Goal: Task Accomplishment & Management: Manage account settings

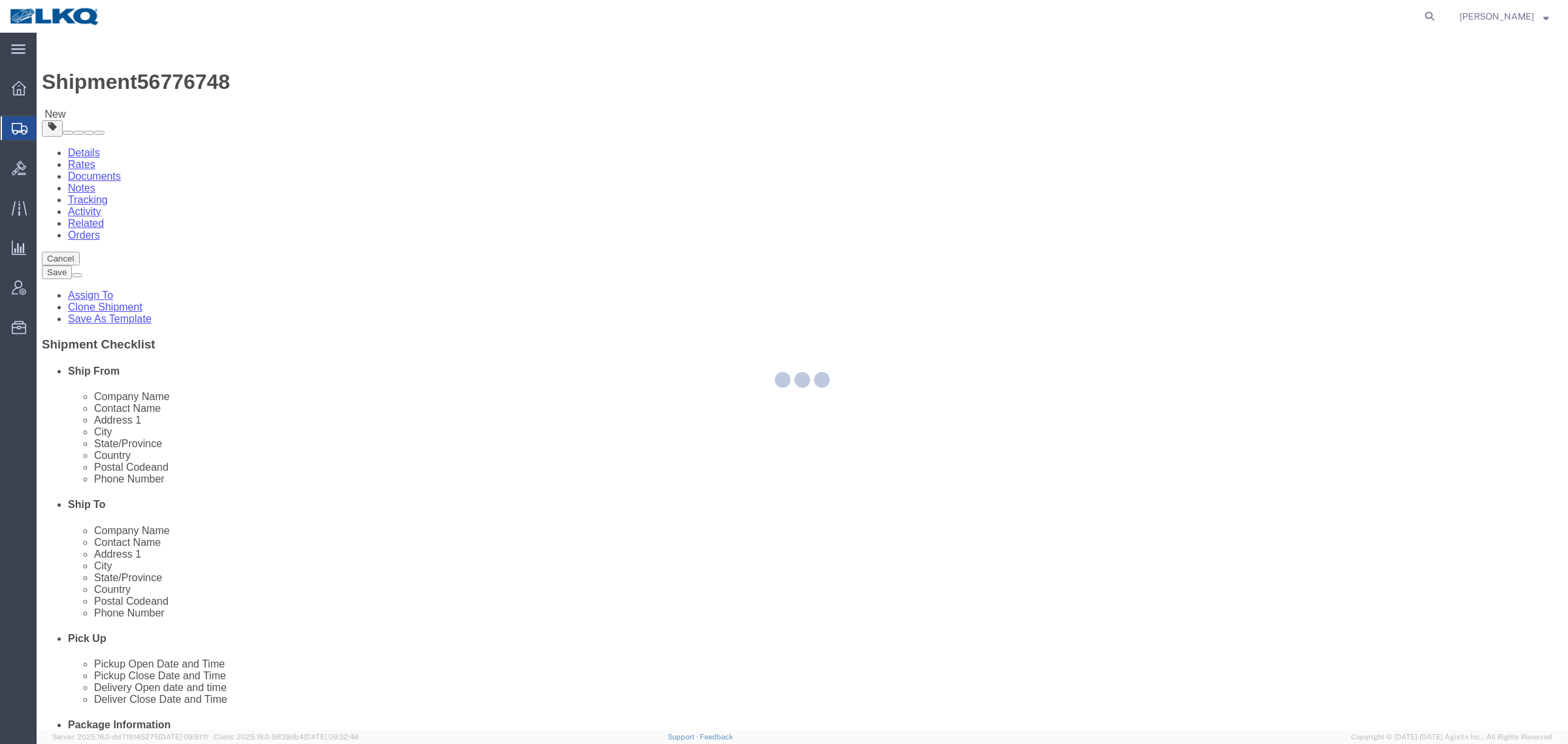
click at [321, 114] on div at bounding box center [802, 381] width 1532 height 697
click at [315, 112] on div at bounding box center [802, 381] width 1532 height 697
select select
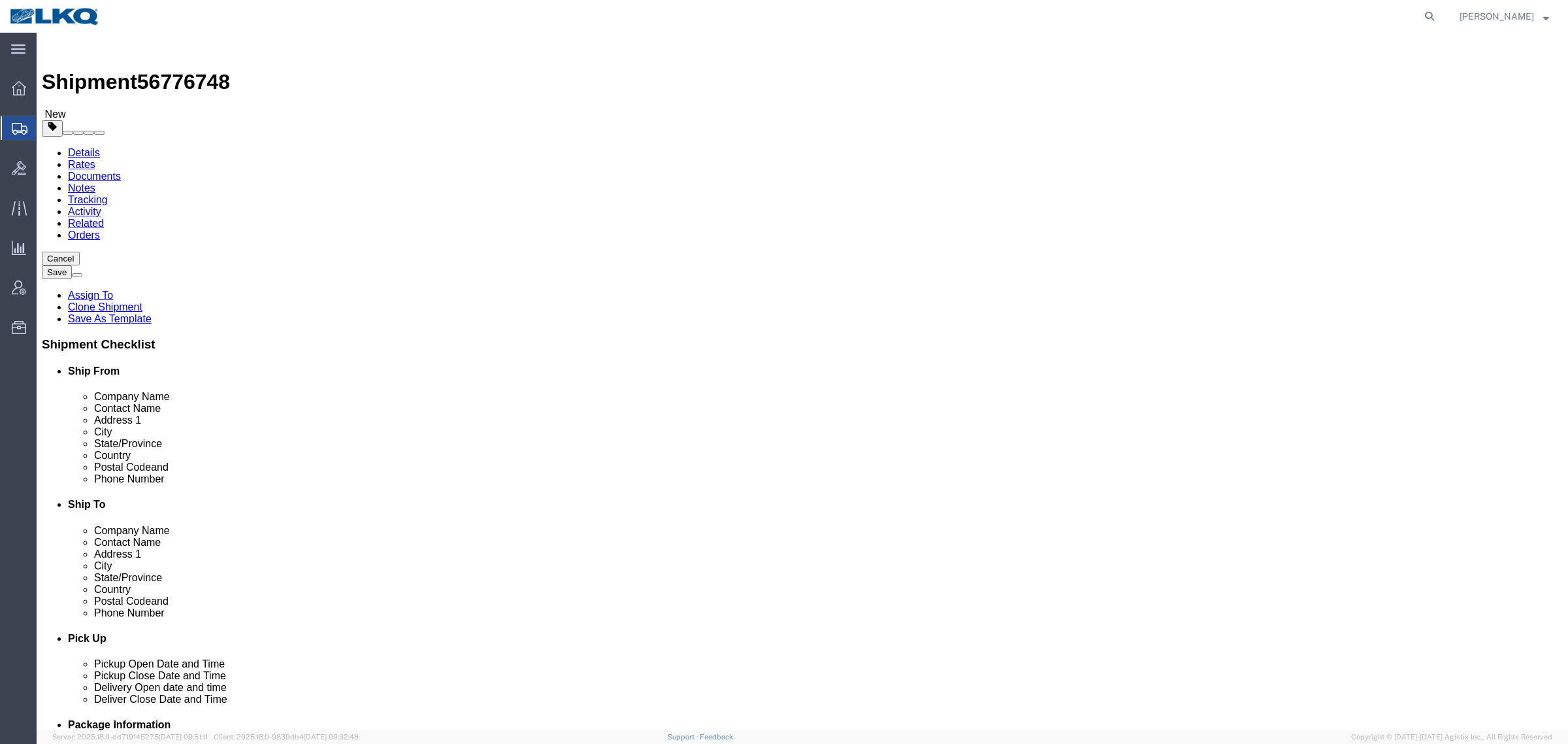
drag, startPoint x: 315, startPoint y: 112, endPoint x: 279, endPoint y: 81, distance: 47.5
click icon
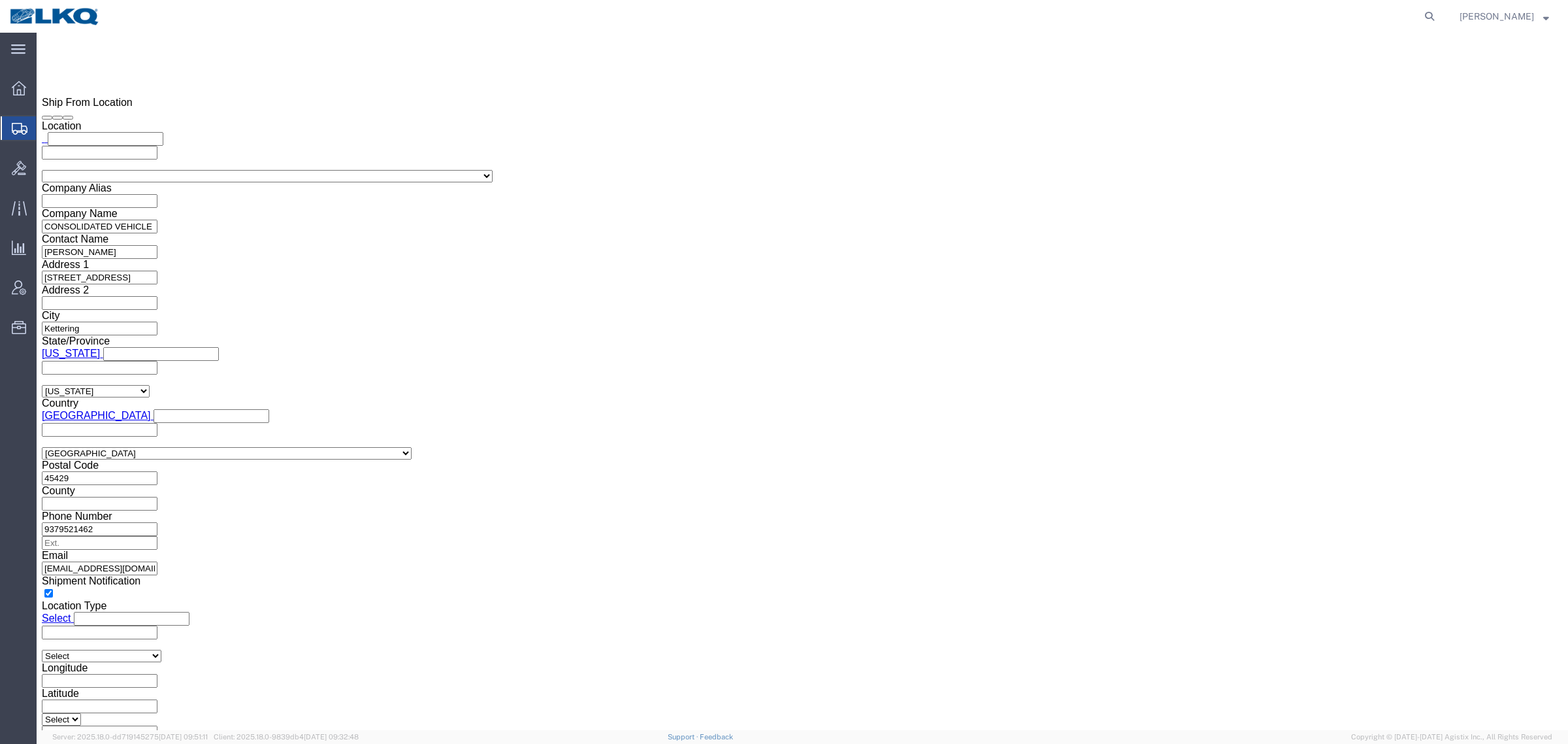
scroll to position [1144, 0]
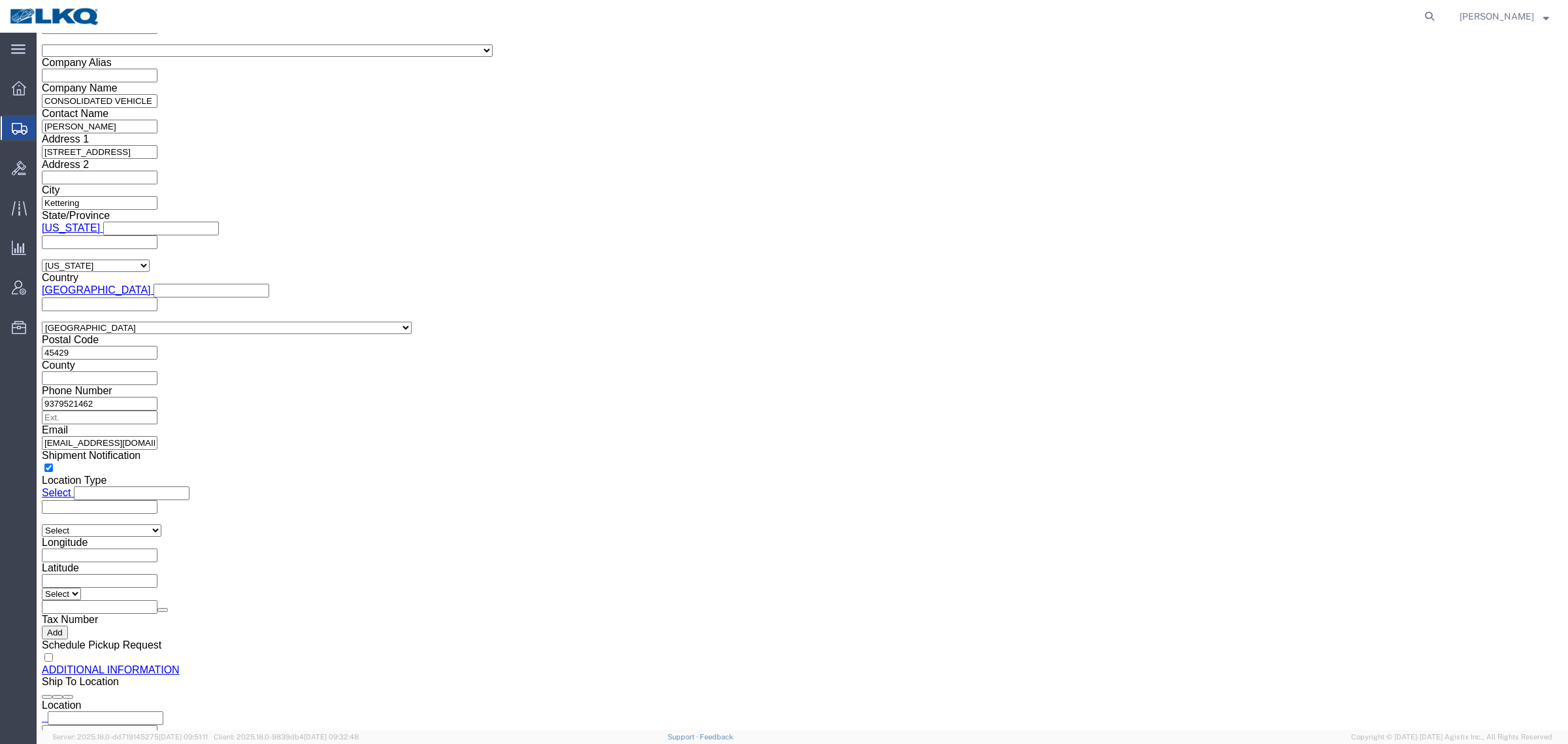
click input "tmwimer@lkqcorp.com"
click div "Shipment Information Package Information Special Services Loading Routing"
click icon
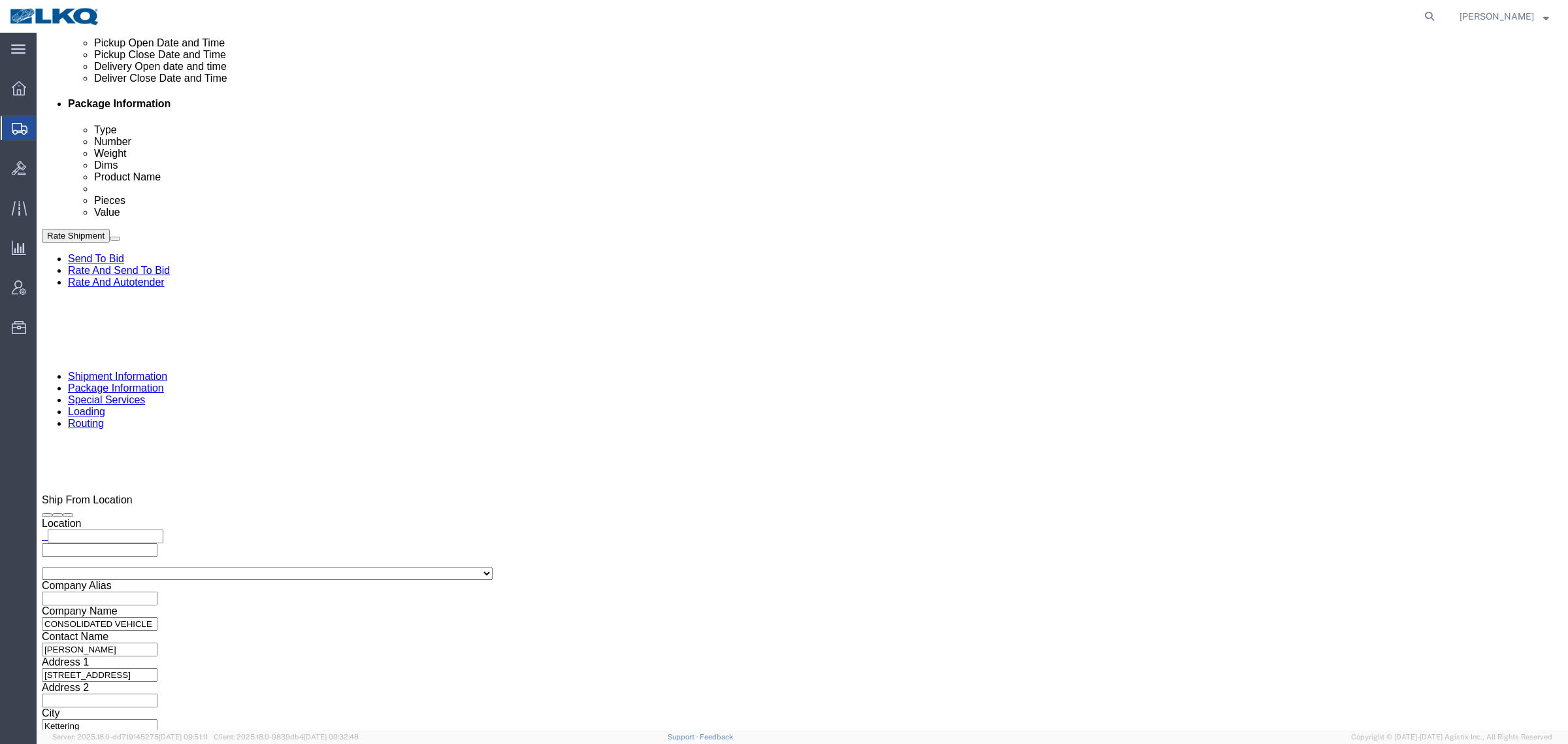
scroll to position [393, 0]
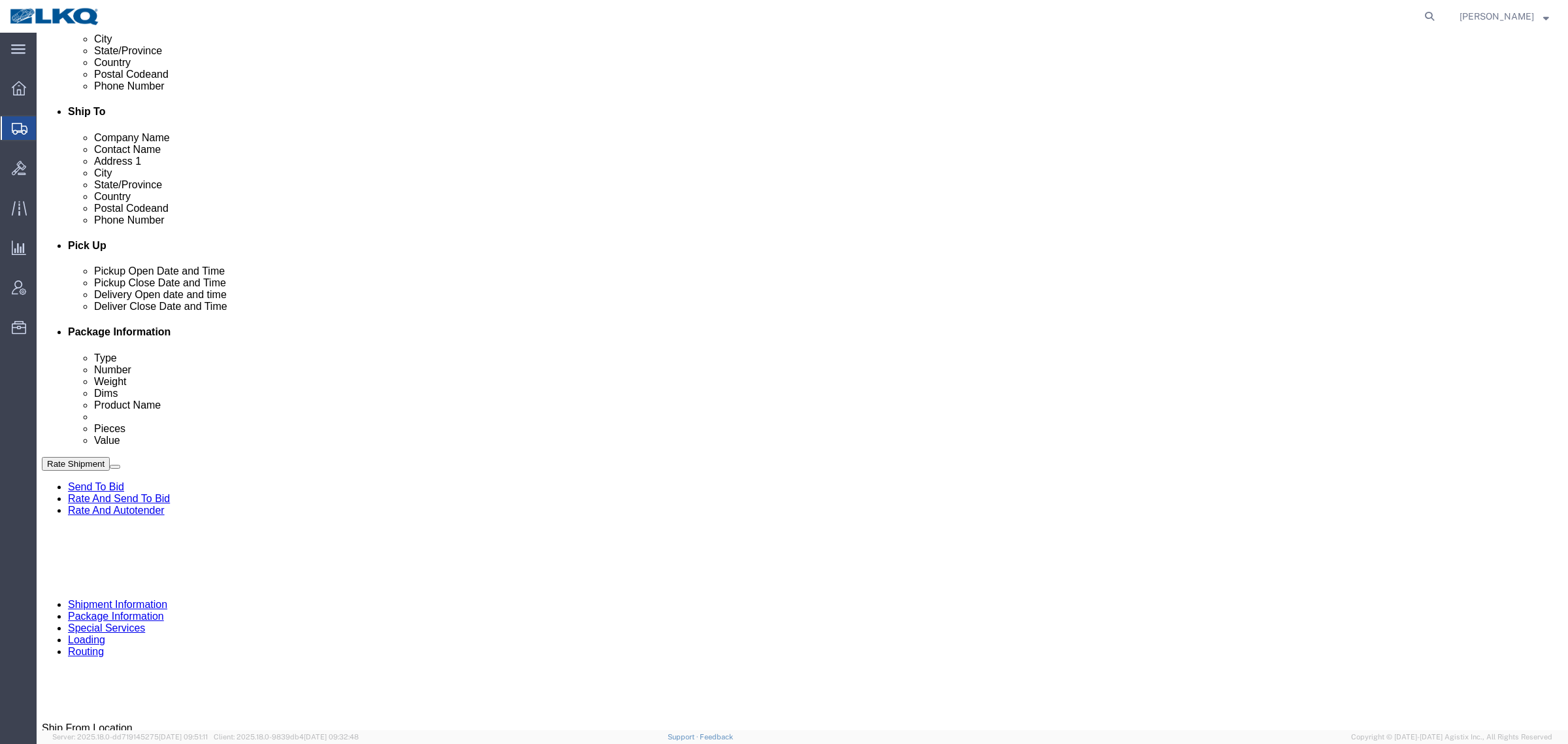
click div
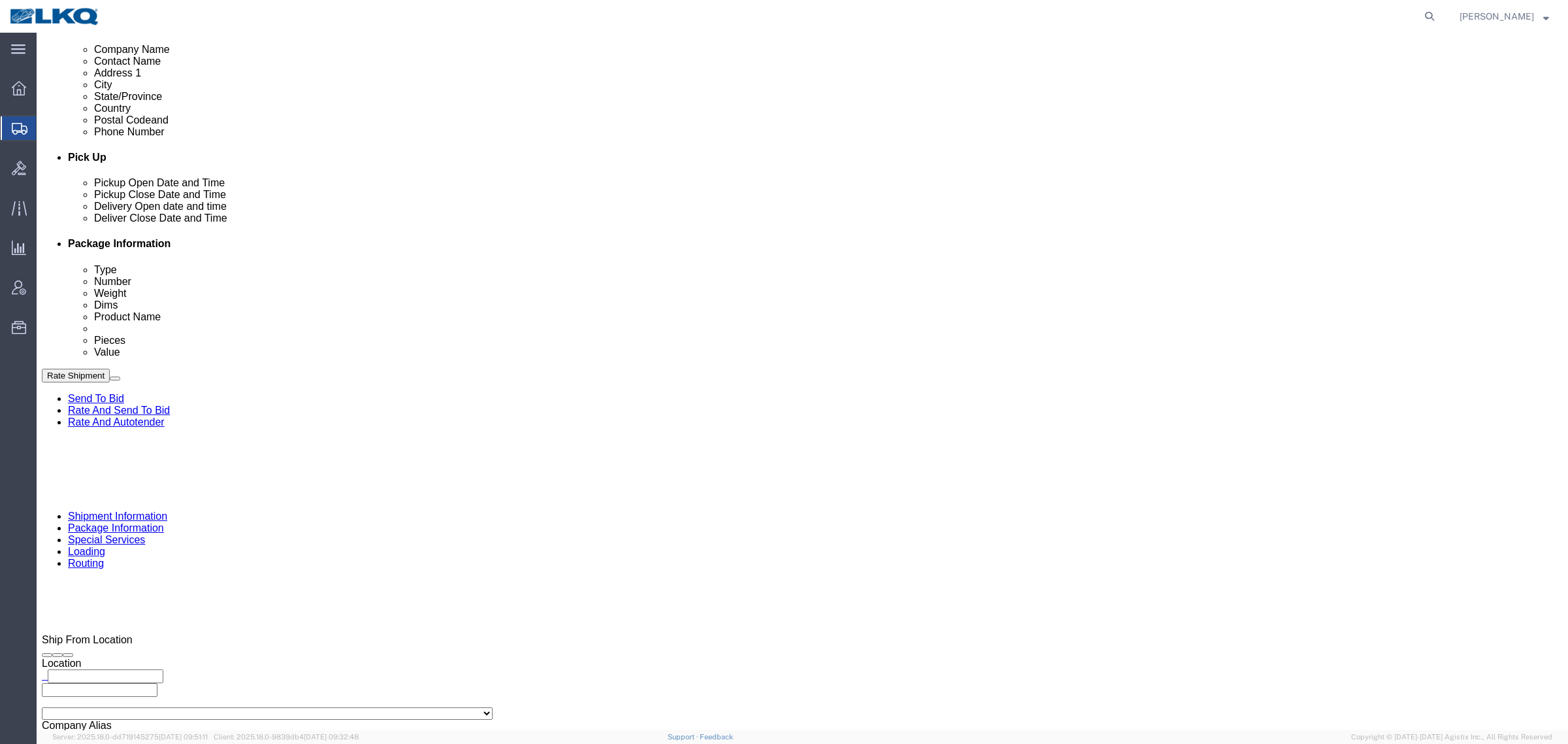
scroll to position [556, 0]
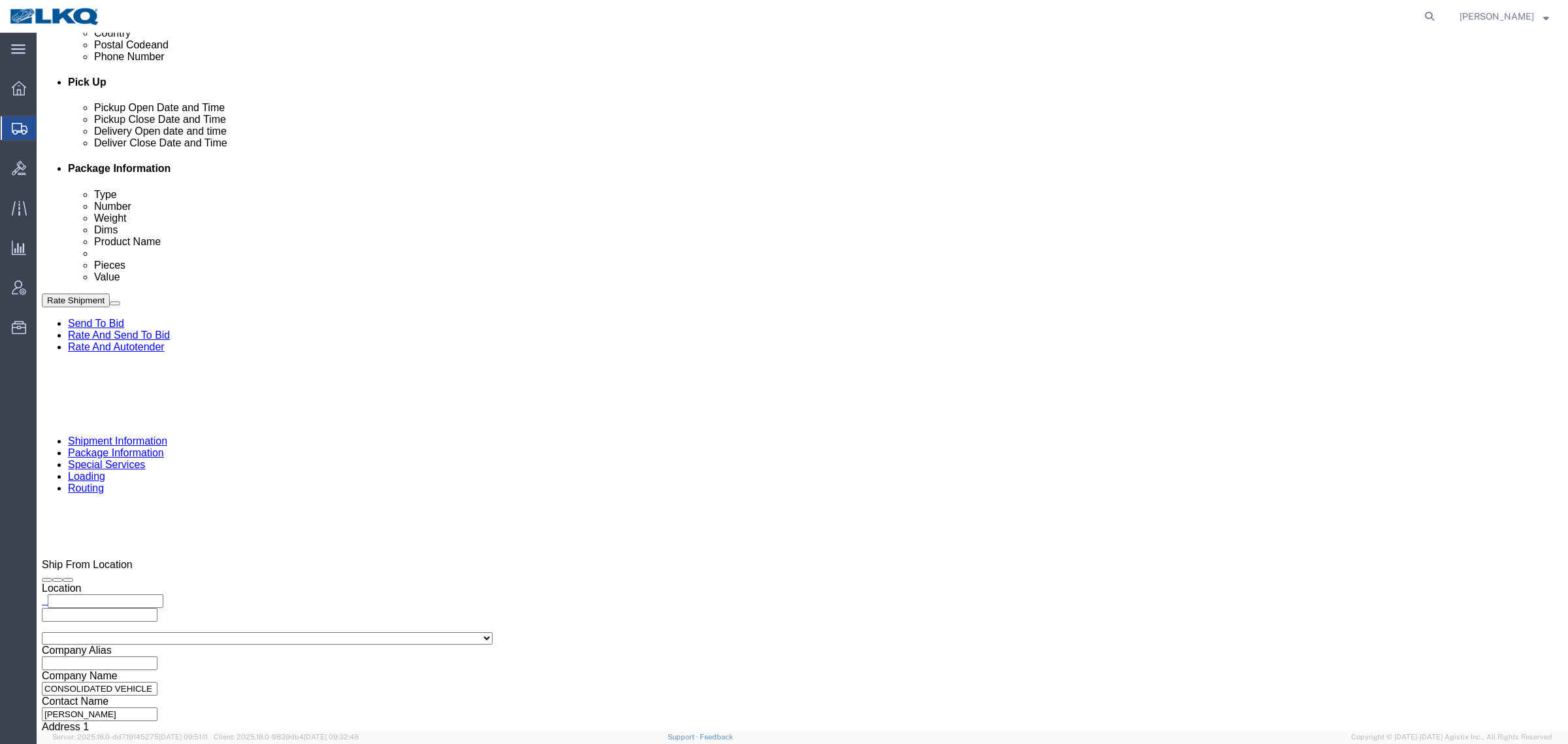
click button "Apply"
drag, startPoint x: 1370, startPoint y: 691, endPoint x: 1355, endPoint y: 681, distance: 18.0
click div "Rate Shipment Send To Bid Rate And Send To Bid Rate And Autotender"
click button "Rate Shipment"
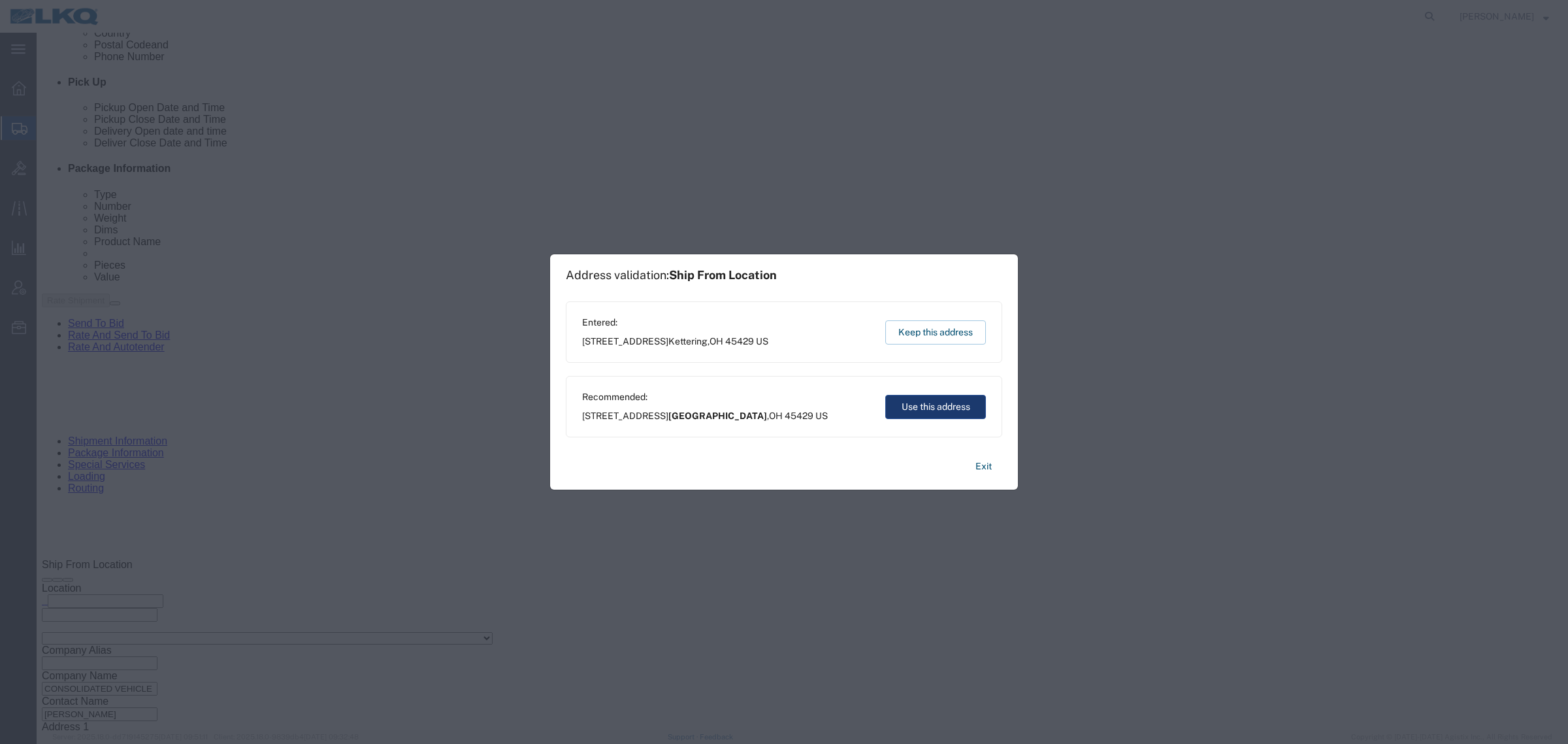
click at [910, 412] on button "Use this address" at bounding box center [936, 407] width 101 height 24
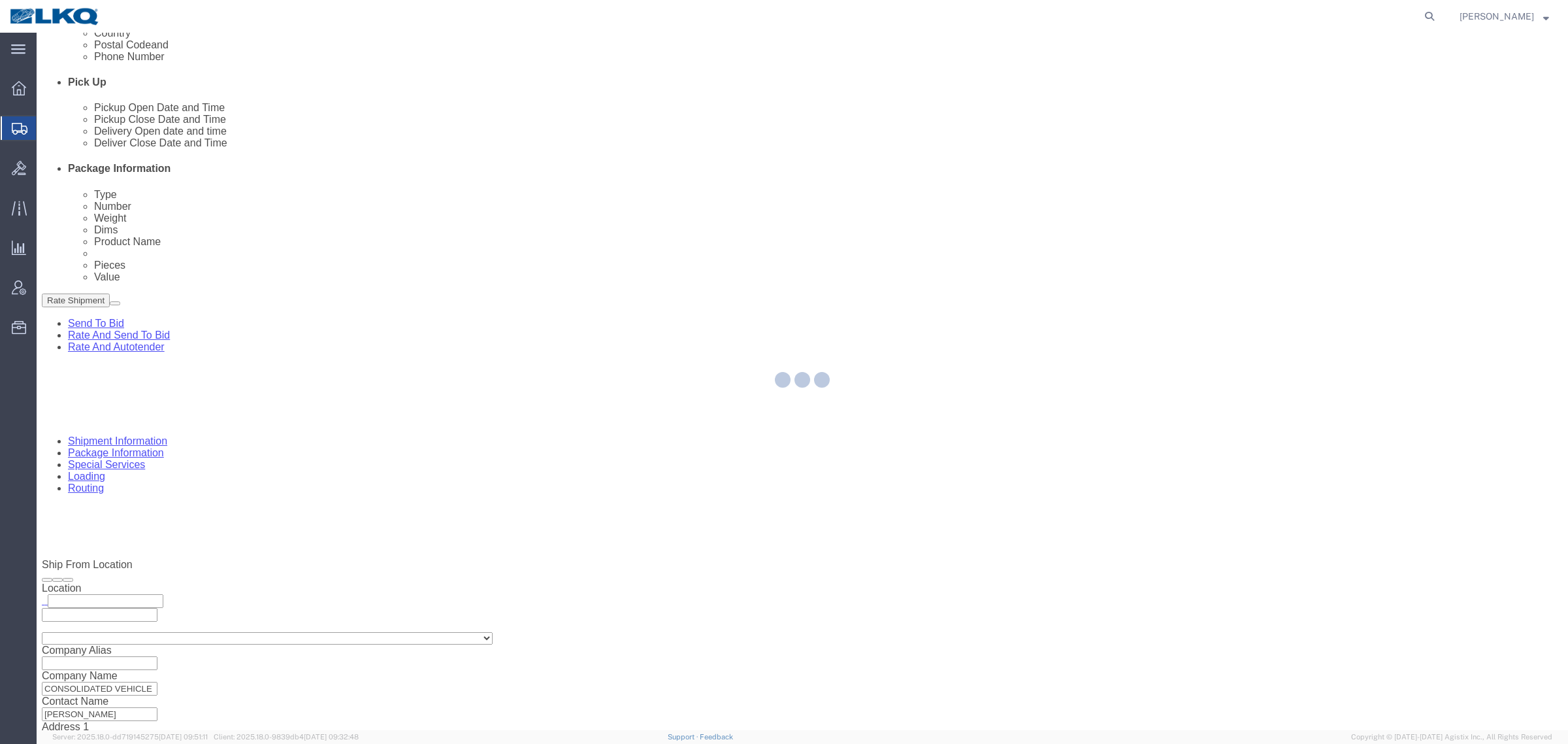
scroll to position [0, 0]
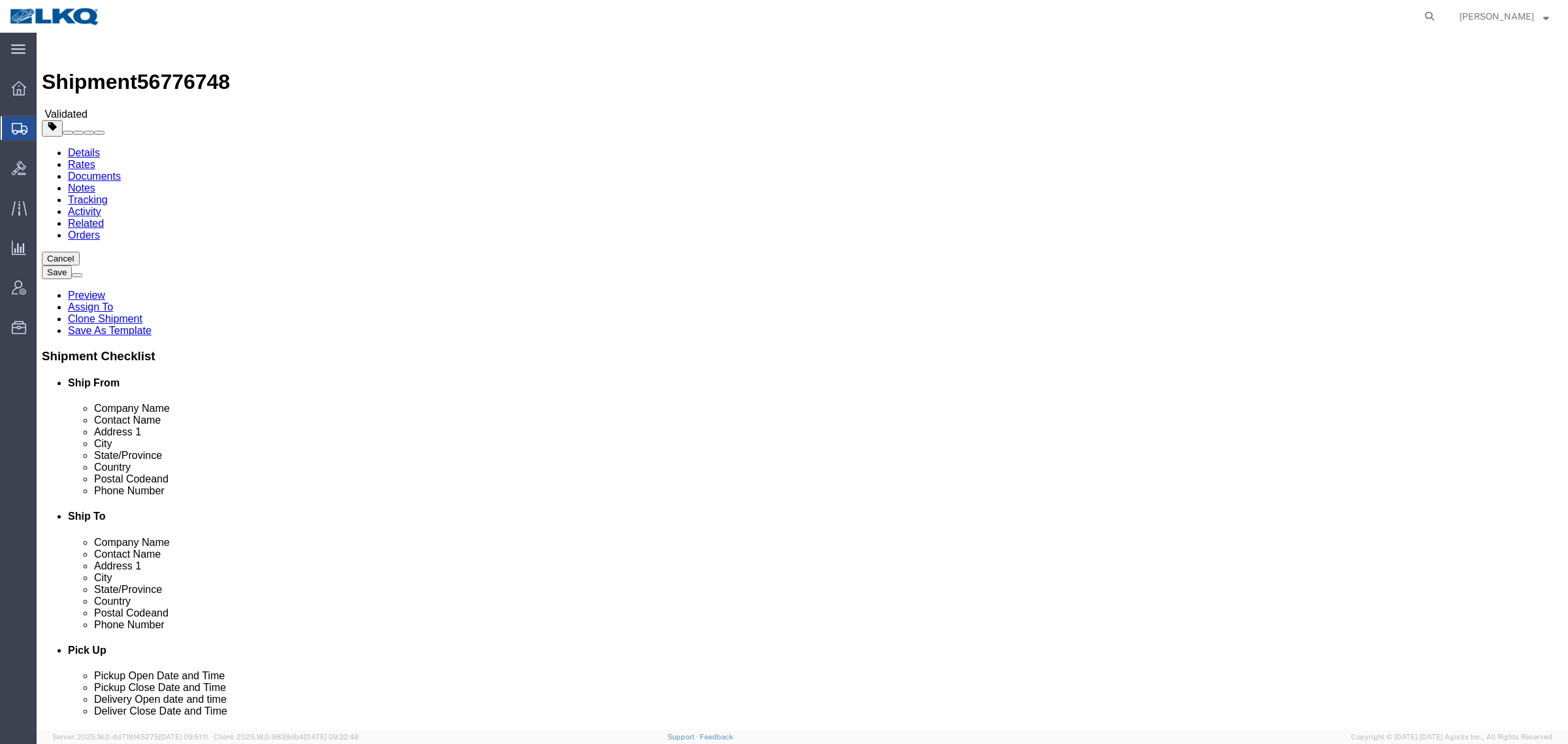
click at [171, 70] on span "56776748" at bounding box center [183, 81] width 93 height 23
copy span "56776748"
drag, startPoint x: 577, startPoint y: 450, endPoint x: 398, endPoint y: 364, distance: 198.6
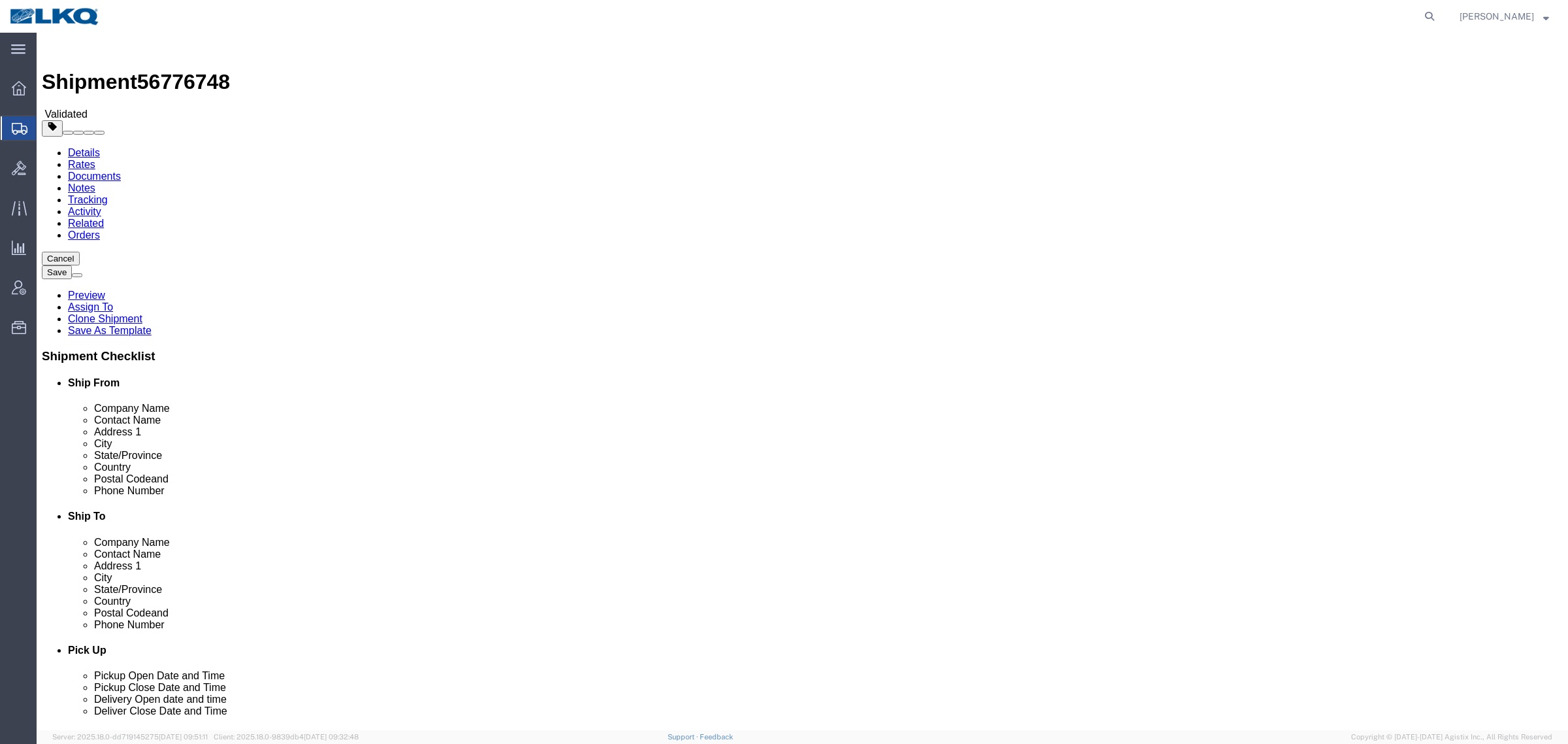
click at [96, 159] on link "Rates" at bounding box center [81, 164] width 27 height 11
click at [86, 147] on link "Details" at bounding box center [84, 152] width 32 height 11
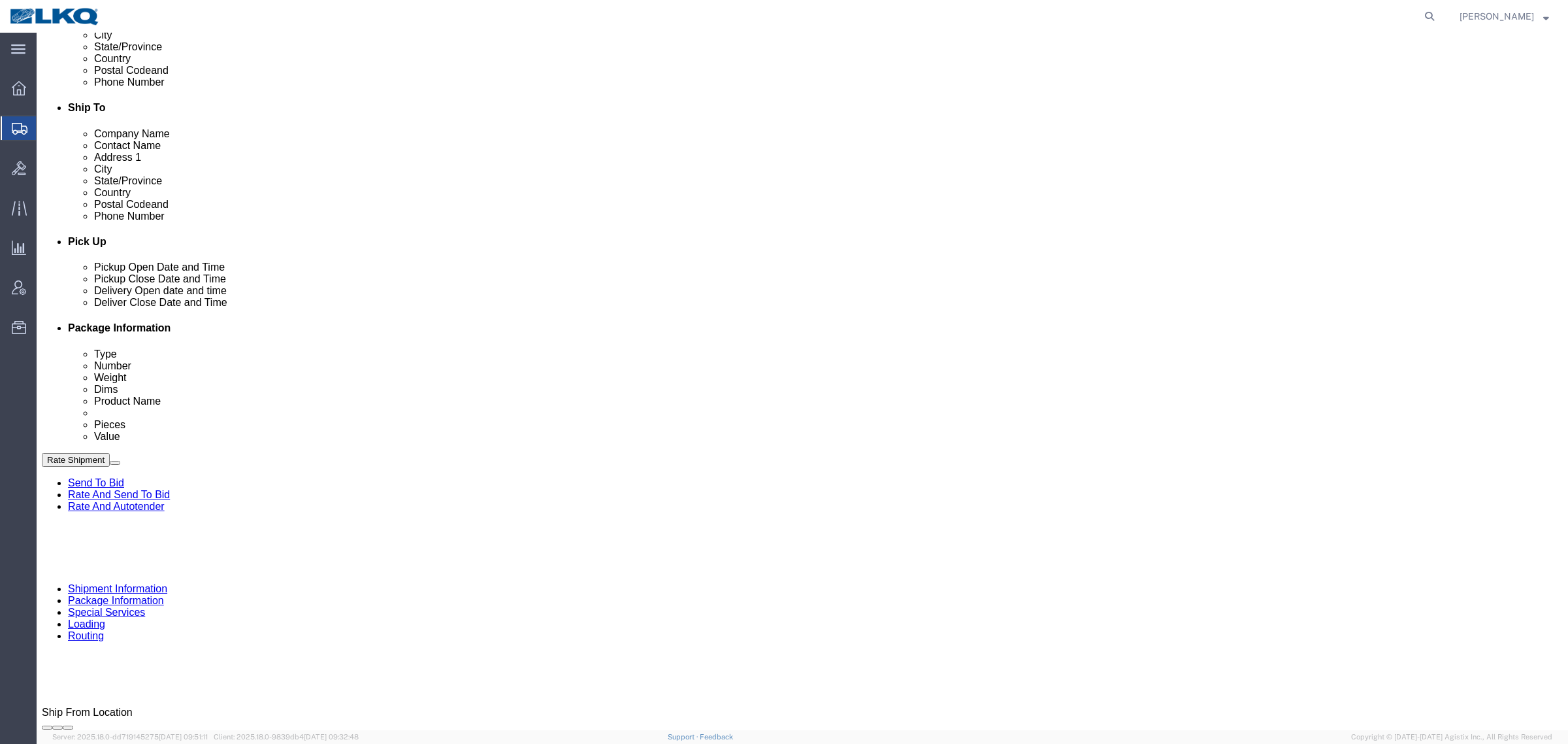
scroll to position [327, 0]
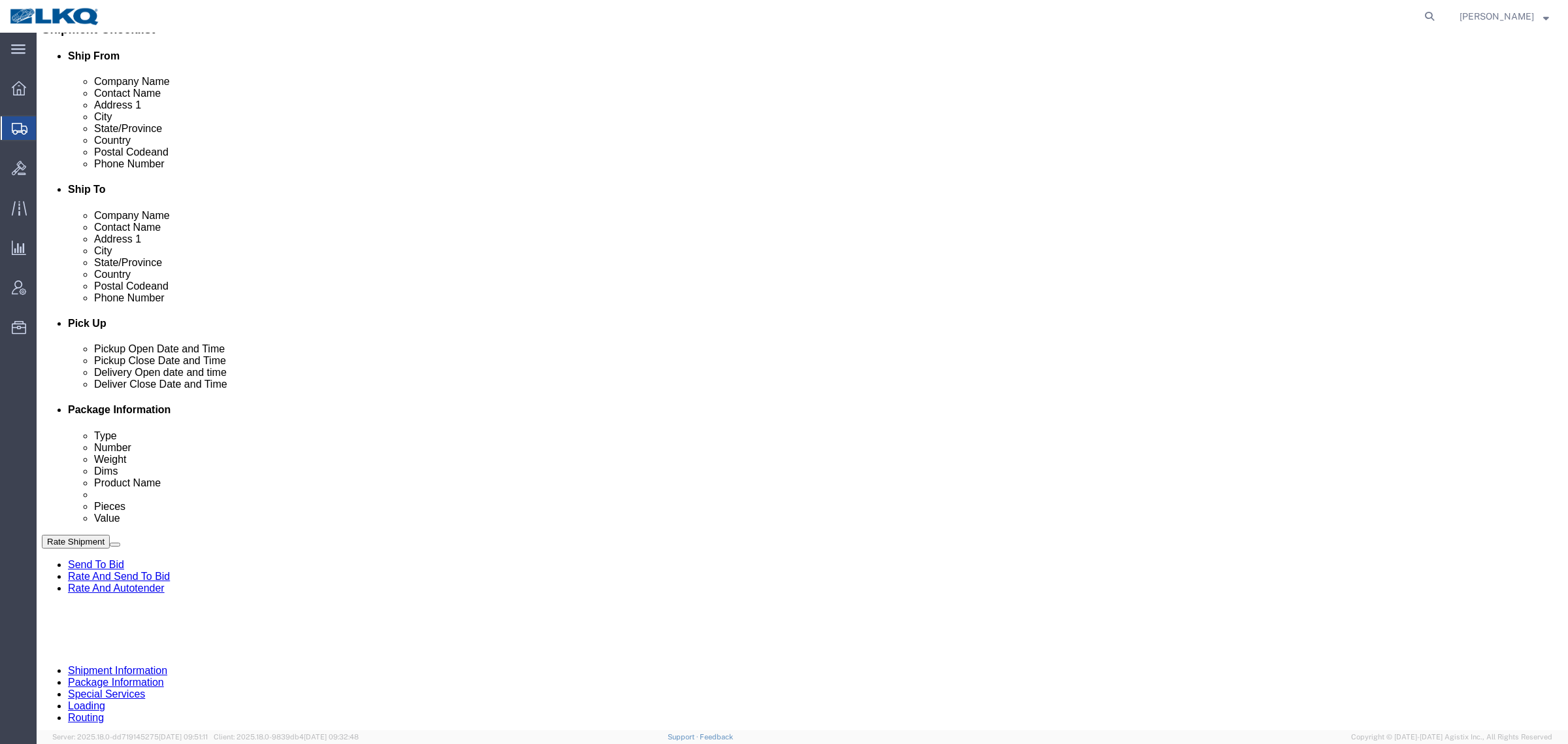
click p "4991 Hempstead Station Dr, Dayton, OH, 45429, US"
copy p "45429"
click link "Notes"
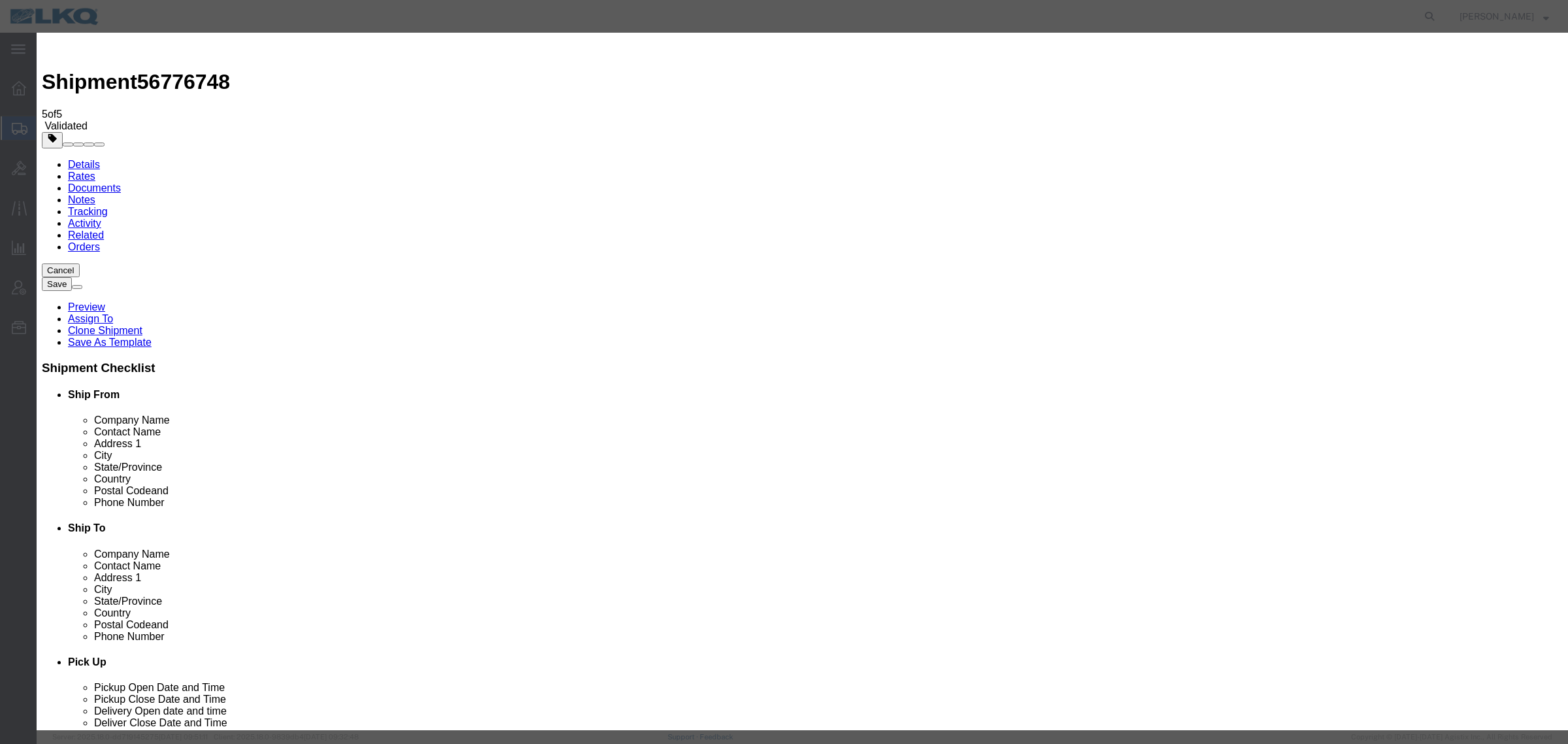
drag, startPoint x: 844, startPoint y: 106, endPoint x: 836, endPoint y: 111, distance: 9.4
select select "BID_NOTES"
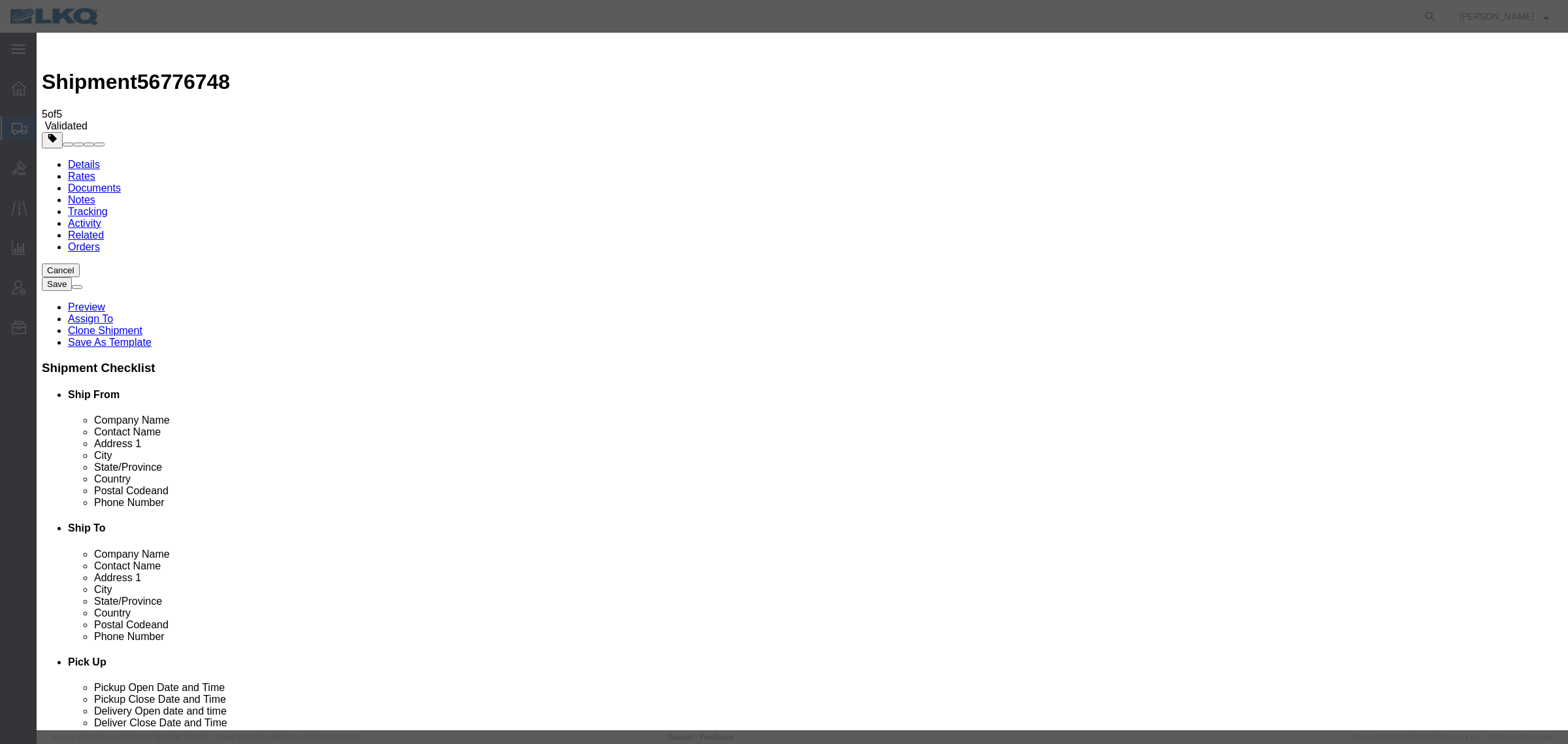
select select "PRIVATE_TO_ACCOUNT"
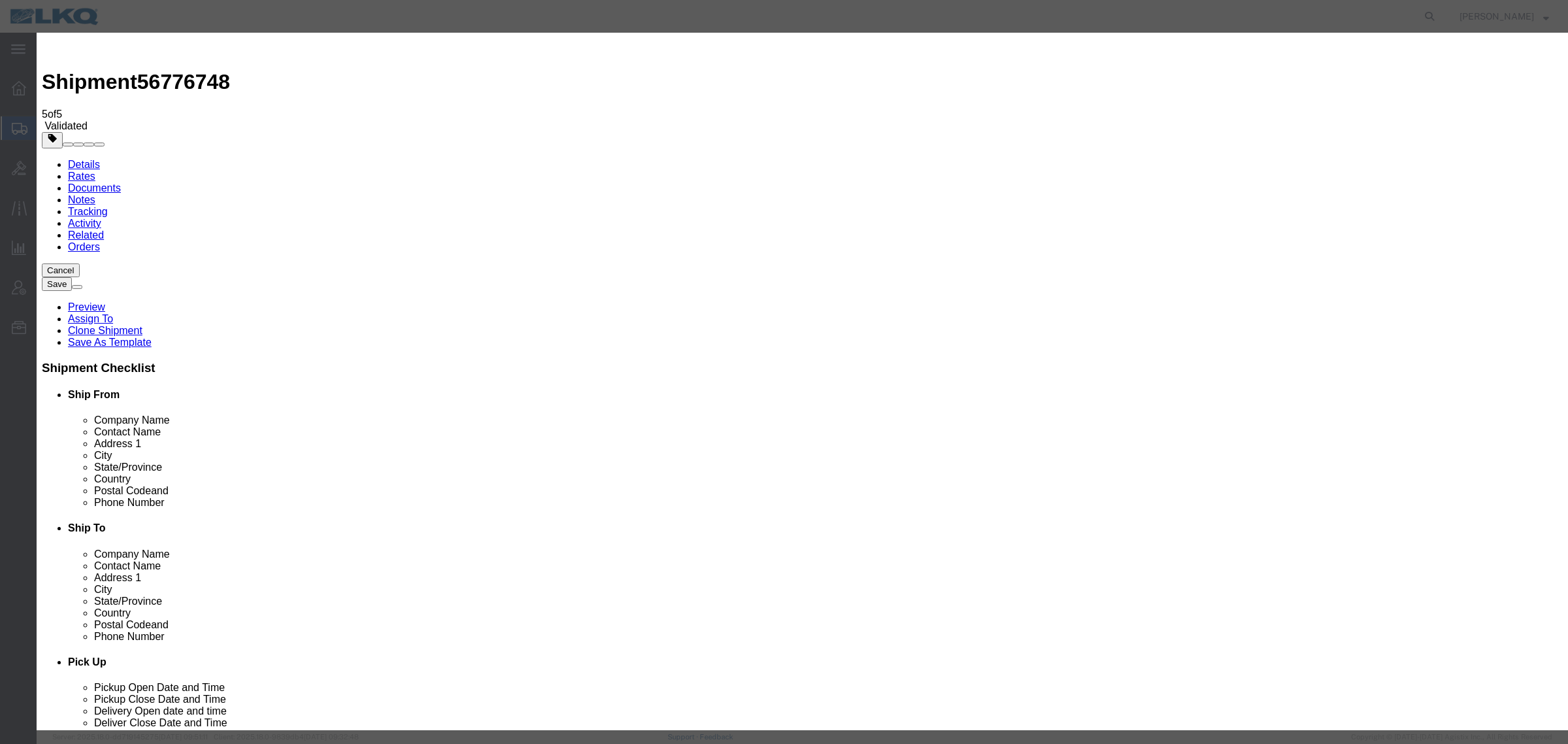
type textarea "DAT: $1360"
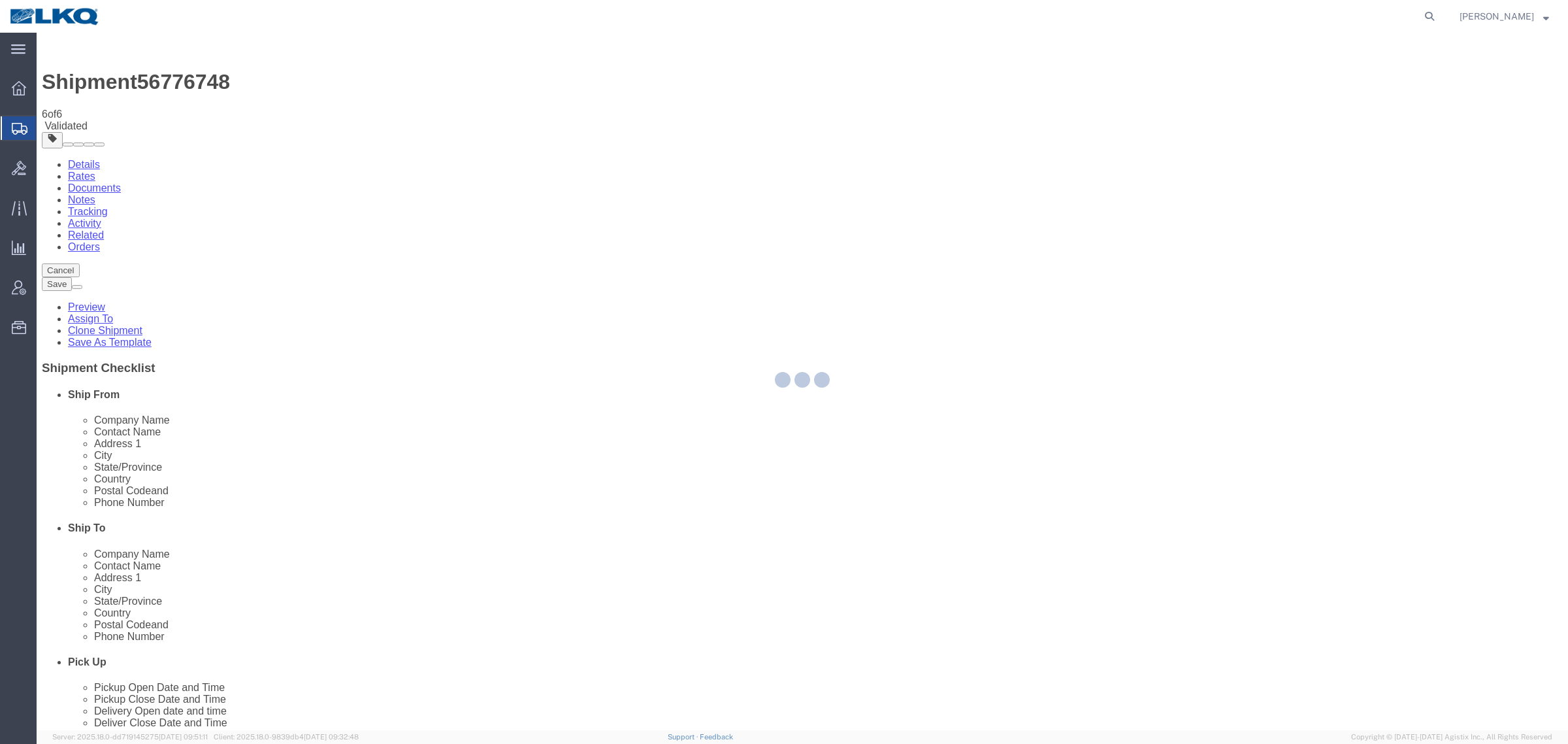
select select "TL"
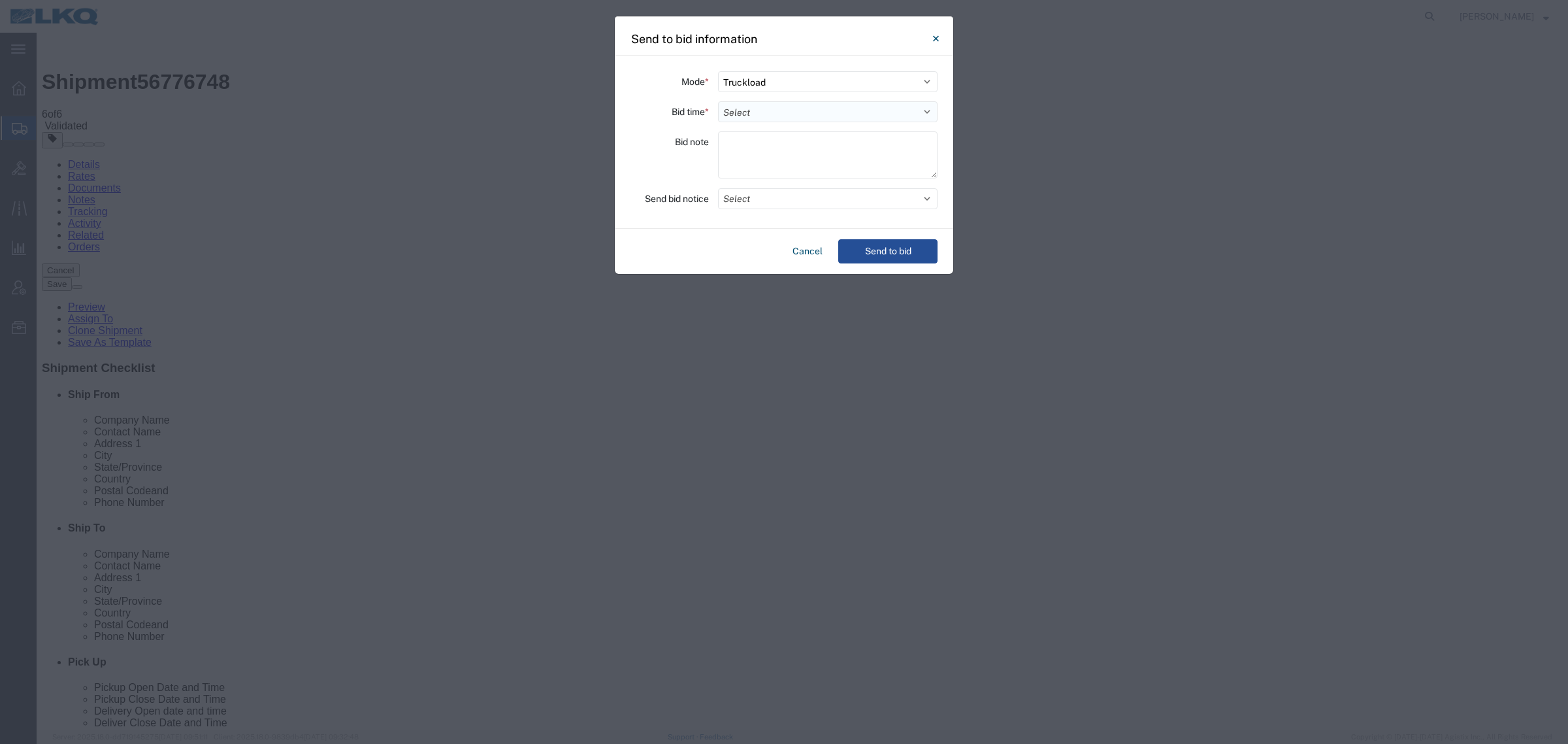
click at [768, 114] on select "Select 30 Min (Rush) 1 Hour (Rush) 2 Hours (Rush) 4 Hours (Rush) 8 Hours (Rush)…" at bounding box center [828, 112] width 220 height 21
select select "24"
click at [718, 102] on select "Select 30 Min (Rush) 1 Hour (Rush) 2 Hours (Rush) 4 Hours (Rush) 8 Hours (Rush)…" at bounding box center [828, 112] width 220 height 21
drag, startPoint x: 869, startPoint y: 268, endPoint x: 882, endPoint y: 263, distance: 13.9
click at [882, 263] on div "Cancel Send to bid" at bounding box center [784, 252] width 339 height 45
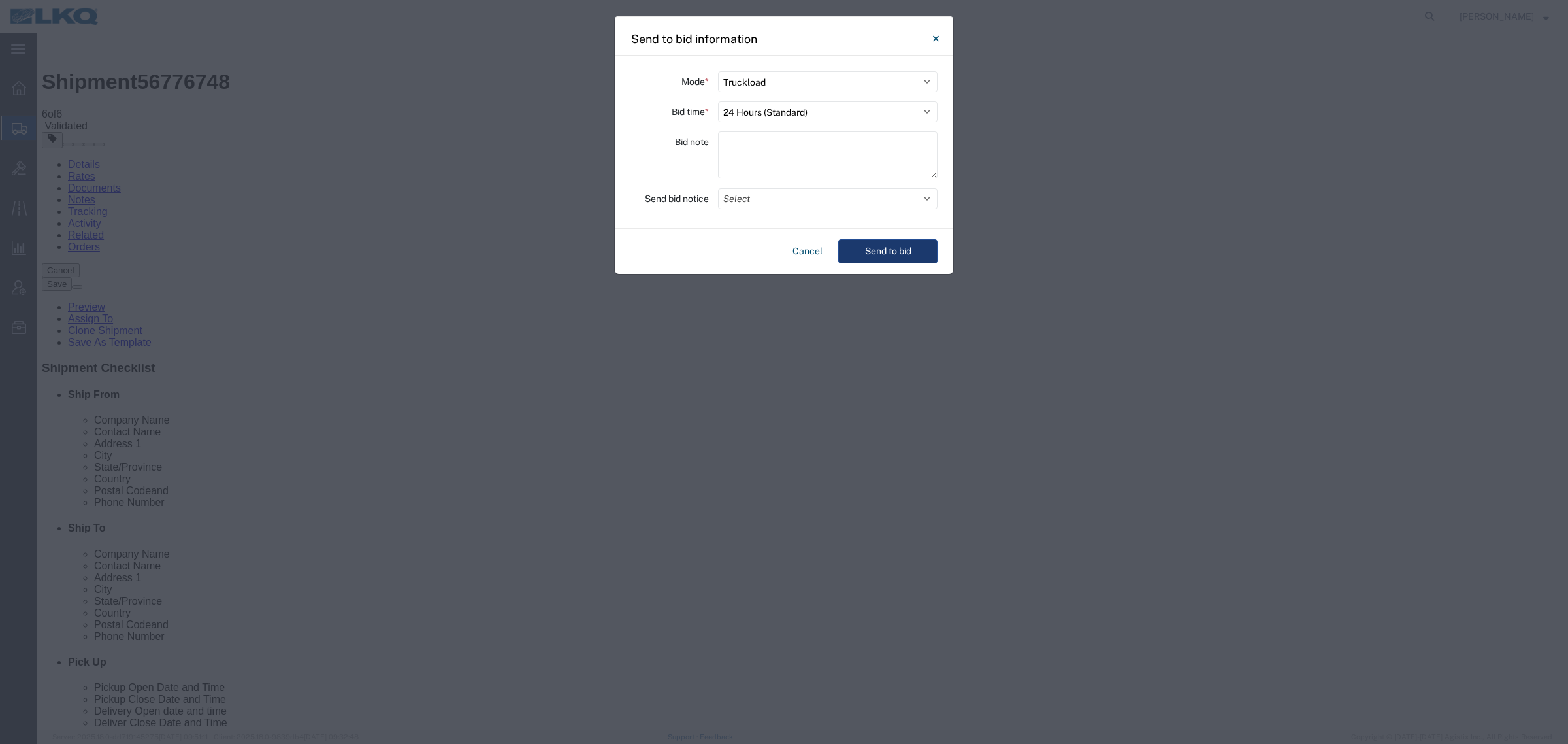
click at [892, 254] on button "Send to bid" at bounding box center [888, 252] width 99 height 24
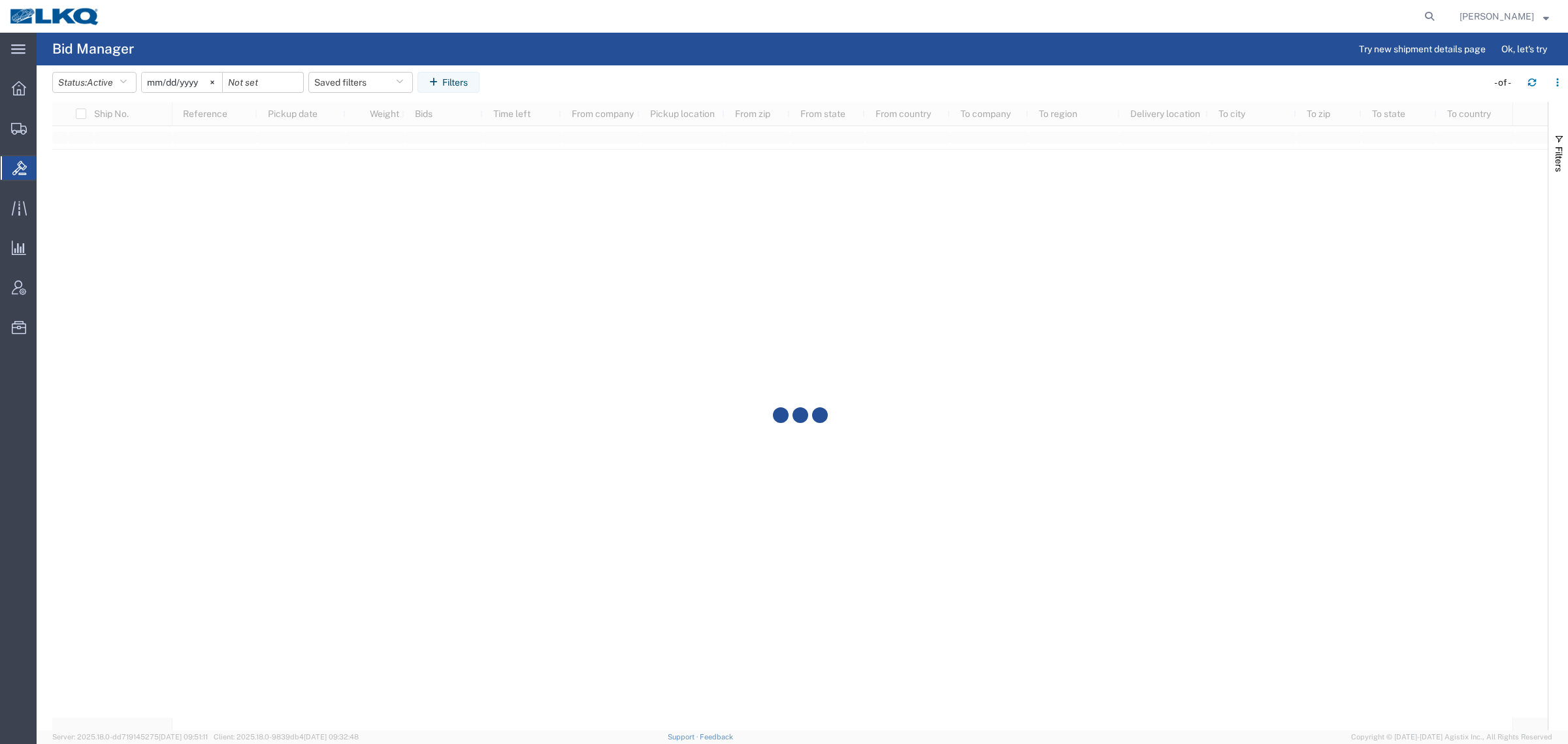
click at [612, 66] on header "Status: Active Active All Awaiting Confirmation Awarded Closed Expired Open Wit…" at bounding box center [810, 84] width 1516 height 37
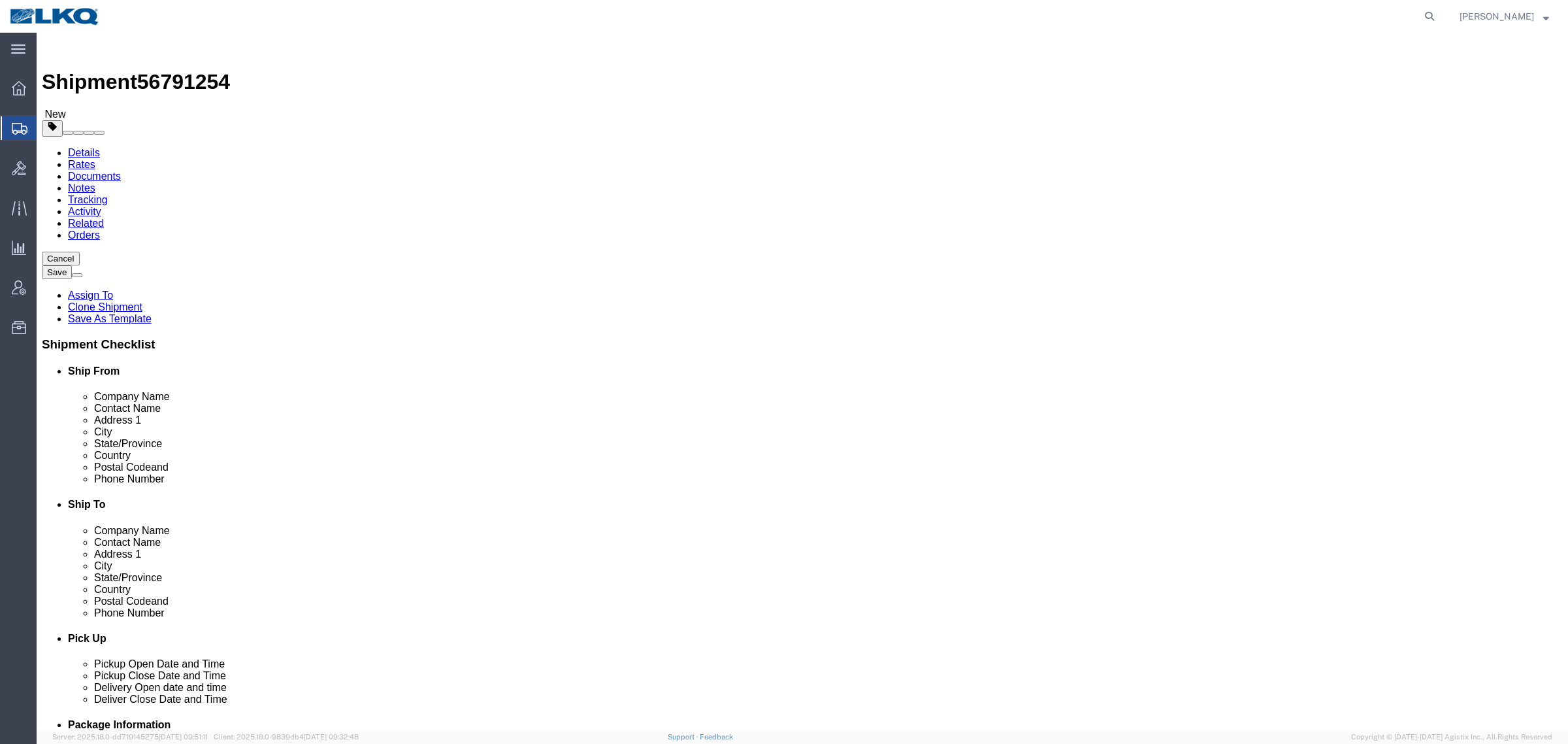
click span "56791254"
select select "27852"
select select "27788"
click icon
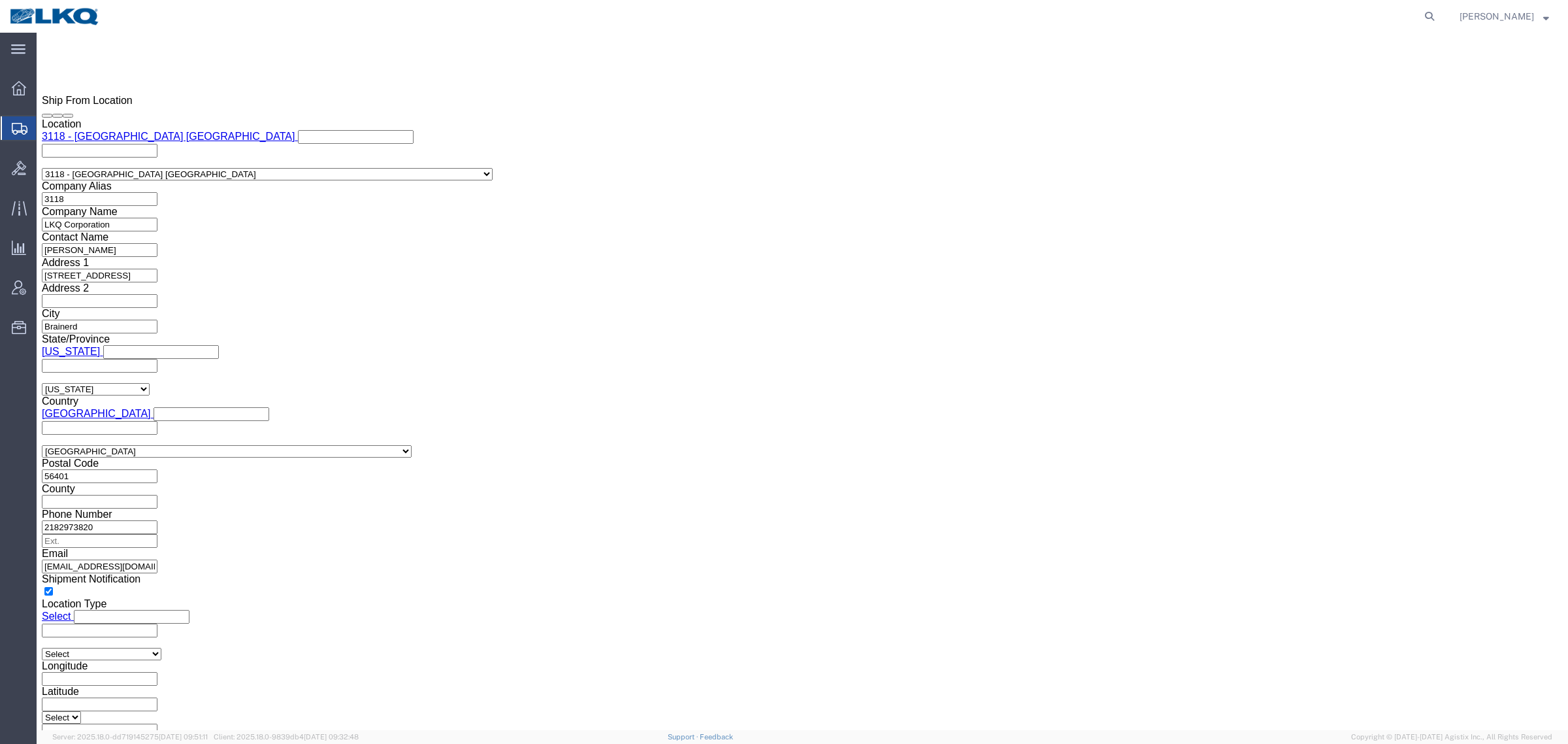
scroll to position [1062, 0]
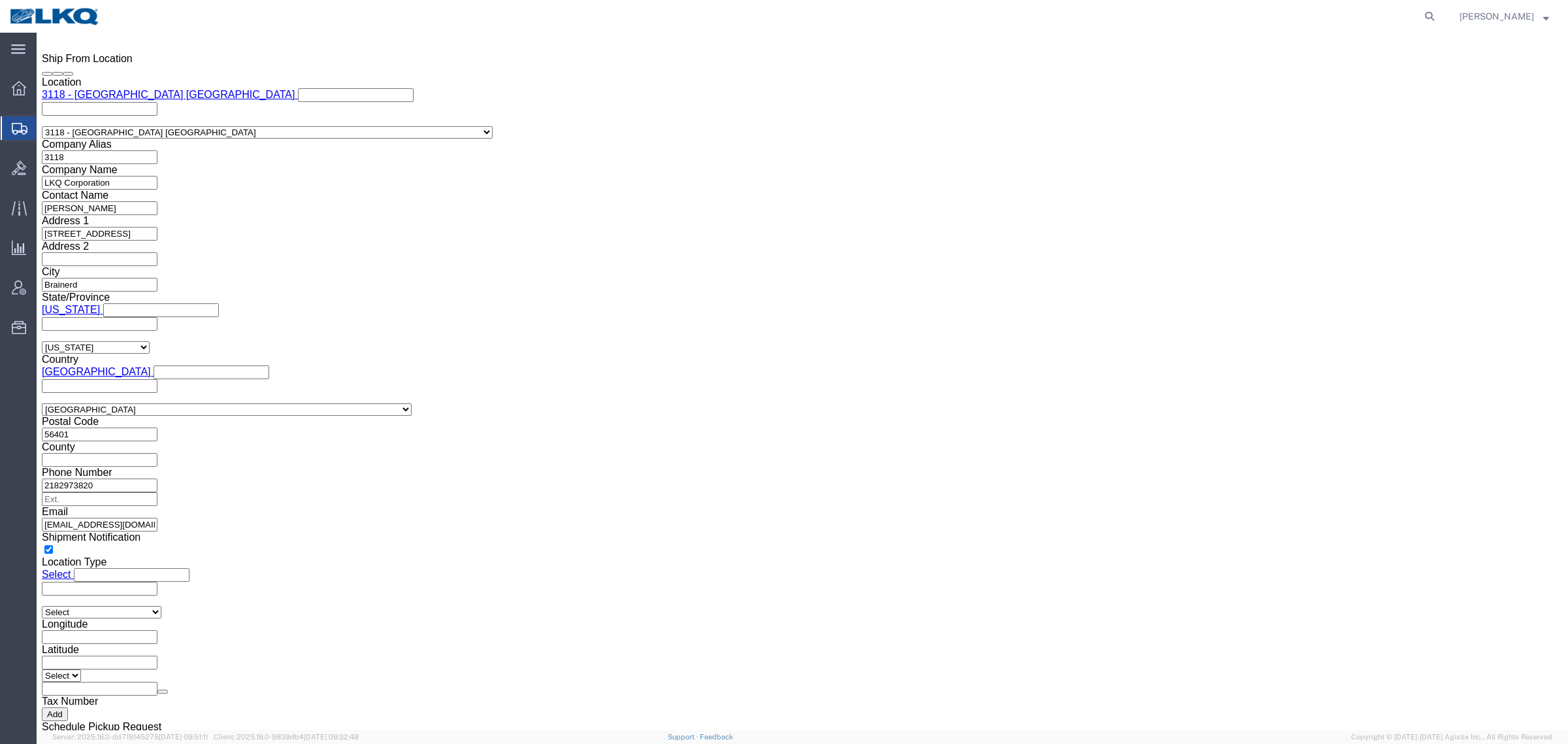
click input "mrtabor@lkqcorp.com"
drag, startPoint x: 52, startPoint y: 98, endPoint x: 63, endPoint y: 102, distance: 11.7
click link "Shipment Information"
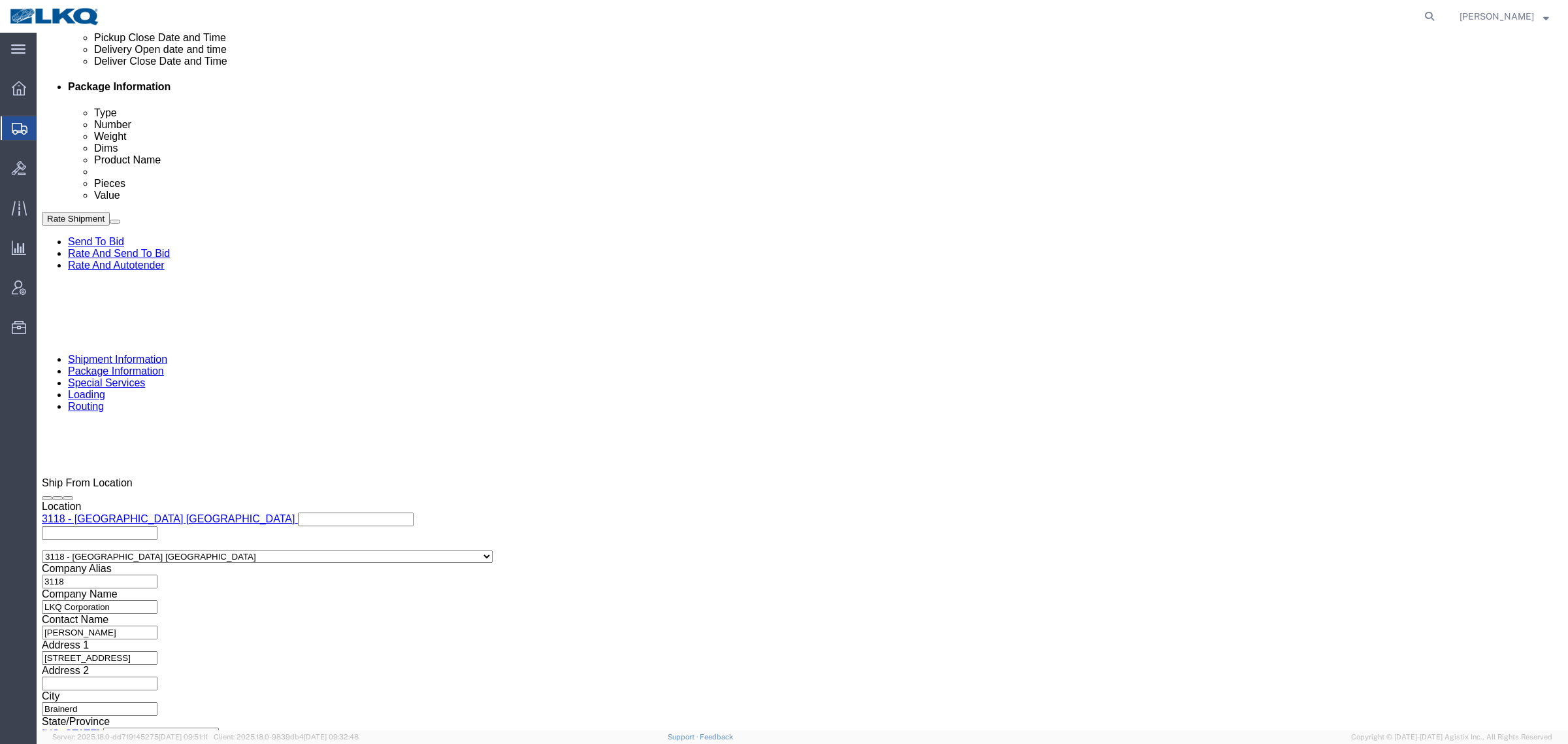
scroll to position [393, 0]
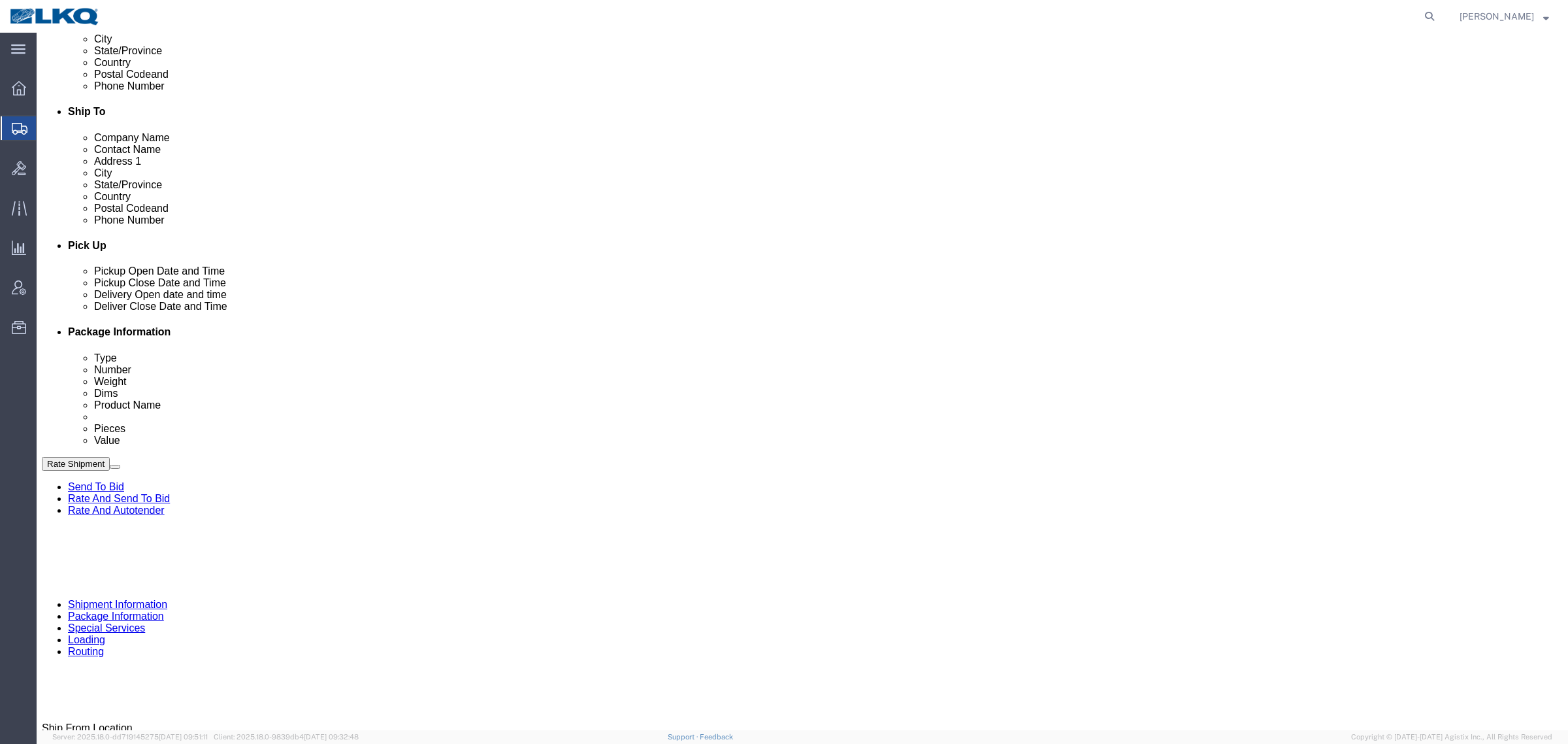
click div "Sep 16 2025 1:30 PM"
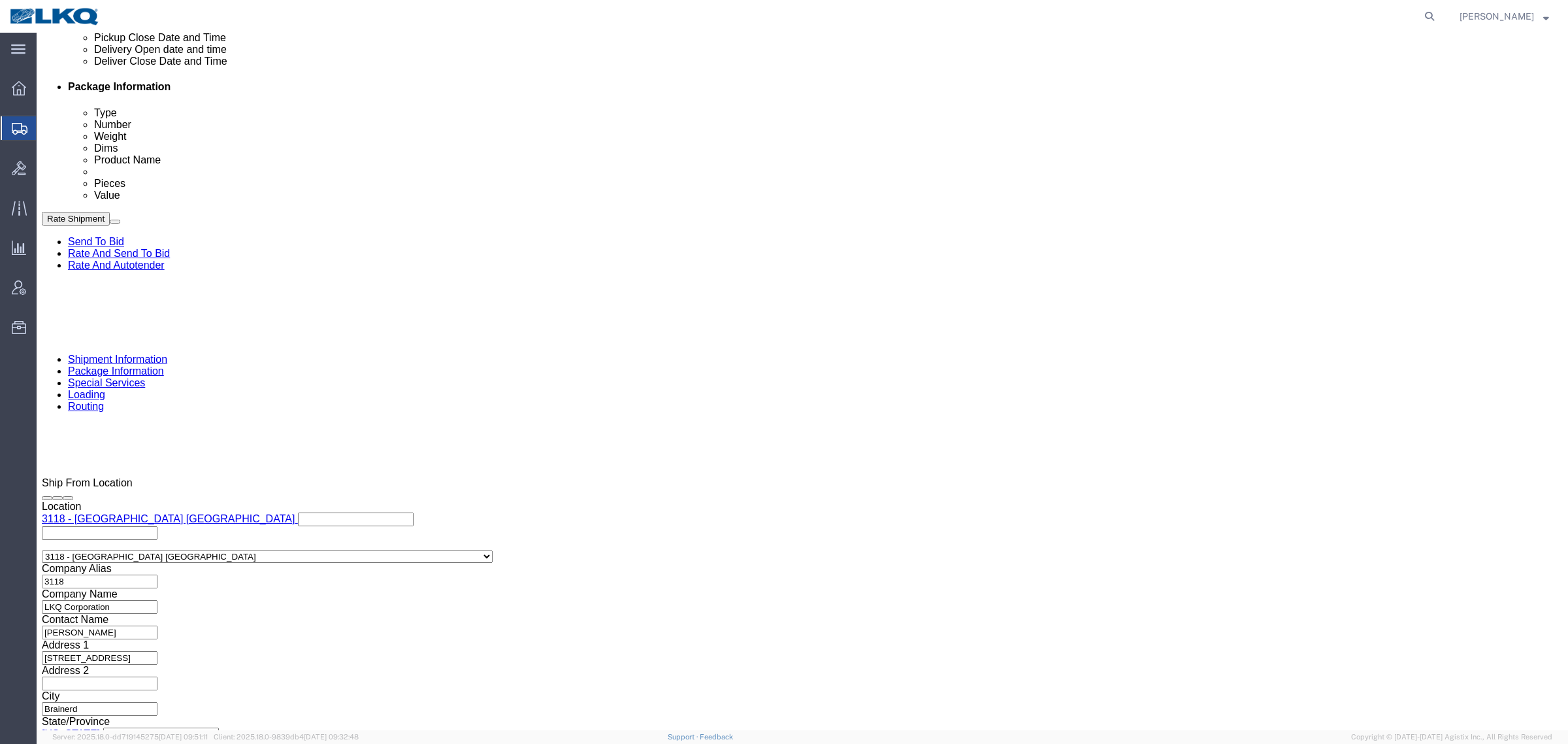
click button "Apply"
click div "References Add reference"
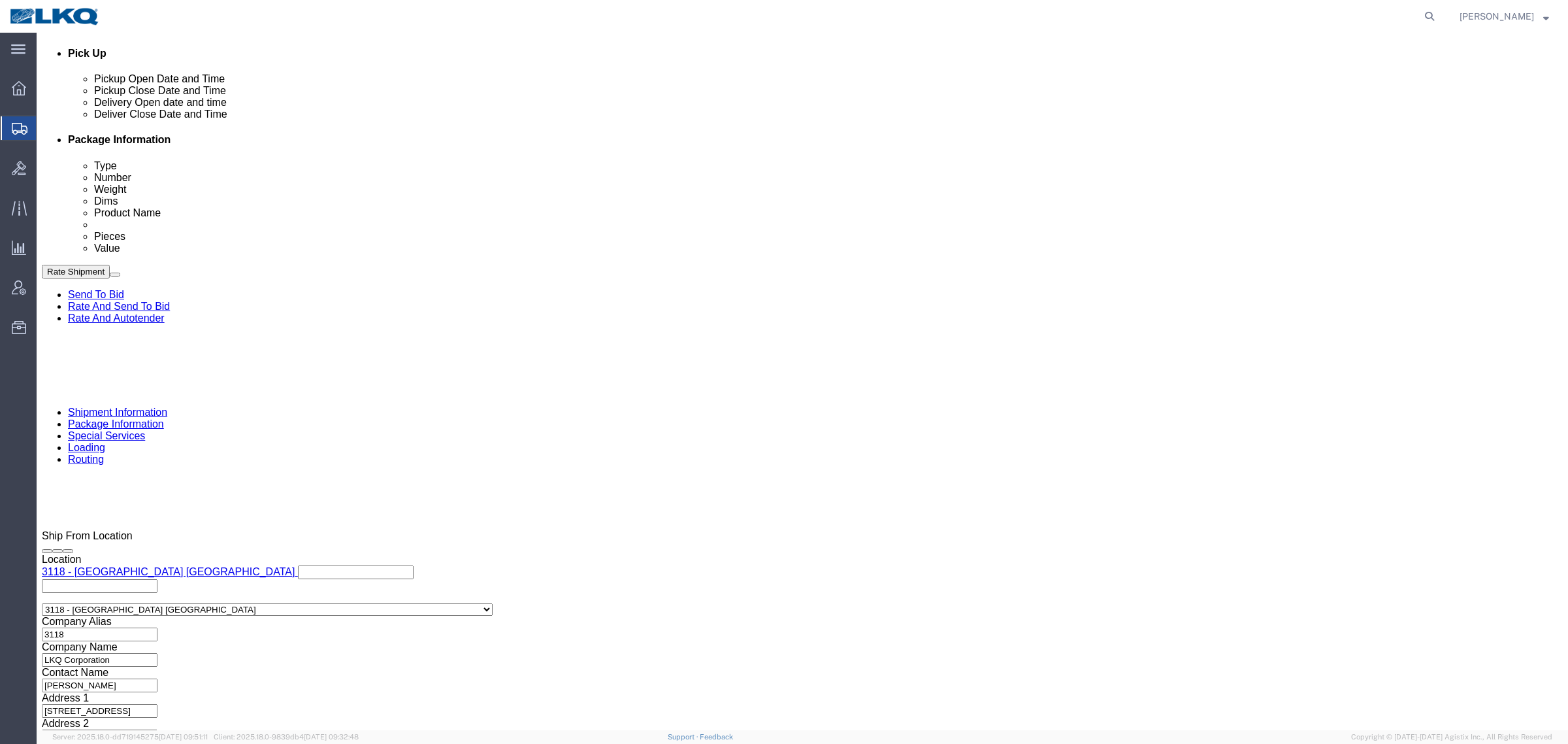
scroll to position [556, 0]
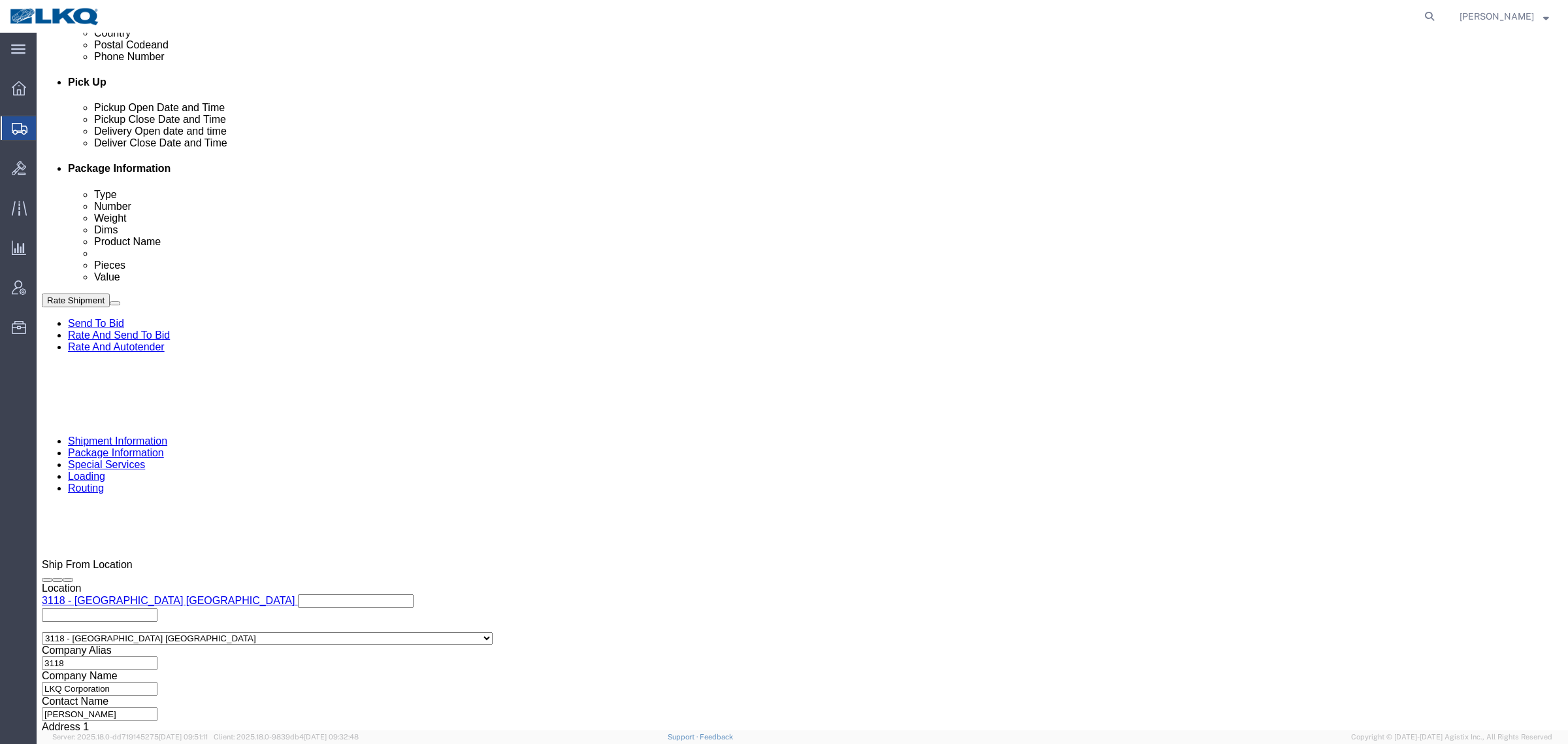
click div "Sep 19 2025 8:00 AM"
click button "Apply"
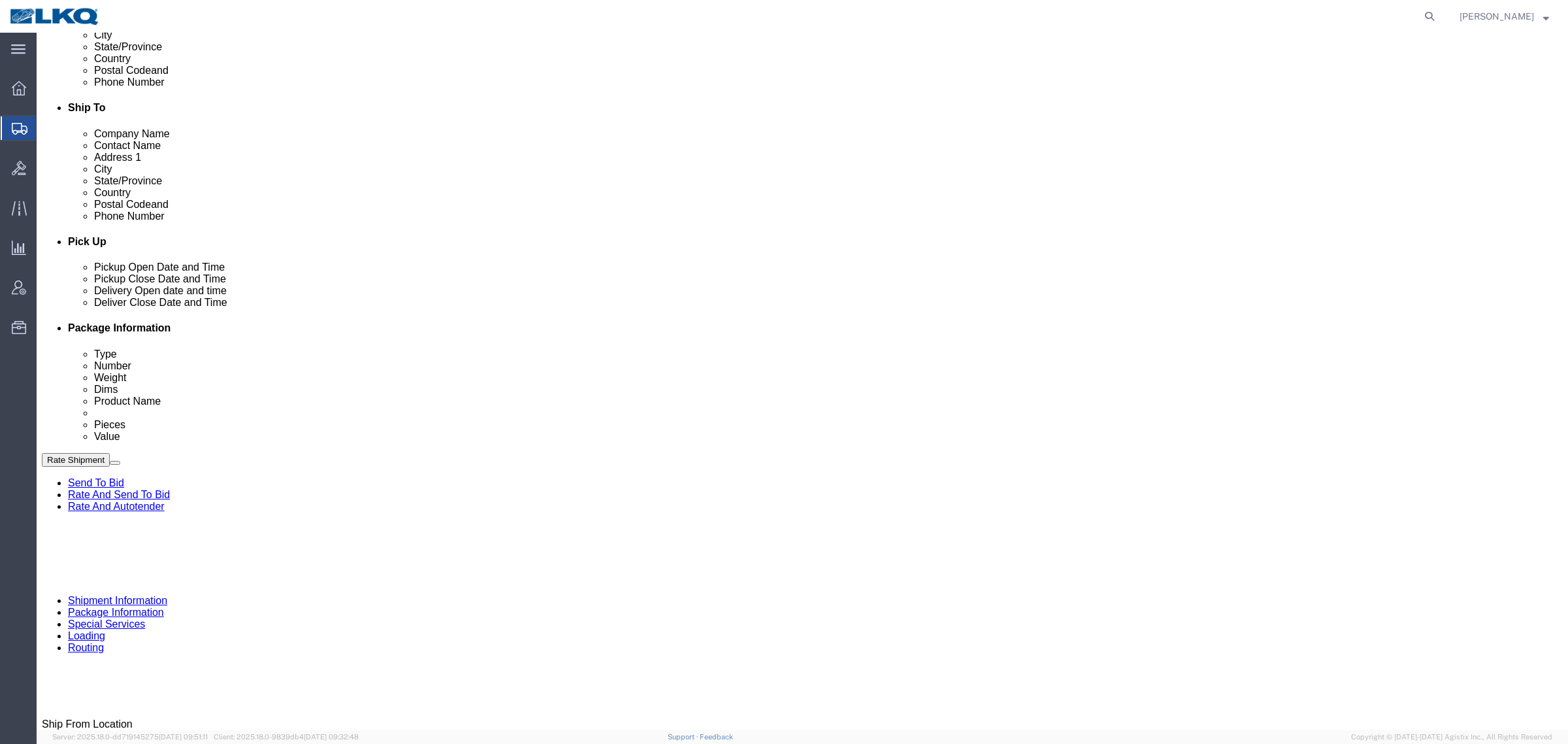
scroll to position [393, 0]
click div
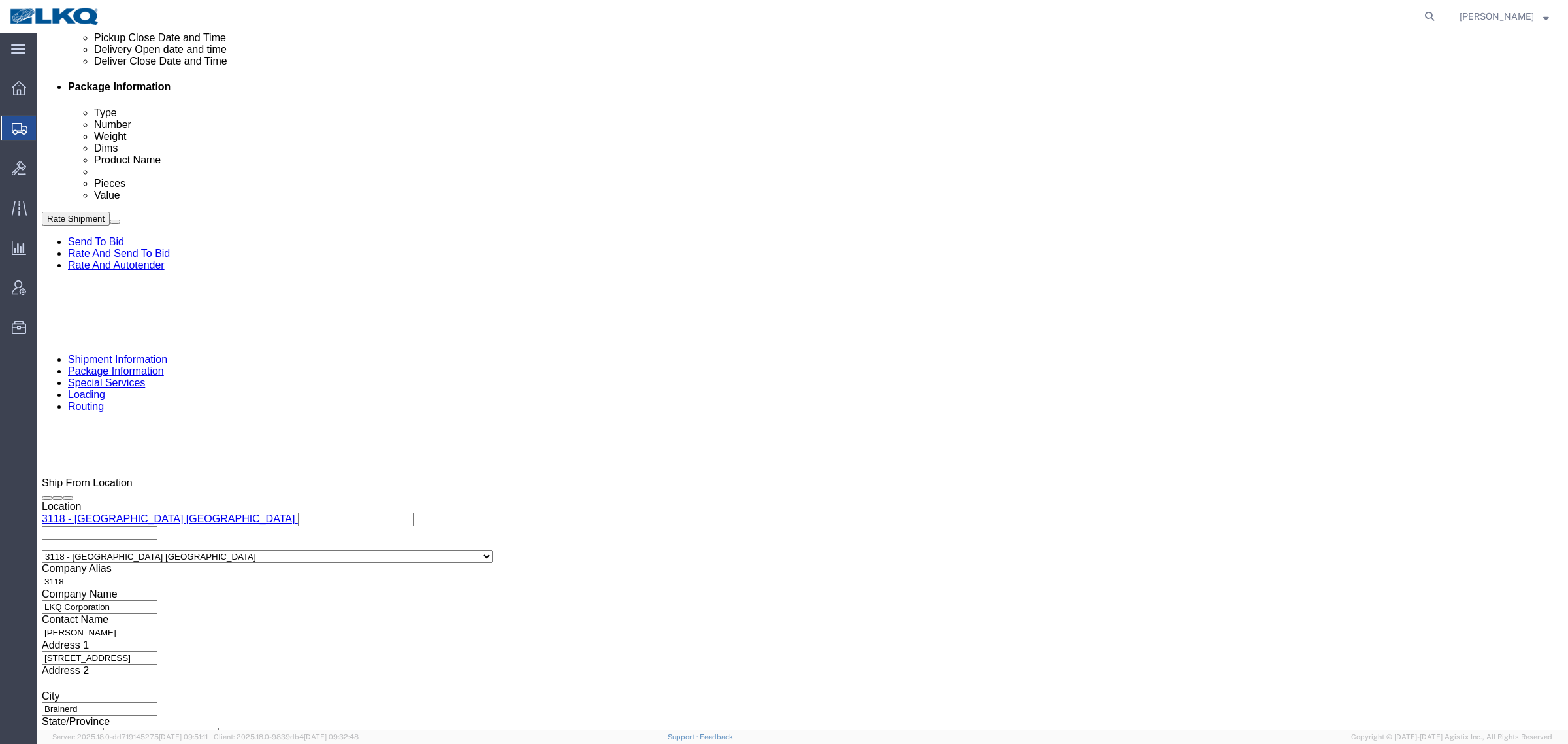
click button "Apply"
click div "Pickup Date and Time"
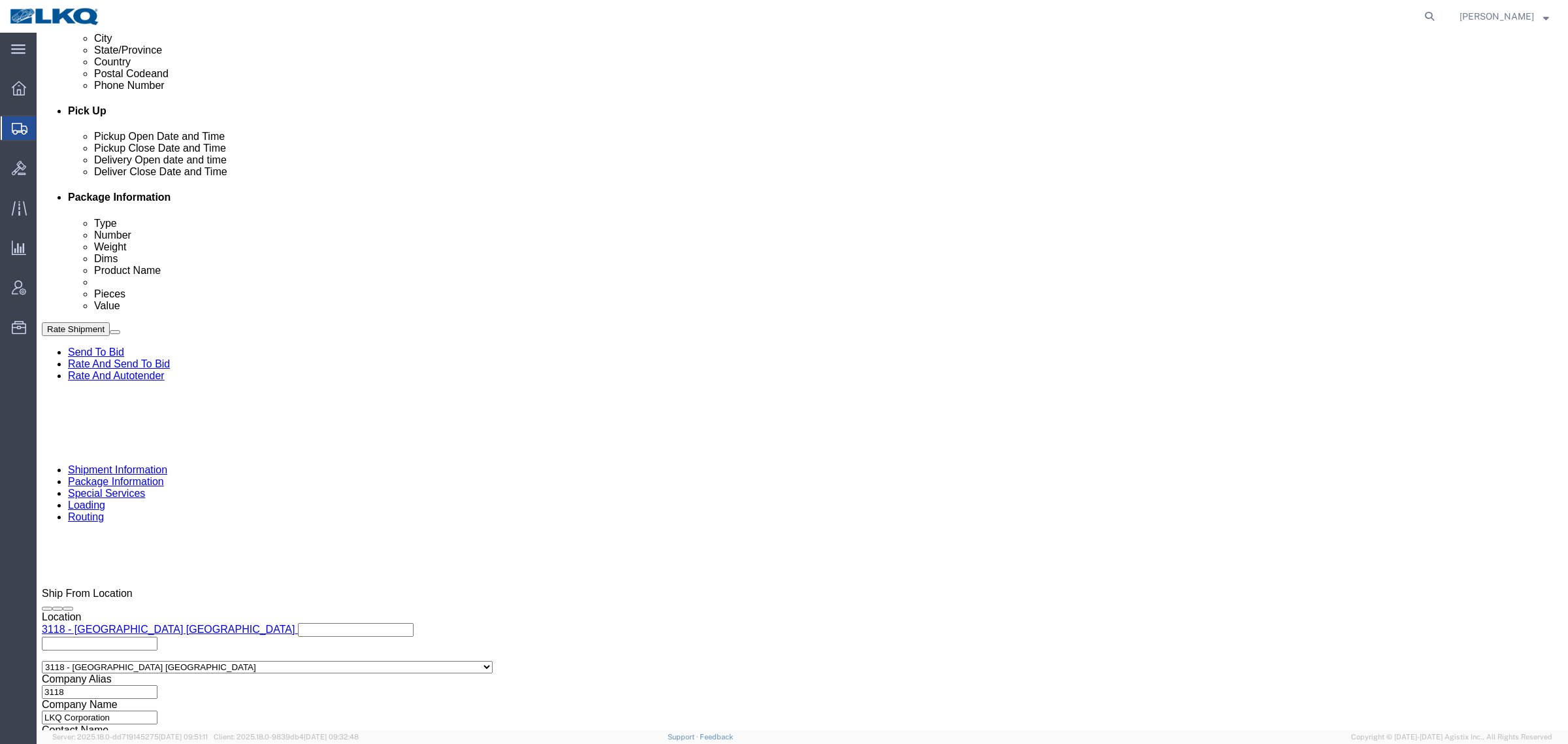
scroll to position [556, 0]
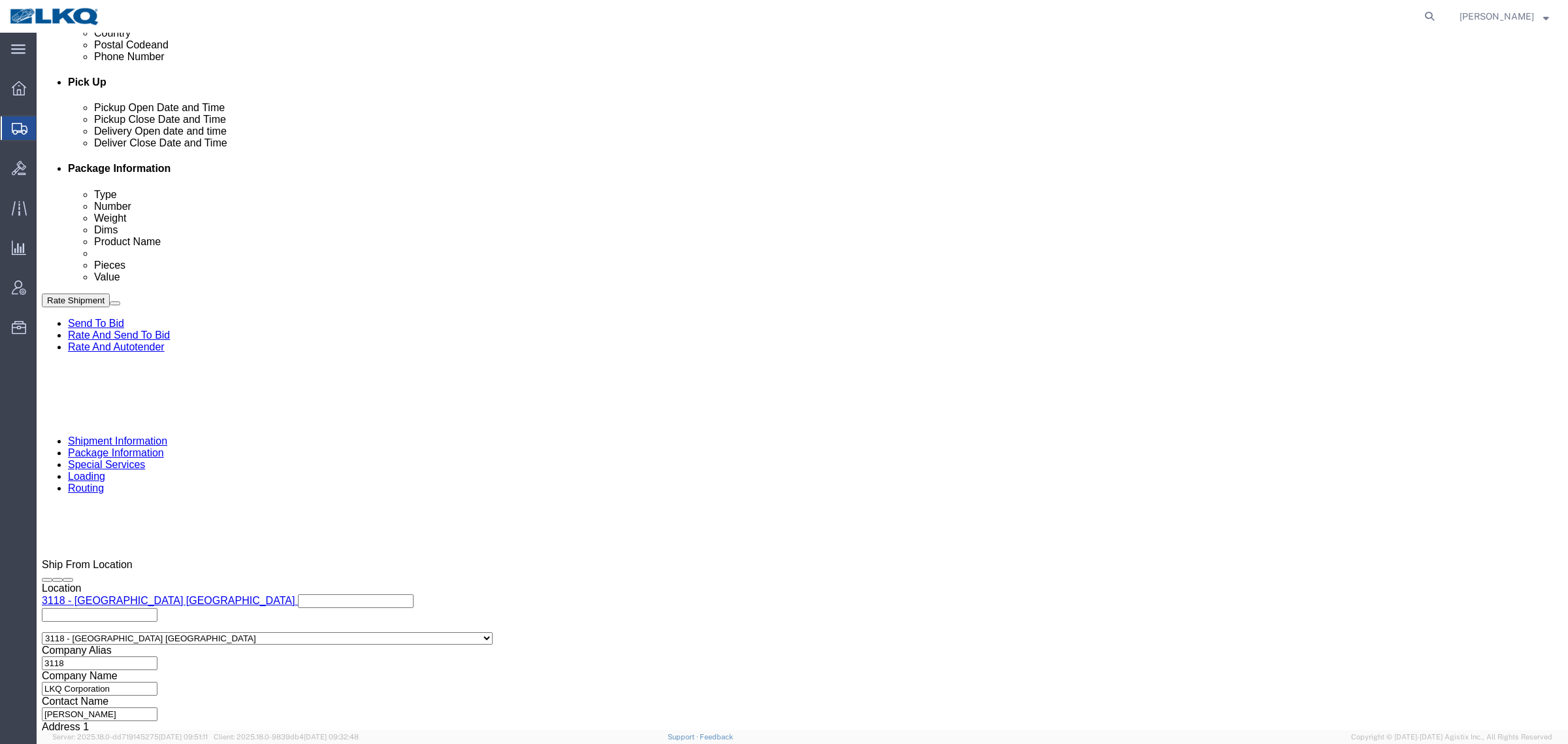
click div "Sep 19 2025 9:00 AM"
click button "Apply"
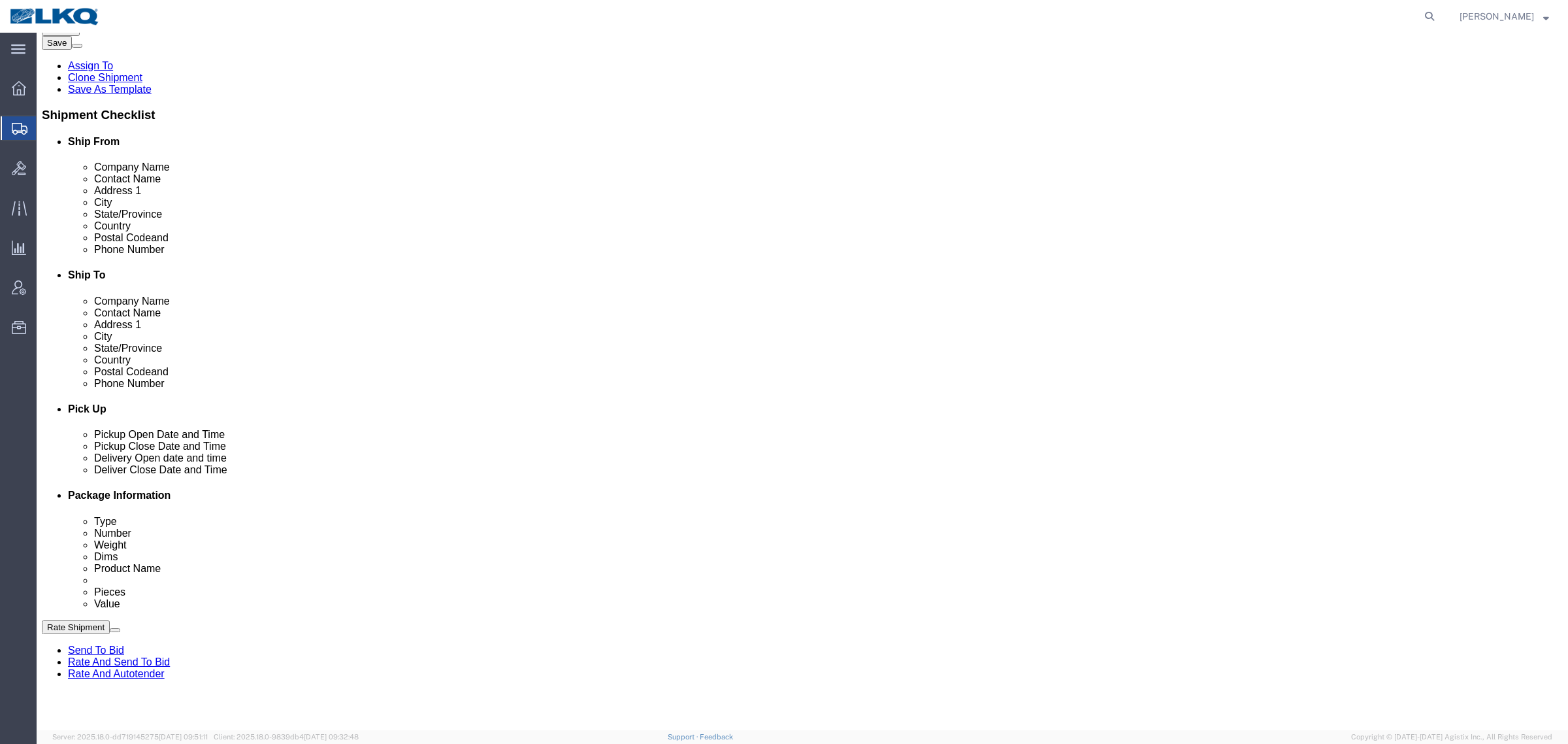
scroll to position [148, 0]
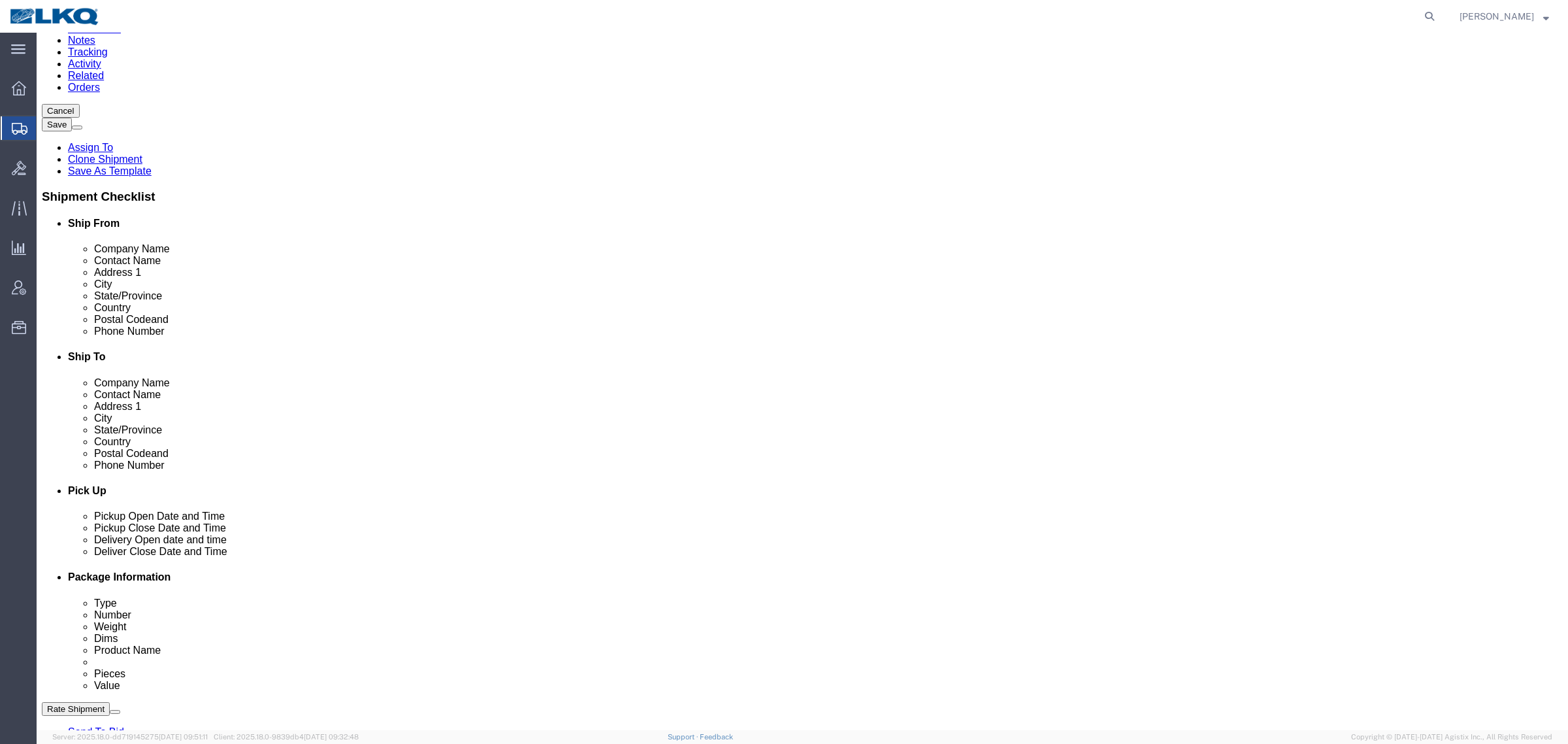
click button "Rate Shipment"
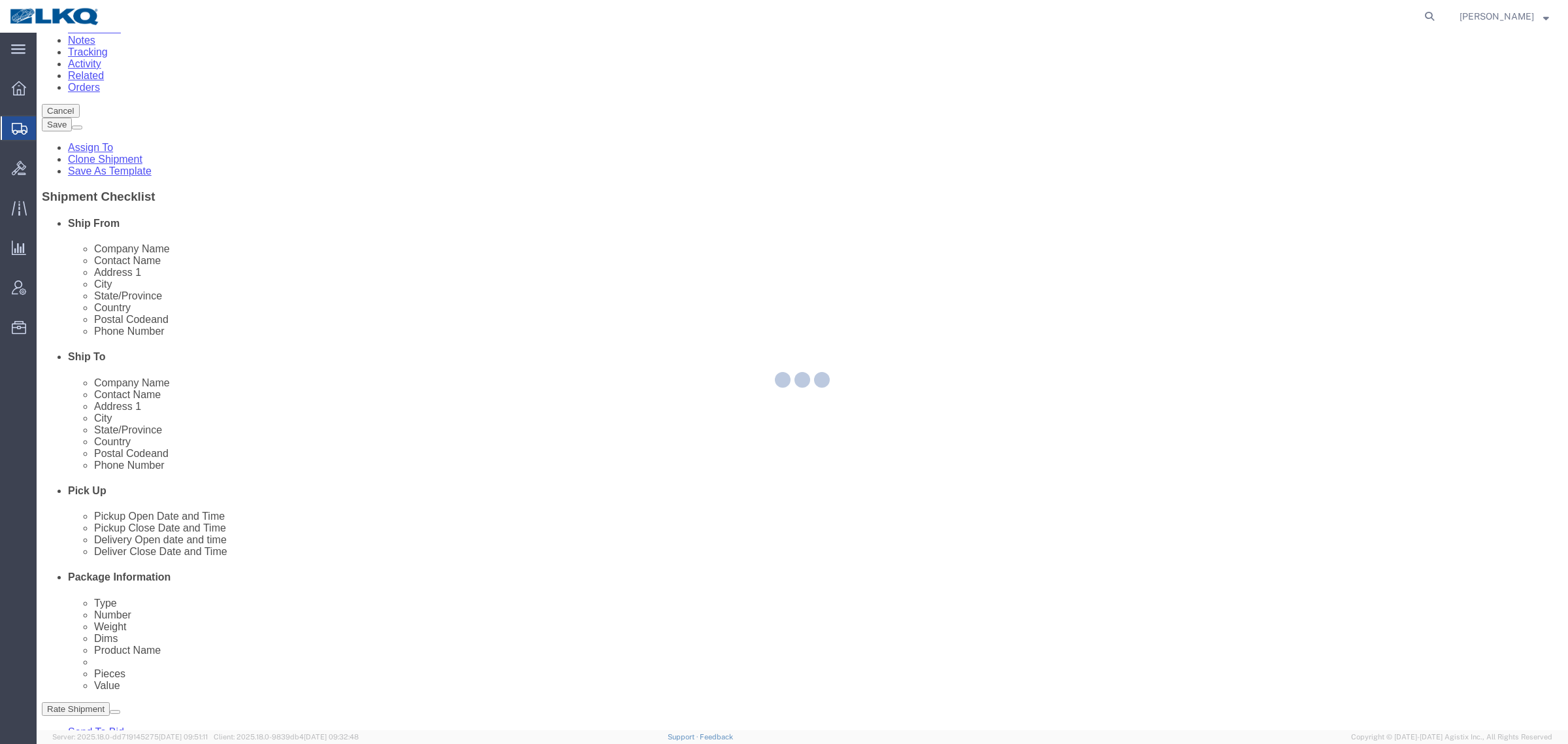
scroll to position [0, 0]
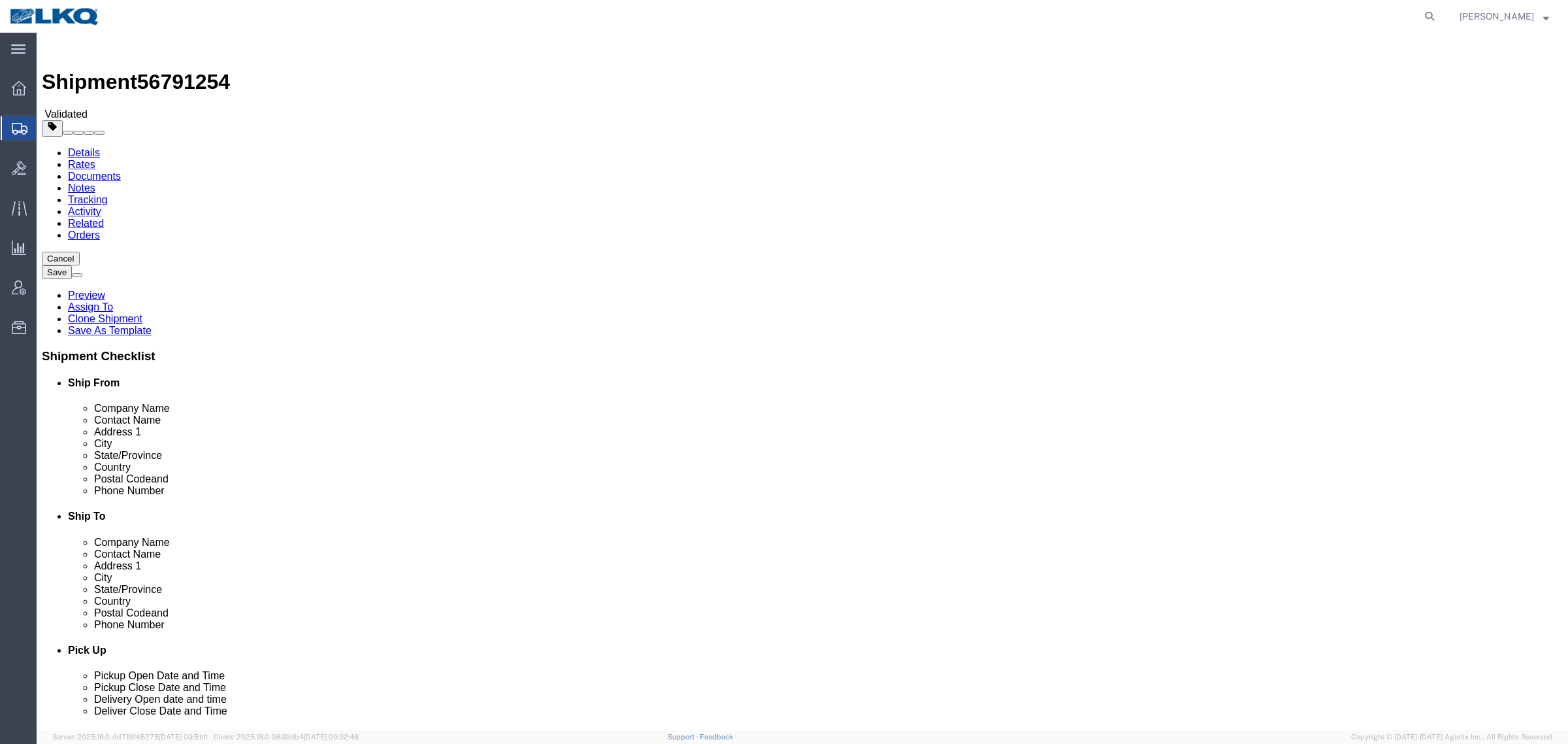
click at [68, 147] on link "Details" at bounding box center [84, 152] width 32 height 11
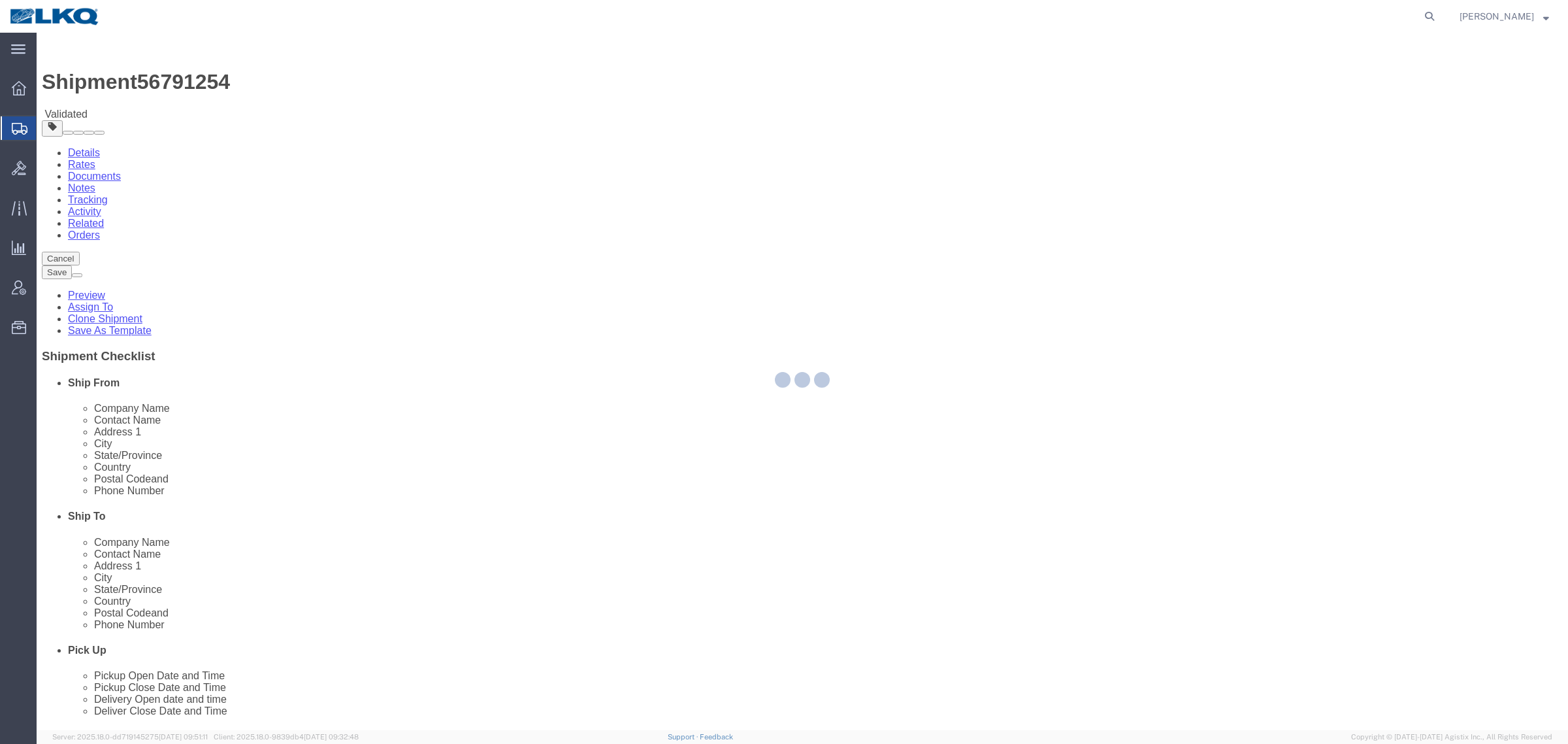
select select "27852"
select select "27788"
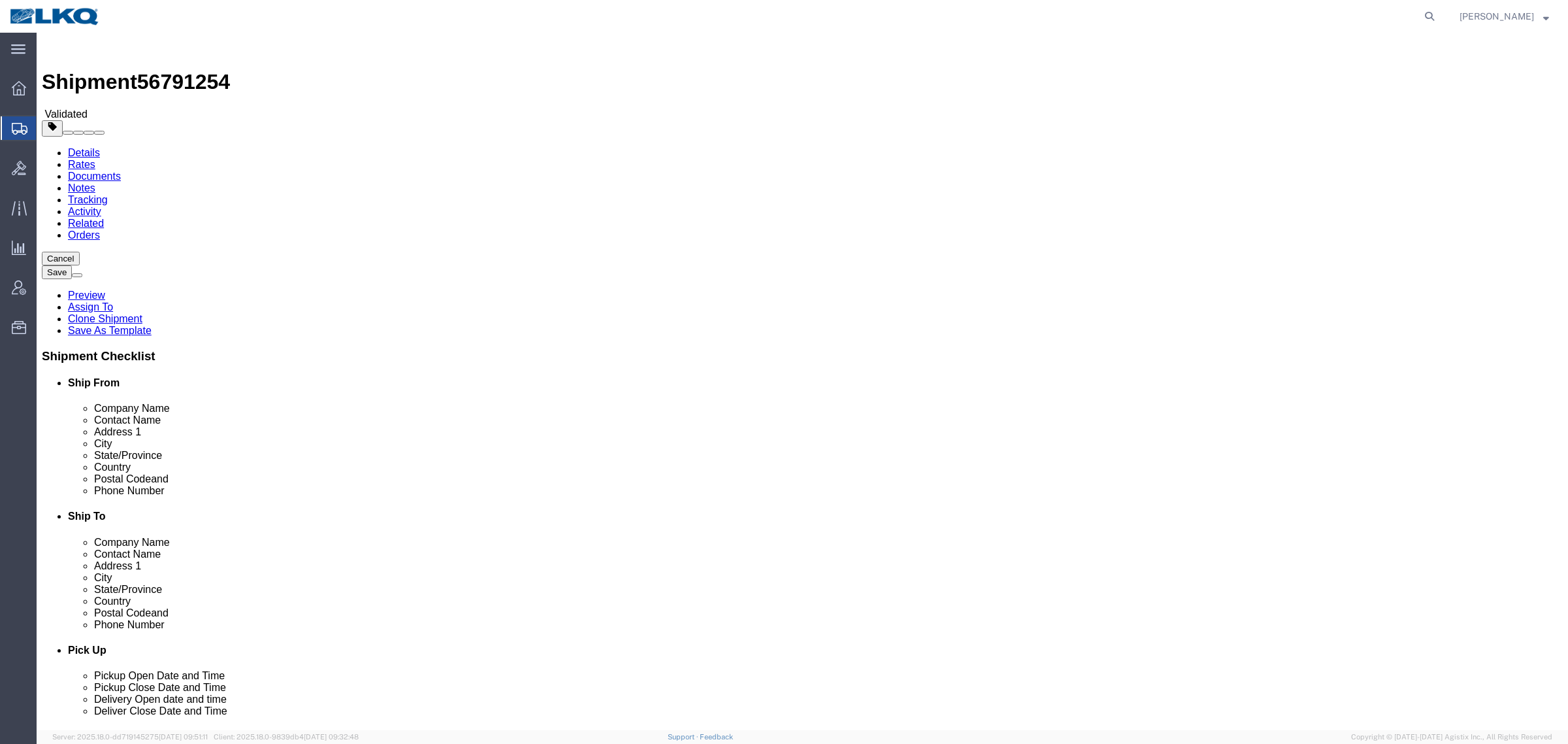
click link "Package Information"
click icon
click input "56401"
click div "Location 3063 - Grand Prairie Select My Profile Location 1100 - LKQ Crystal Riv…"
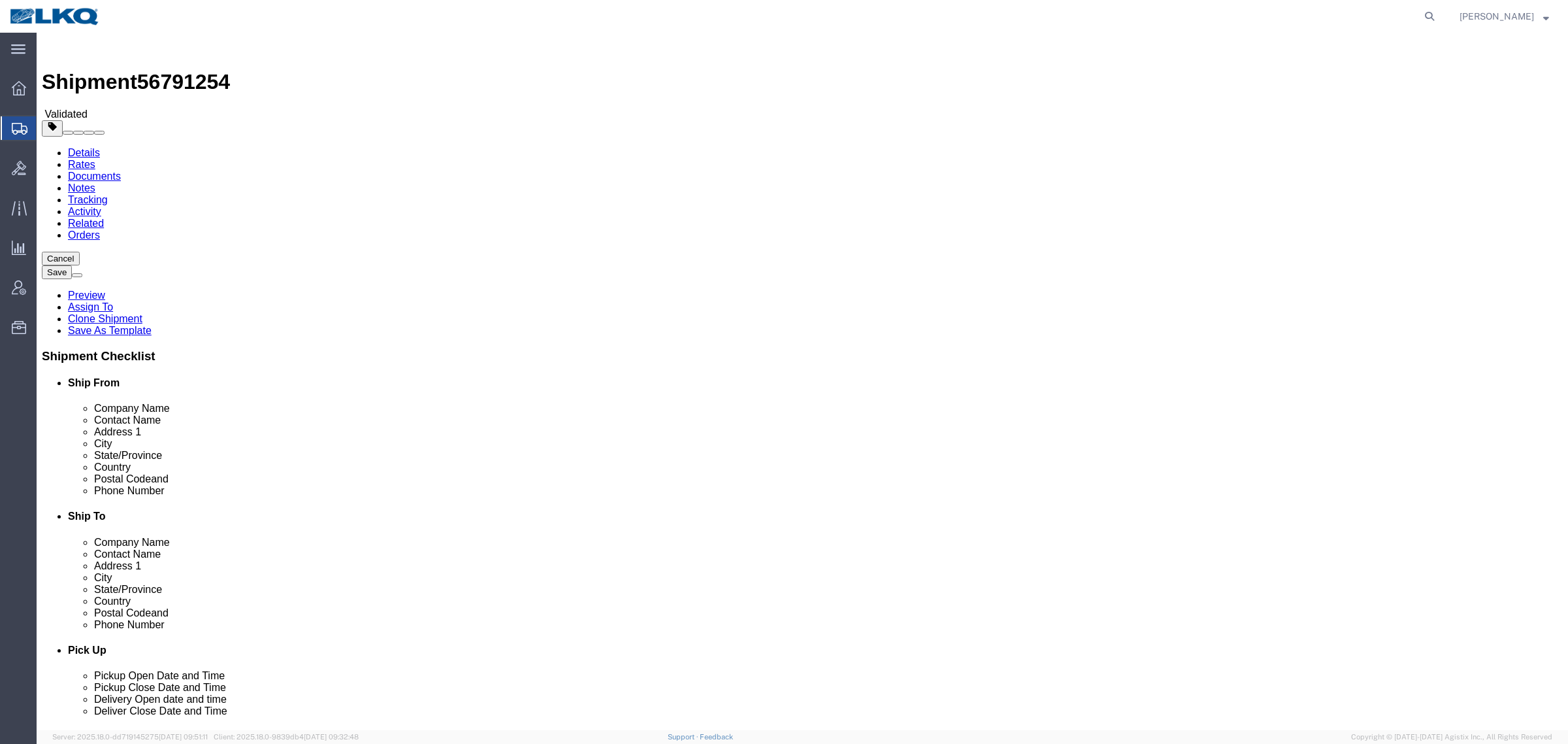
click input "75050"
click link "Notes"
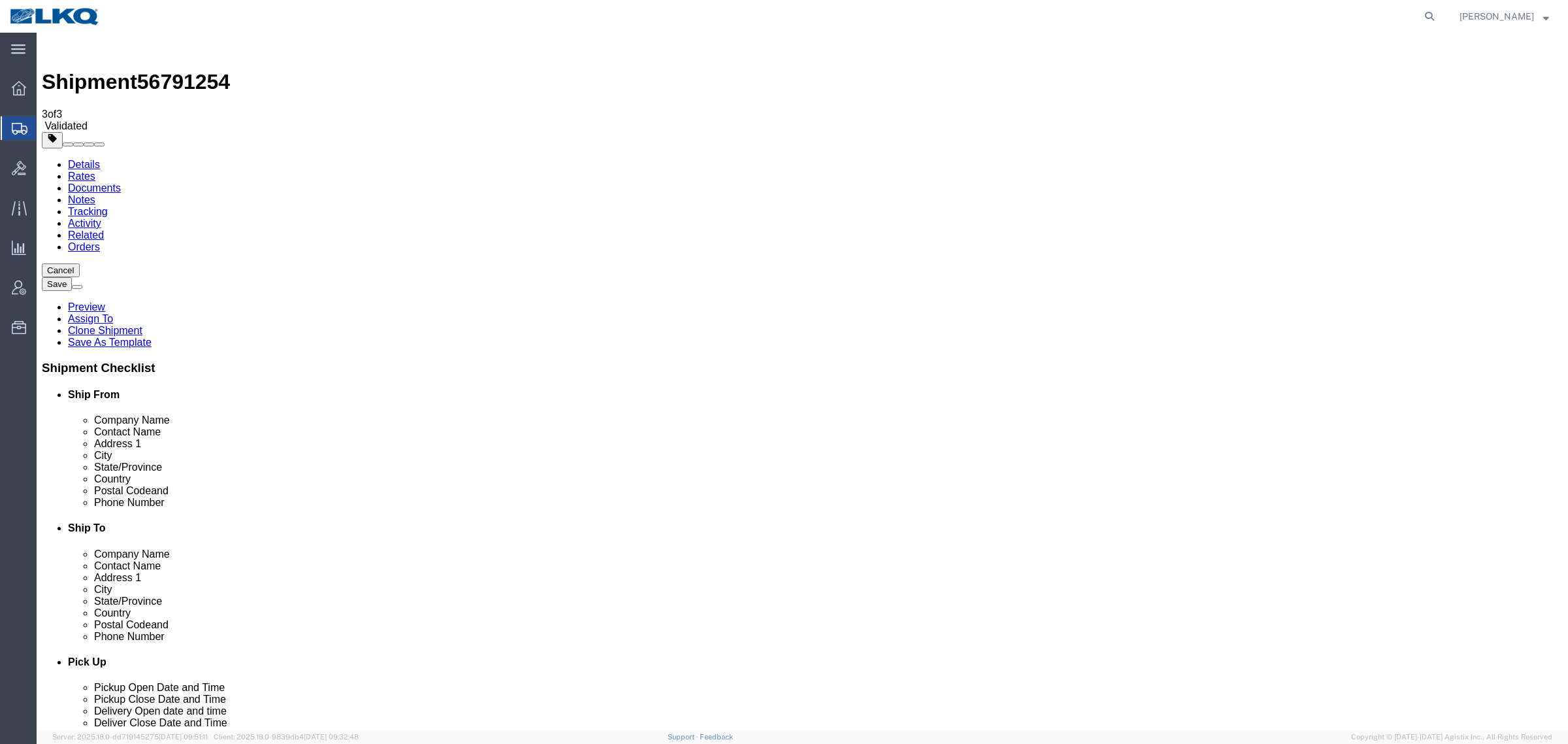
drag, startPoint x: 1235, startPoint y: 124, endPoint x: 1253, endPoint y: 124, distance: 18.0
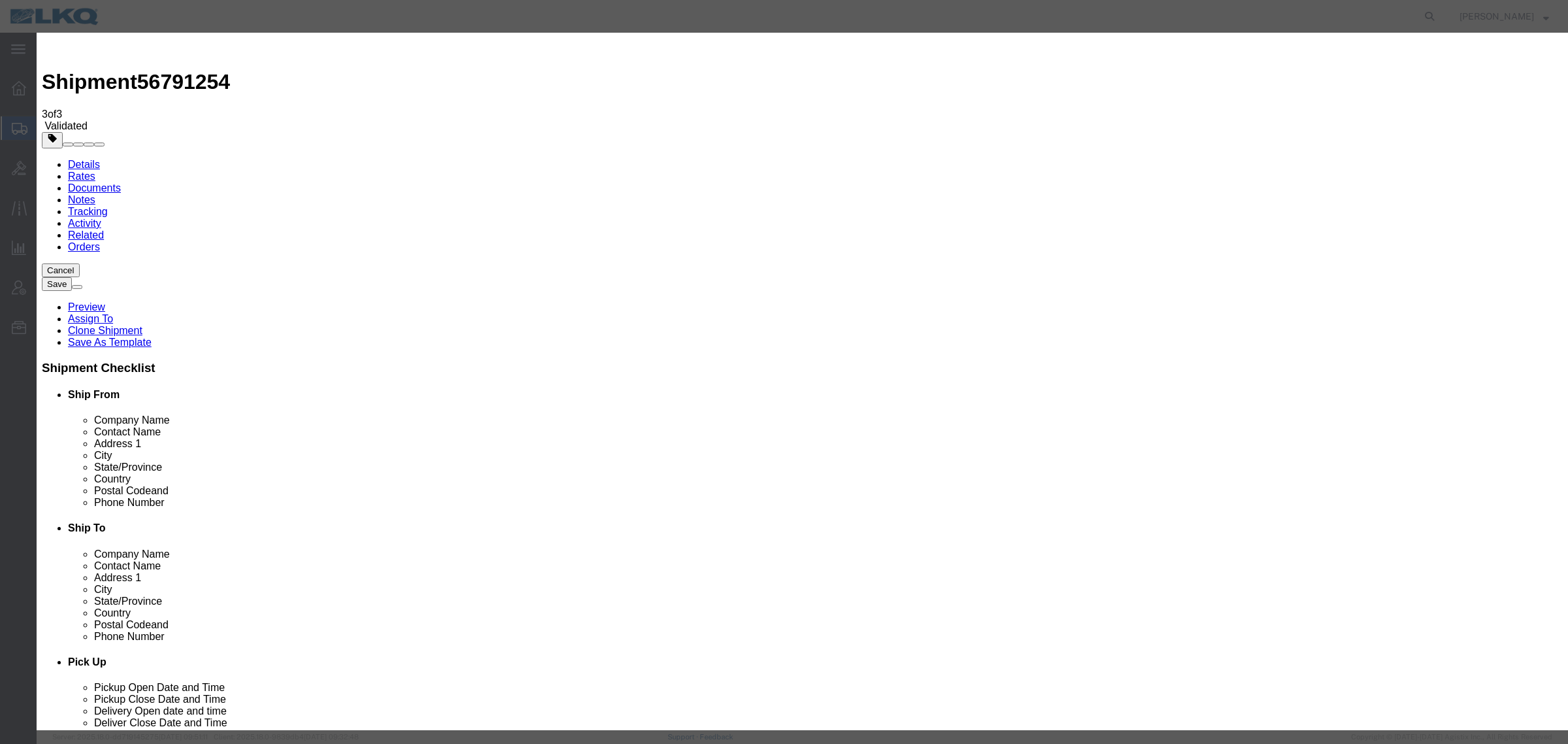
select select "BID_NOTES"
select select "PRIVATE_TO_ACCOUNT"
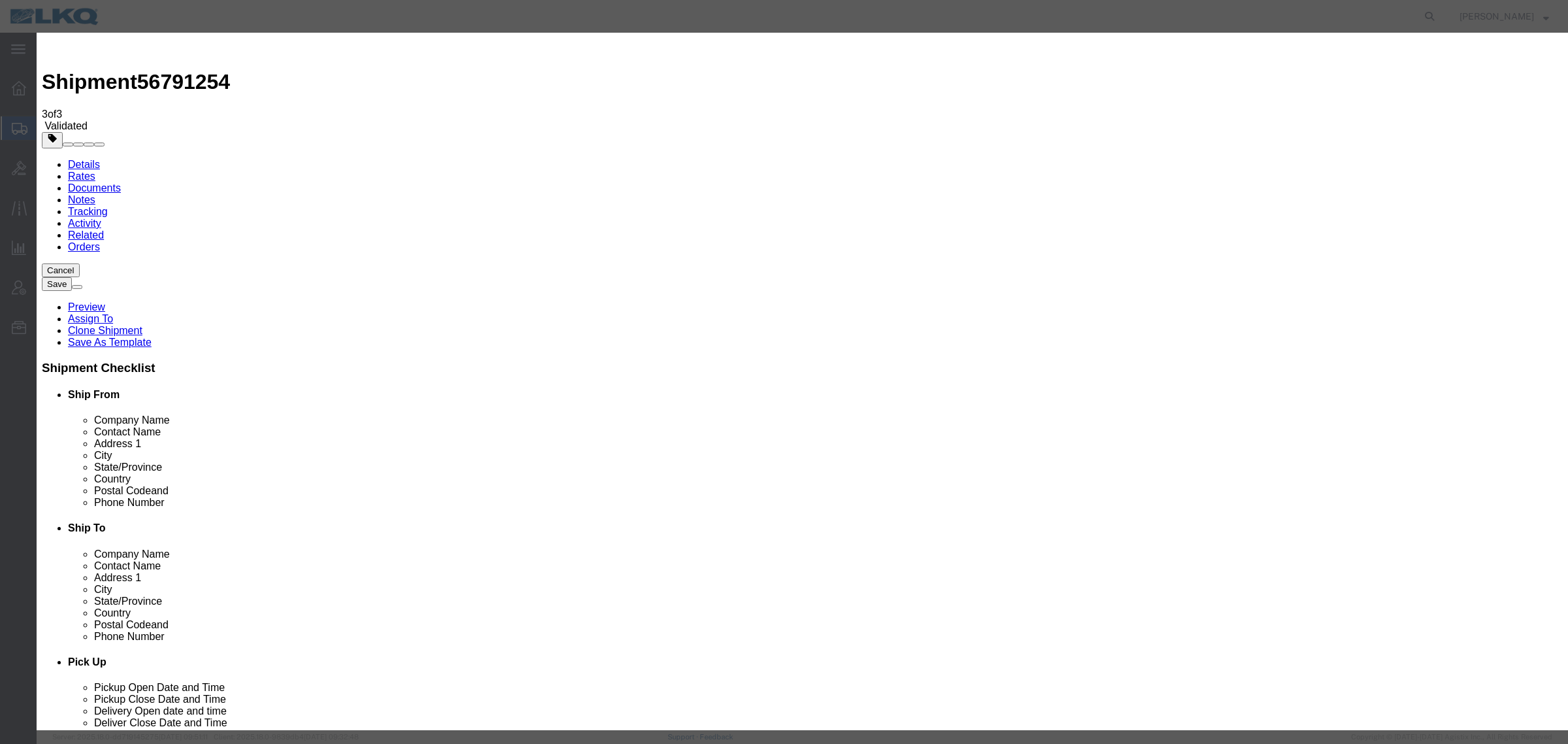
type textarea "DAT: $2222"
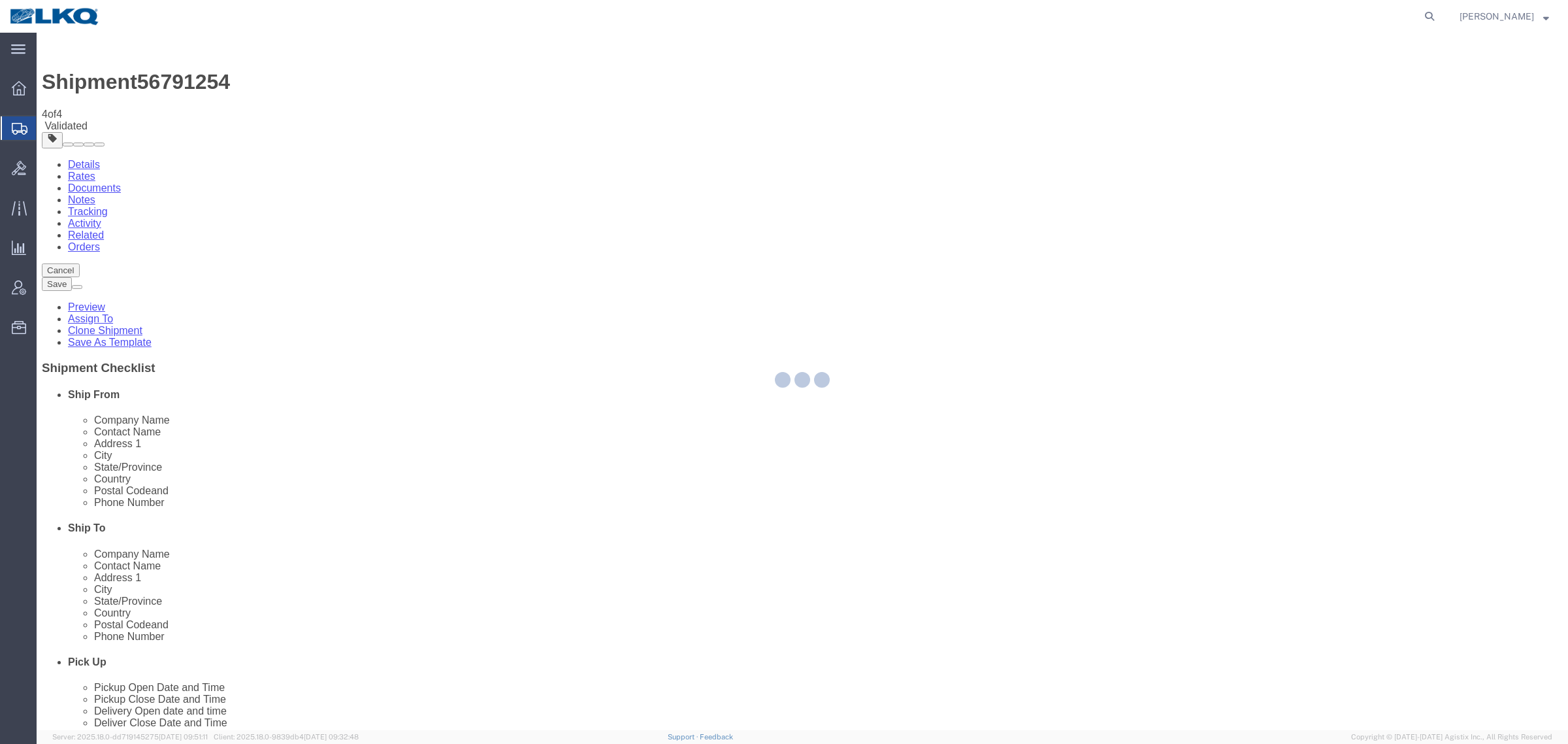
select select "27852"
select select "27788"
select select "TL"
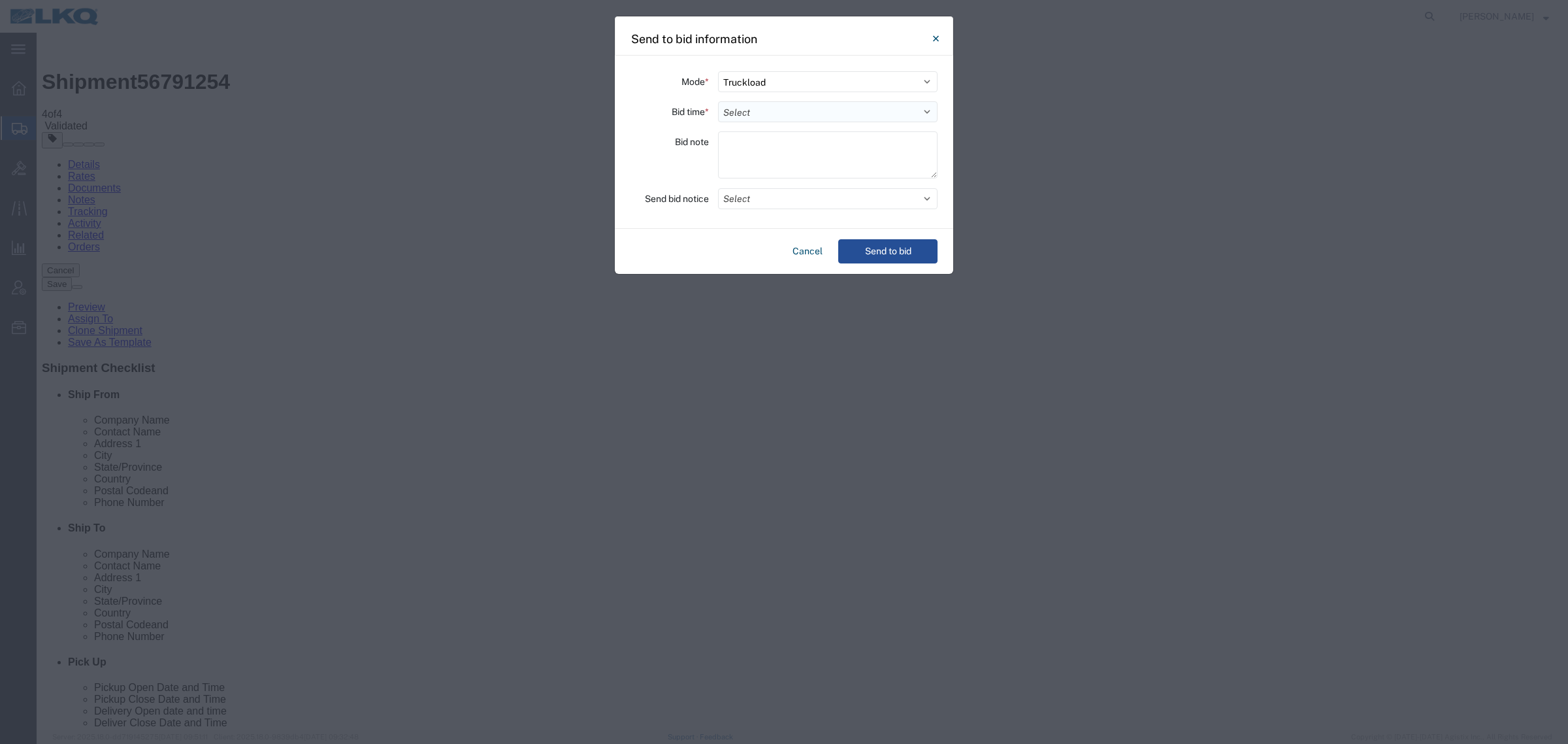
click at [772, 111] on select "Select 30 Min (Rush) 1 Hour (Rush) 2 Hours (Rush) 4 Hours (Rush) 8 Hours (Rush)…" at bounding box center [828, 112] width 220 height 21
select select "12"
click at [718, 102] on select "Select 30 Min (Rush) 1 Hour (Rush) 2 Hours (Rush) 4 Hours (Rush) 8 Hours (Rush)…" at bounding box center [828, 112] width 220 height 21
click at [903, 244] on button "Send to bid" at bounding box center [888, 252] width 99 height 24
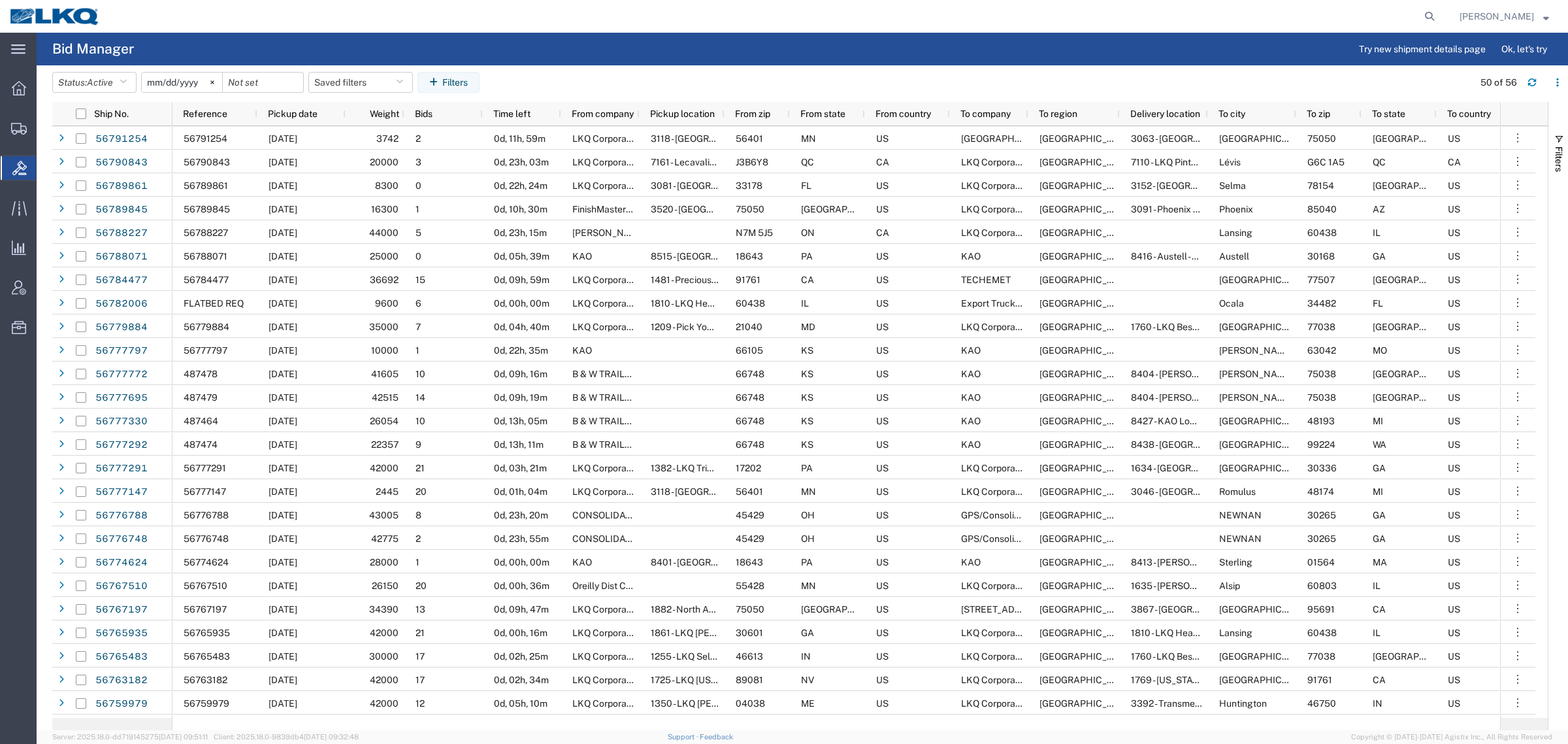
drag, startPoint x: 646, startPoint y: 59, endPoint x: 632, endPoint y: 57, distance: 14.1
click at [645, 59] on agx-page-header "Bid Manager Try new shipment details page Ok, let's try" at bounding box center [802, 48] width 1532 height 32
click at [349, 82] on button "Saved filters" at bounding box center [361, 82] width 105 height 21
click at [367, 141] on span "Bid Board" at bounding box center [395, 139] width 171 height 24
type input "[DATE]"
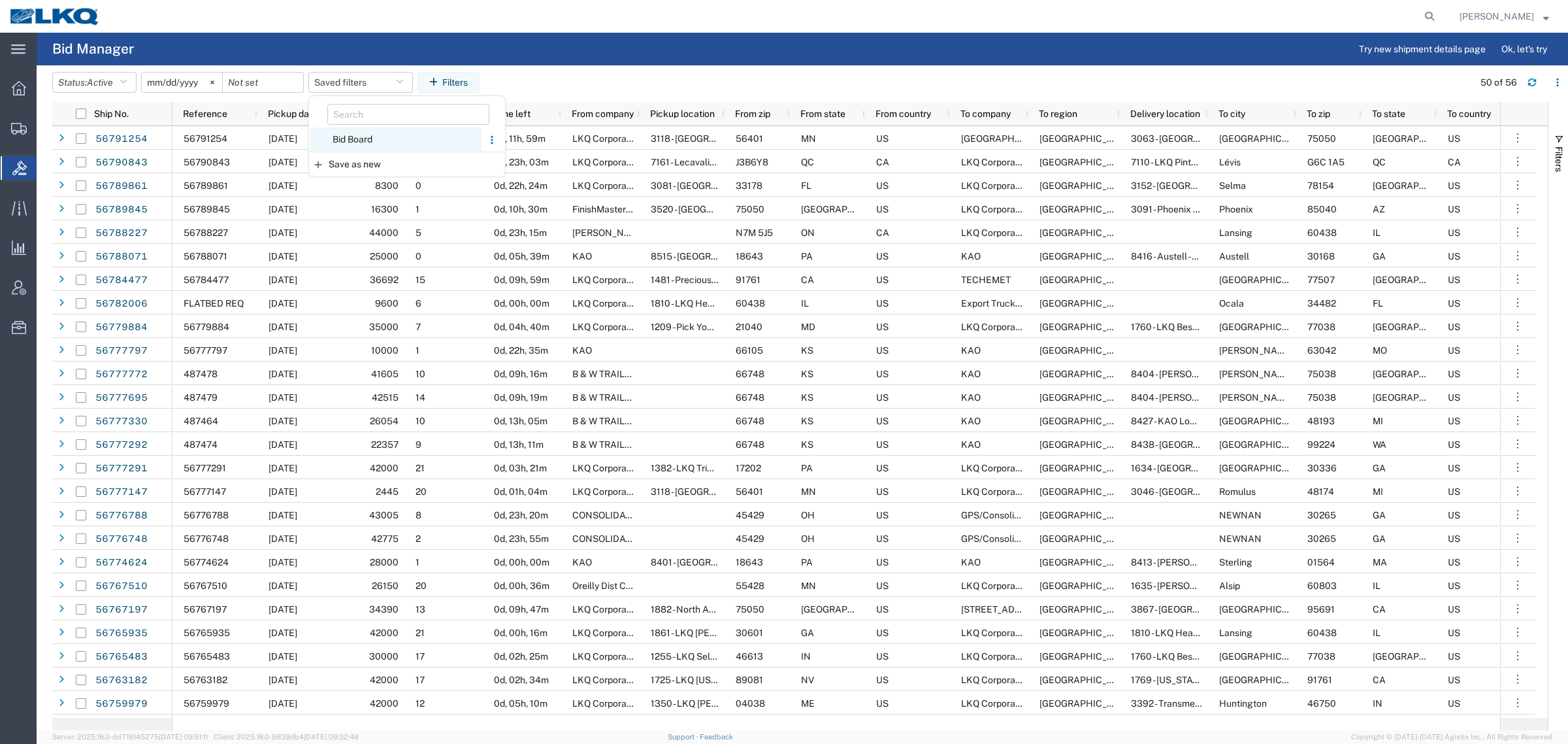
type input "[DATE]"
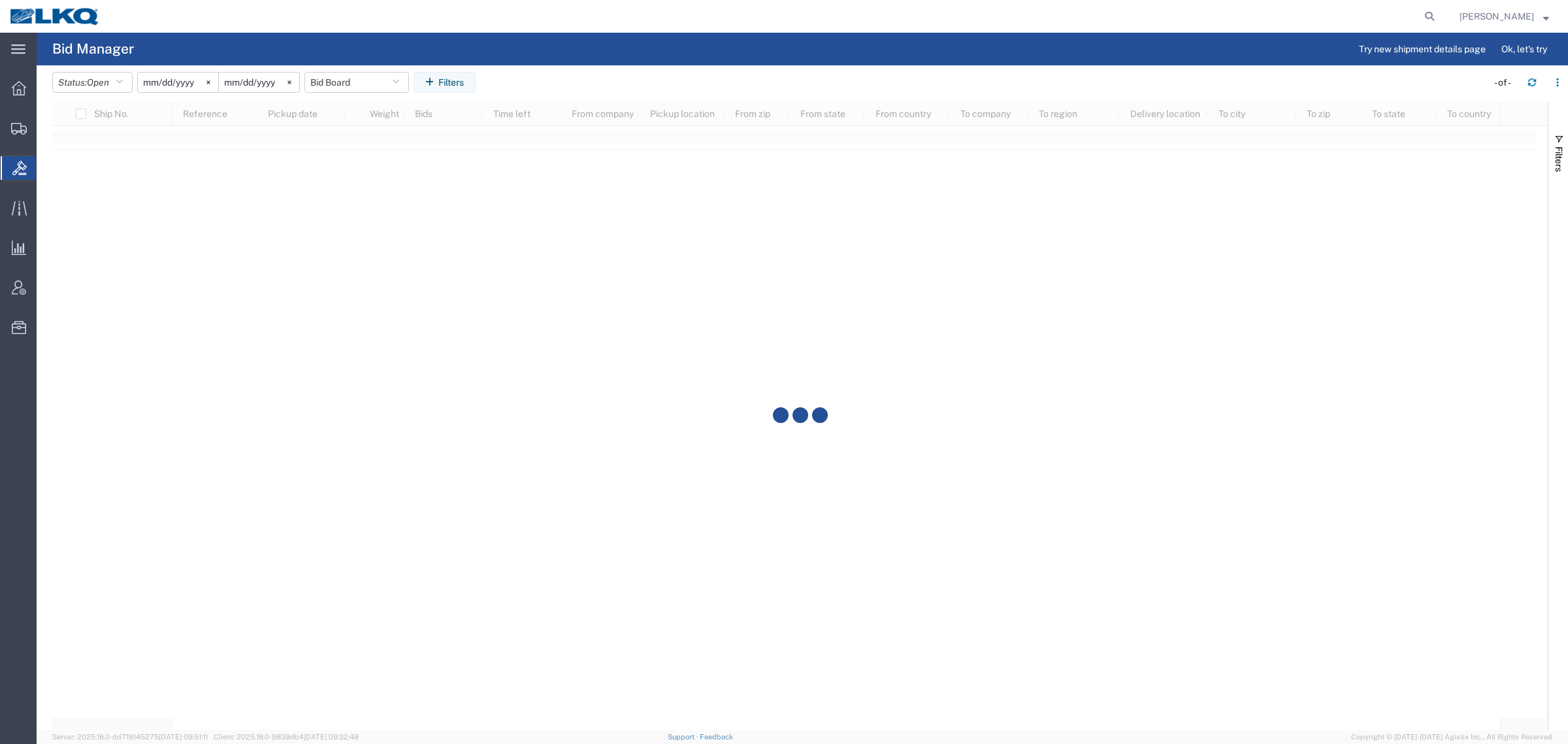
click at [652, 50] on agx-page-header "Bid Manager Try new shipment details page Ok, let's try" at bounding box center [802, 48] width 1532 height 32
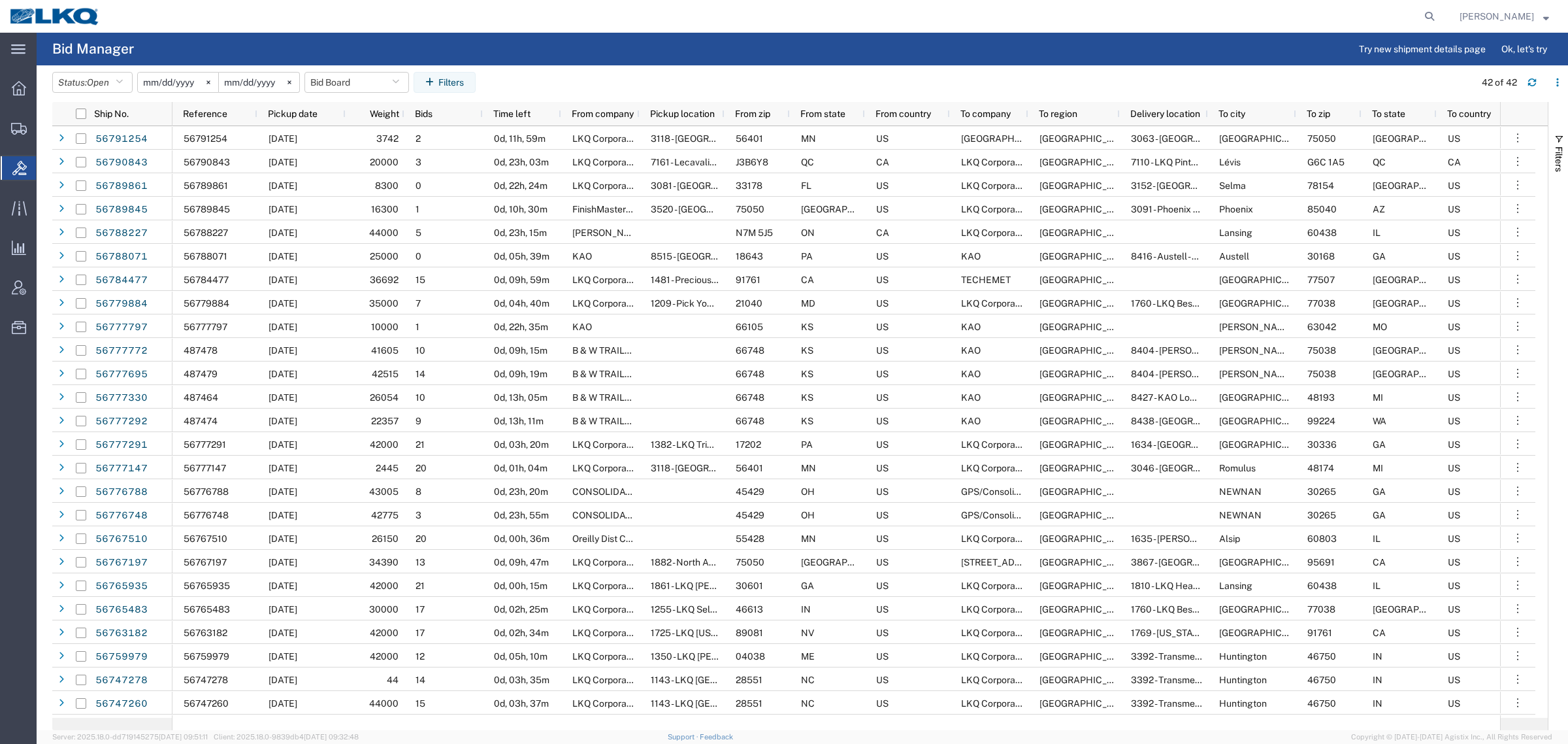
click at [620, 34] on agx-page-header "Bid Manager Try new shipment details page Ok, let's try" at bounding box center [802, 48] width 1532 height 32
click at [364, 77] on button "Bid Board" at bounding box center [356, 82] width 105 height 21
click at [376, 141] on span "Bid Board" at bounding box center [391, 139] width 171 height 24
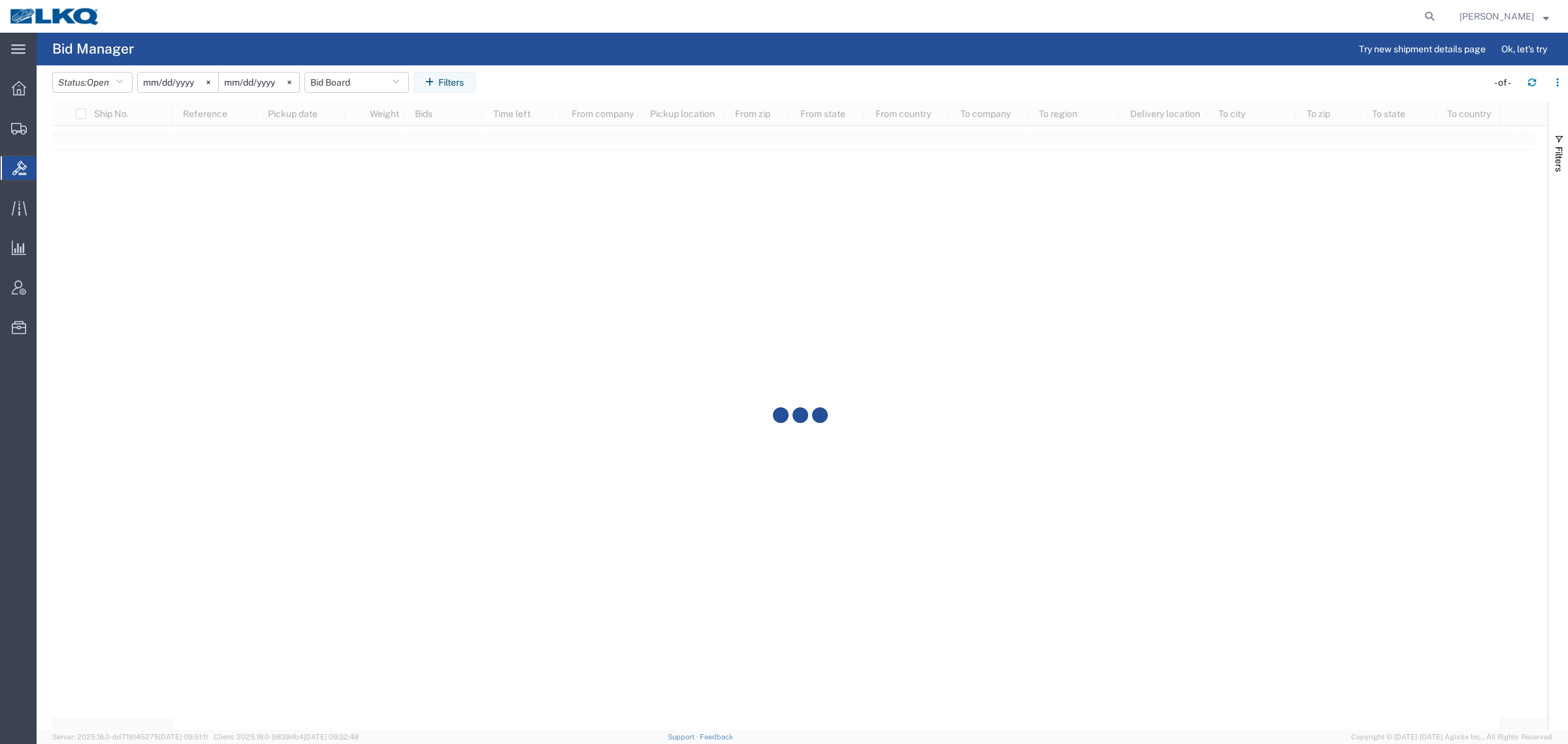
click at [585, 78] on agx-table-filter-chips "Status: Open Active All Awaiting Confirmation Awarded Closed Expired Open Withd…" at bounding box center [766, 87] width 1428 height 30
click at [393, 26] on div at bounding box center [775, 16] width 1331 height 32
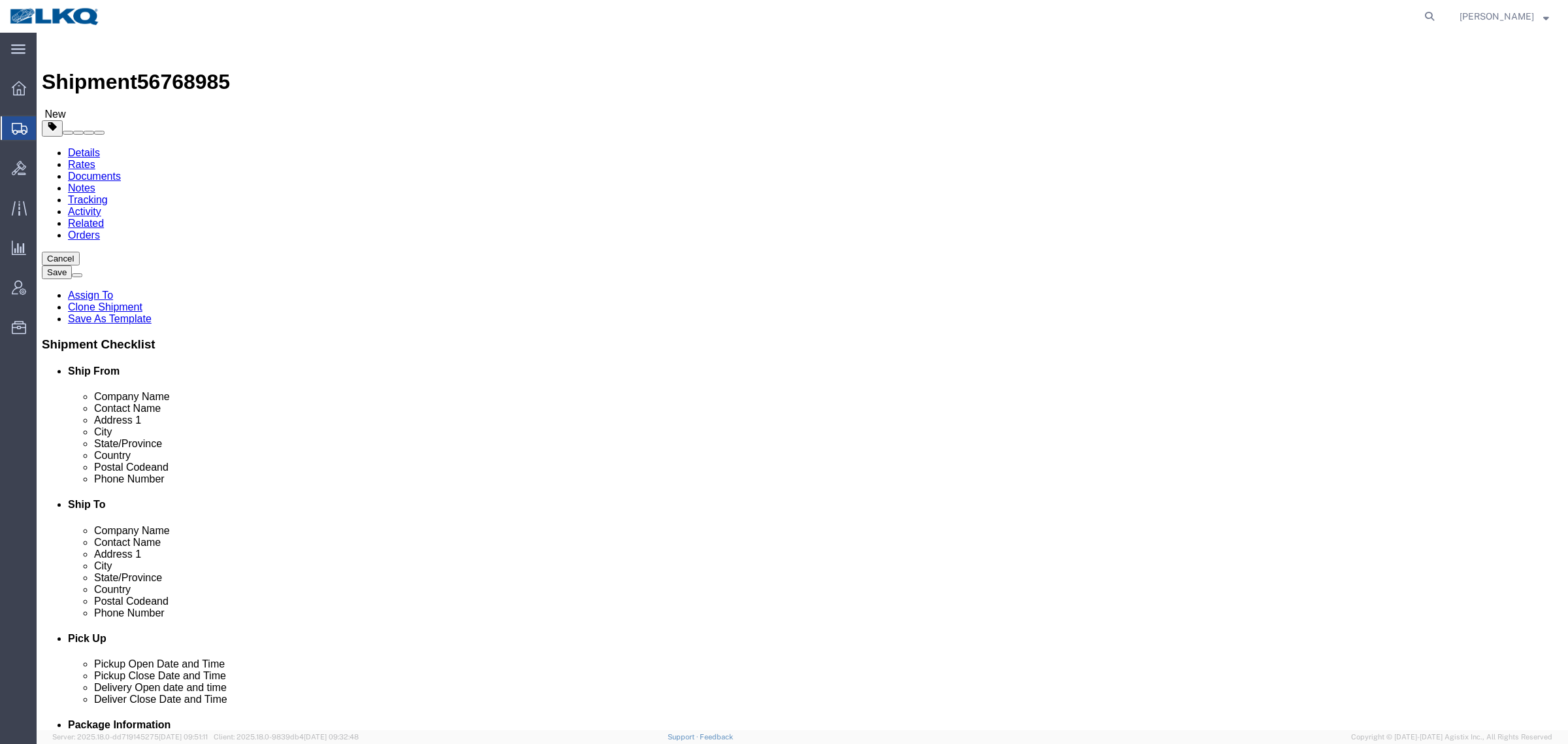
click div "Shipment Information Package Information Special Services Loading Routing"
select select "27552"
select select "27578"
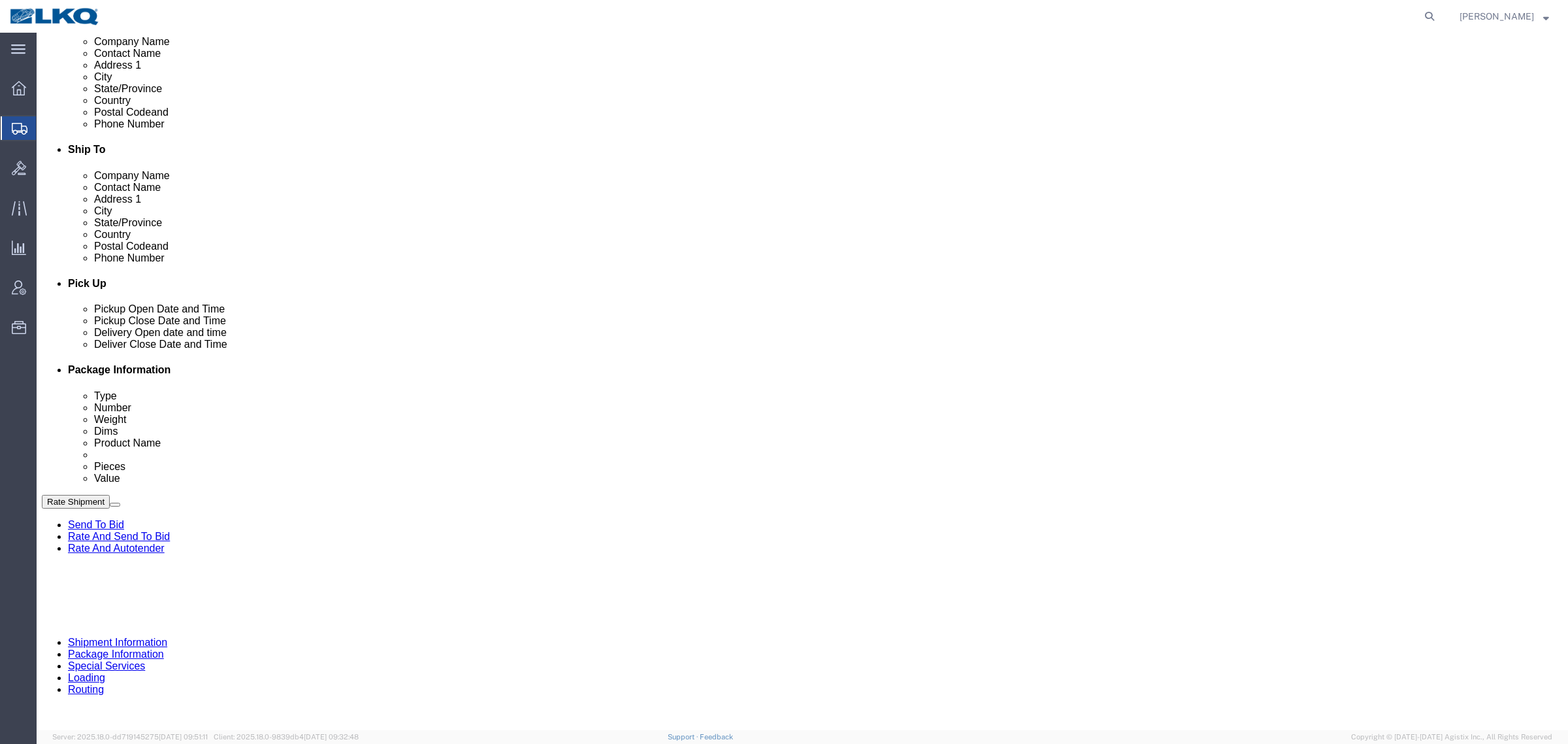
scroll to position [327, 0]
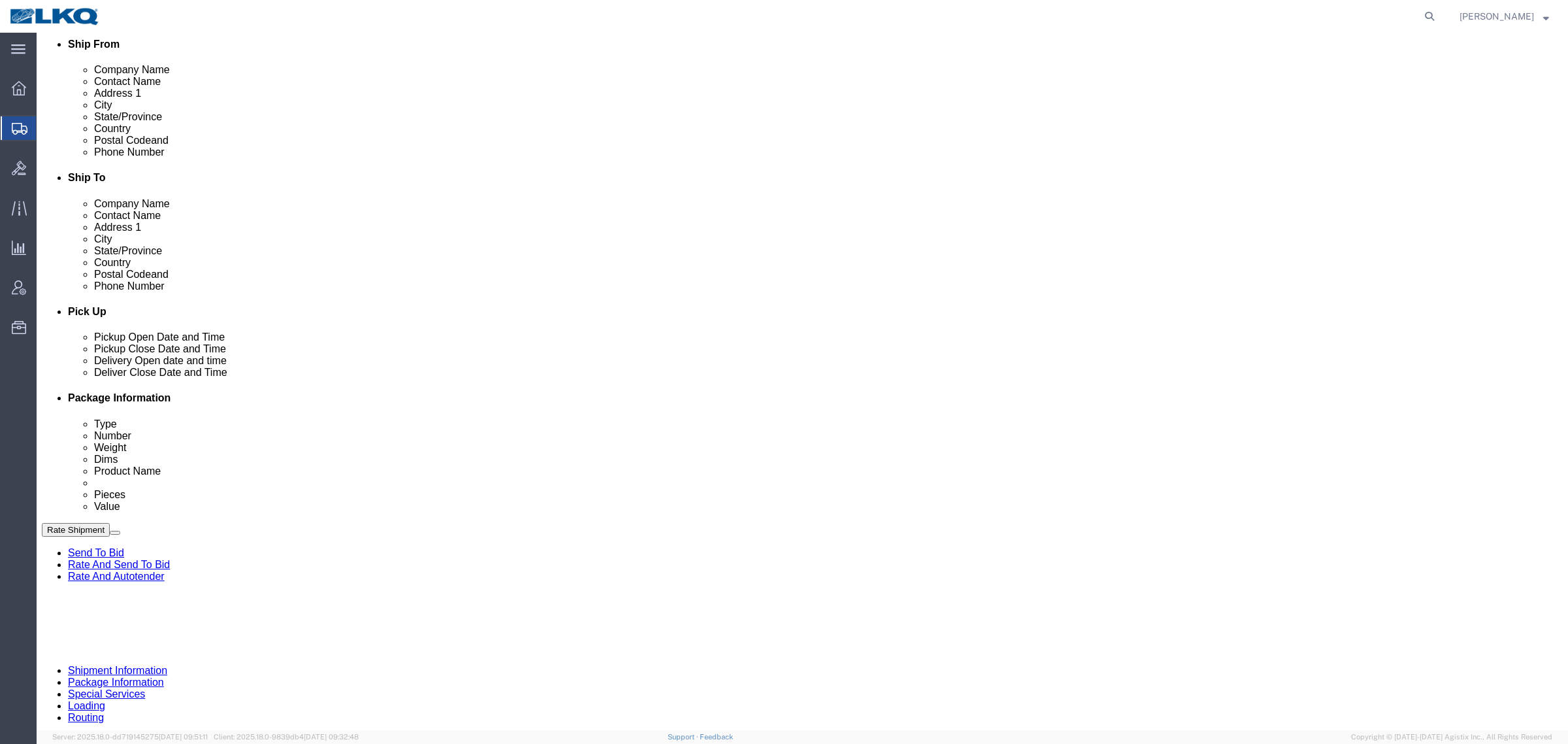
click link "Schedule appointment"
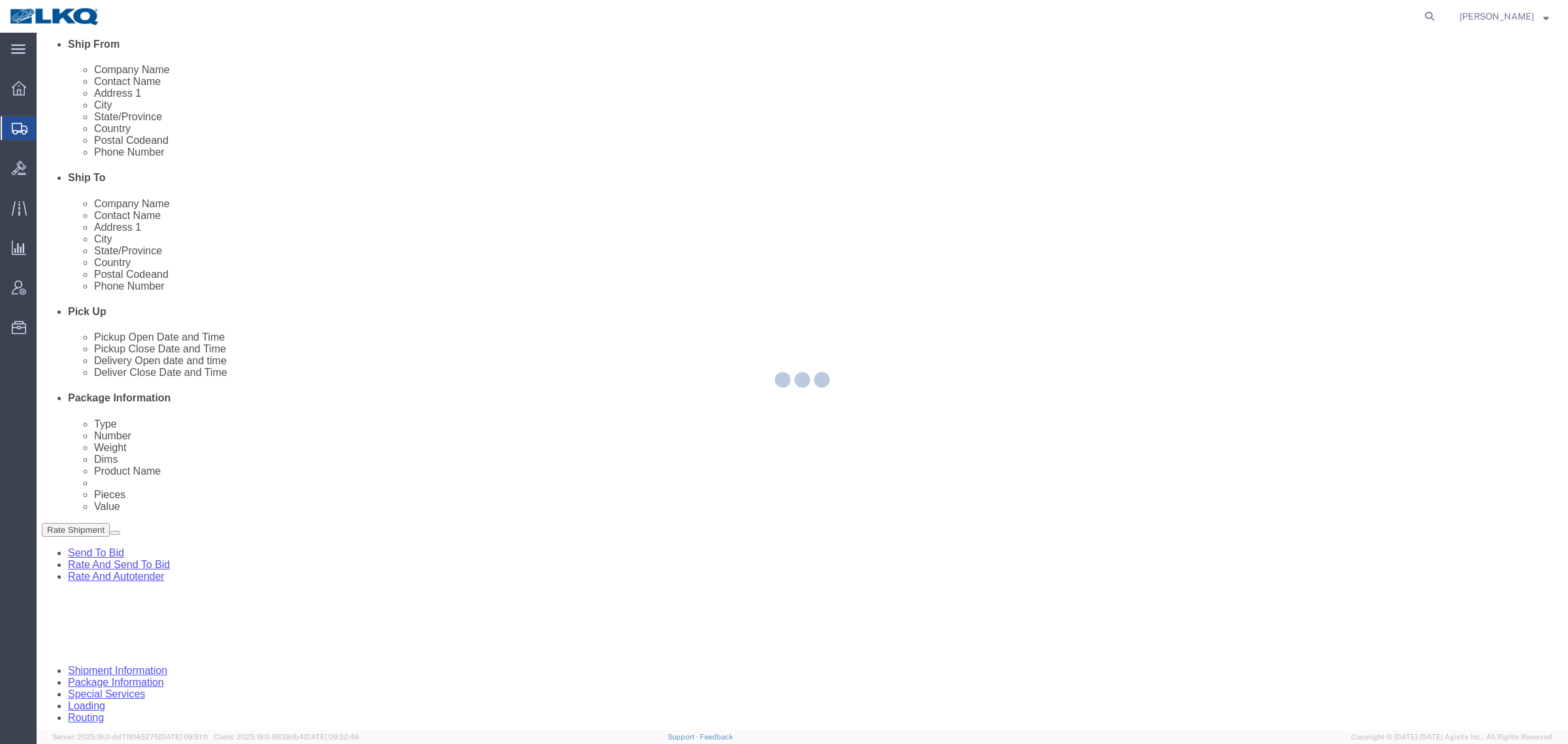
select select
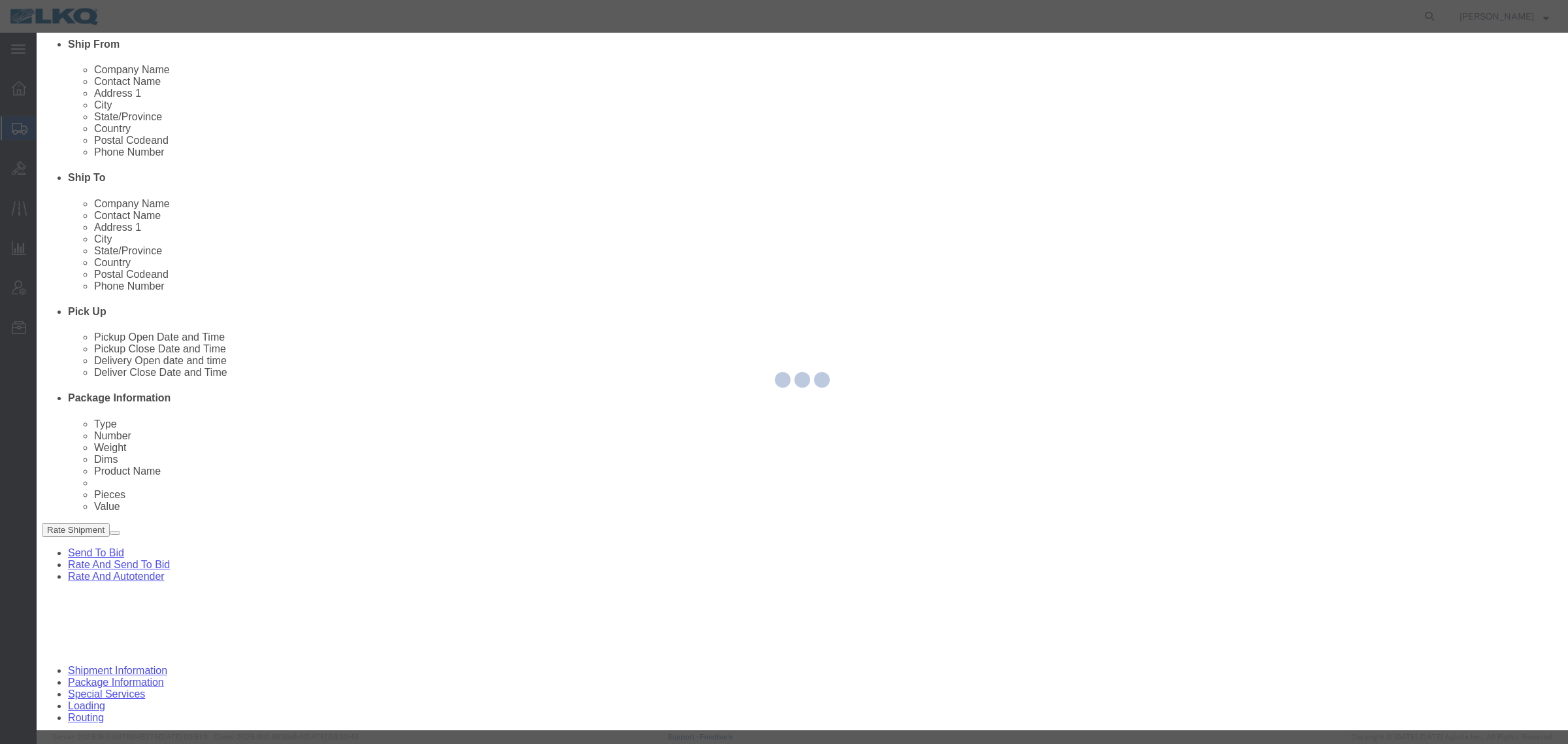
click at [656, 220] on div at bounding box center [802, 381] width 1532 height 697
click at [657, 211] on div at bounding box center [802, 381] width 1532 height 697
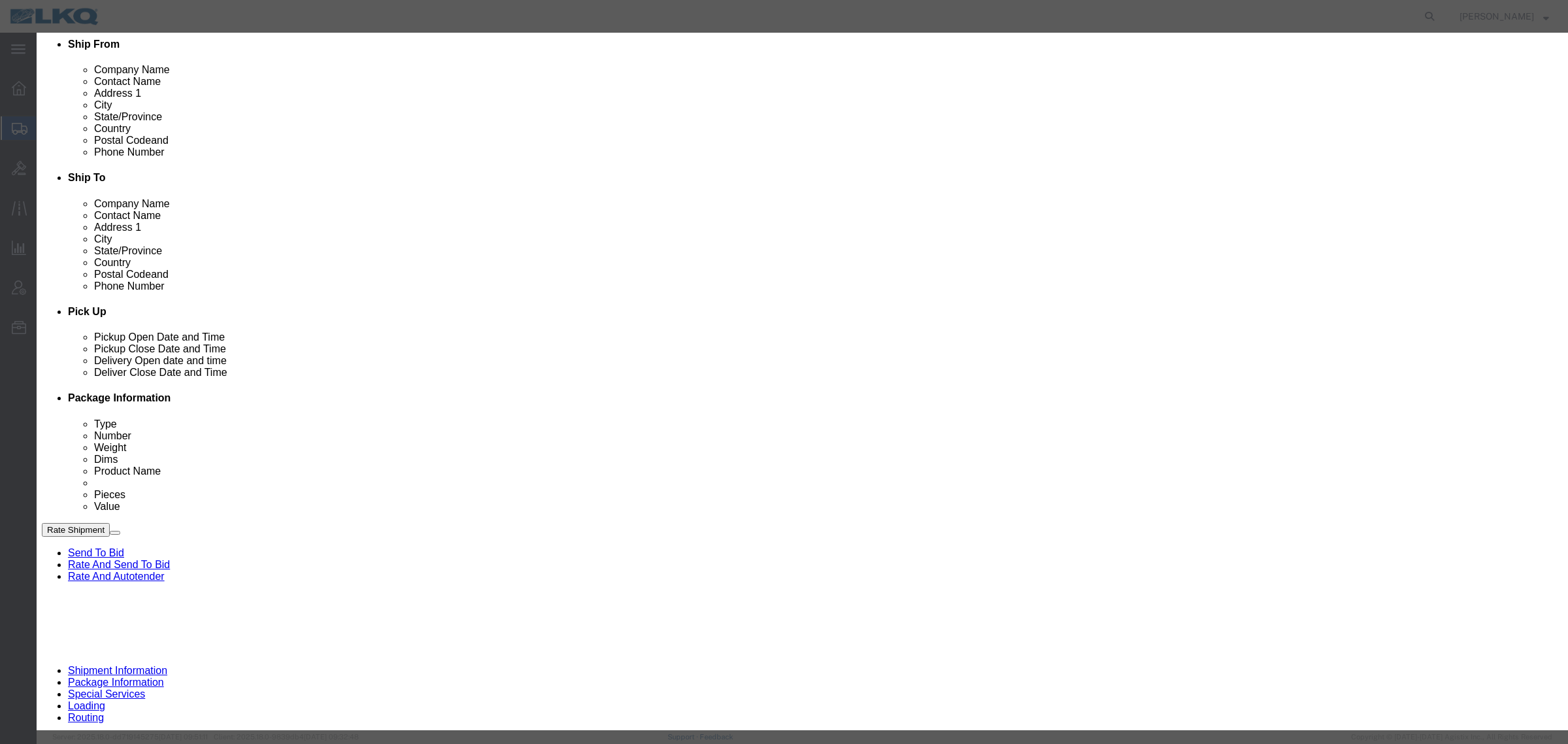
click input "[DATE]"
click td "16"
click link "Availability"
click button "Close"
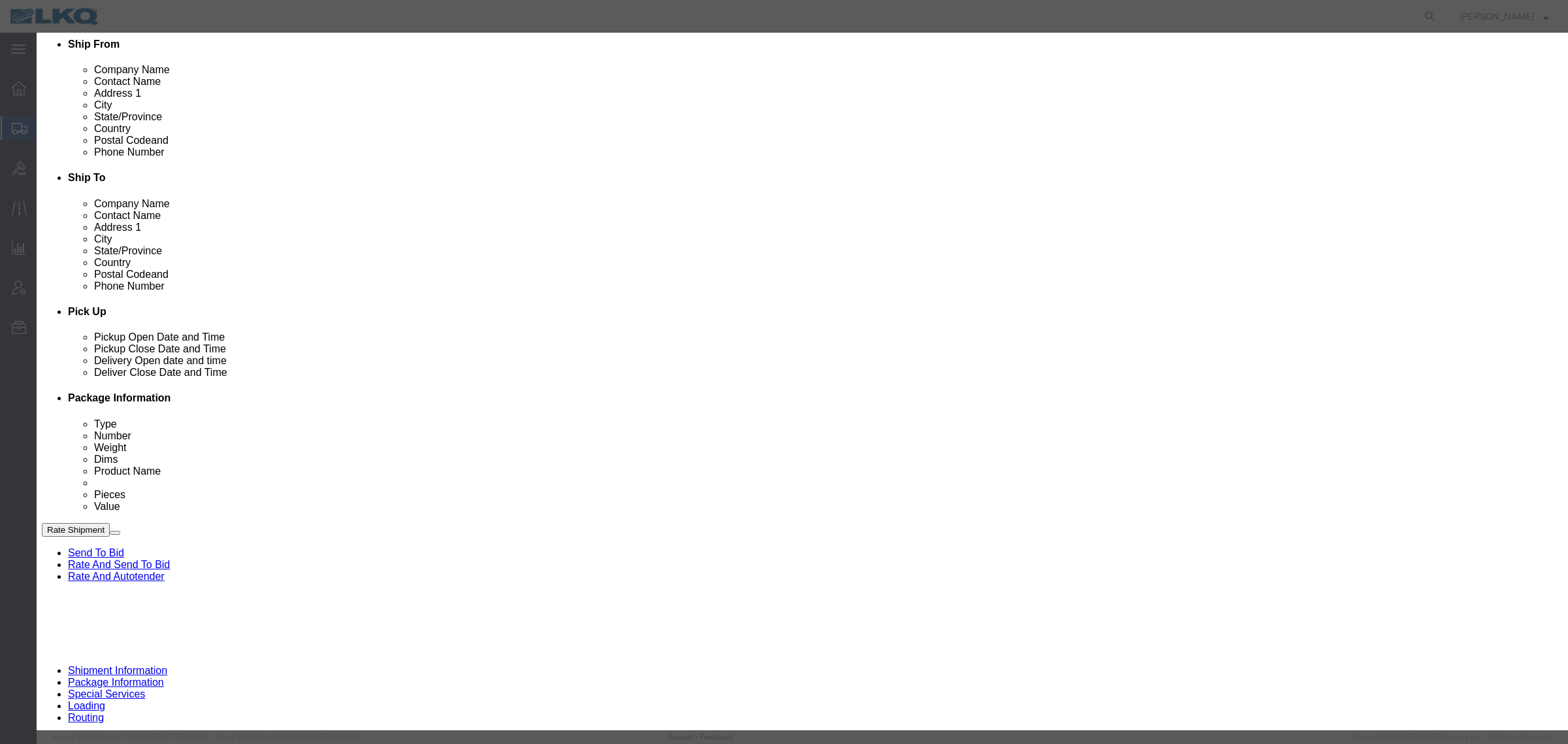
scroll to position [0, 0]
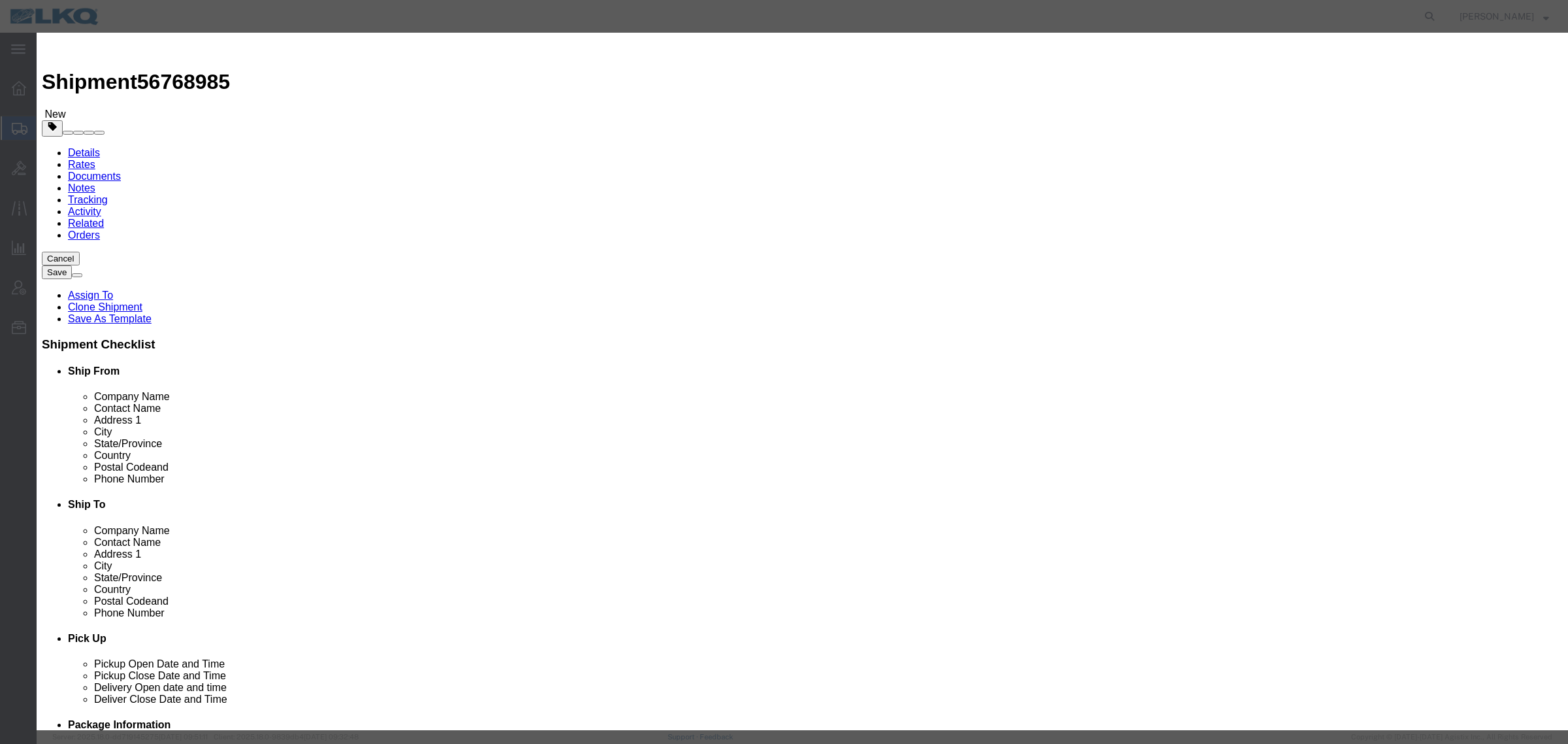
click input "4:30 PM"
type input "12:00 PM"
click select "Select 15 min 30 min 45 min 1 hr 2 hr 3 hr 4 hr"
select select "15"
click select "Select 15 min 30 min 45 min 1 hr 2 hr 3 hr 4 hr"
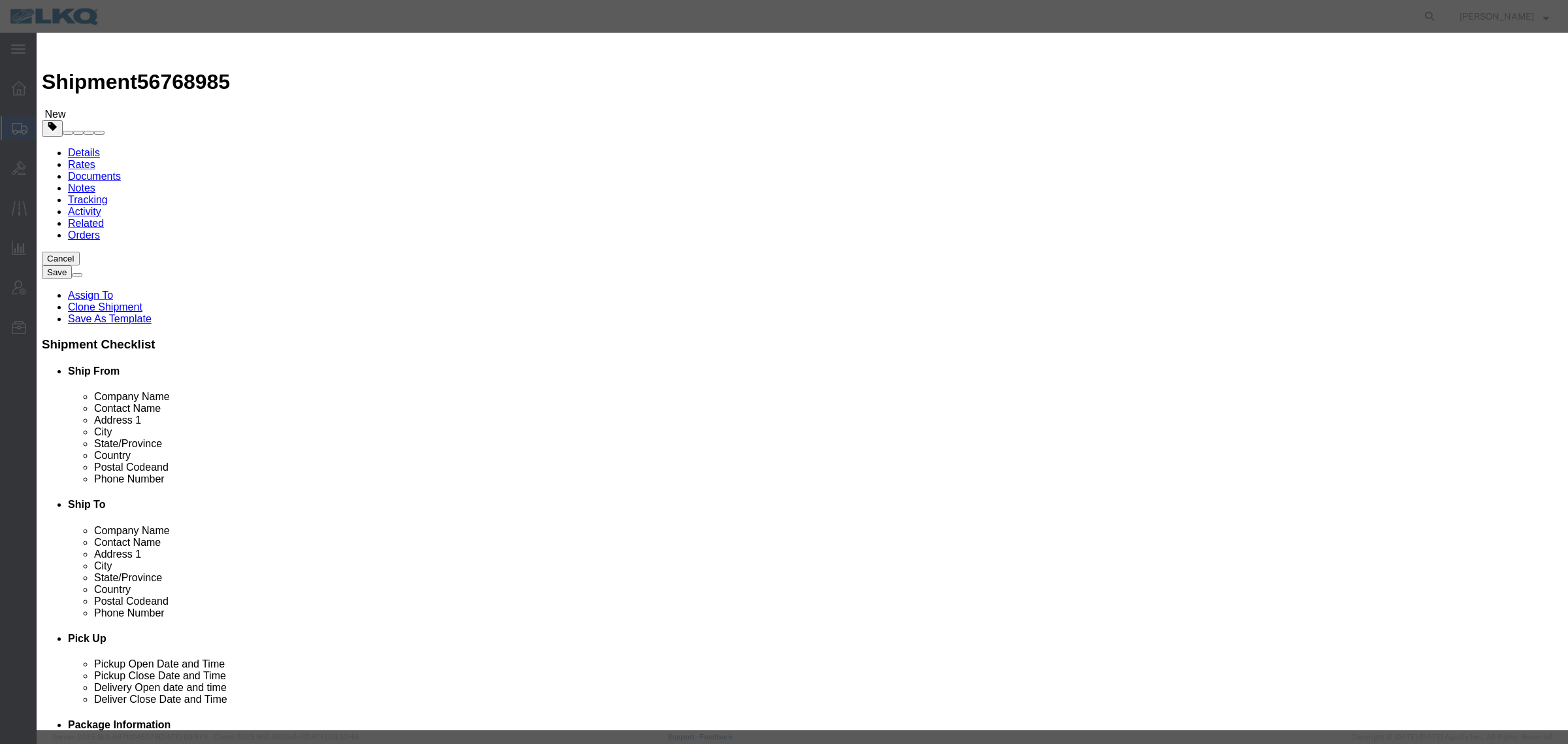
click div "Save"
click button "Save"
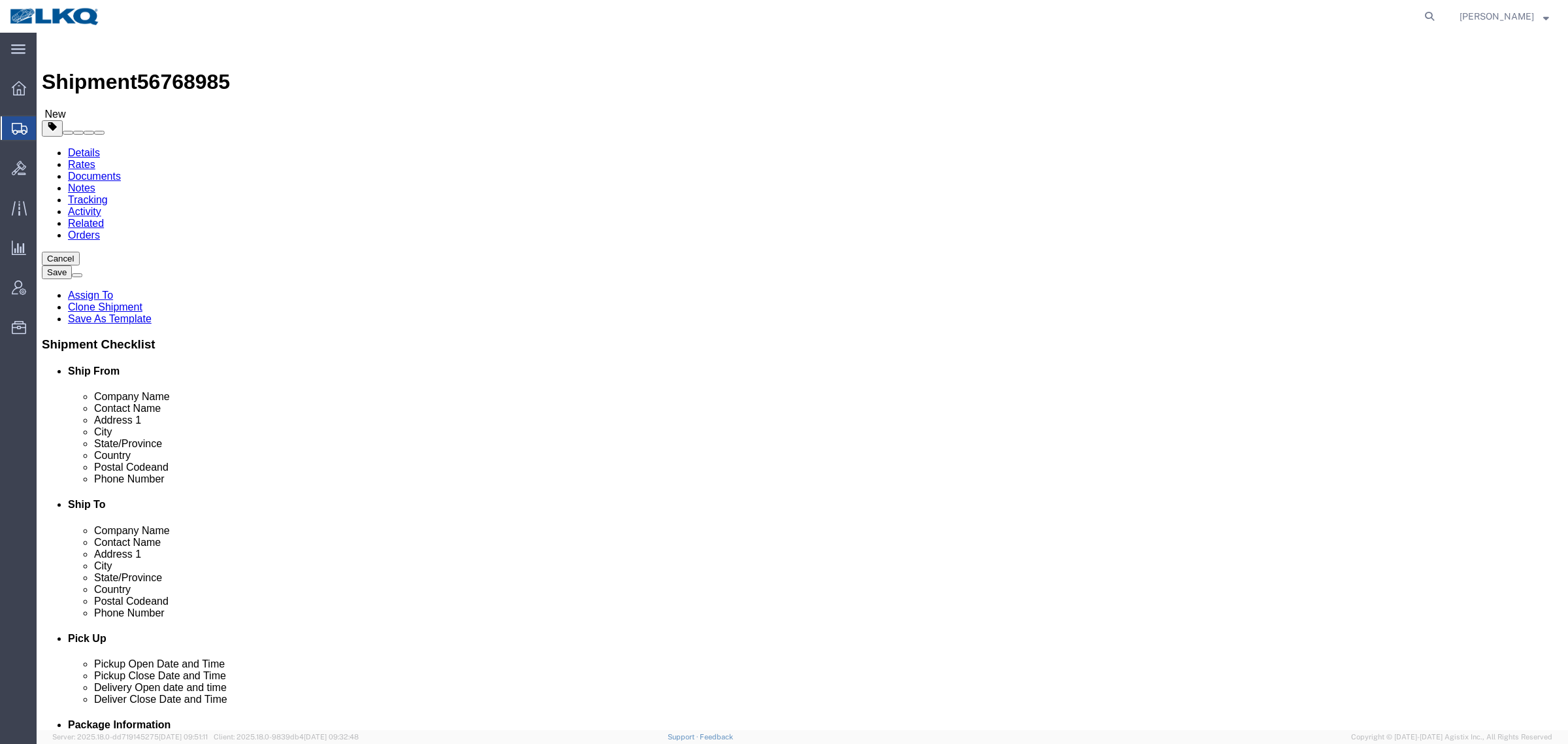
click div "Shipment Information Package Information Special Services Loading Routing"
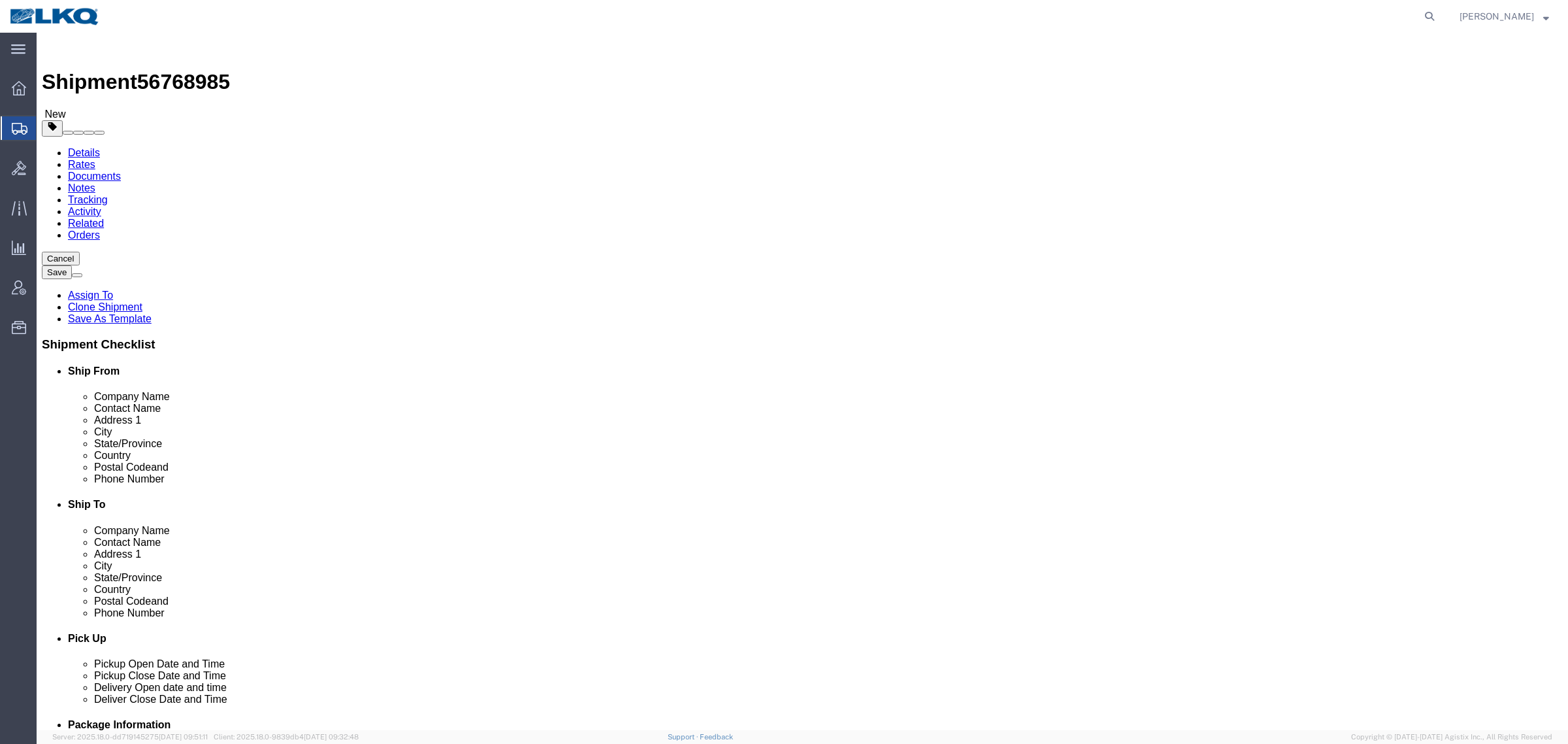
click div "Ship To Location"
click span "56768985"
copy span "56768985"
click icon
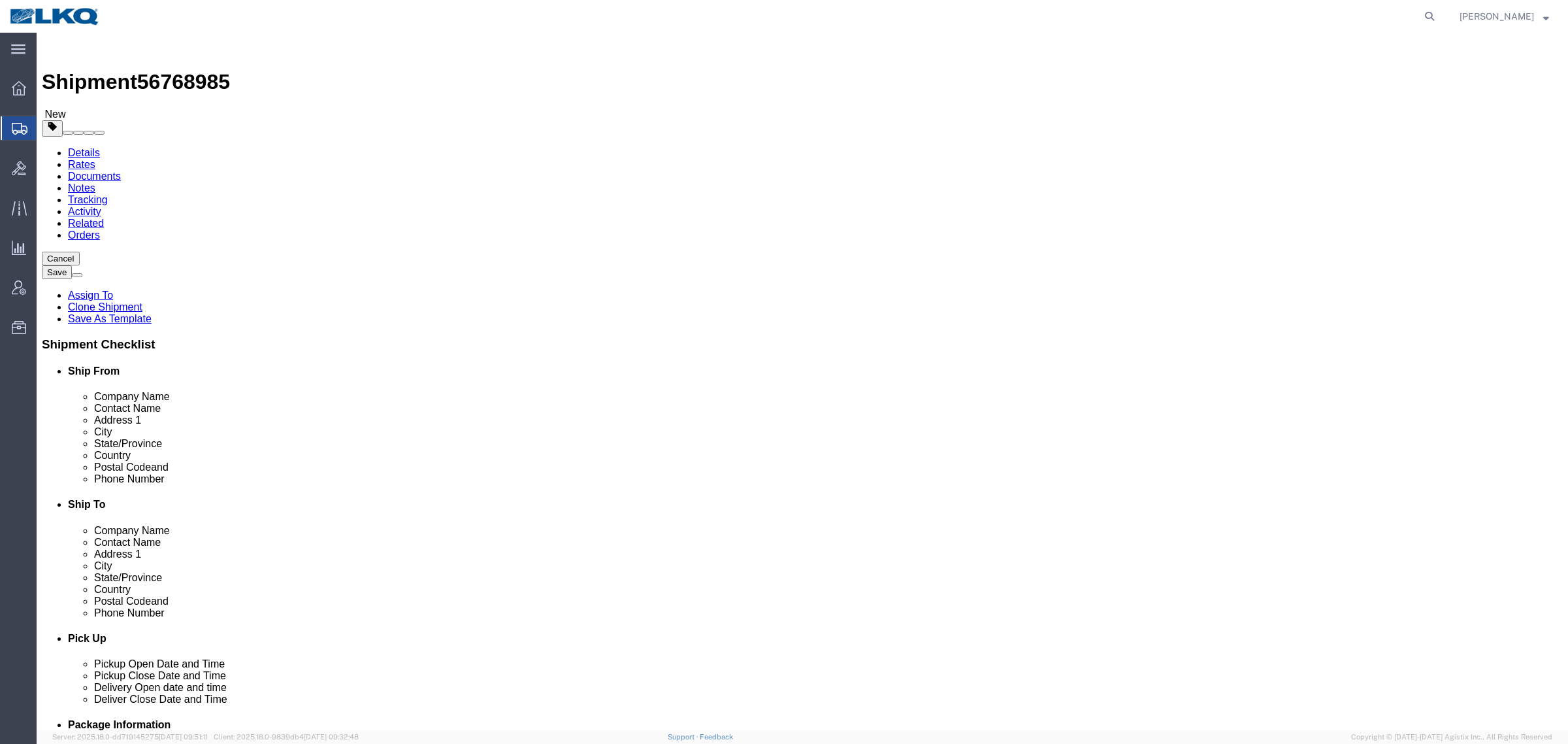
click div "Handling Options"
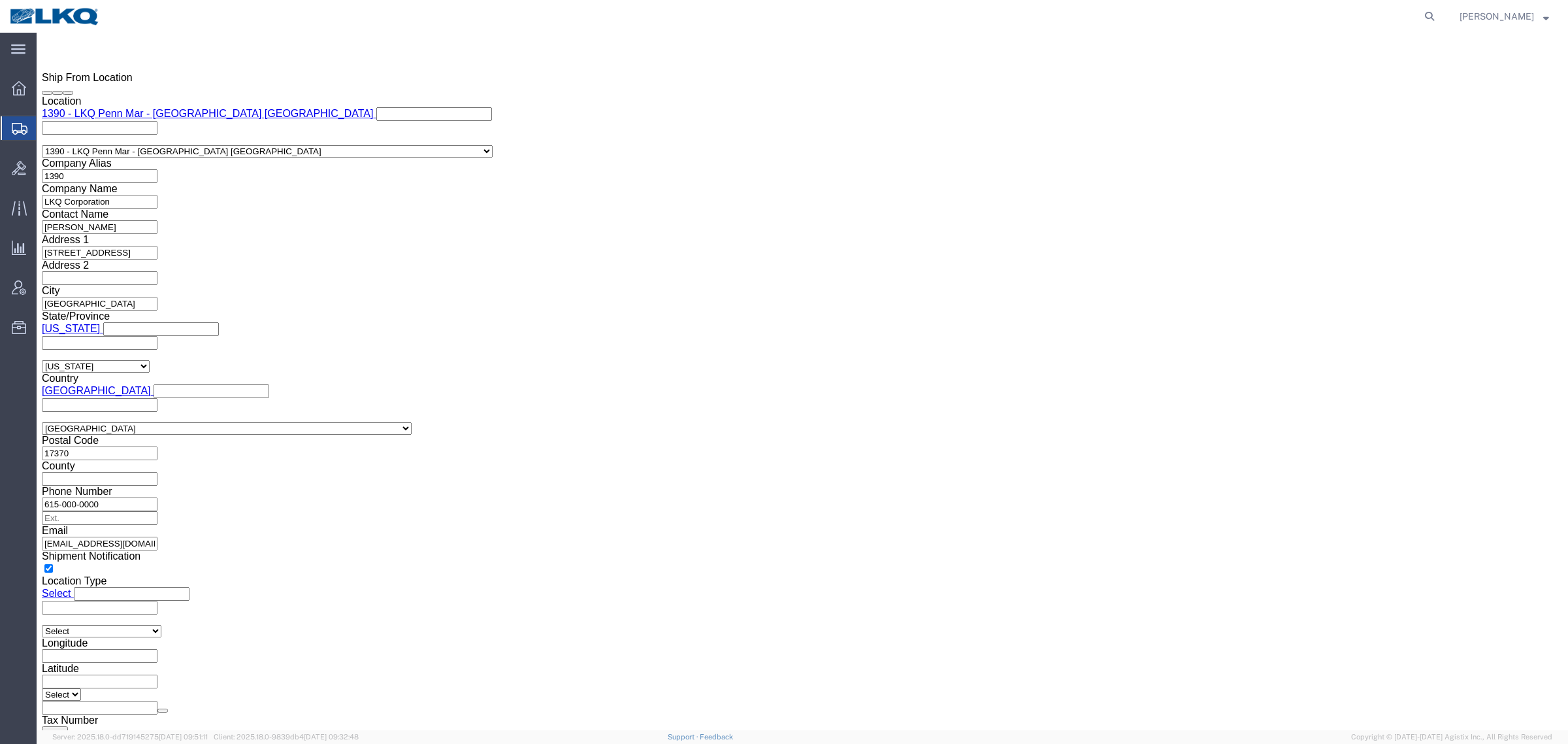
scroll to position [1144, 0]
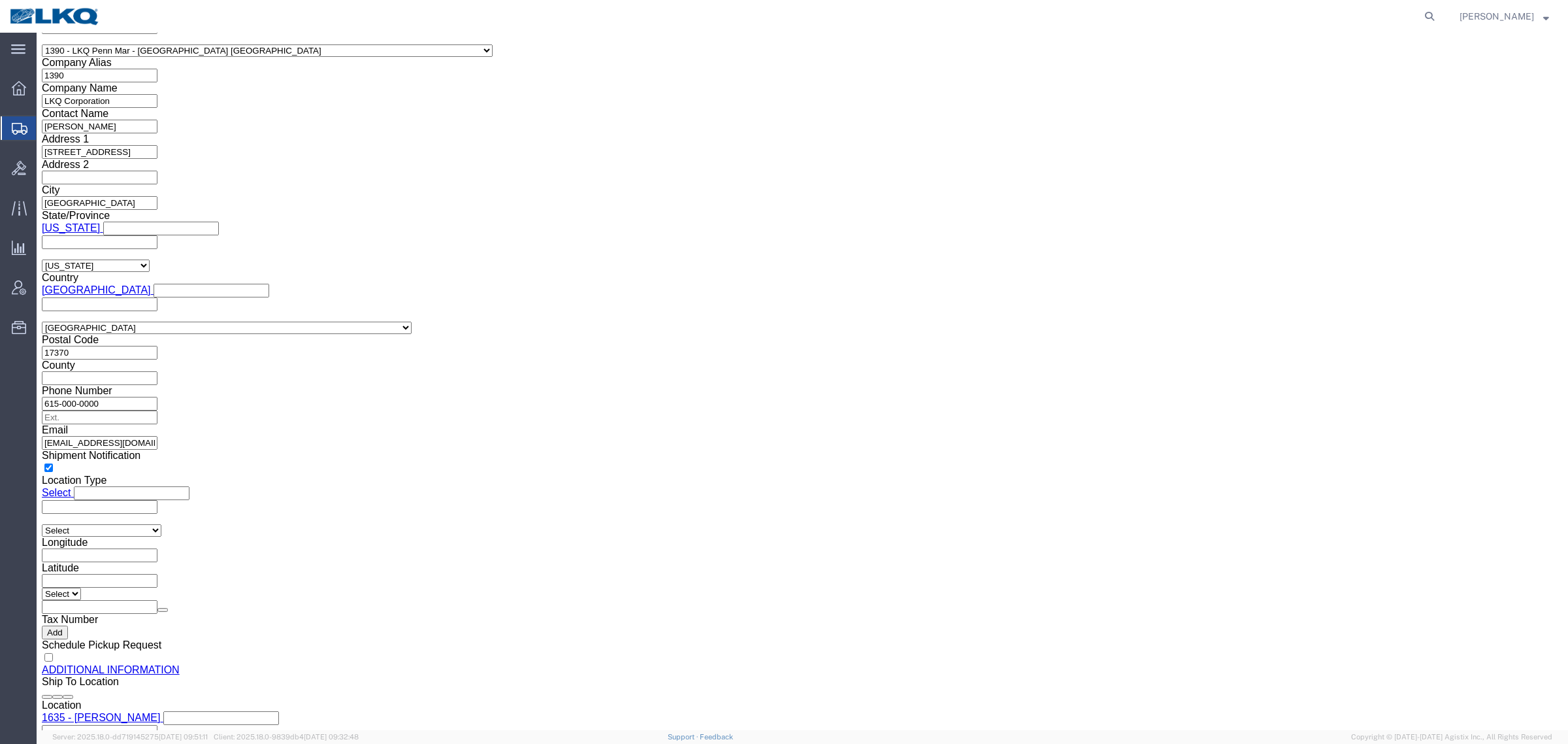
click input "llbaumgardner@lkqcorp.com"
click link "Shipment Information"
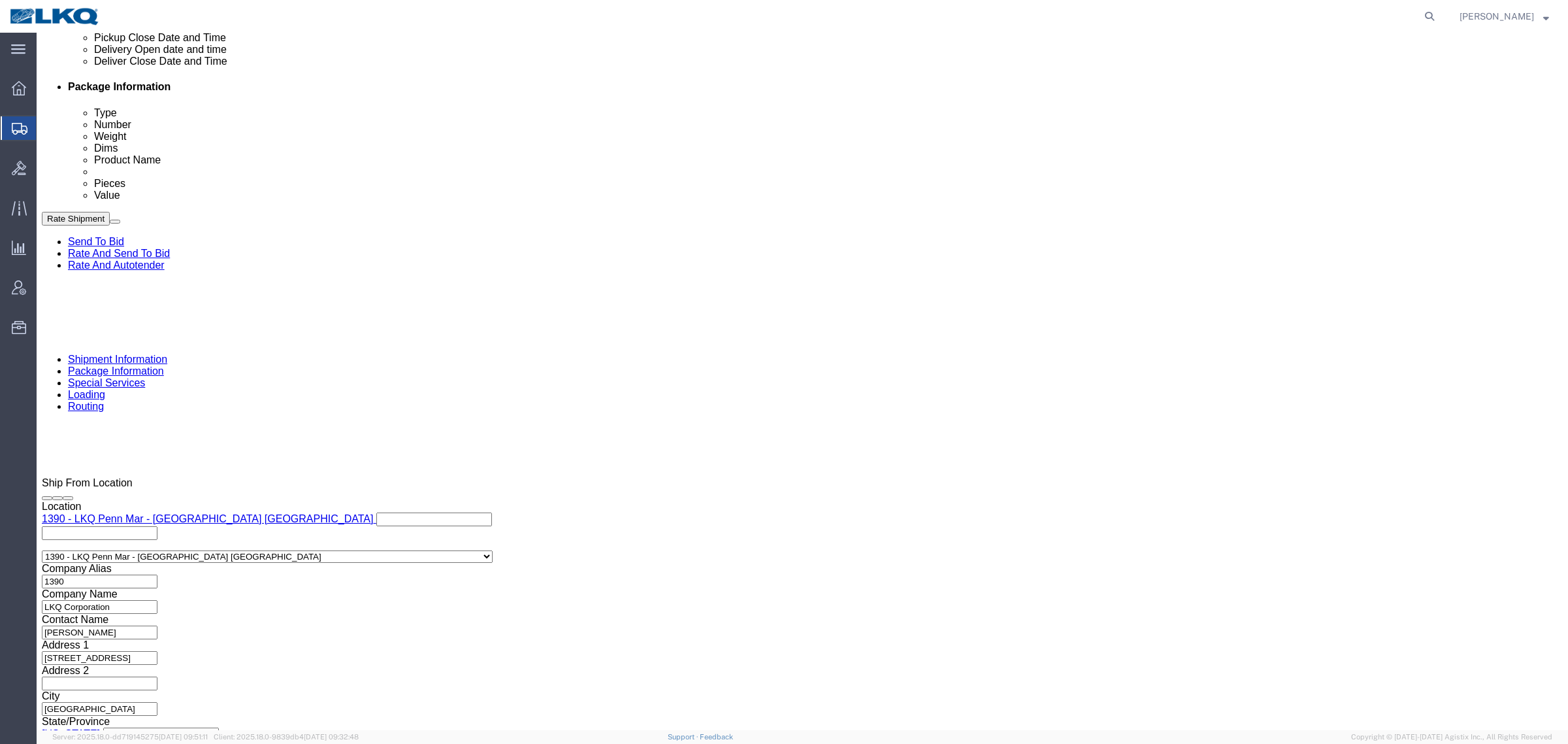
click button "Rate Shipment"
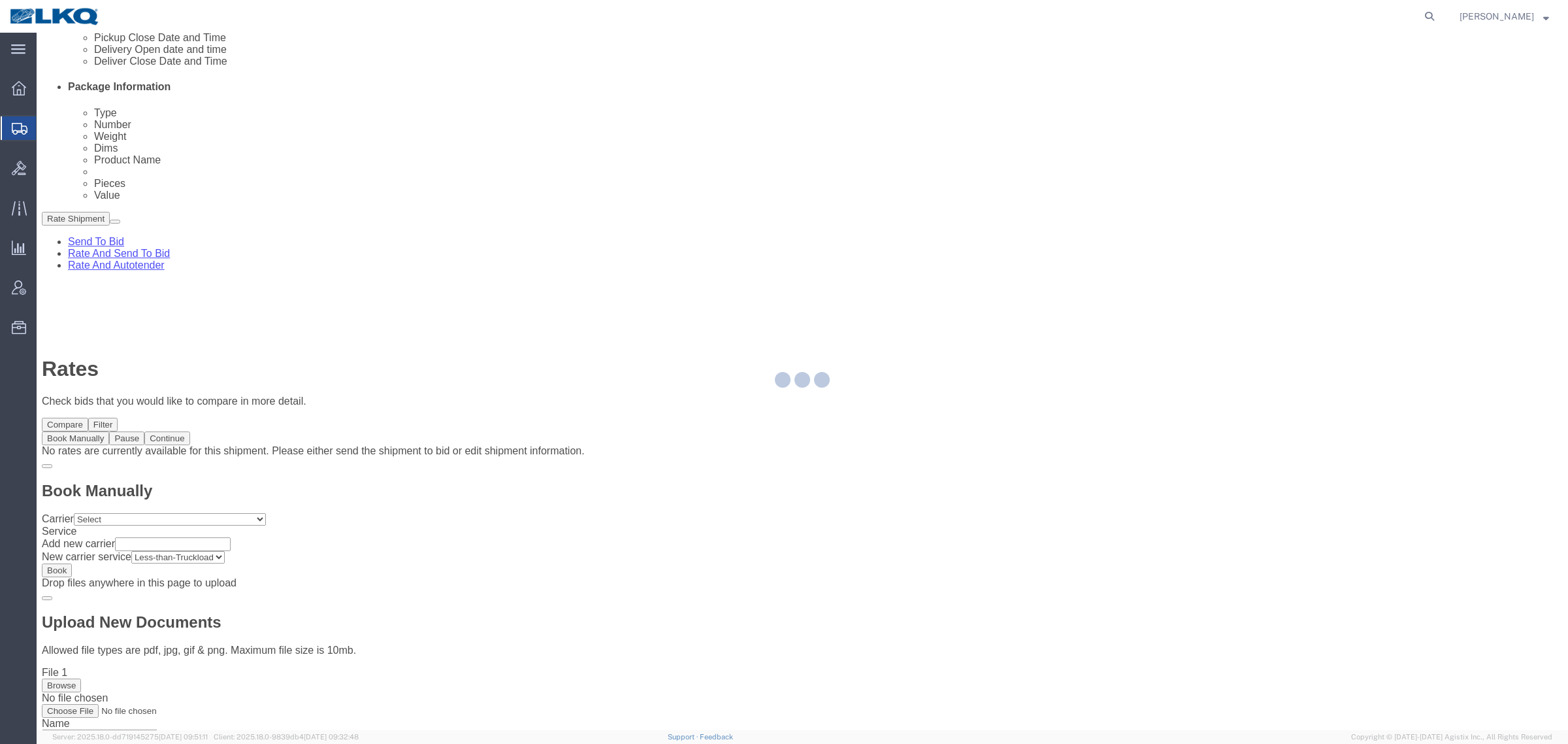
scroll to position [0, 0]
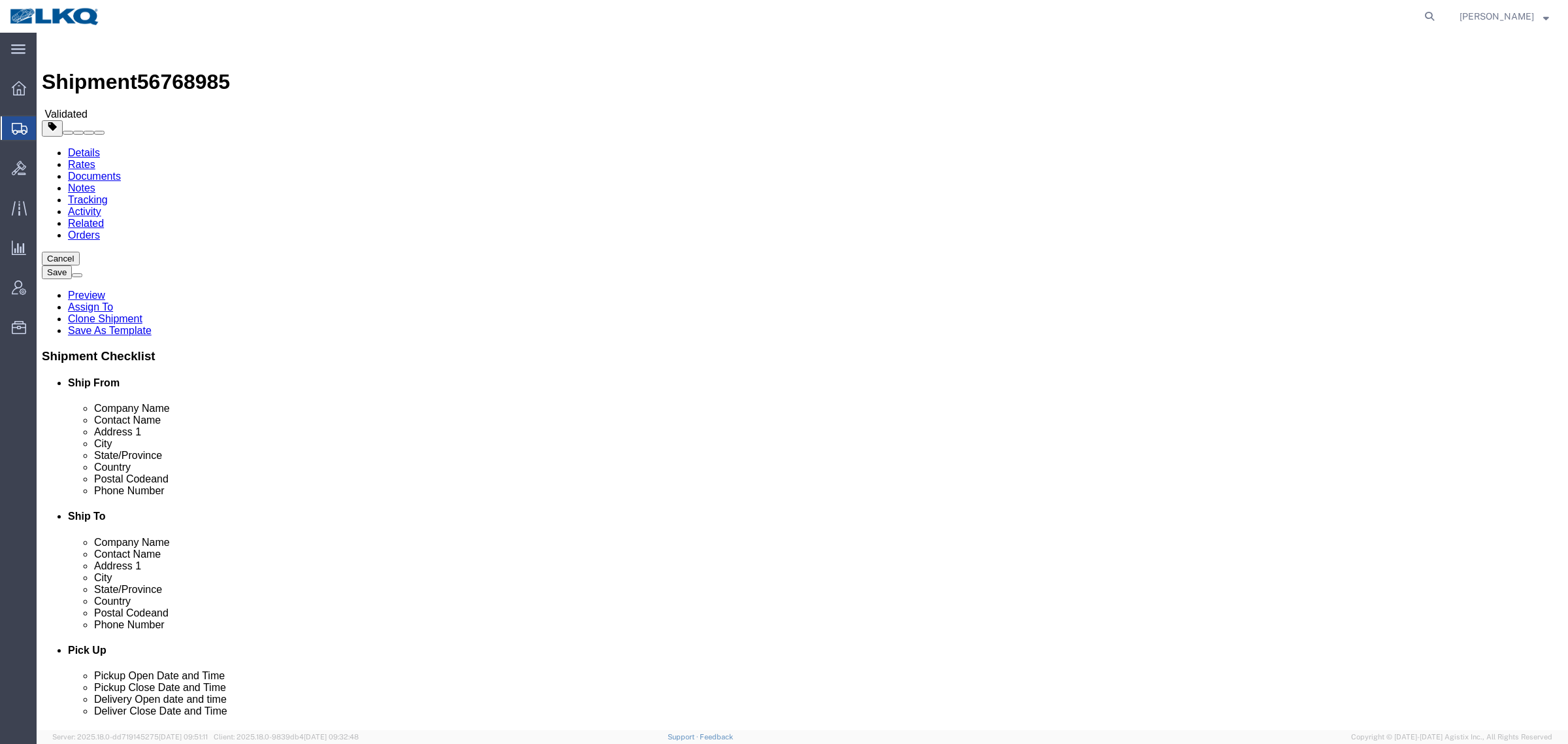
click at [100, 147] on link "Details" at bounding box center [84, 152] width 32 height 11
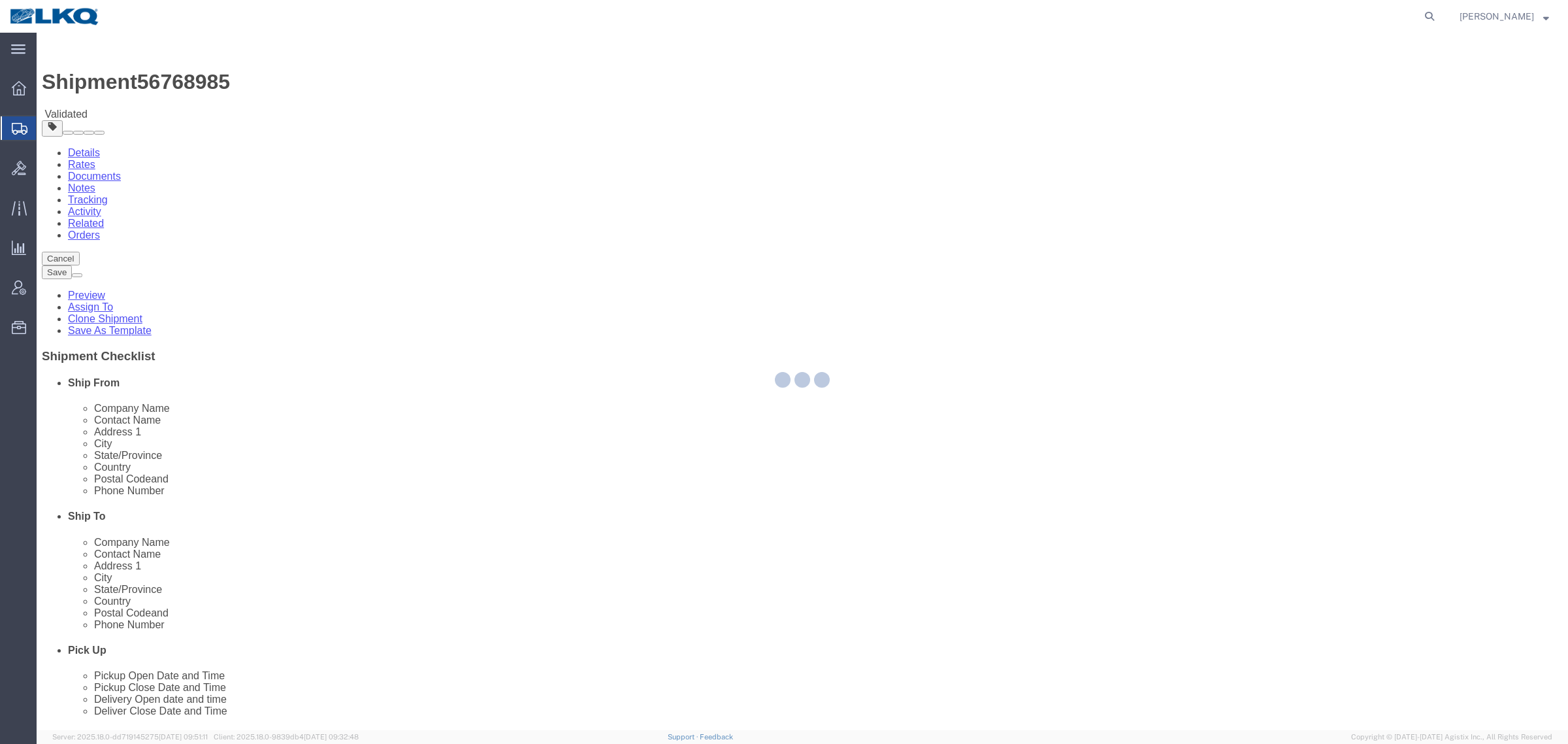
click at [90, 82] on div at bounding box center [802, 381] width 1532 height 697
select select "27552"
select select "27578"
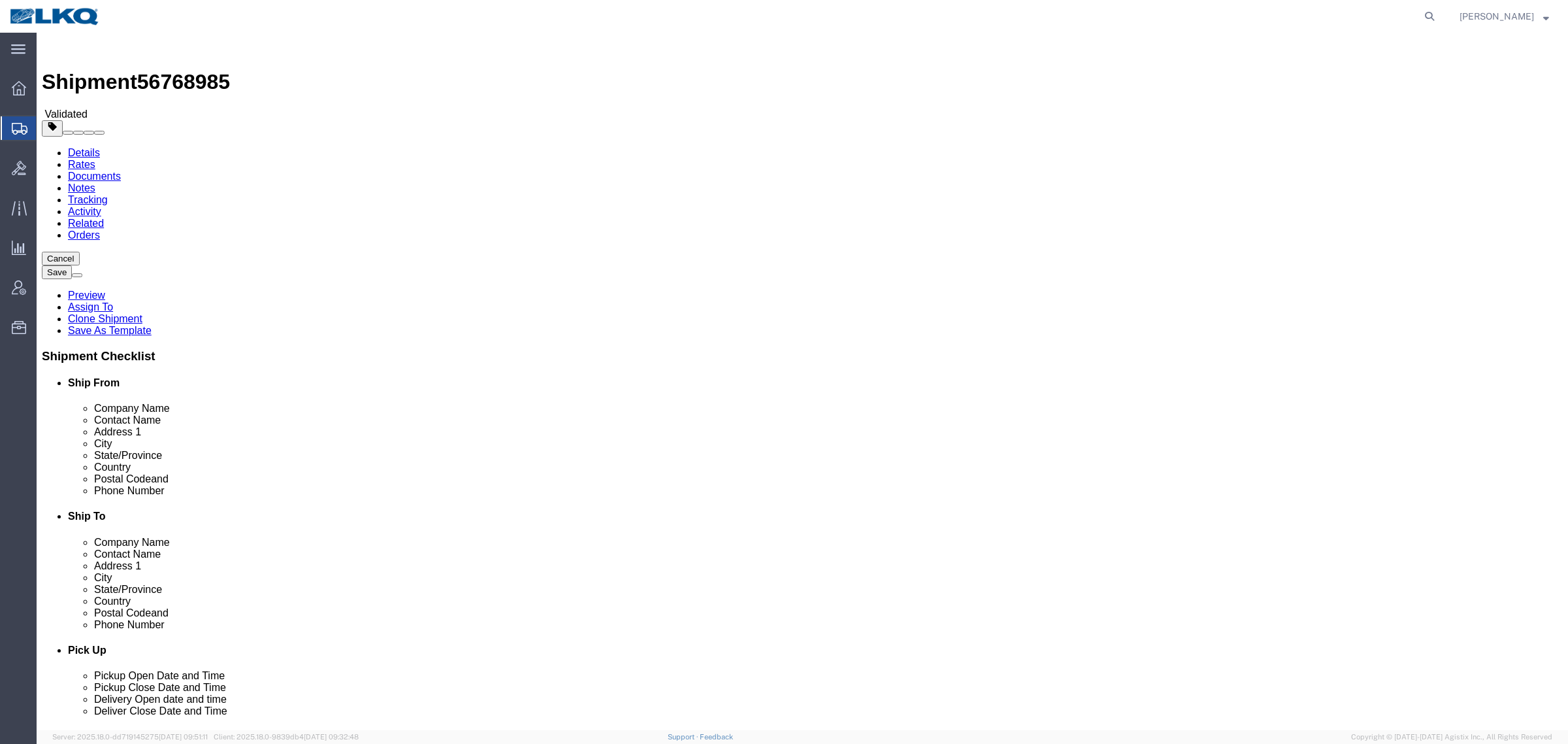
click div "Shipment Information Package Information Special Services Loading Routing"
click span "56768985"
copy span "56768985"
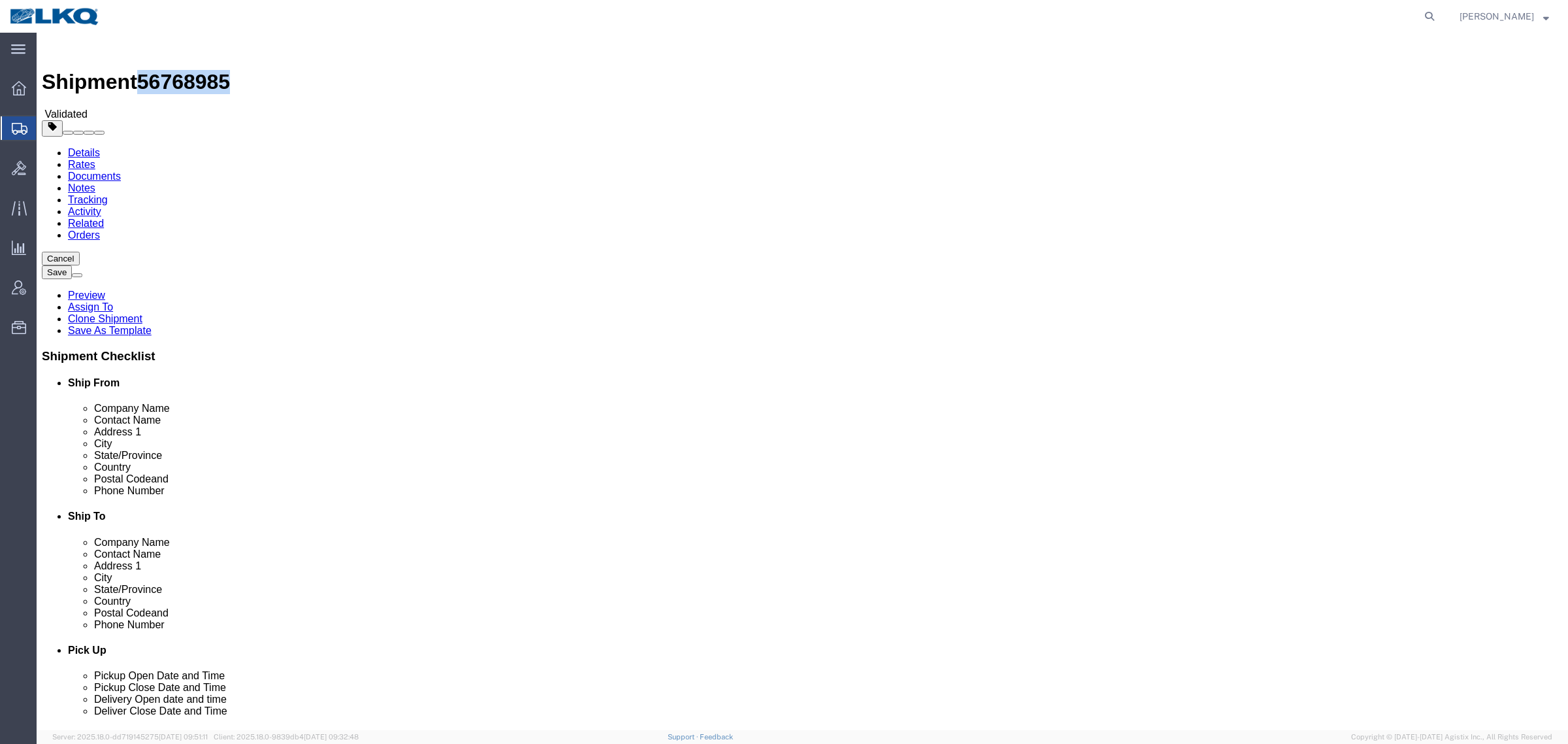
click link "Special Services"
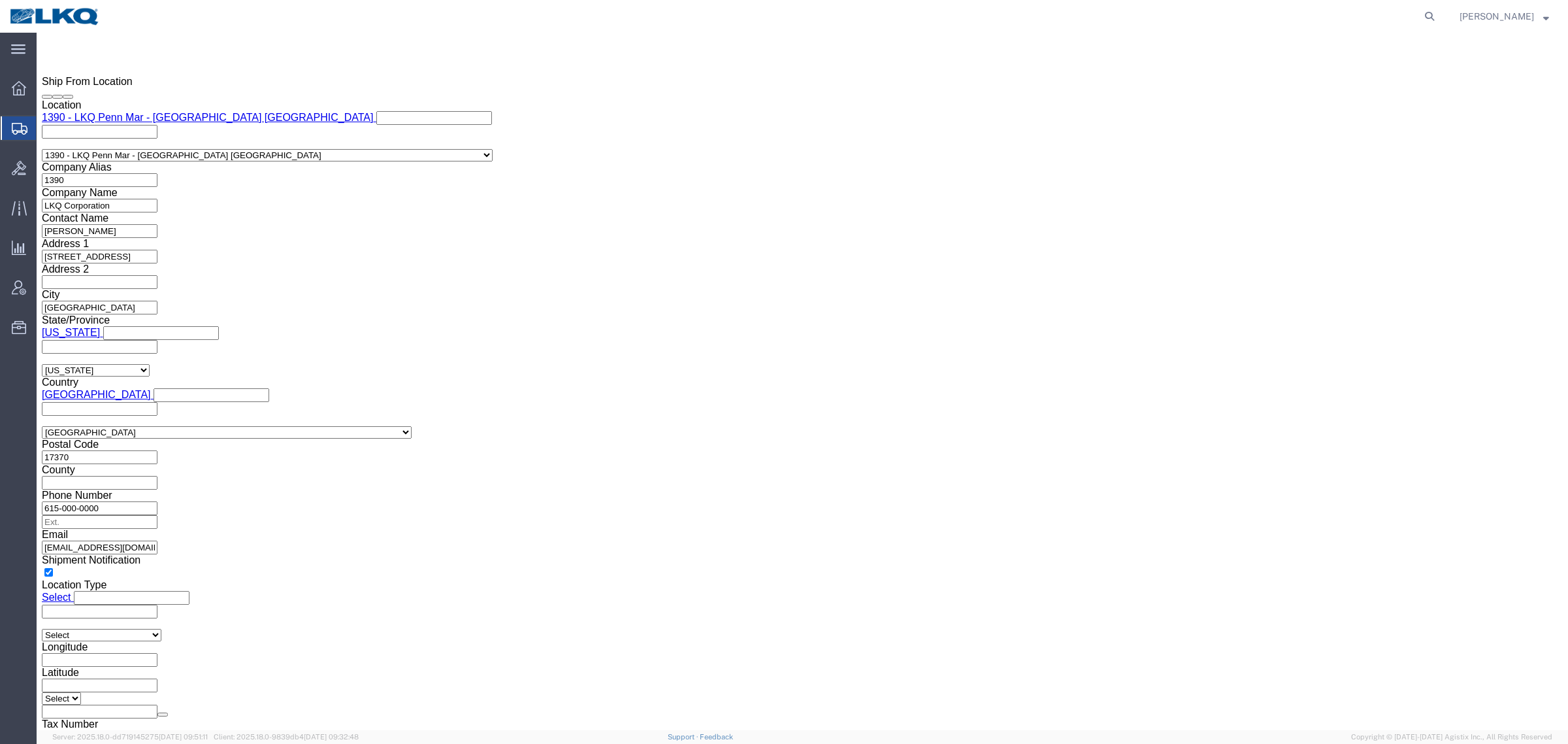
scroll to position [1062, 0]
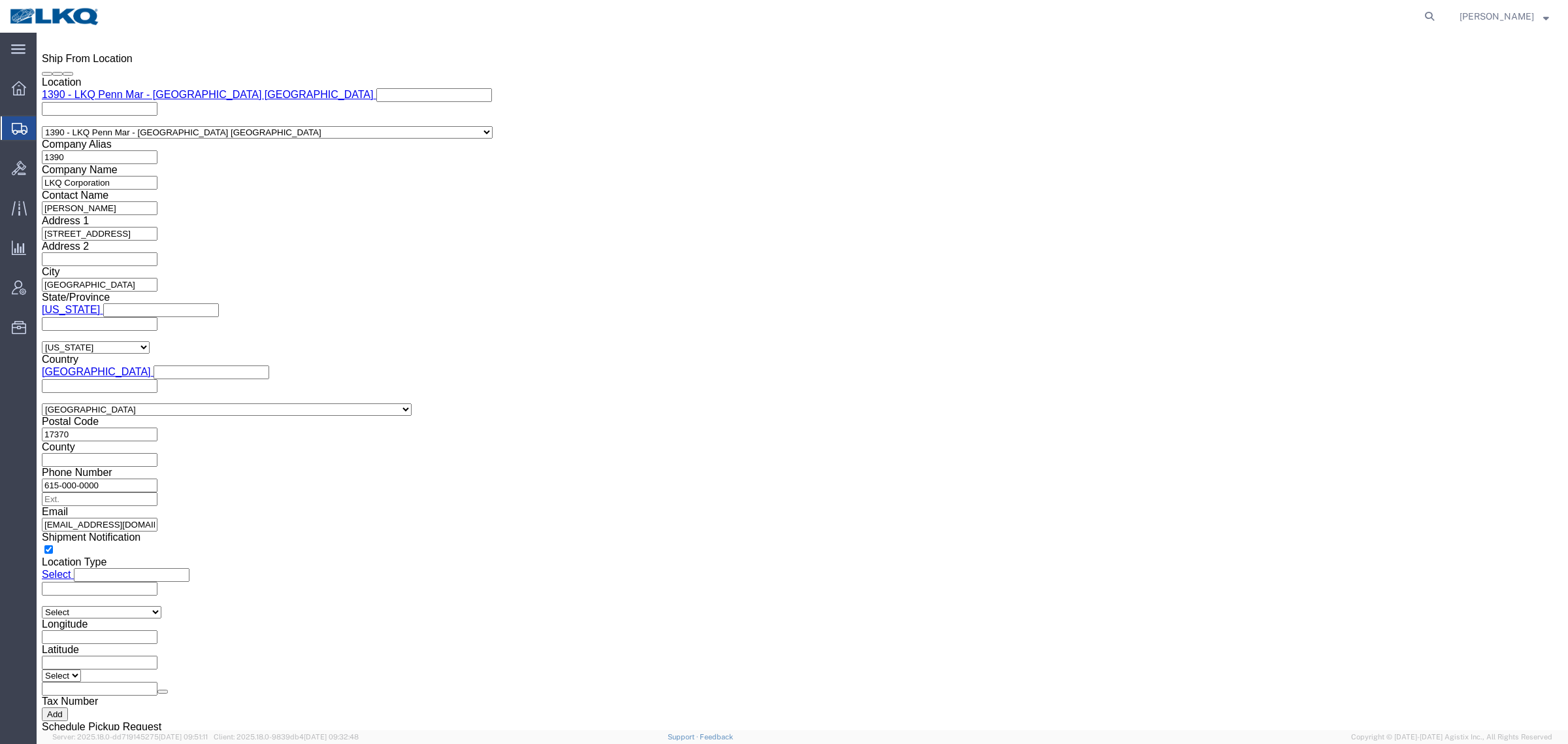
click input "llbaumgardner@lkqcorp.com"
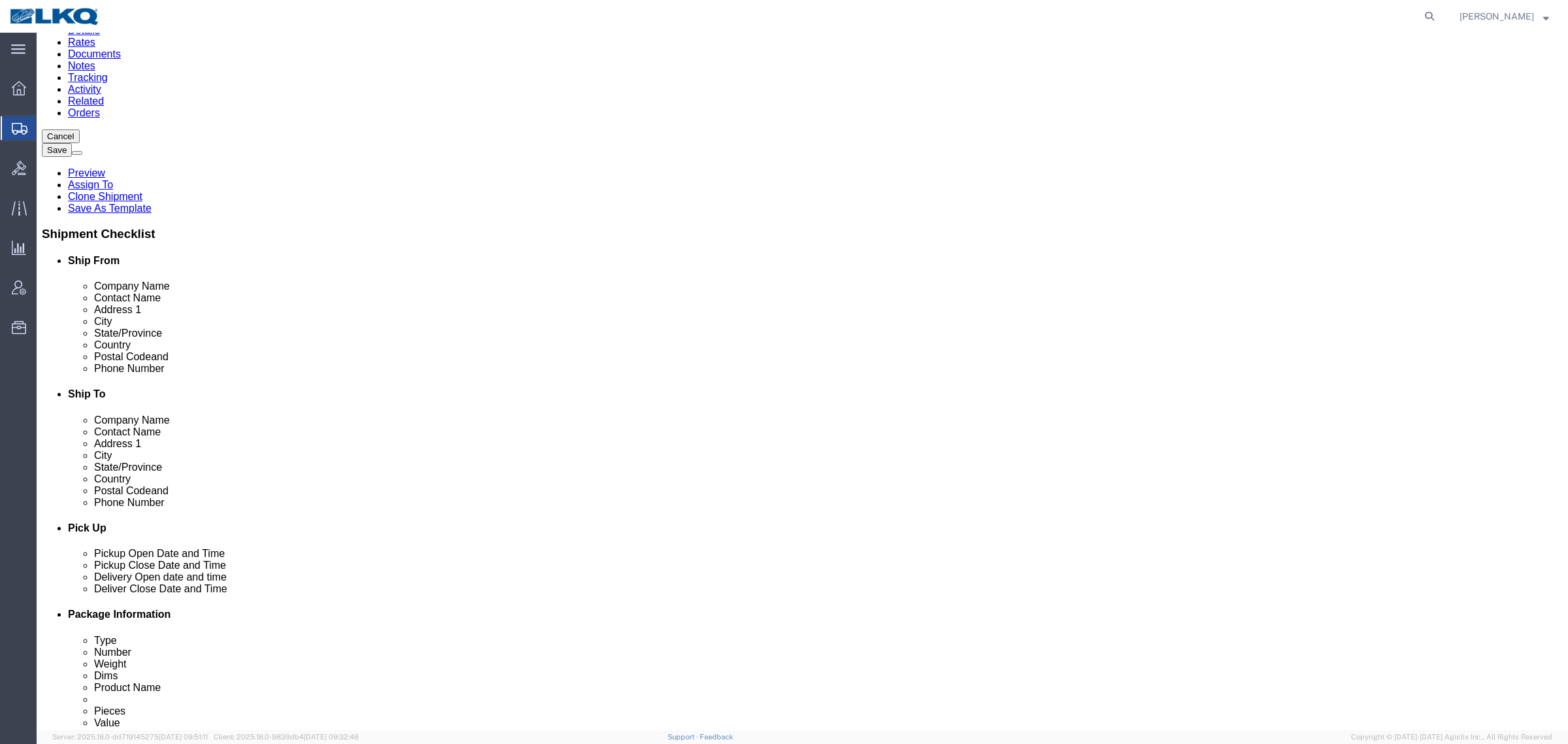
scroll to position [0, 0]
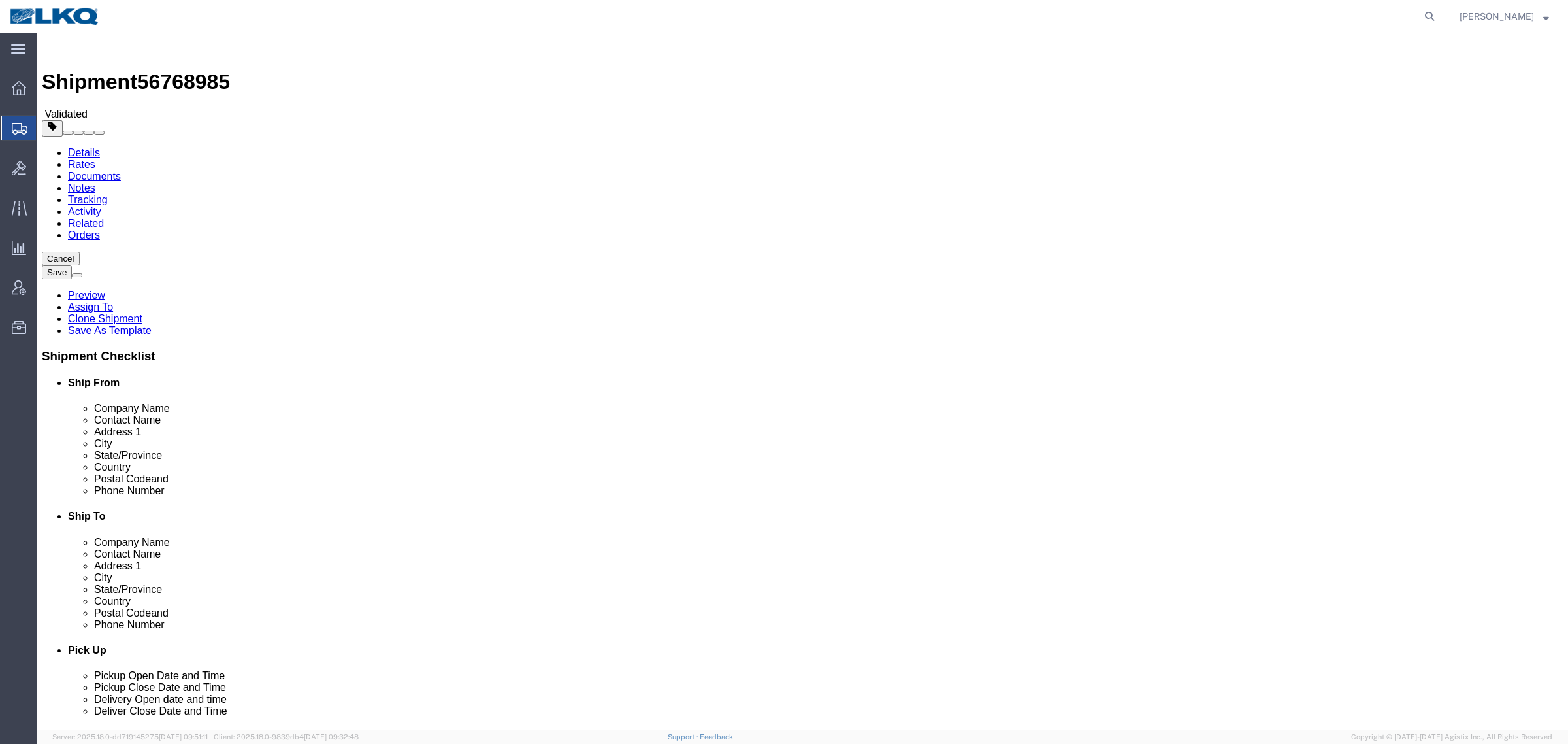
click icon
click input "17370"
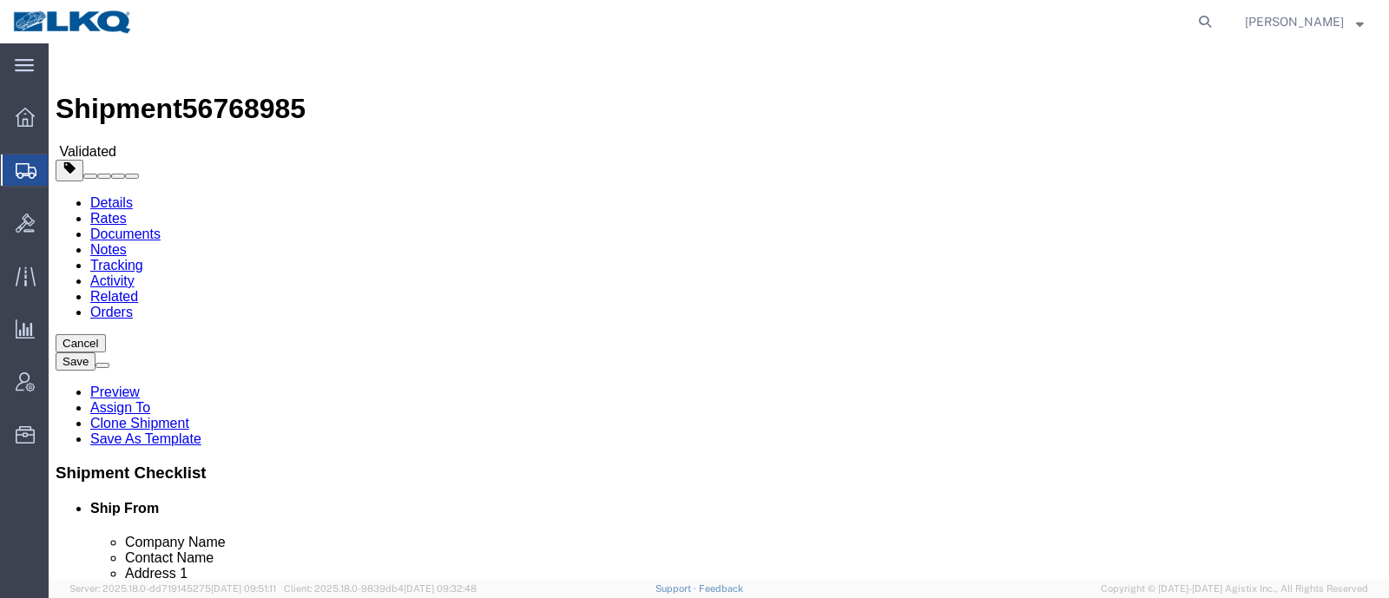
click div "Shipment 56768985 Validated"
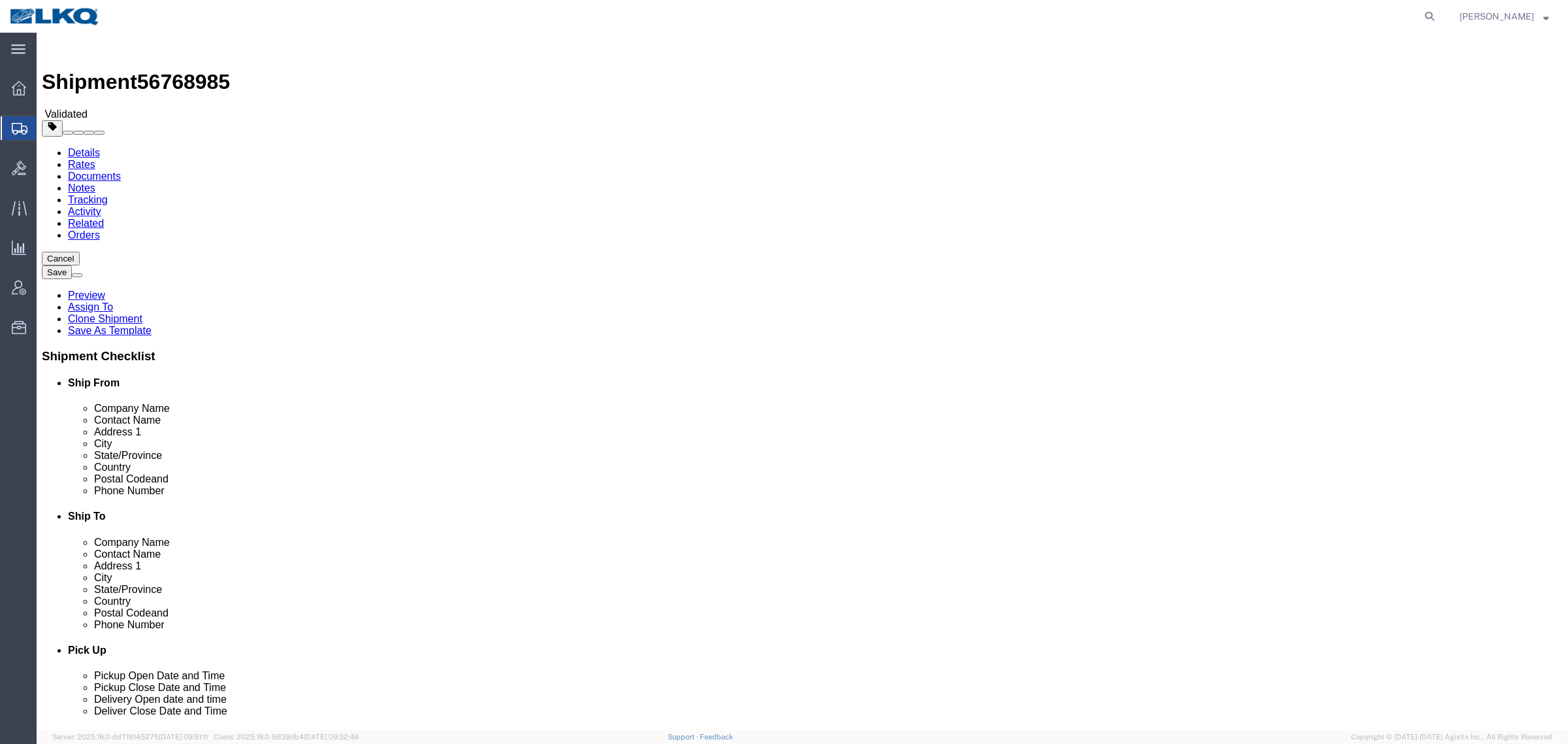
click div "Shipment Information Package Information Special Services Loading Routing"
click icon
click span "56768985"
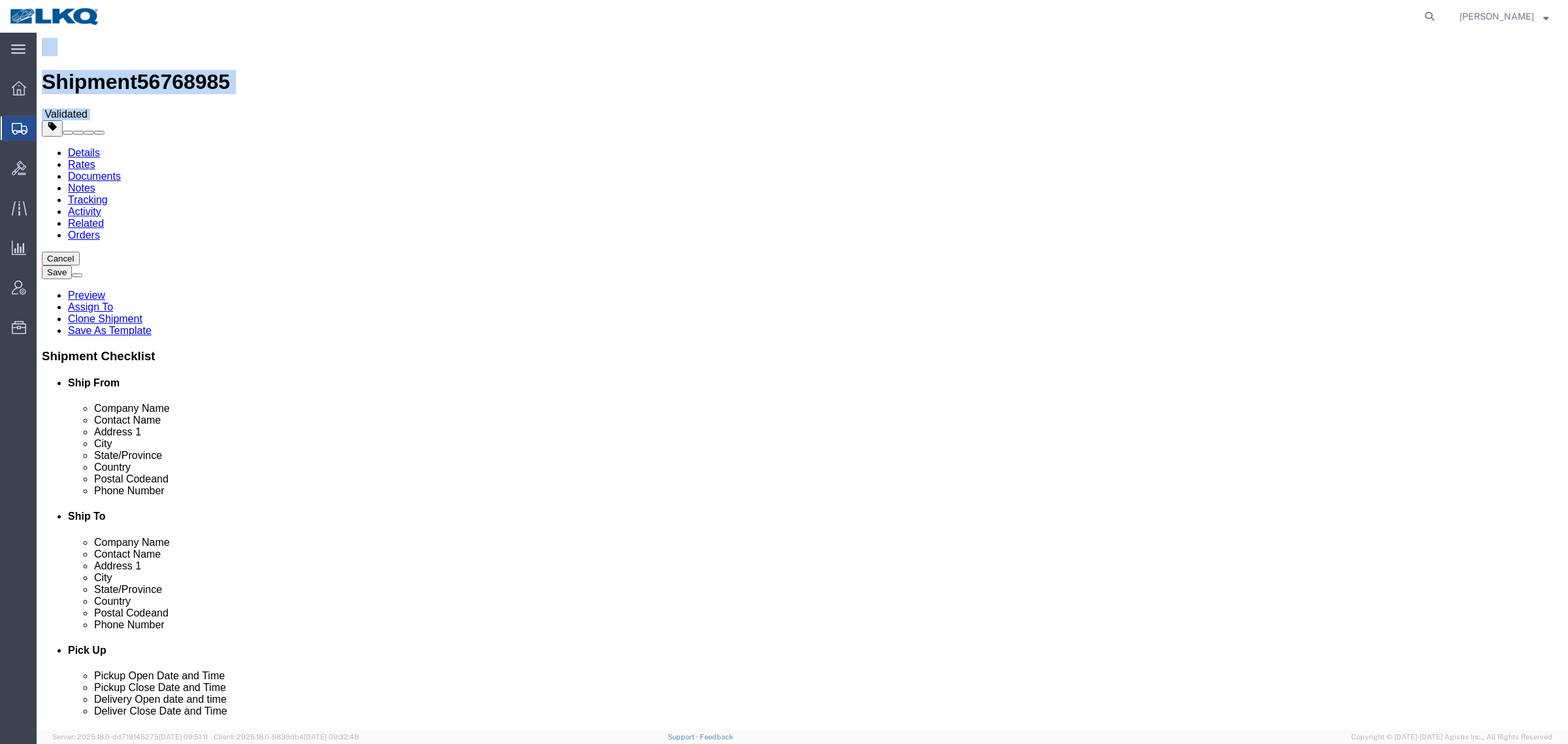
click span "56768985"
drag, startPoint x: 478, startPoint y: 224, endPoint x: 483, endPoint y: 210, distance: 14.9
click label "Pickup Instructions"
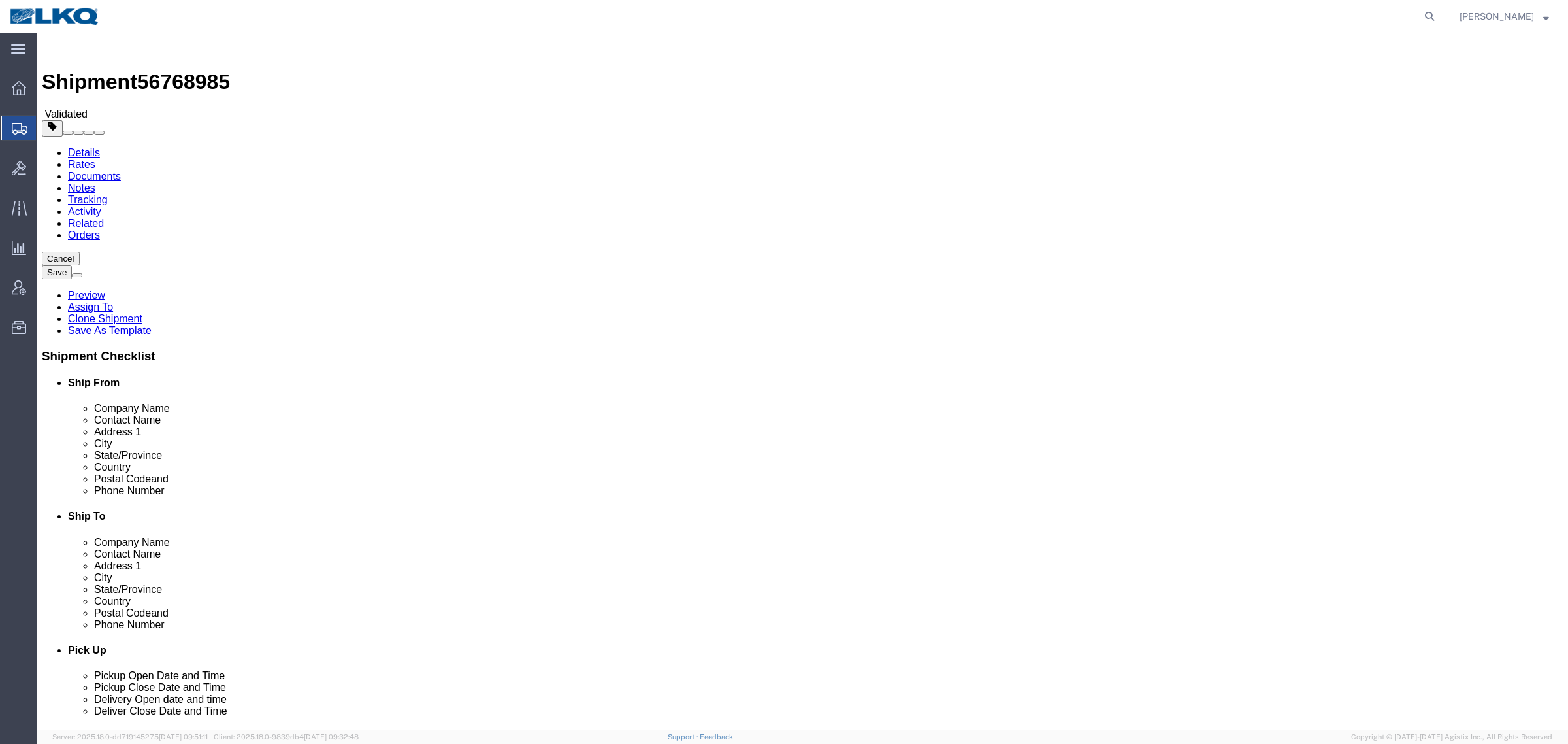
click div "Please fix the following errors Ship From Location Location 1390 - LKQ Penn Mar…"
click div "Cancel Save Preview Assign To Clone Shipment Save As Template Shipment Checklis…"
click link "Shipment Information"
click input "17370"
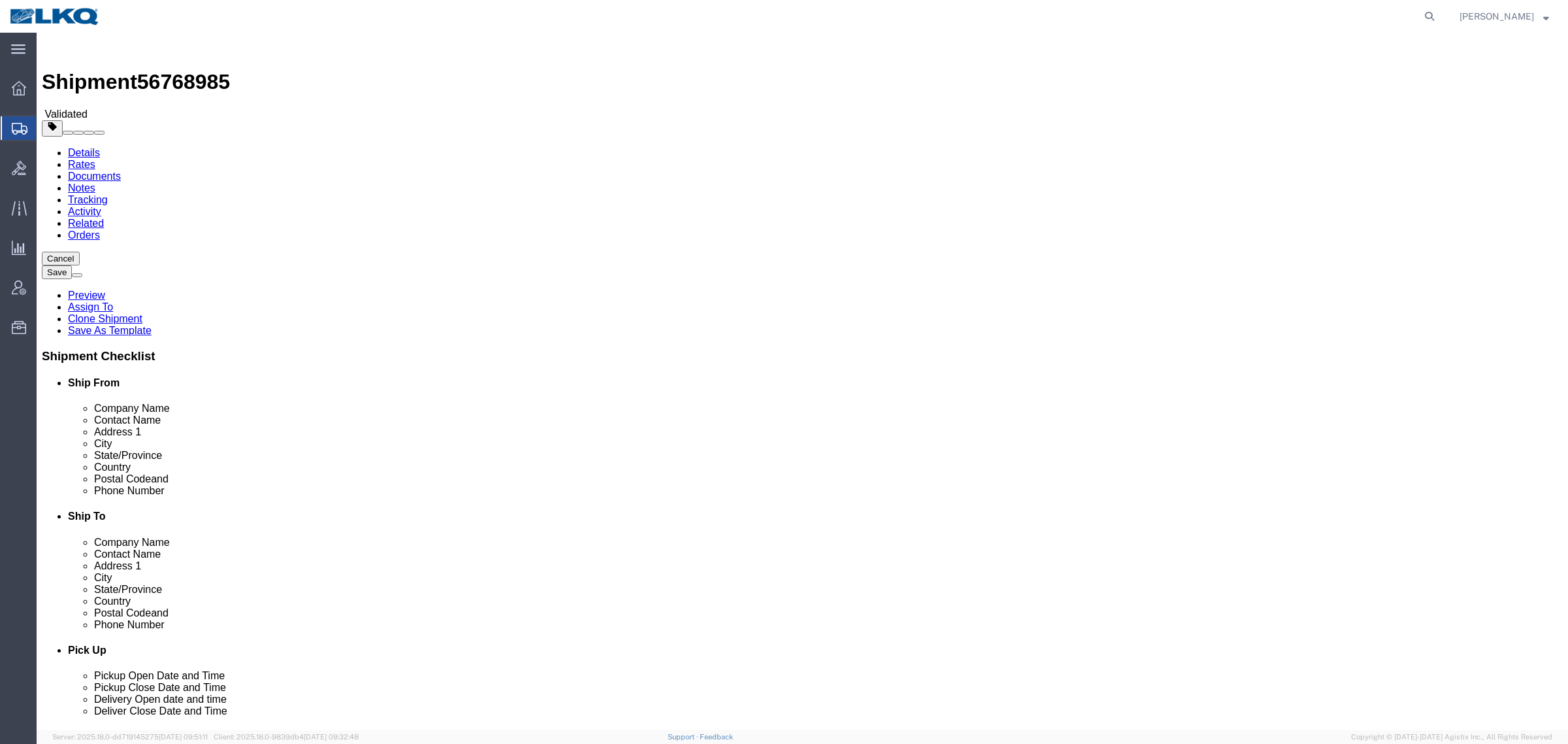
click input "60803"
click link "Notes"
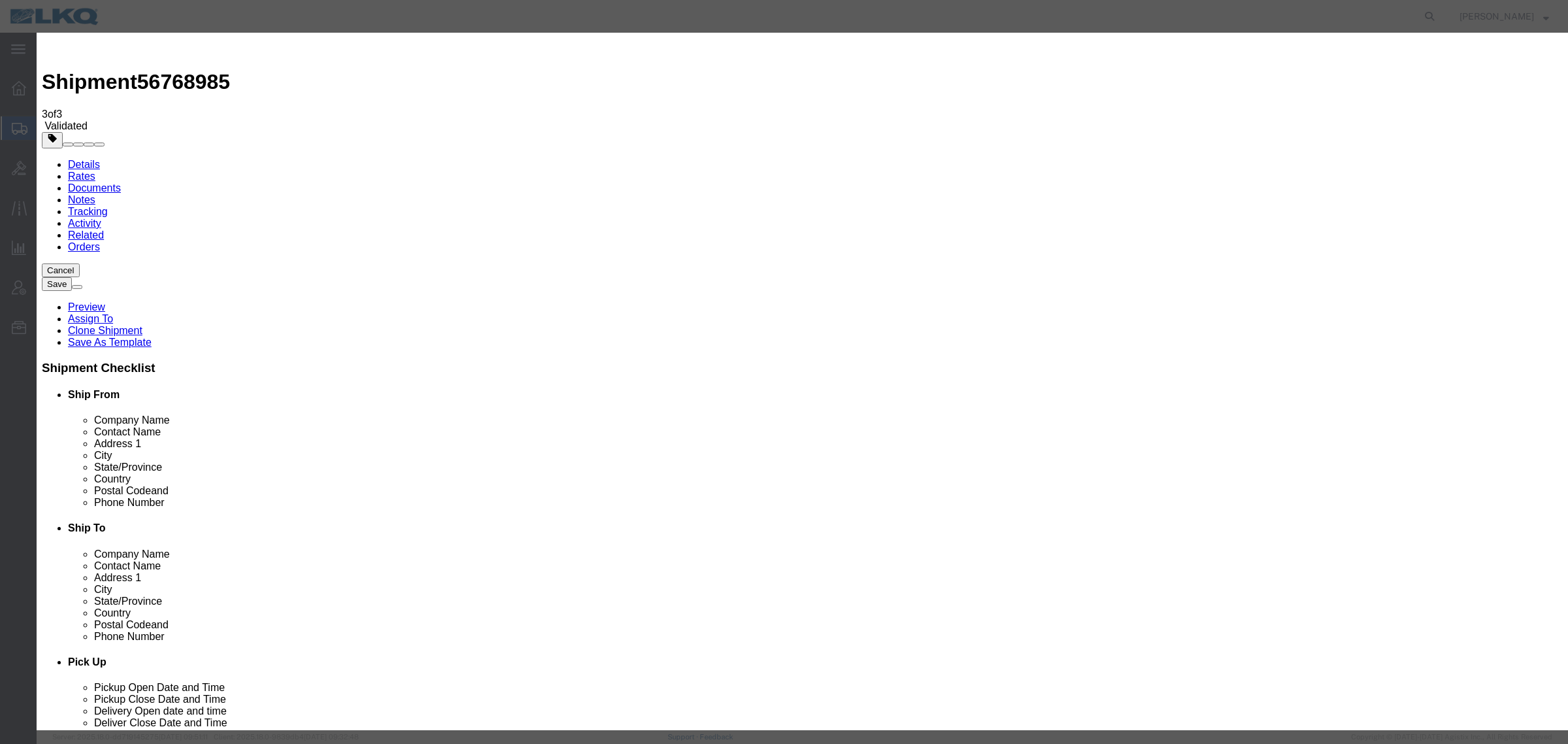
select select "BID_NOTES"
select select "PRIVATE_TO_ACCOUNT"
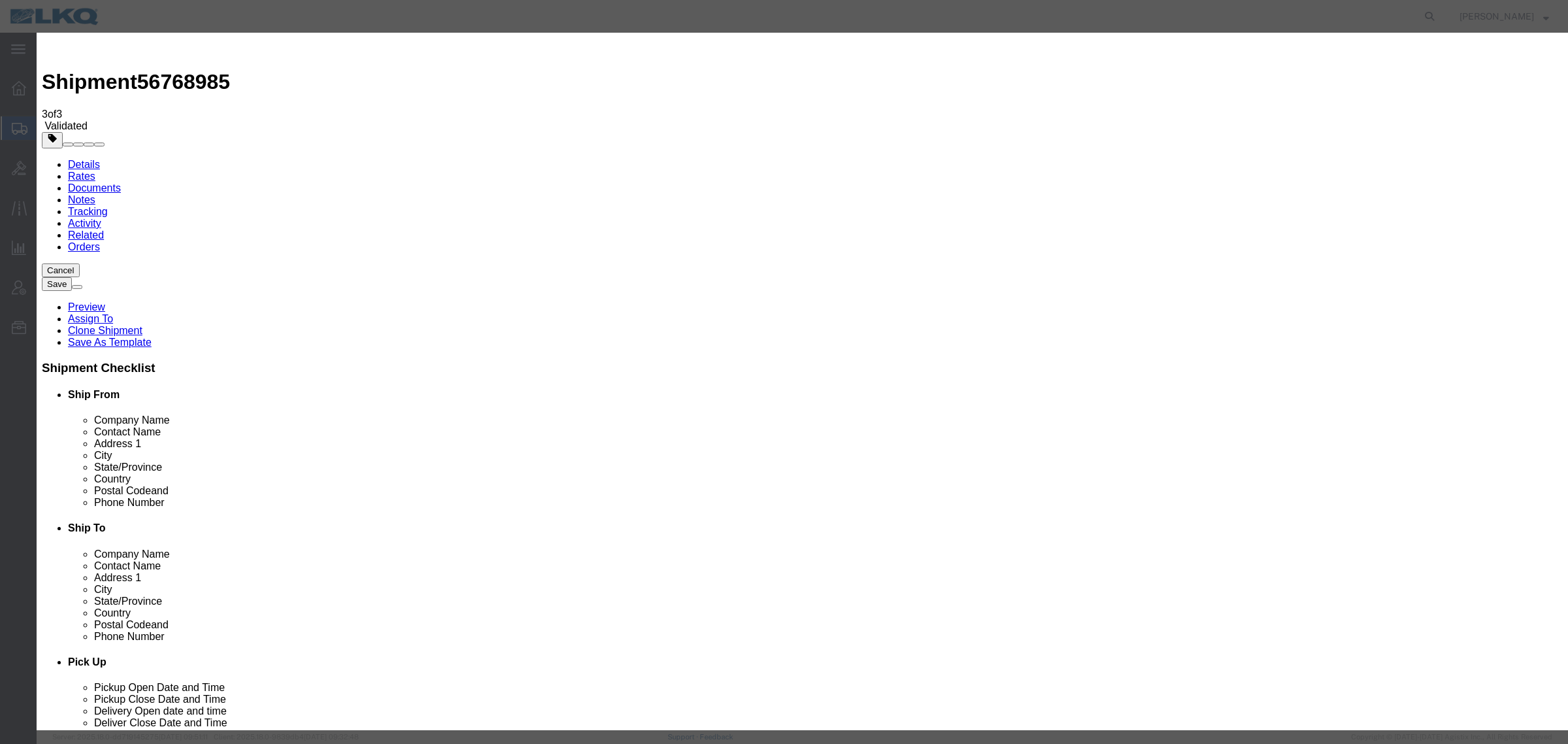
type textarea "DAT: $1019"
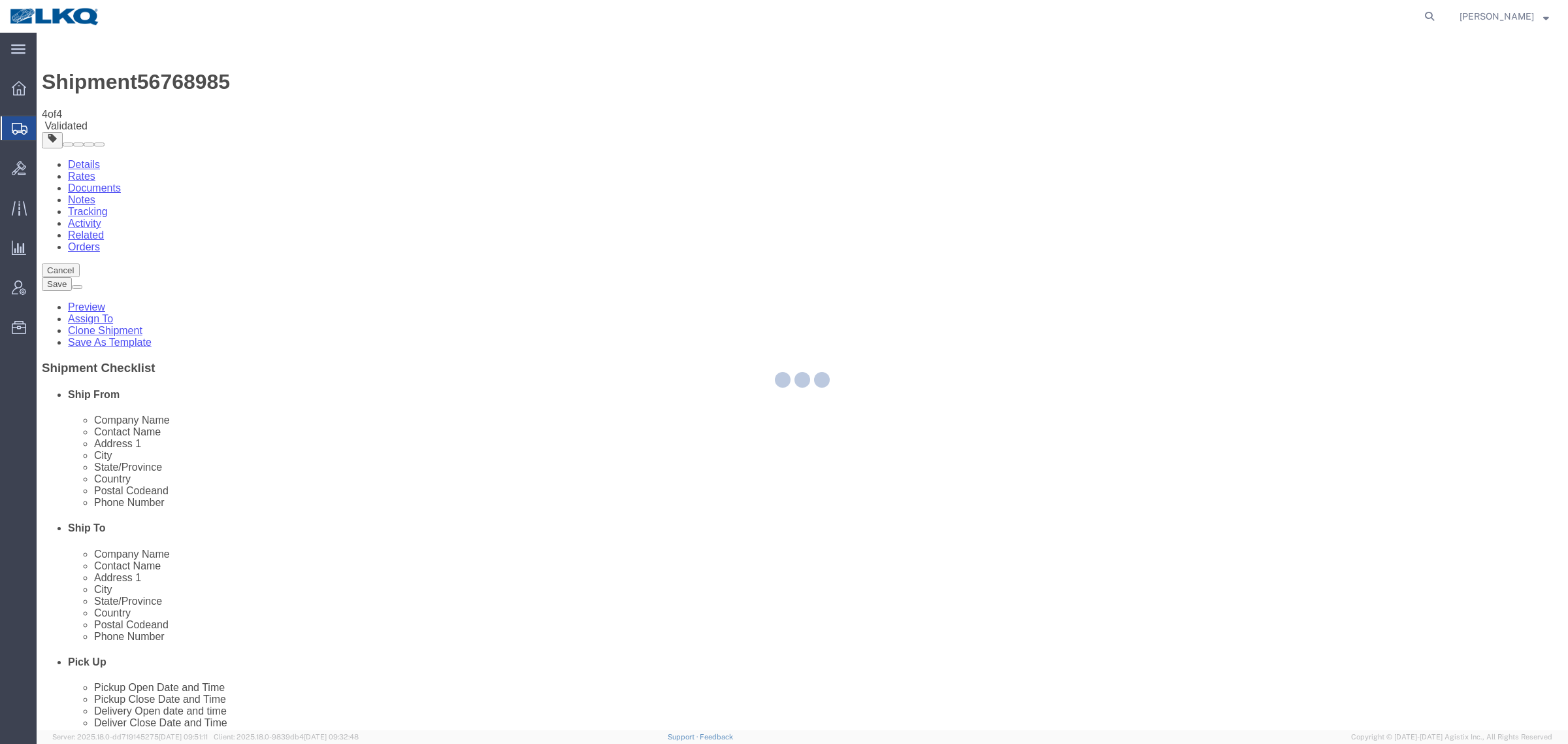
click at [740, 534] on div at bounding box center [802, 381] width 1532 height 697
select select "27552"
select select "27578"
select select "TL"
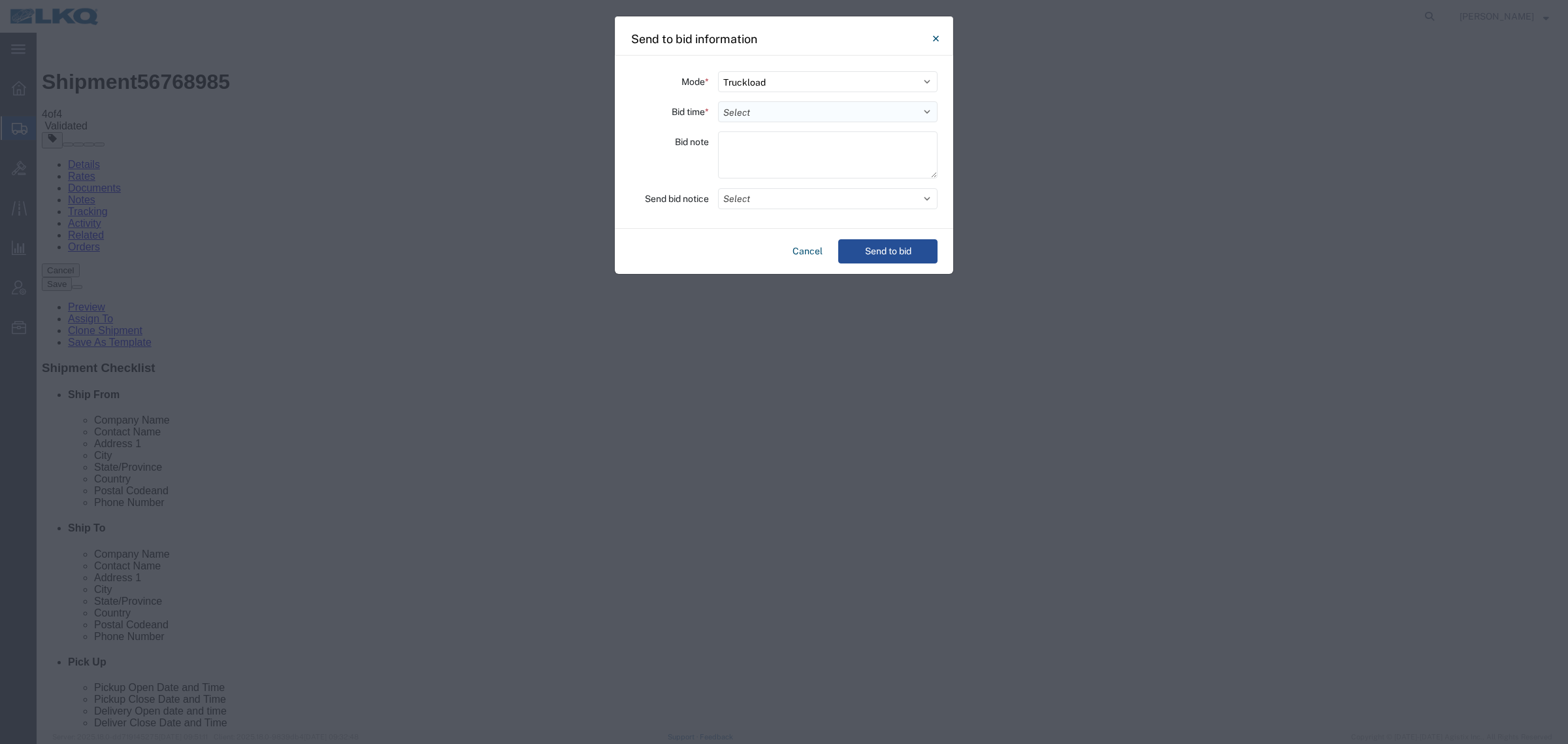
drag, startPoint x: 763, startPoint y: 102, endPoint x: 763, endPoint y: 110, distance: 8.0
click at [763, 109] on select "Select 30 Min (Rush) 1 Hour (Rush) 2 Hours (Rush) 4 Hours (Rush) 8 Hours (Rush)…" at bounding box center [828, 112] width 220 height 21
select select "24"
click at [718, 102] on select "Select 30 Min (Rush) 1 Hour (Rush) 2 Hours (Rush) 4 Hours (Rush) 8 Hours (Rush)…" at bounding box center [828, 112] width 220 height 21
click at [891, 246] on button "Send to bid" at bounding box center [888, 252] width 99 height 24
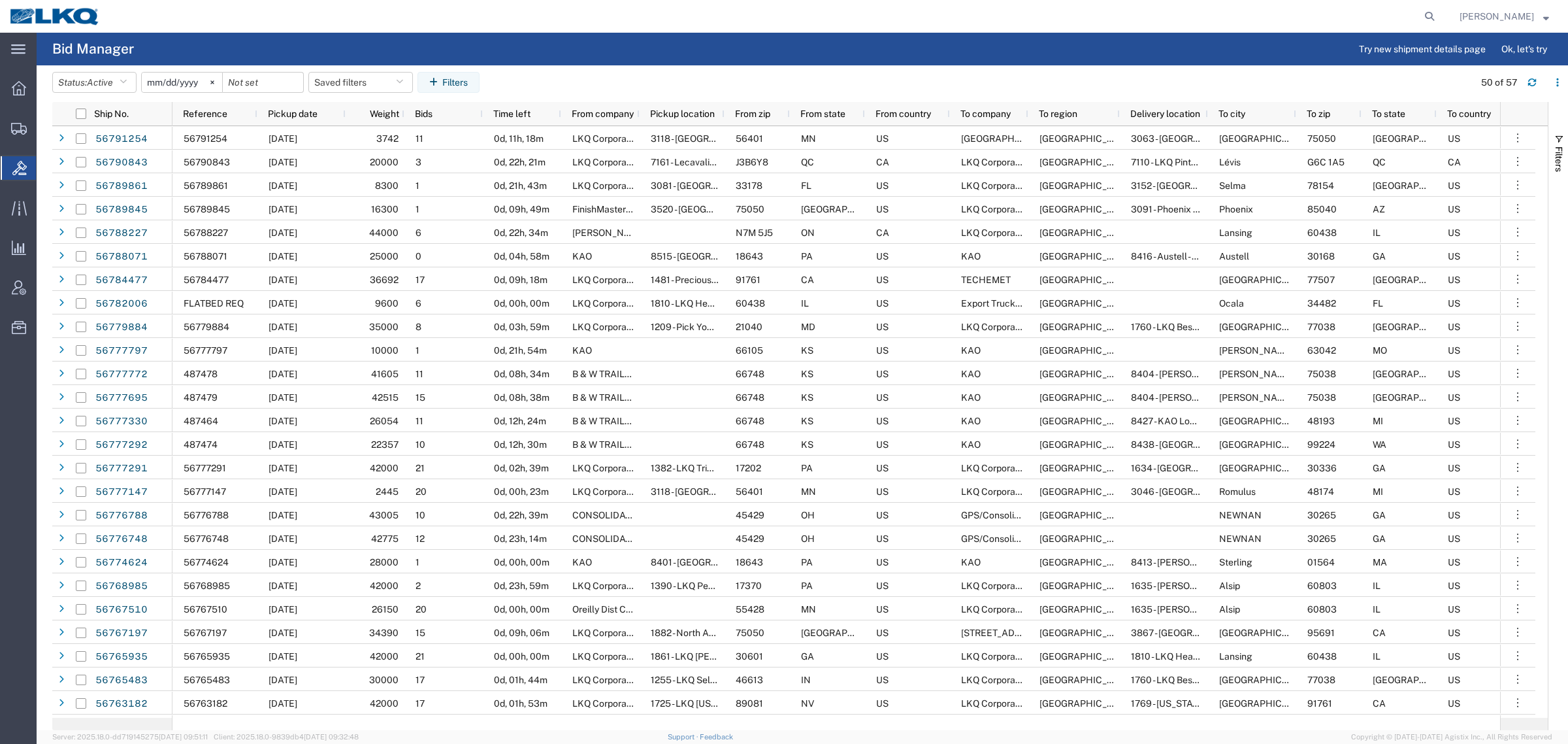
click at [370, 17] on div at bounding box center [775, 16] width 1331 height 32
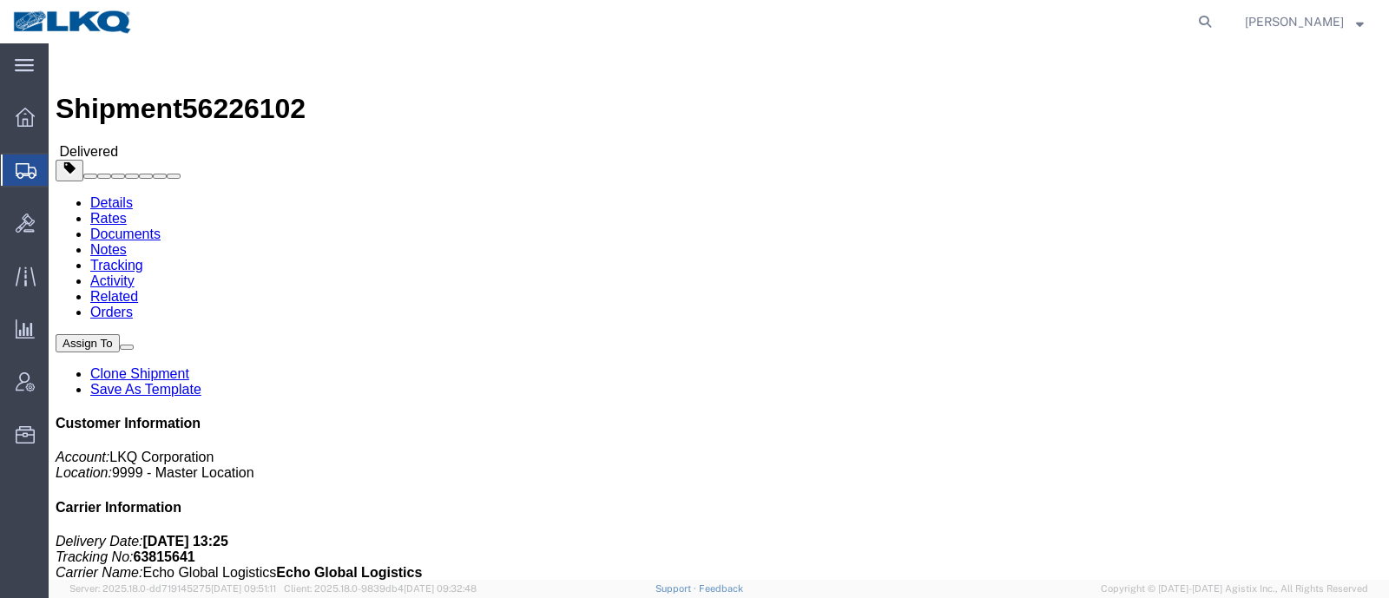
click div "Leg 1 - Truckload Vehicle 1: Standard Dry Van (53 Feet) Number of trucks: 1"
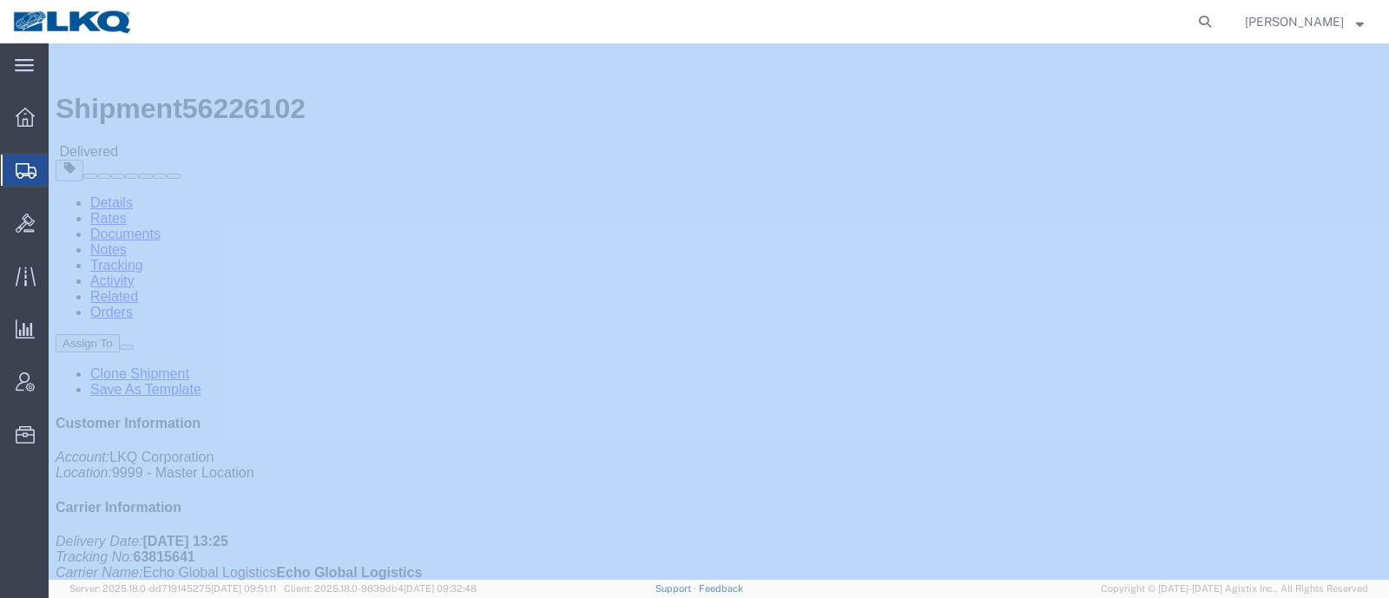
drag, startPoint x: 269, startPoint y: 10, endPoint x: 261, endPoint y: -103, distance: 114.0
click at [261, 0] on html "main_menu Created with Sketch. Collapse Menu Overview Shipments Shipment Manage…" at bounding box center [694, 299] width 1389 height 598
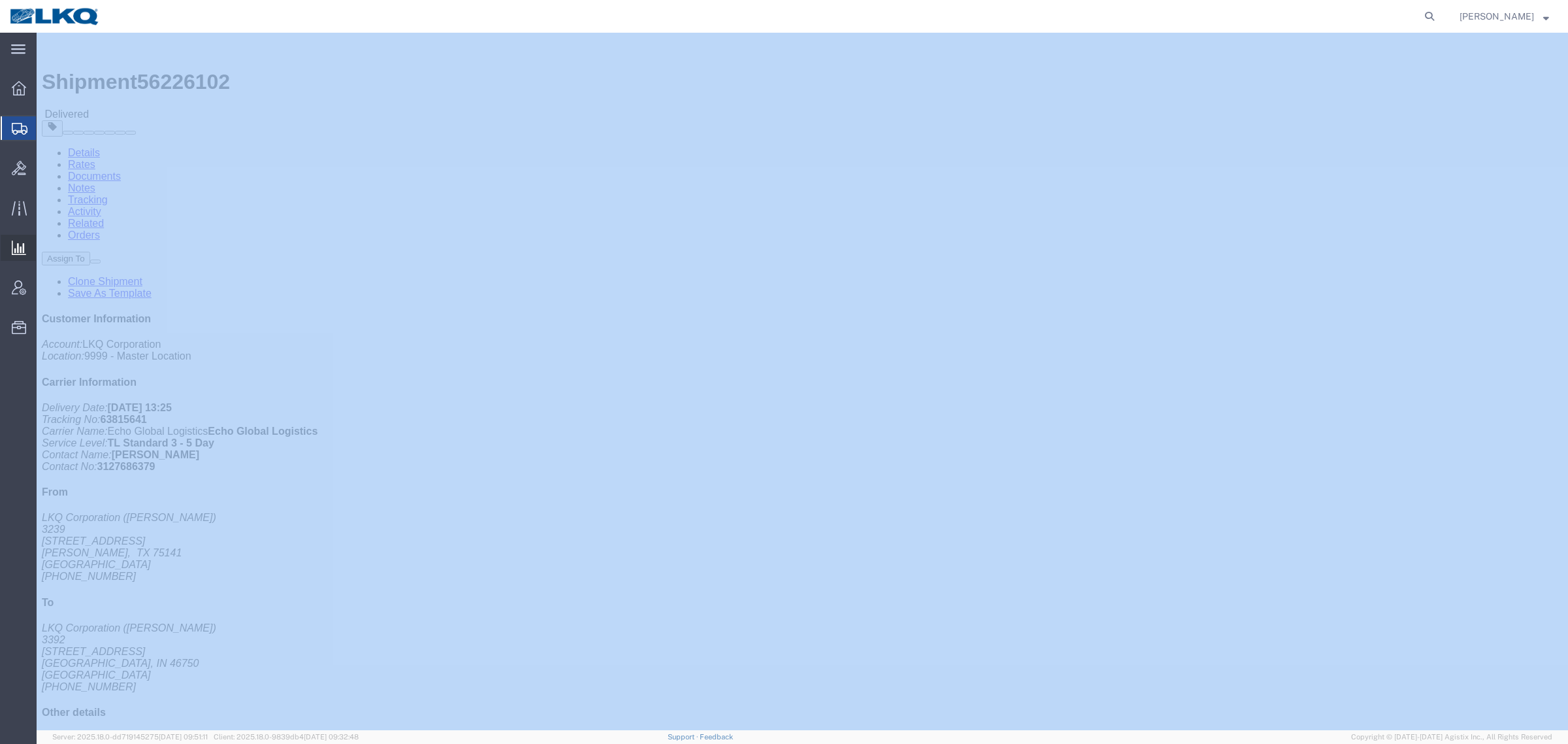
click at [0, 0] on span "Ad Hoc Reports" at bounding box center [0, 0] width 0 height 0
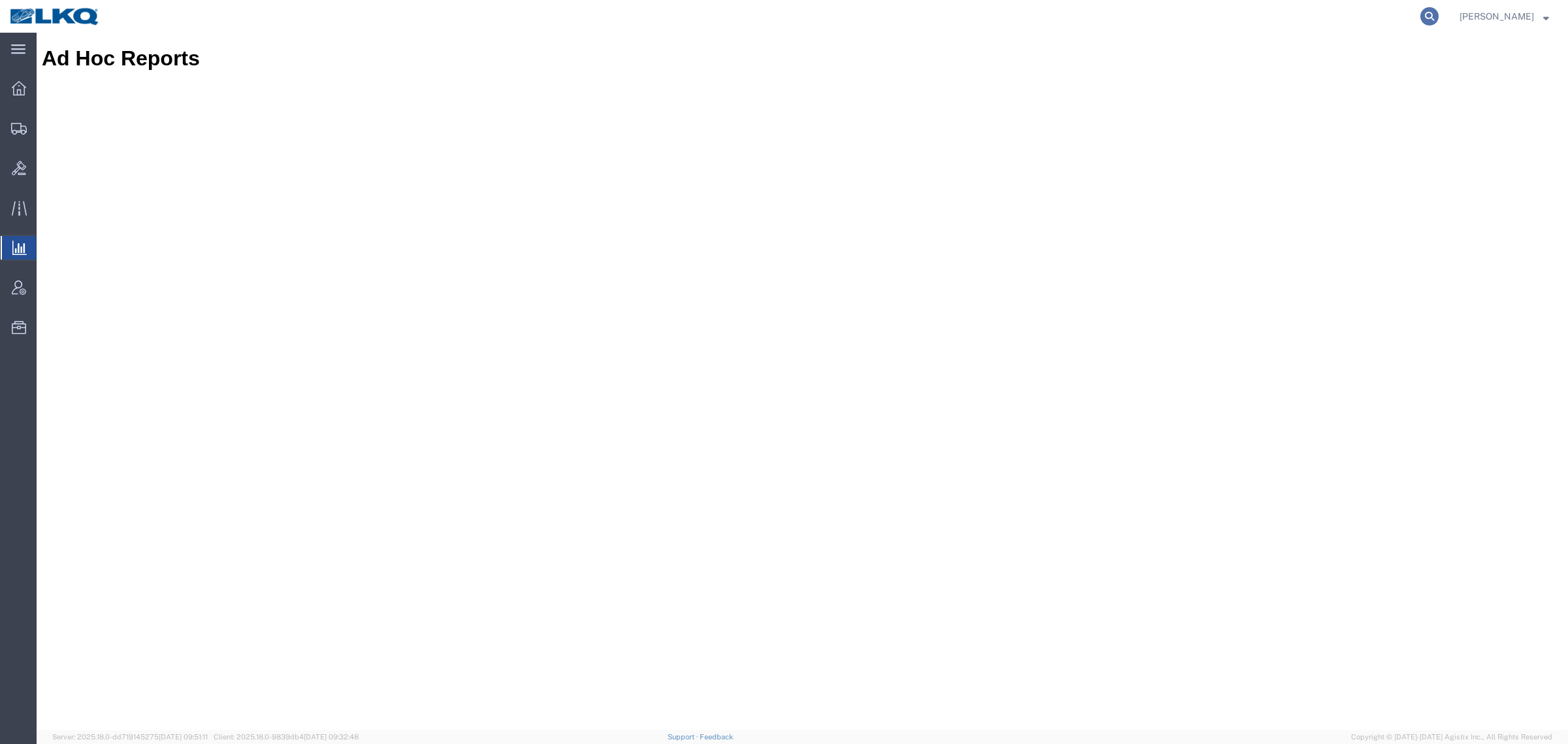
click at [1045, 17] on icon at bounding box center [1429, 17] width 18 height 18
paste input "56790843"
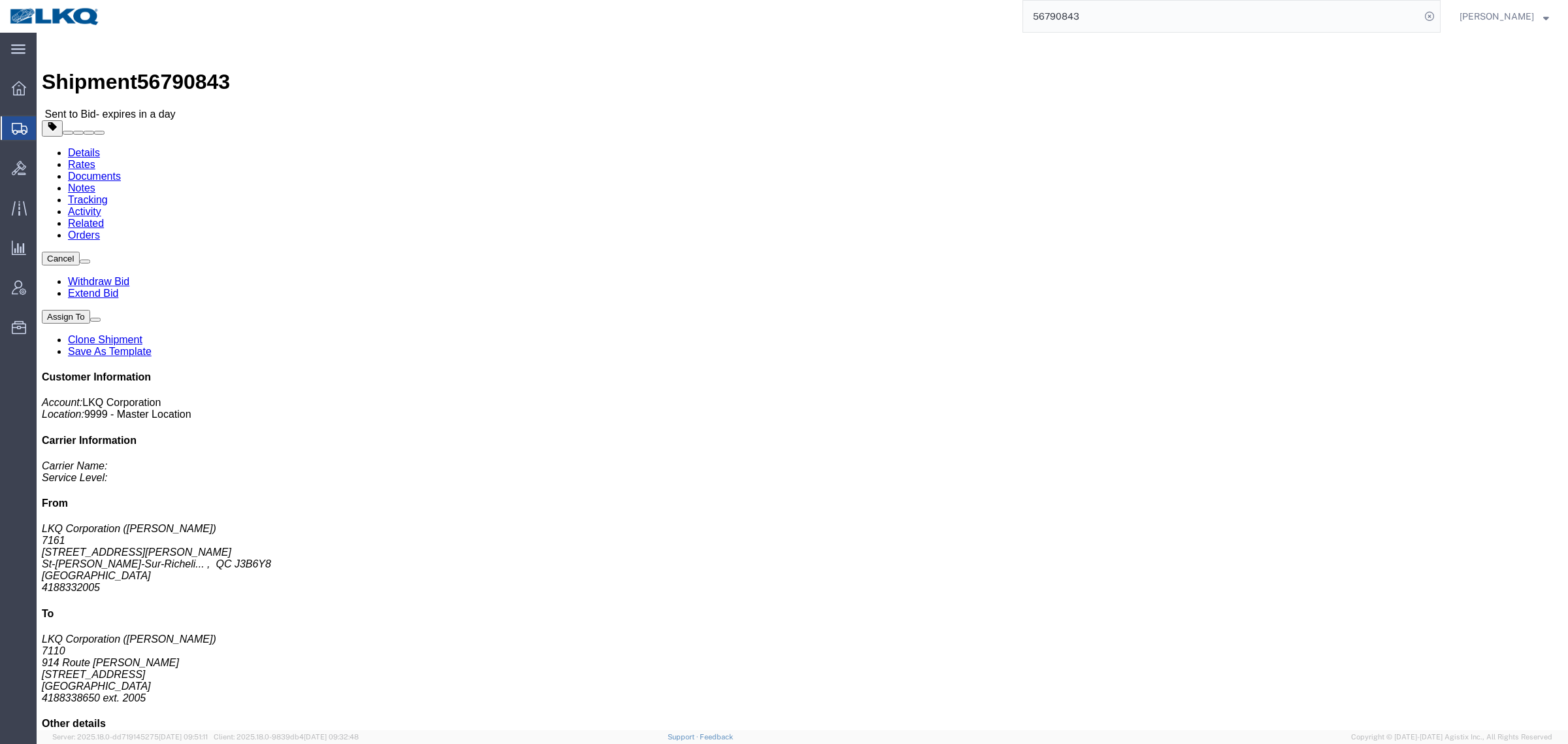
click div "Leg 1 - Truckload Vehicle 1: Standard Dry Van (53 Feet) Number of trucks: 1"
click link "Rates"
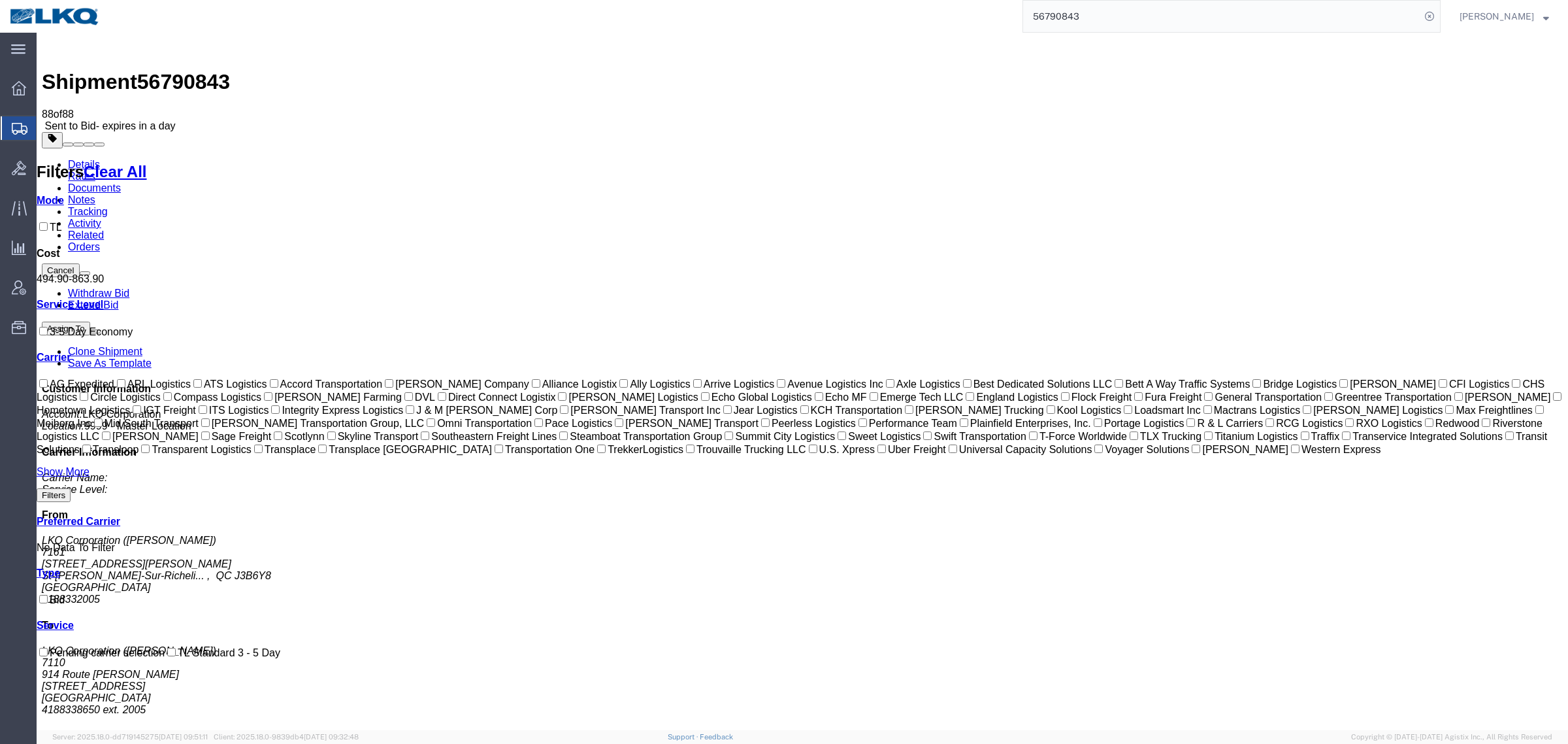
click at [165, 70] on span "56790843" at bounding box center [183, 81] width 93 height 23
copy span "56790843"
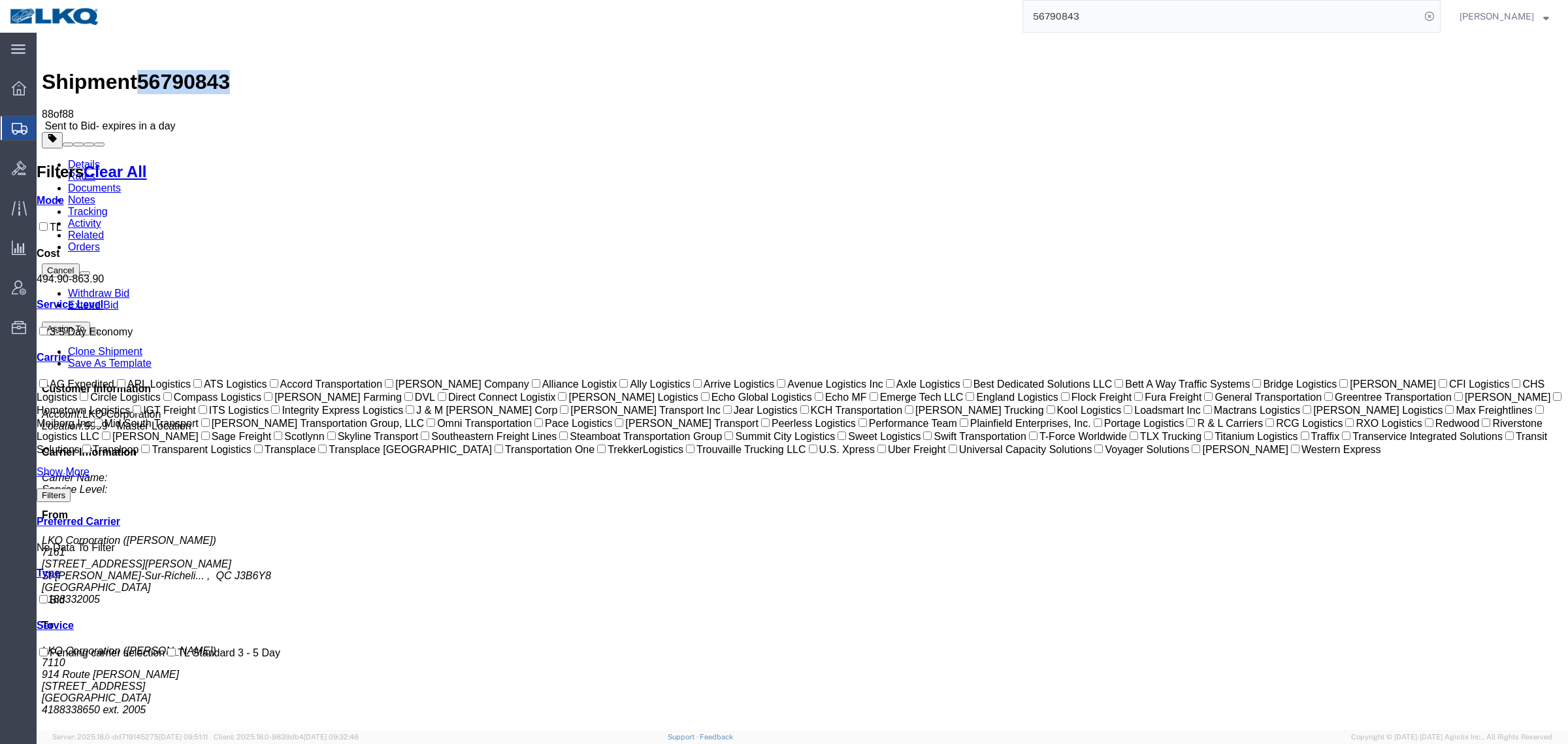
click at [184, 70] on span "56790843" at bounding box center [183, 81] width 93 height 23
copy span "56790843"
click at [87, 159] on link "Details" at bounding box center [84, 164] width 32 height 11
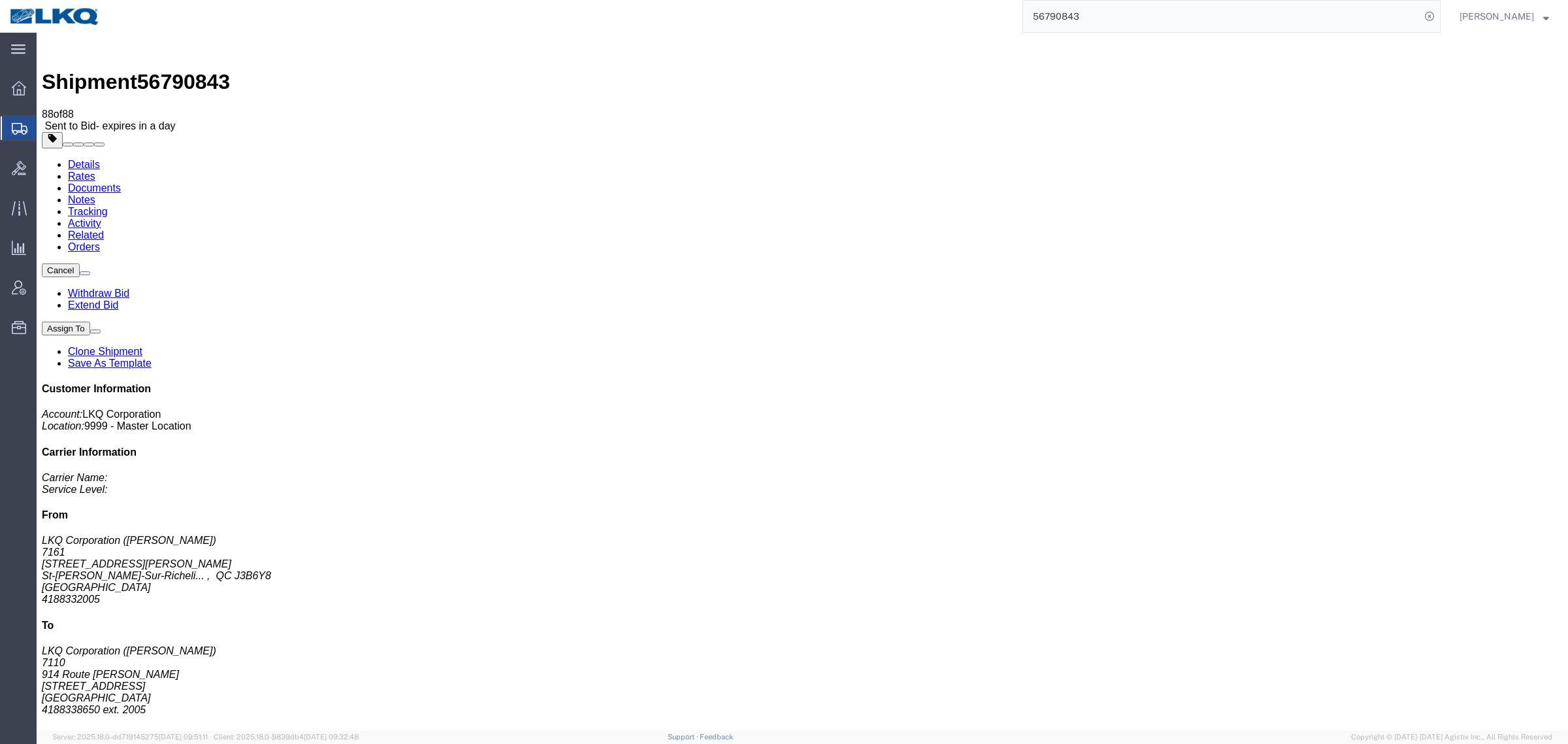
click div "Leg 1 - Truckload Vehicle 1: Standard Dry Van (53 Feet) Number of trucks: 1"
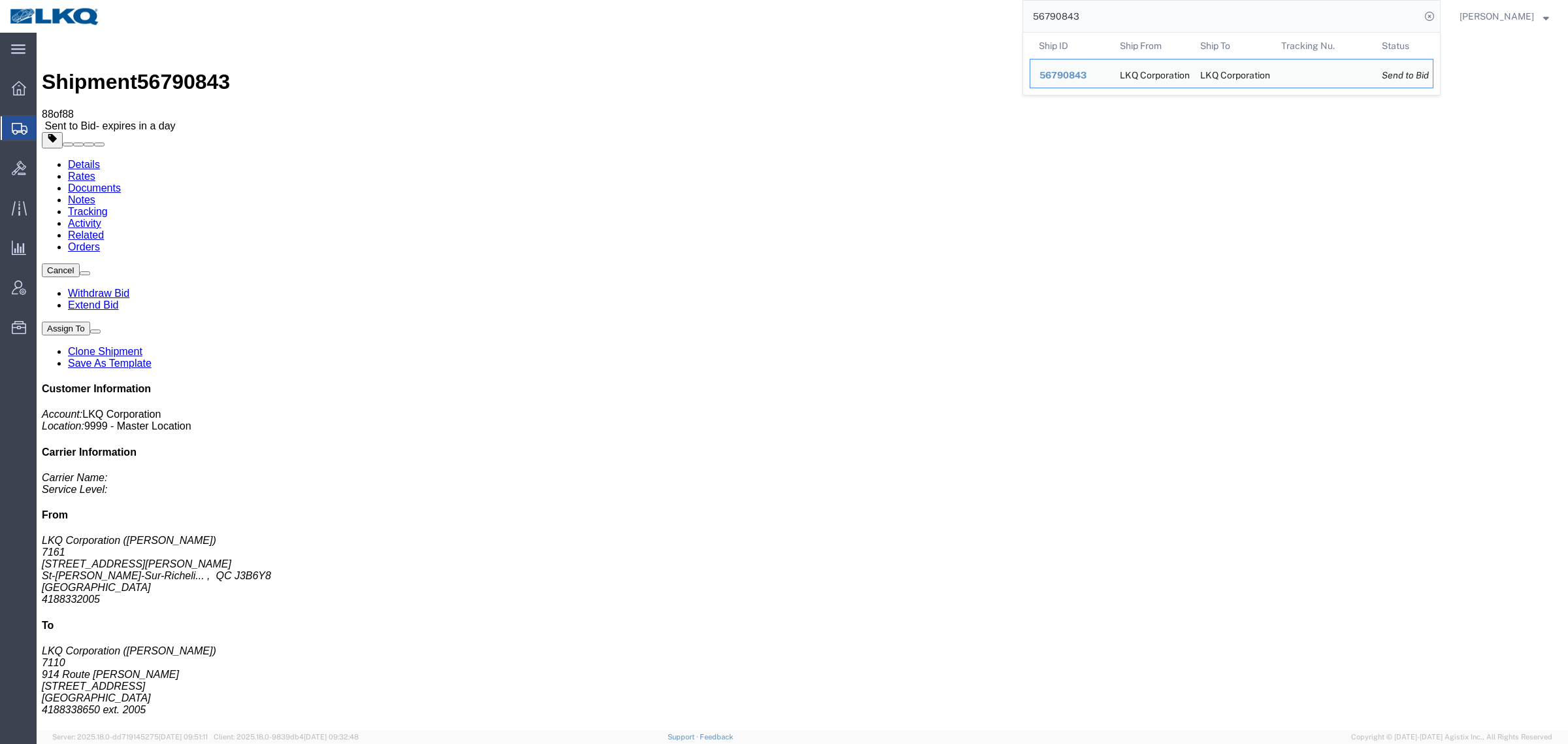
paste input "1254"
drag, startPoint x: 1134, startPoint y: 11, endPoint x: 837, endPoint y: 3, distance: 297.1
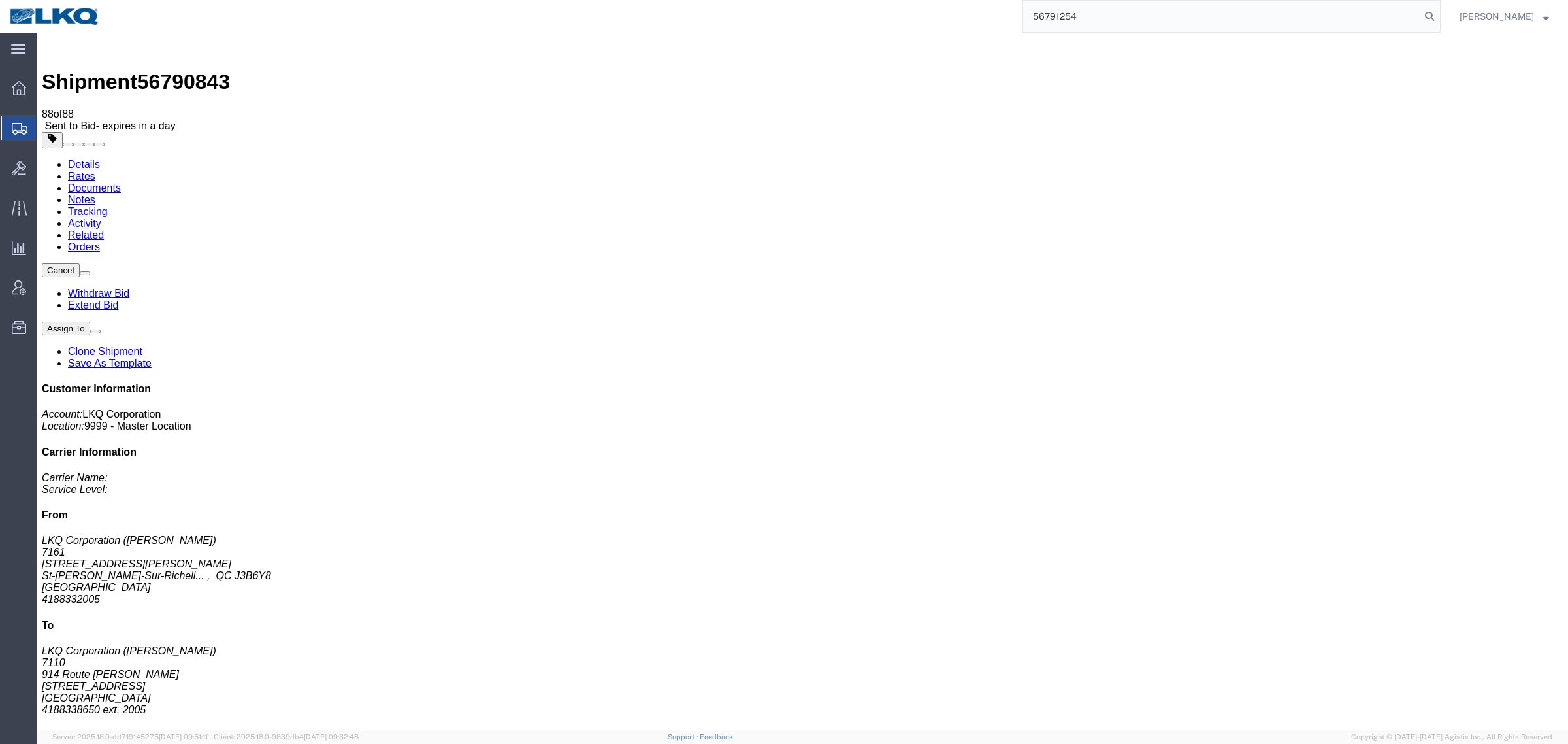
type input "56791254"
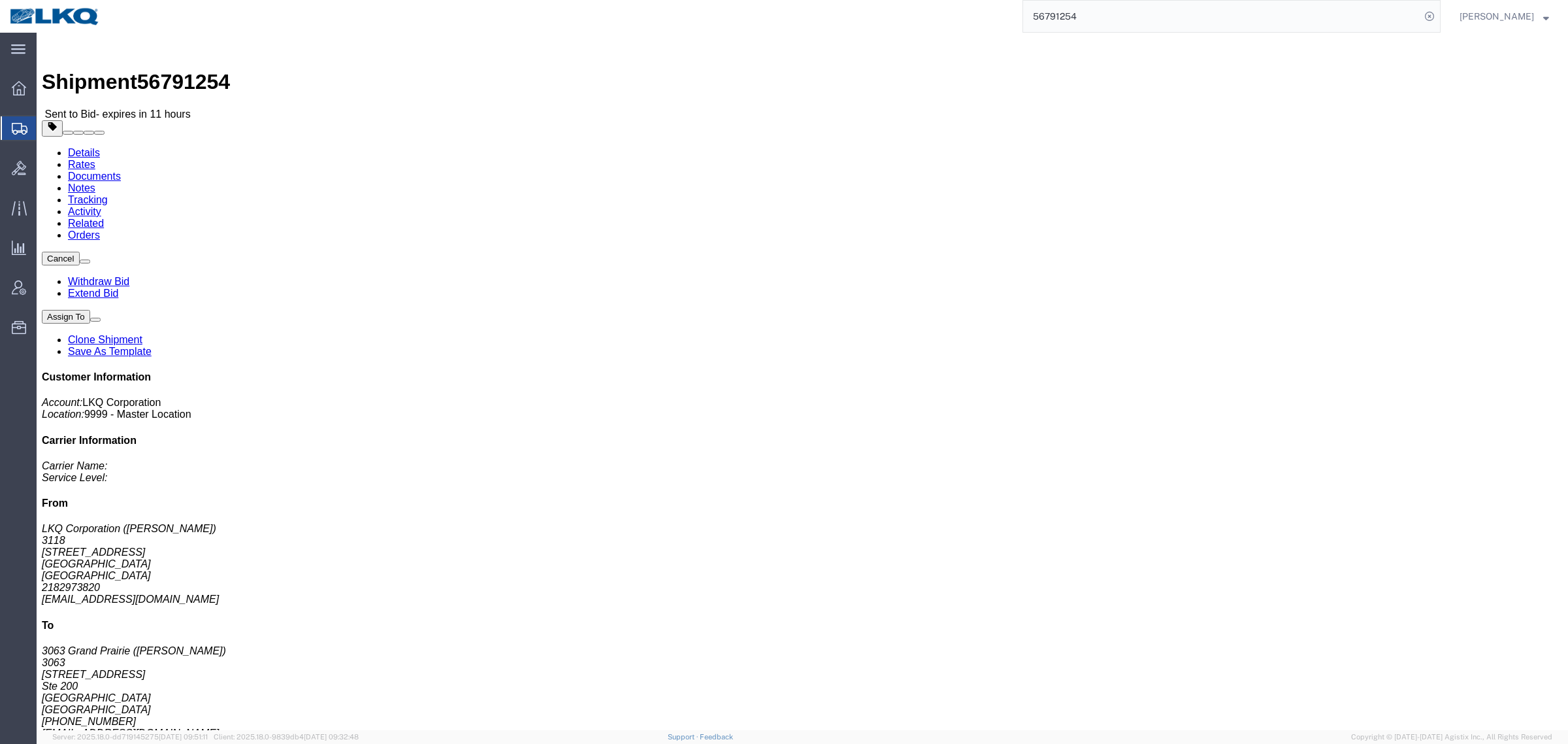
click link "Details"
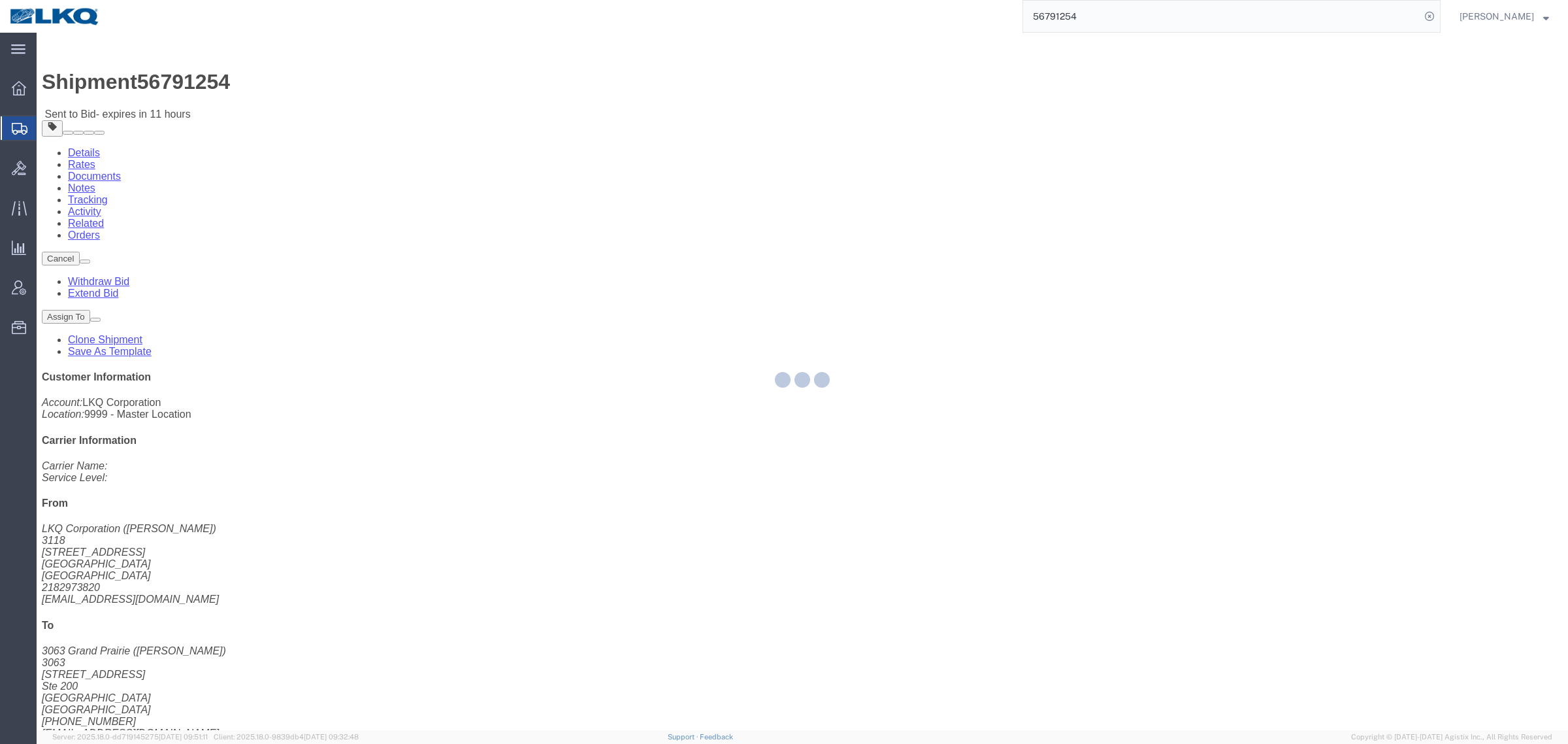
click at [121, 82] on div at bounding box center [802, 381] width 1532 height 697
click at [120, 81] on div at bounding box center [802, 381] width 1532 height 697
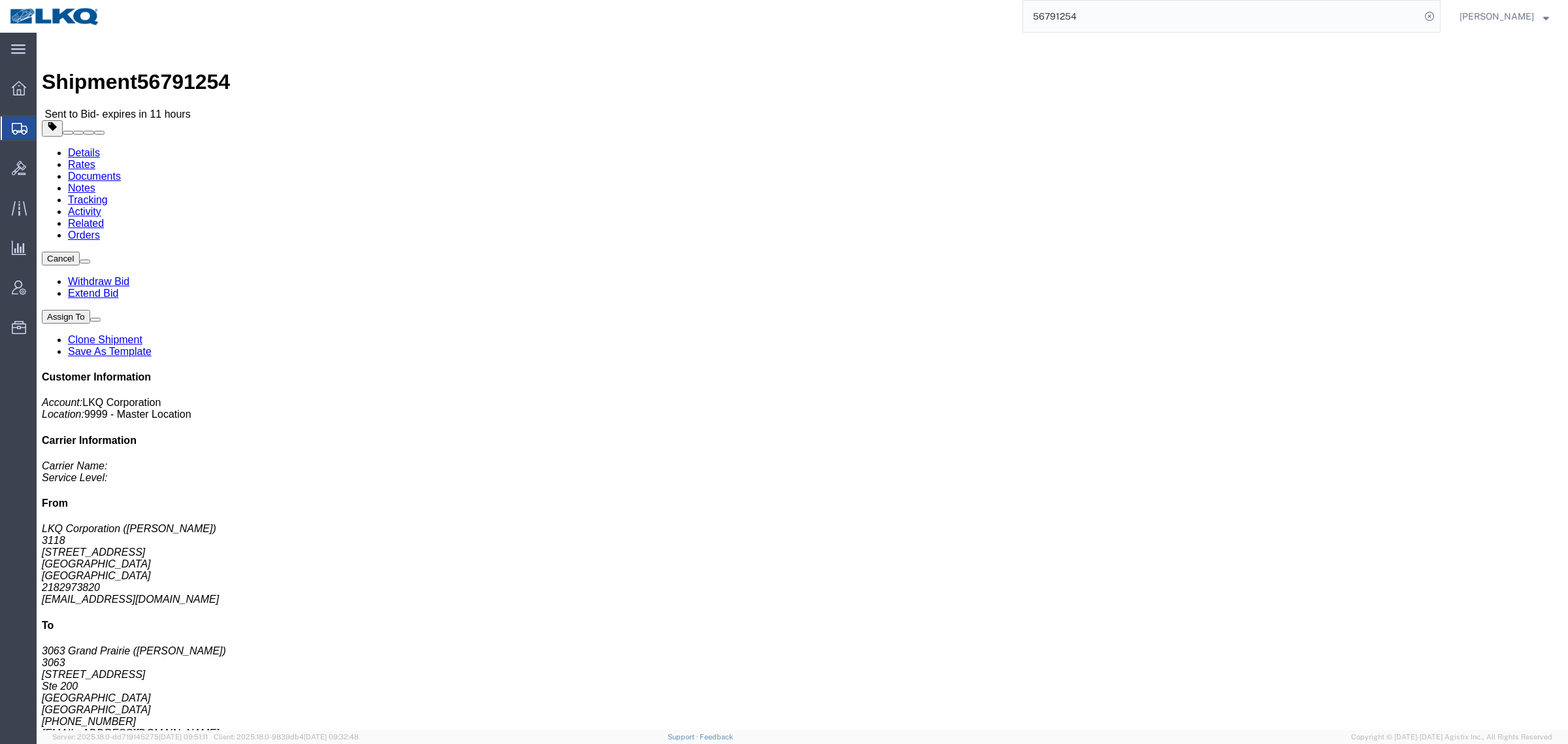
click link "Rates"
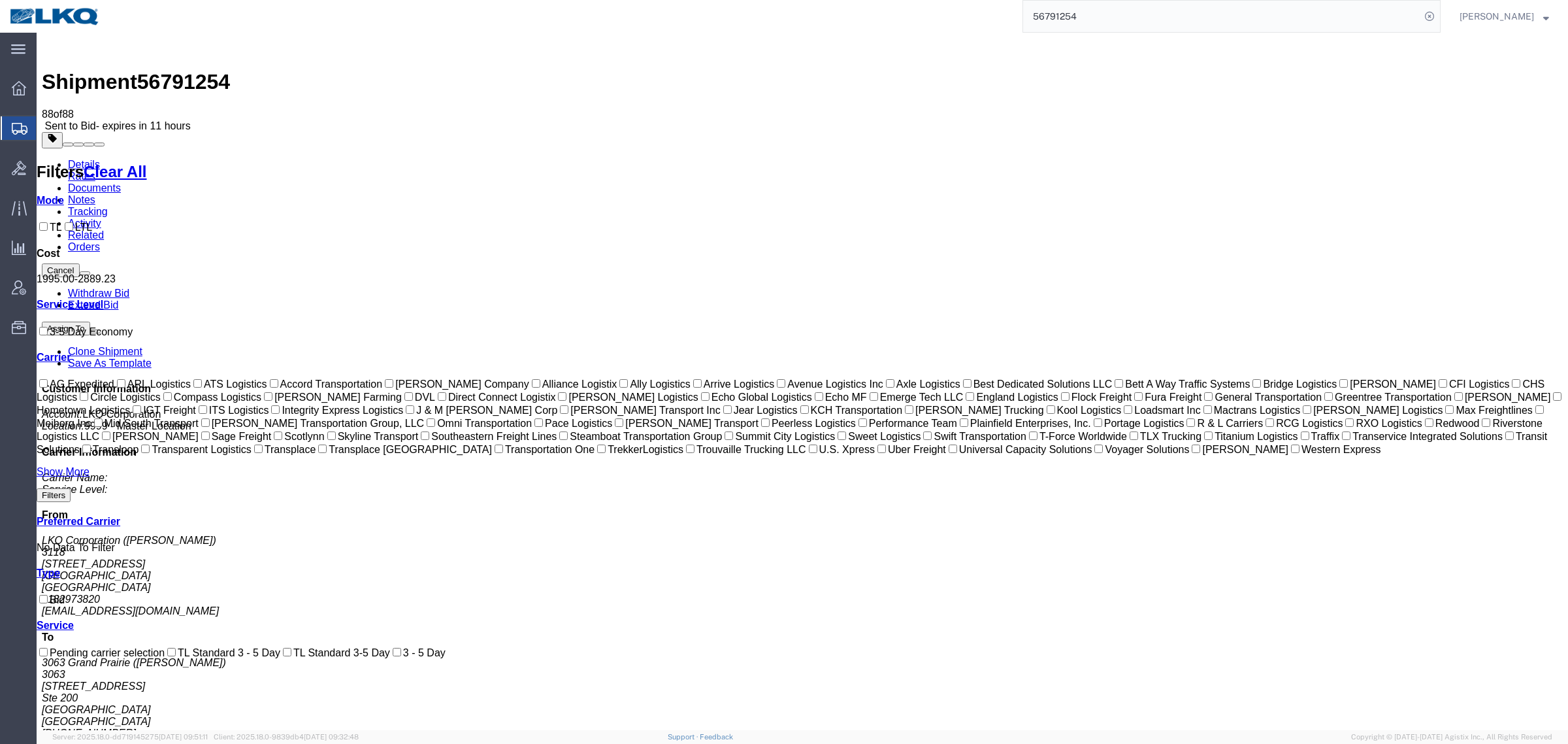
click at [96, 171] on link "Rates" at bounding box center [81, 176] width 27 height 11
click at [96, 194] on link "Notes" at bounding box center [81, 200] width 27 height 11
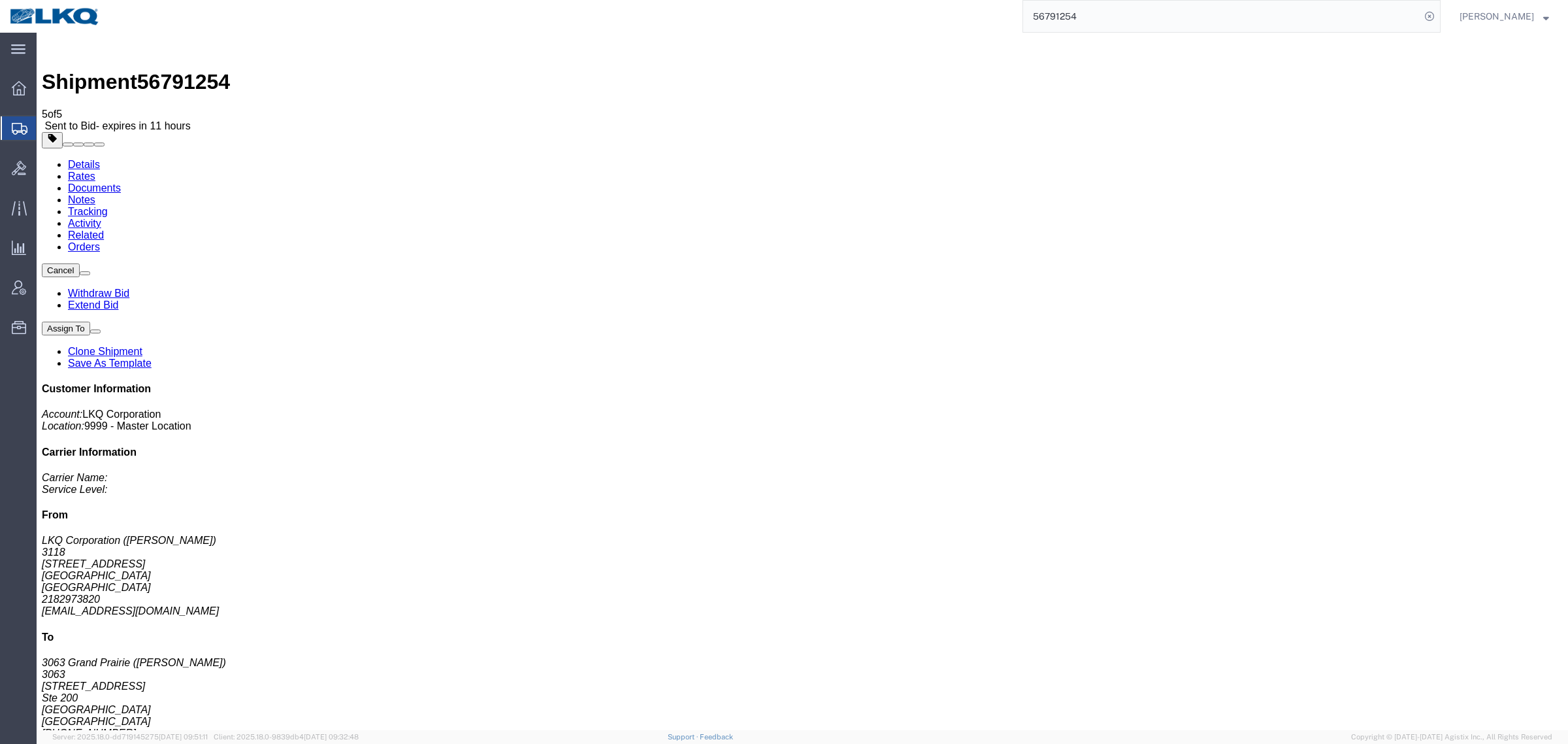
select select "BID_NOTES"
select select "PRIVATE_TO_ACCOUNT"
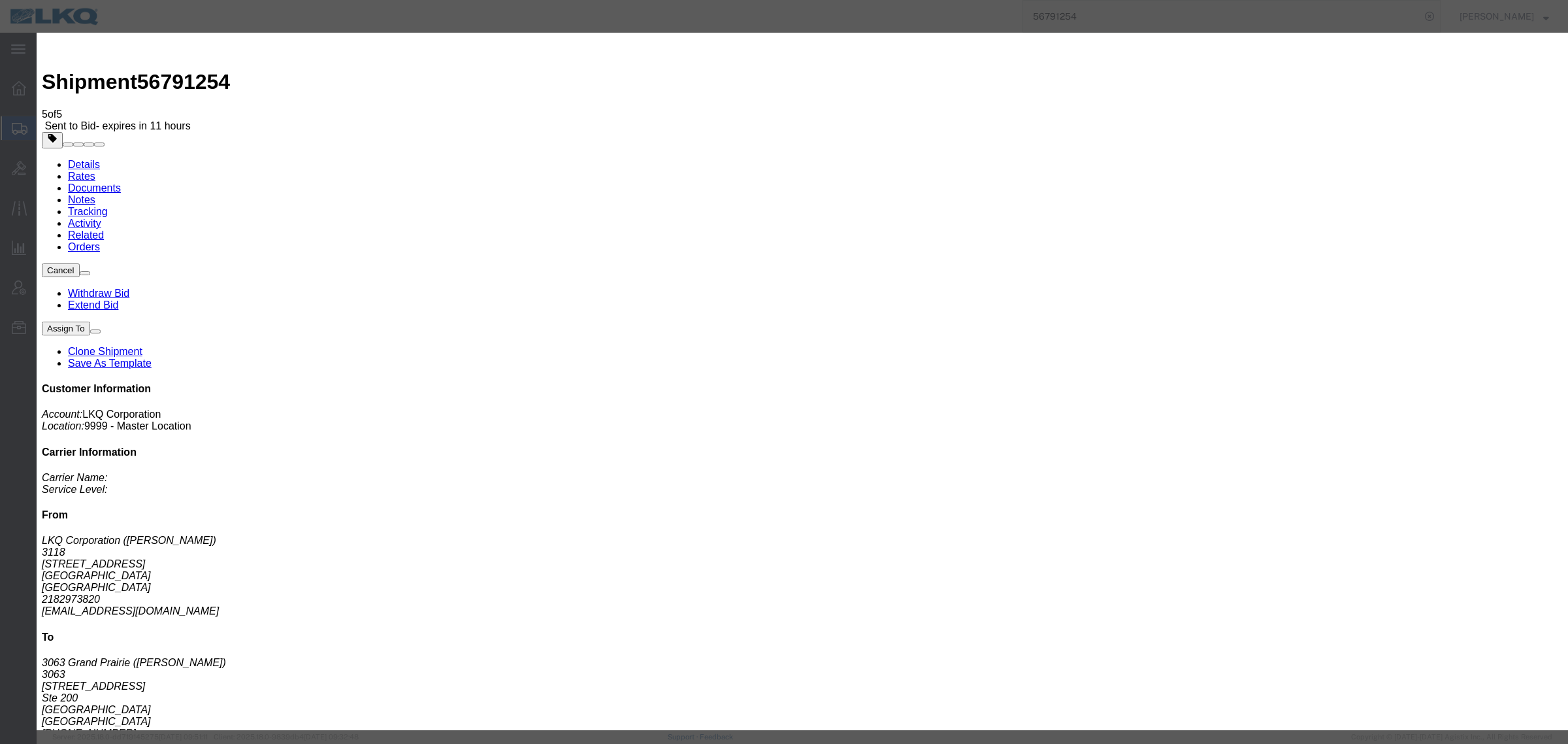
type textarea "DAT: $2222, Original: $2100"
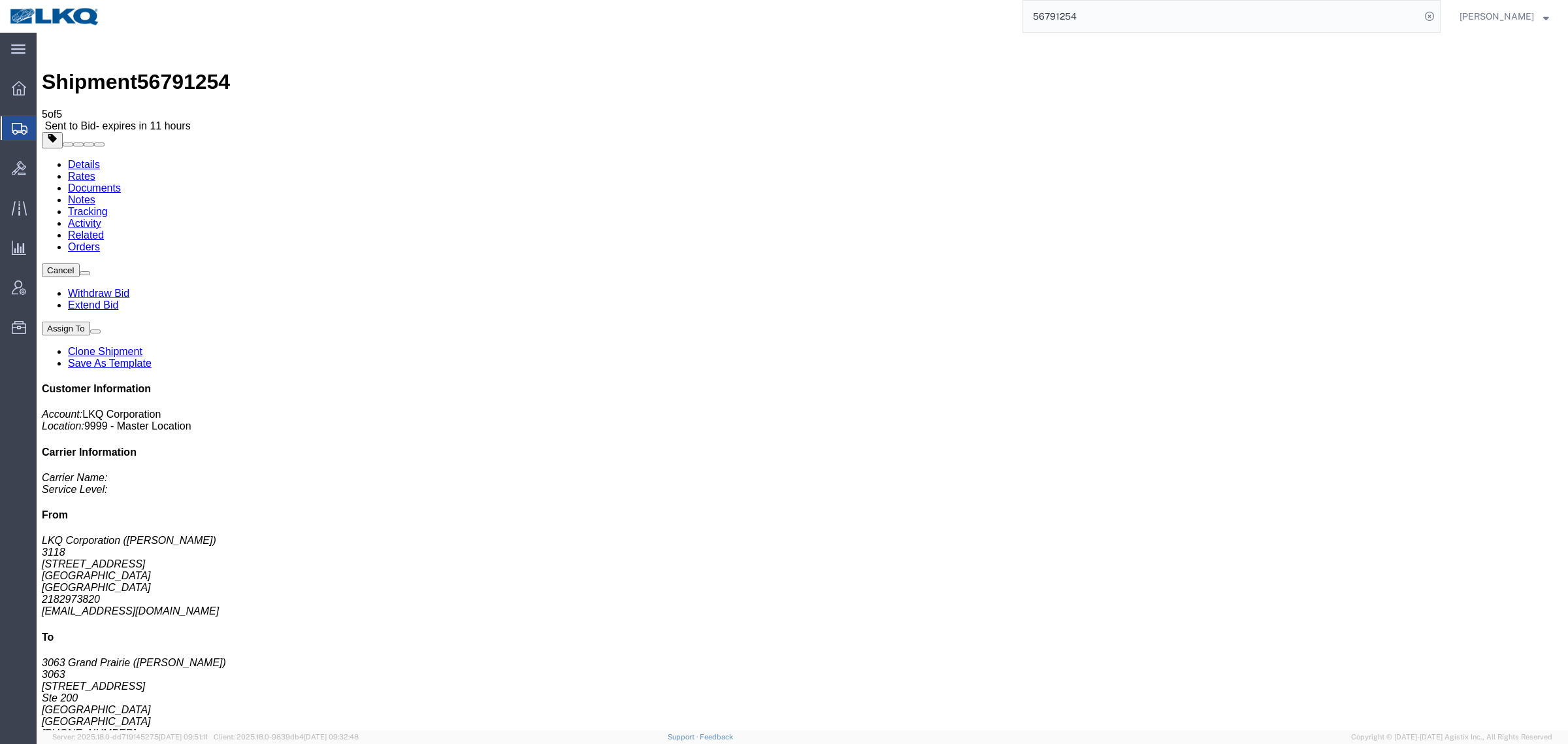
click at [96, 171] on link "Rates" at bounding box center [81, 176] width 27 height 11
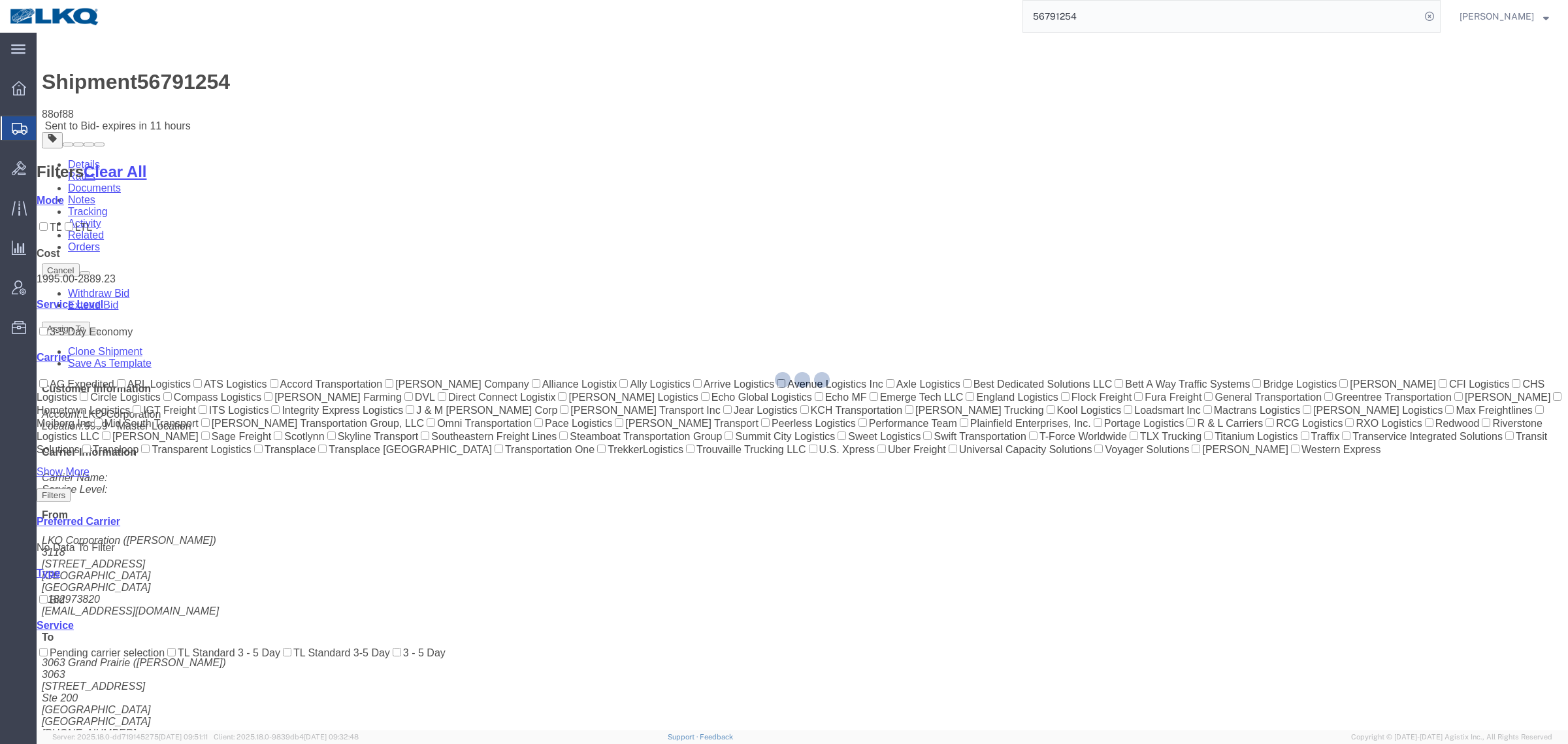
click at [928, 127] on div at bounding box center [802, 381] width 1532 height 697
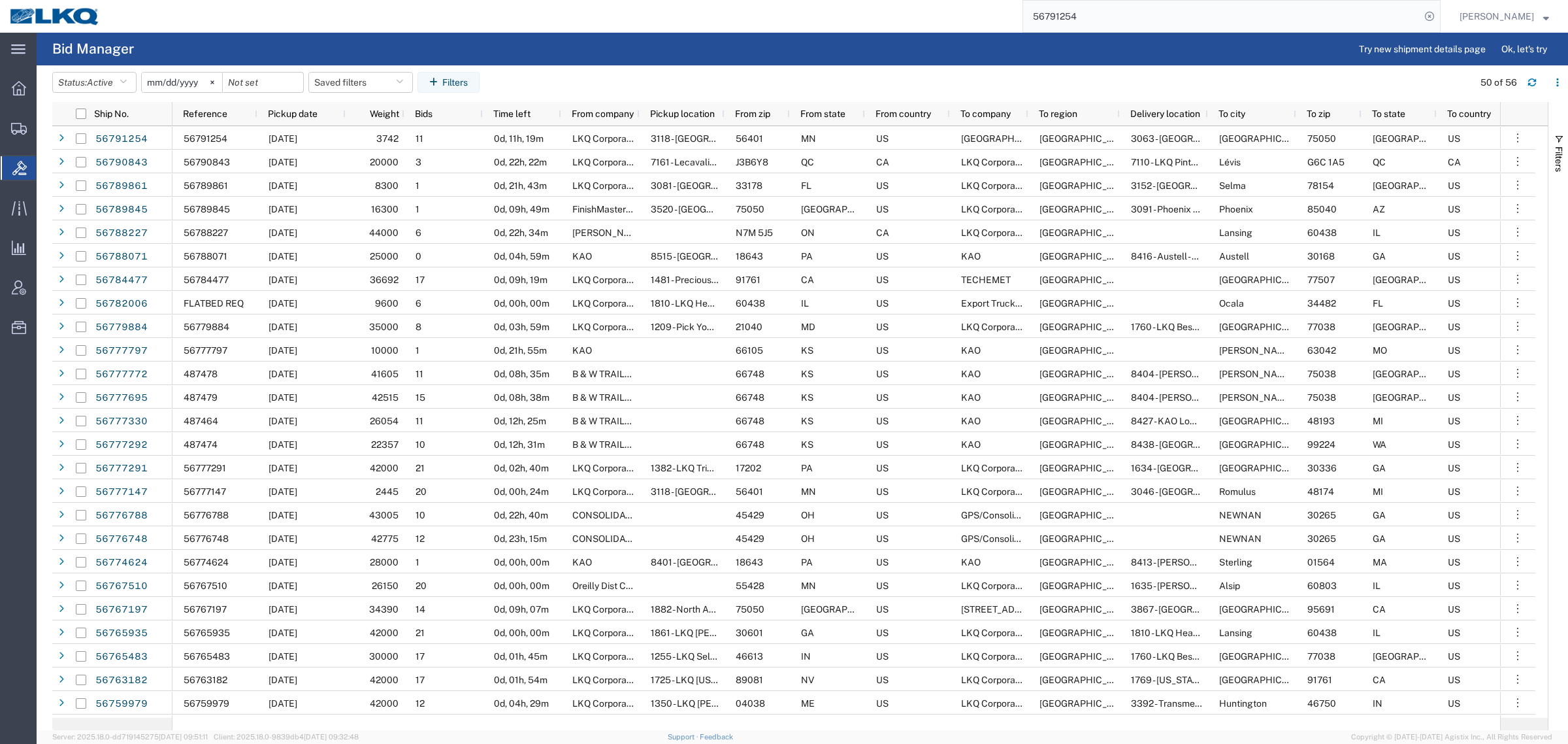
click at [1045, 17] on input "56791254" at bounding box center [1222, 17] width 397 height 32
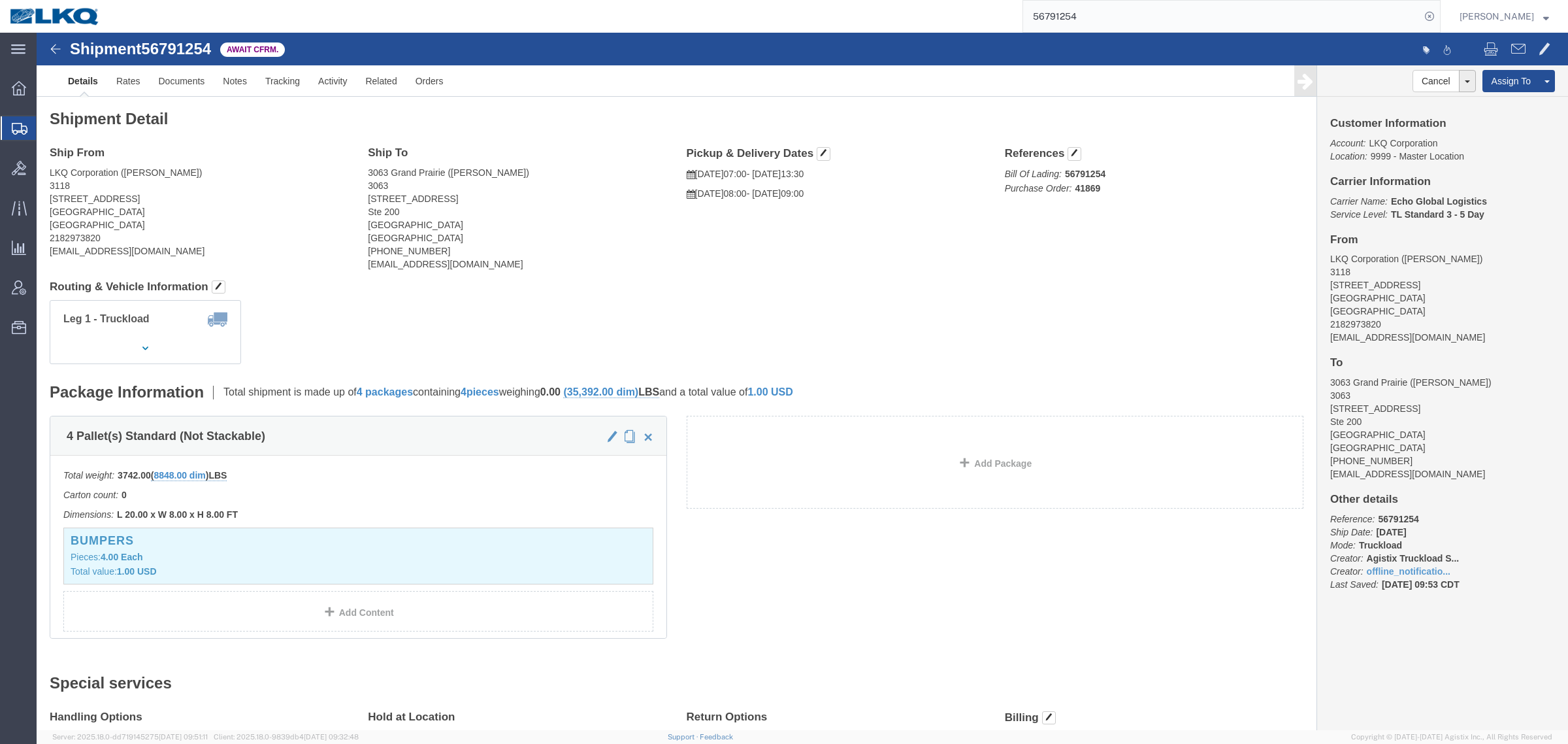
click at [1045, 13] on input "56791254" at bounding box center [1222, 17] width 397 height 32
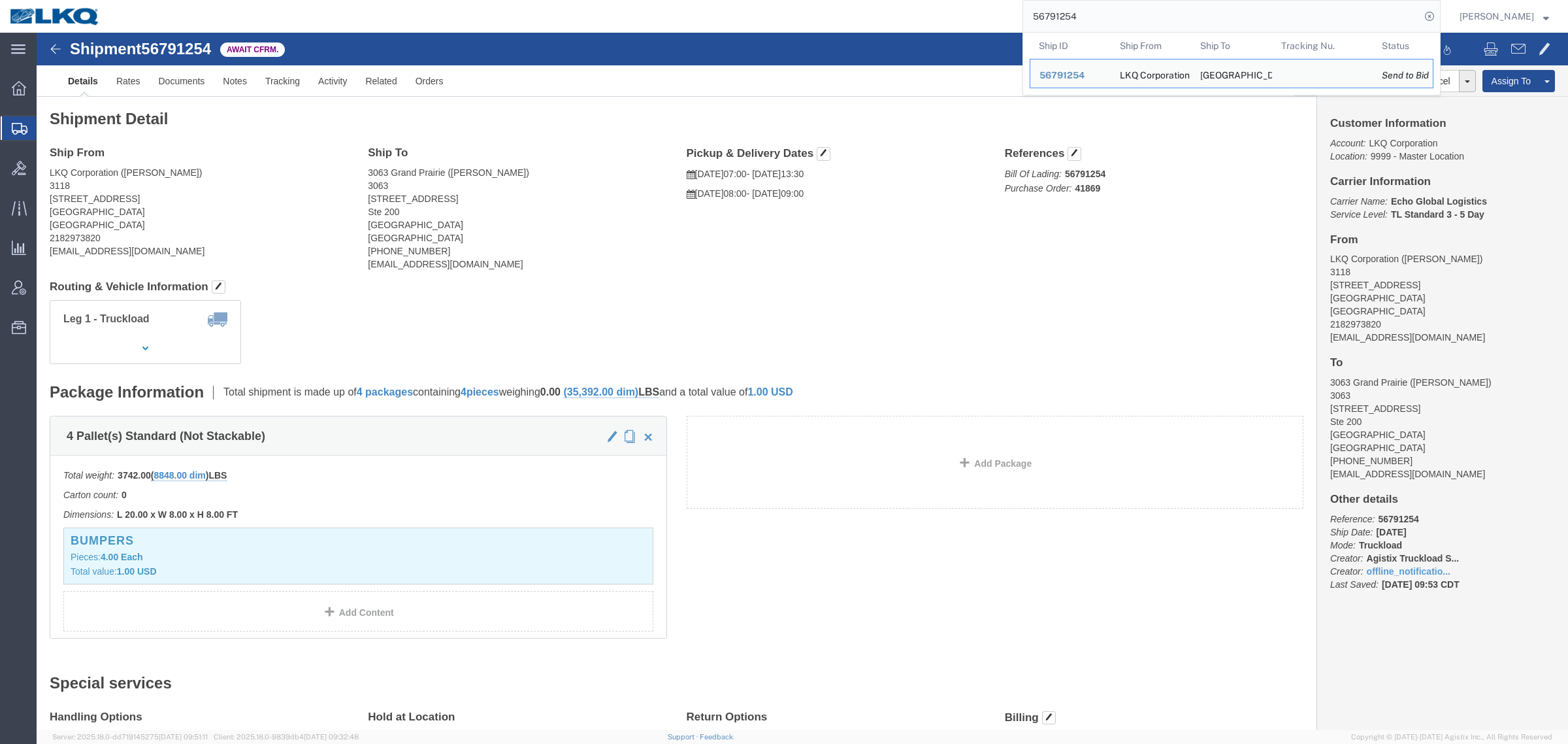
click at [1045, 13] on input "56791254" at bounding box center [1222, 17] width 397 height 32
paste input "0843"
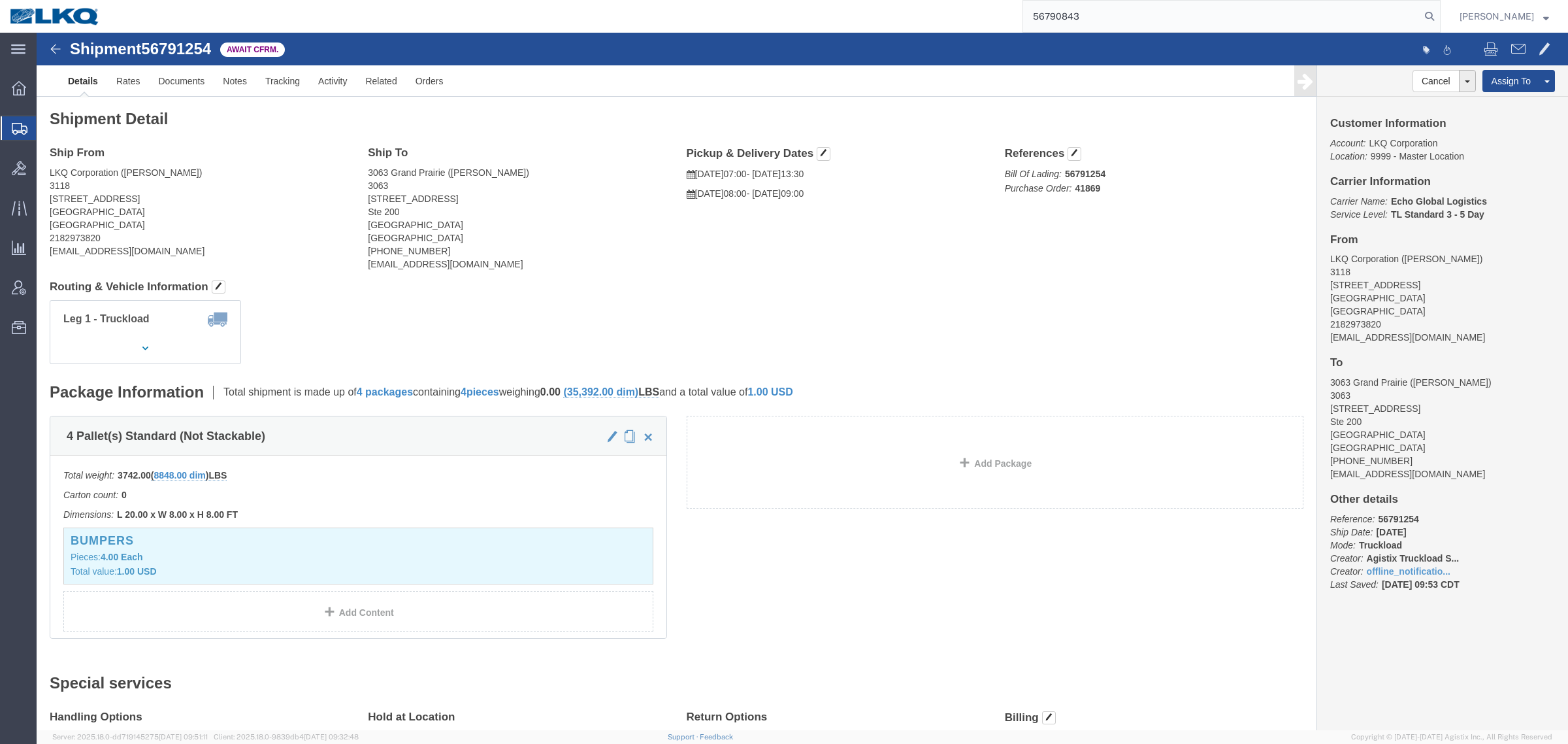
type input "56790843"
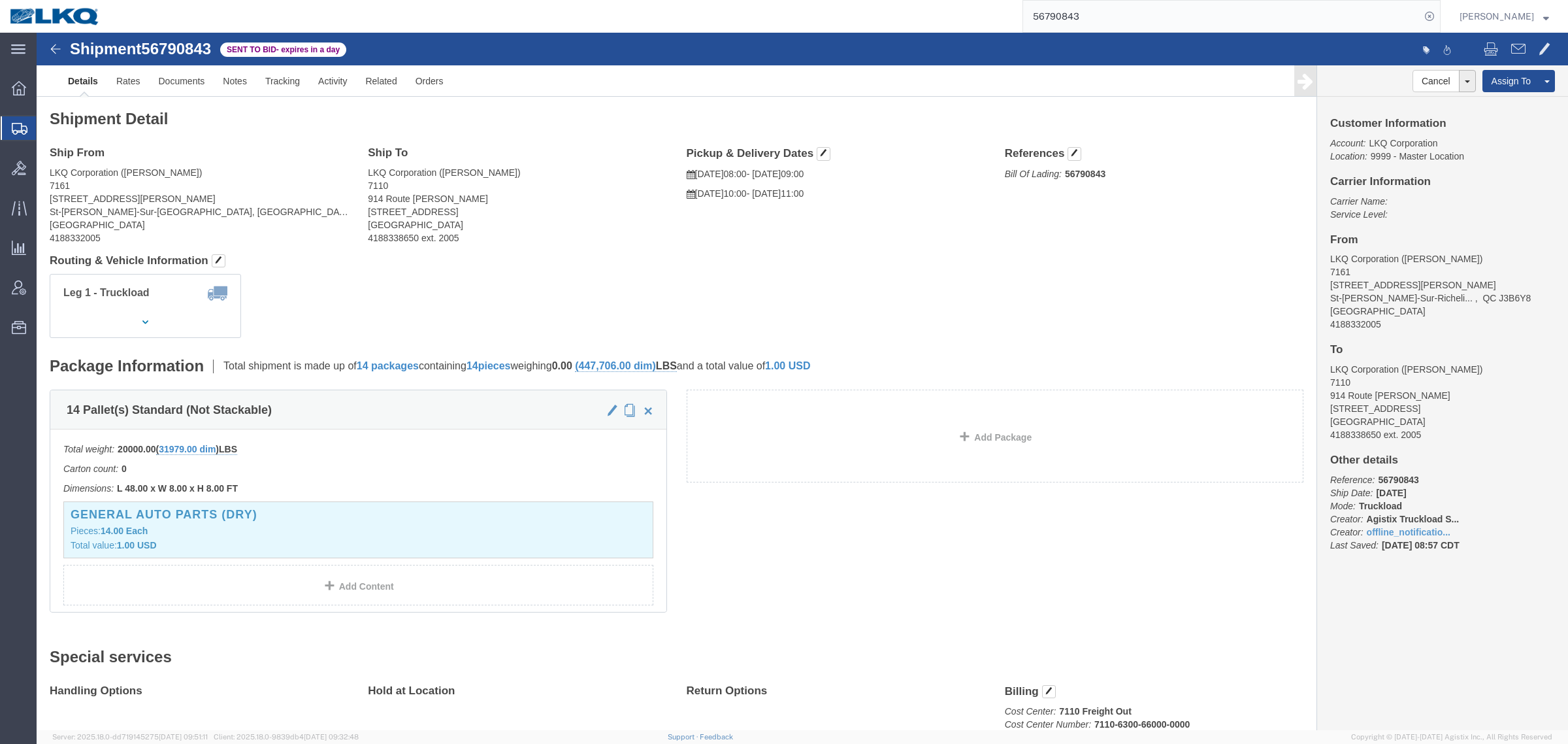
click div "Leg 1 - Truckload Vehicle 1: Standard Dry Van (53 Feet) Number of trucks: 1"
click link "Documents"
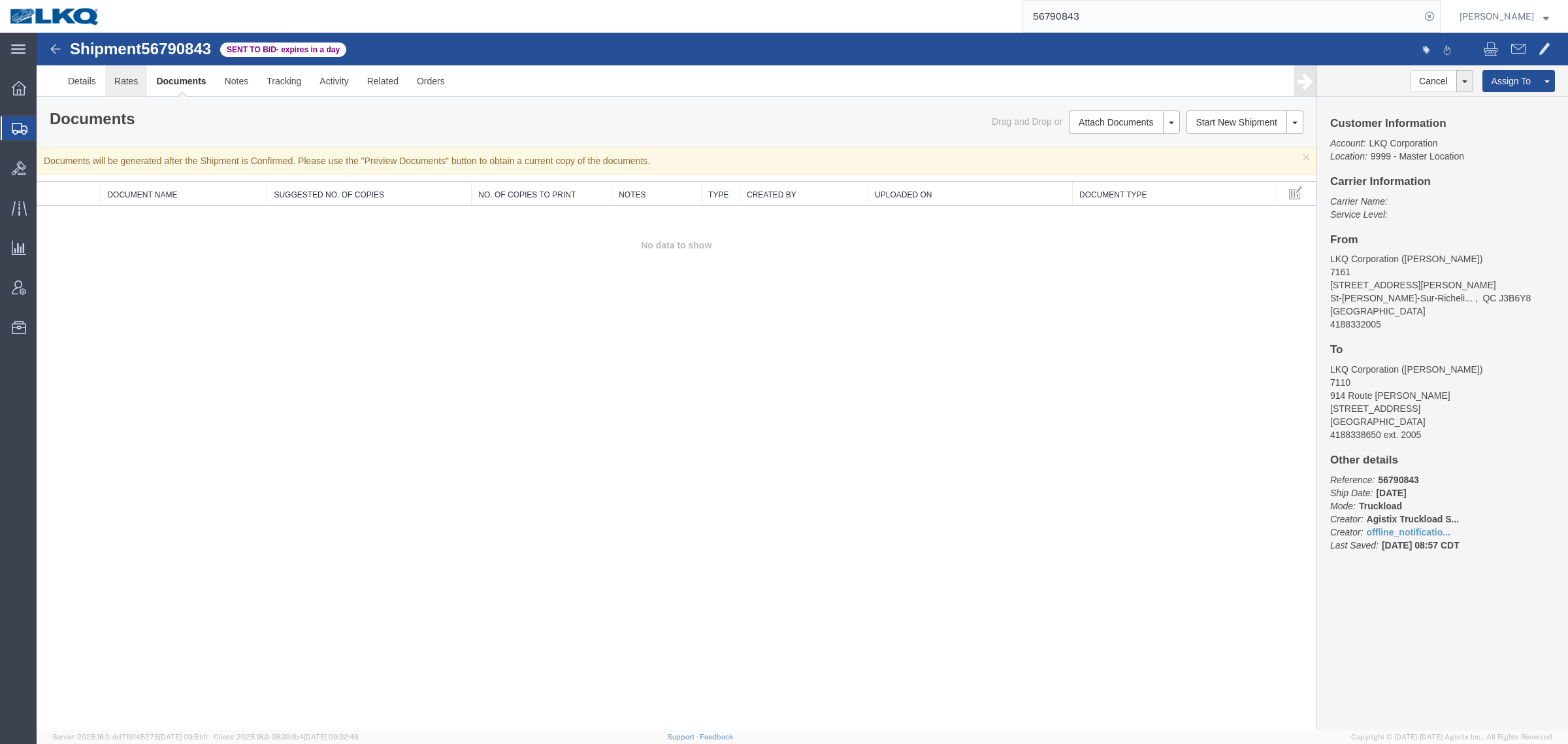
click at [129, 78] on link "Rates" at bounding box center [126, 81] width 42 height 32
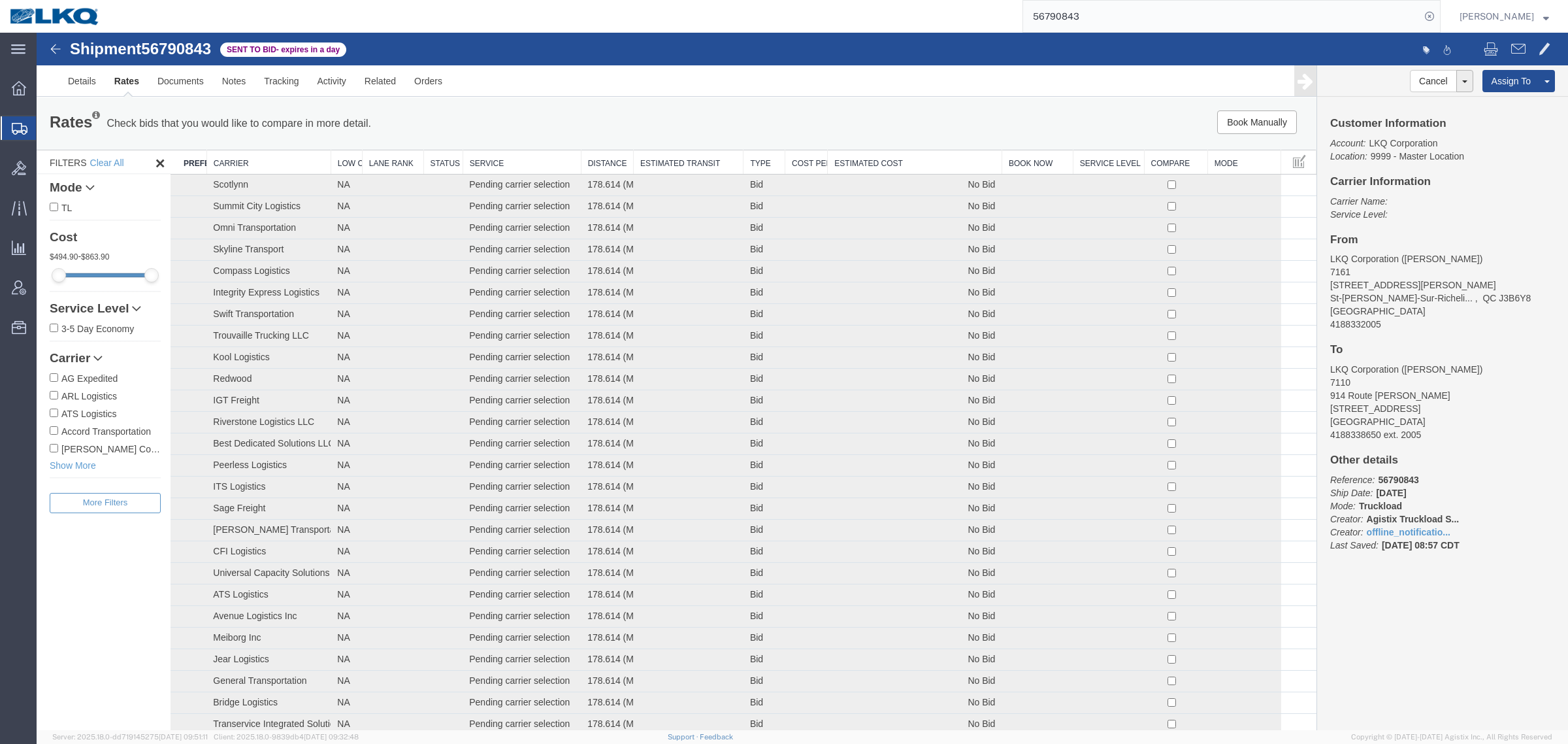
click at [935, 151] on th "Estimated Cost" at bounding box center [915, 163] width 175 height 24
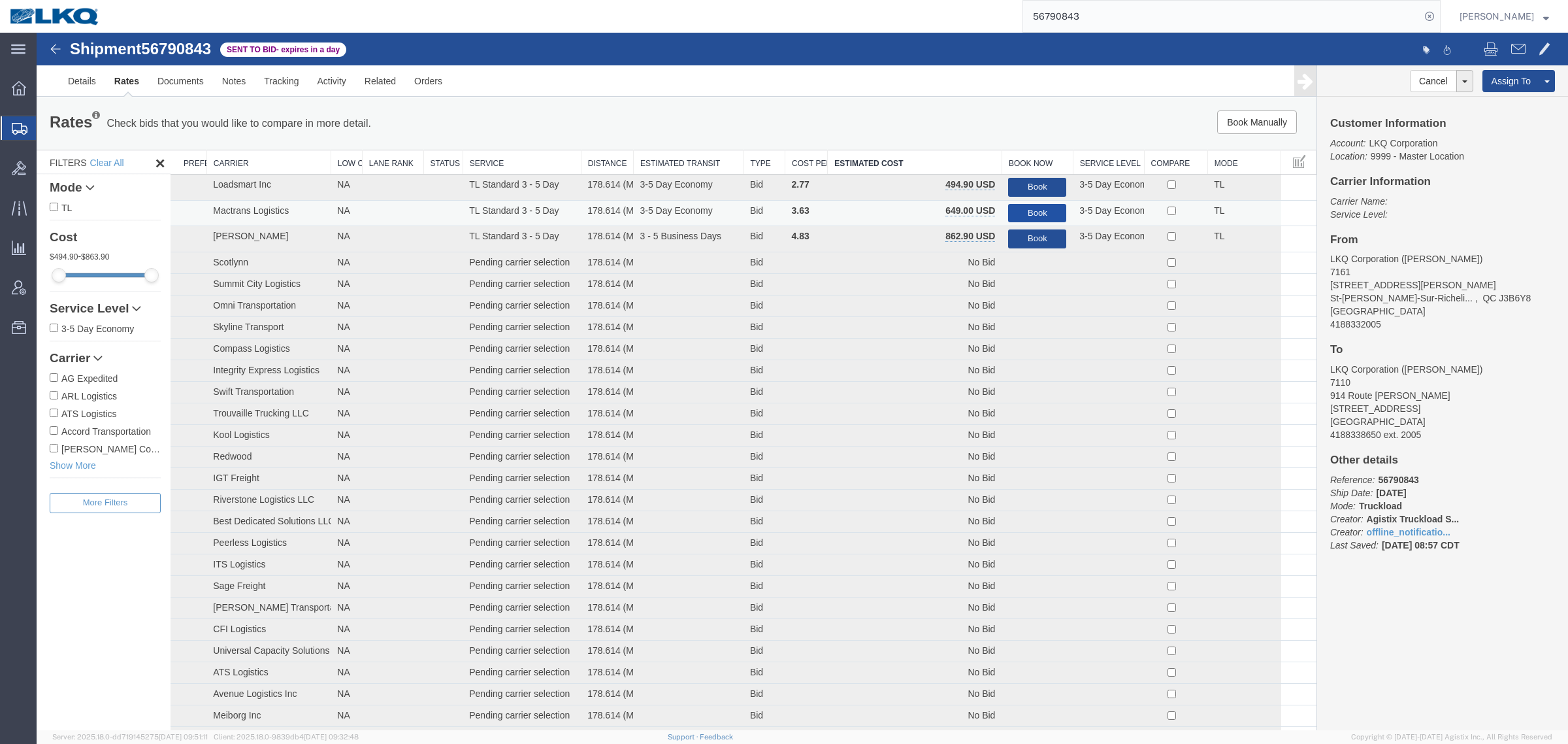
click at [1042, 215] on button "Book" at bounding box center [1037, 213] width 58 height 19
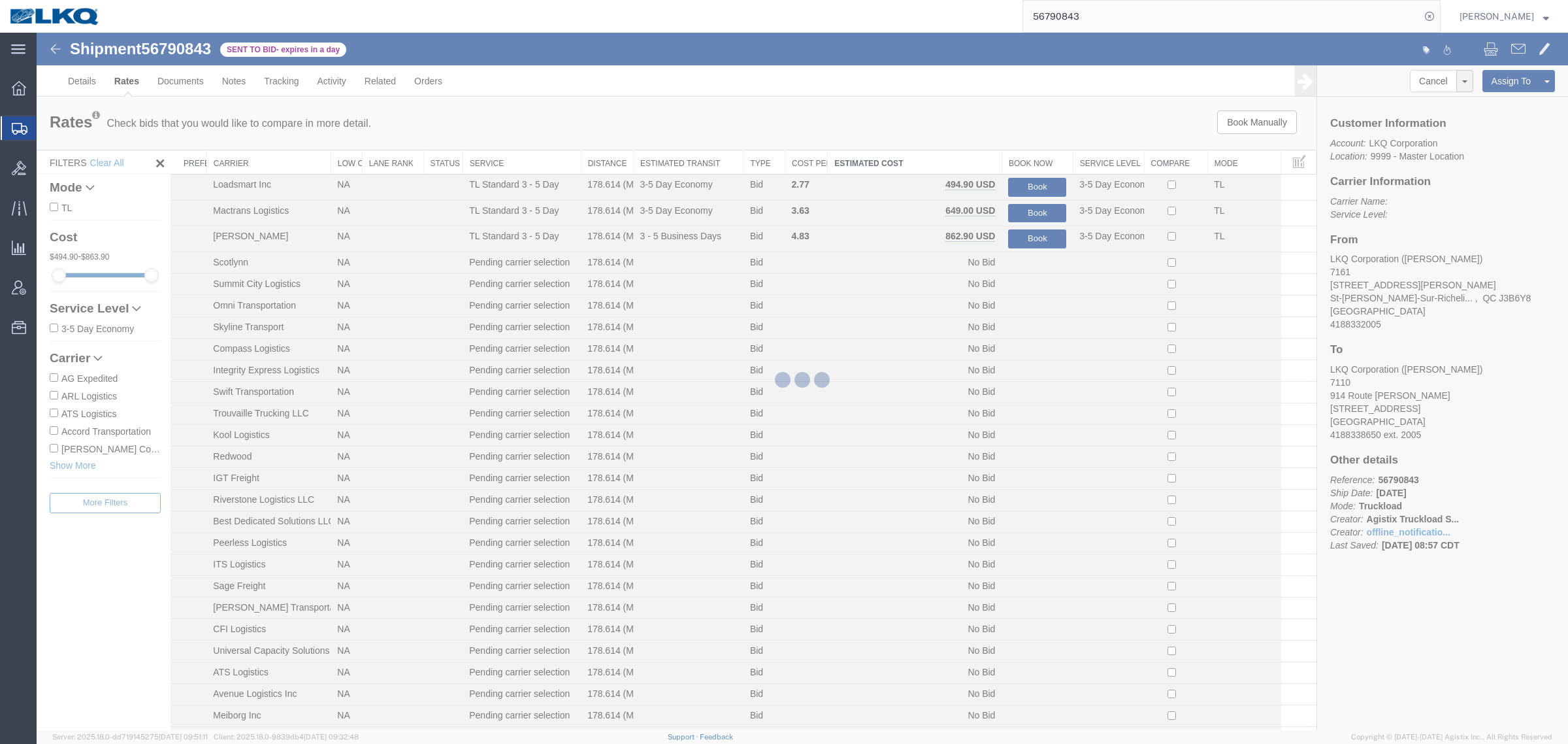
click at [958, 111] on div at bounding box center [802, 381] width 1532 height 697
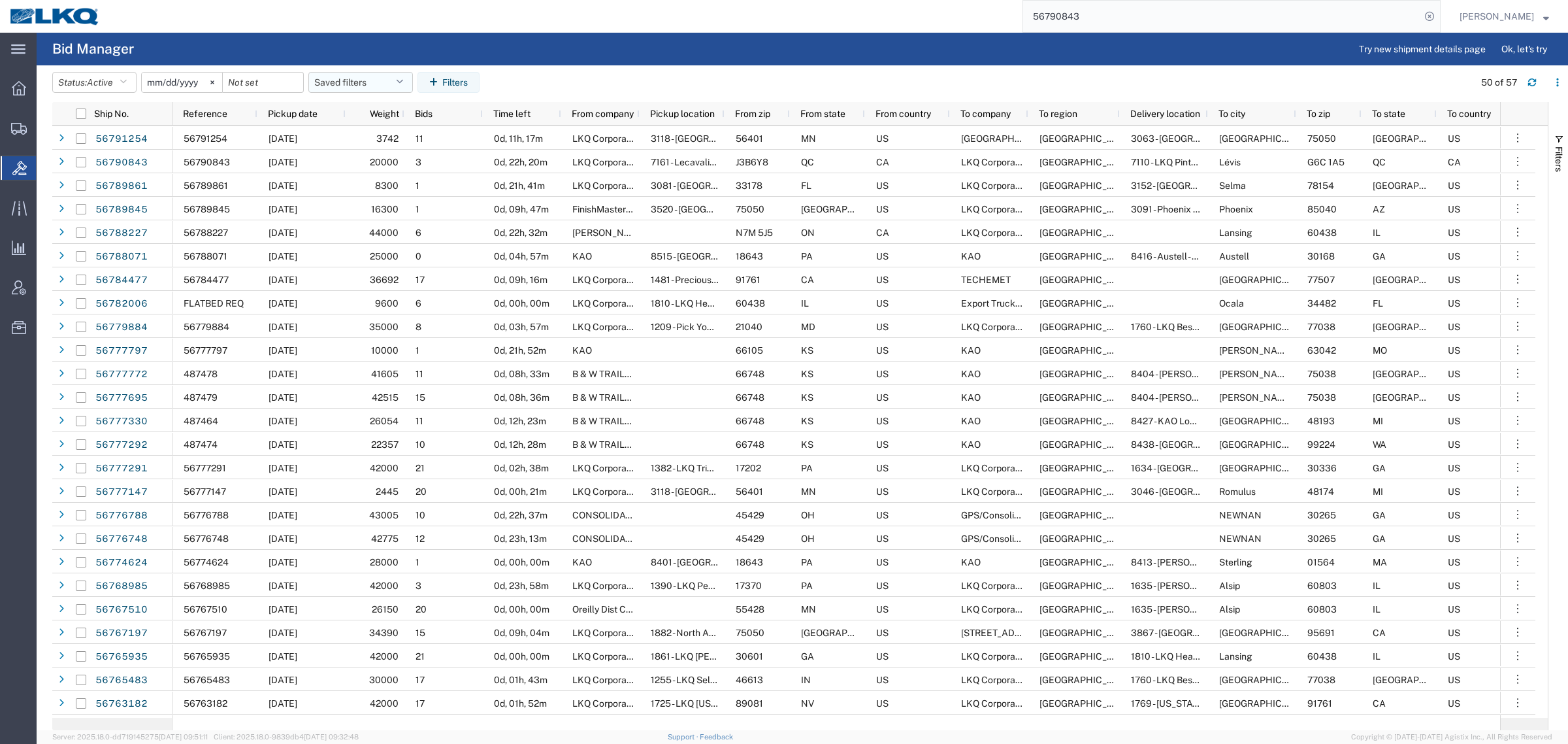
drag, startPoint x: 340, startPoint y: 95, endPoint x: 336, endPoint y: 86, distance: 9.8
click at [339, 93] on agx-table-filter-chips "Status: Active Active All Awaiting Confirmation Awarded Closed Expired Open Wit…" at bounding box center [760, 87] width 1415 height 30
click at [336, 85] on button "Saved filters" at bounding box center [361, 82] width 105 height 21
click at [364, 136] on span "Bid Board" at bounding box center [395, 139] width 171 height 24
type input "2024-12-01"
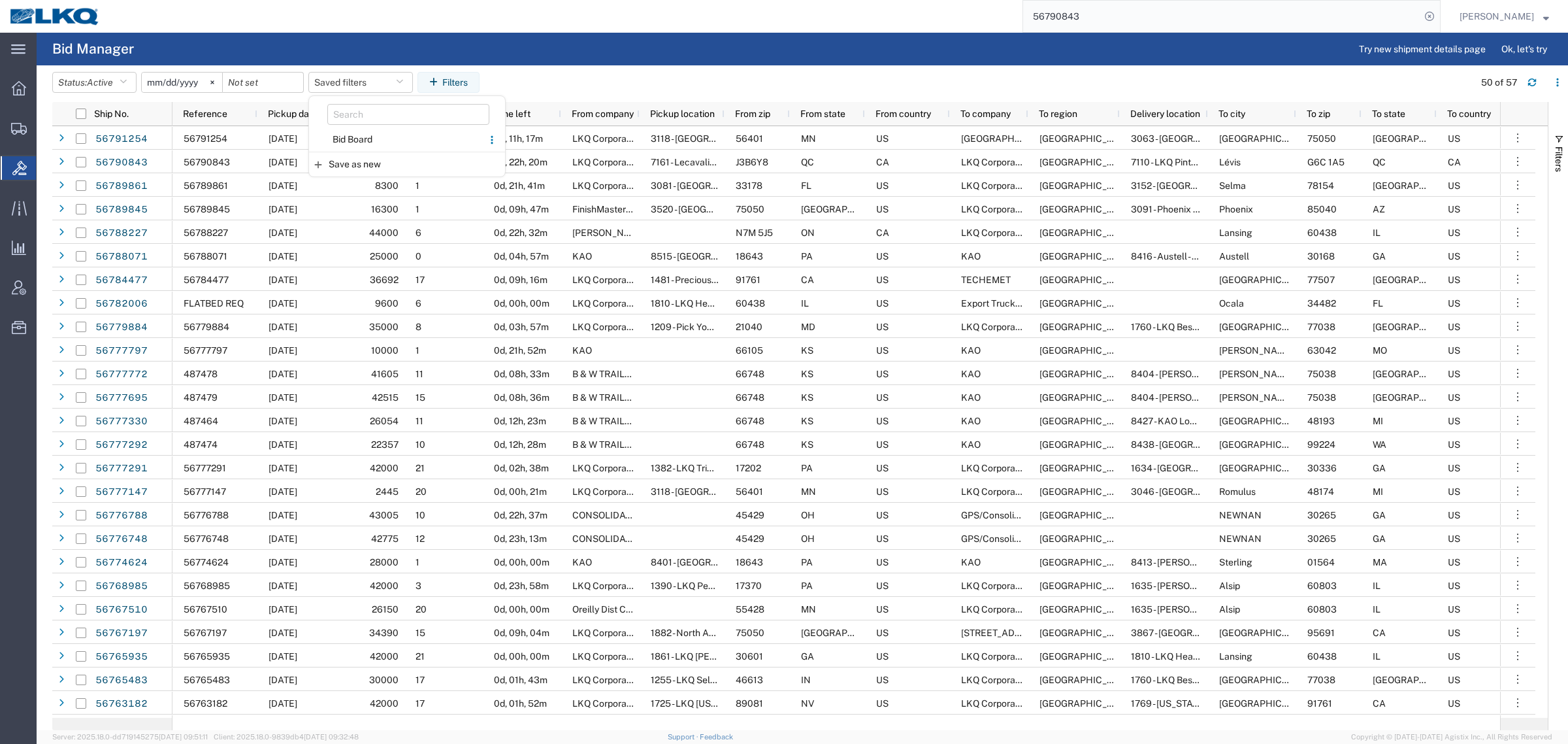
type input "2025-12-31"
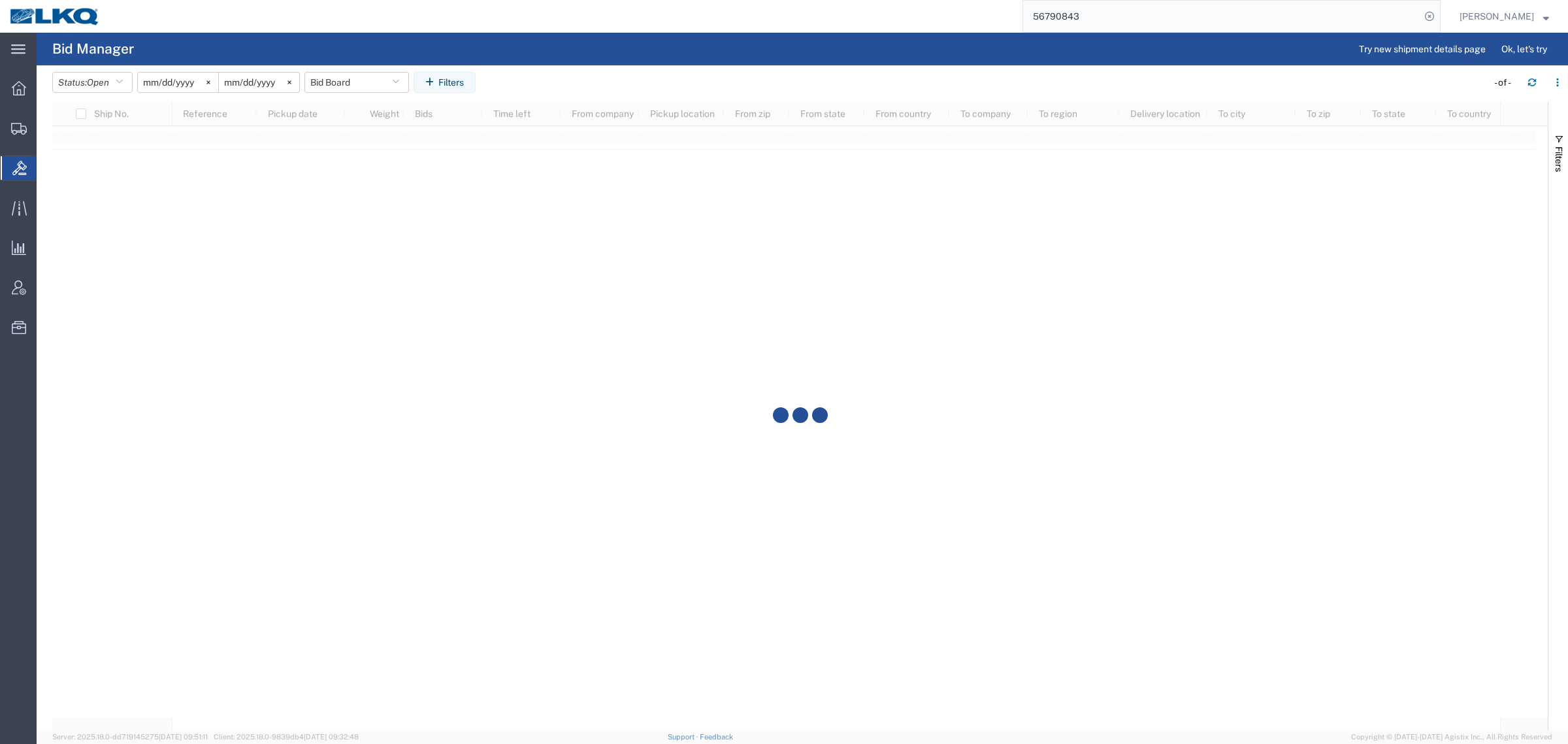
click at [592, 66] on header "Status: Open Active All Awaiting Confirmation Awarded Closed Expired Open Withd…" at bounding box center [810, 84] width 1516 height 37
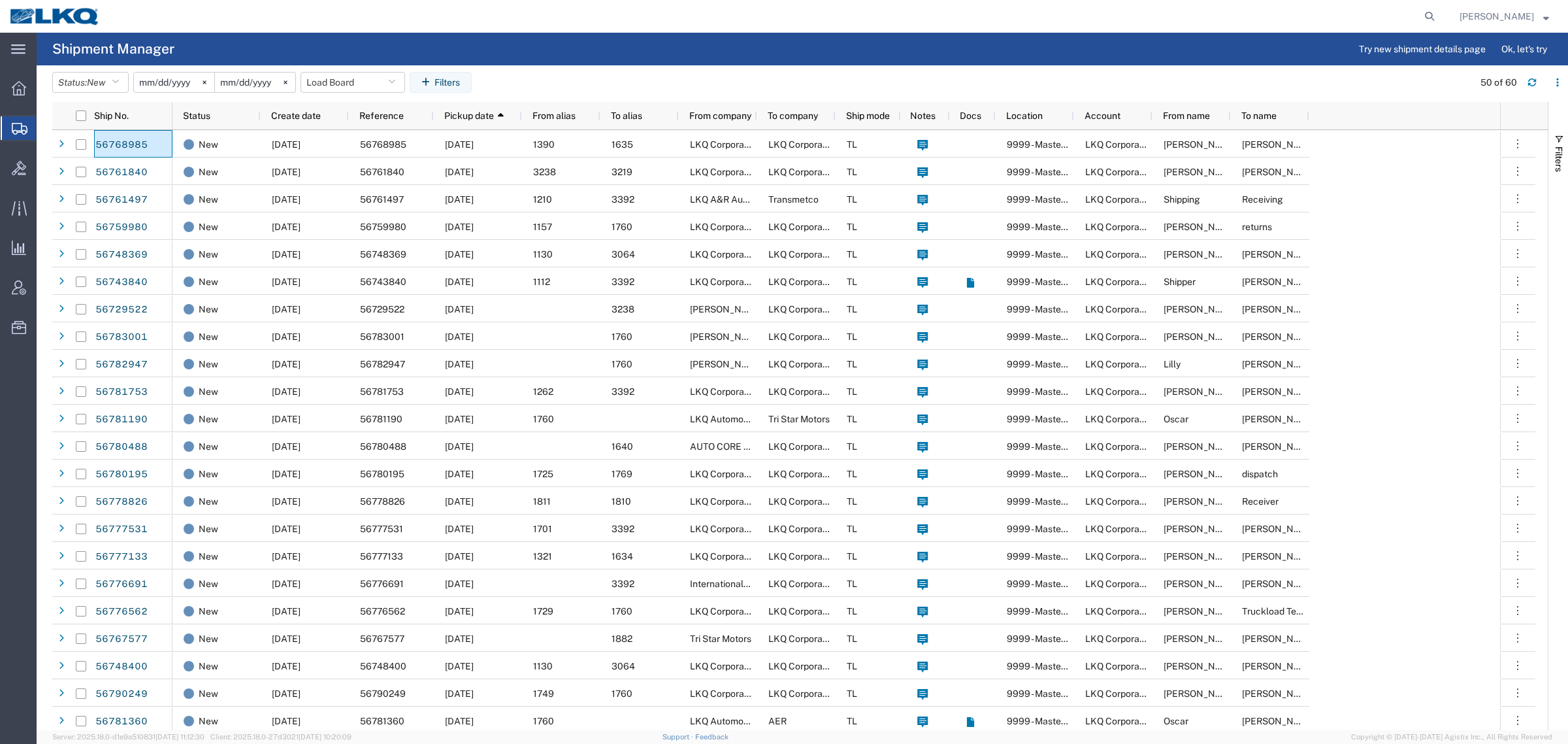
click at [638, 59] on agx-page-header "Shipment Manager Try new shipment details page Ok, let's try" at bounding box center [802, 48] width 1532 height 32
click at [608, 31] on div at bounding box center [775, 16] width 1331 height 32
click at [622, 47] on agx-page-header "Shipment Manager Try new shipment details page Ok, let's try" at bounding box center [802, 48] width 1532 height 32
click at [327, 81] on button "Load Board" at bounding box center [352, 82] width 105 height 21
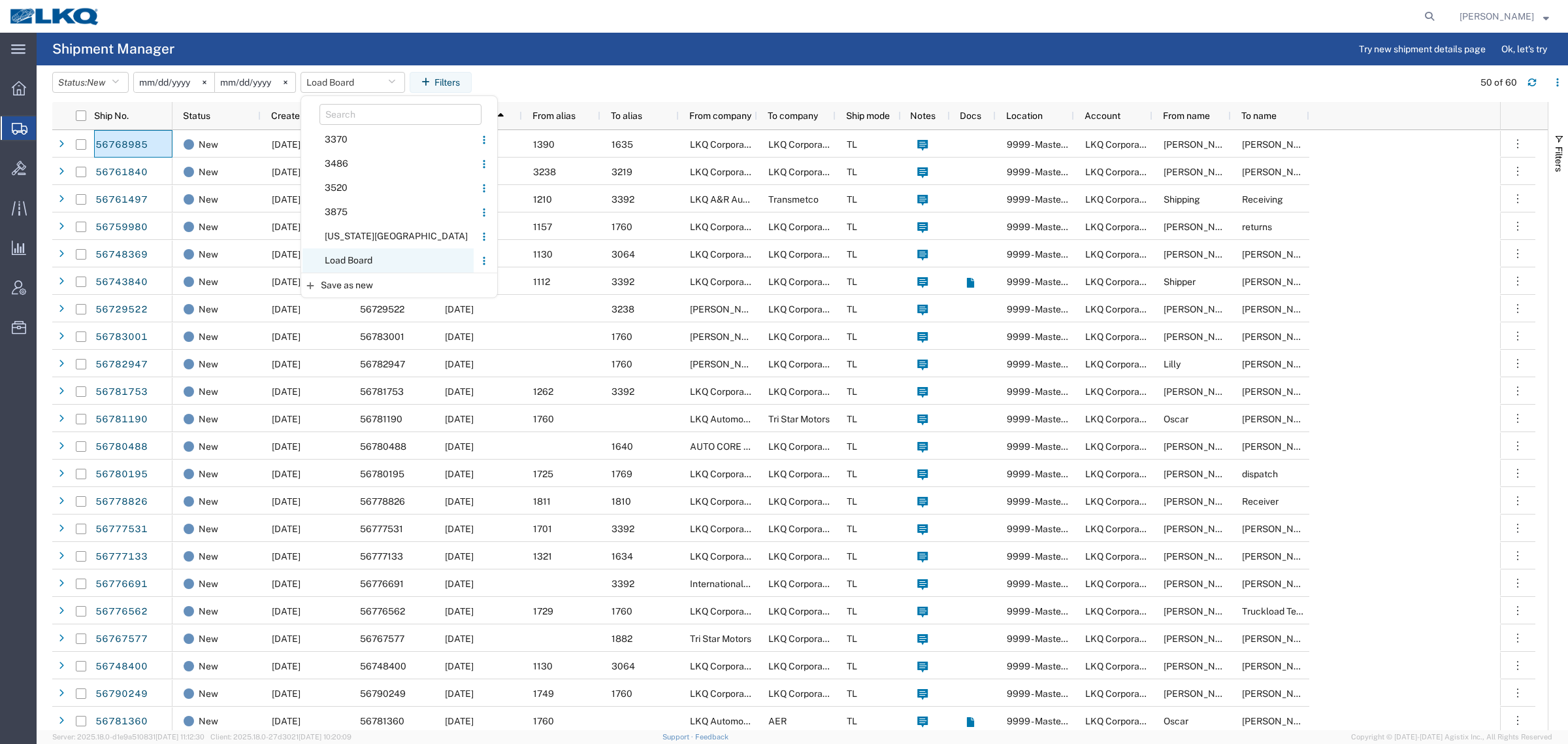
click at [367, 255] on span "Load Board" at bounding box center [388, 261] width 171 height 24
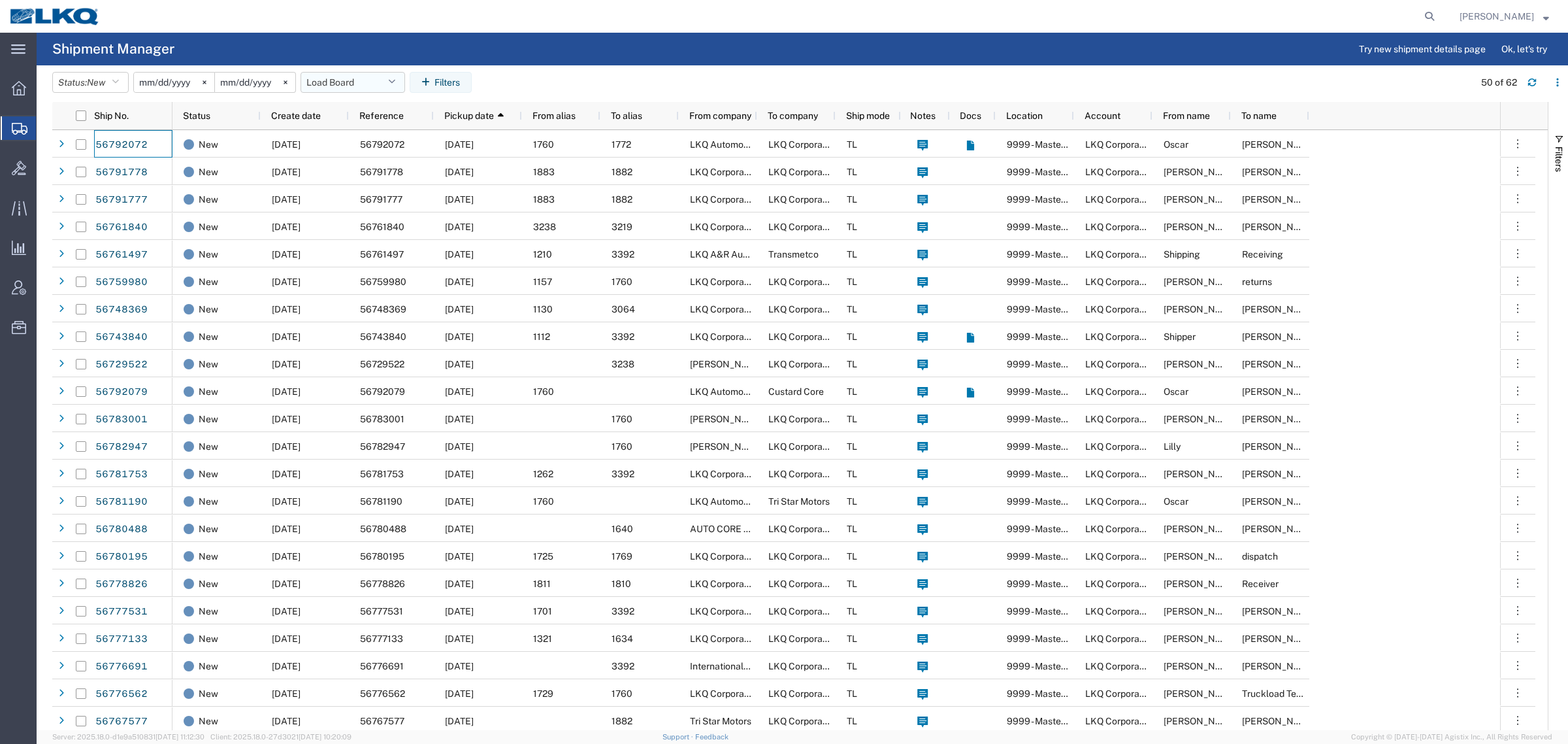
click at [363, 81] on button "Load Board" at bounding box center [352, 82] width 105 height 21
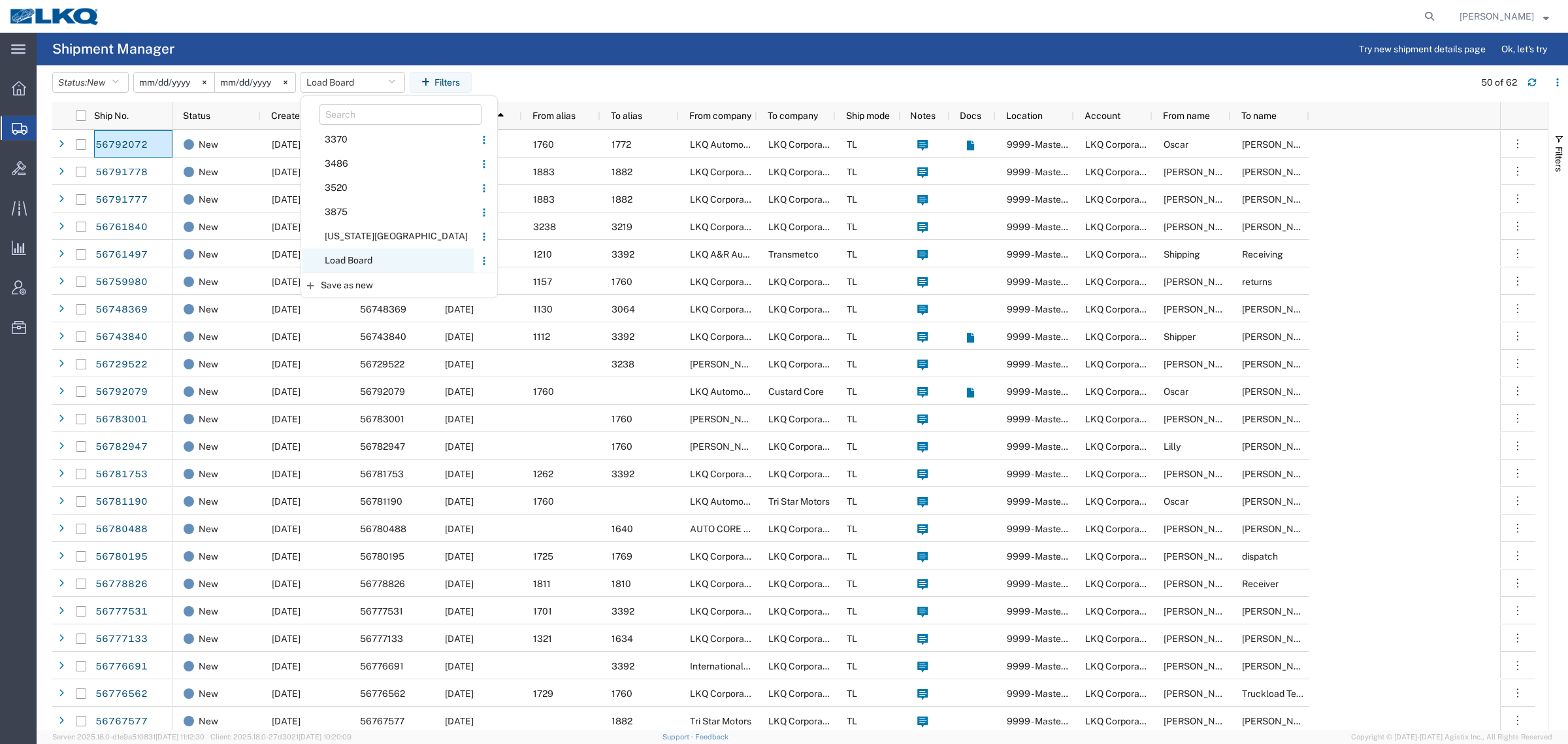
click at [367, 254] on span "Load Board" at bounding box center [388, 261] width 171 height 24
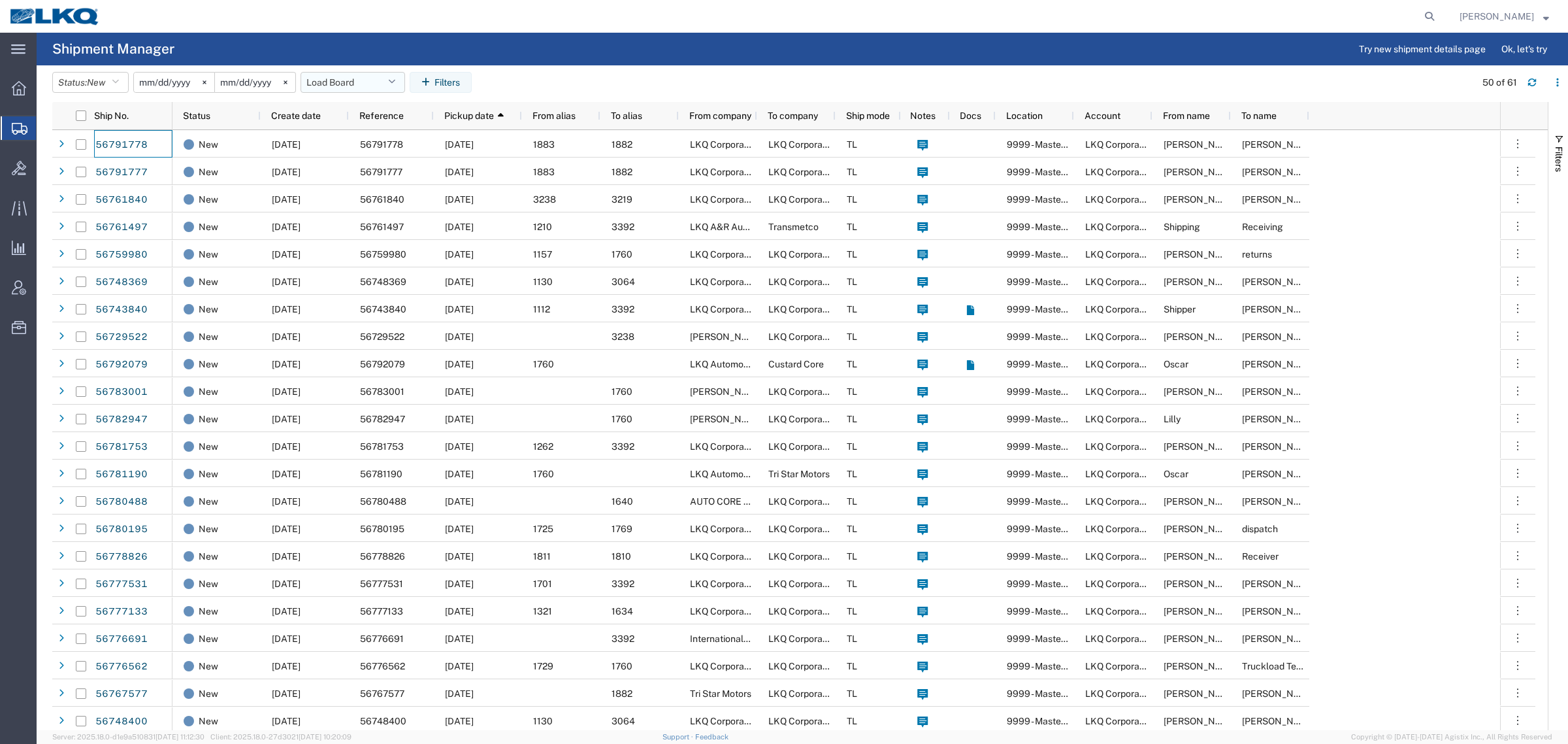
click at [338, 81] on button "Load Board" at bounding box center [352, 82] width 105 height 21
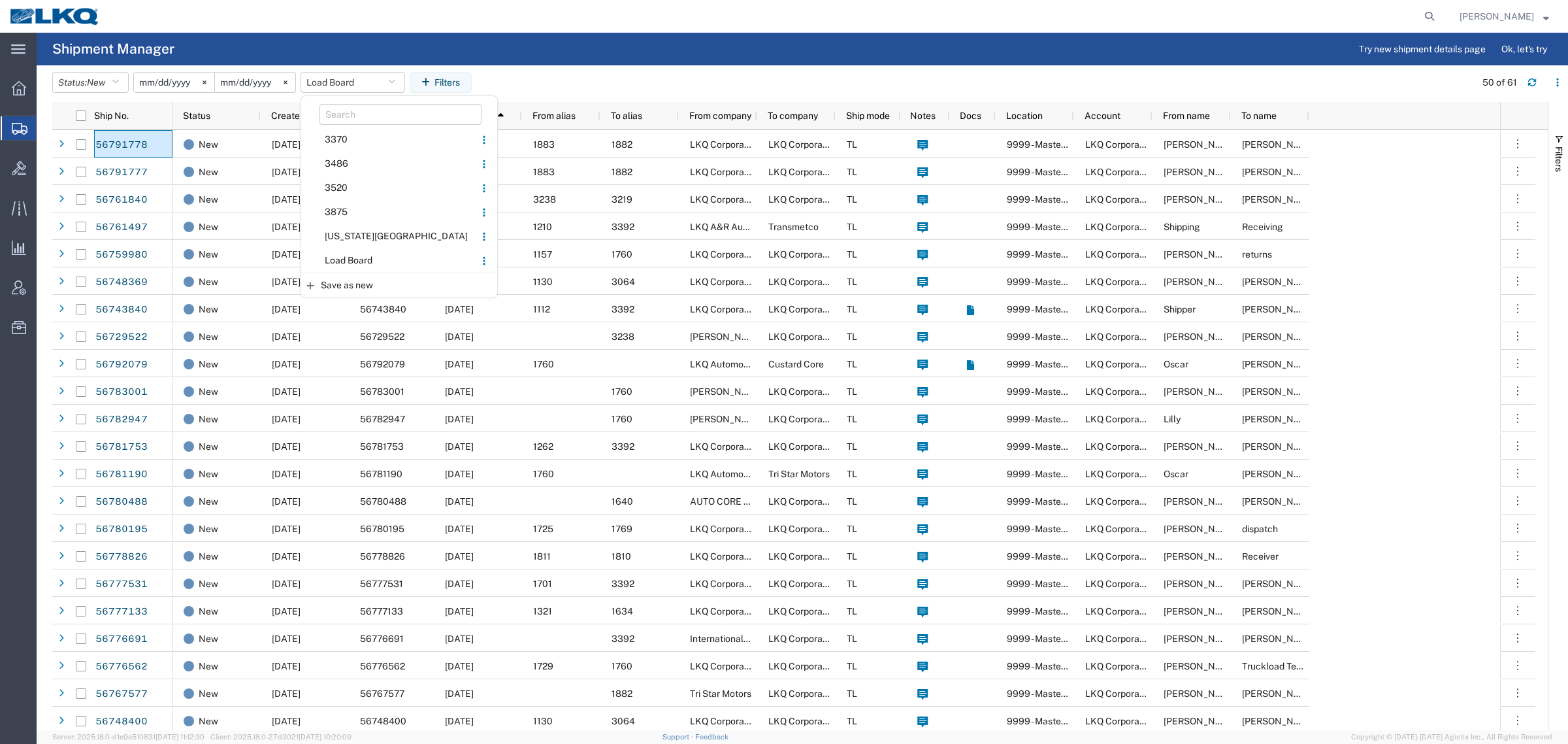
drag, startPoint x: 364, startPoint y: 256, endPoint x: 567, endPoint y: 134, distance: 236.8
click at [364, 256] on span "Load Board" at bounding box center [388, 261] width 171 height 24
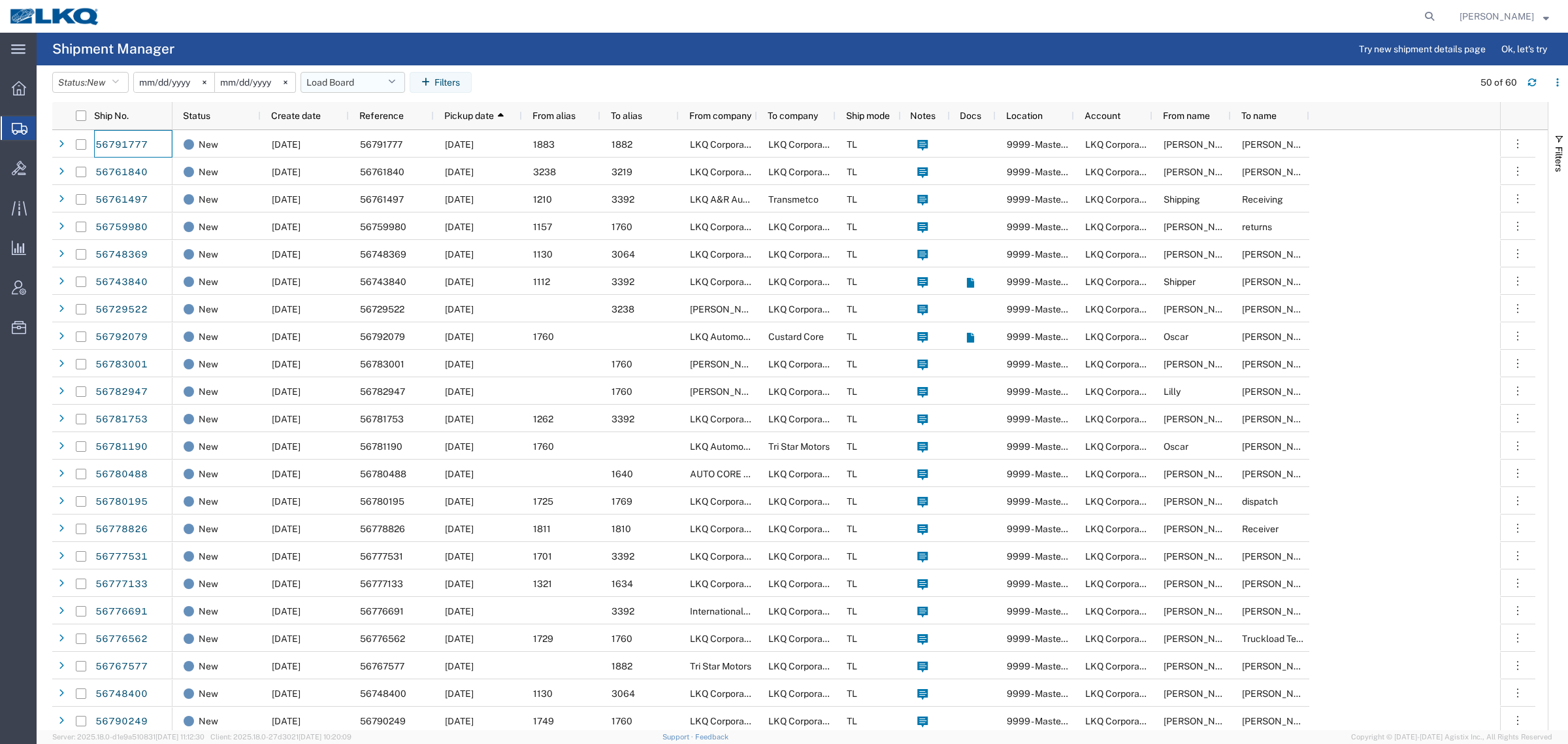
click at [360, 86] on button "Load Board" at bounding box center [352, 82] width 105 height 21
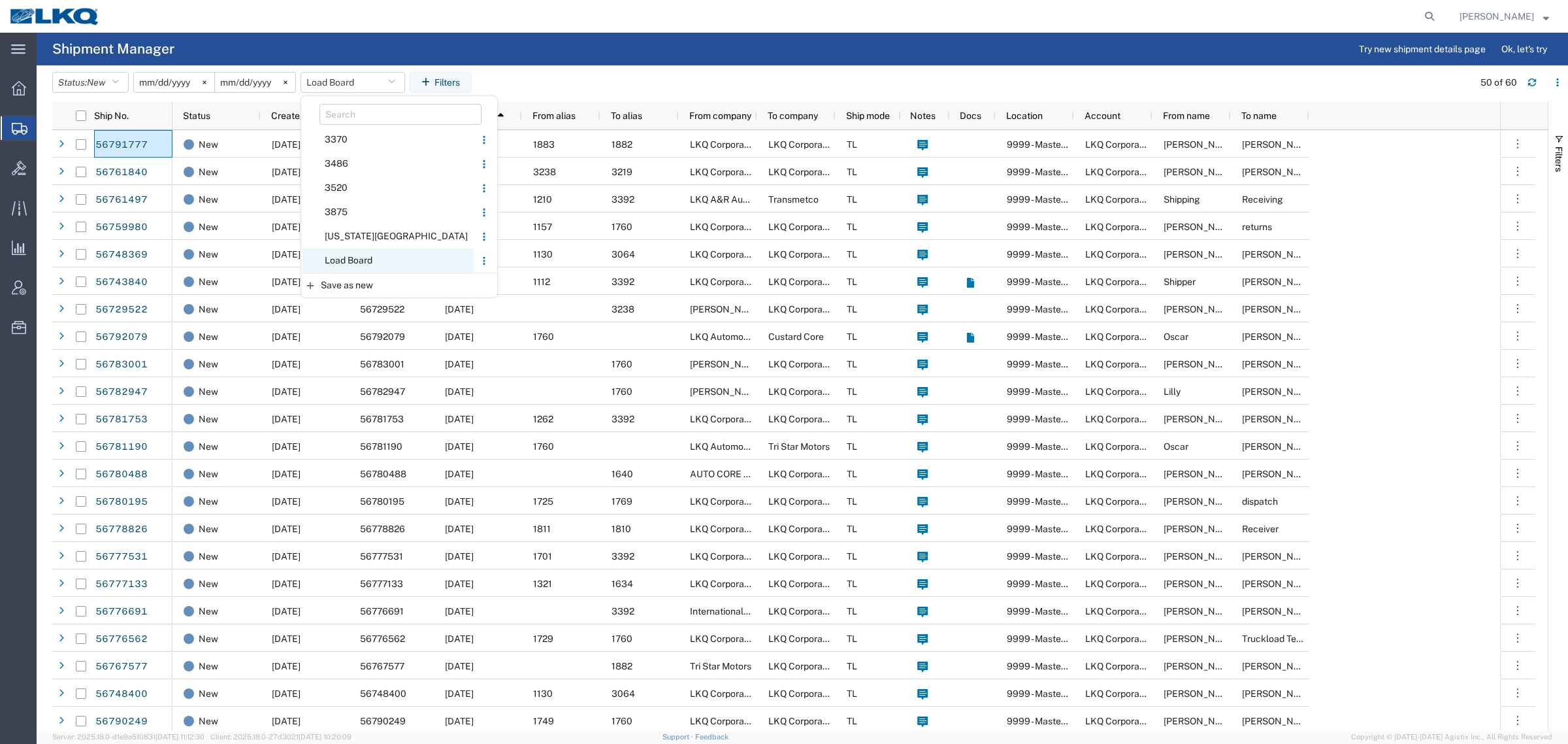
click at [364, 257] on span "Load Board" at bounding box center [388, 261] width 171 height 24
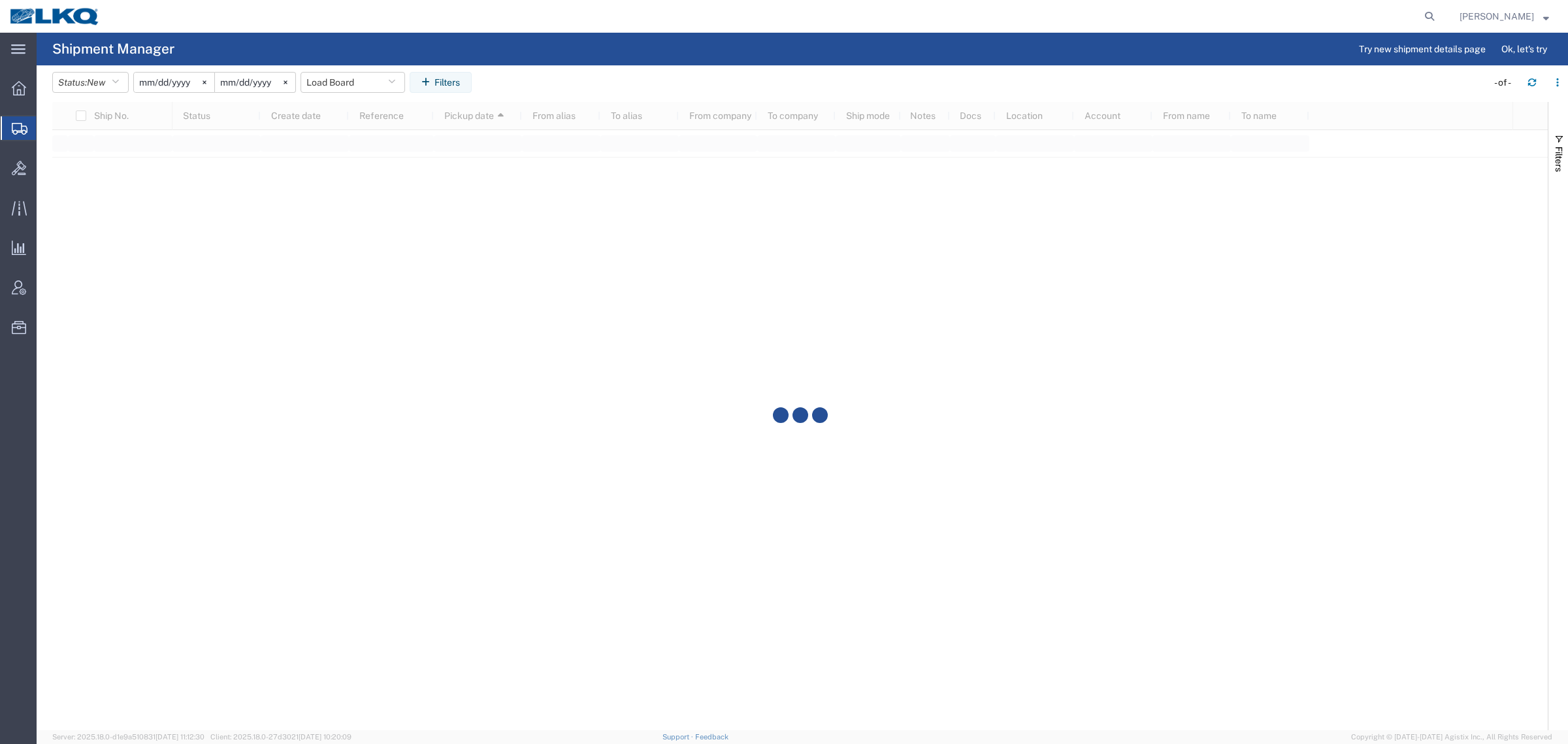
click at [634, 77] on agx-table-filter-chips "Status: New Active All Approved Booked Canceled Delivered Denied New On Hold Pe…" at bounding box center [766, 87] width 1428 height 30
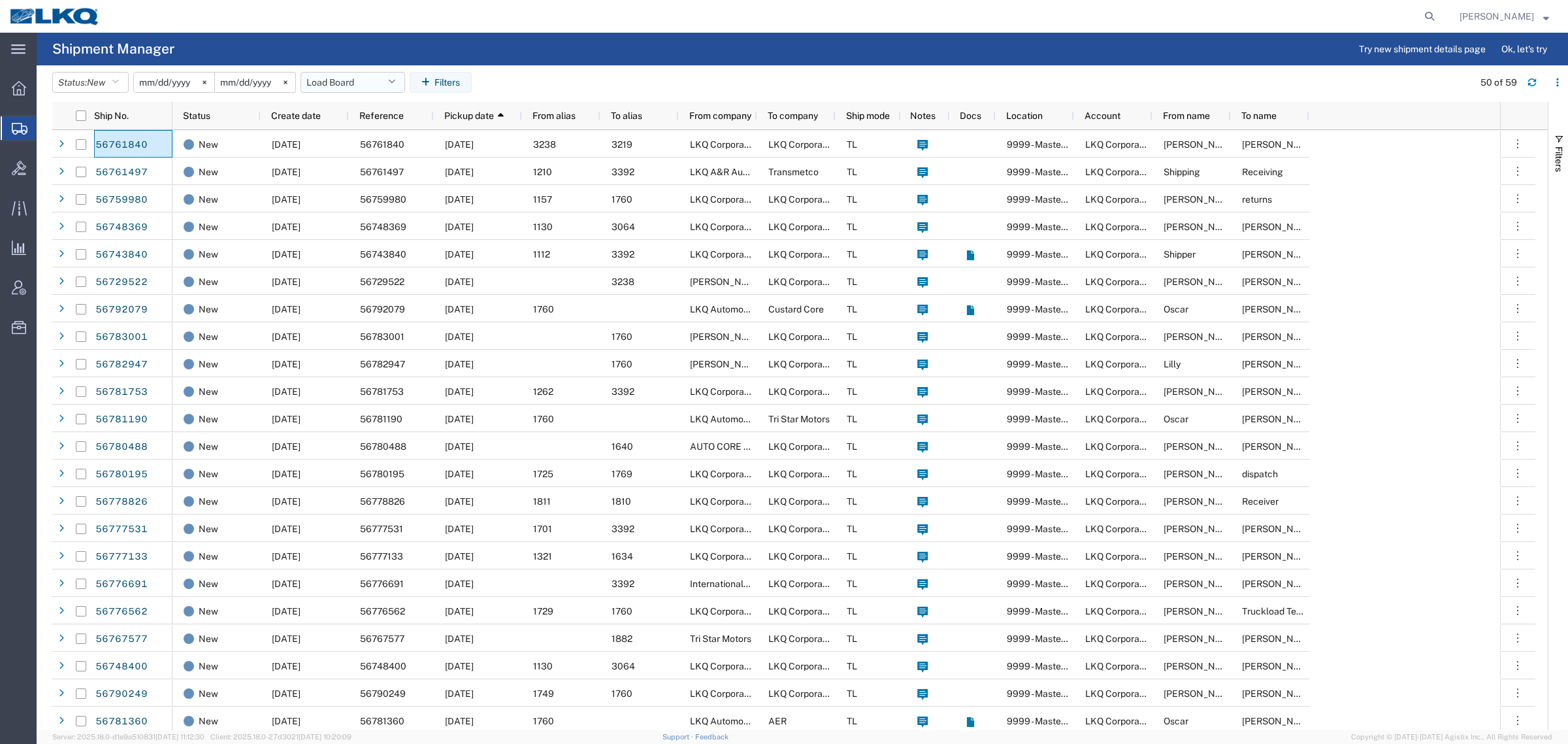
click at [348, 77] on button "Load Board" at bounding box center [352, 82] width 105 height 21
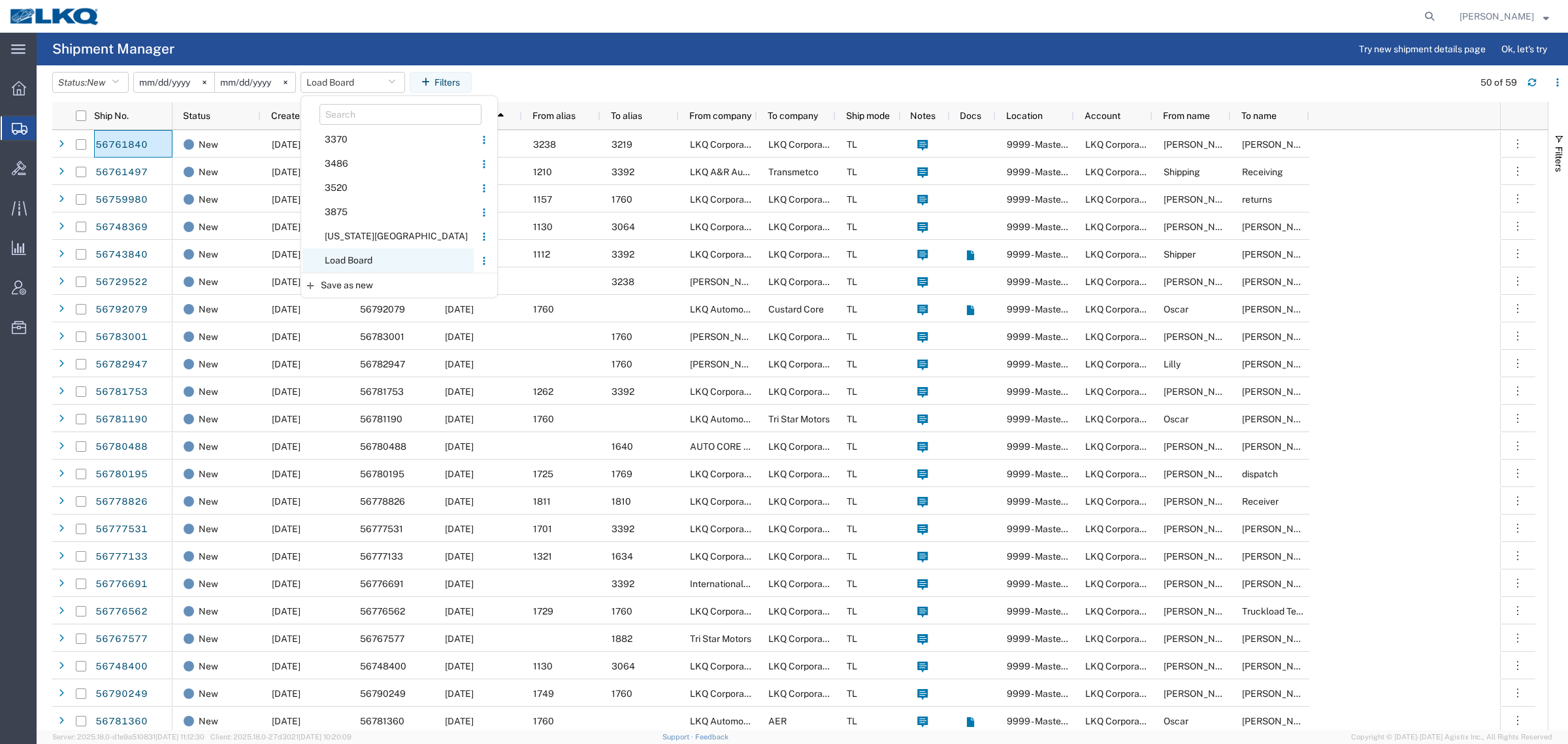
click at [364, 260] on span "Load Board" at bounding box center [388, 261] width 171 height 24
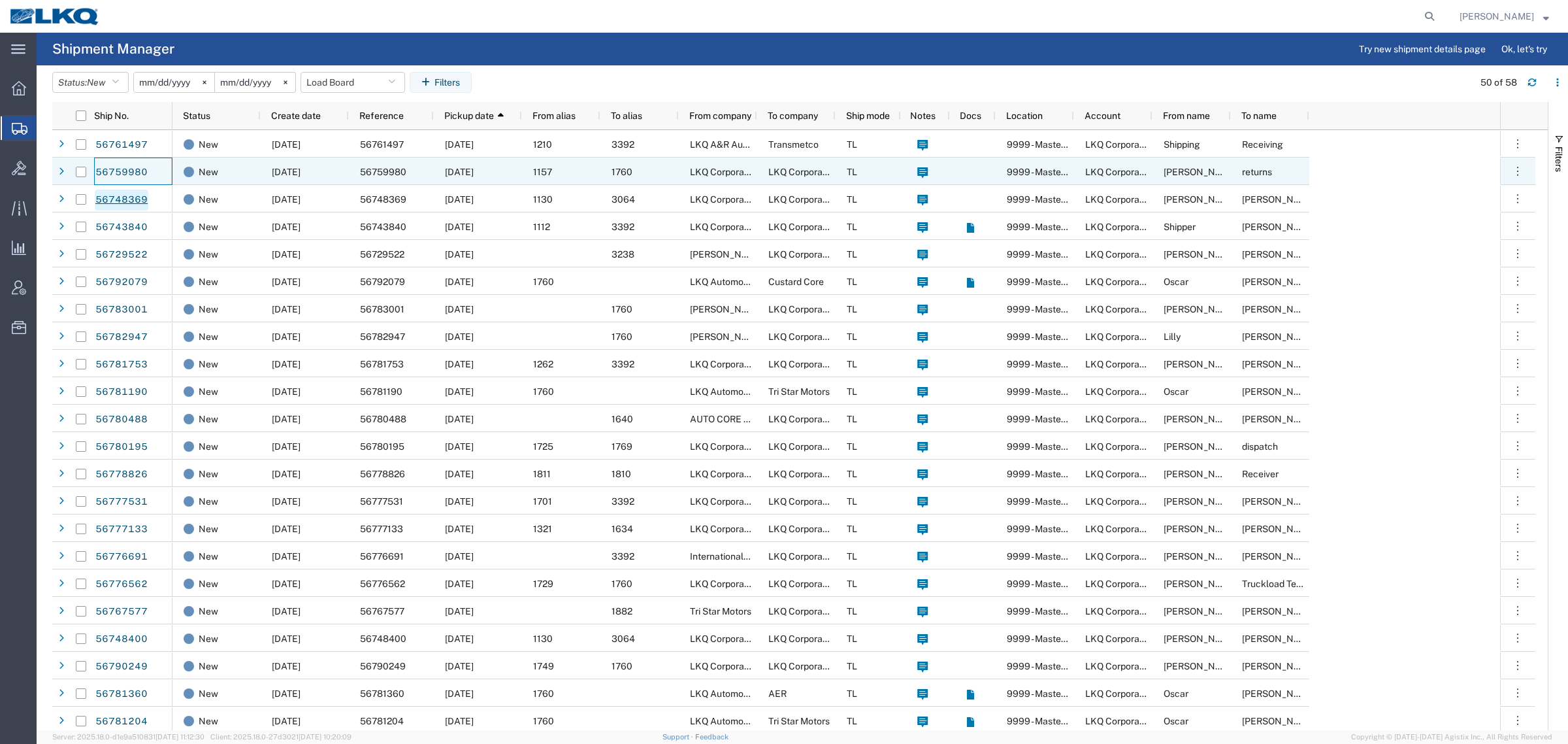
drag, startPoint x: 126, startPoint y: 161, endPoint x: 109, endPoint y: 205, distance: 47.2
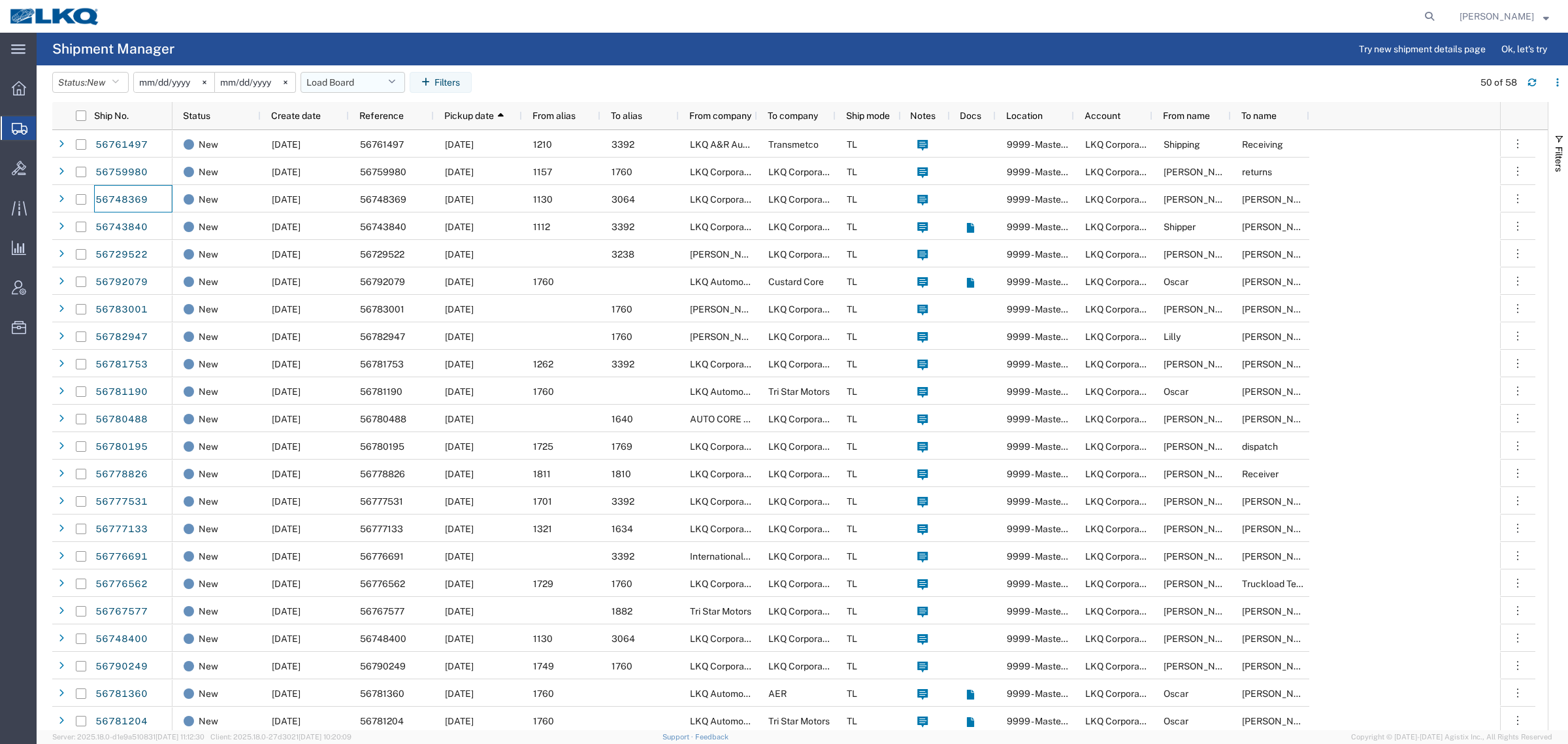
click at [334, 81] on button "Load Board" at bounding box center [352, 82] width 105 height 21
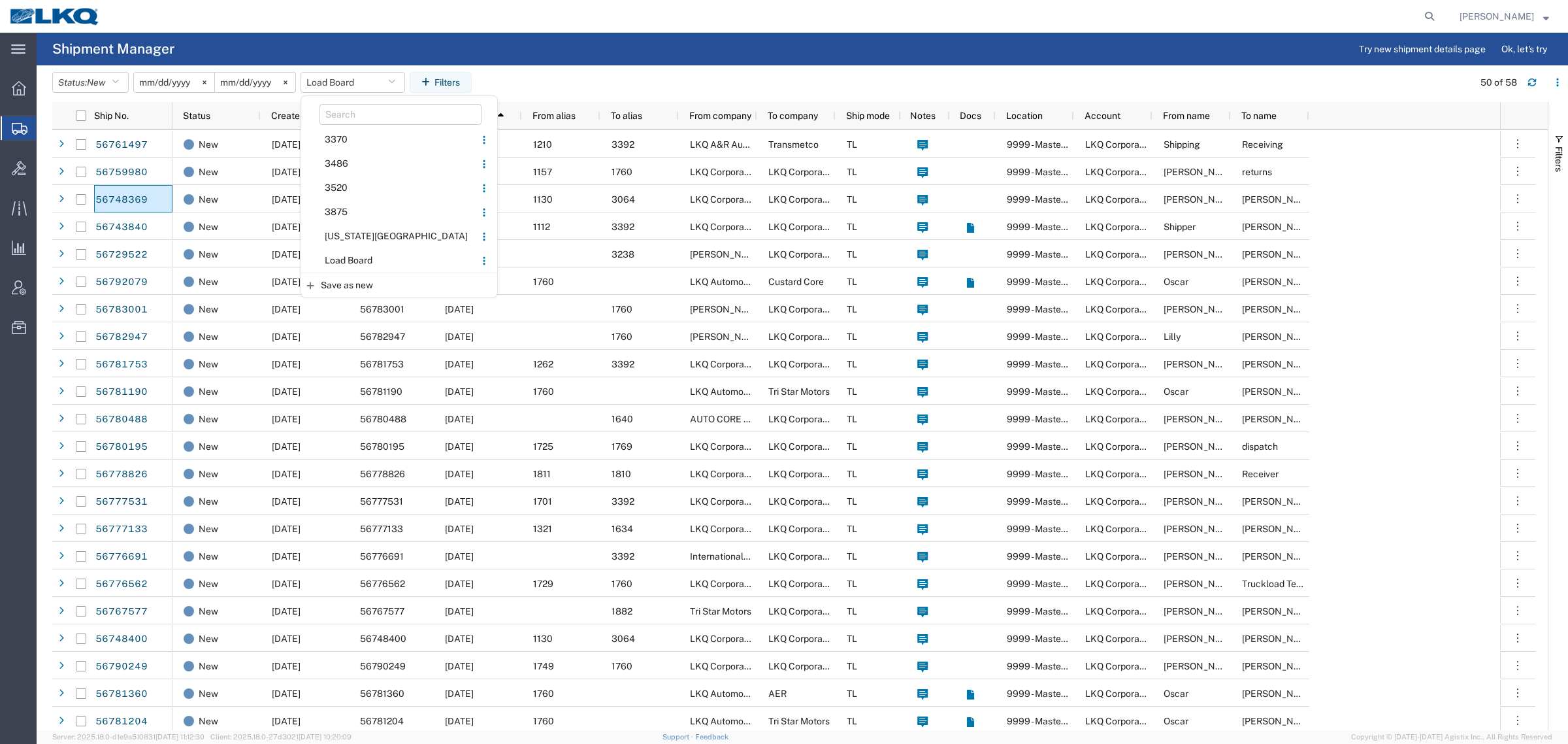
click at [354, 260] on span "Load Board" at bounding box center [388, 261] width 171 height 24
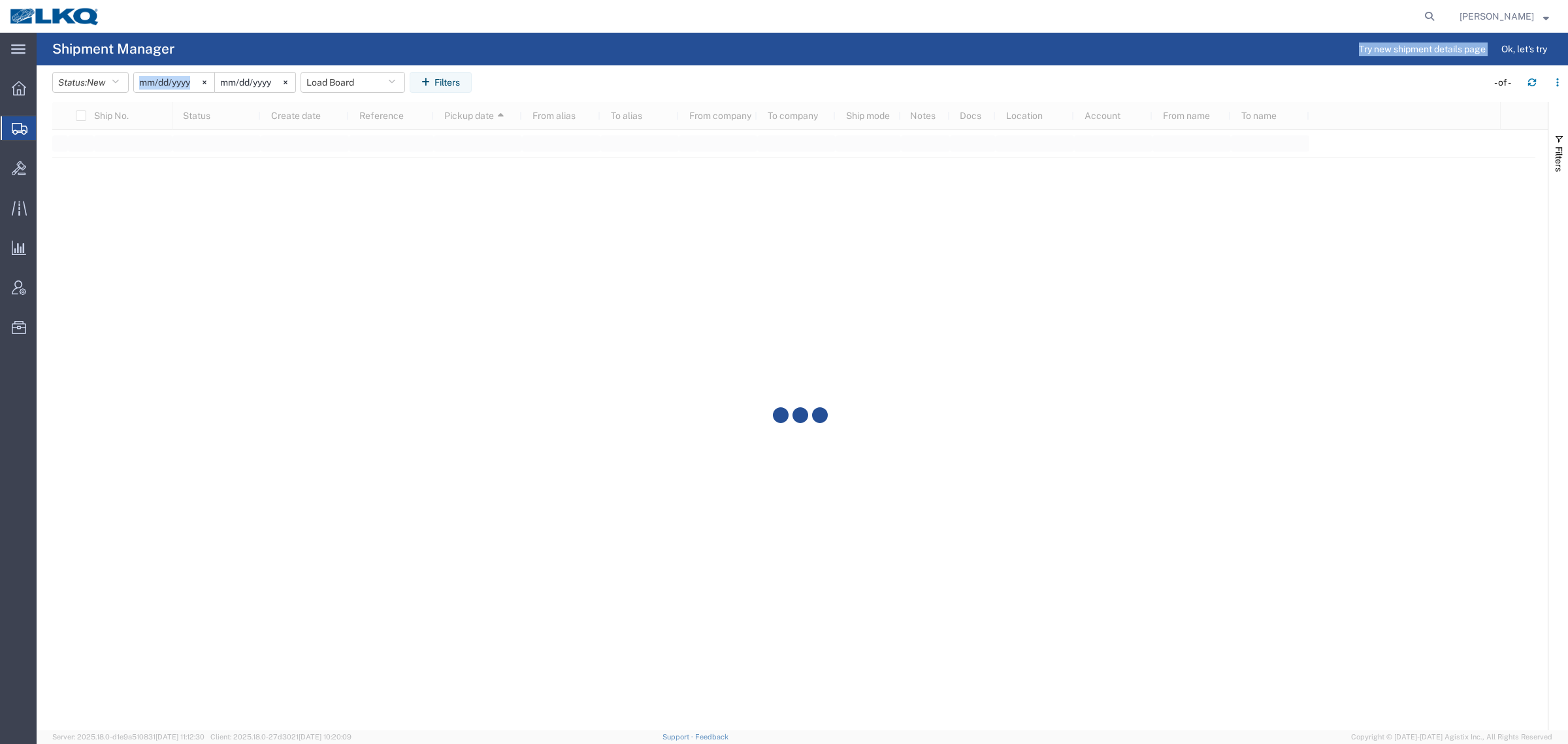
click at [644, 64] on agx-shipment-table-manager-page "Shipment Manager Try new shipment details page Ok, let's try Status: New Active…" at bounding box center [802, 381] width 1532 height 697
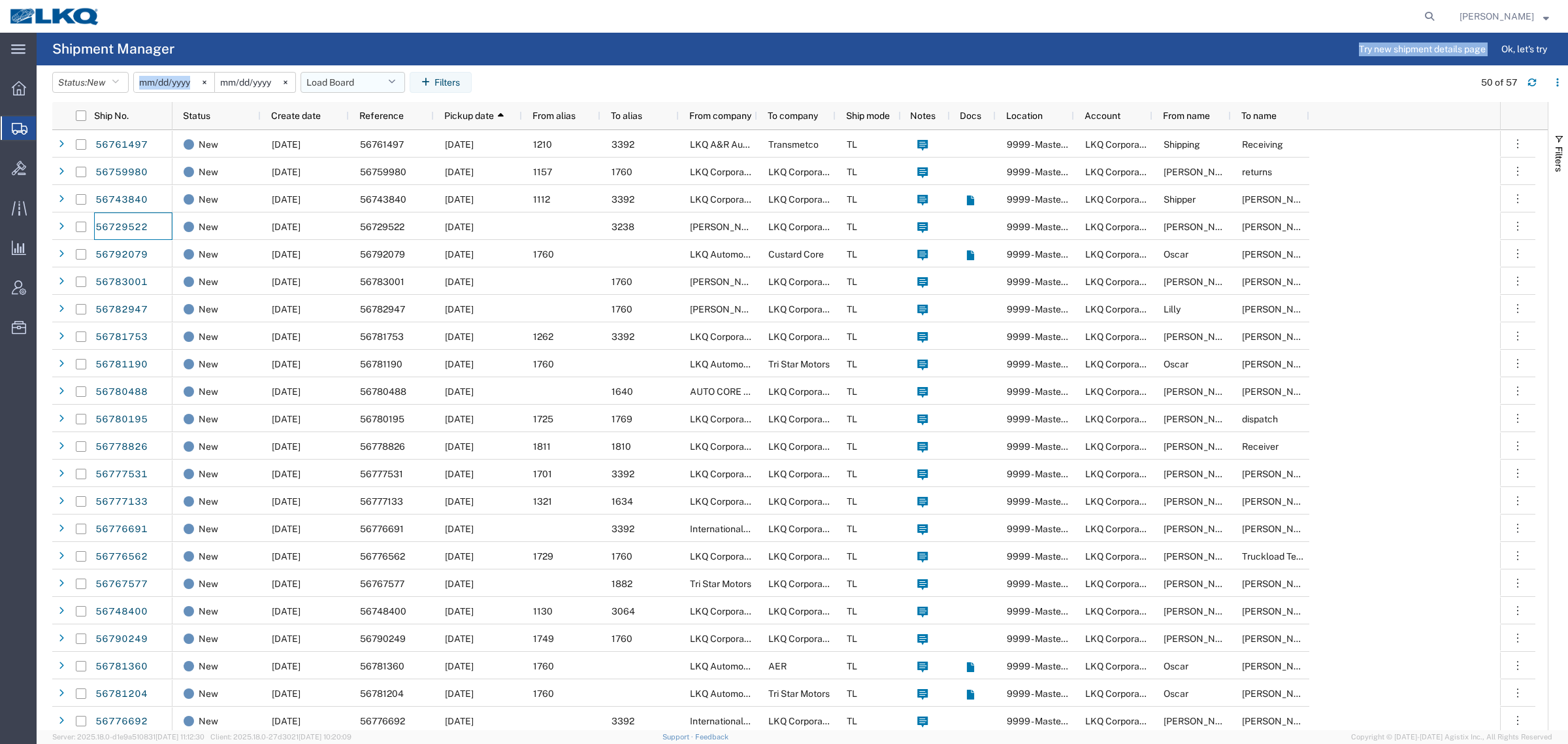
click at [322, 81] on button "Load Board" at bounding box center [352, 82] width 105 height 21
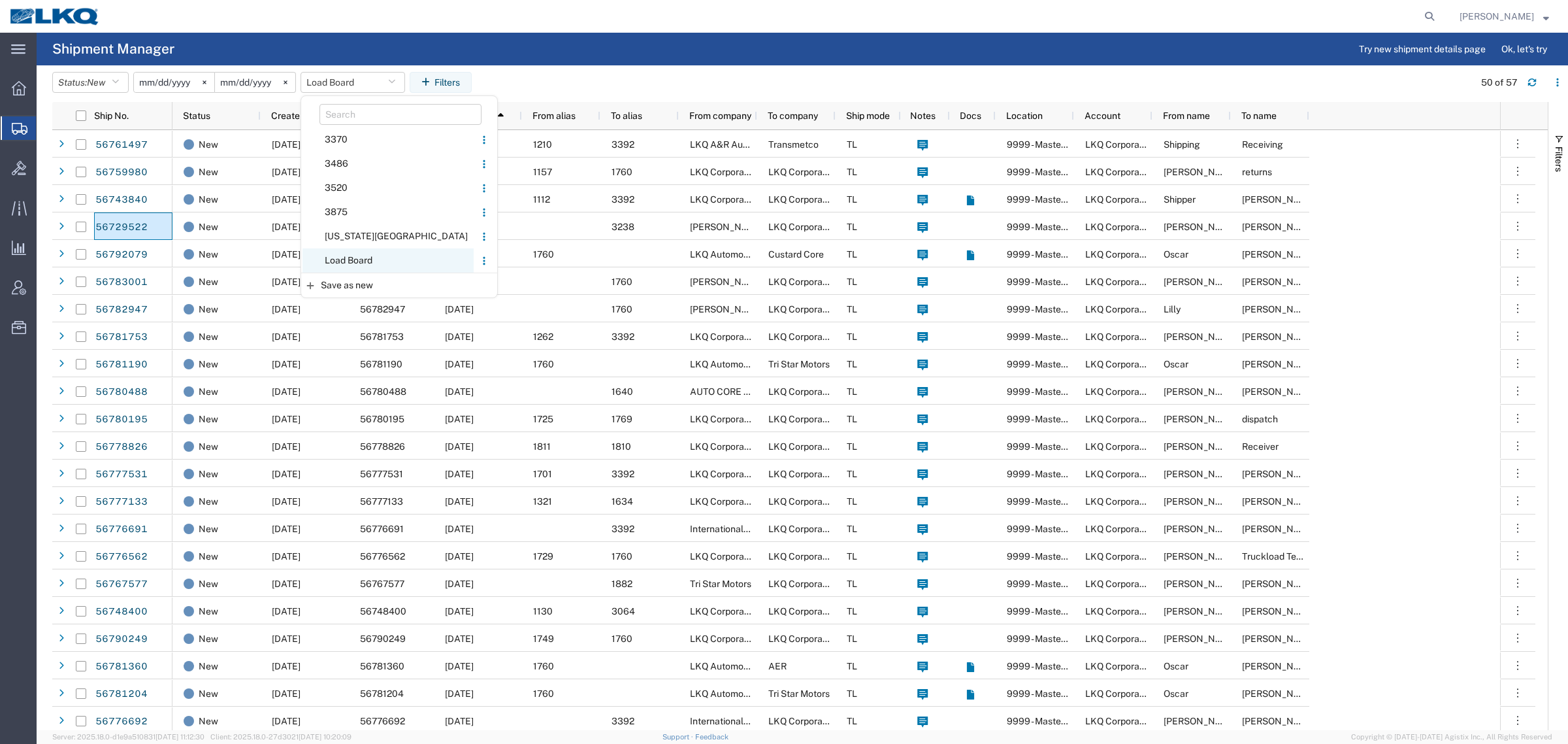
click at [354, 259] on span "Load Board" at bounding box center [388, 261] width 171 height 24
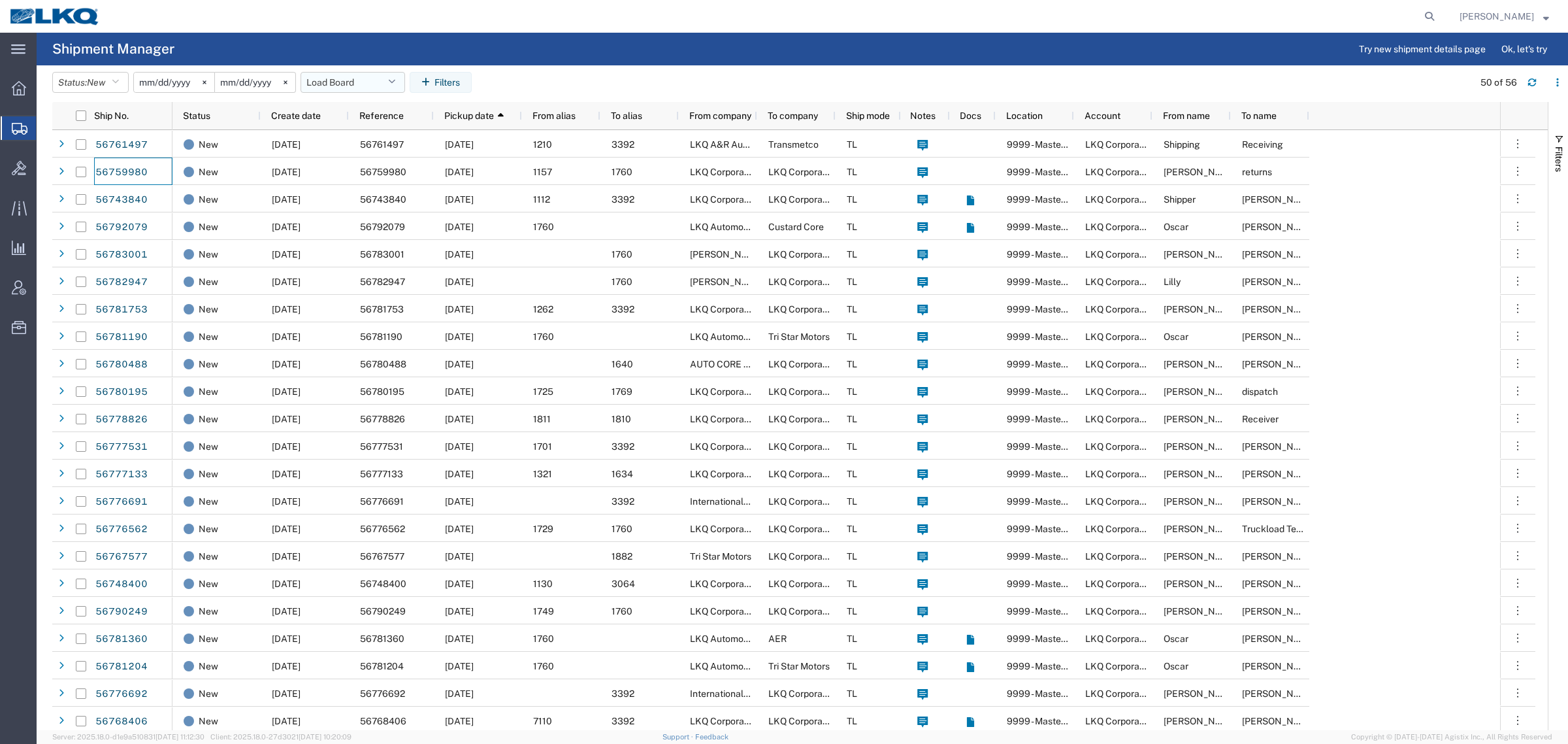
click at [350, 72] on button "Load Board" at bounding box center [352, 82] width 105 height 21
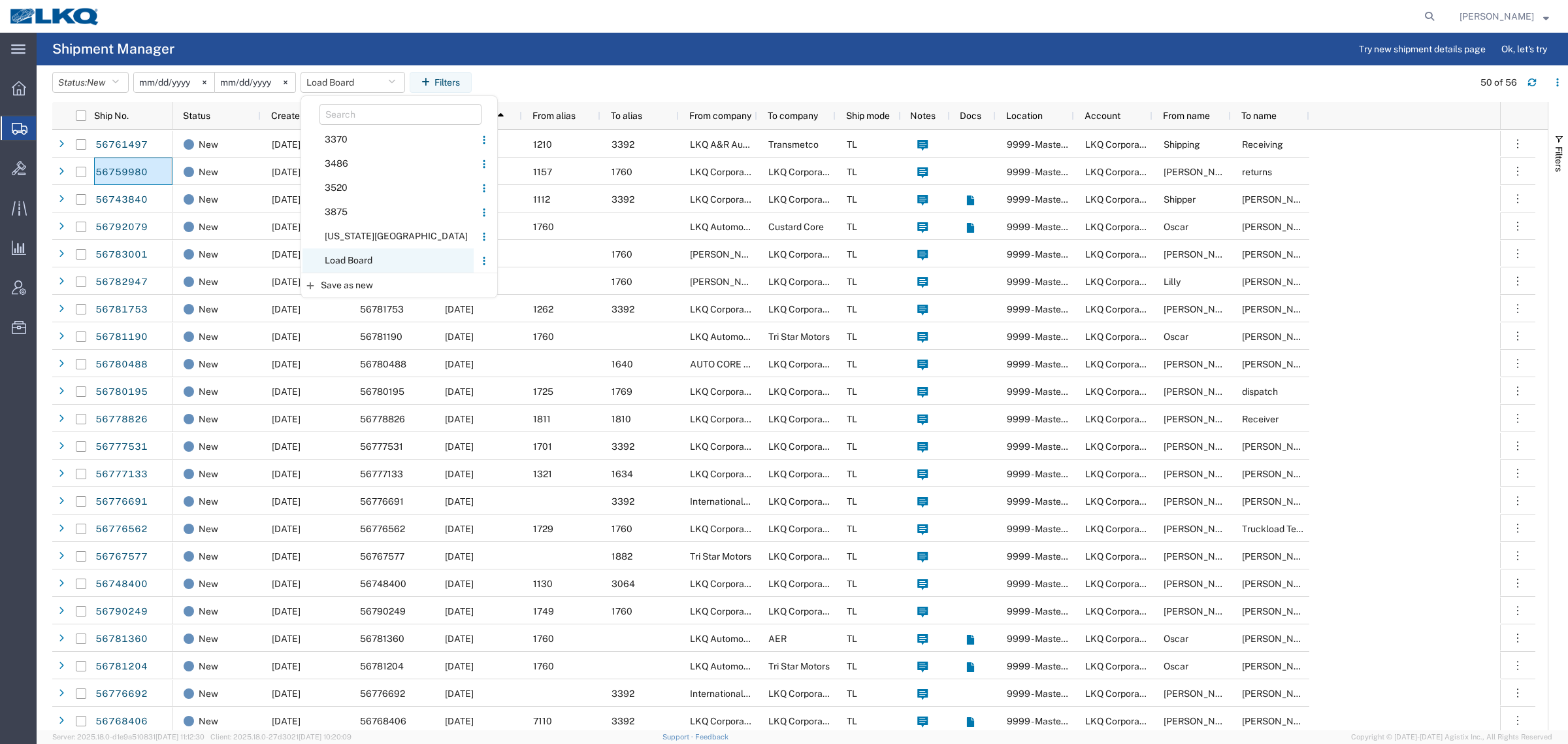
click at [359, 268] on span "Load Board" at bounding box center [388, 261] width 171 height 24
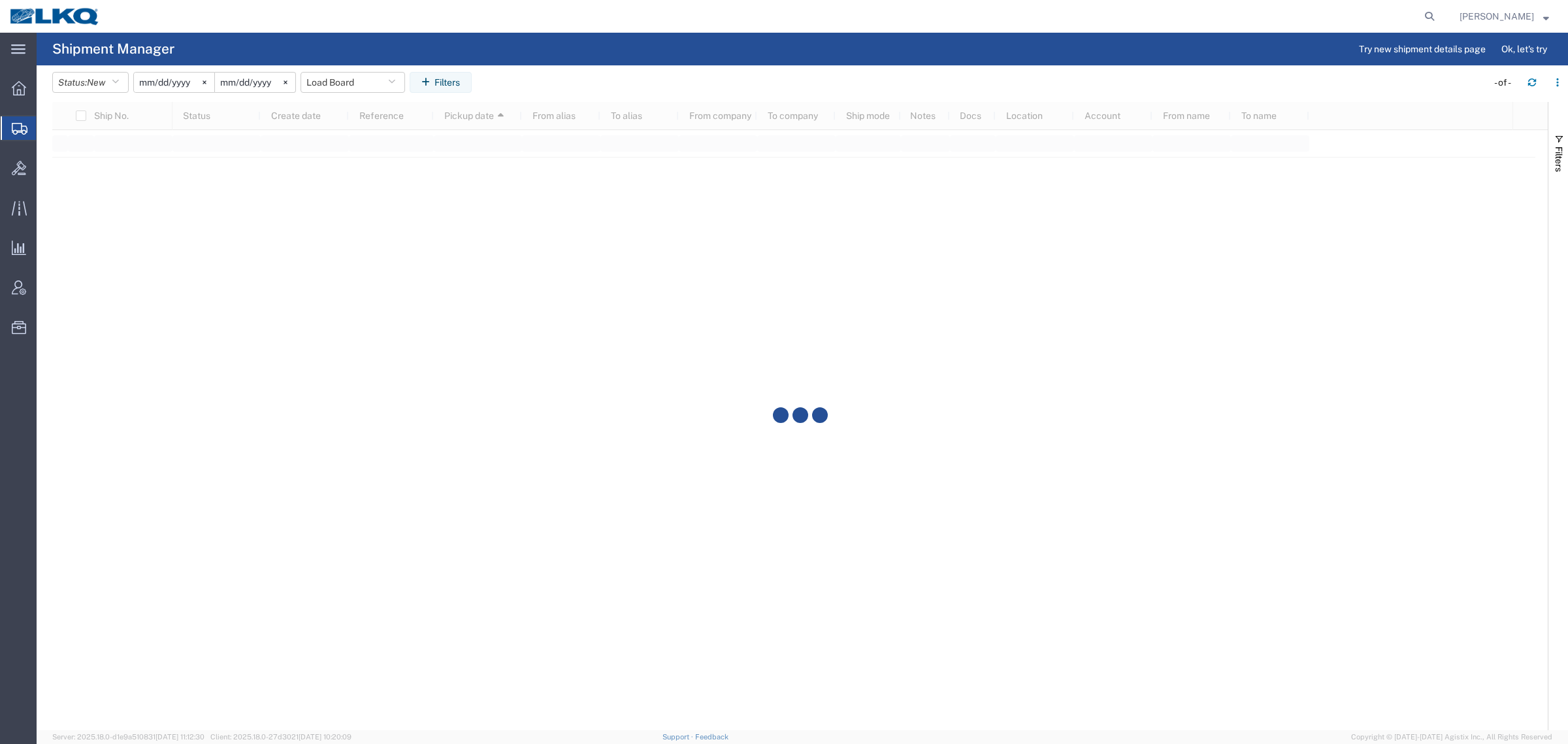
click at [600, 77] on agx-table-filter-chips "Status: New Active All Approved Booked Canceled Delivered Denied New On Hold Pe…" at bounding box center [766, 87] width 1428 height 30
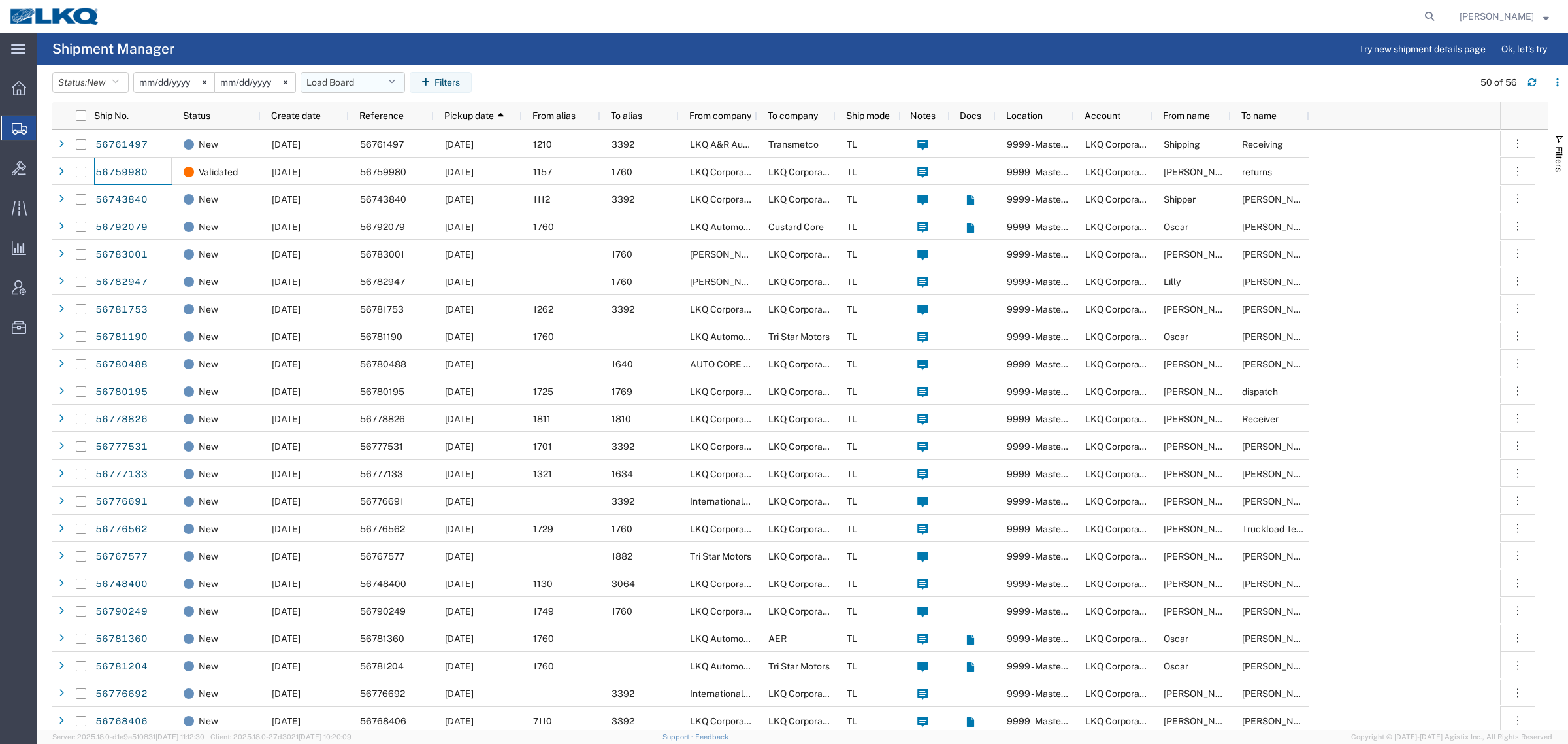
click at [348, 88] on button "Load Board" at bounding box center [352, 82] width 105 height 21
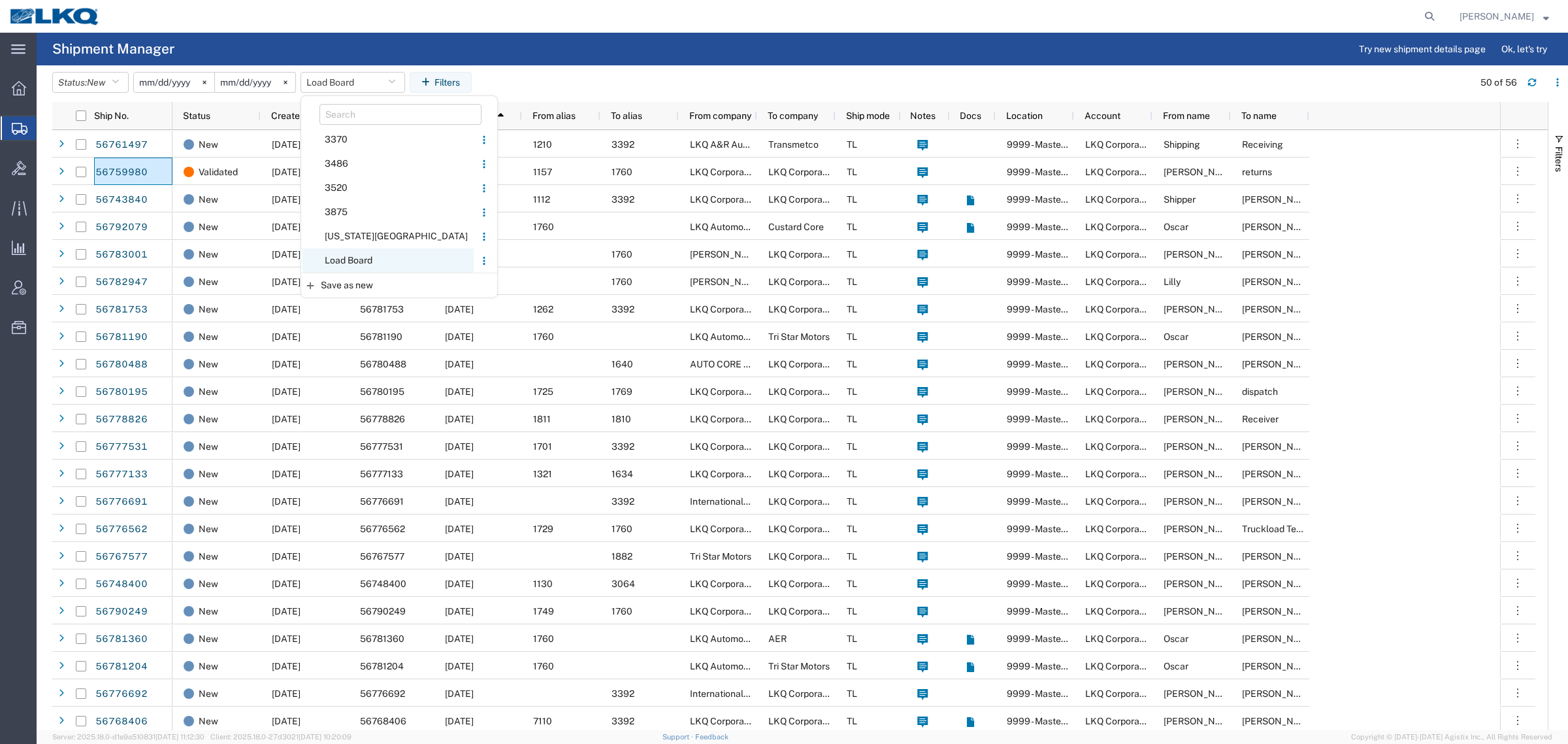
click at [364, 256] on span "Load Board" at bounding box center [388, 261] width 171 height 24
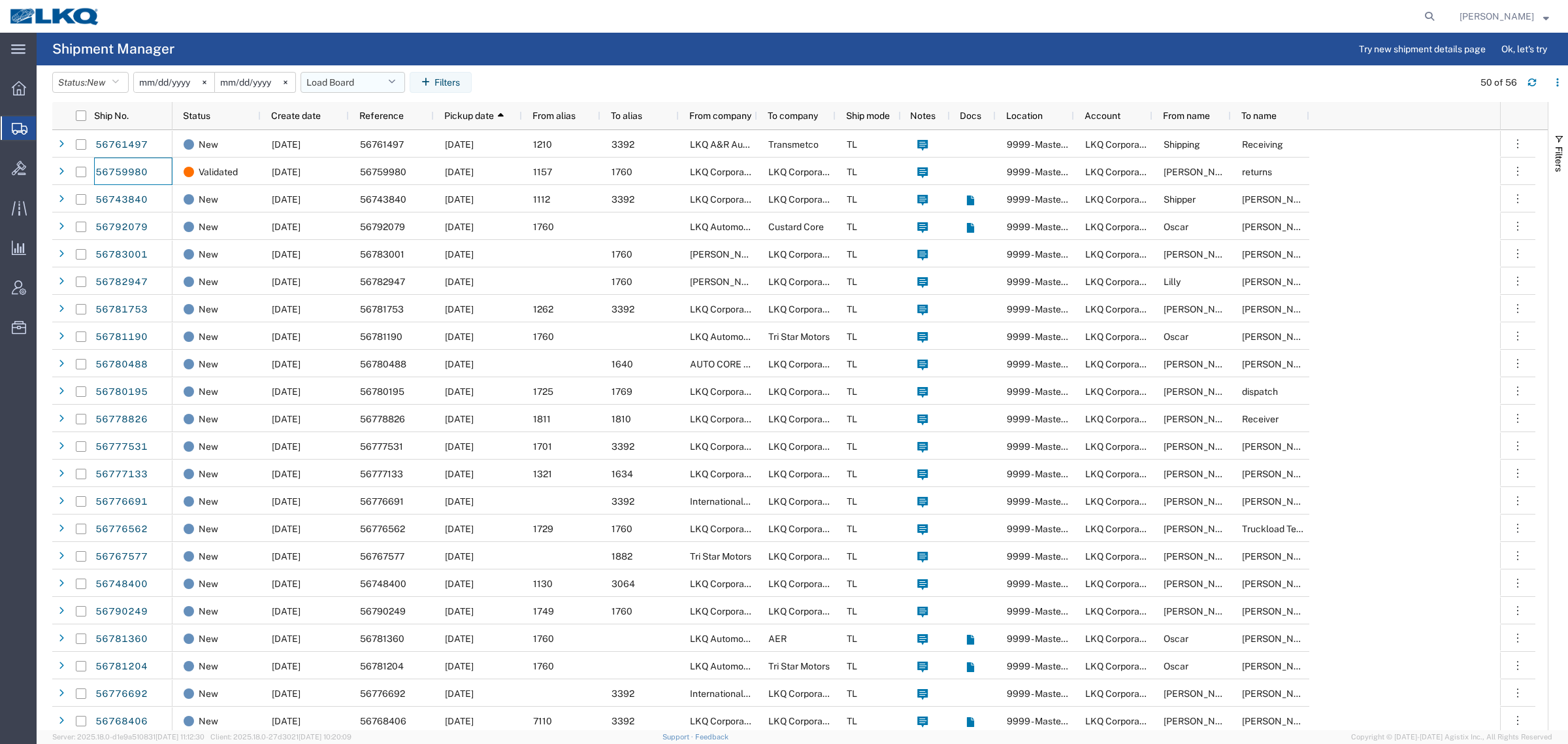
click at [315, 78] on button "Load Board" at bounding box center [352, 82] width 105 height 21
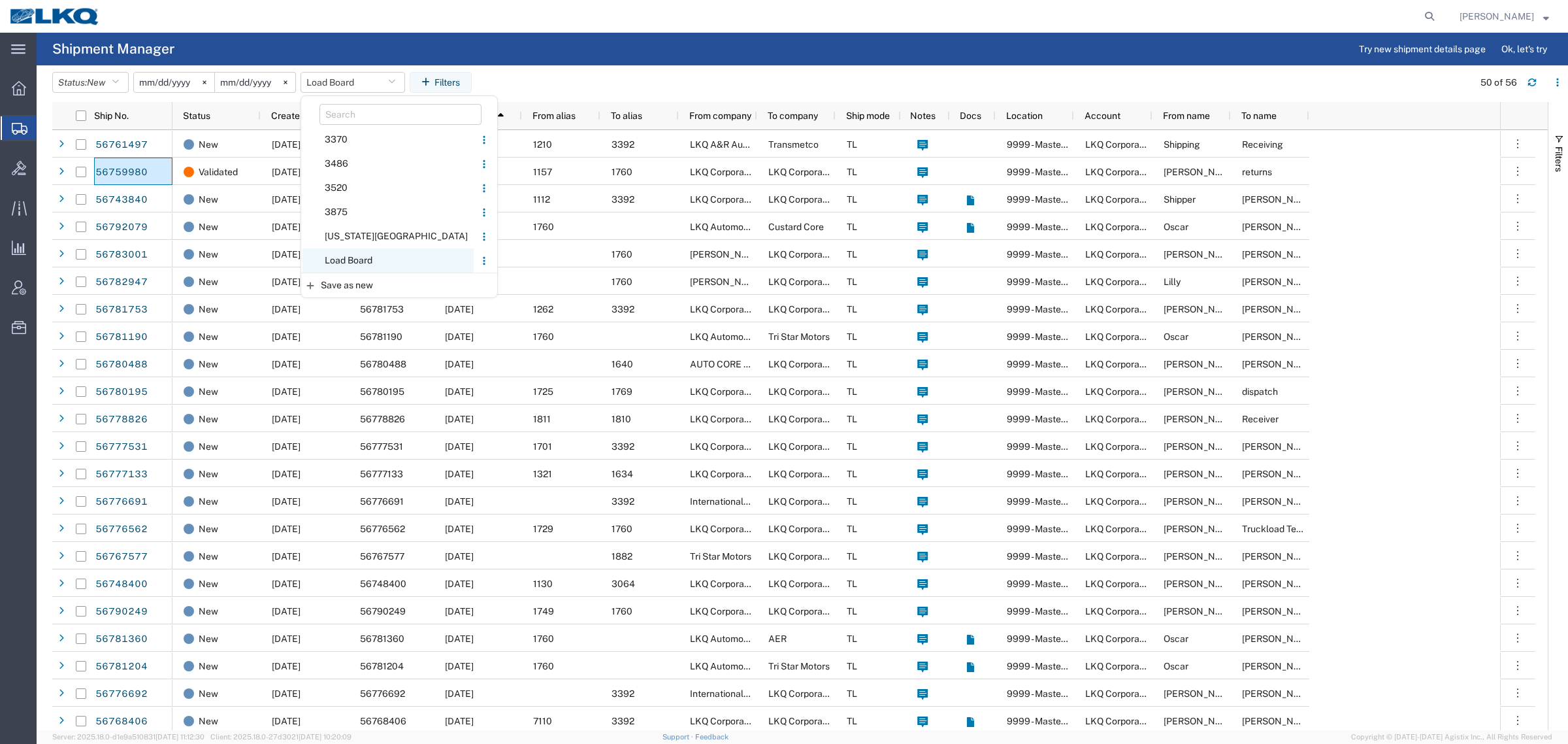
click at [373, 268] on span "Load Board" at bounding box center [388, 261] width 171 height 24
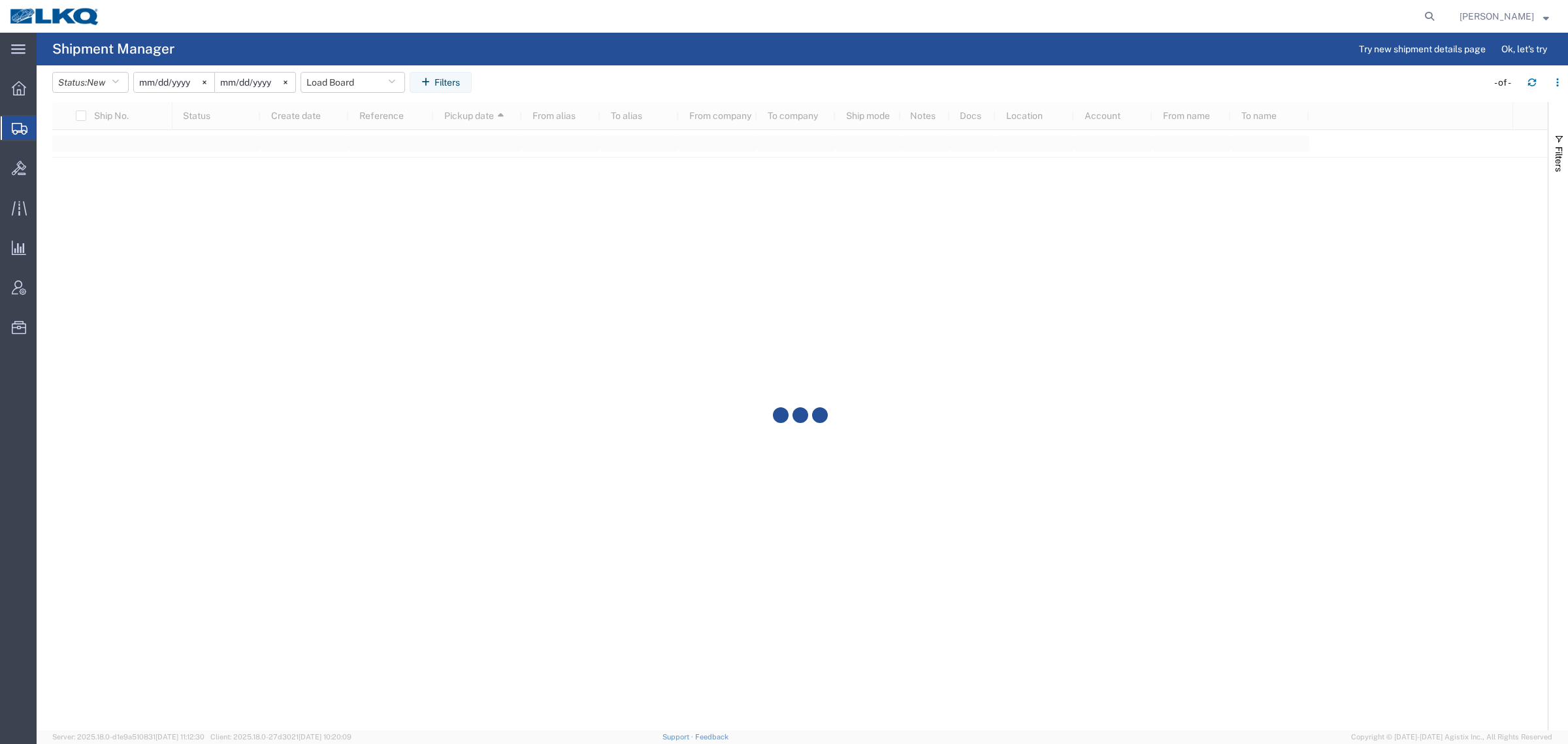
click at [660, 59] on agx-page-header "Shipment Manager Try new shipment details page Ok, let's try" at bounding box center [802, 48] width 1532 height 32
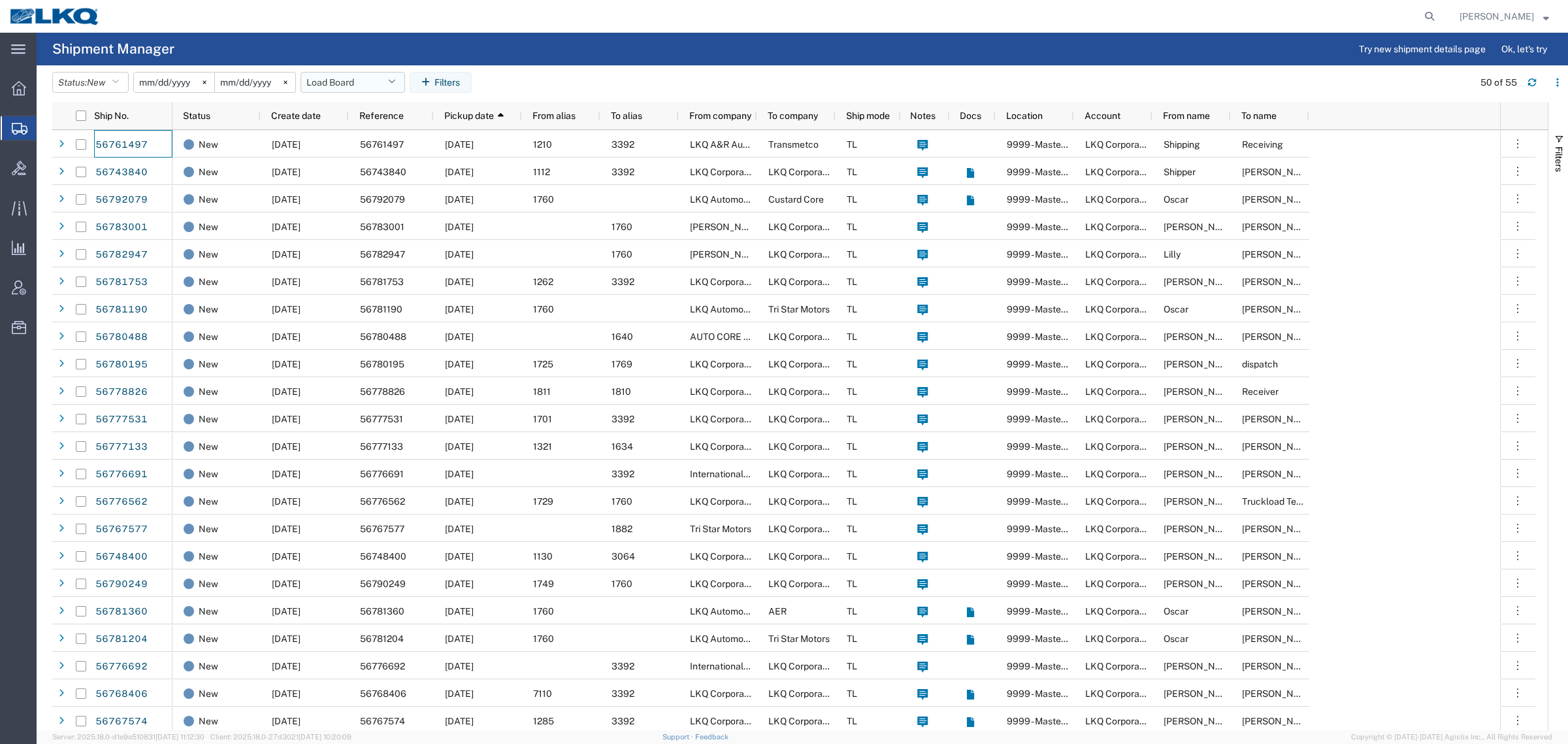
click at [351, 75] on button "Load Board" at bounding box center [352, 82] width 105 height 21
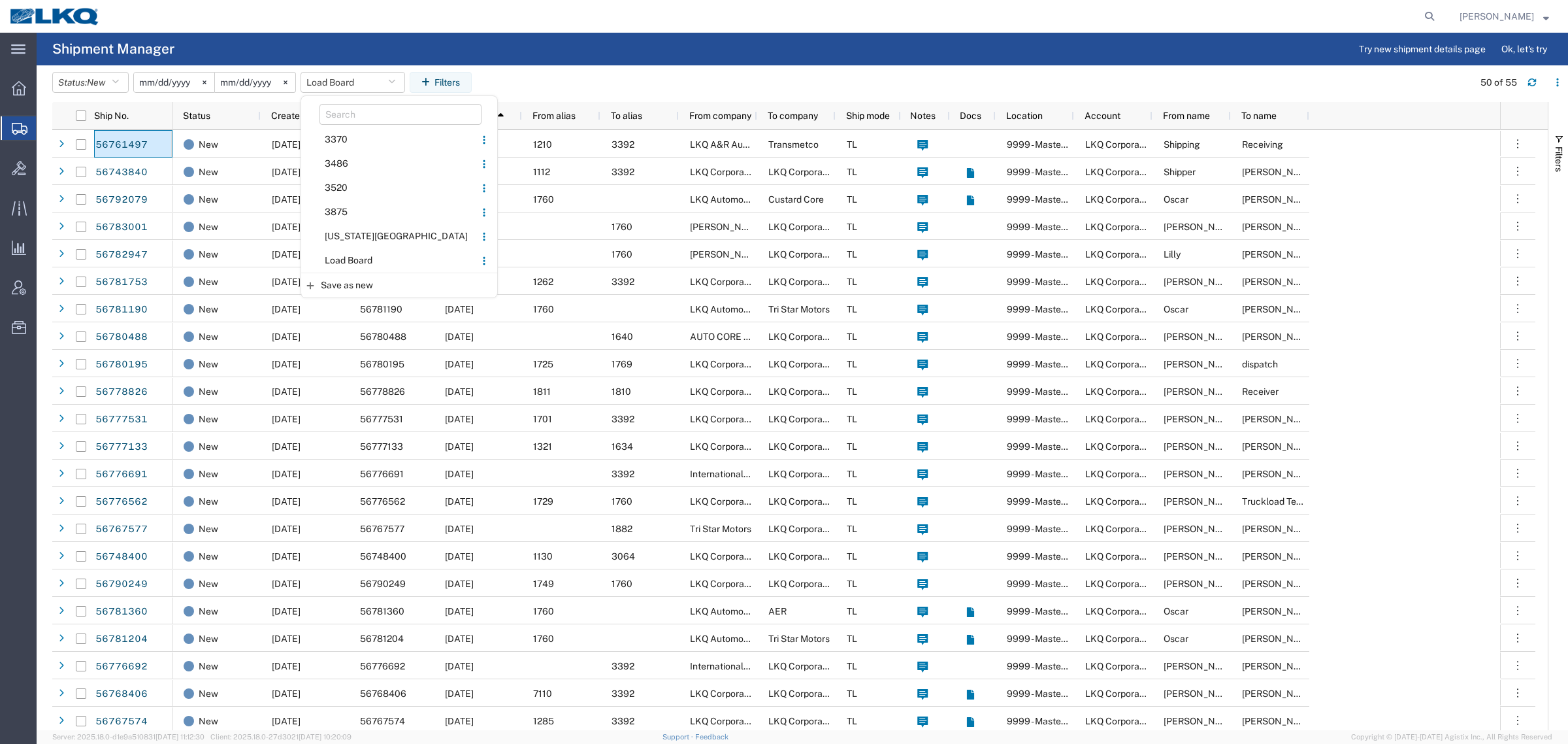
click at [358, 263] on span "Load Board" at bounding box center [388, 261] width 171 height 24
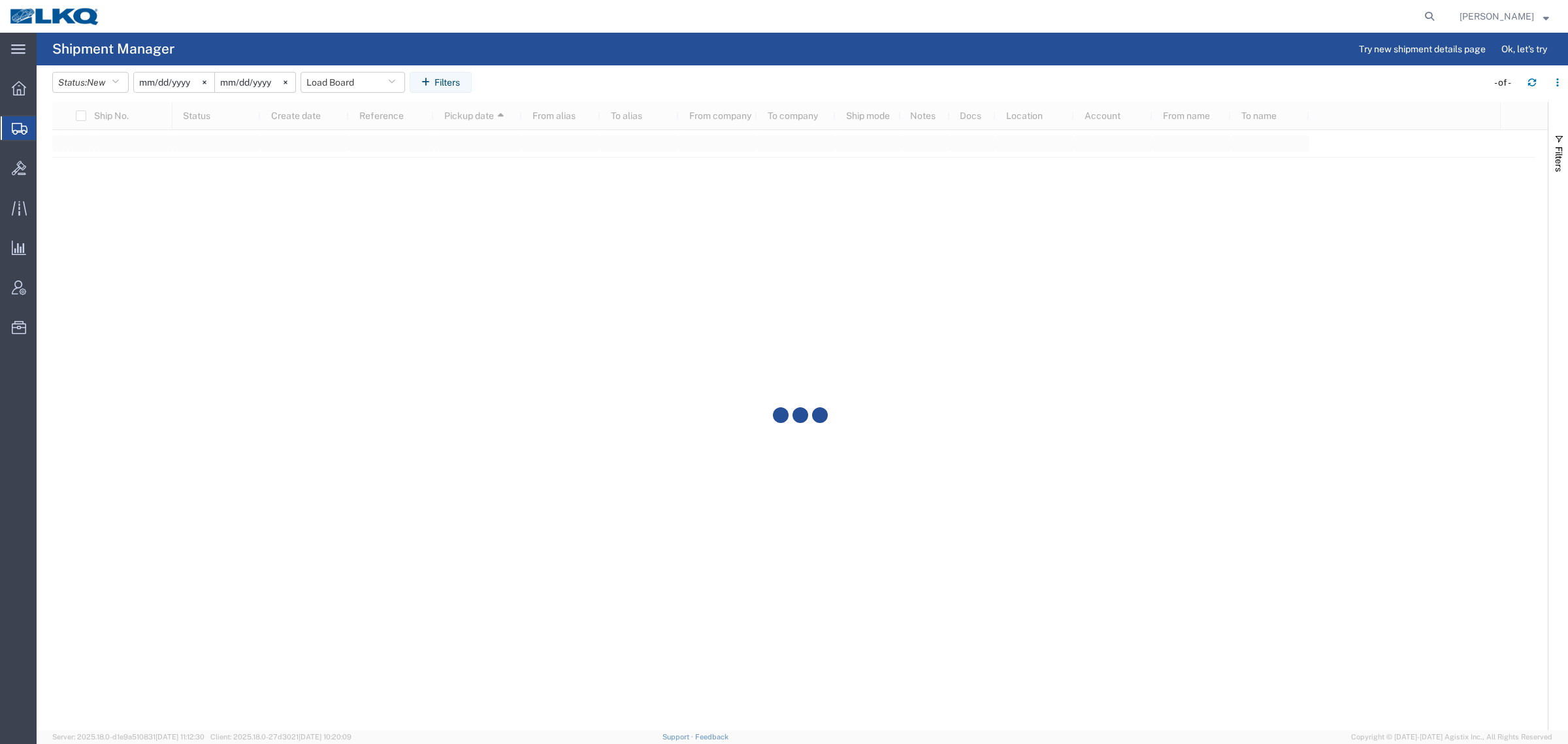
click at [550, 87] on agx-table-filter-chips "Status: New Active All Approved Booked Canceled Delivered Denied New On Hold Pe…" at bounding box center [766, 87] width 1428 height 30
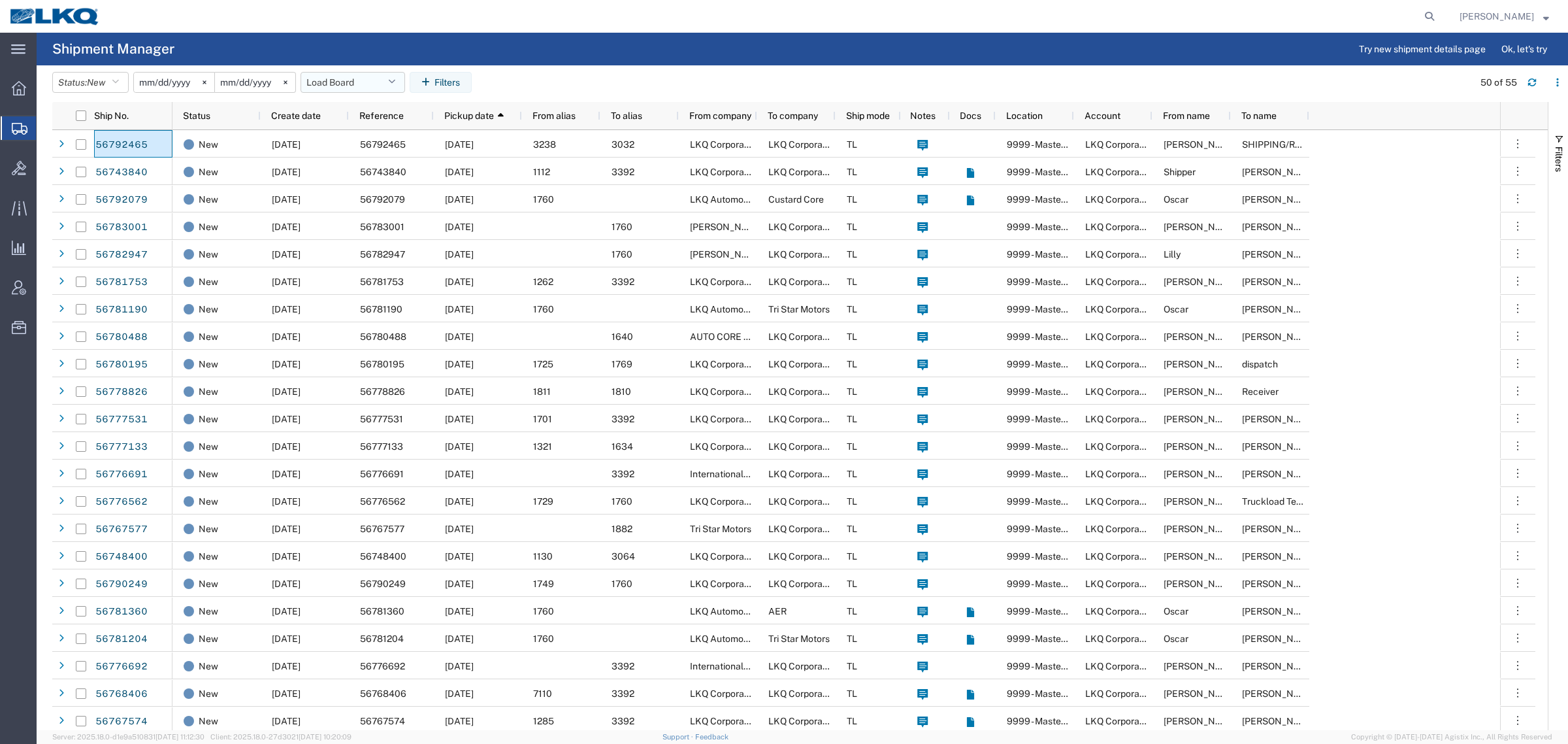
click at [345, 81] on button "Load Board" at bounding box center [352, 82] width 105 height 21
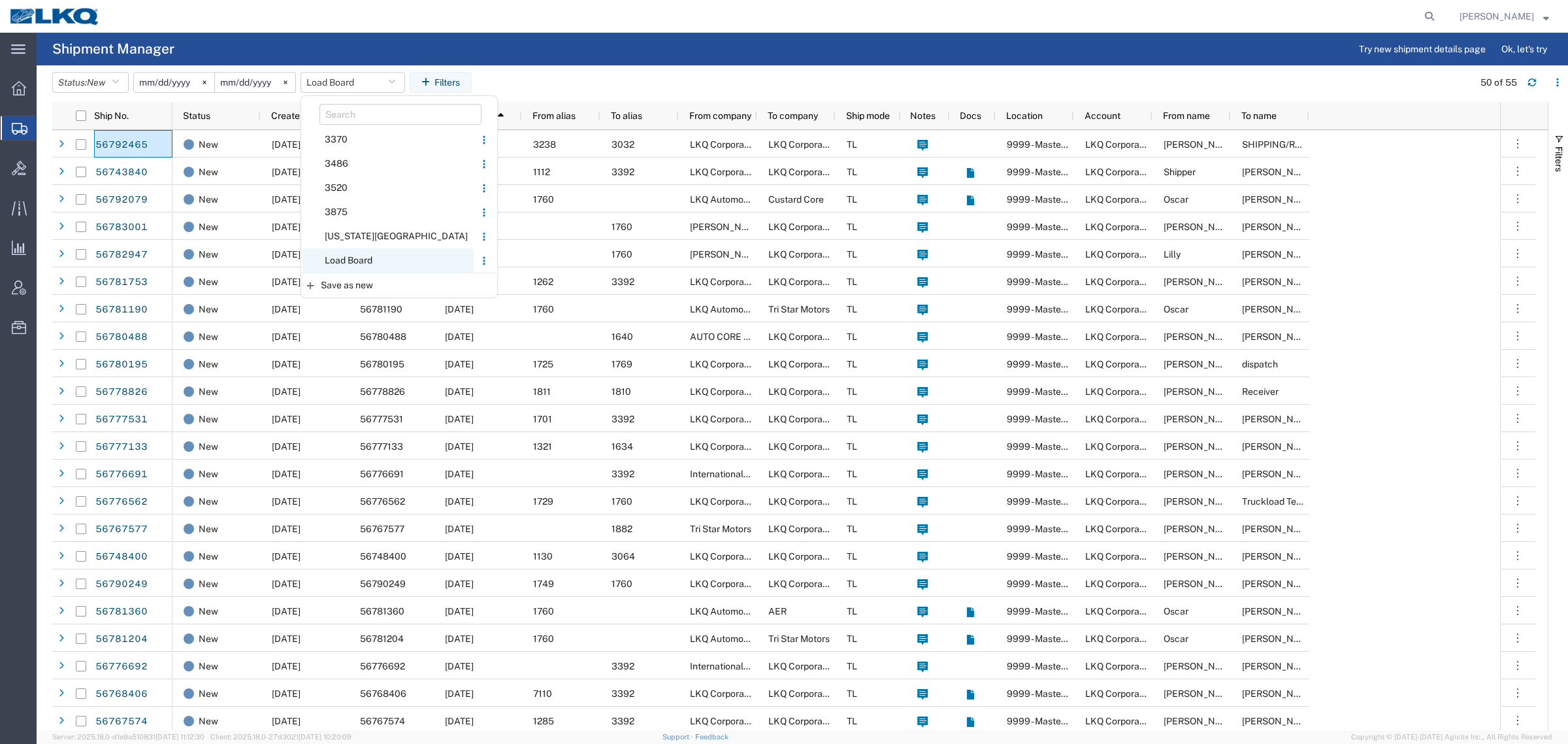
click at [364, 255] on span "Load Board" at bounding box center [388, 261] width 171 height 24
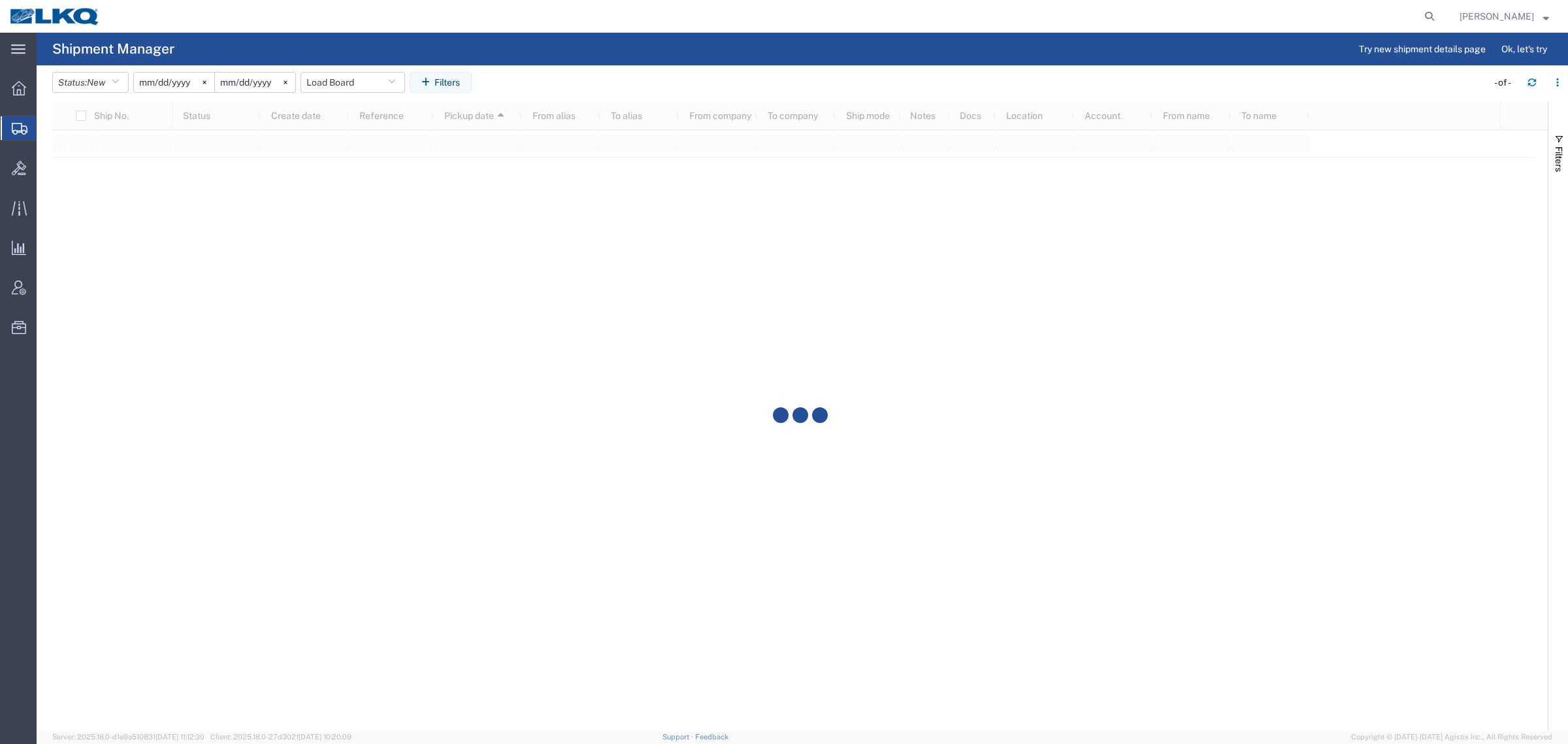
click at [647, 72] on agx-table-filter-chips "Status: New Active All Approved Booked Canceled Delivered Denied New On Hold Pe…" at bounding box center [766, 87] width 1428 height 30
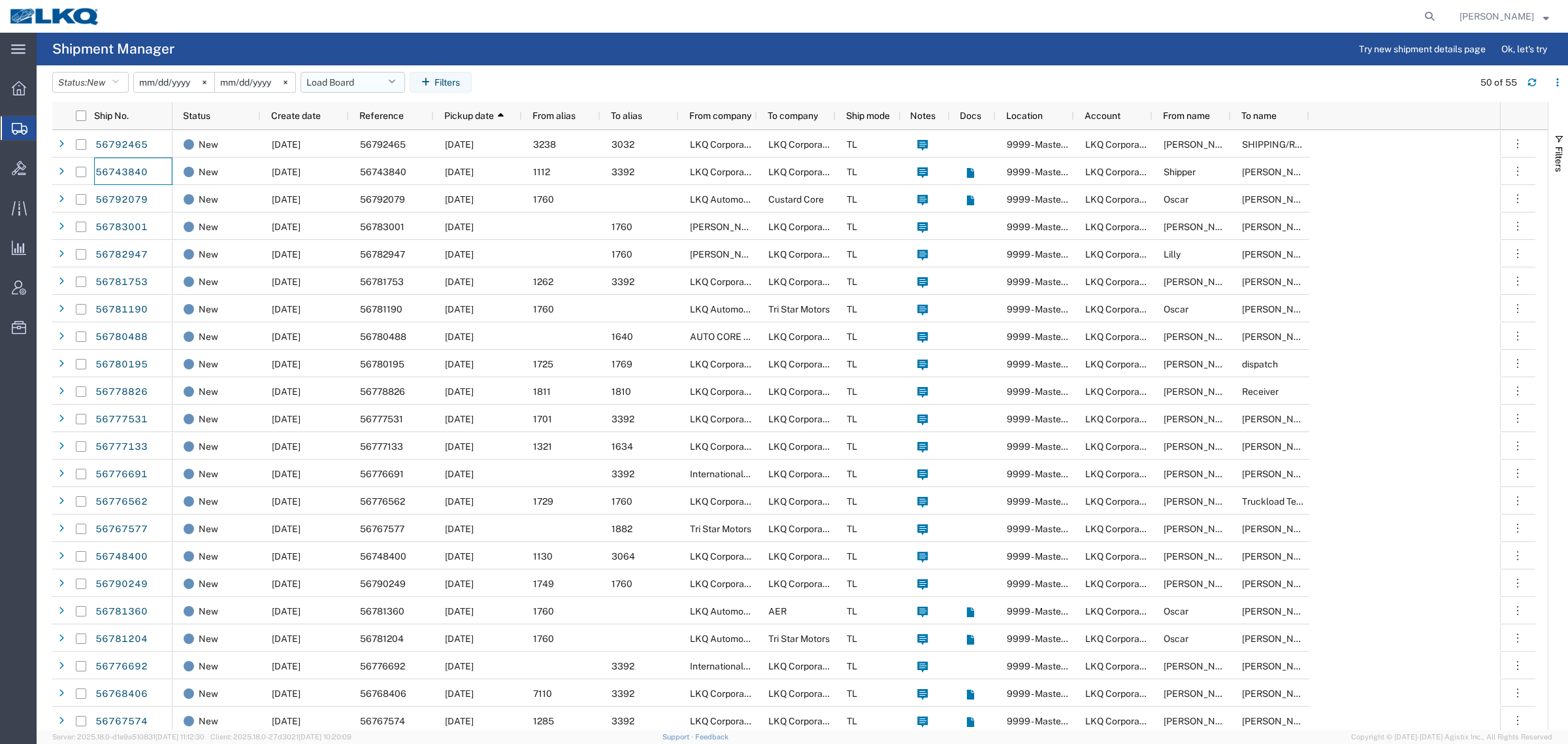
click at [336, 80] on button "Load Board" at bounding box center [352, 82] width 105 height 21
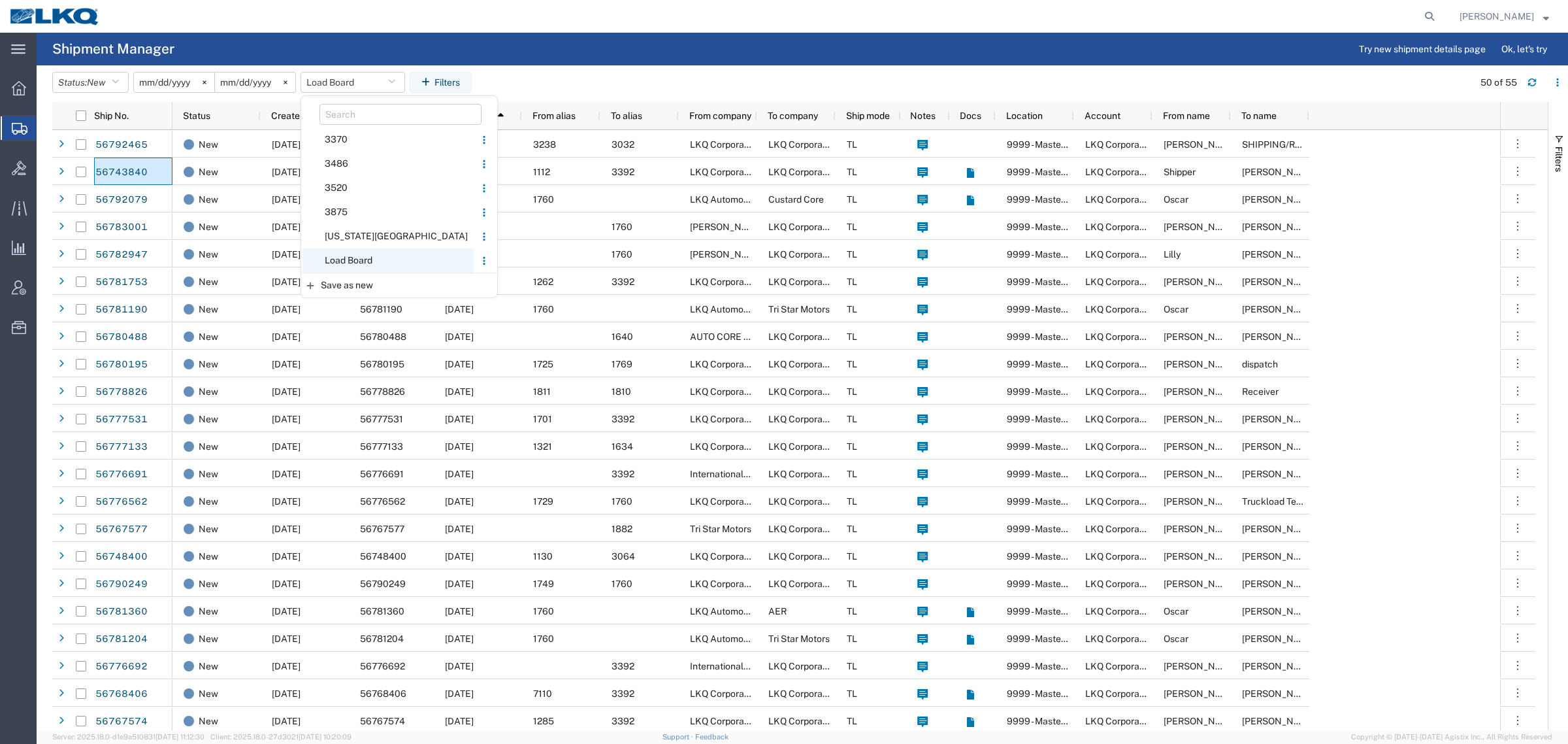
click at [368, 255] on span "Load Board" at bounding box center [388, 261] width 171 height 24
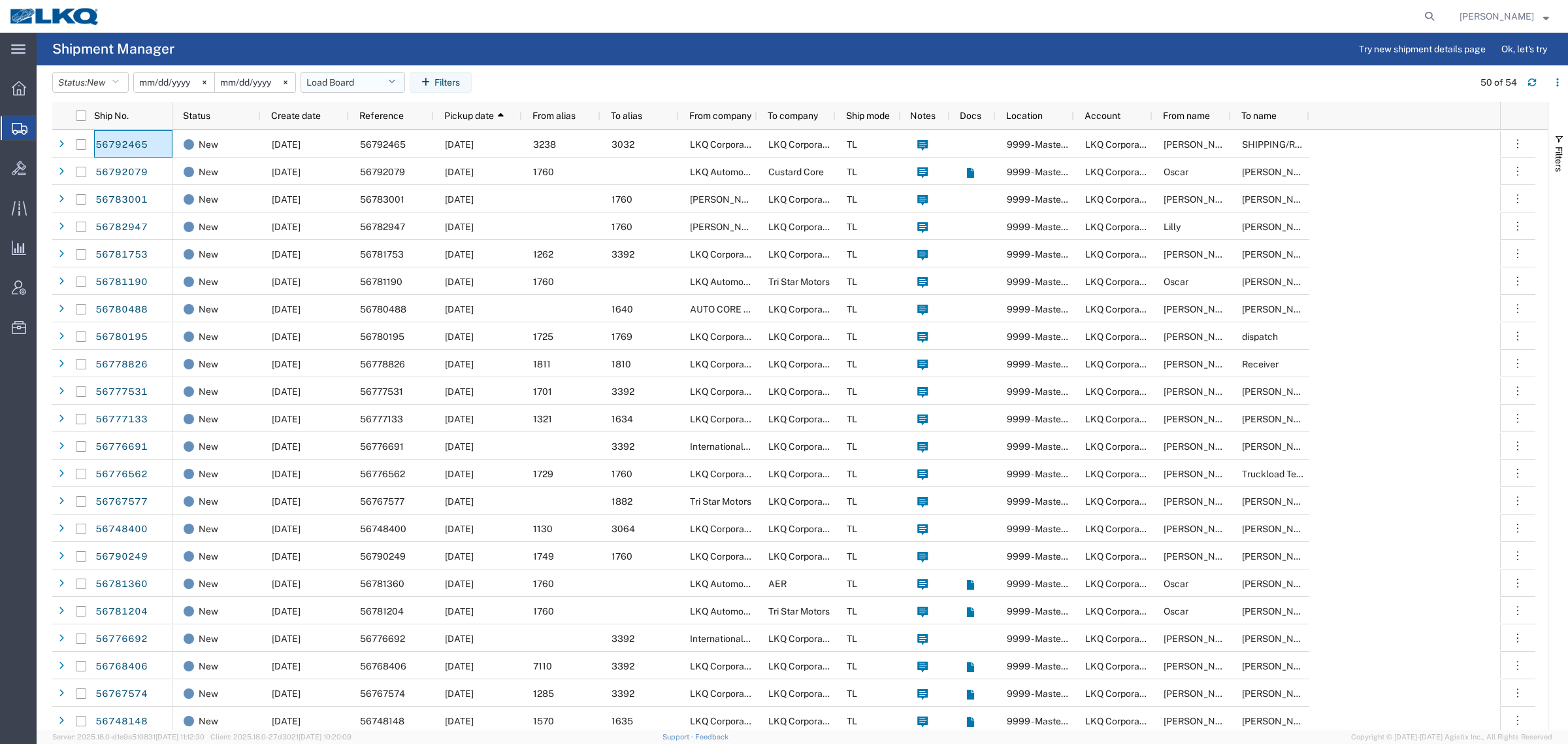
click at [324, 77] on button "Load Board" at bounding box center [352, 82] width 105 height 21
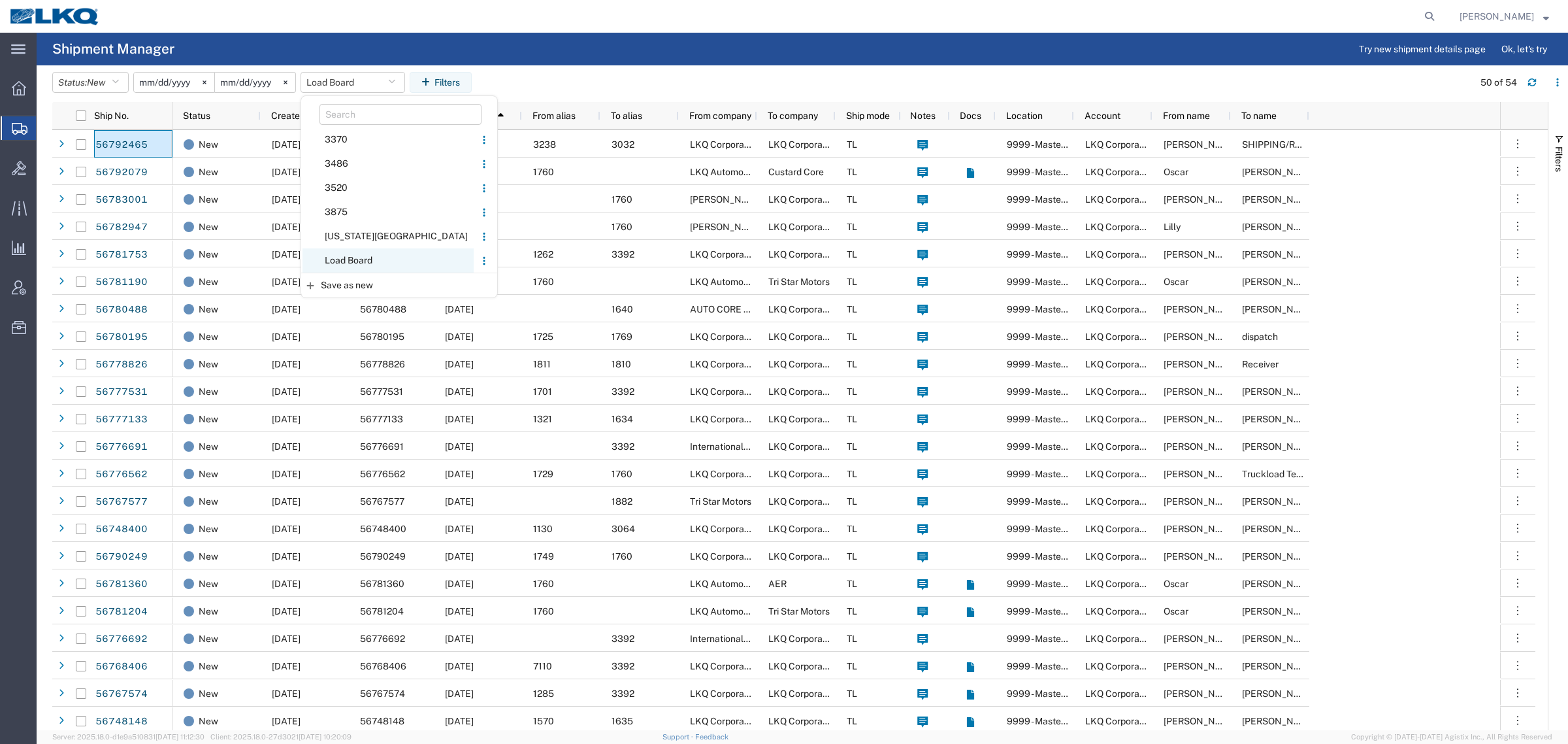
click at [370, 258] on span "Load Board" at bounding box center [388, 261] width 171 height 24
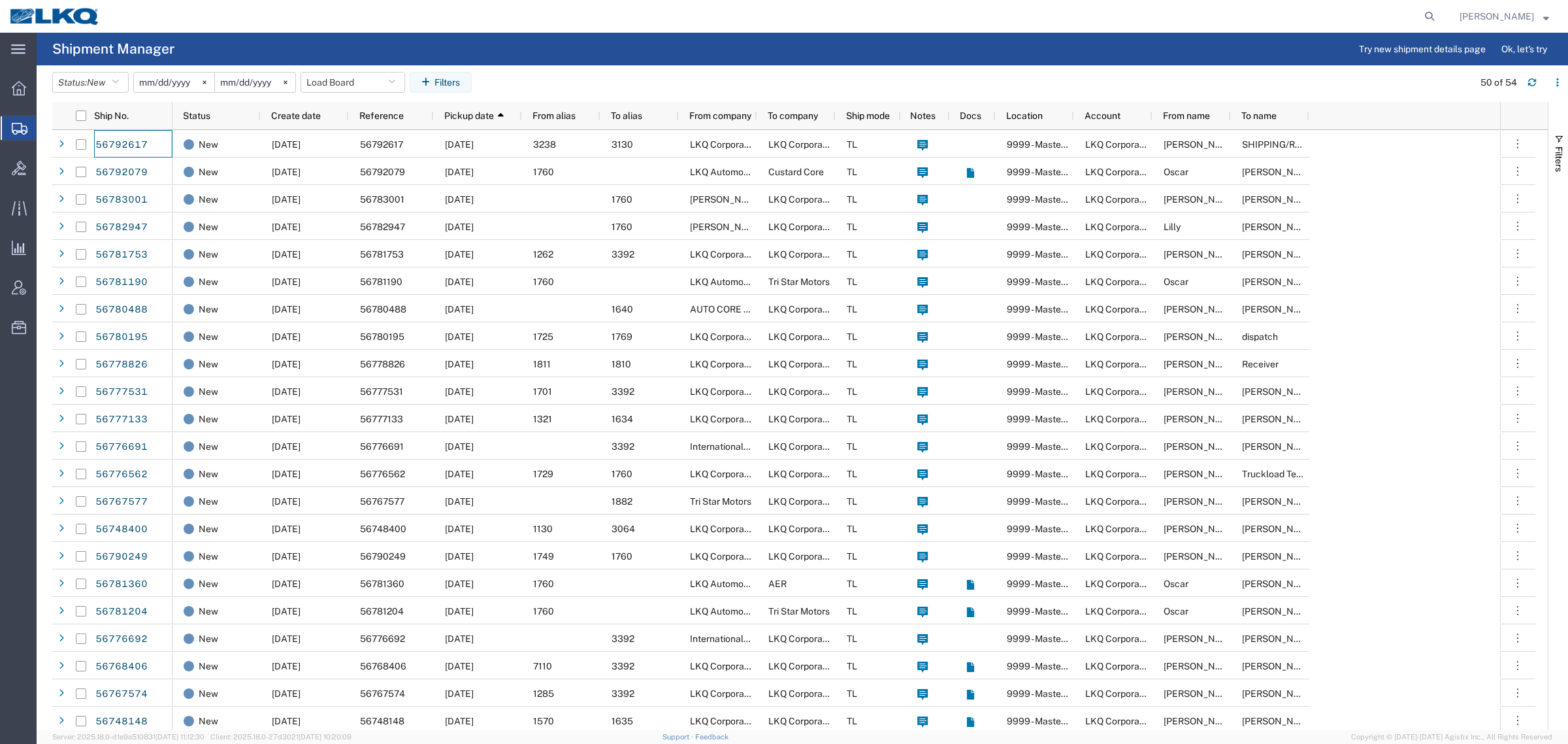
click at [513, 70] on header "Status: New Active All Approved Booked Canceled Delivered Denied New On Hold Pe…" at bounding box center [810, 84] width 1516 height 37
click at [369, 29] on div at bounding box center [775, 16] width 1331 height 32
click at [343, 72] on button "Load Board" at bounding box center [352, 82] width 105 height 21
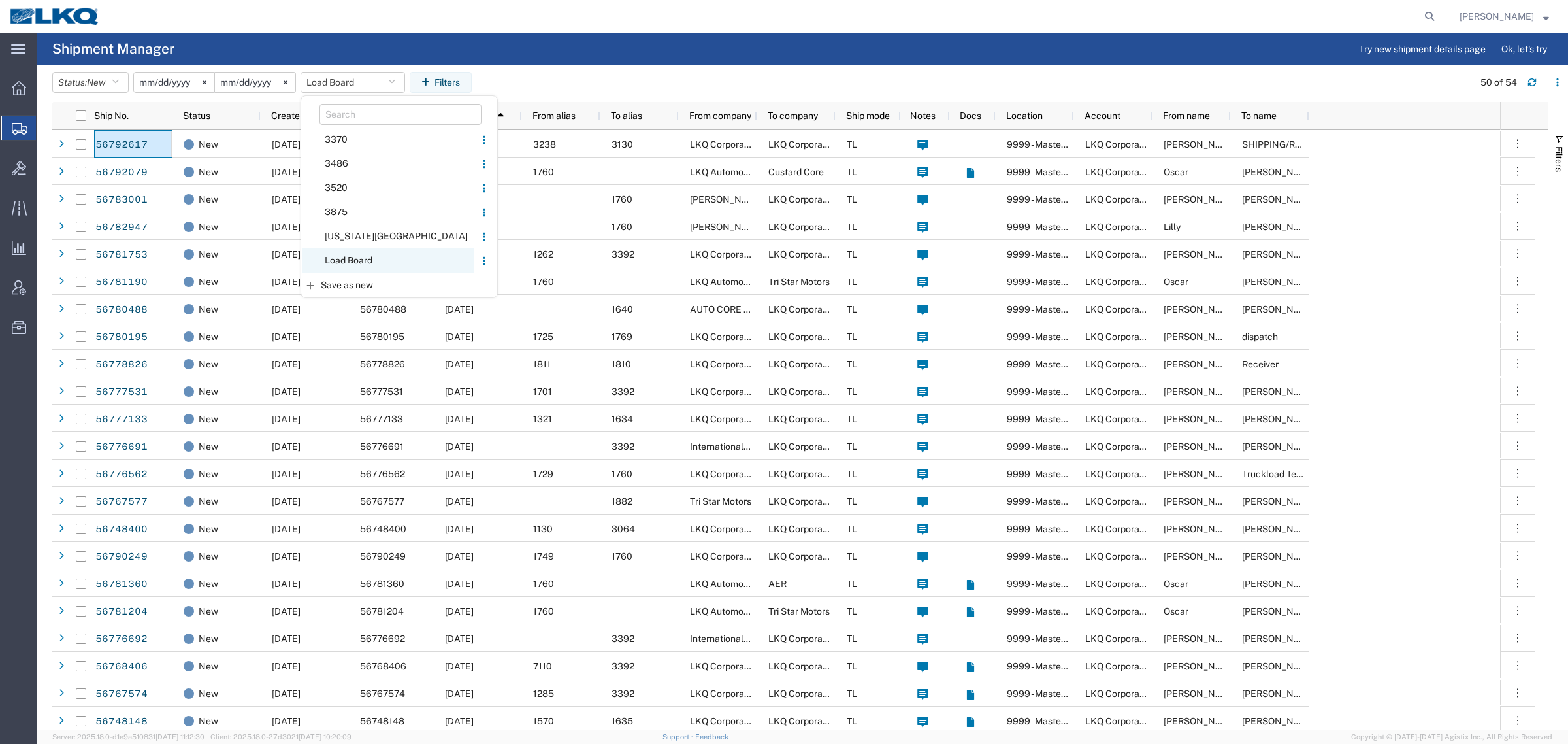
click at [364, 250] on span "Load Board" at bounding box center [388, 261] width 171 height 24
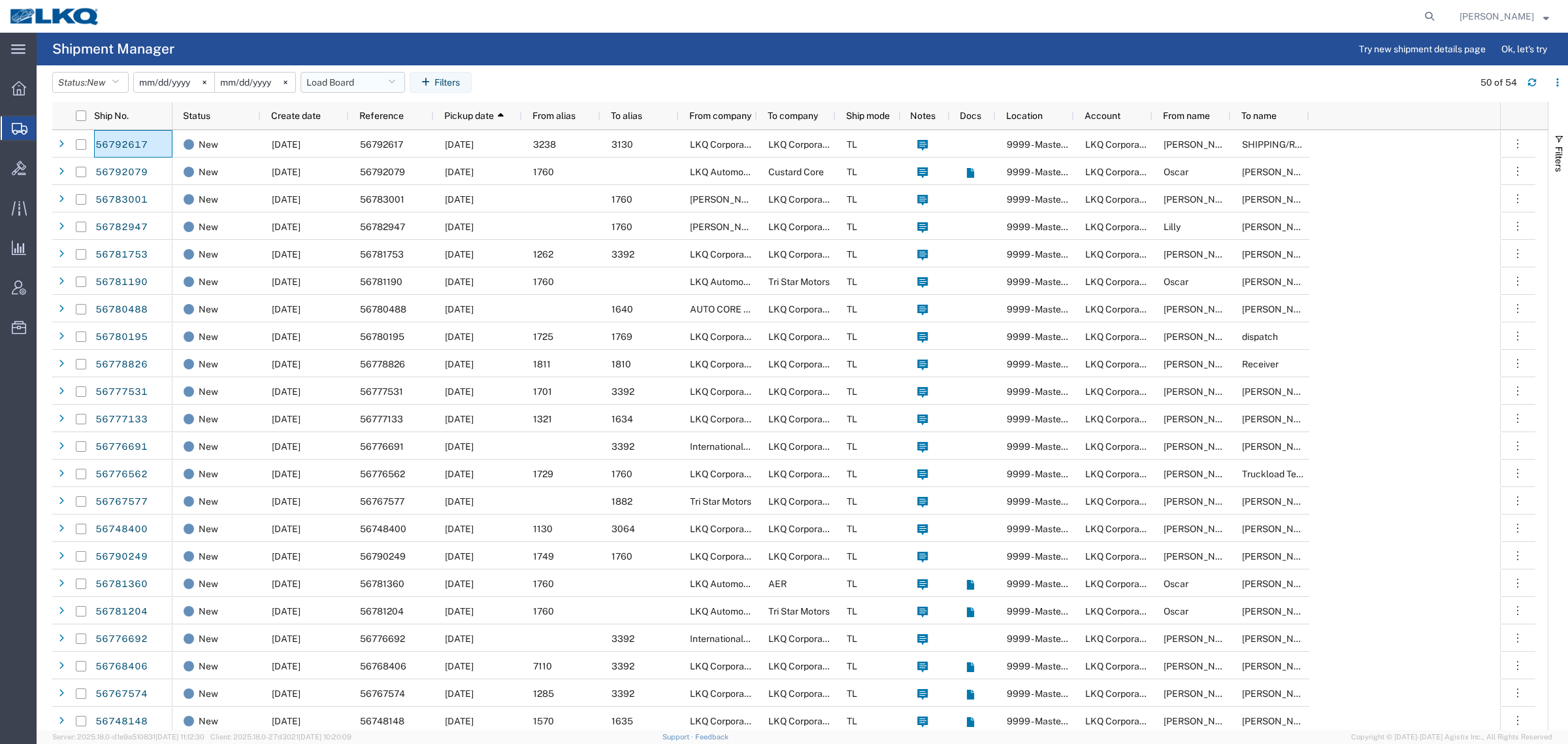
drag, startPoint x: 312, startPoint y: 75, endPoint x: 352, endPoint y: 108, distance: 51.9
click at [314, 76] on button "Load Board" at bounding box center [352, 82] width 105 height 21
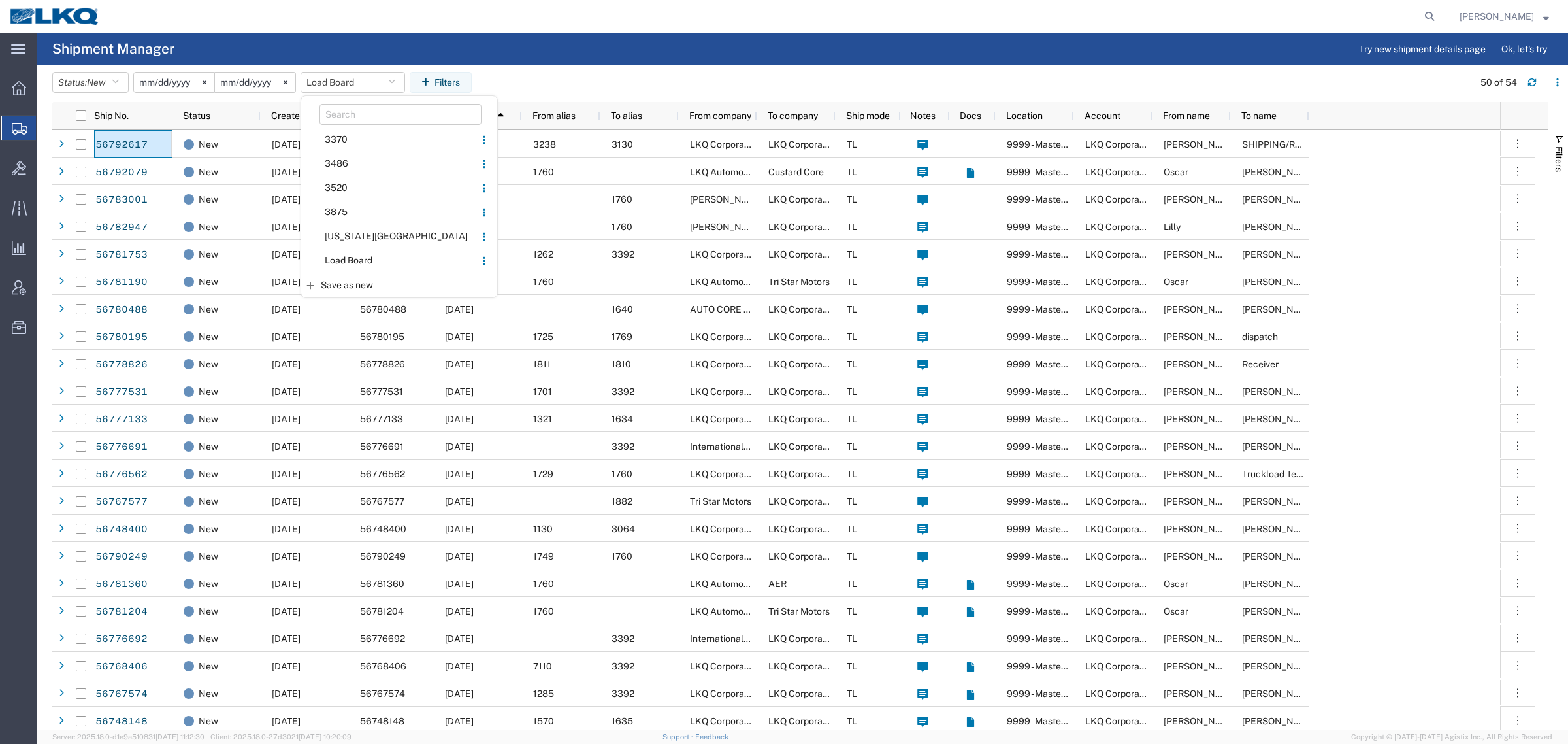
drag, startPoint x: 348, startPoint y: 260, endPoint x: 408, endPoint y: 205, distance: 81.4
click at [351, 257] on span "Load Board" at bounding box center [388, 261] width 171 height 24
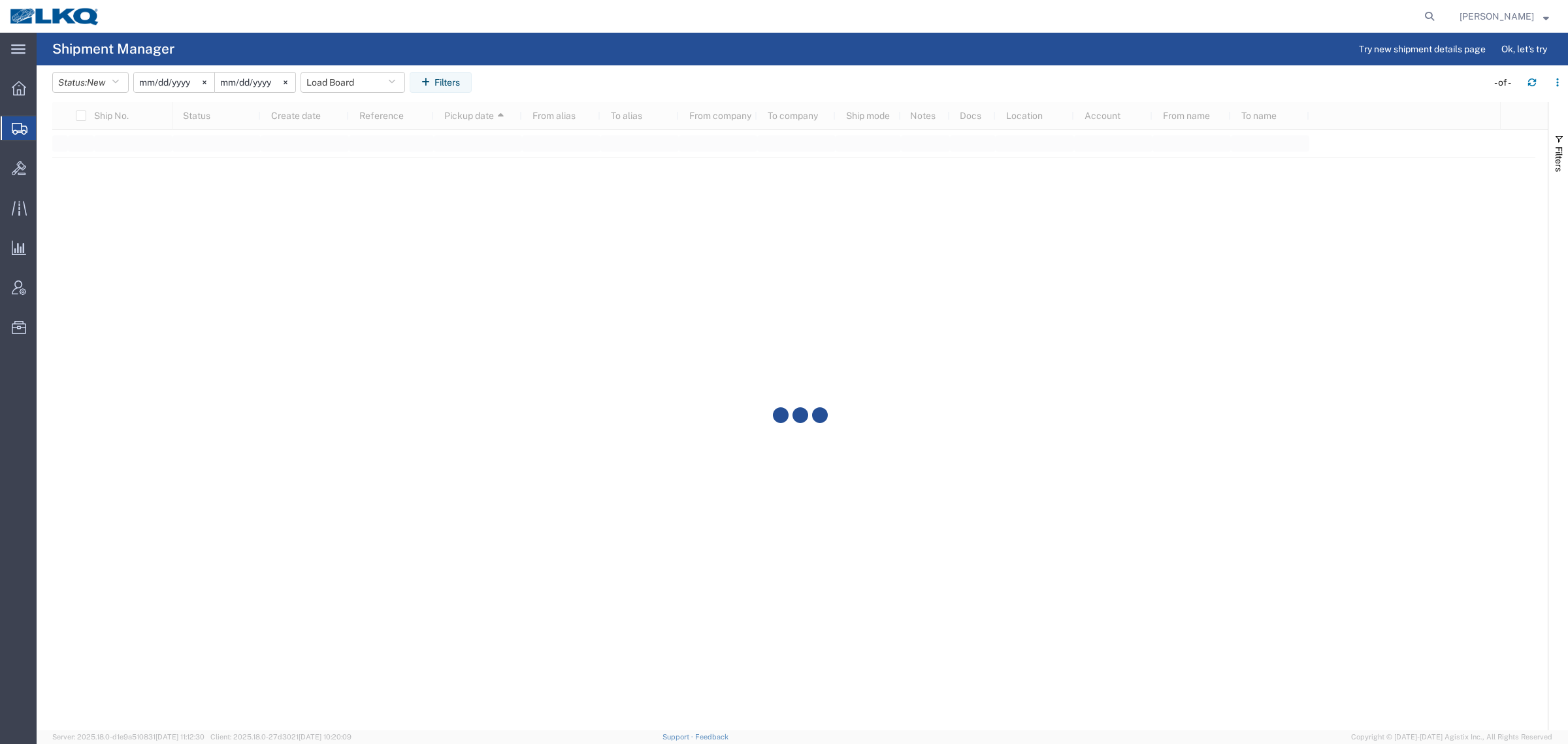
click at [635, 23] on div at bounding box center [775, 16] width 1331 height 32
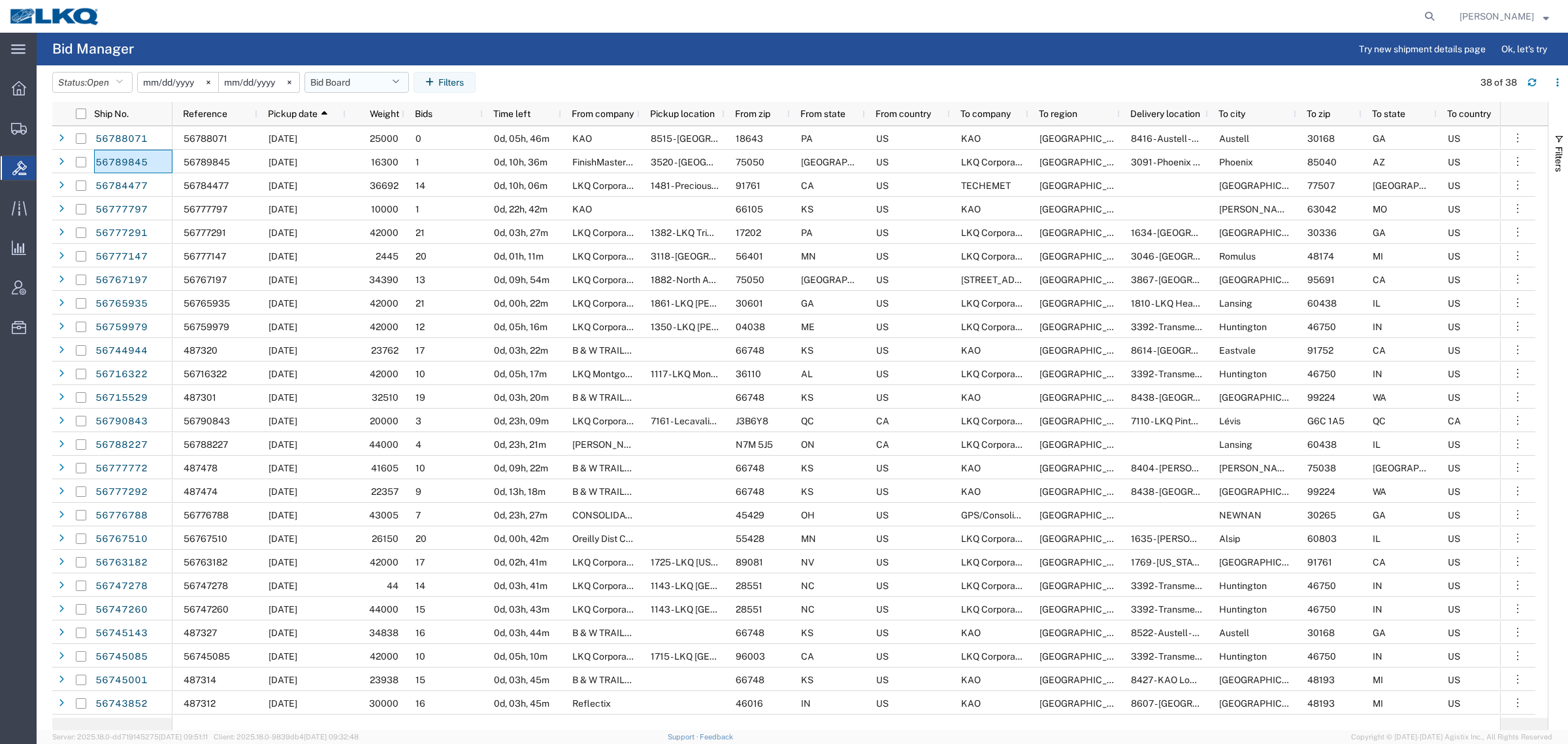
click at [331, 81] on button "Bid Board" at bounding box center [356, 82] width 105 height 21
click at [364, 146] on span "Bid Board" at bounding box center [391, 139] width 171 height 24
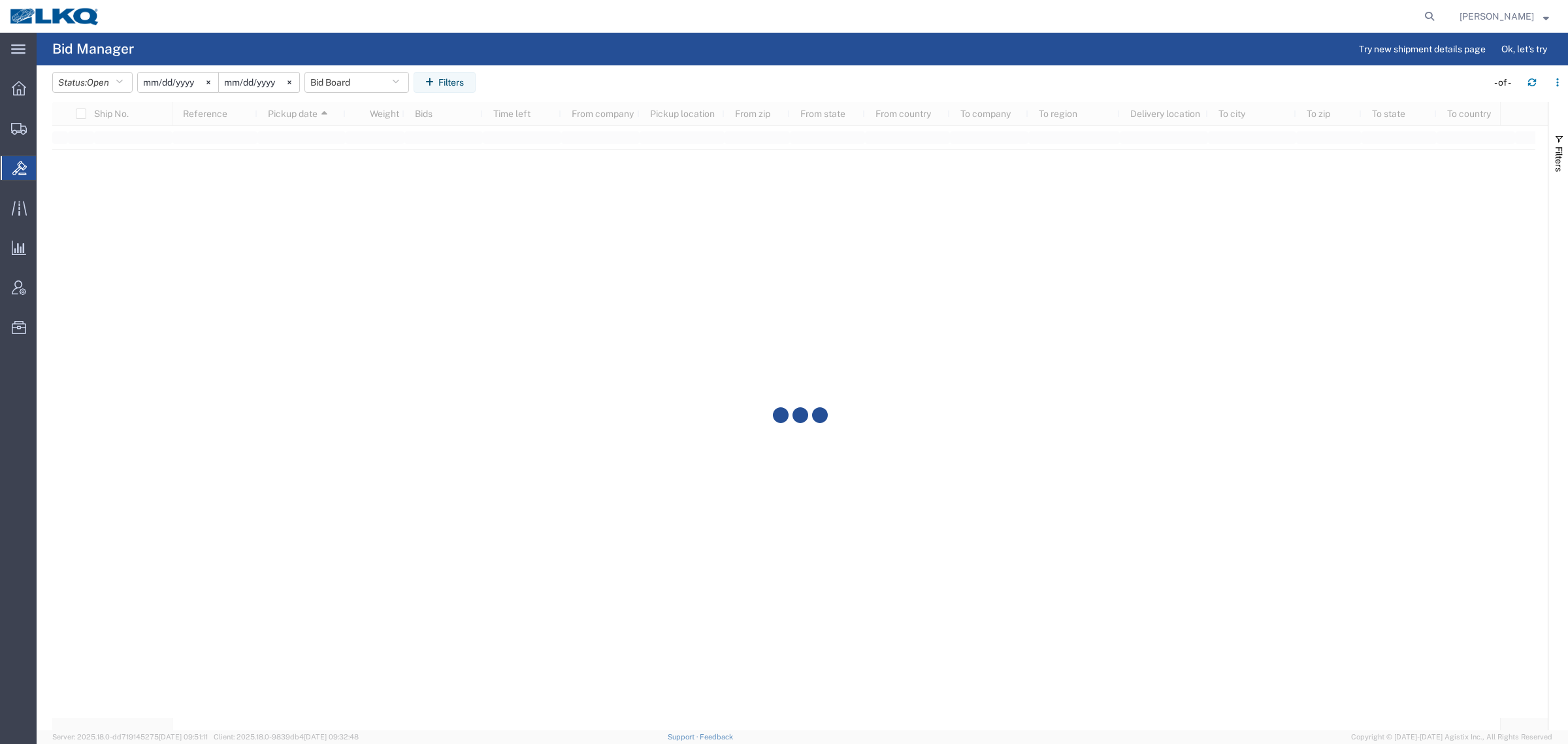
click at [635, 67] on header "Status: Open Active All Awaiting Confirmation Awarded Closed Expired Open Withd…" at bounding box center [810, 84] width 1516 height 37
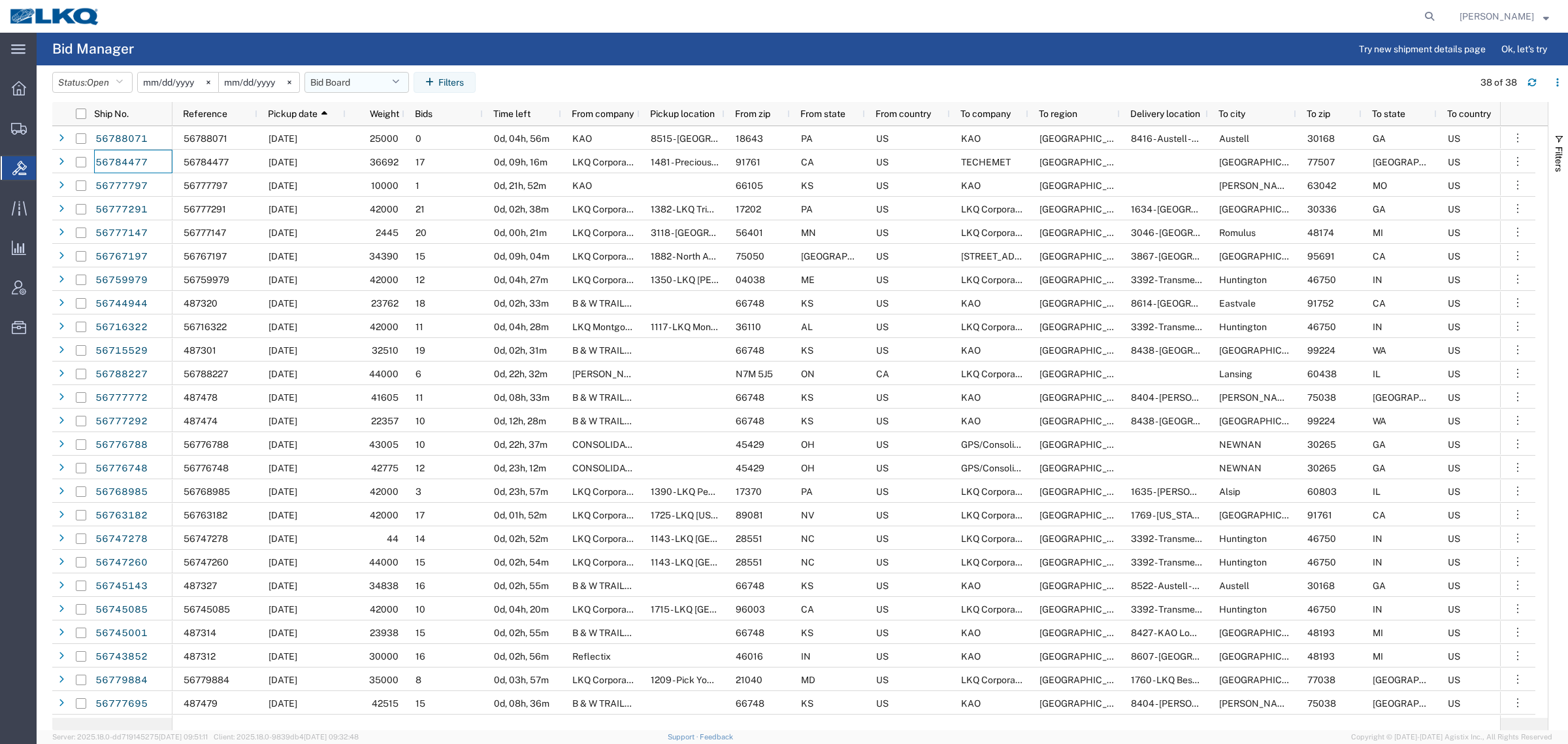
click at [341, 88] on button "Bid Board" at bounding box center [356, 82] width 105 height 21
click at [359, 142] on span "Bid Board" at bounding box center [391, 139] width 171 height 24
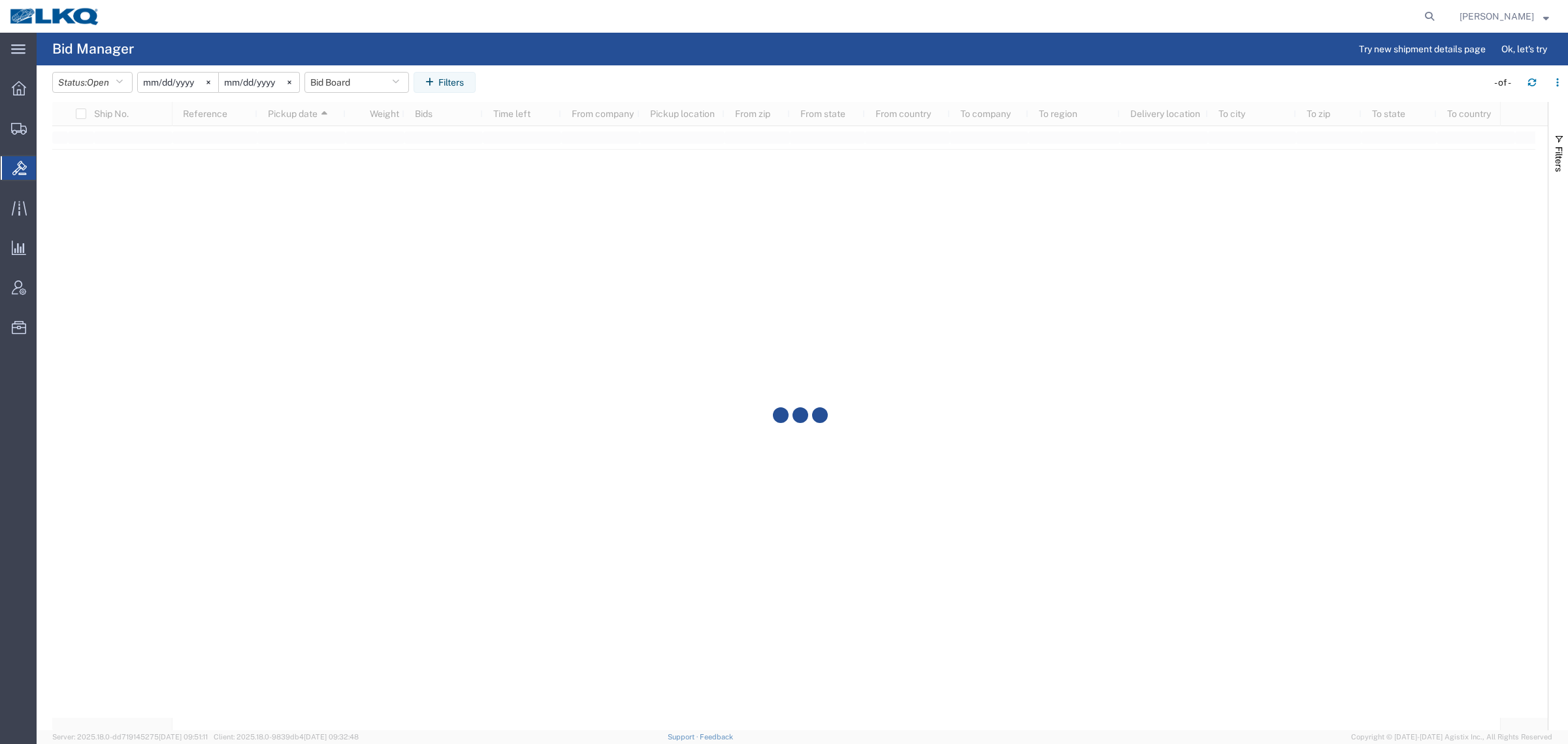
click at [518, 83] on agx-table-filter-chips "Status: Open Active All Awaiting Confirmation Awarded Closed Expired Open Withd…" at bounding box center [766, 87] width 1428 height 30
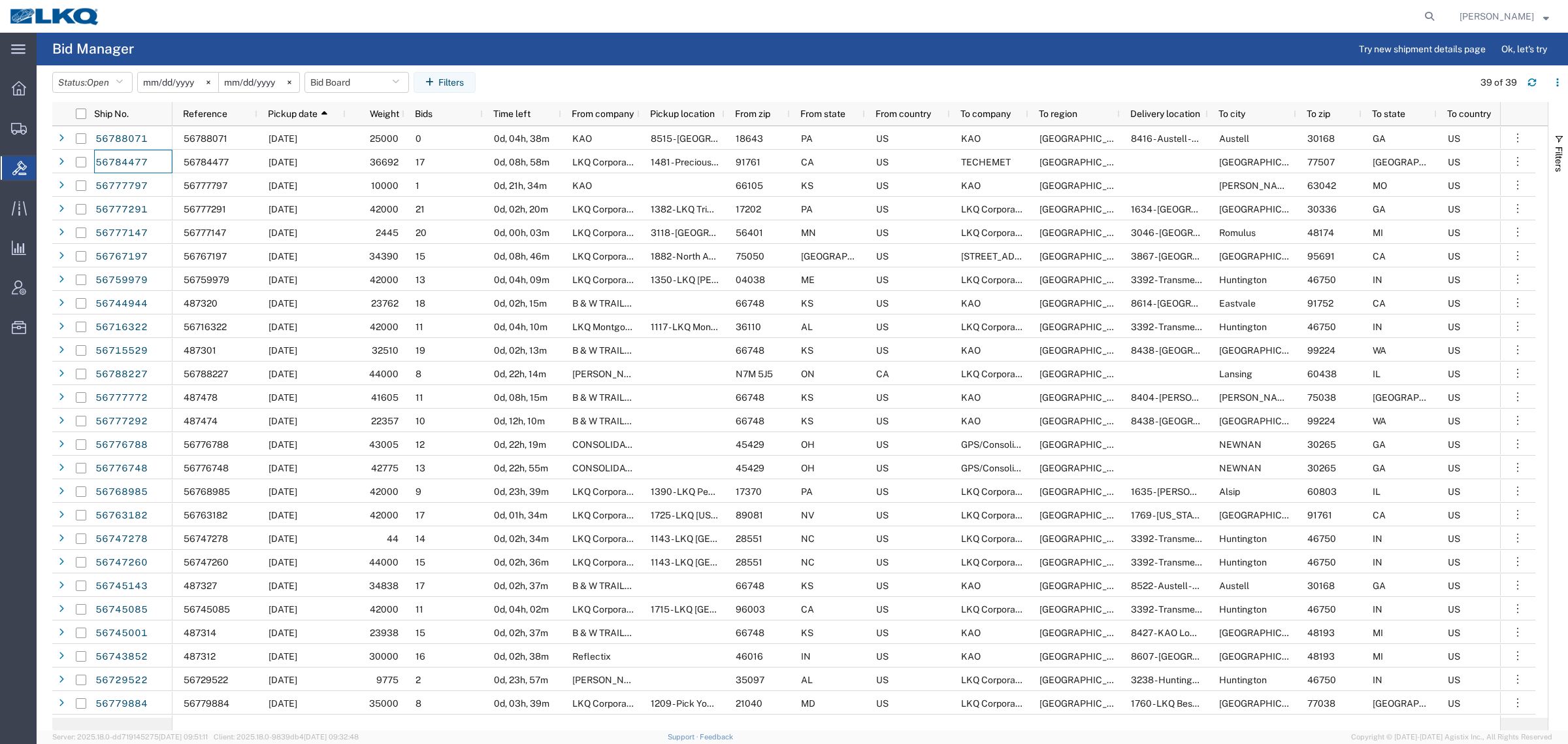
drag, startPoint x: 262, startPoint y: 28, endPoint x: 203, endPoint y: 2, distance: 64.5
click at [243, 23] on div at bounding box center [775, 16] width 1331 height 32
click at [364, 79] on button "Bid Board" at bounding box center [356, 82] width 105 height 21
click at [357, 139] on span "Bid Board" at bounding box center [391, 139] width 171 height 24
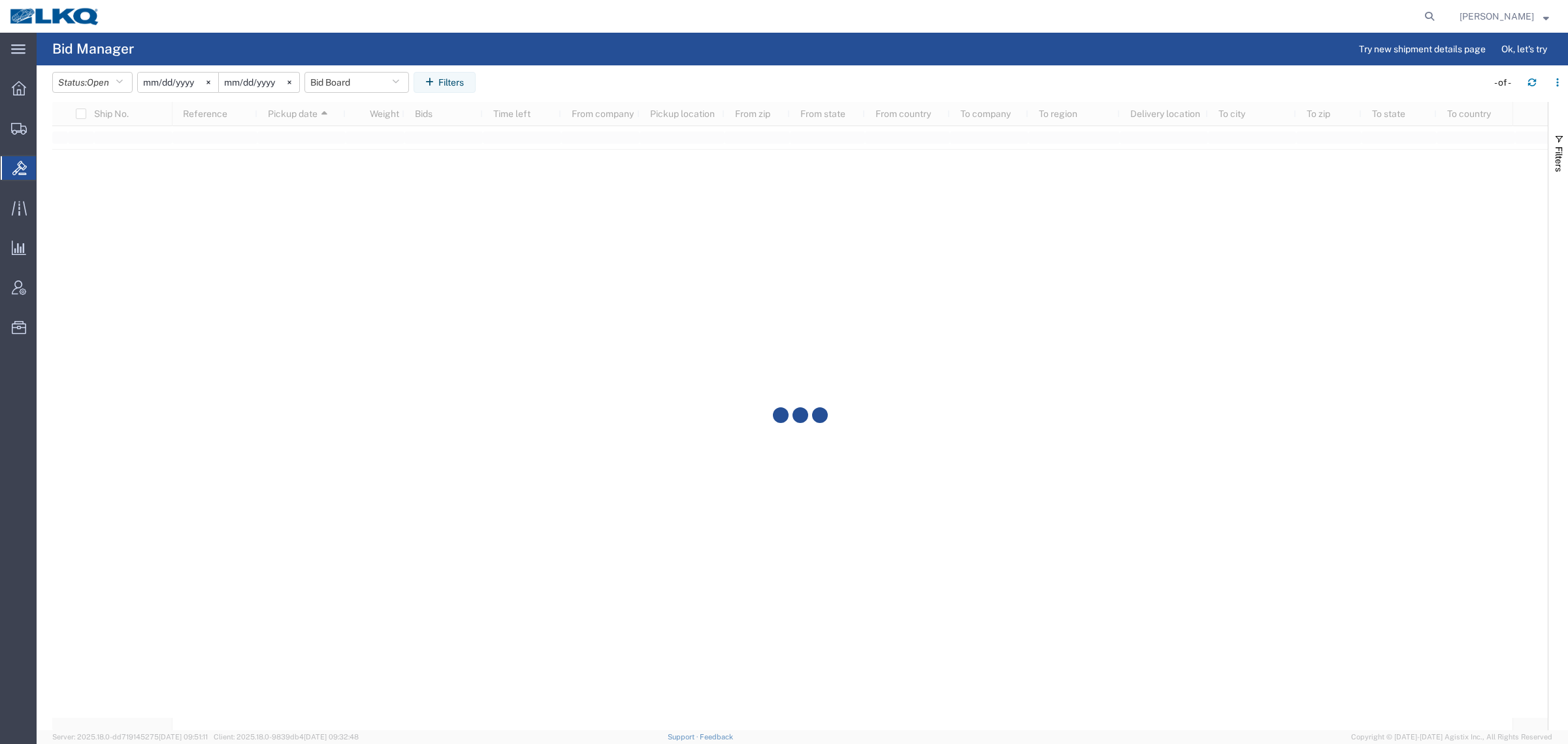
click at [543, 69] on header "Status: Open Active All Awaiting Confirmation Awarded Closed Expired Open Withd…" at bounding box center [810, 84] width 1516 height 37
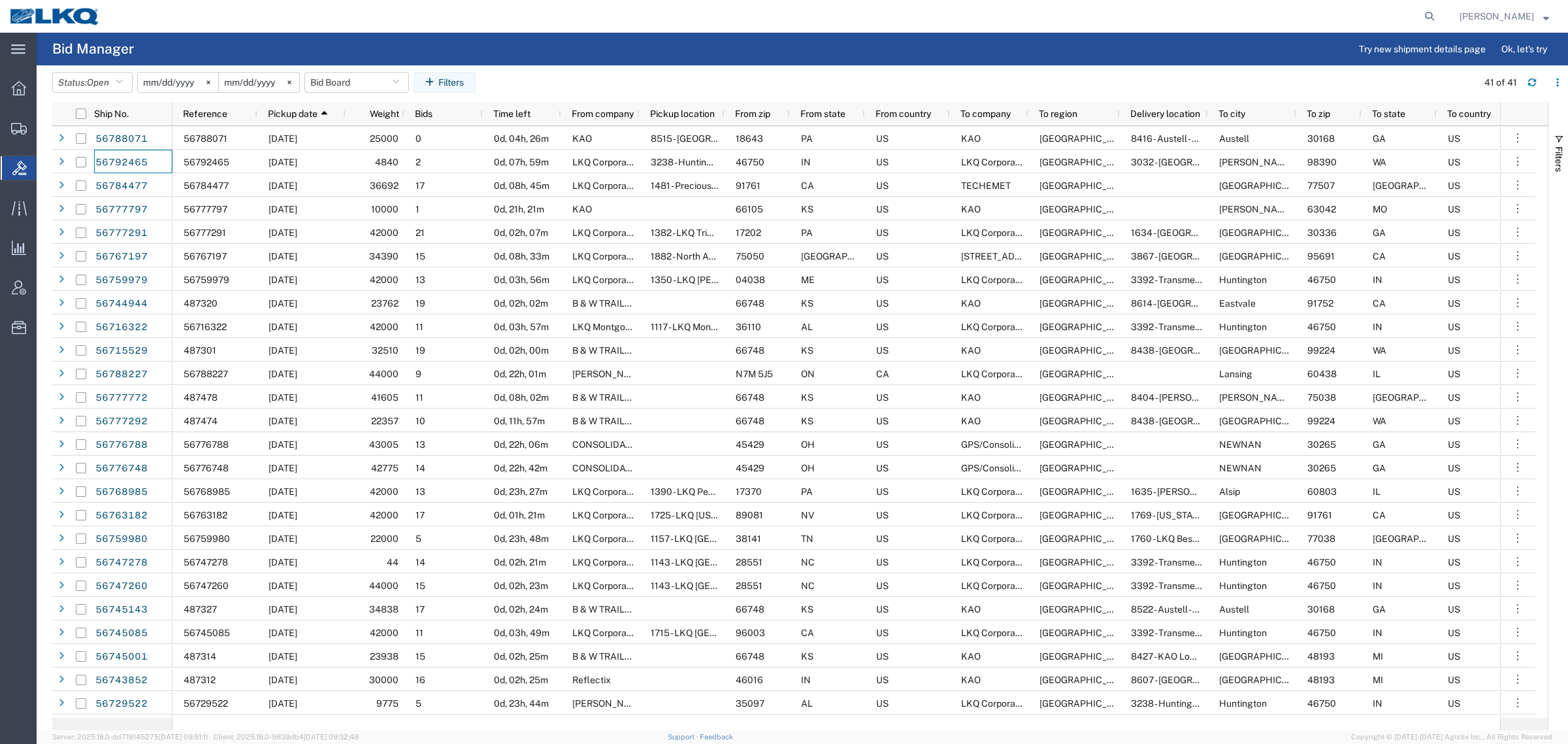
click at [455, 33] on agx-page-header "Bid Manager Try new shipment details page Ok, let's try" at bounding box center [802, 48] width 1532 height 32
click at [358, 36] on agx-page-header "Bid Manager Try new shipment details page Ok, let's try" at bounding box center [802, 48] width 1532 height 32
click at [328, 81] on button "Bid Board" at bounding box center [356, 82] width 105 height 21
click at [356, 138] on span "Bid Board" at bounding box center [391, 139] width 171 height 24
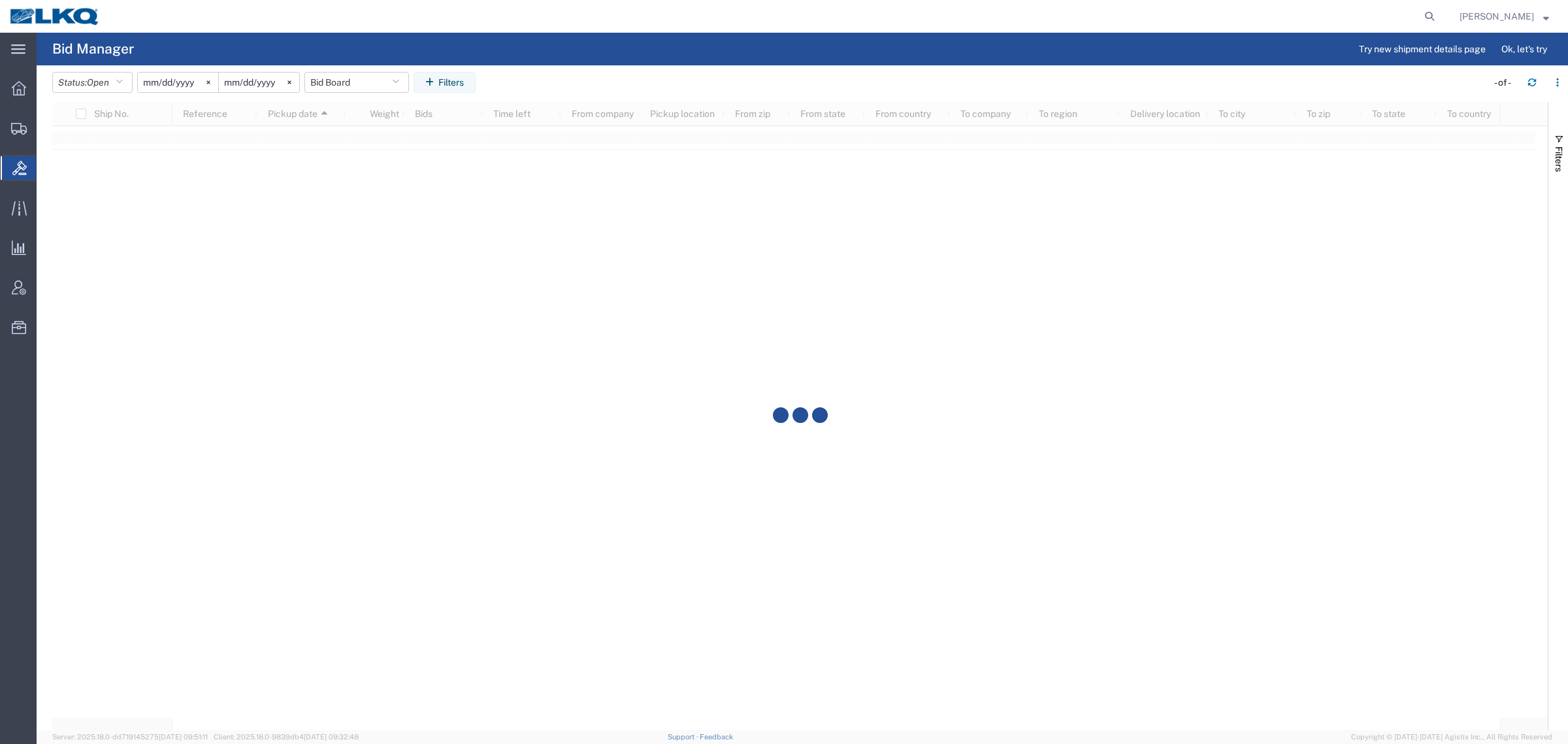
click at [586, 50] on agx-page-header "Bid Manager Try new shipment details page Ok, let's try" at bounding box center [802, 48] width 1532 height 32
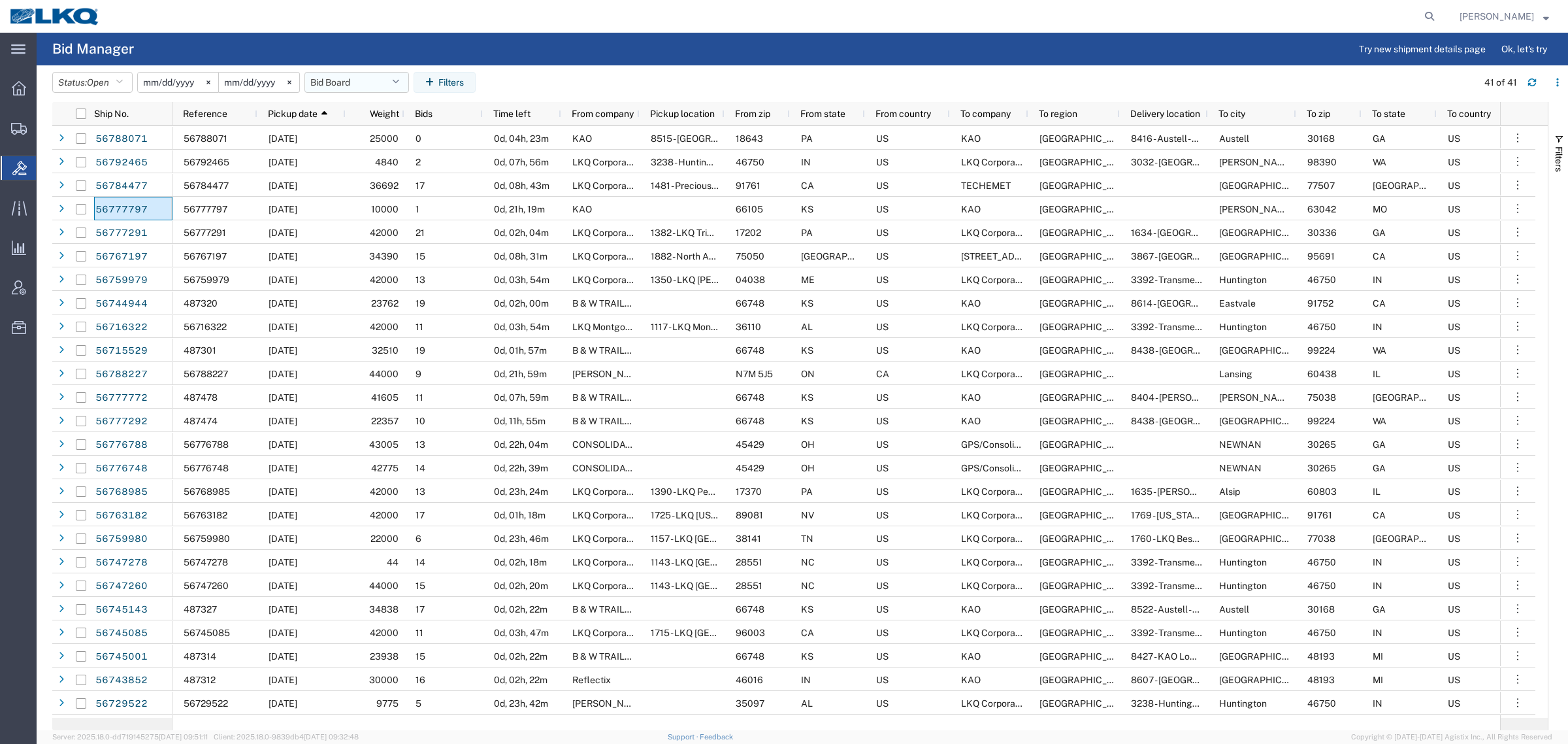
click at [339, 78] on button "Bid Board" at bounding box center [356, 82] width 105 height 21
click at [359, 135] on span "Bid Board" at bounding box center [391, 139] width 171 height 24
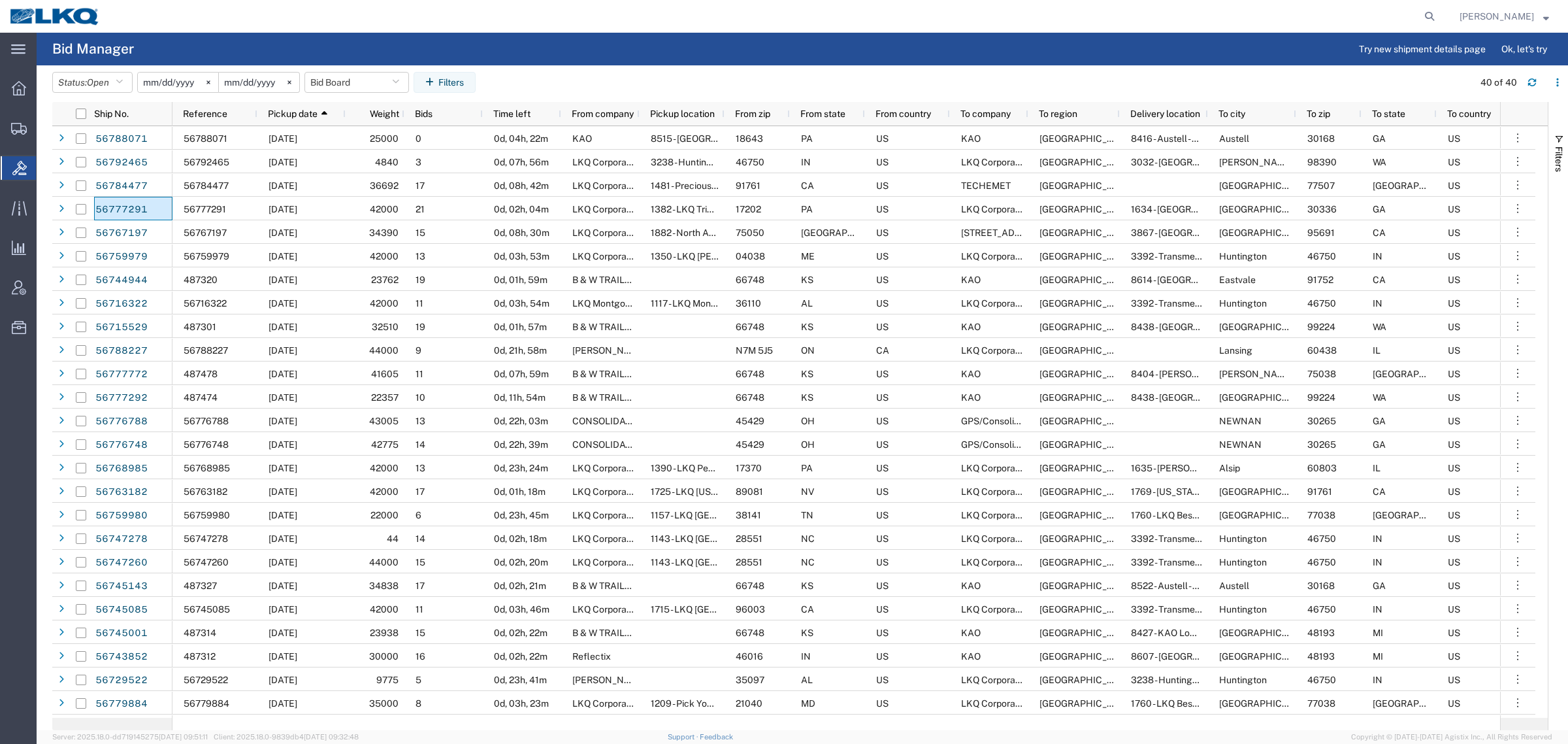
click at [638, 47] on agx-page-header "Bid Manager Try new shipment details page Ok, let's try" at bounding box center [802, 48] width 1532 height 32
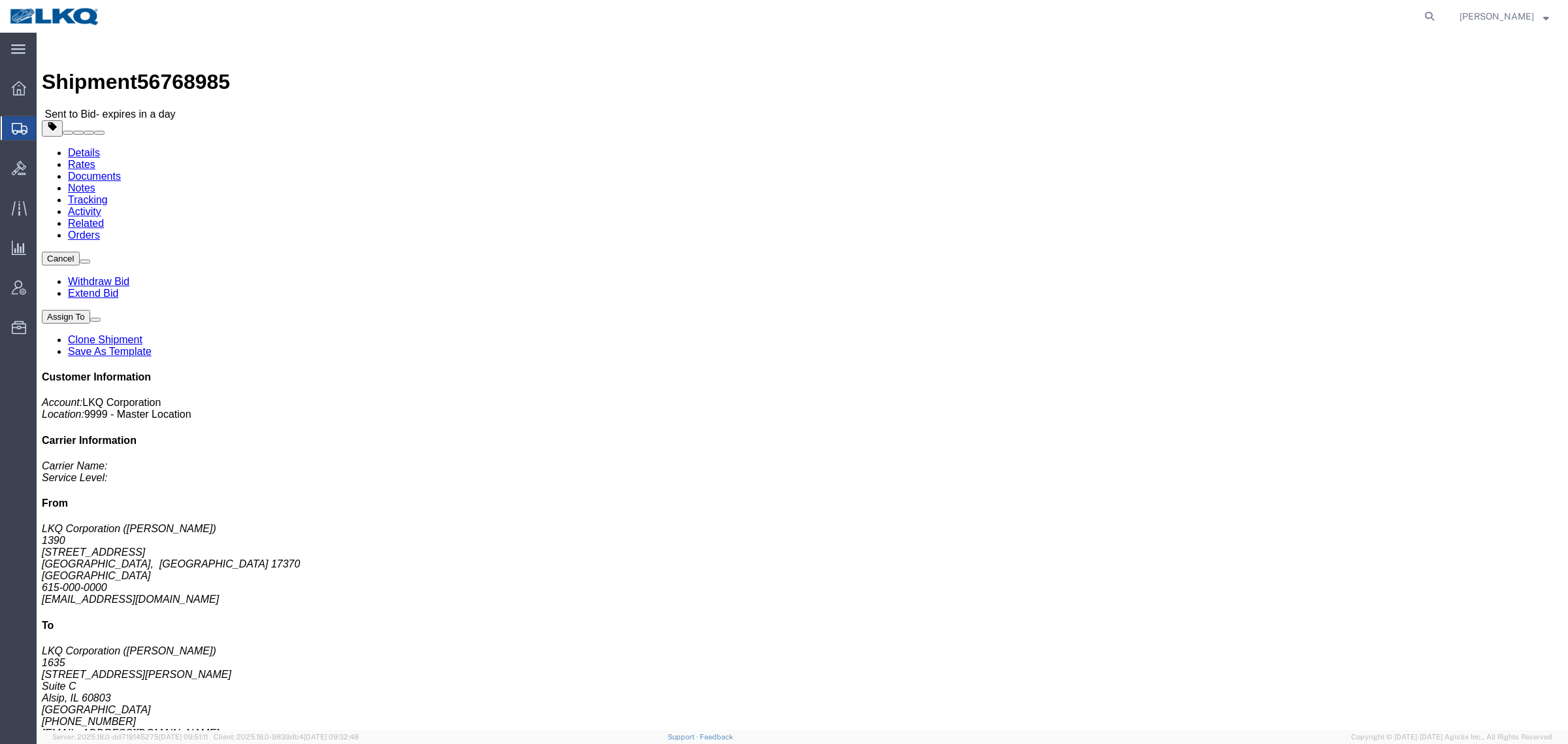
click div "Shipment Detail Ship From LKQ Corporation ([PERSON_NAME]) [STREET_ADDRESS] 615-…"
click address "LKQ Corporation ([PERSON_NAME]) [STREET_ADDRESS] 615-000-0000 [EMAIL_ADDRESS][D…"
click link "Rates"
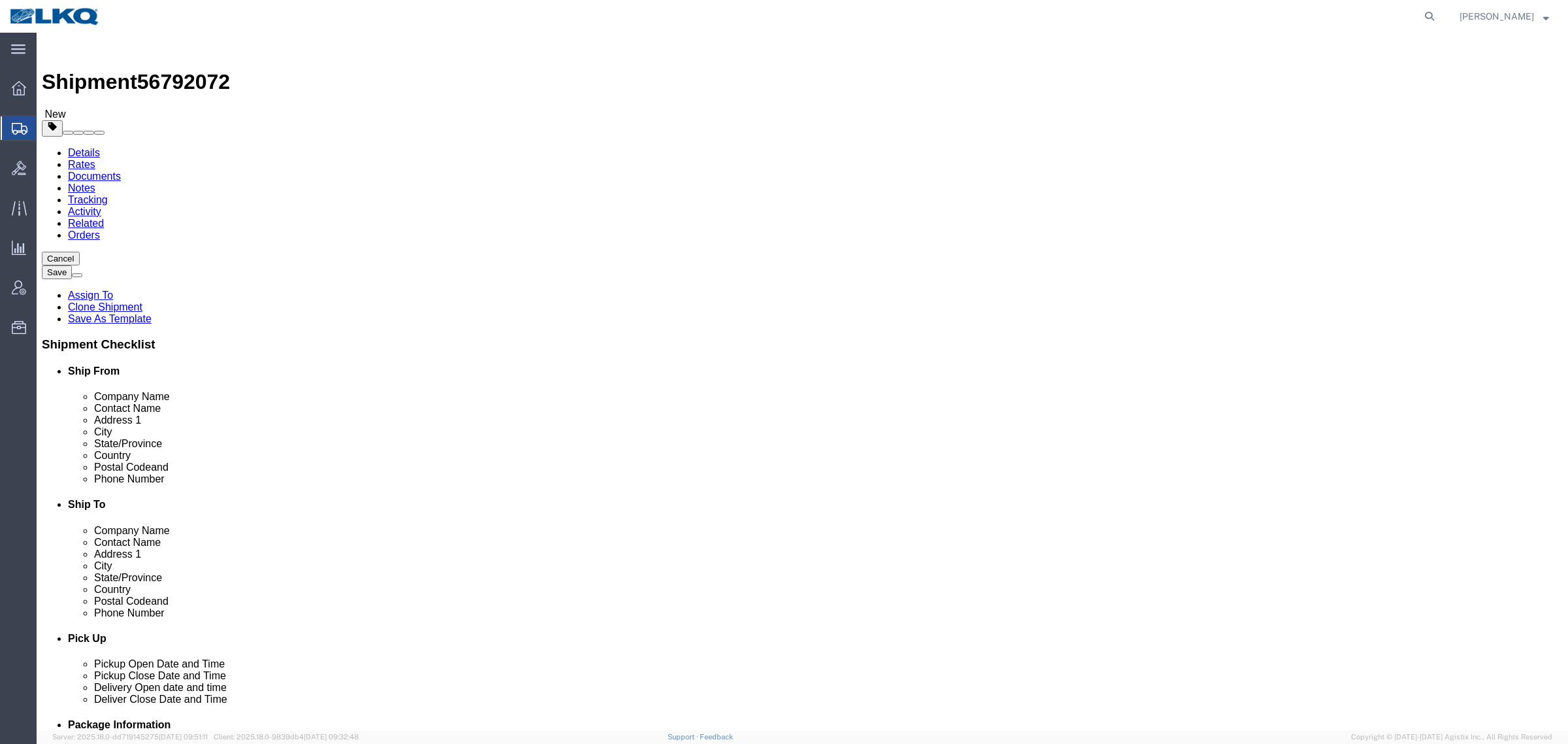
click span "56792072"
select select "27634"
select select "30704"
click icon
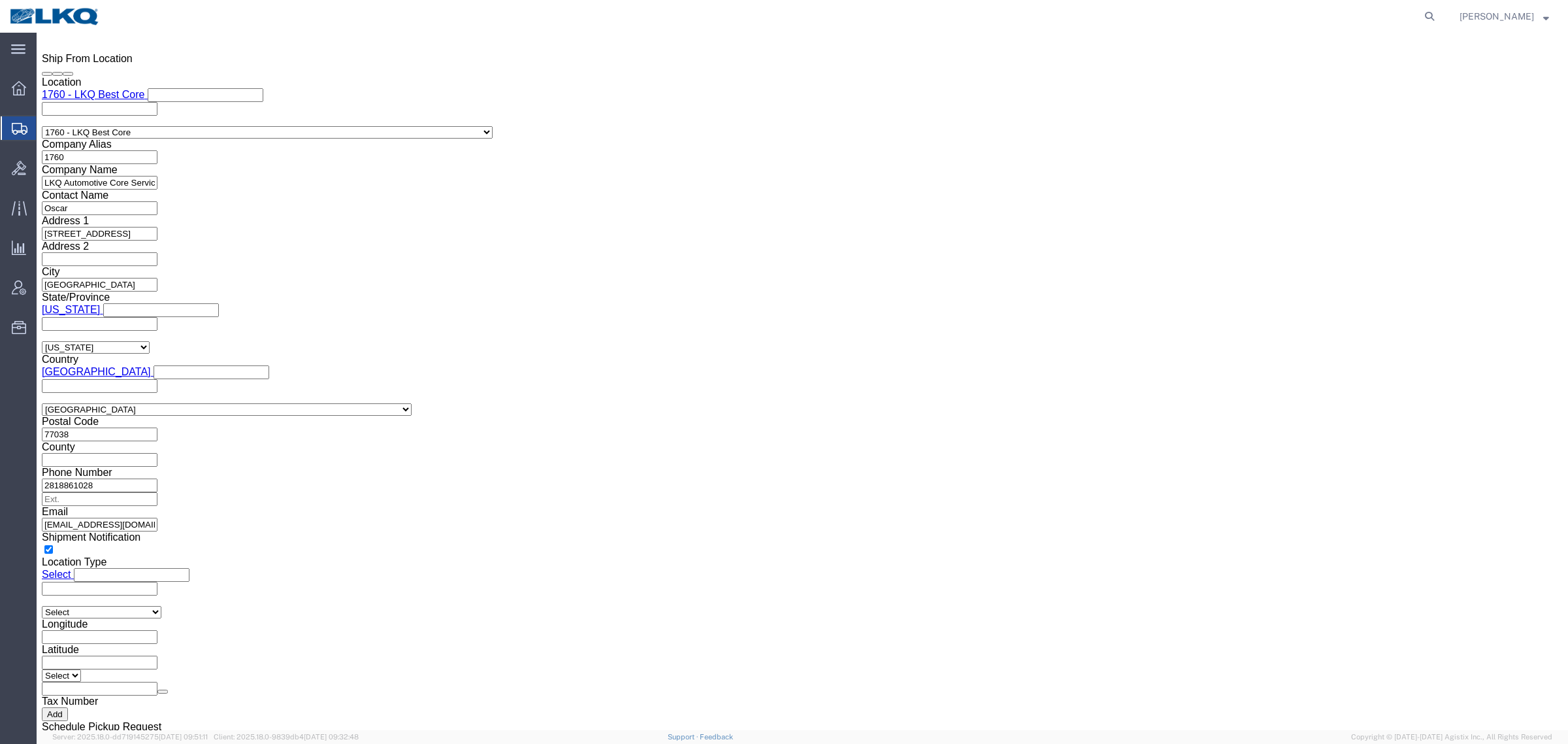
scroll to position [1285, 0]
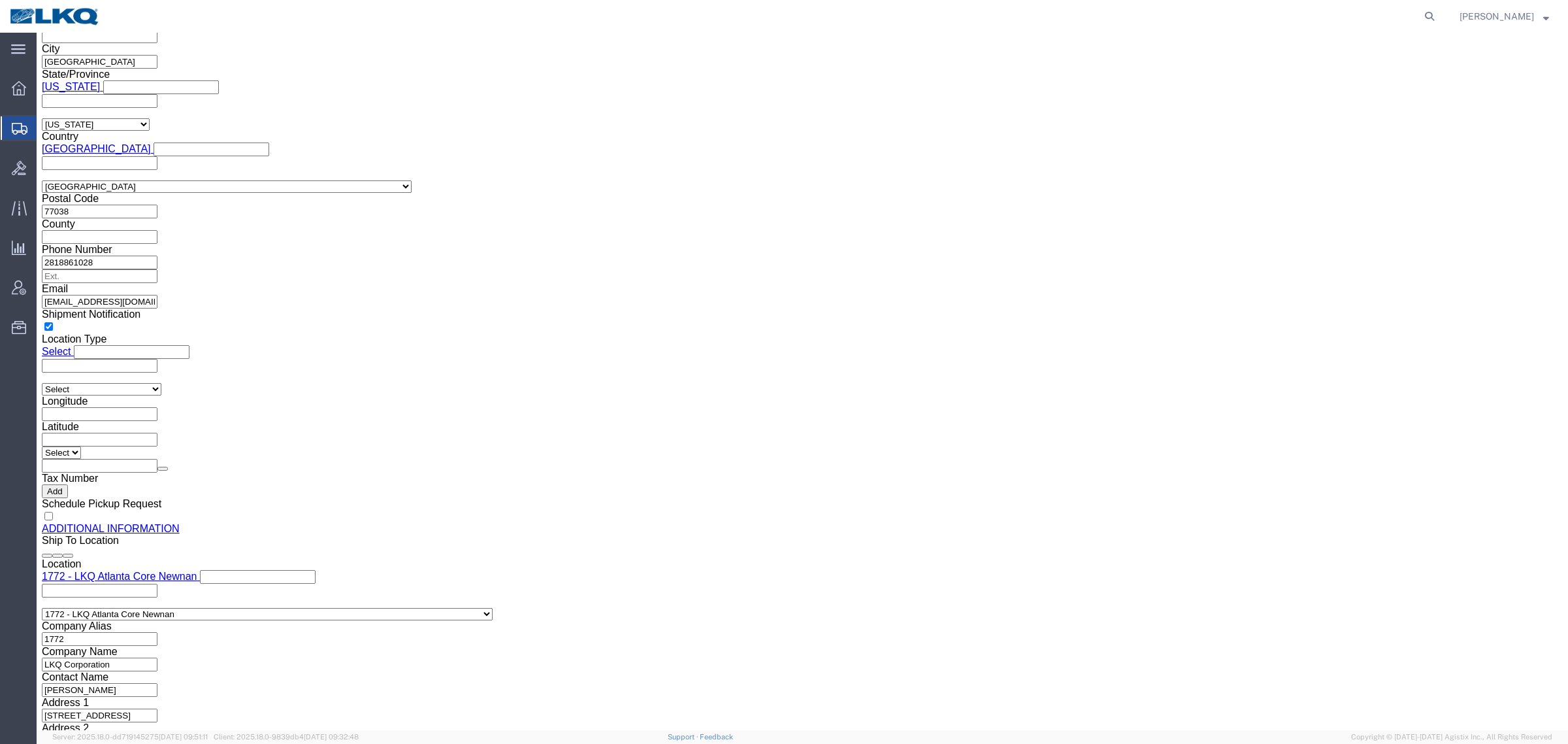
click input "[EMAIL_ADDRESS][DOMAIN_NAME]"
click div "Shipment Information Package Information Special Services Loading Routing"
drag, startPoint x: 55, startPoint y: 92, endPoint x: 542, endPoint y: 259, distance: 514.8
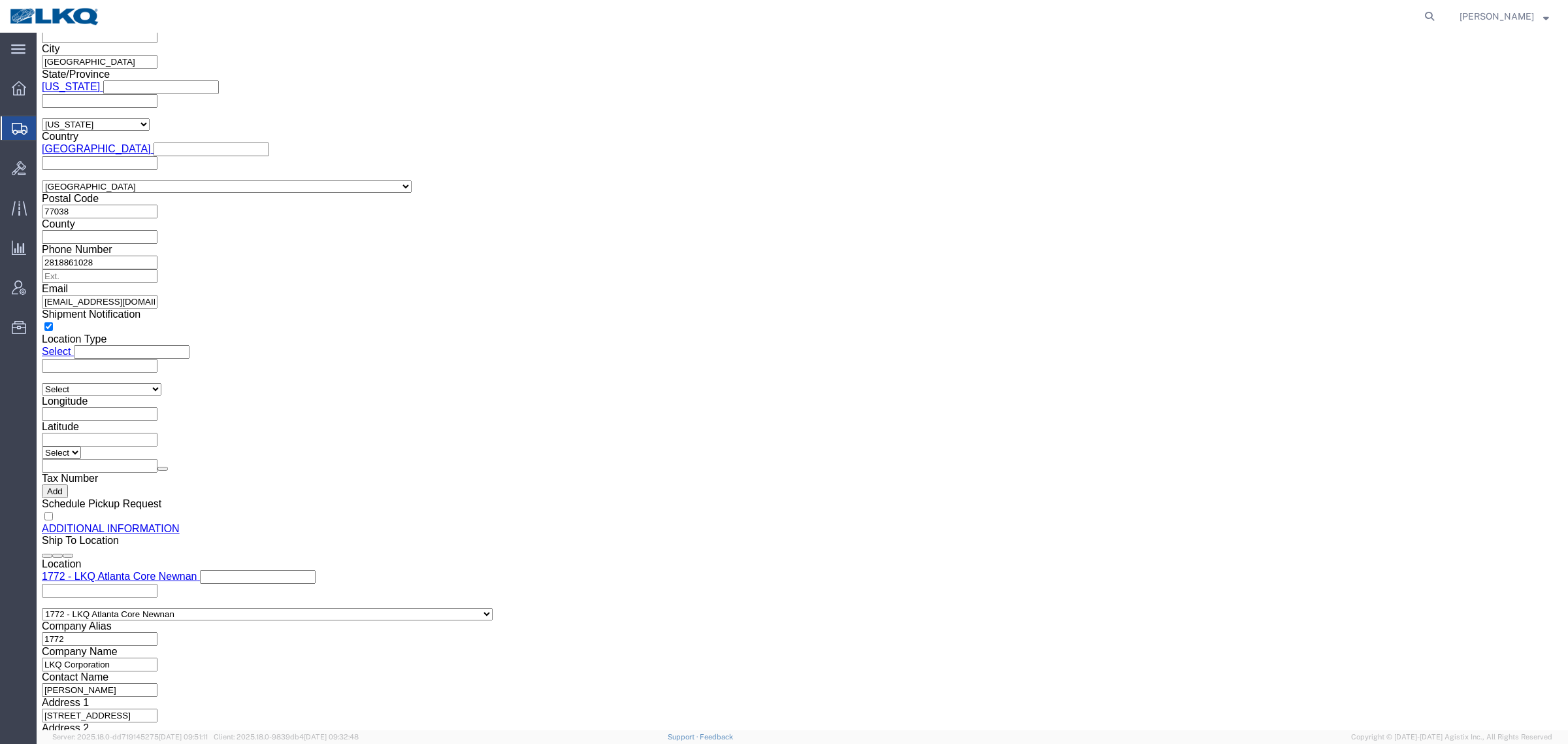
click link "Shipment Information"
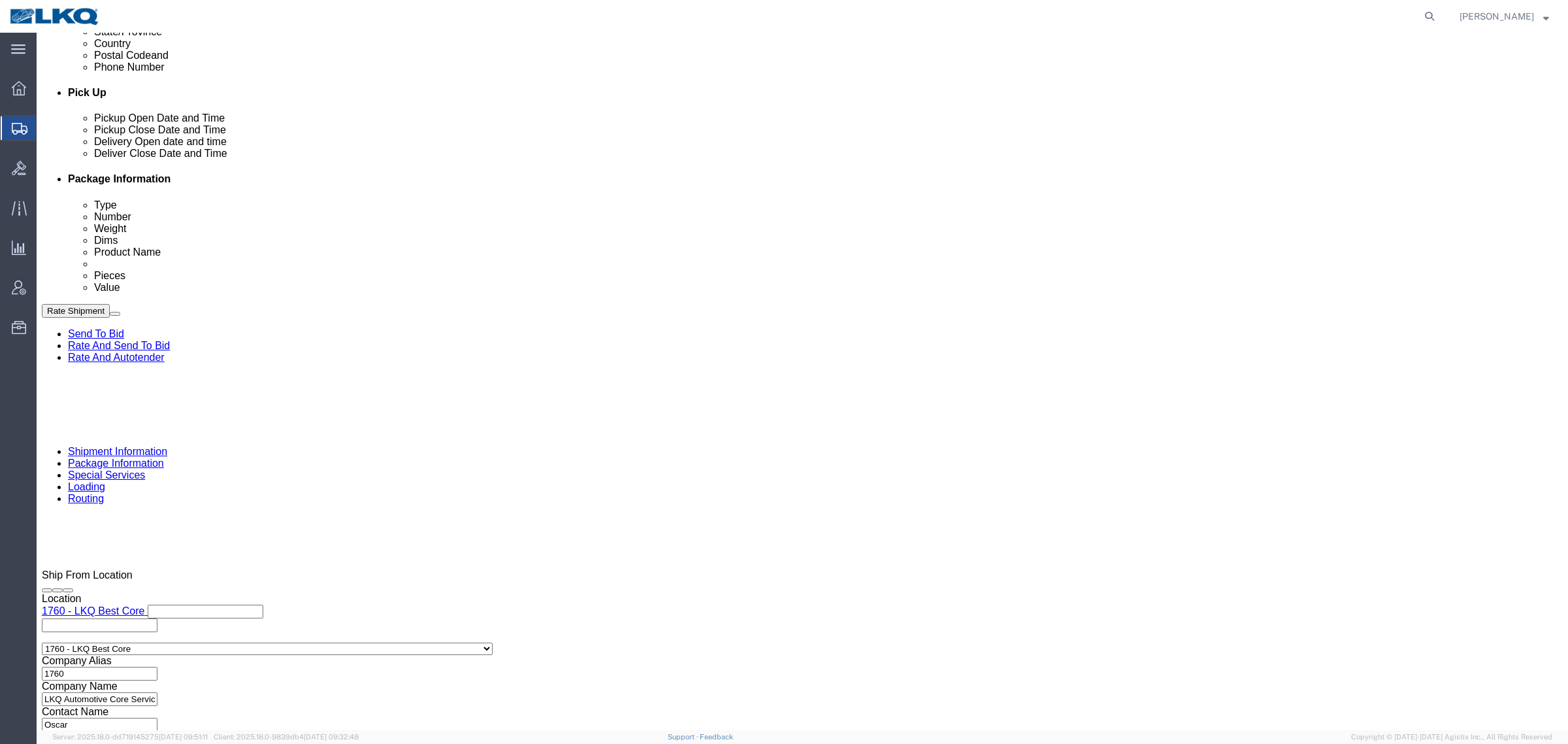
scroll to position [311, 0]
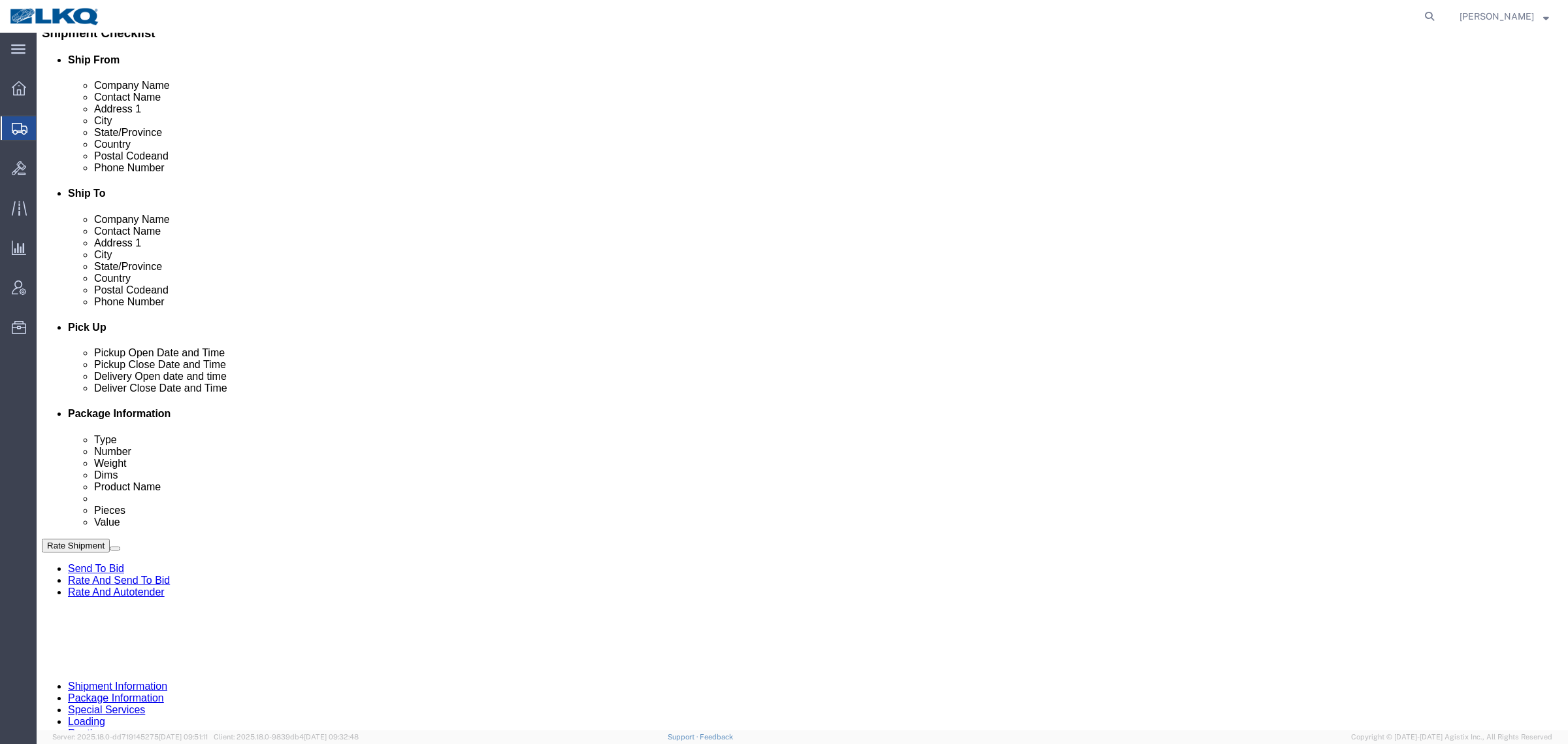
click li "LKQ Corporation - 1772 [DATE] 08:00 AM - 01:00 PM Schedule appointment [STREET_…"
click link "Schedule appointment"
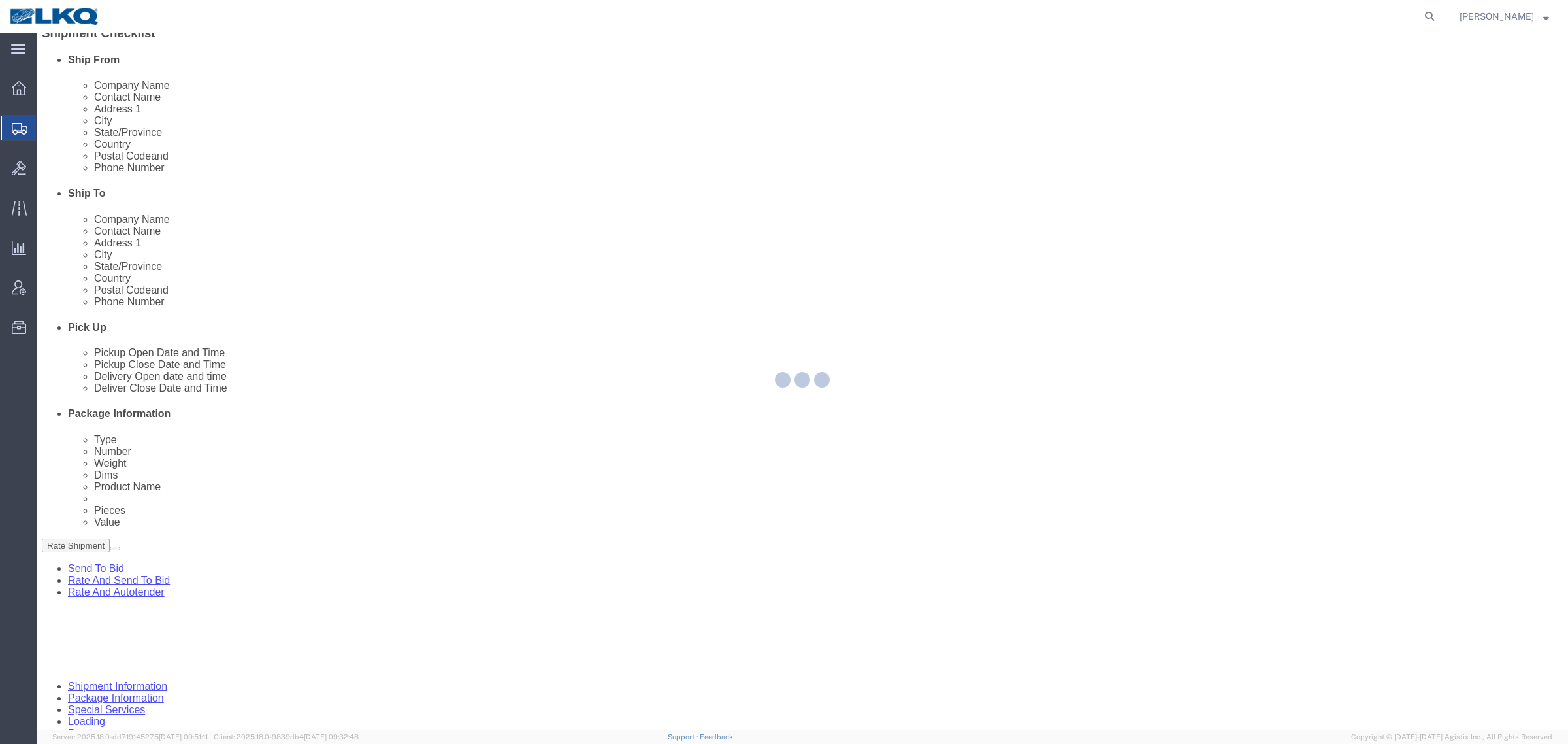
select select
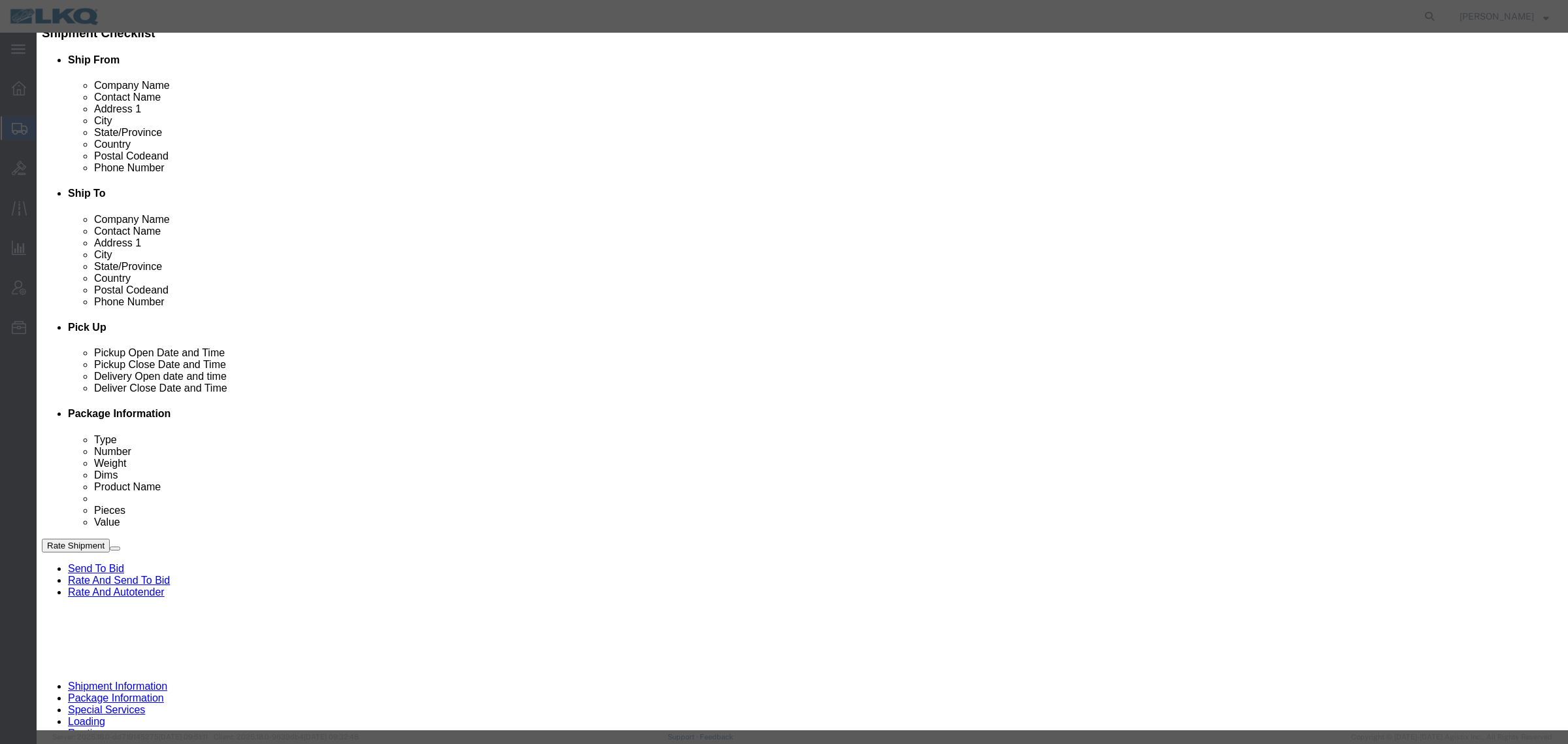
click input "[DATE]"
click td "15"
click div "Time Availability 11:00 AM"
click link "Availability"
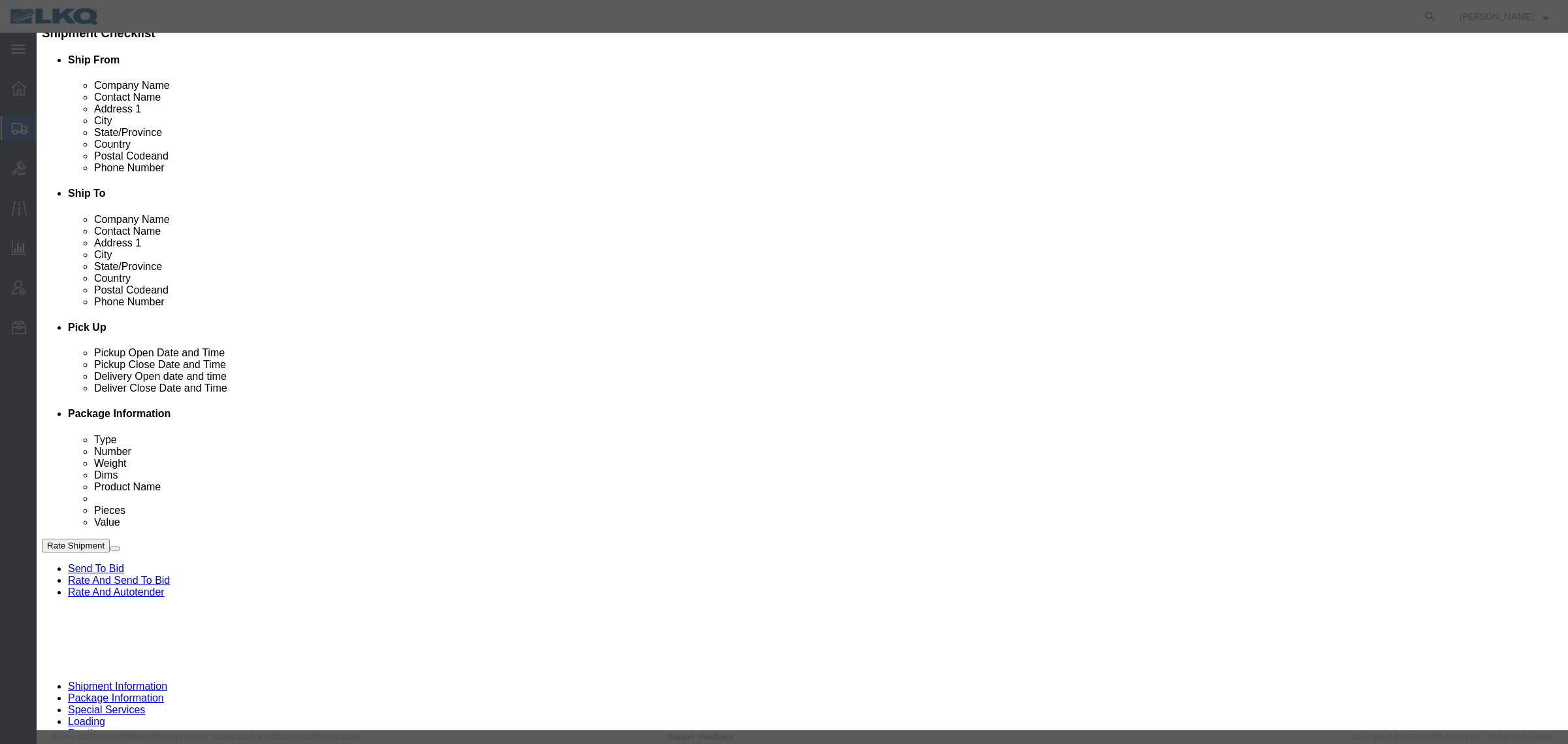
click button "Close"
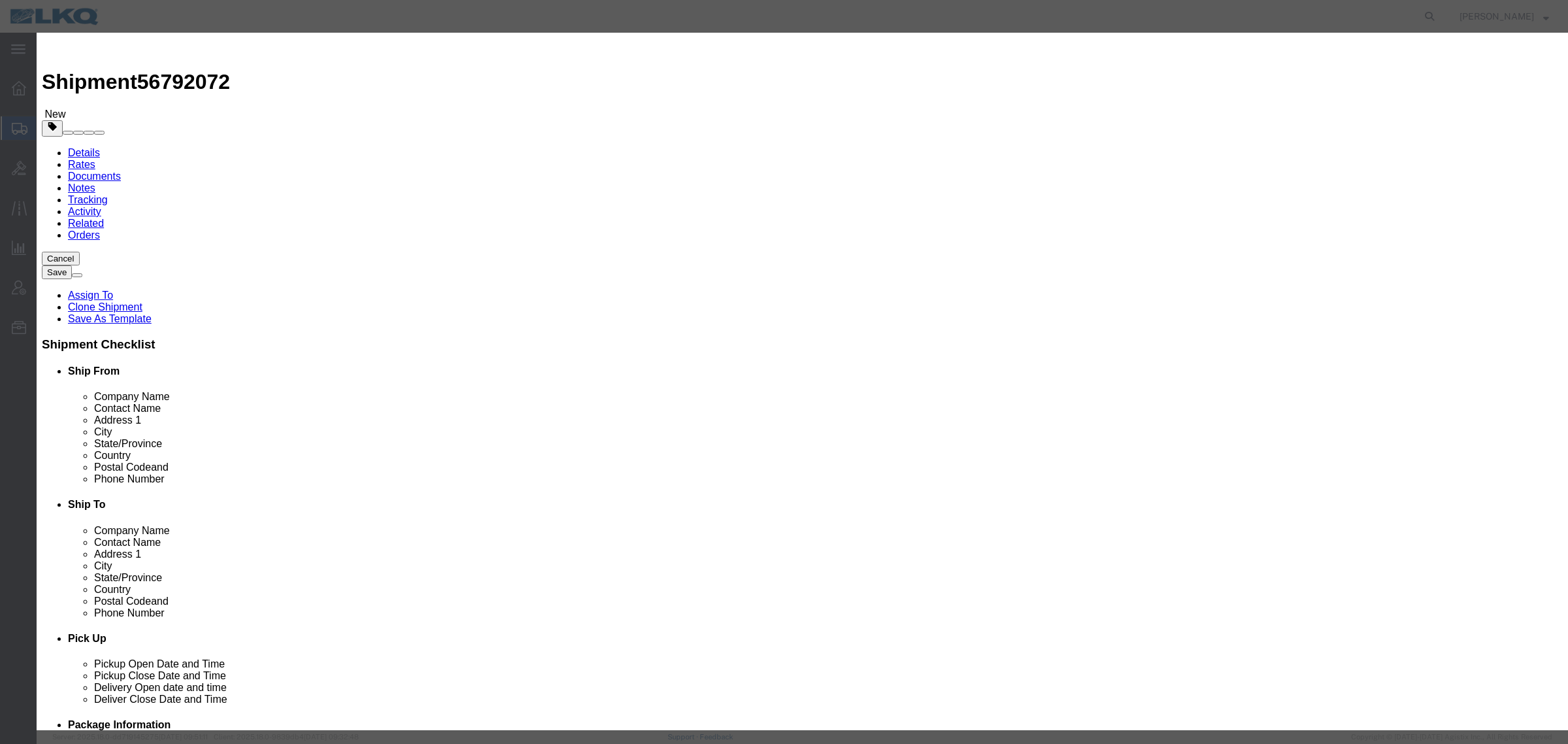
click input "11:00 AM"
type input "7:00 AM"
click select "Select 15 min 30 min 45 min 1 hr 2 hr 3 hr 4 hr"
select select "15"
click select "Select 15 min 30 min 45 min 1 hr 2 hr 3 hr 4 hr"
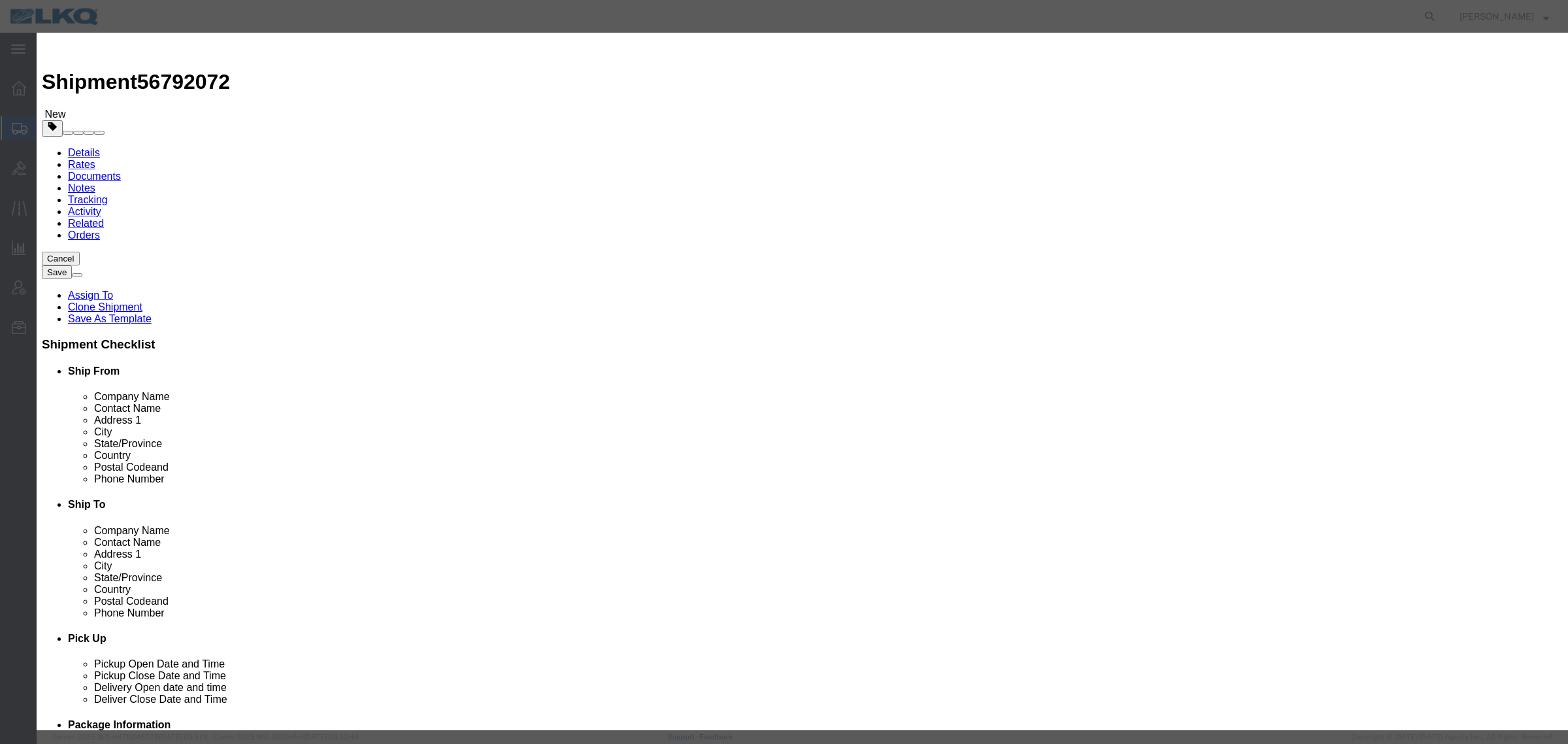
click button "Save"
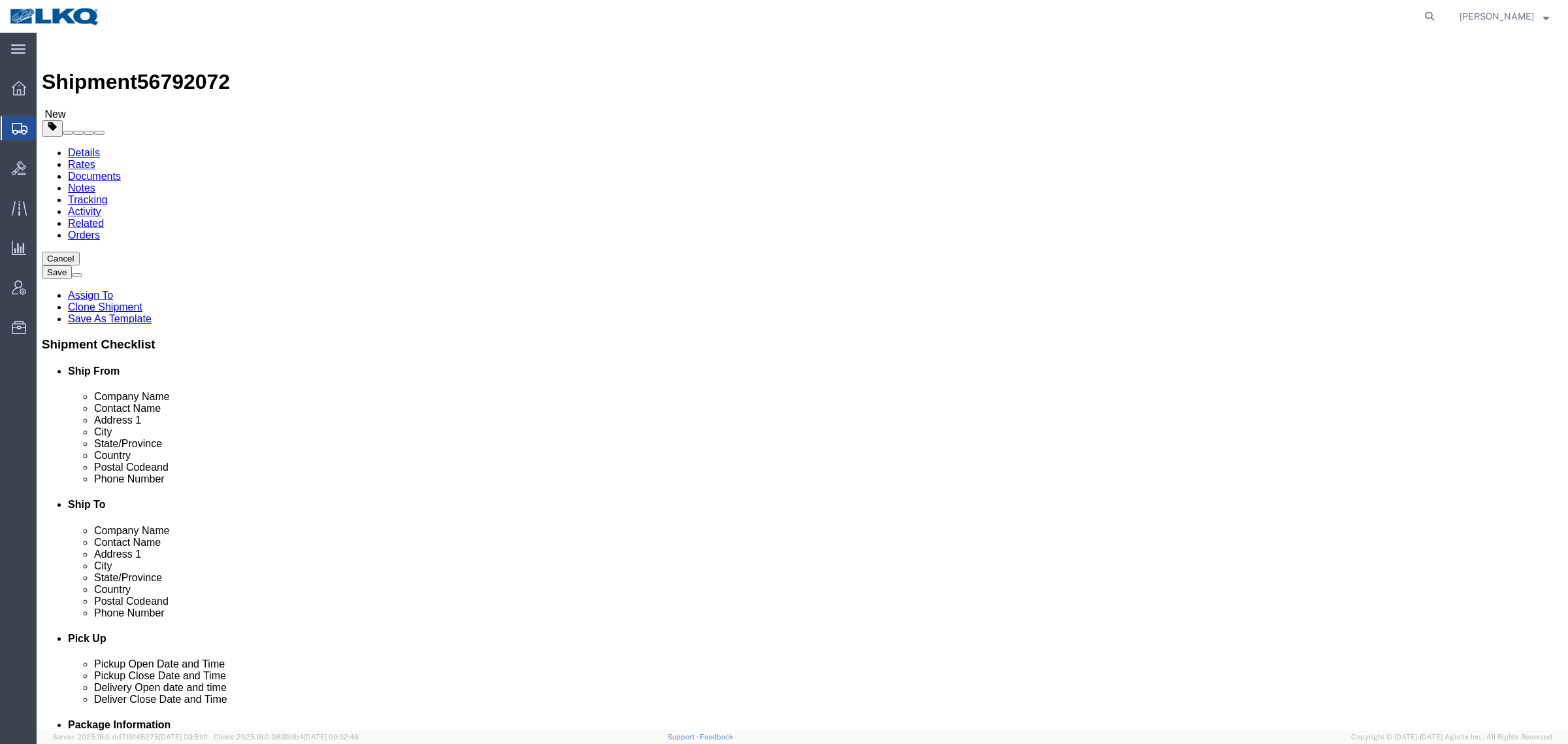
click div "Shipment Information Package Information Special Services Loading Routing"
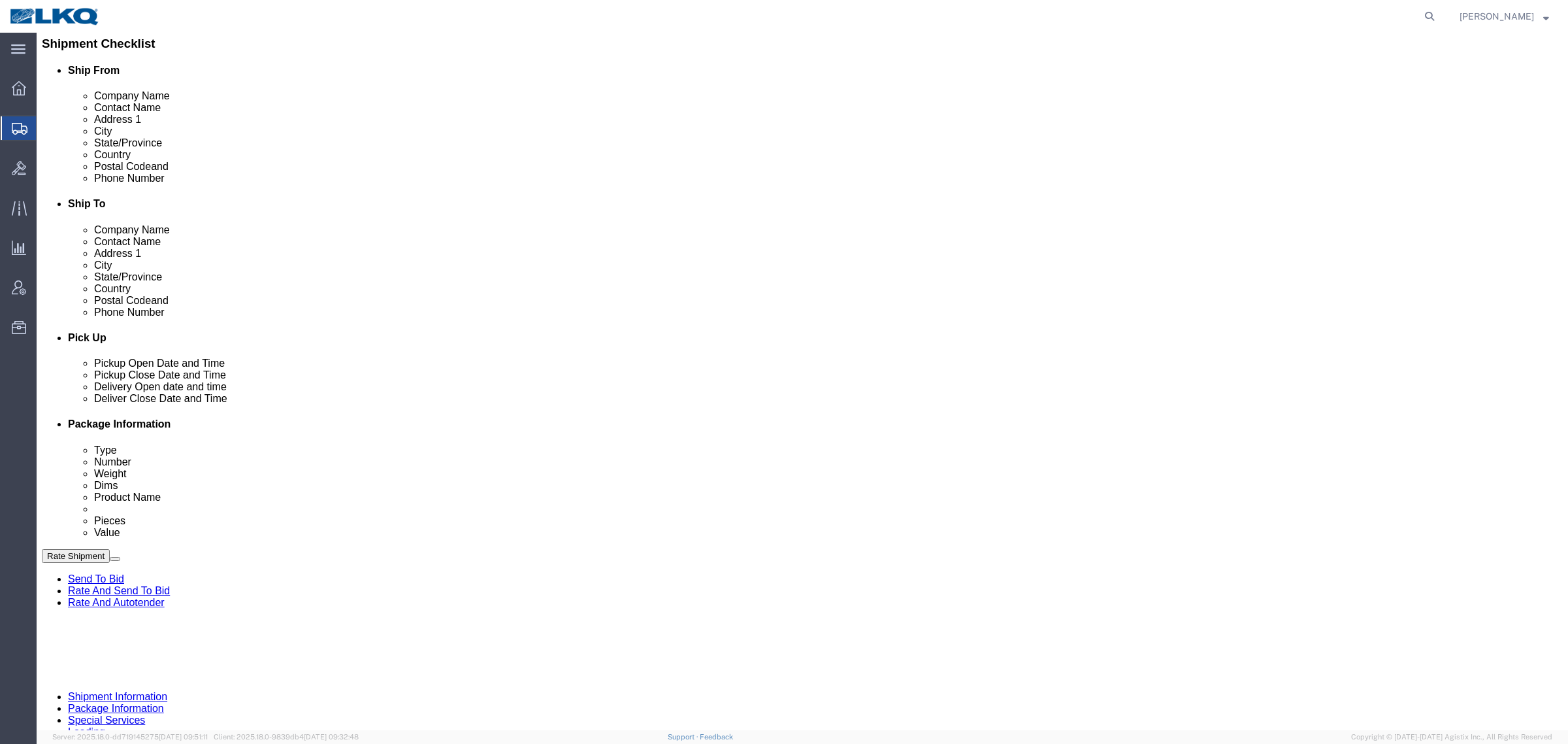
scroll to position [327, 0]
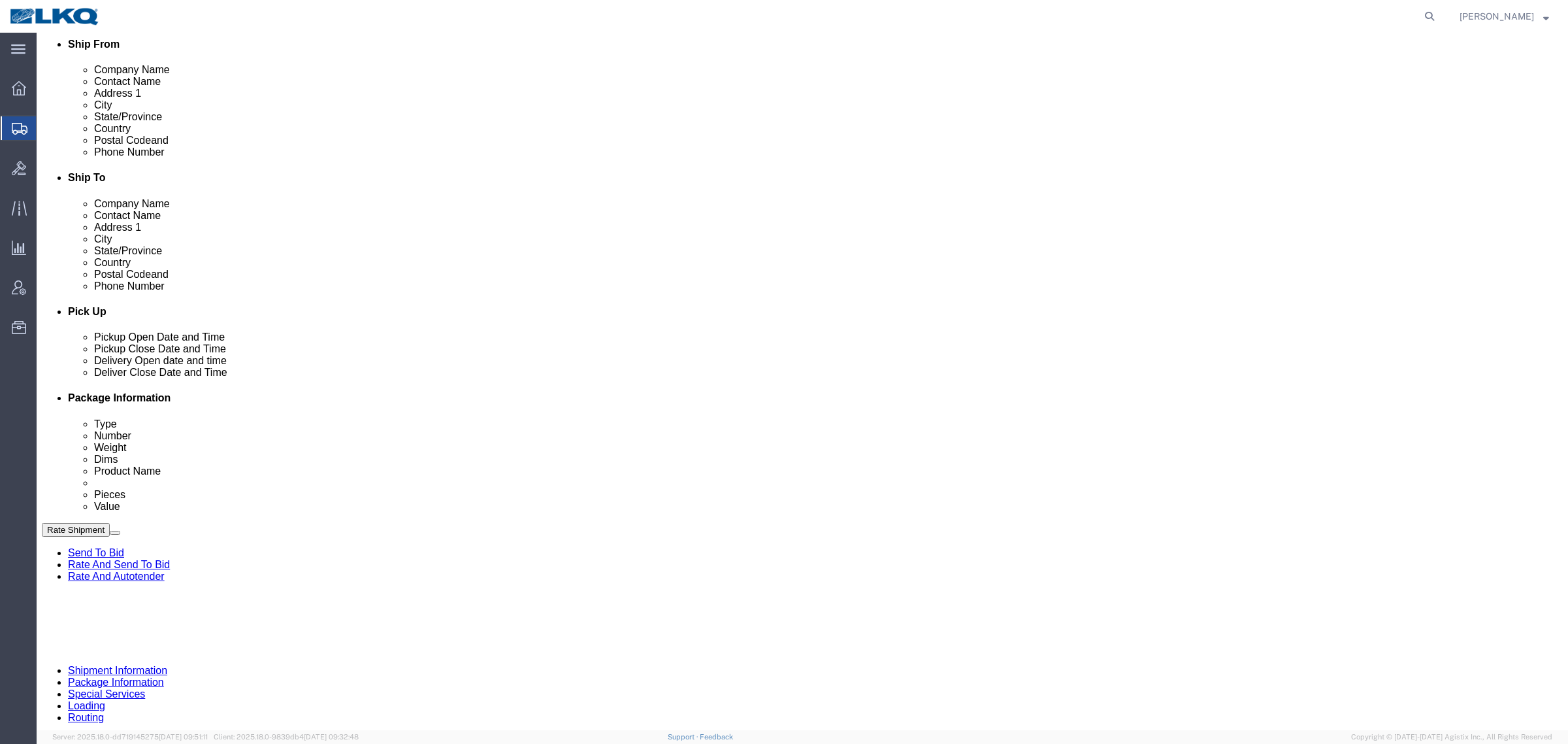
click button "Rate Shipment"
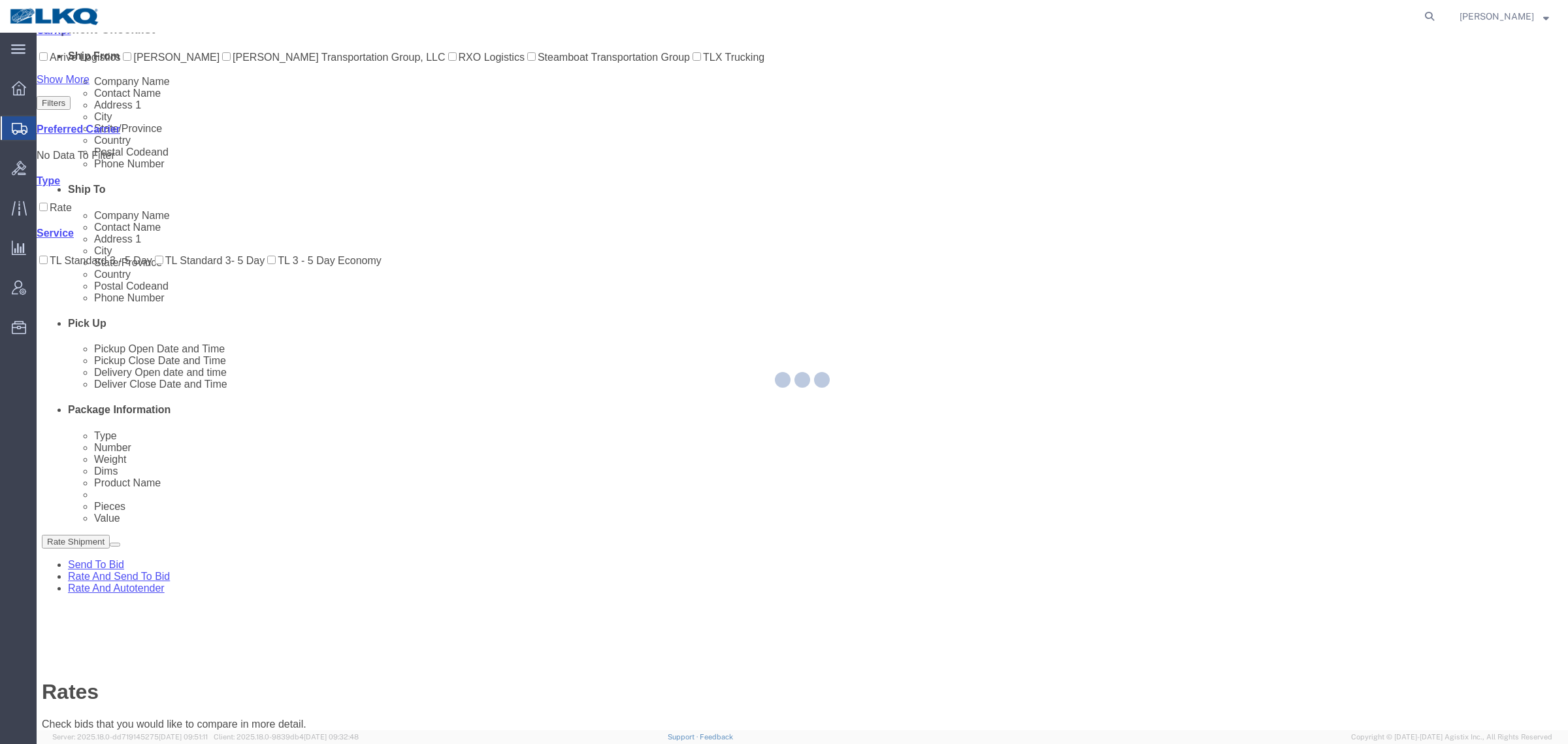
scroll to position [0, 0]
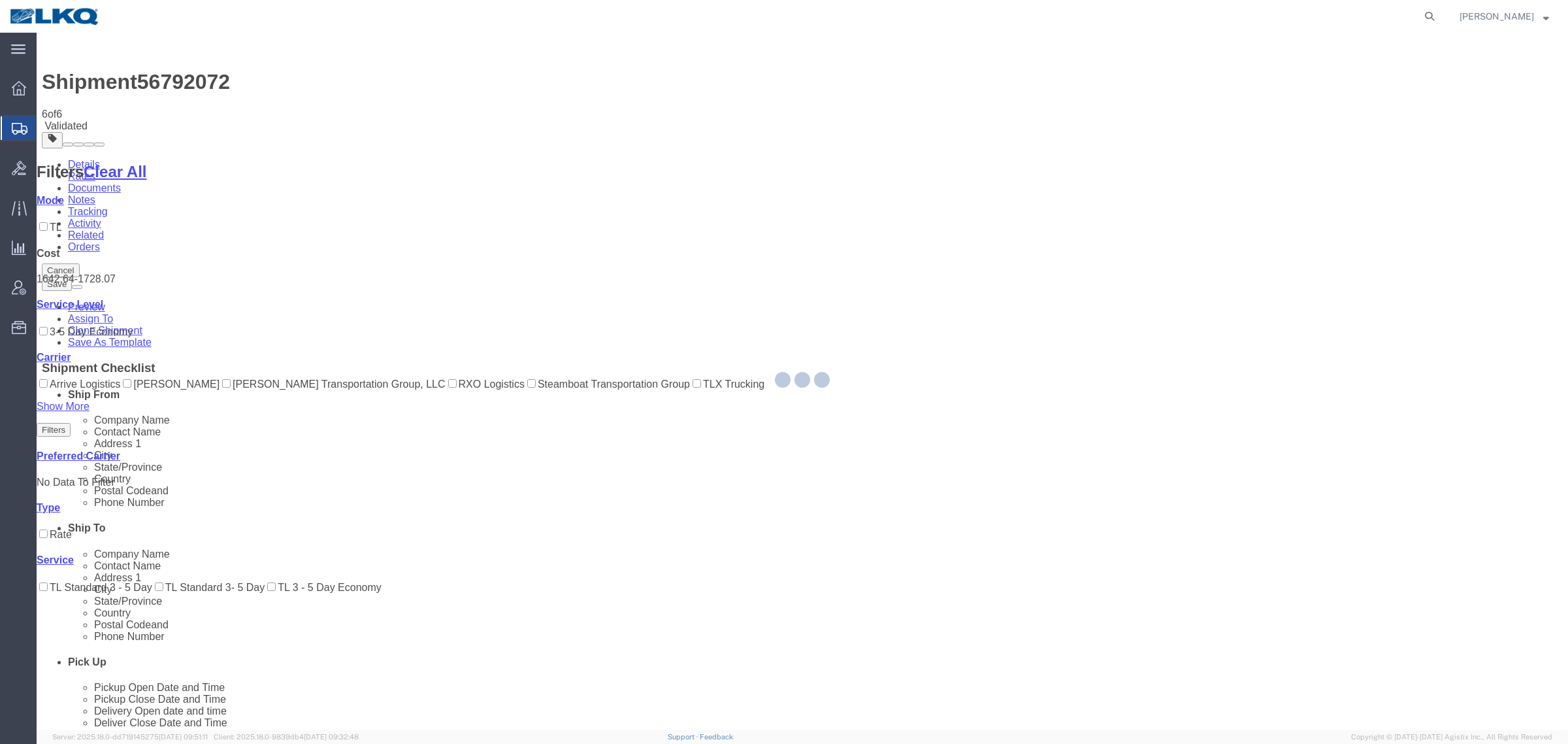
select select "27634"
select select "30704"
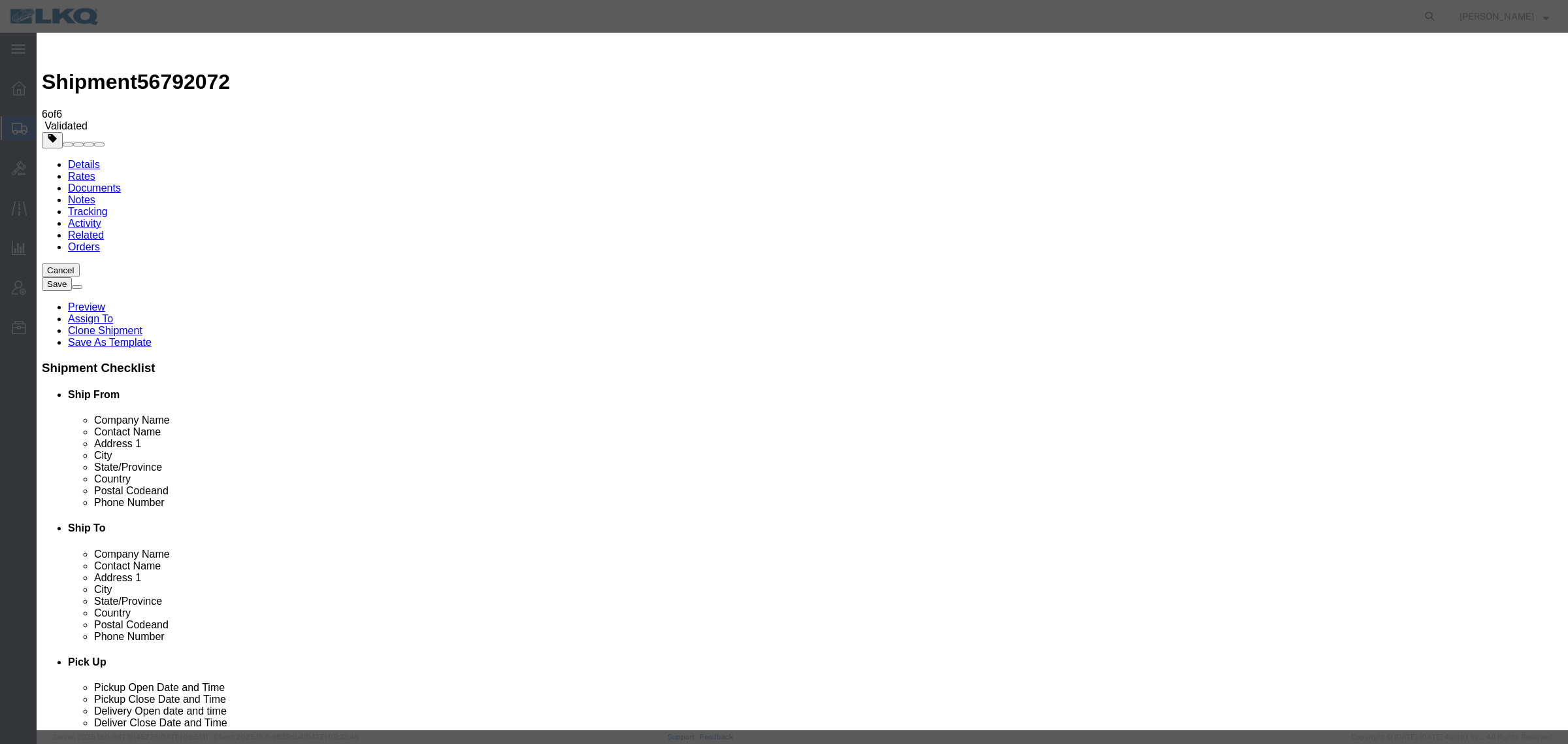
type input "2"
click input "2"
click select "Price Carrier Rank"
select select "LANE_RANK"
click select "Price Carrier Rank"
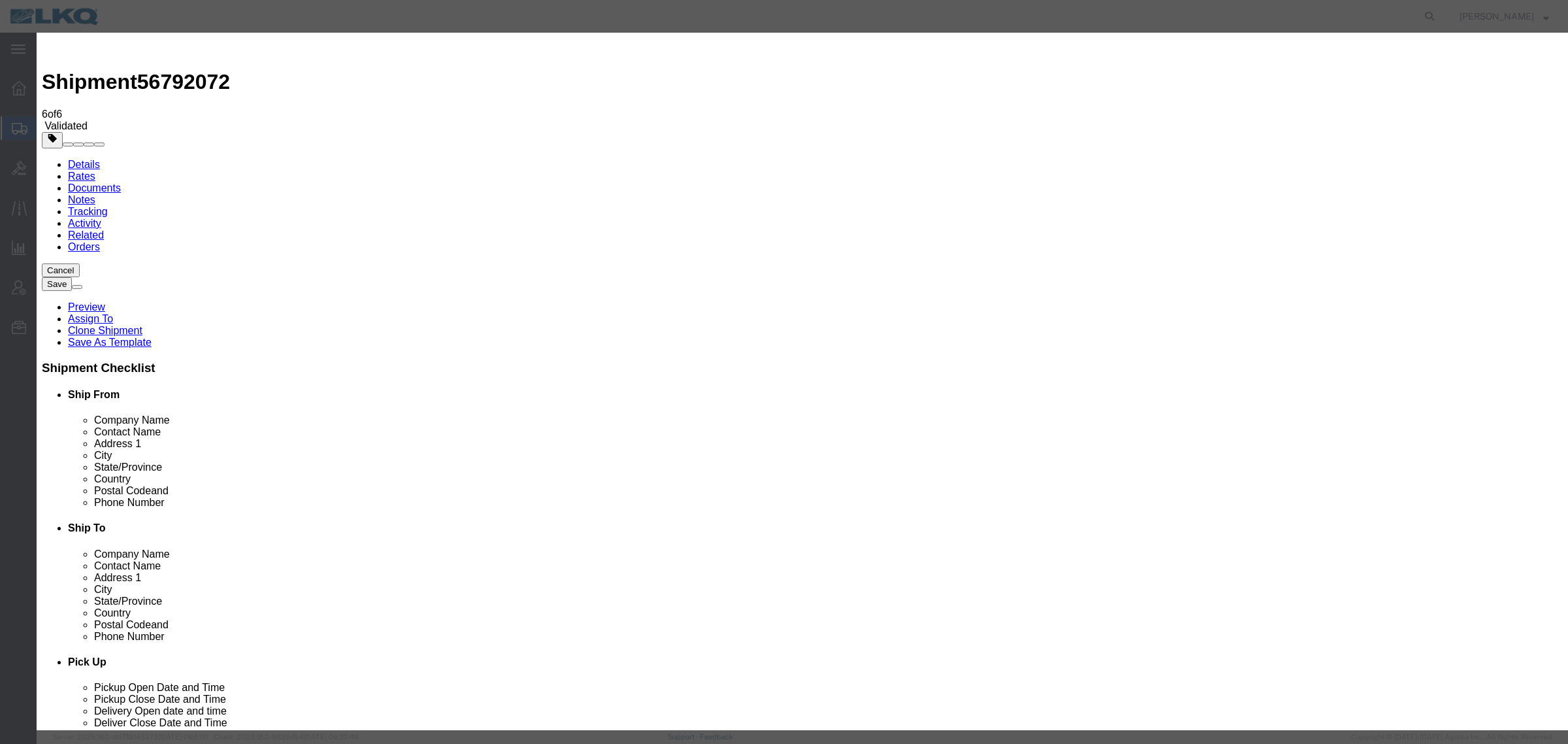
click div "From 8:00 AM"
click input "8:00 AM"
type input "7:00 AM"
click input "2"
type input "1"
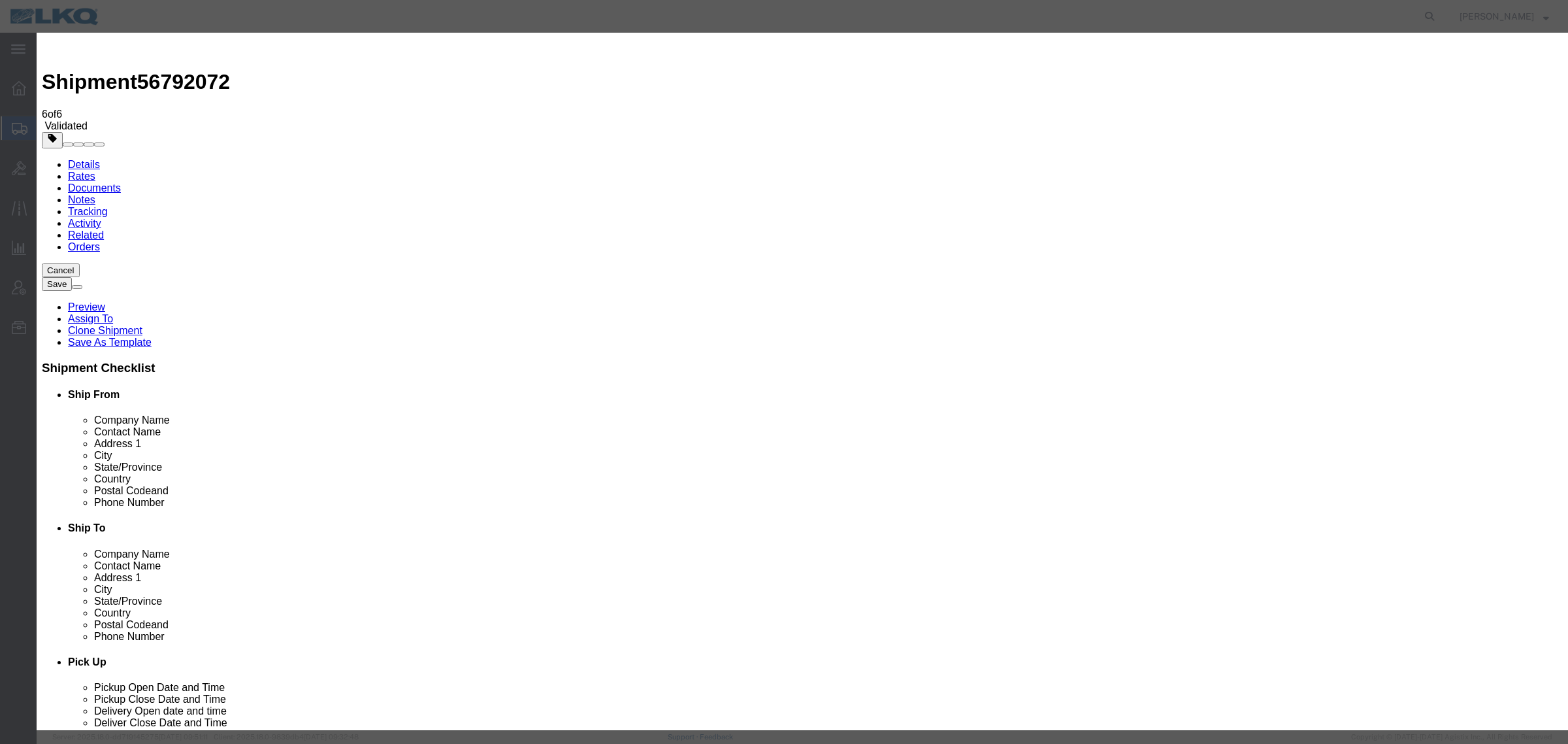
click input "1"
click button "Save Auto-Tender"
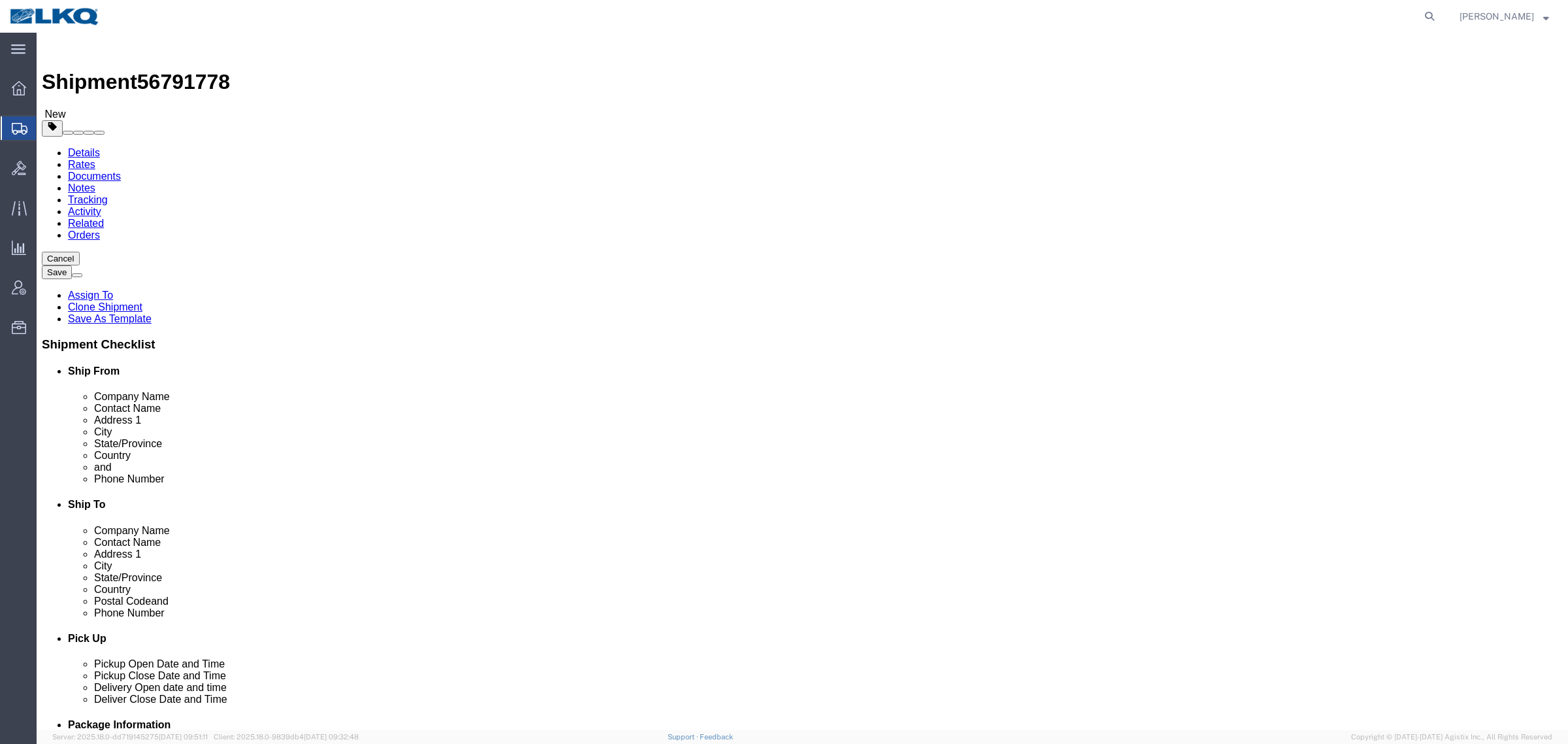
click button "Rate Shipment"
select select "27710"
select select "27708"
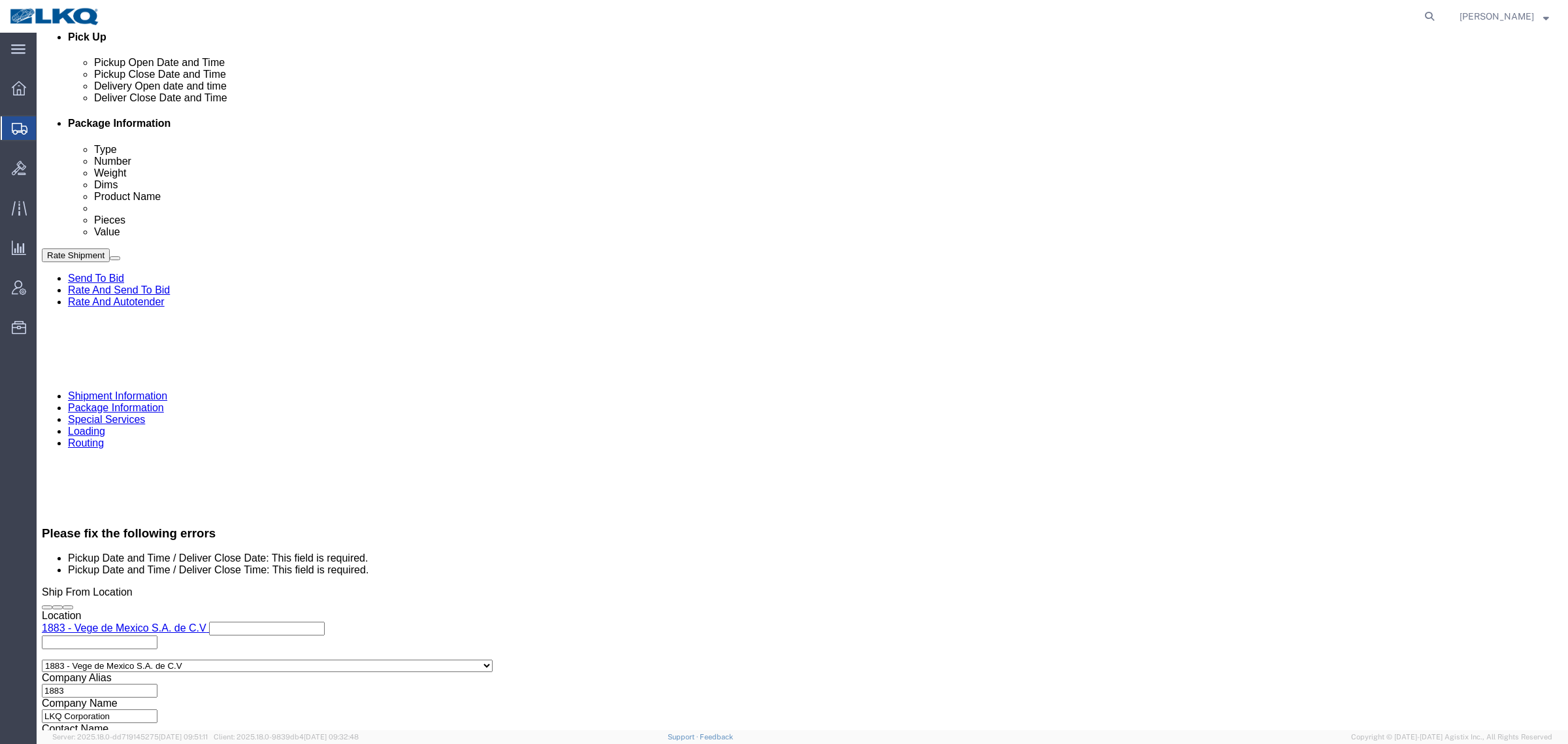
scroll to position [654, 0]
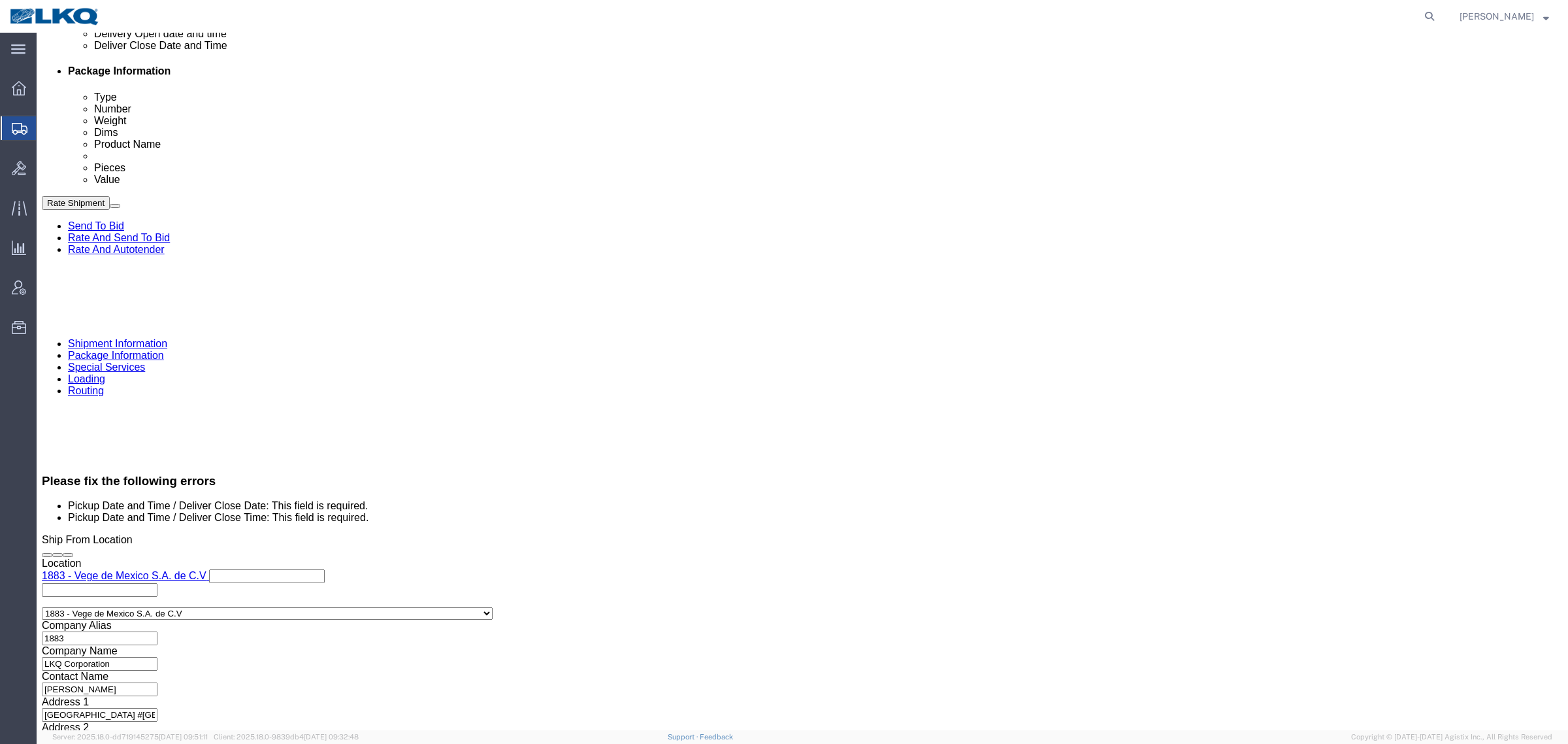
click div
click div "Pickup Date: Pickup Start Date Pickup Start Time Pickup Open Date and Time [DAT…"
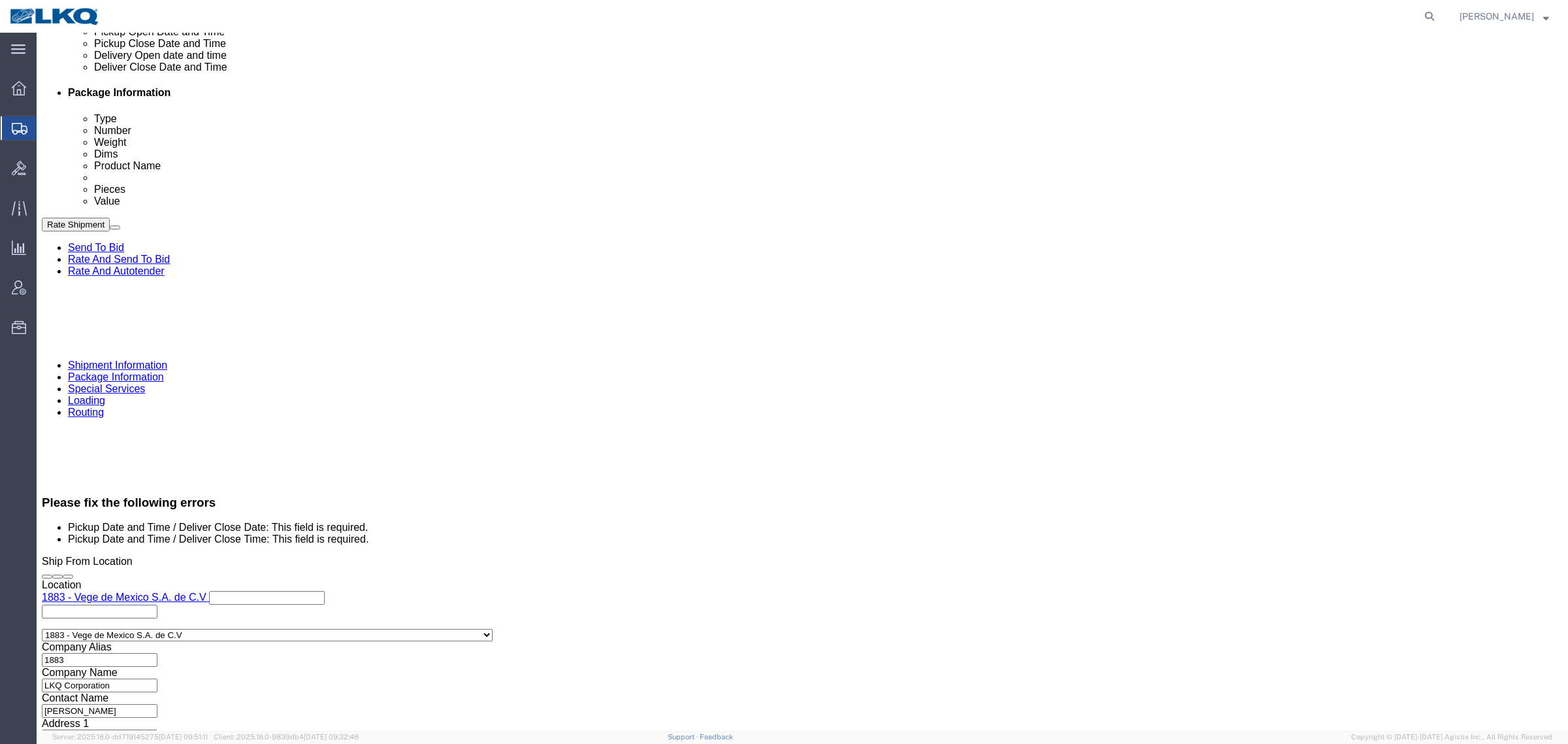
scroll to position [490, 0]
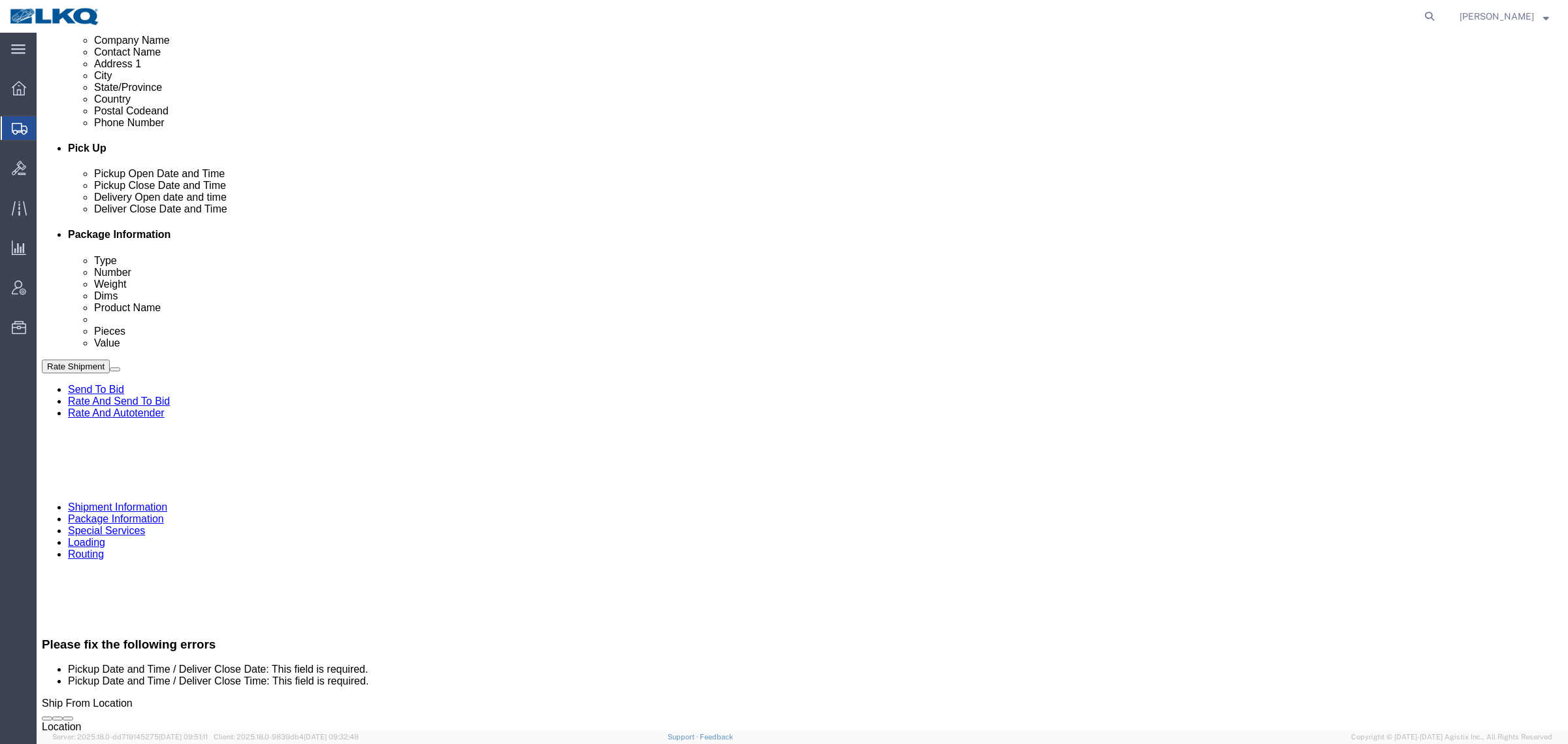
click div
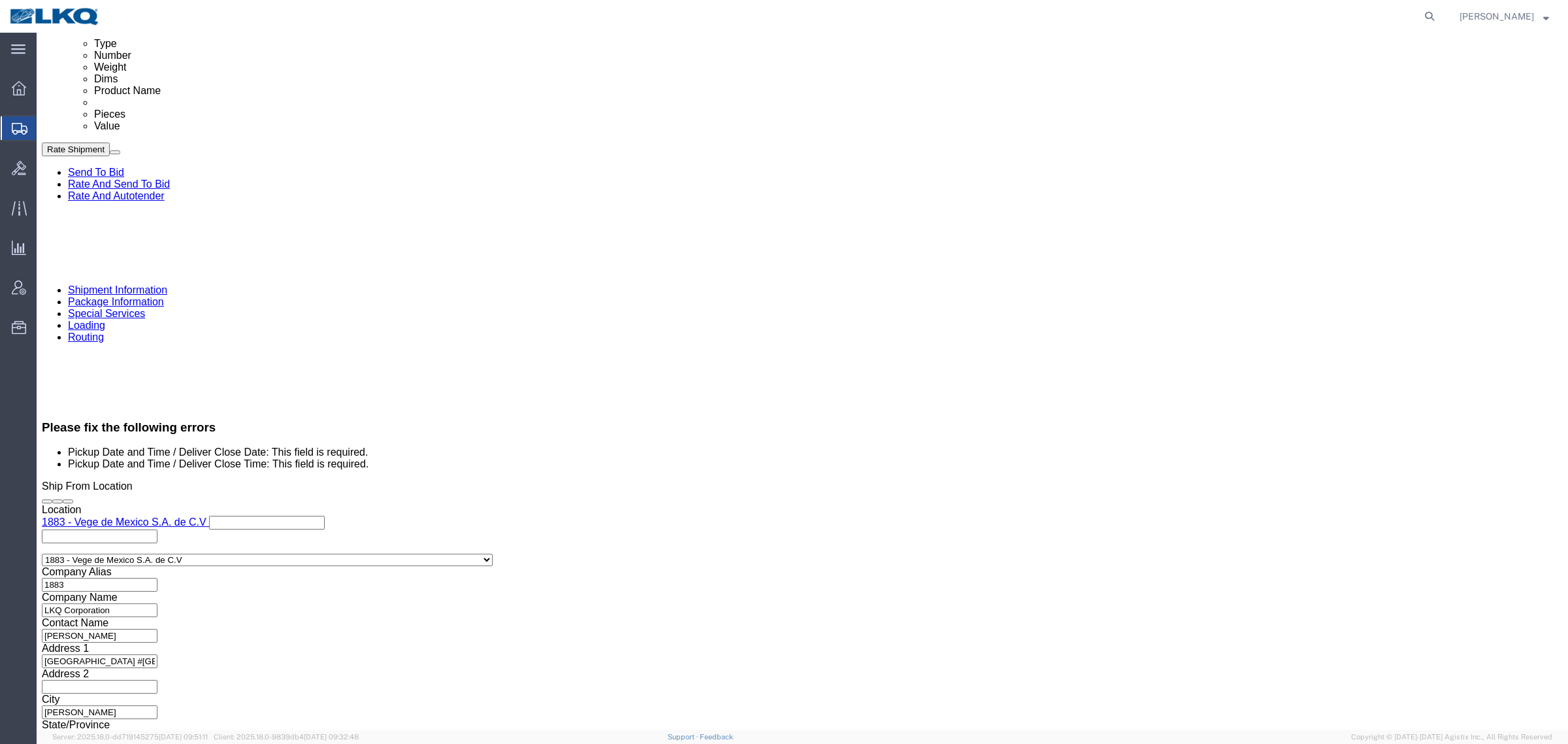
click div "Close Time 6:00 PM [DATE] 6:00 PM - [DATE] 6:00 PM Cancel Apply"
click button "Apply"
click button "Rate Shipment"
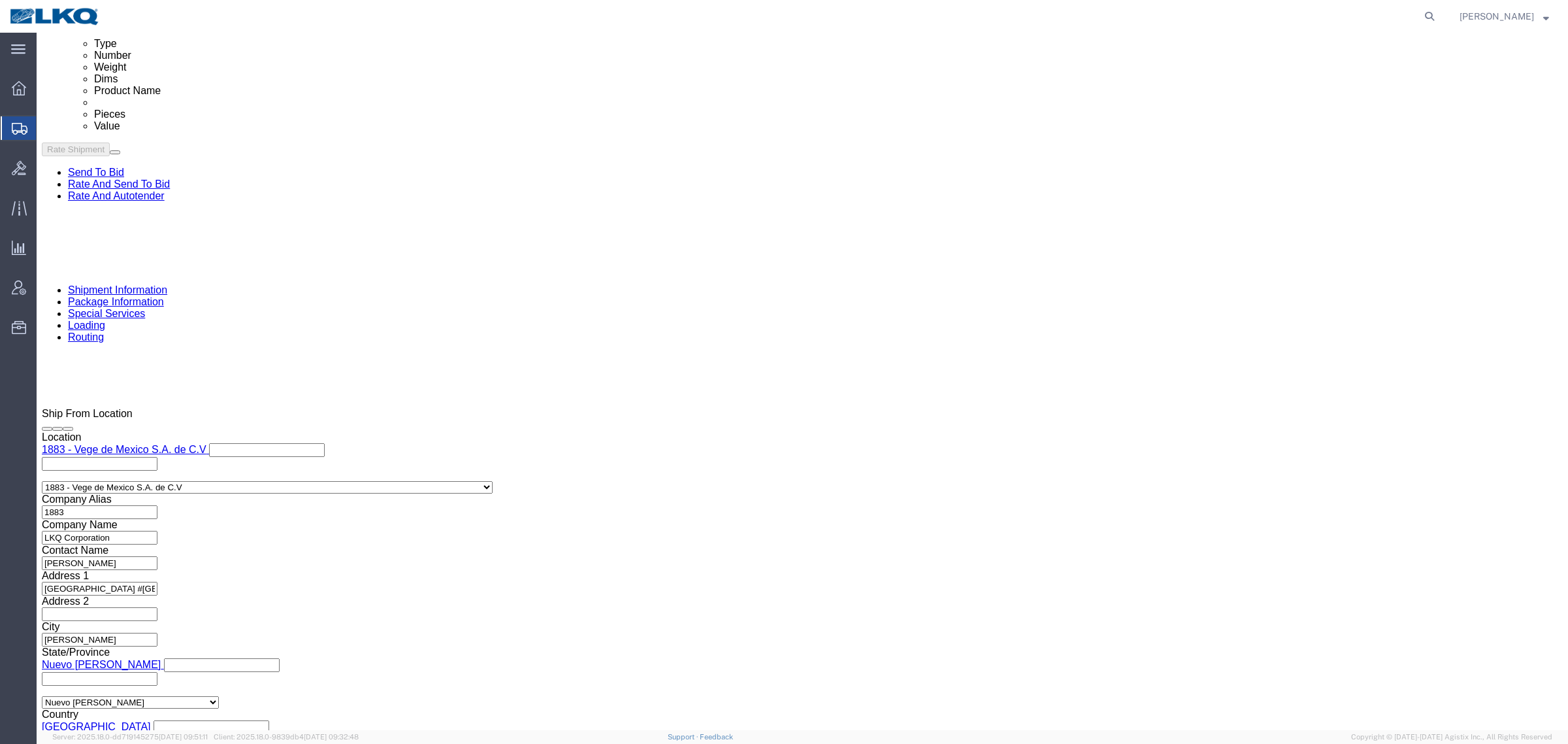
scroll to position [638, 0]
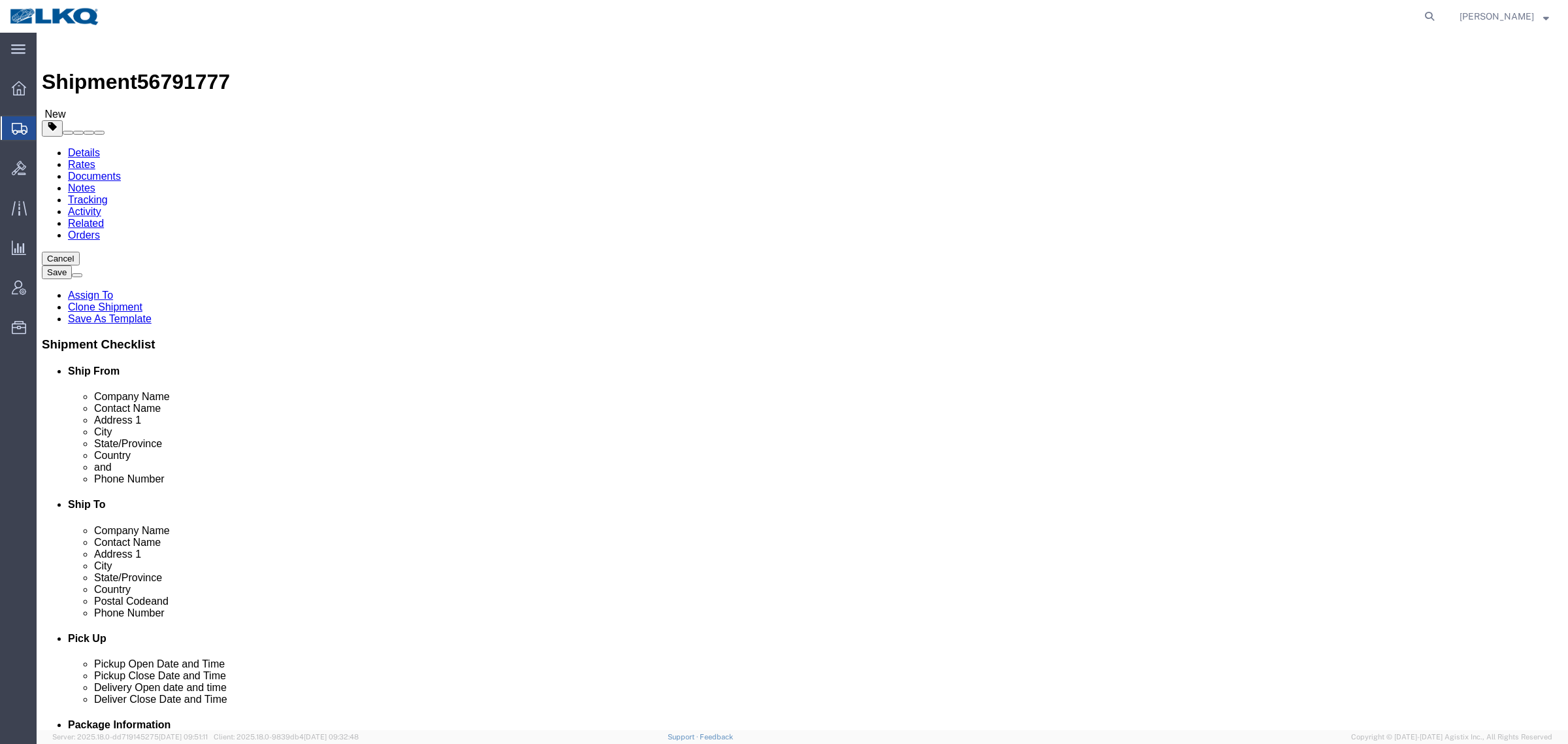
select select "27710"
select select "27708"
click button "Rate Shipment"
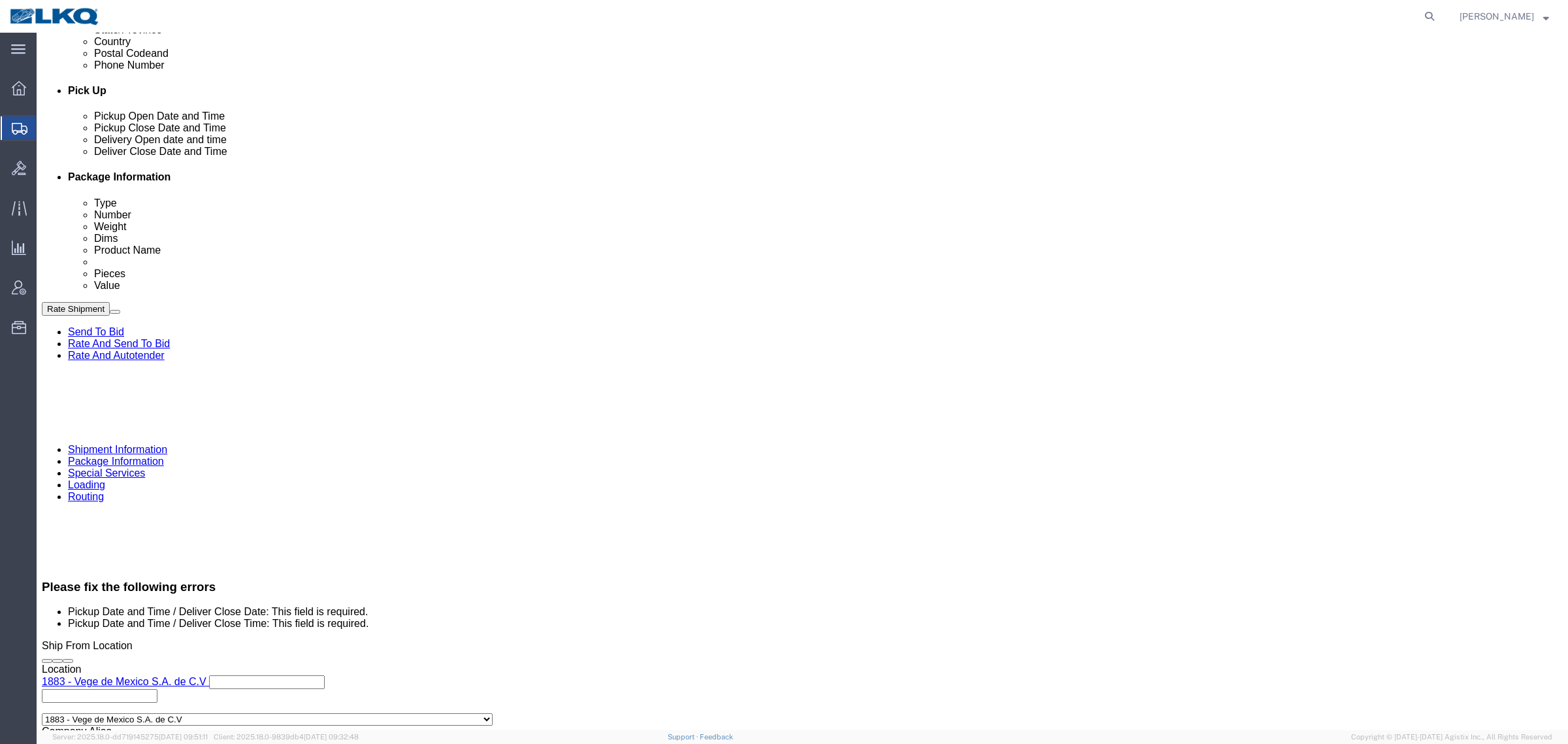
scroll to position [572, 0]
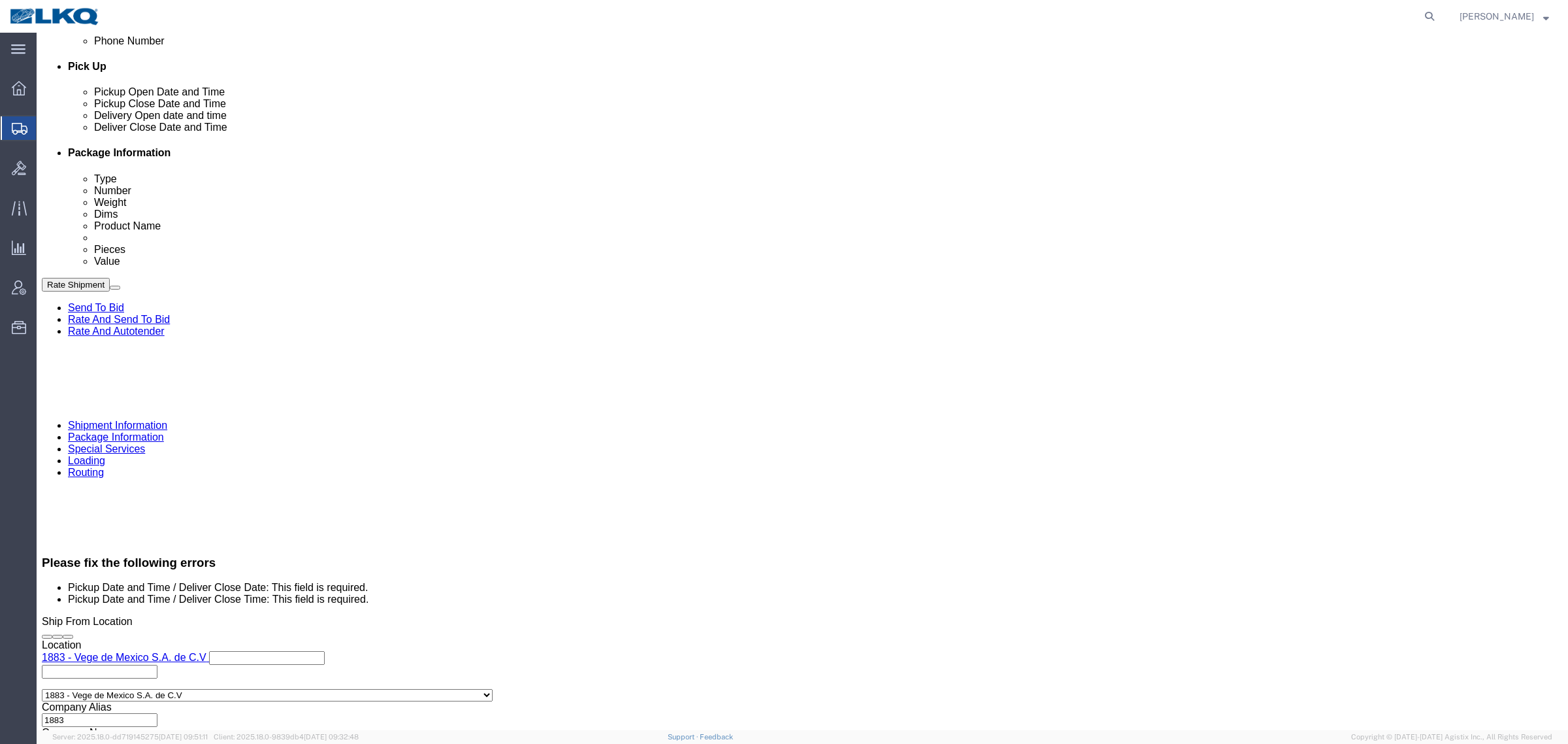
click div
drag, startPoint x: 1073, startPoint y: 627, endPoint x: 1082, endPoint y: 627, distance: 9.0
click div "Close Time 6:00 PM"
click button "Apply"
click button "Rate Shipment"
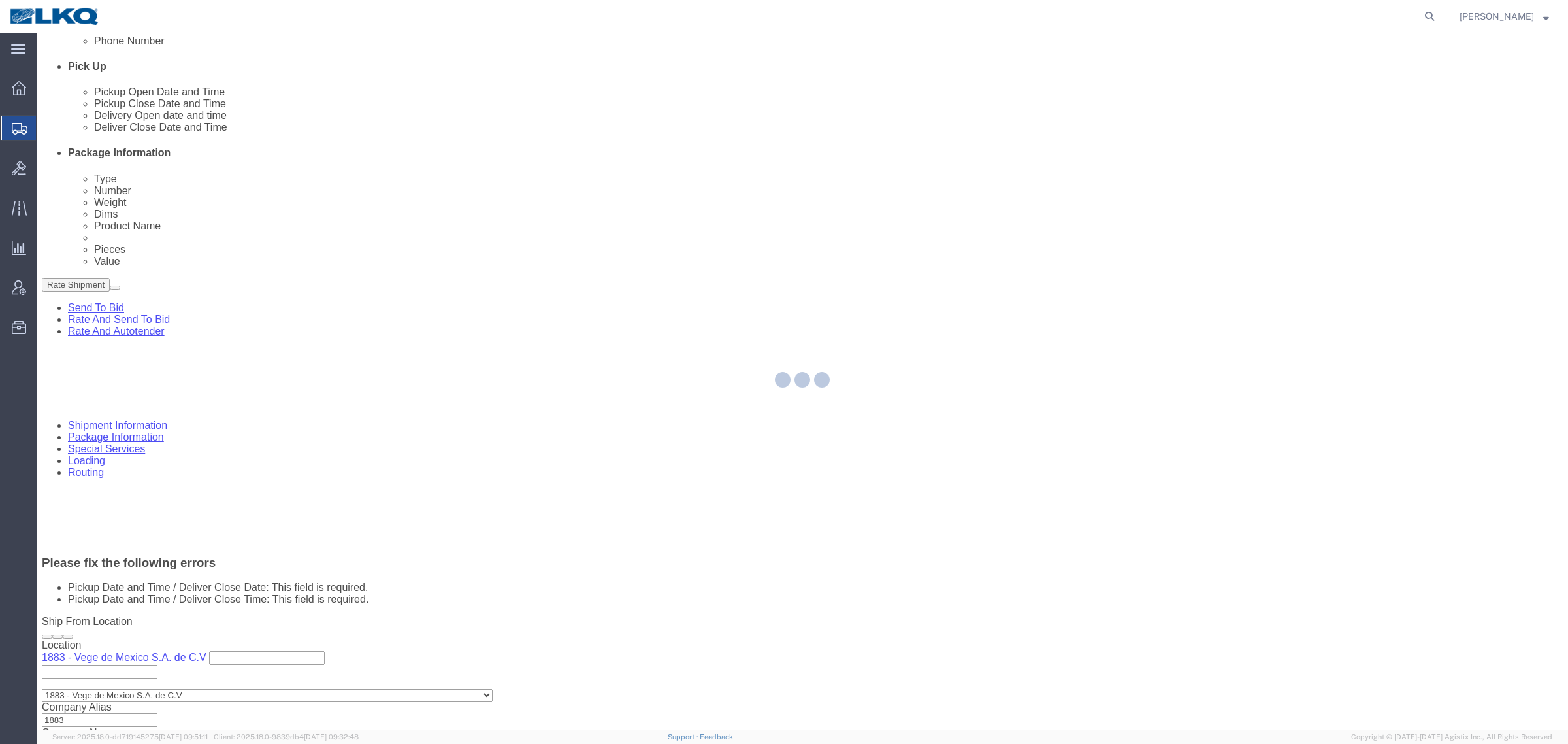
scroll to position [502, 0]
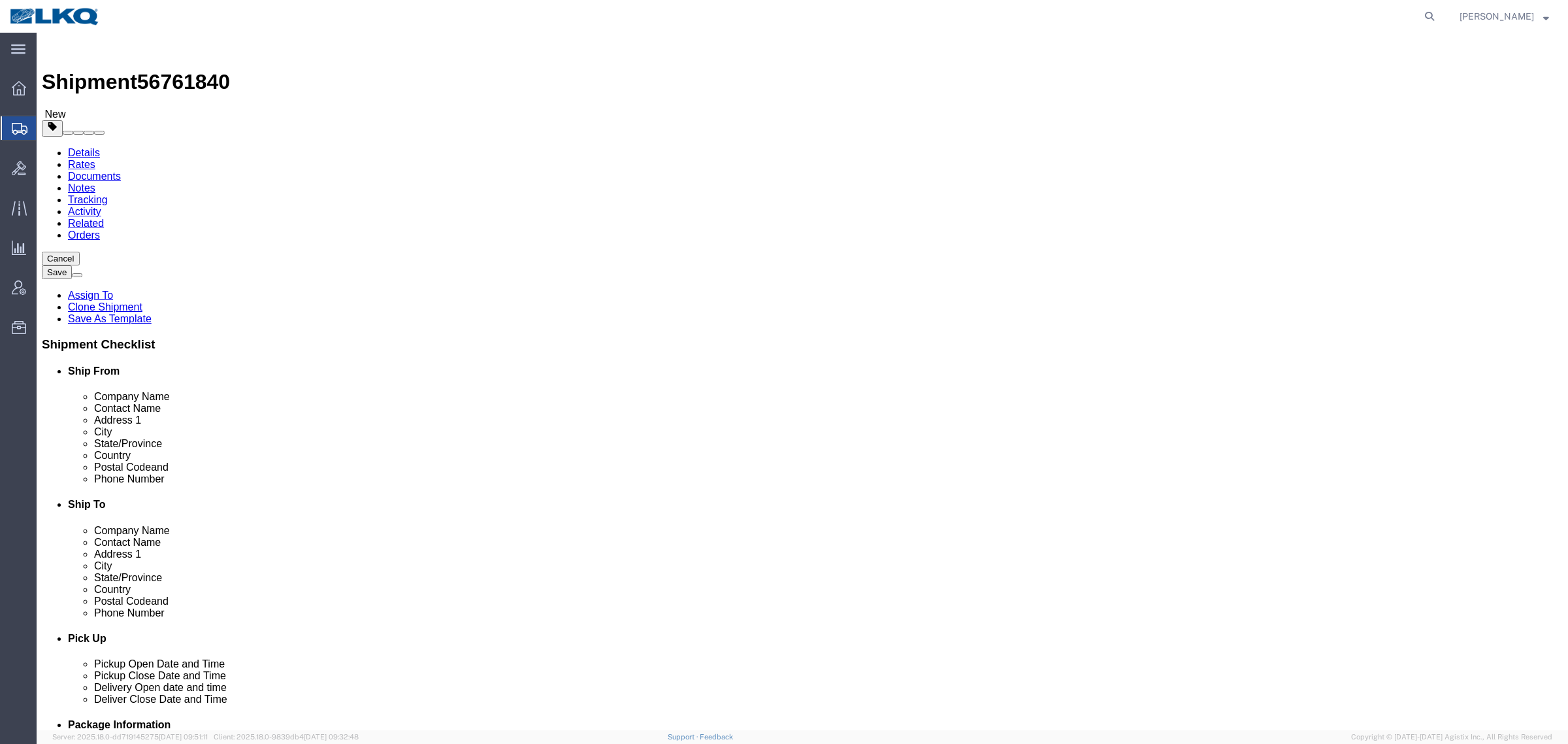
click span "56761840"
copy span "56761840"
select select "27940"
select select "27930"
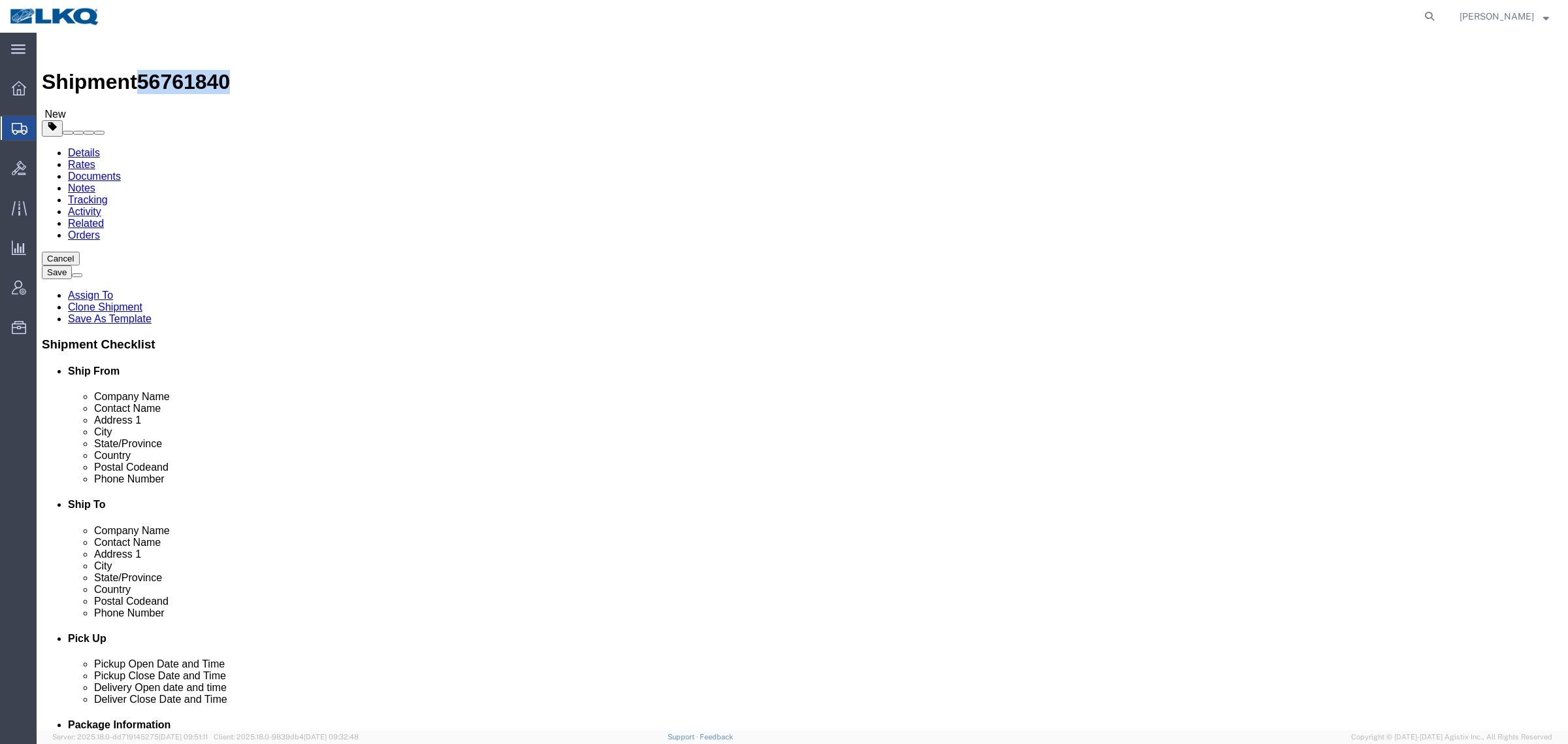
click link "Special Services"
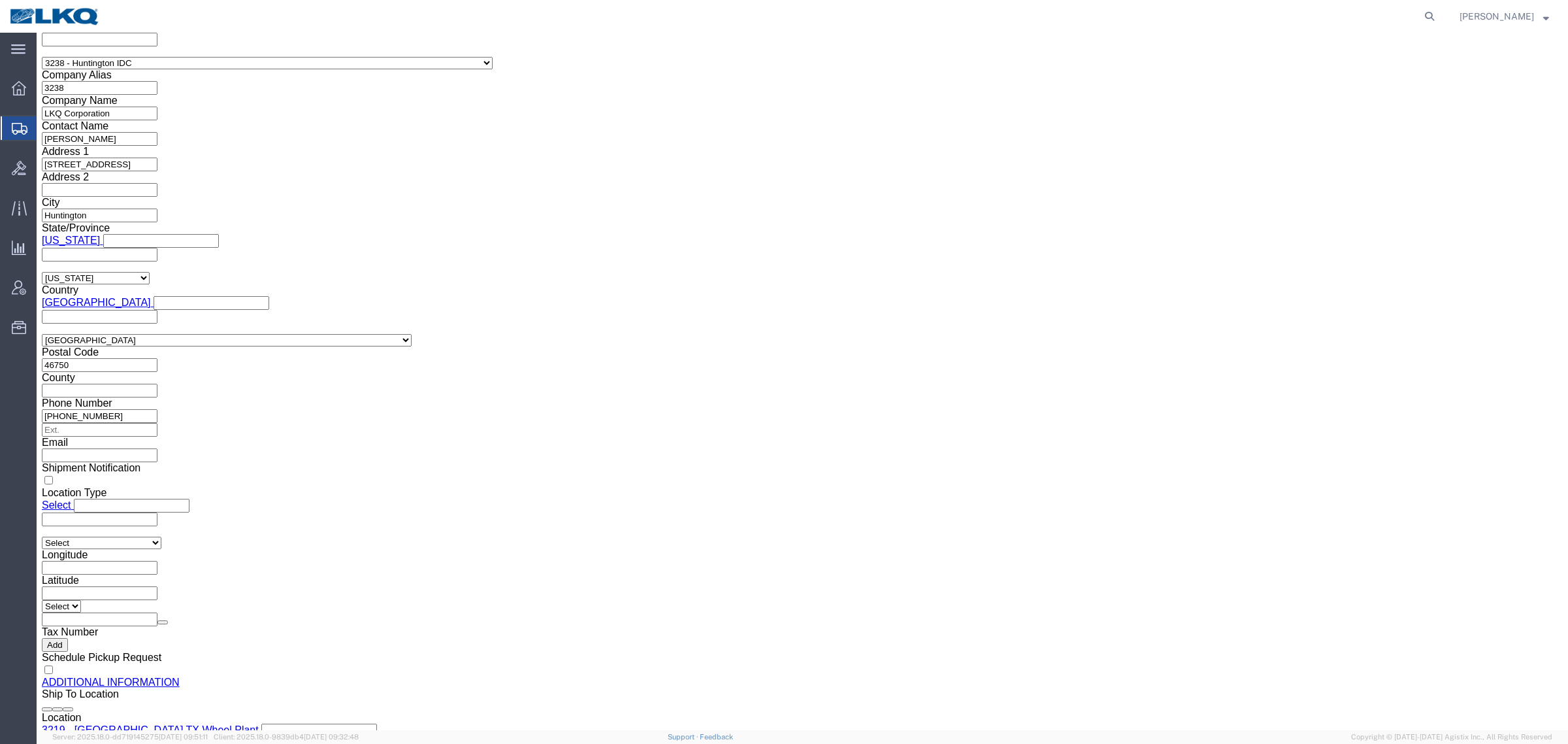
scroll to position [1225, 0]
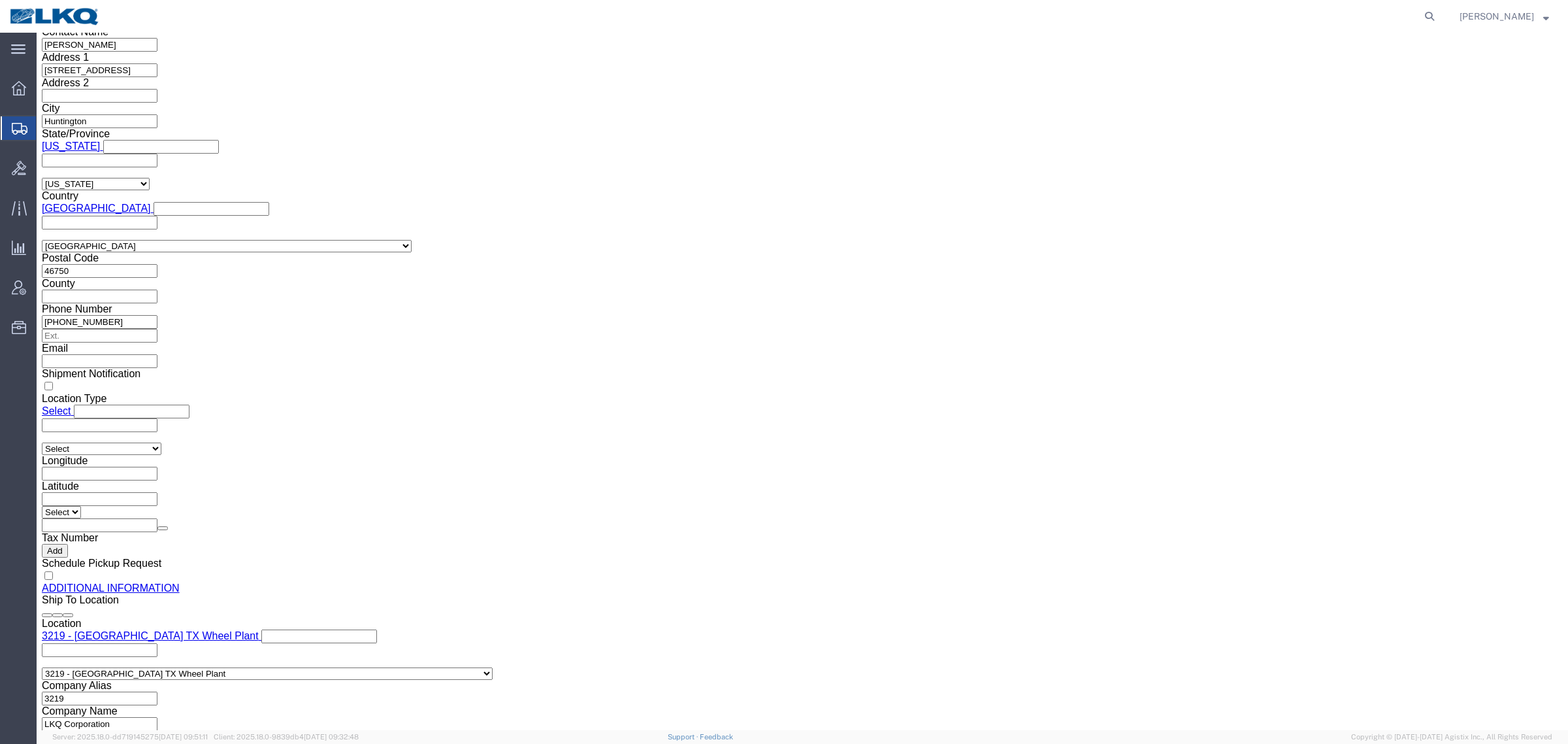
click input "cowens@lkqcorp.com"
click icon
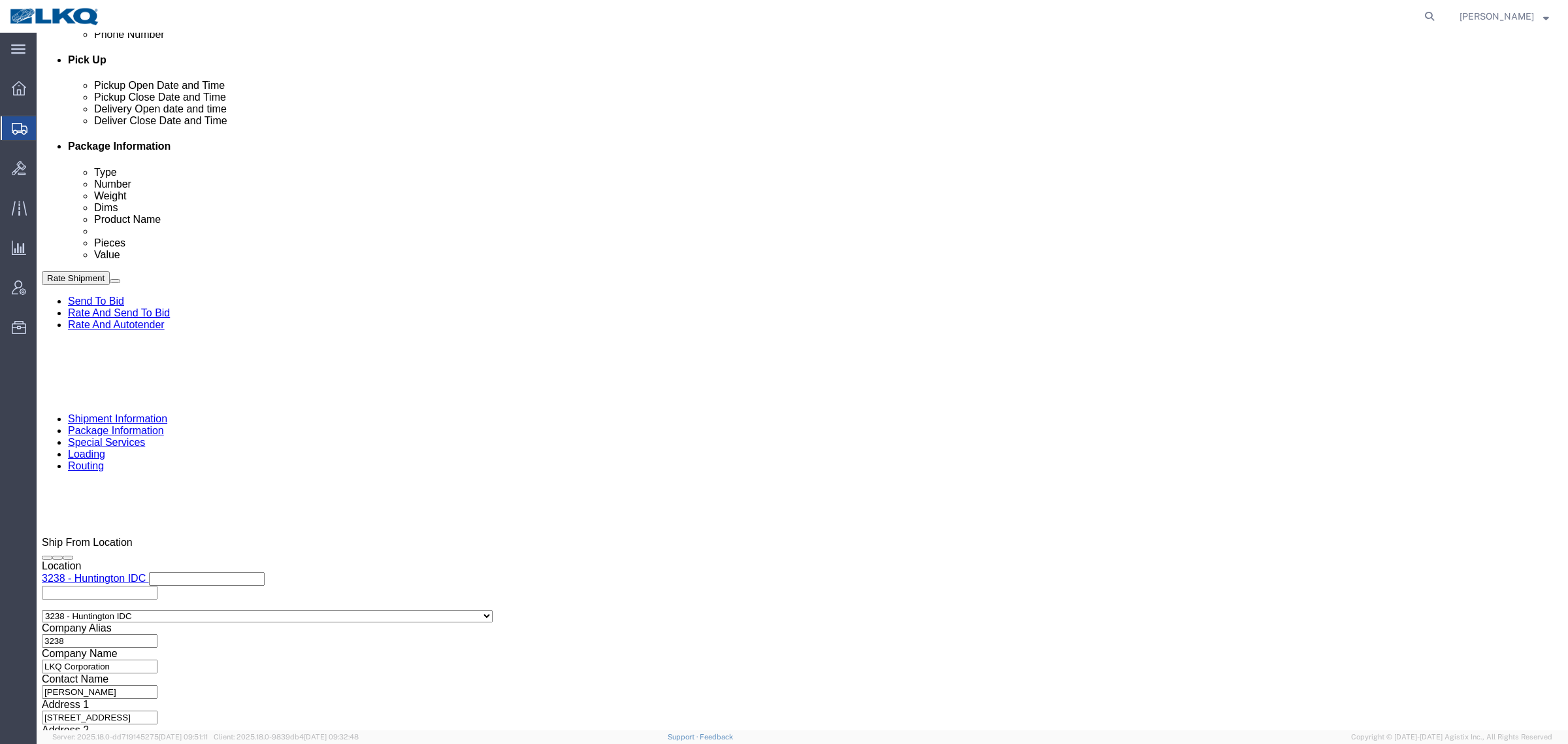
click div "Pickup Date: Pickup Start Date Pickup Start Time Pickup Open Date and Time Sep …"
click div "Pickup Date and Time"
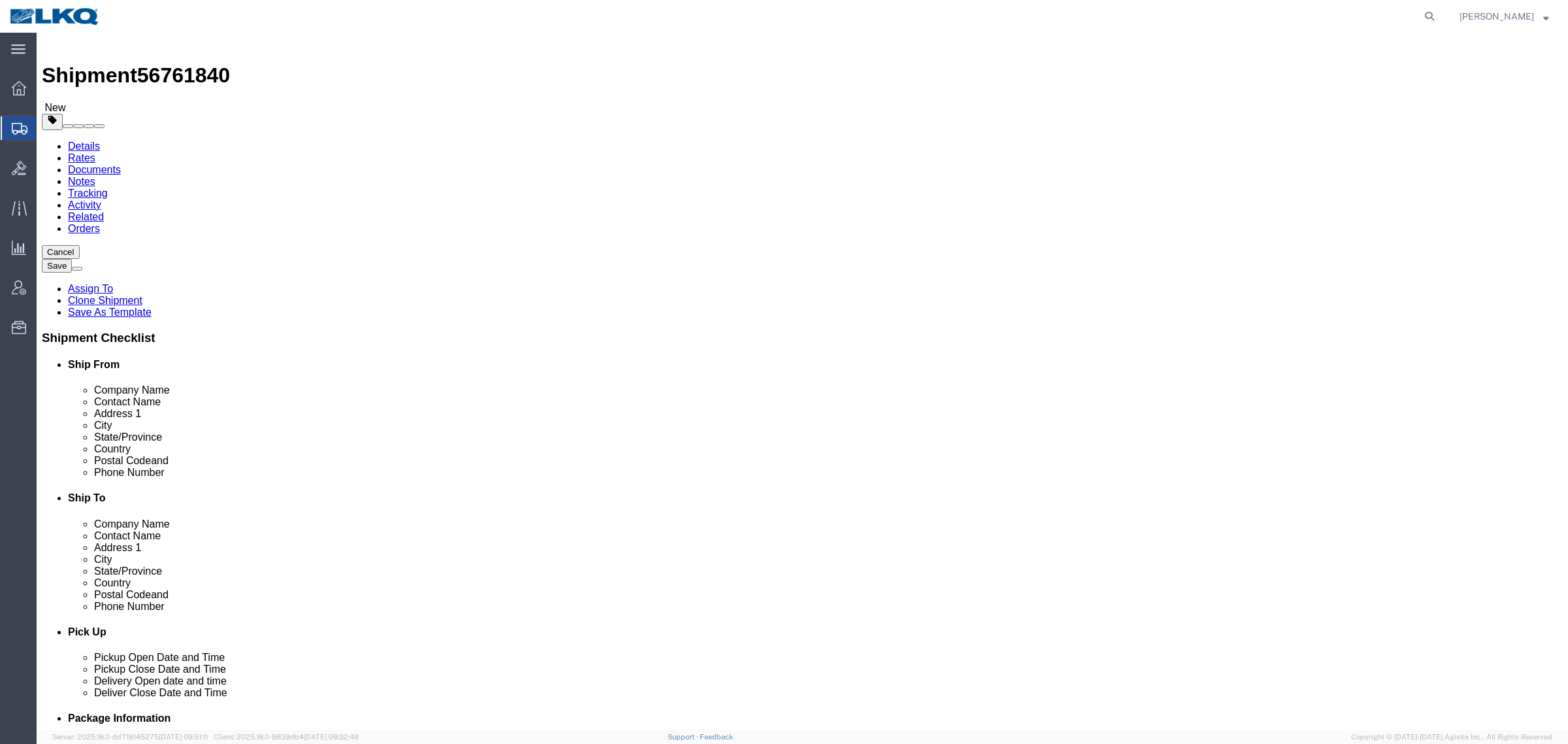
scroll to position [0, 0]
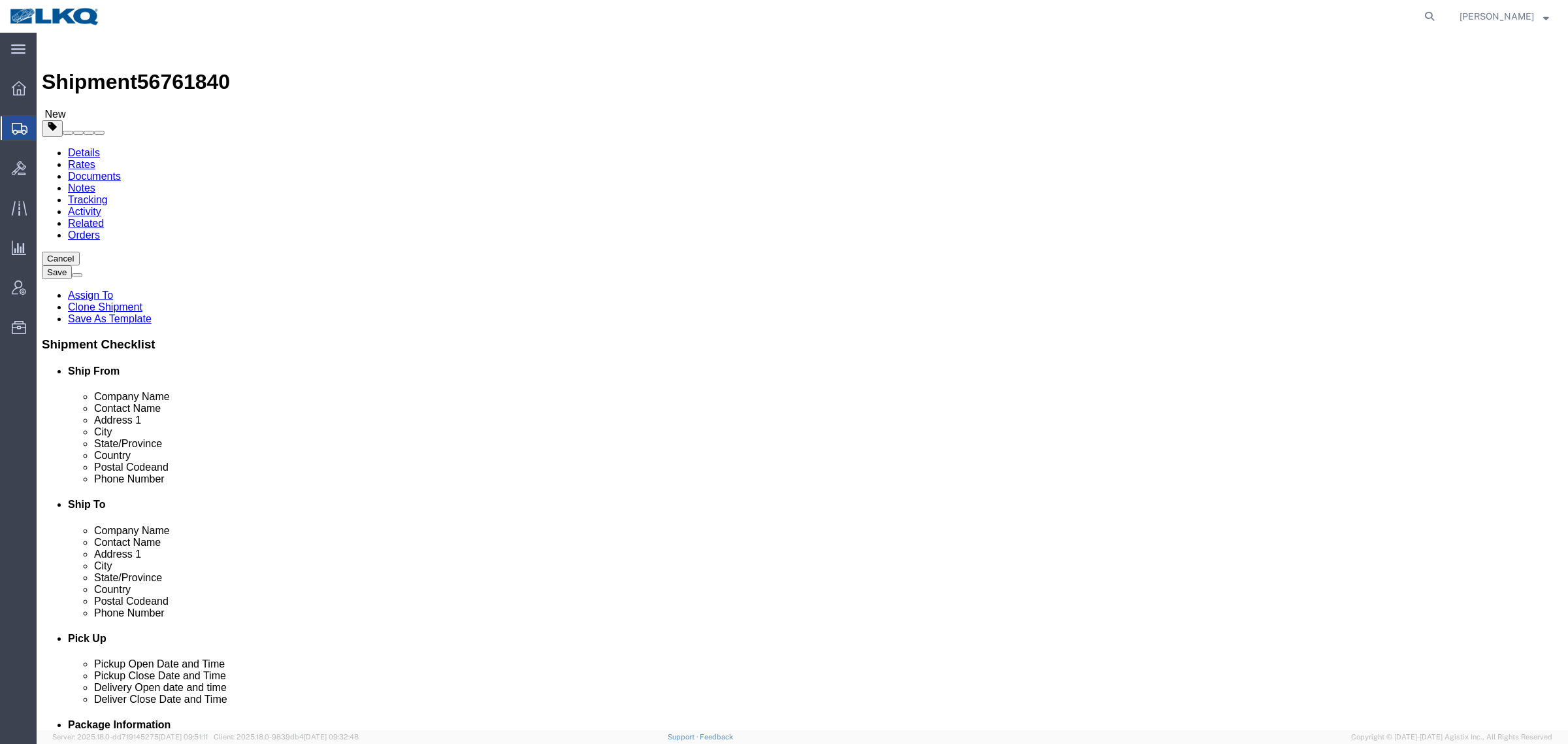
click div "Shipment Information Package Information Special Services Loading Routing"
click span "56761840"
copy span "56761840"
click div "Shipment Information Package Information Special Services Loading Routing"
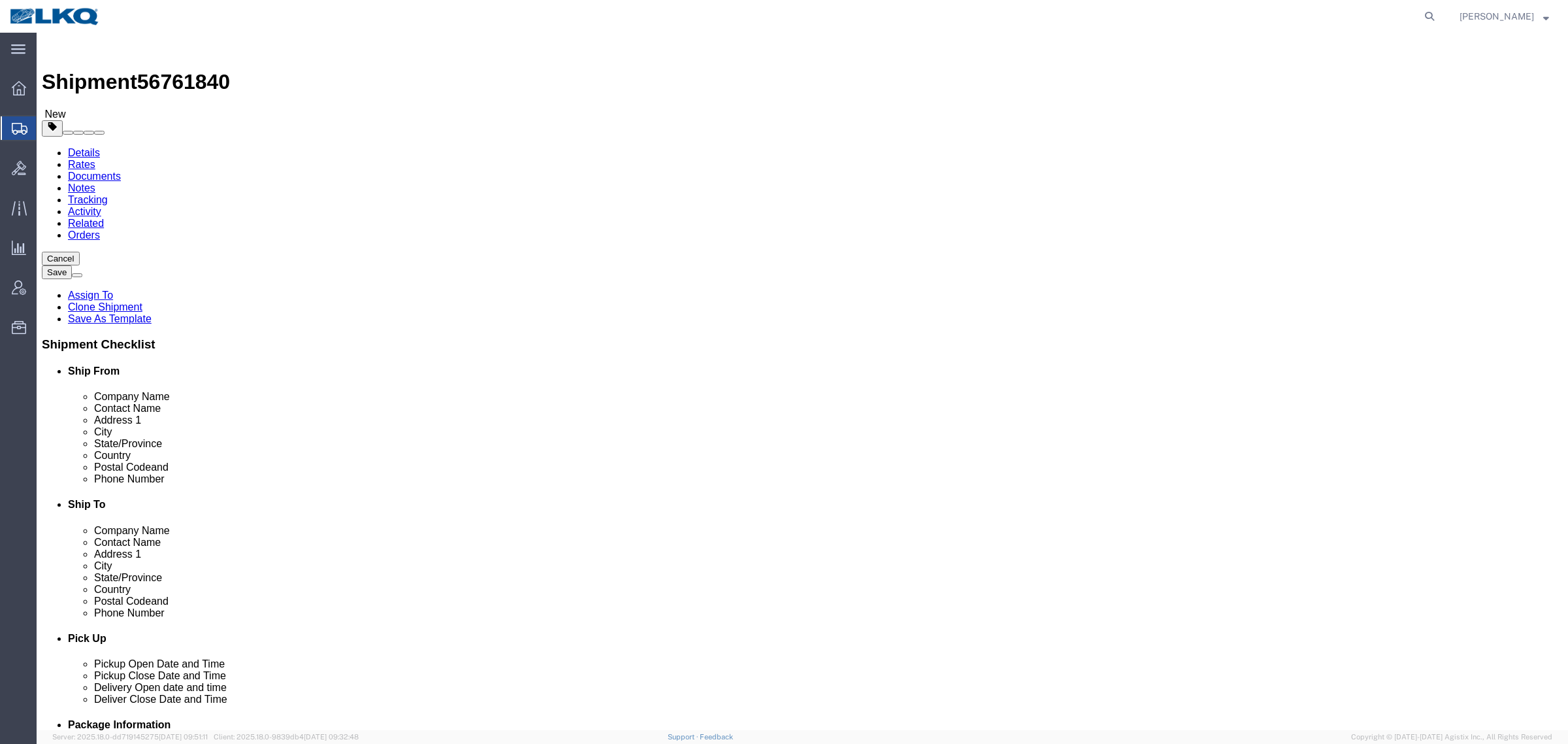
click div "Shipment Information Package Information Special Services Loading Routing"
click span "56761840"
copy span "56761840"
click div "Shipment Information Package Information Special Services Loading Routing"
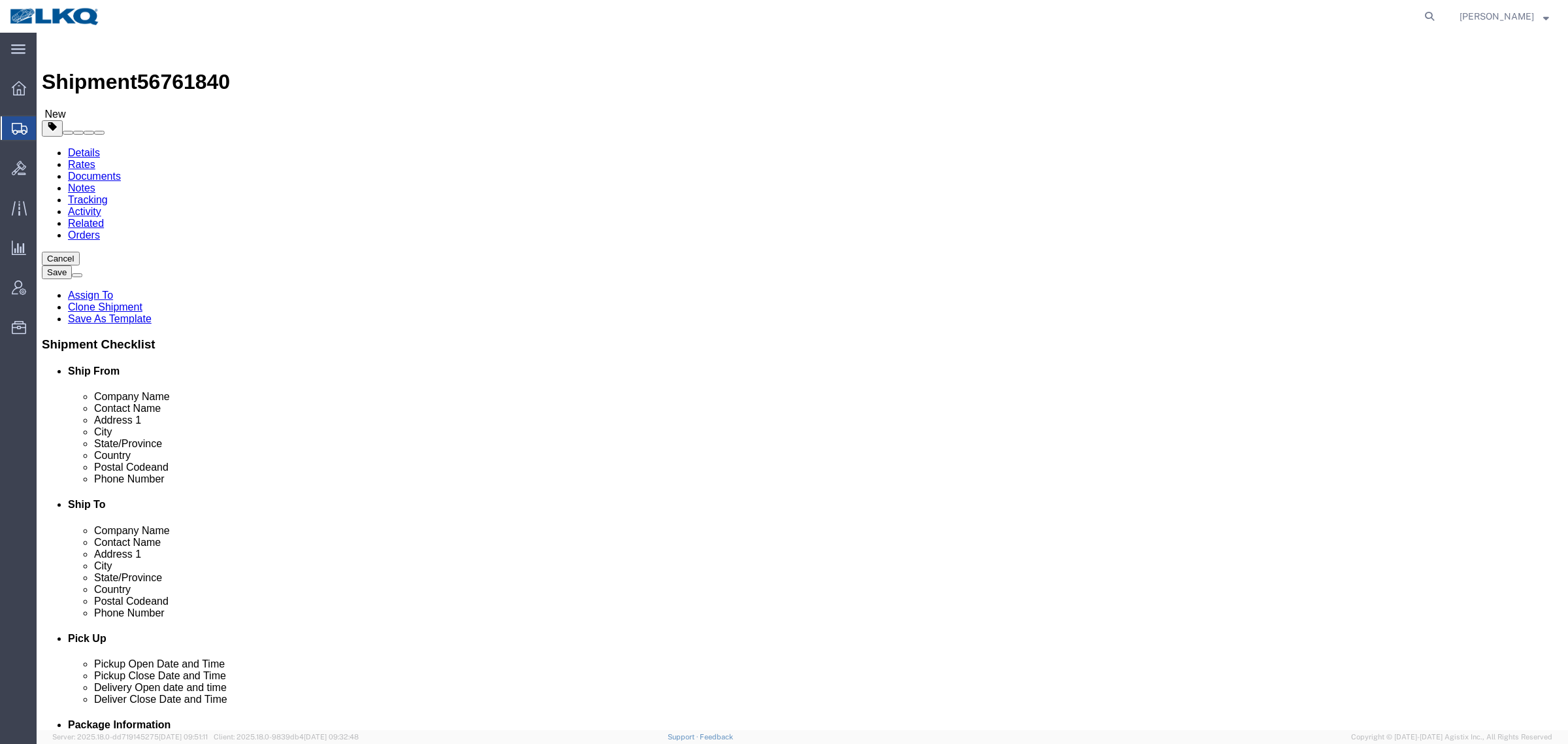
click div "Shipment Information Package Information Special Services Loading Routing"
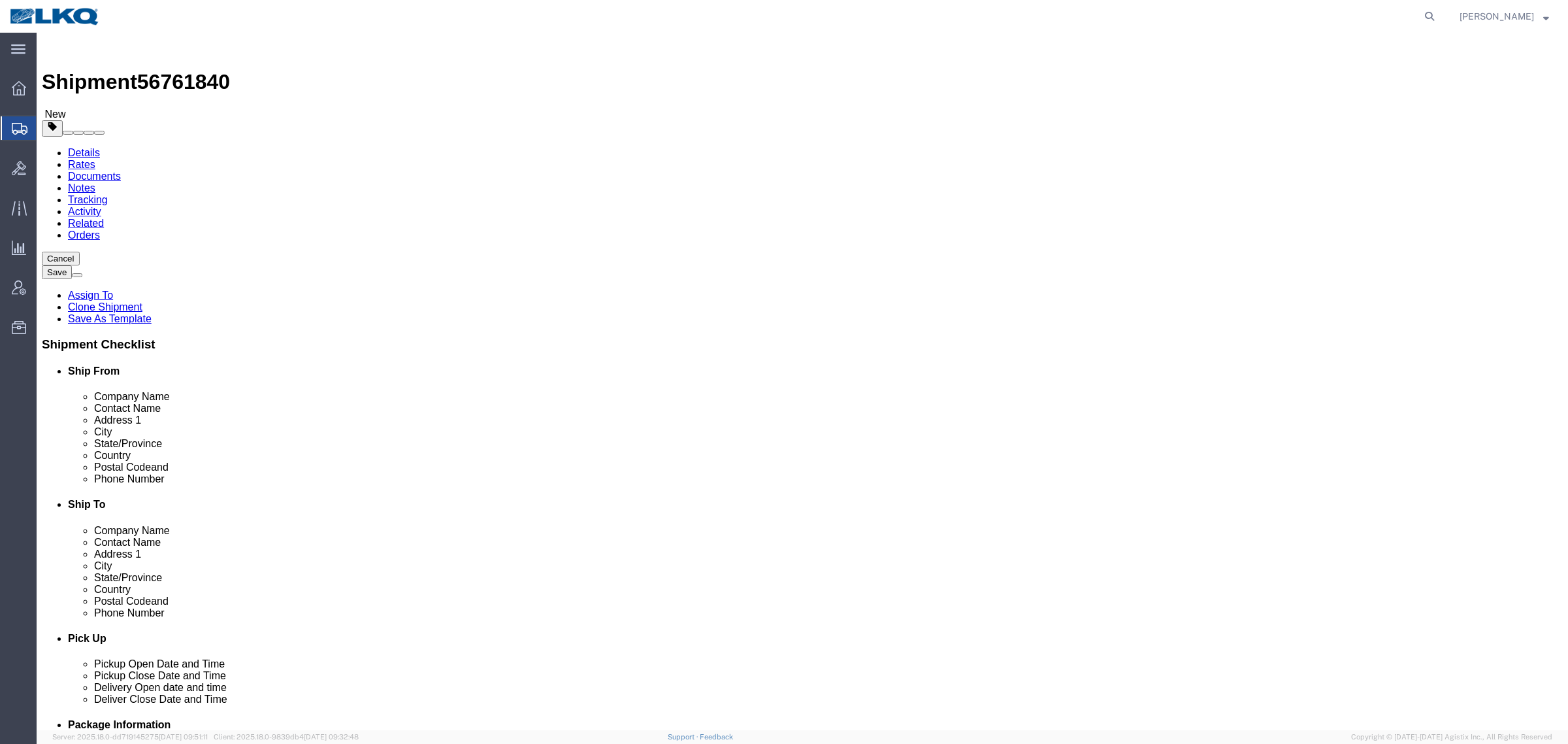
click span "56761840"
copy span "56761840"
drag, startPoint x: 1369, startPoint y: 542, endPoint x: 1355, endPoint y: 615, distance: 74.3
click div "Cancel Save Assign To Clone Shipment Save As Template Shipment Checklist Ship F…"
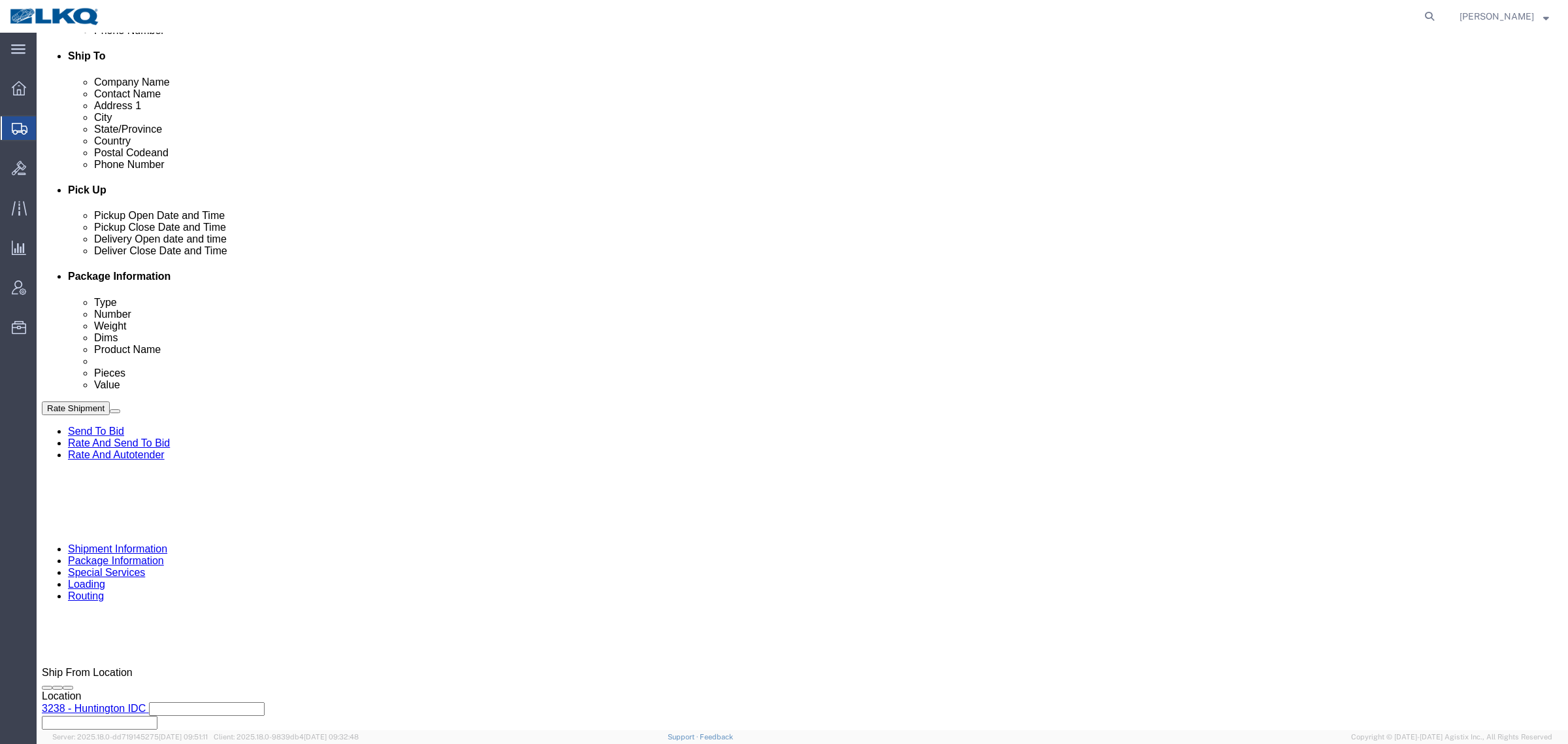
scroll to position [572, 0]
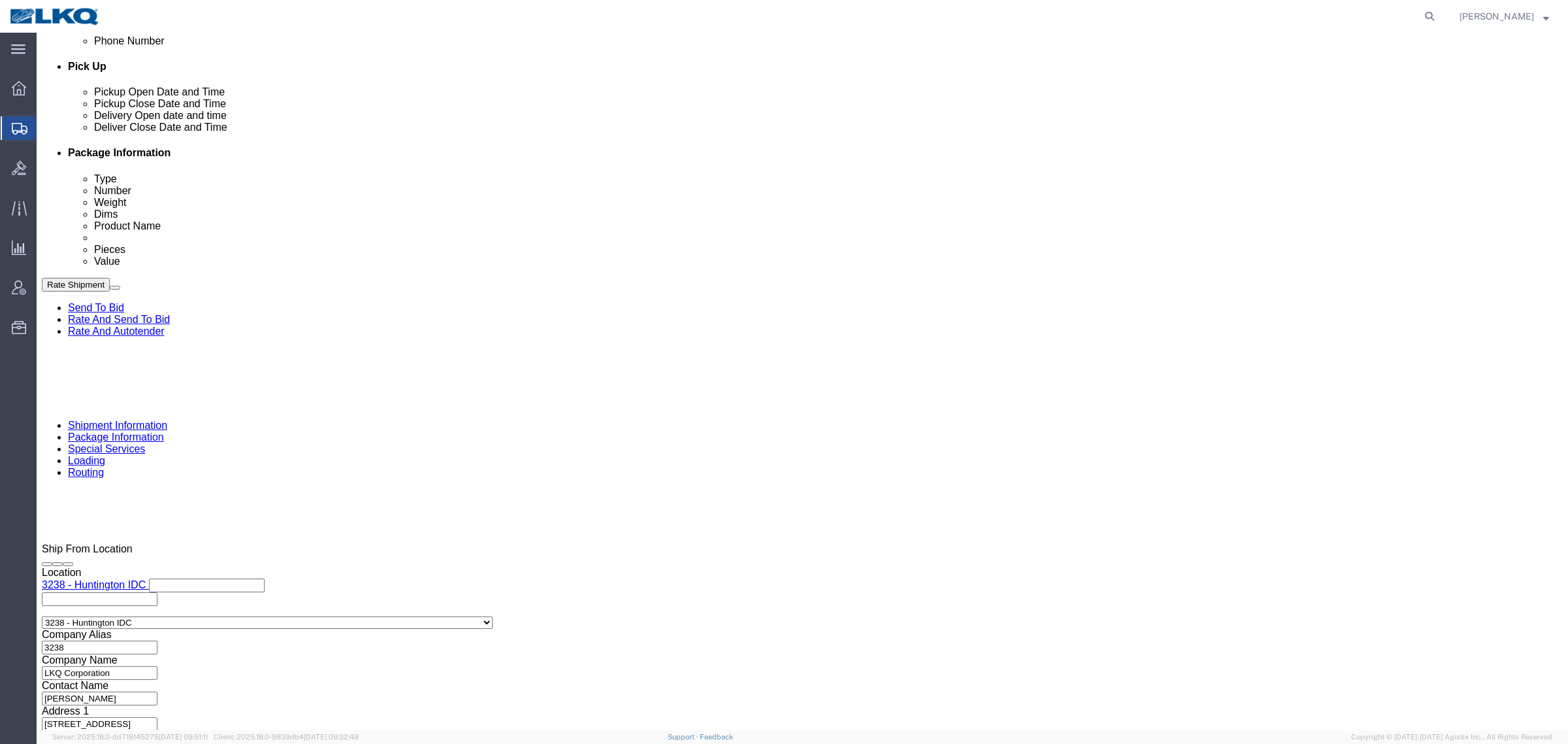
click div
click button "Apply"
click button "Rate Shipment"
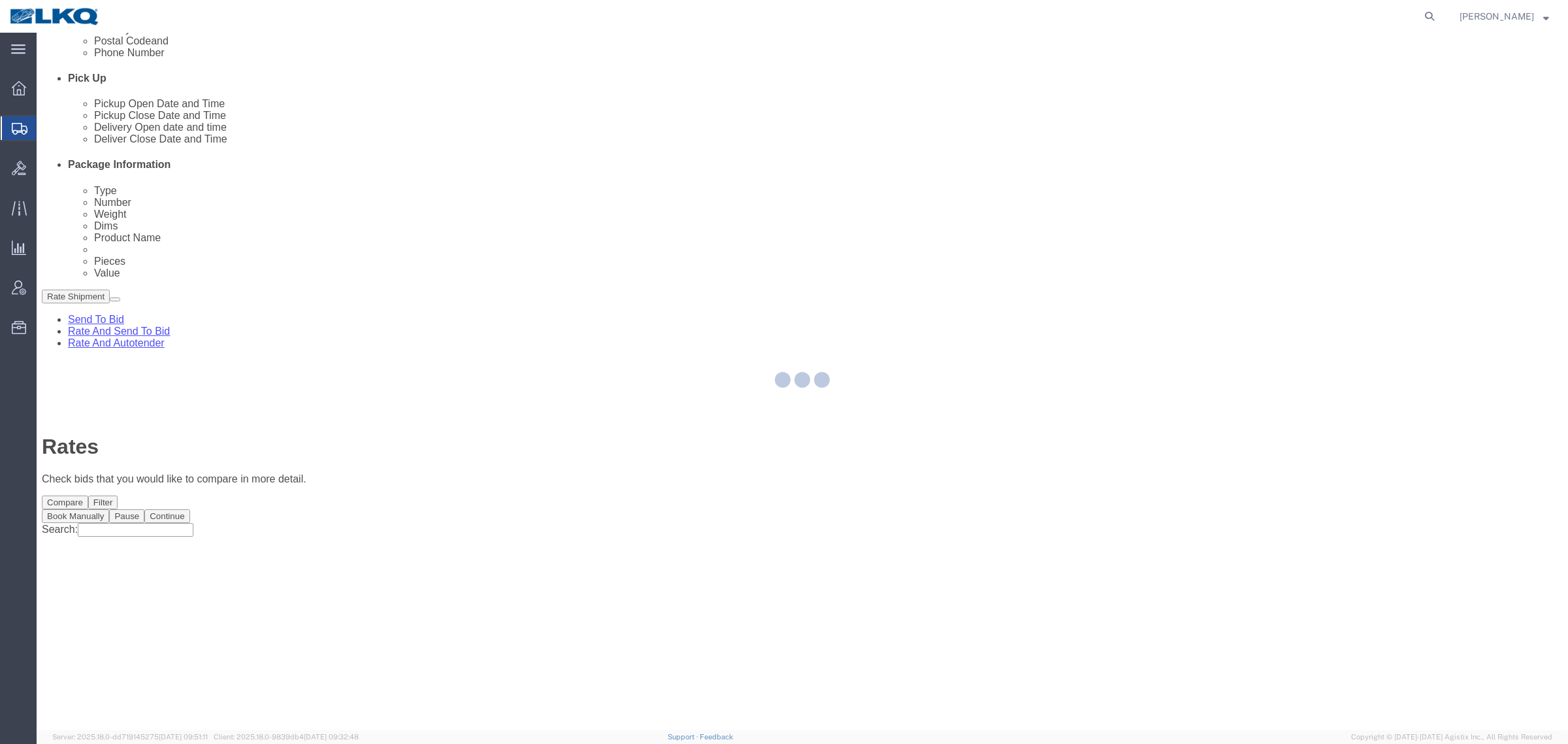
scroll to position [0, 0]
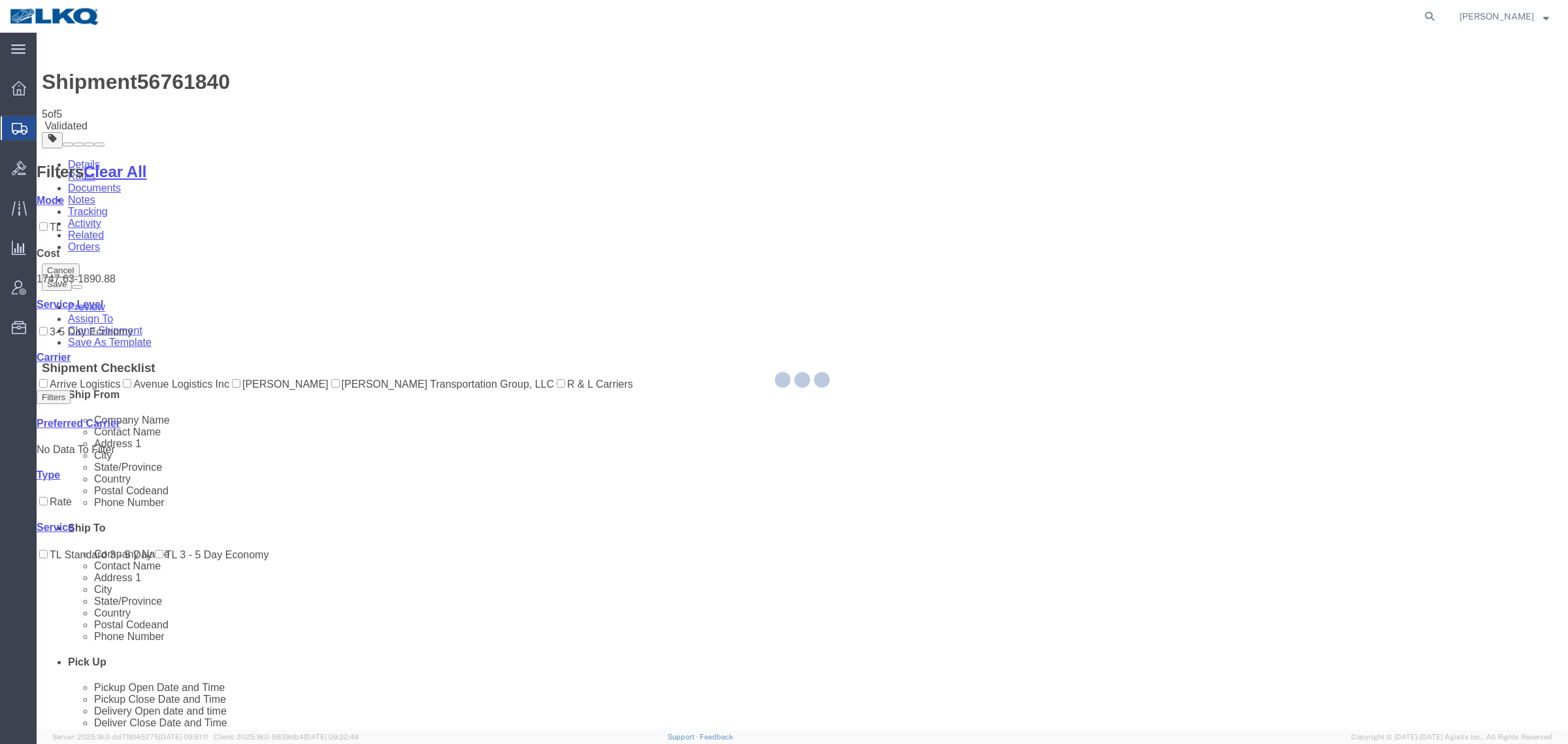
click at [1026, 633] on div at bounding box center [802, 381] width 1532 height 697
select select "27940"
select select "27930"
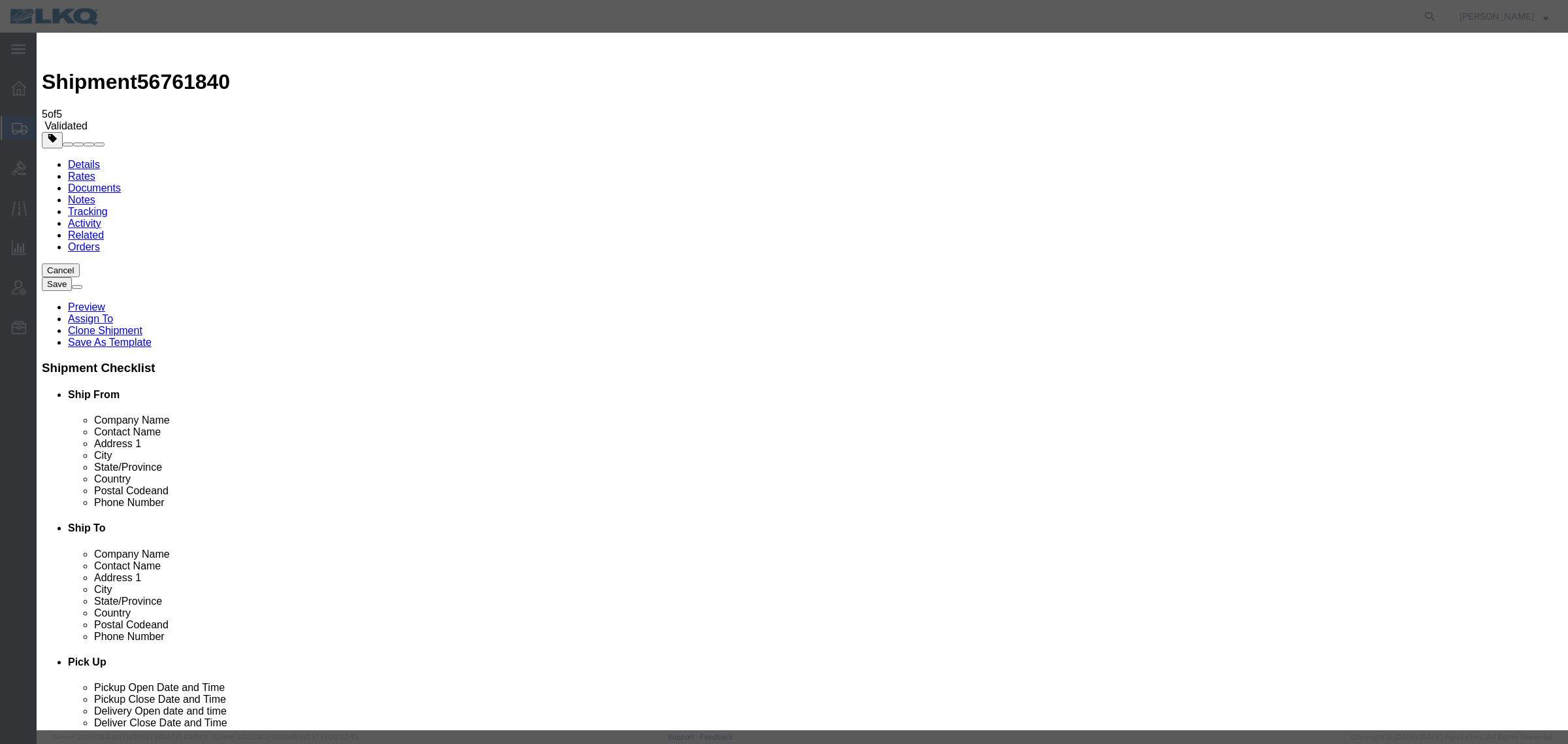
click input "2"
type input "1"
click input "1"
click select "Price Carrier Rank"
select select "LANE_RANK"
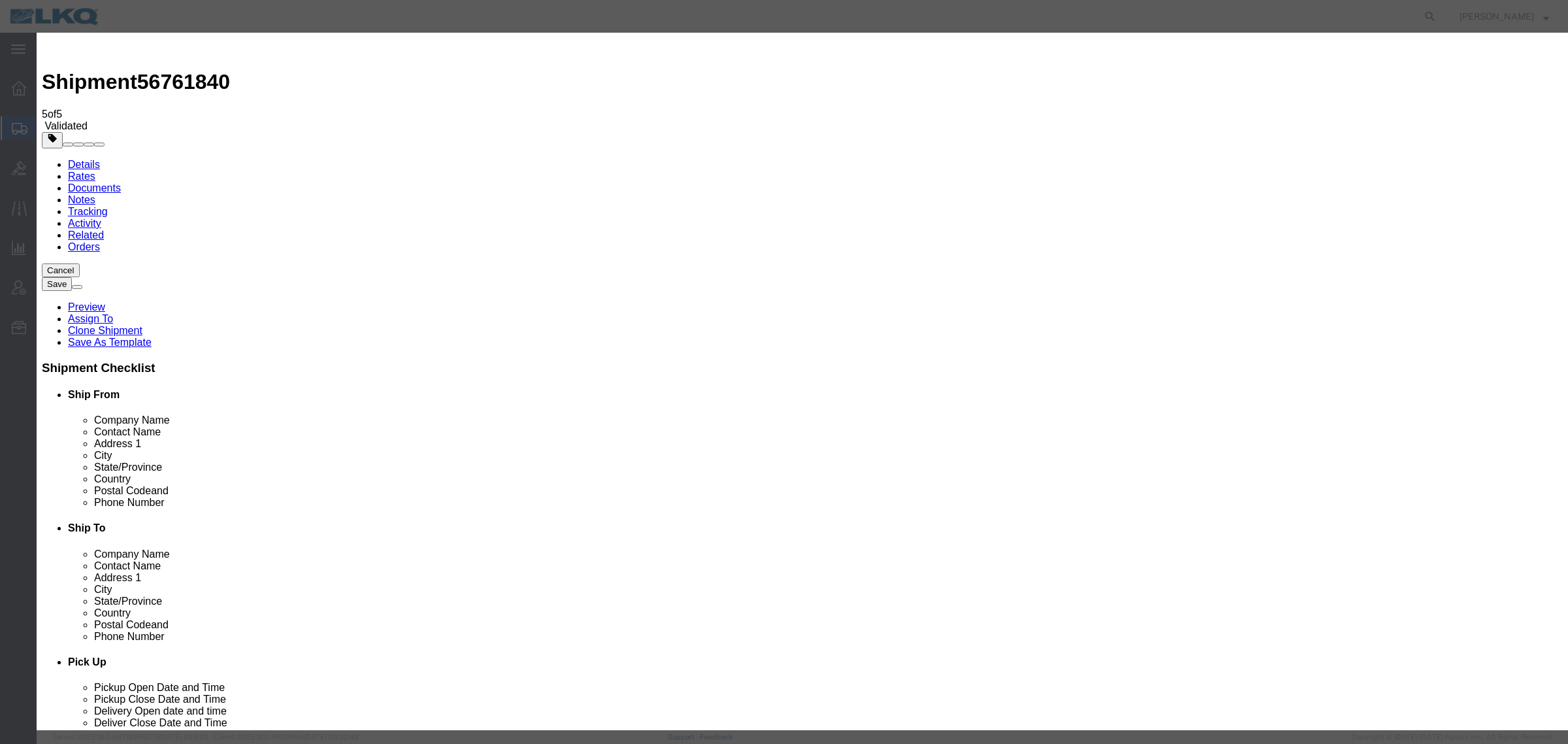
click select "Price Carrier Rank"
click input "8:00 AM"
type input "7:00 AM"
click button "Save Auto-Tender"
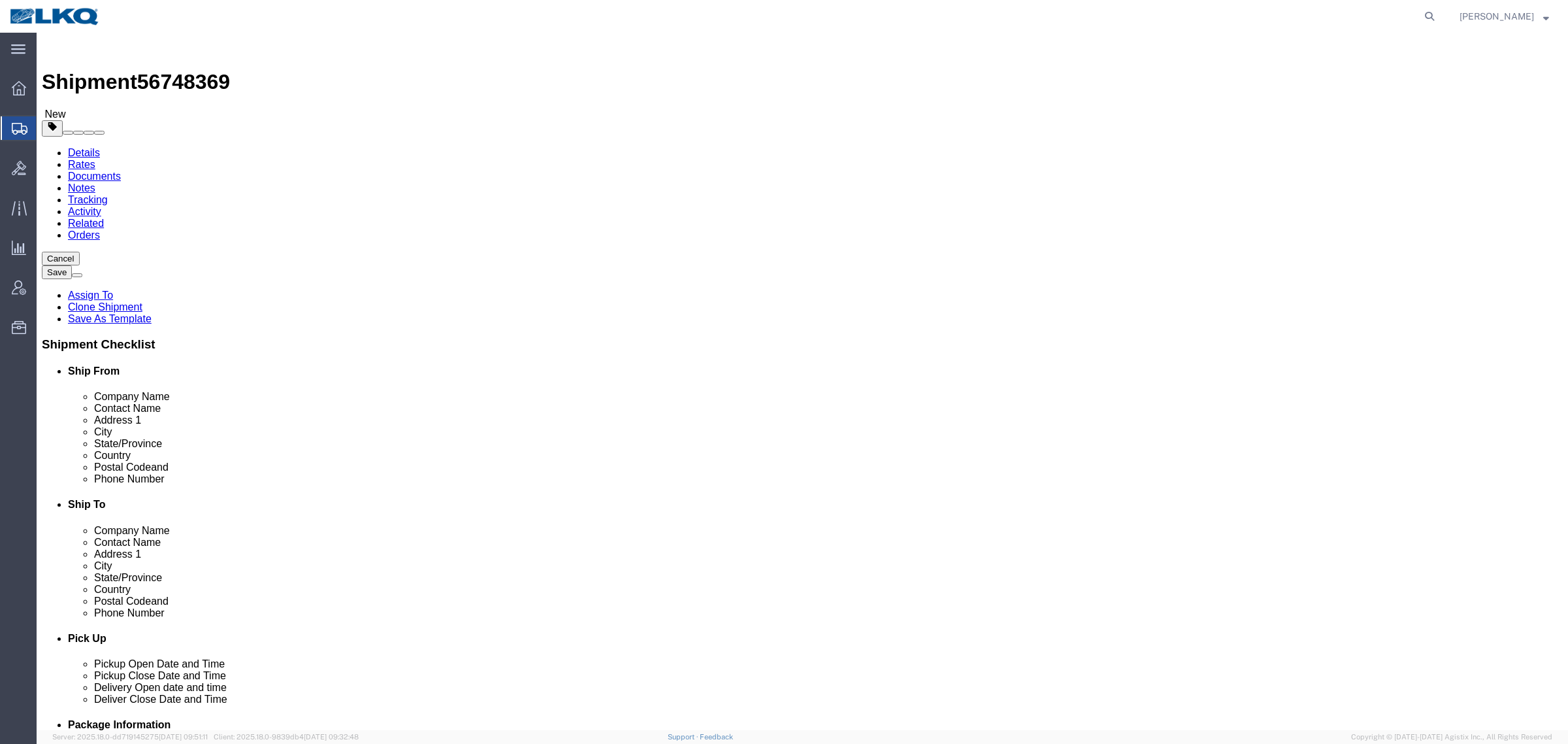
click span "56748369"
select select "27360"
select select "27790"
copy span "56748369"
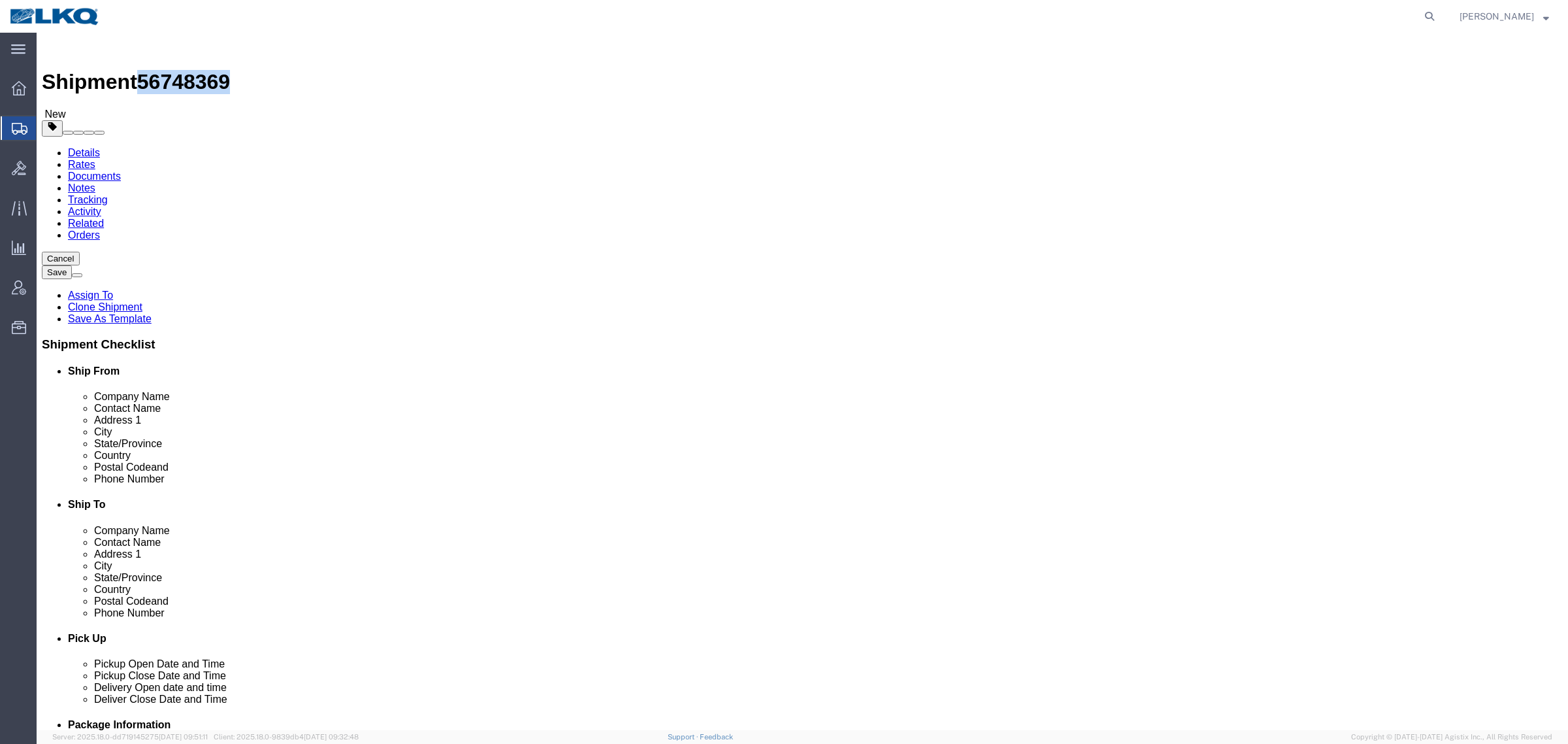
click icon
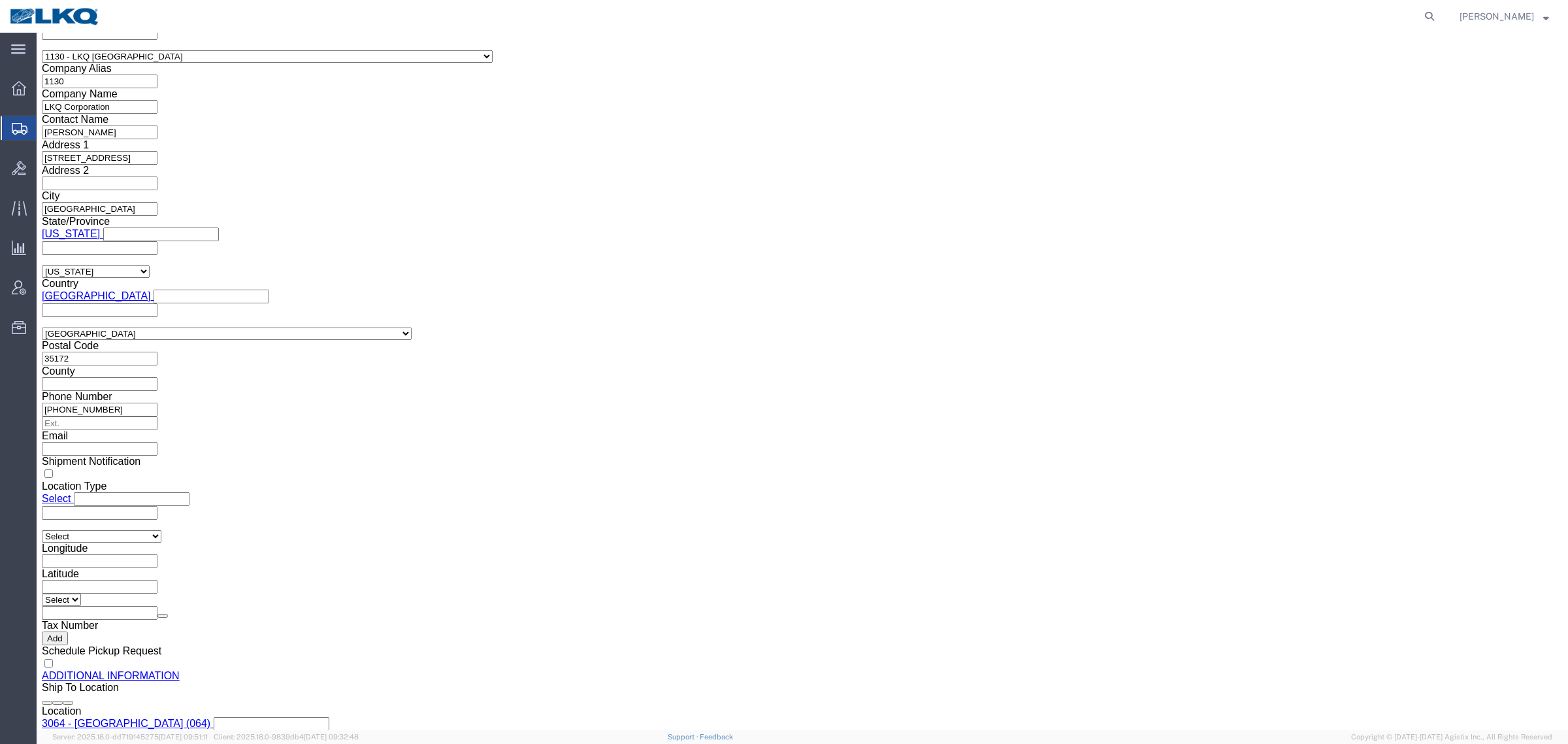
scroll to position [1225, 0]
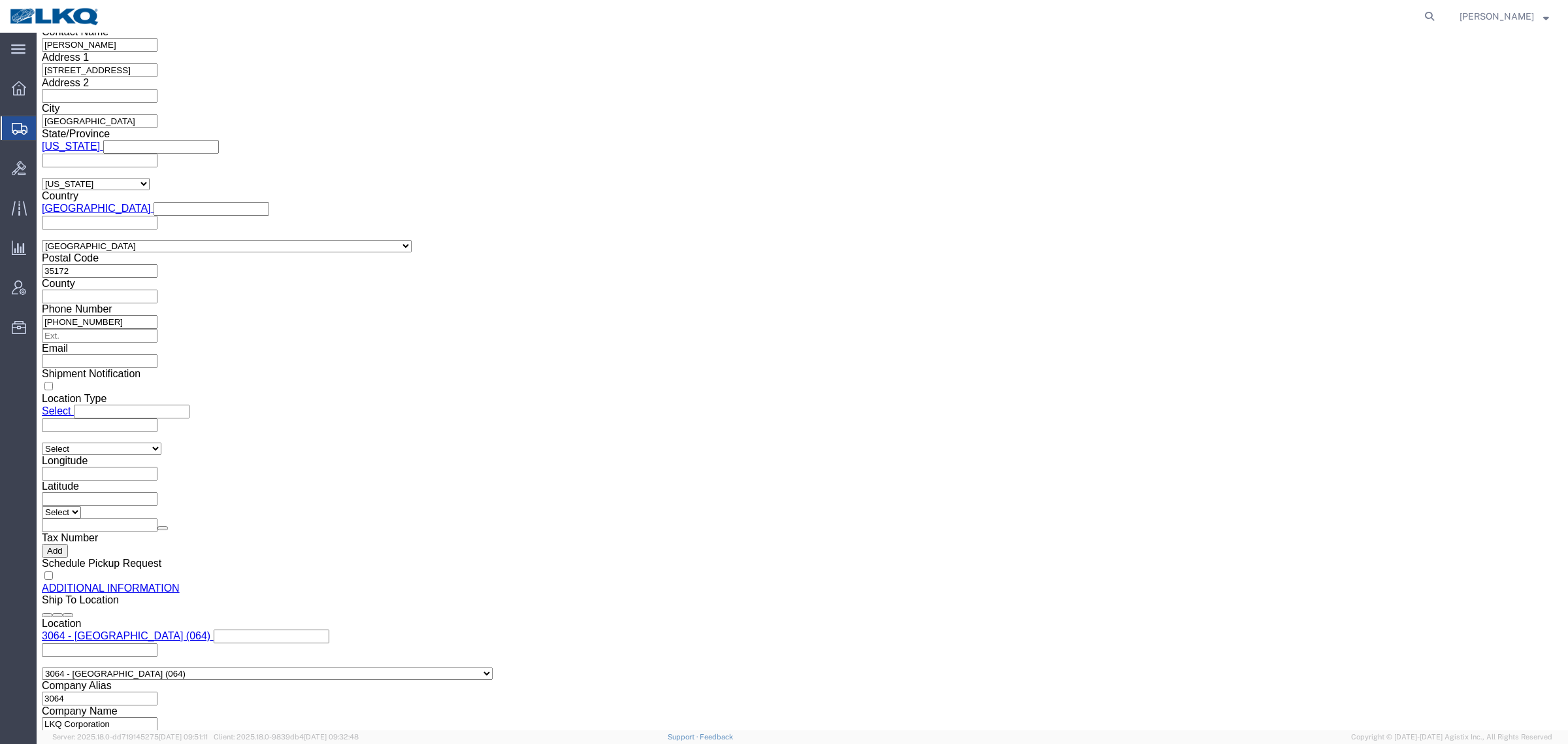
click input "[EMAIL_ADDRESS][DOMAIN_NAME]"
drag, startPoint x: 72, startPoint y: 92, endPoint x: 437, endPoint y: 210, distance: 383.6
click link "Shipment Information"
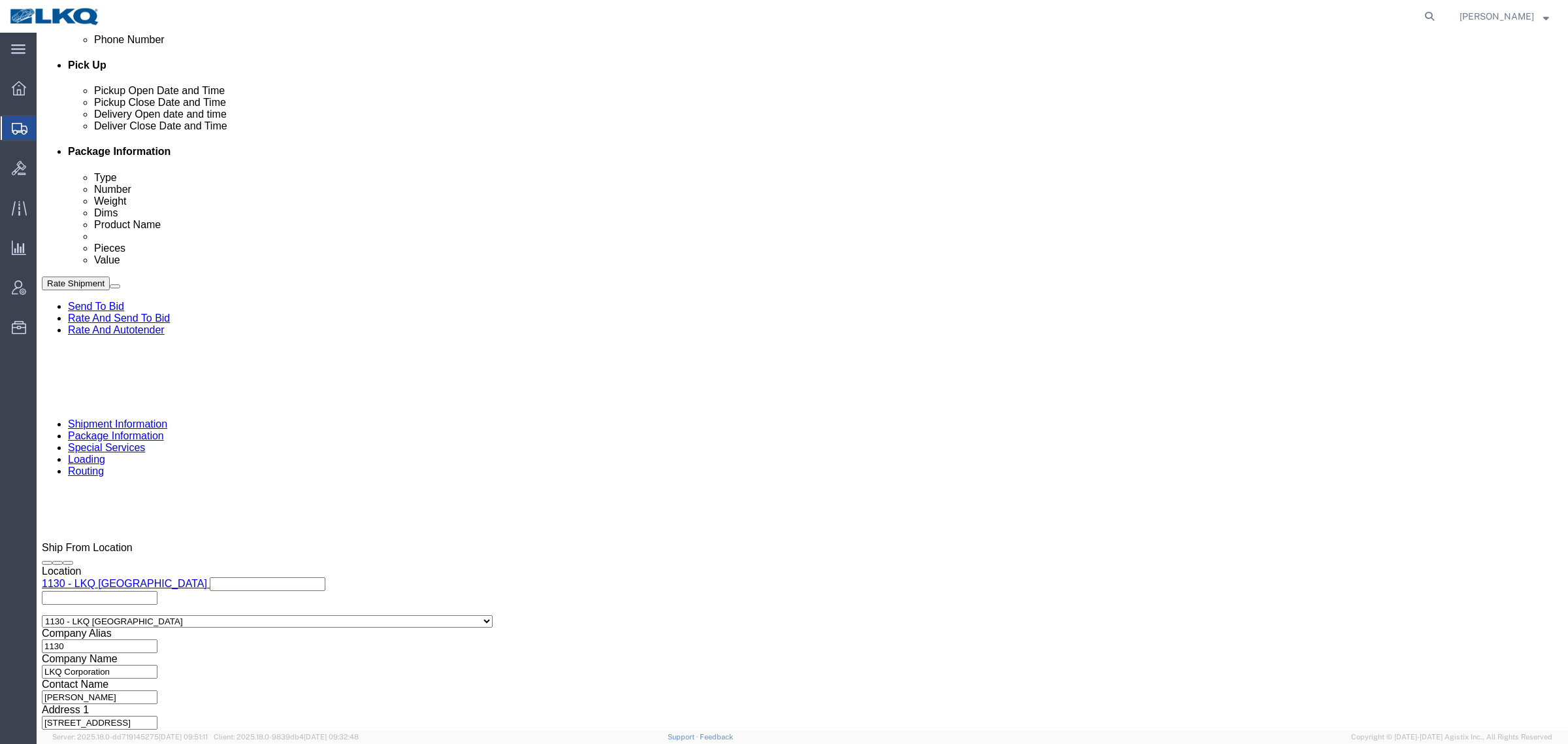
scroll to position [415, 0]
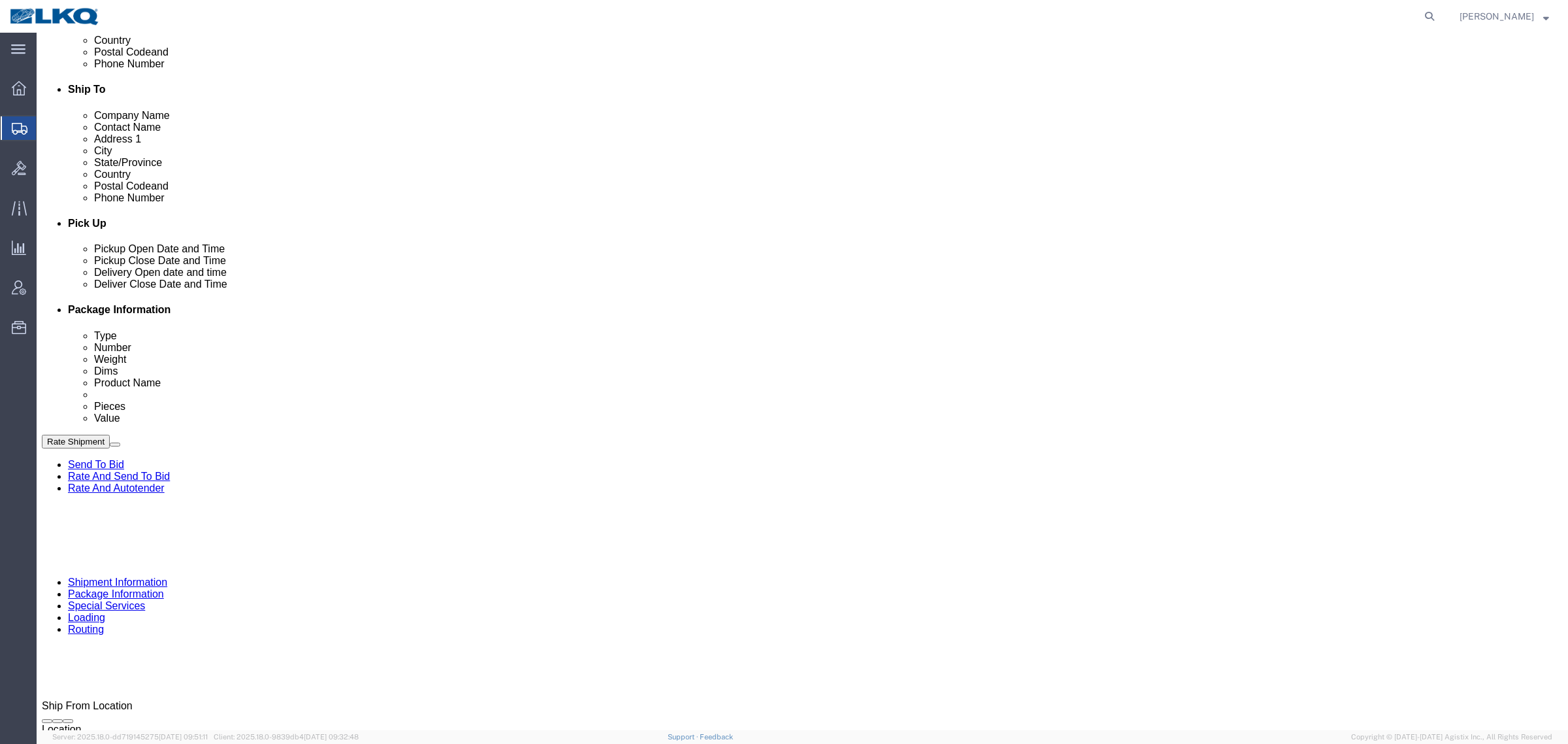
click div
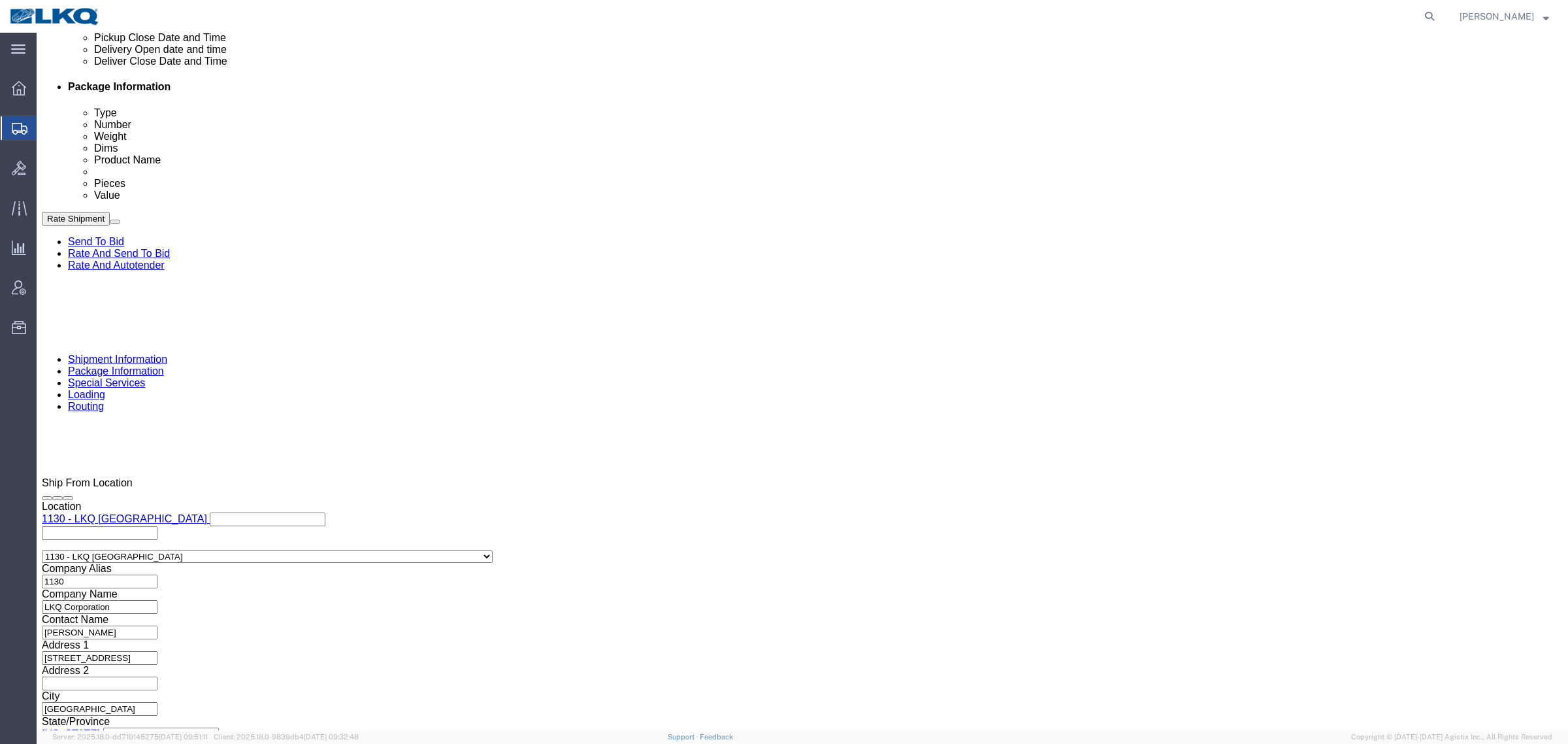
click button "Apply"
click div "Cancel Save Assign To Clone Shipment Save As Template Shipment Checklist Ship F…"
click button "Rate Shipment"
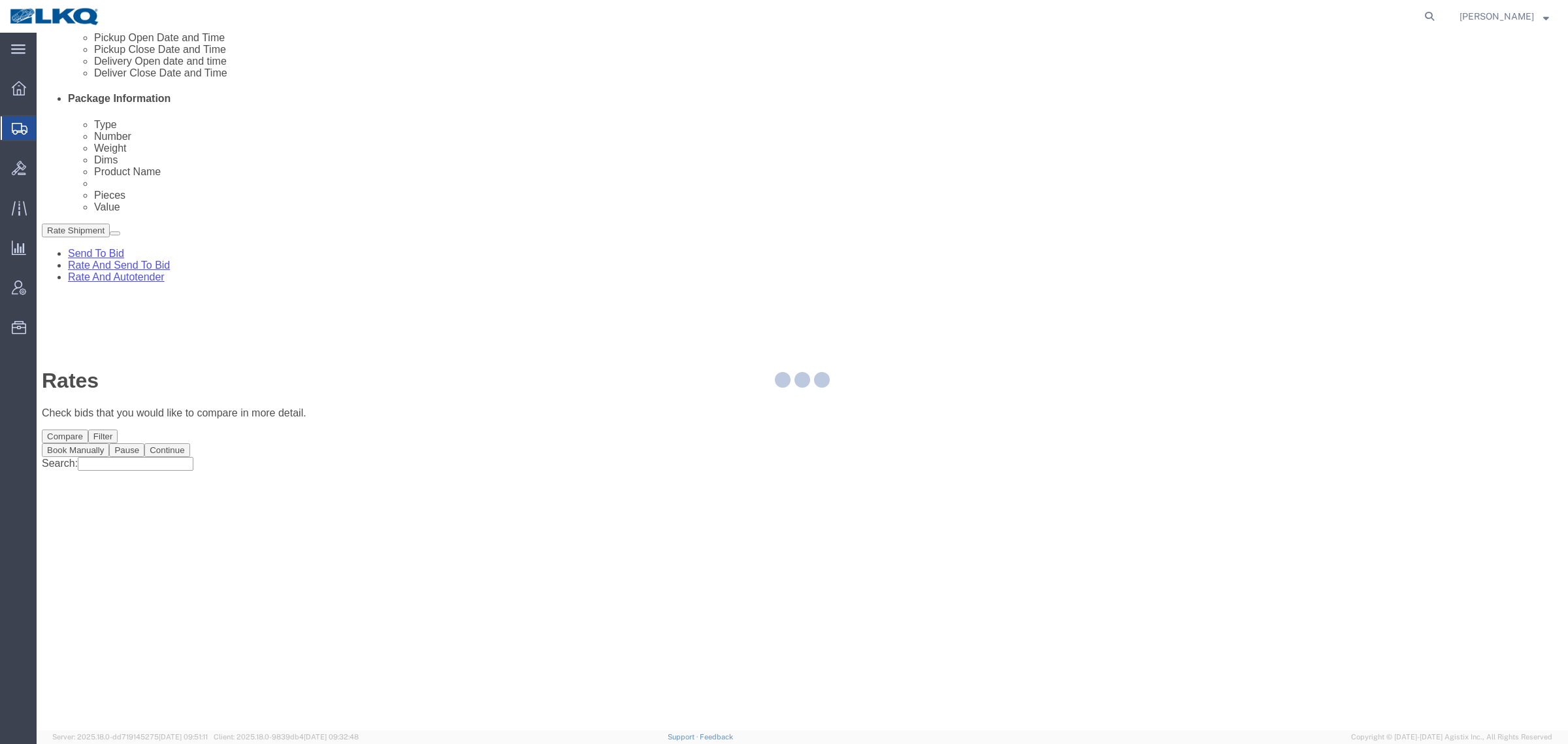
scroll to position [0, 0]
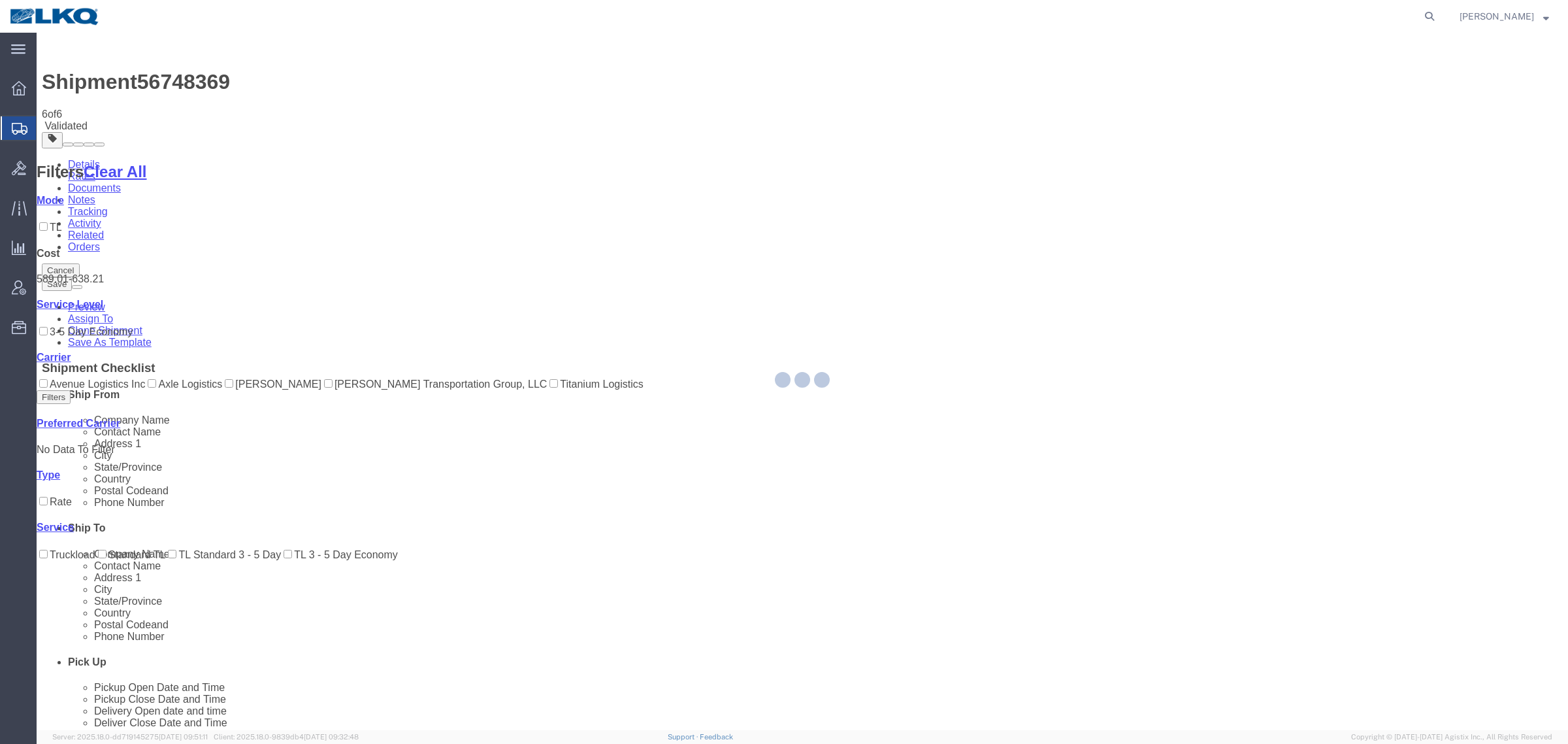
select select "27360"
select select "27790"
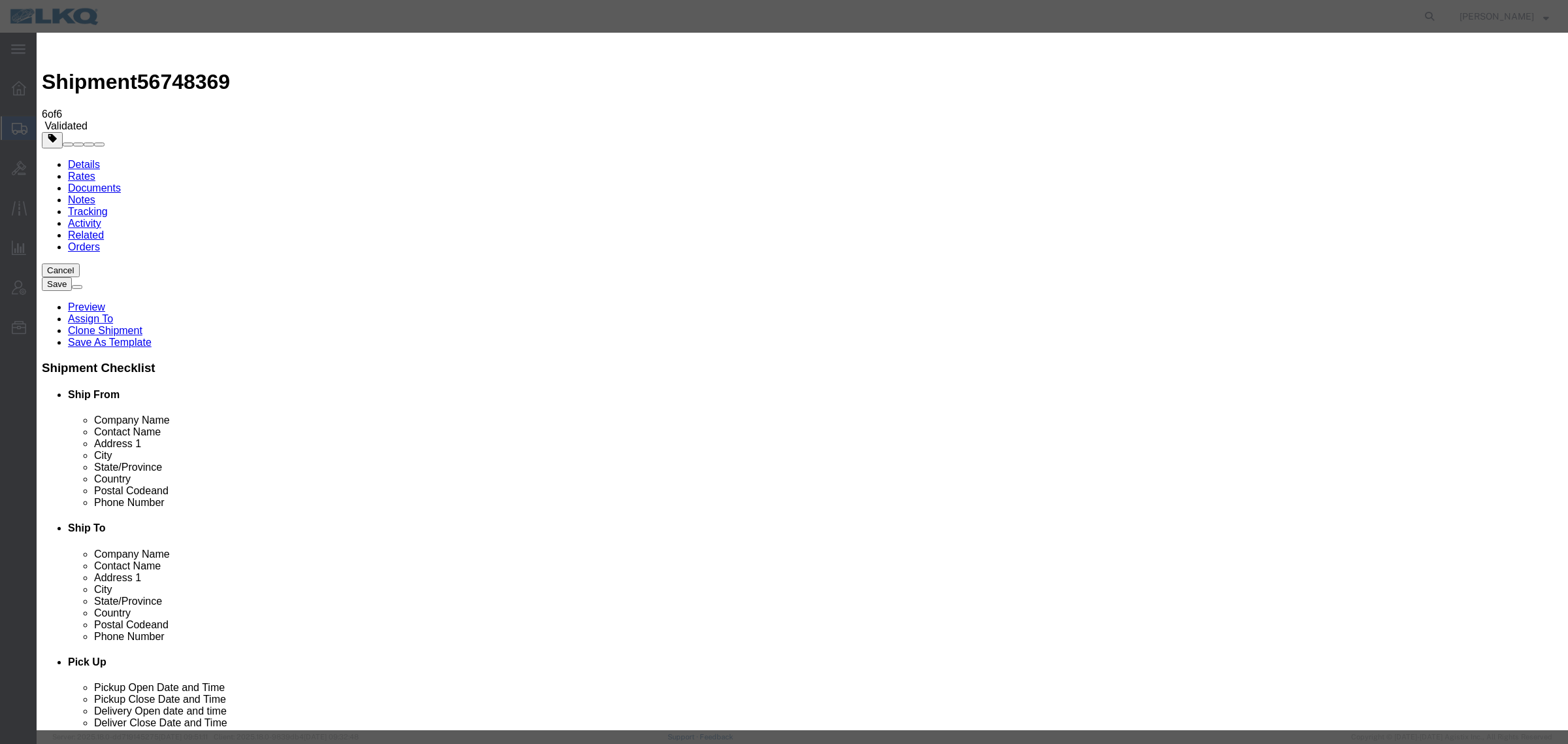
click input "2"
click input "1"
type input "2"
click input "2"
click select "Price Carrier Rank"
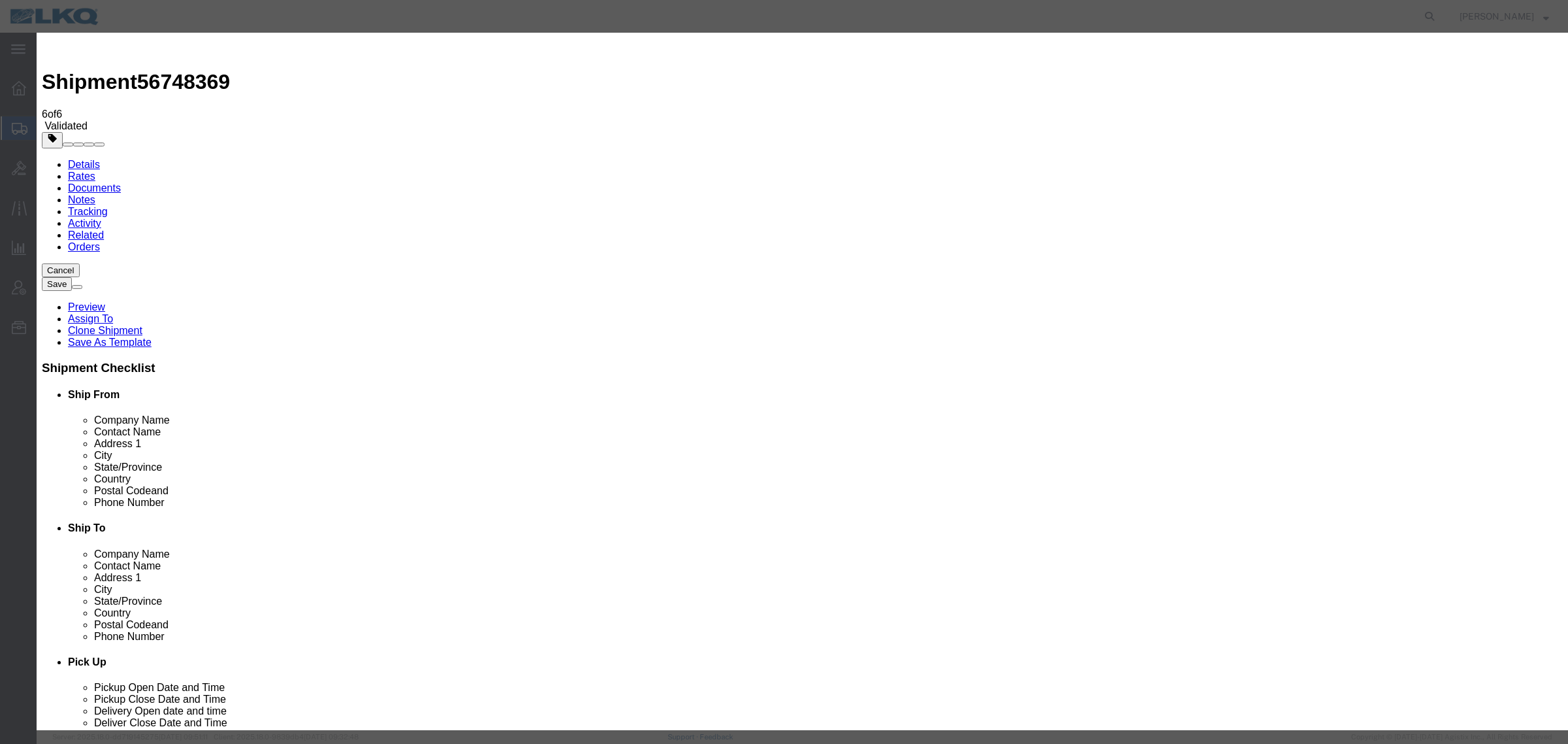
select select "LANE_RANK"
click select "Price Carrier Rank"
click input "8:00 AM"
type input "7:00 AM"
click button "Save Auto-Tender"
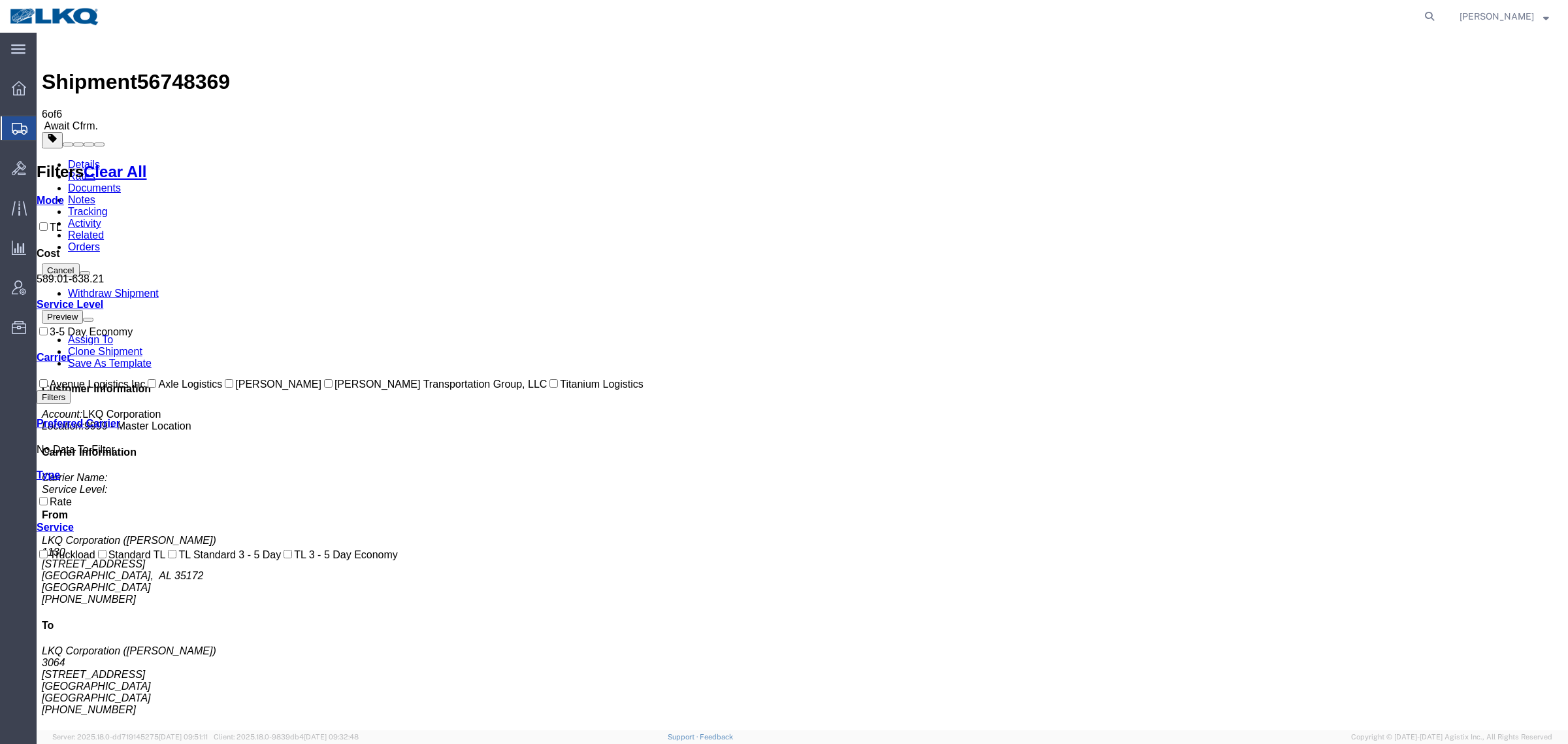
drag, startPoint x: 592, startPoint y: 466, endPoint x: 586, endPoint y: 461, distance: 7.8
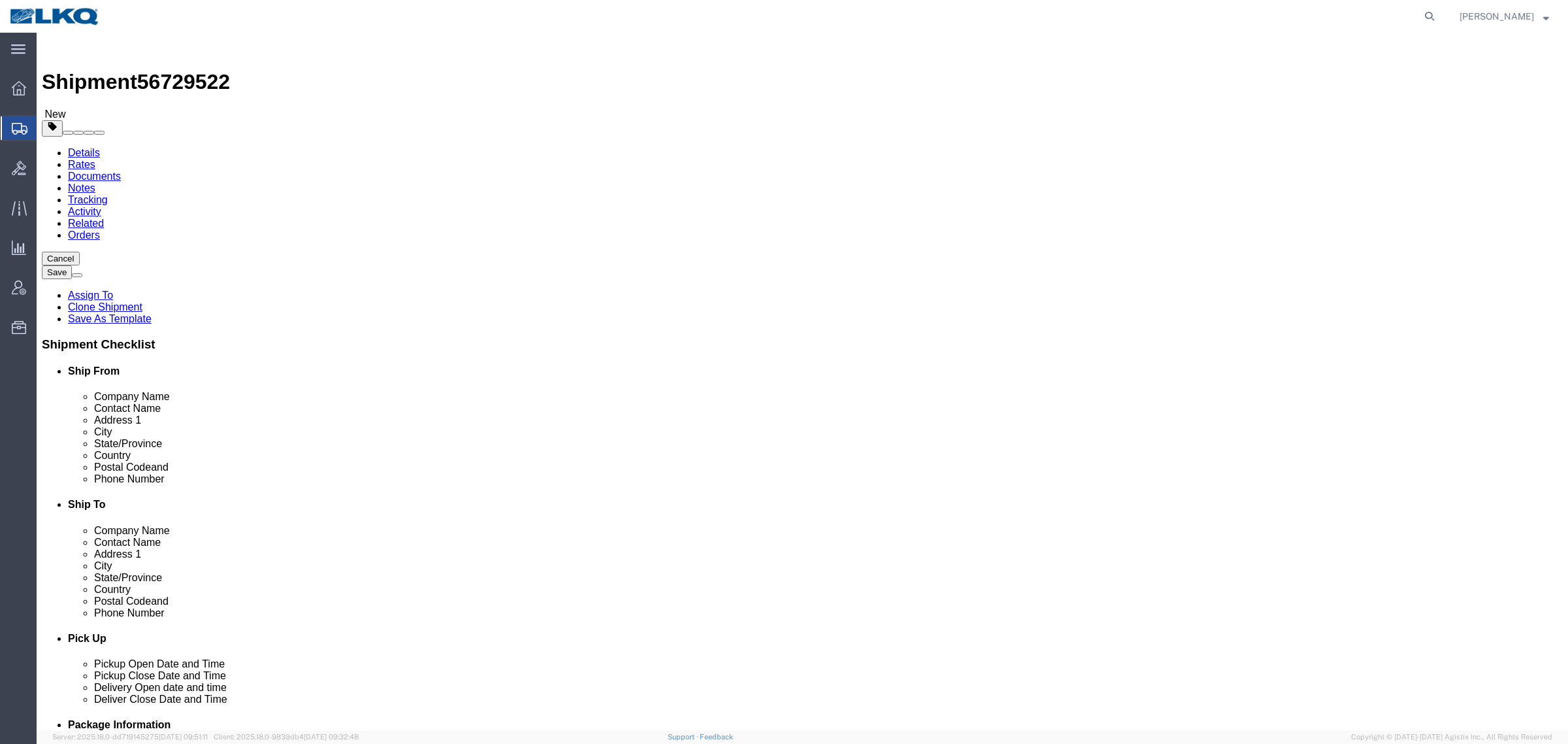
click span "56729522"
select select
select select "27940"
copy span "56729522"
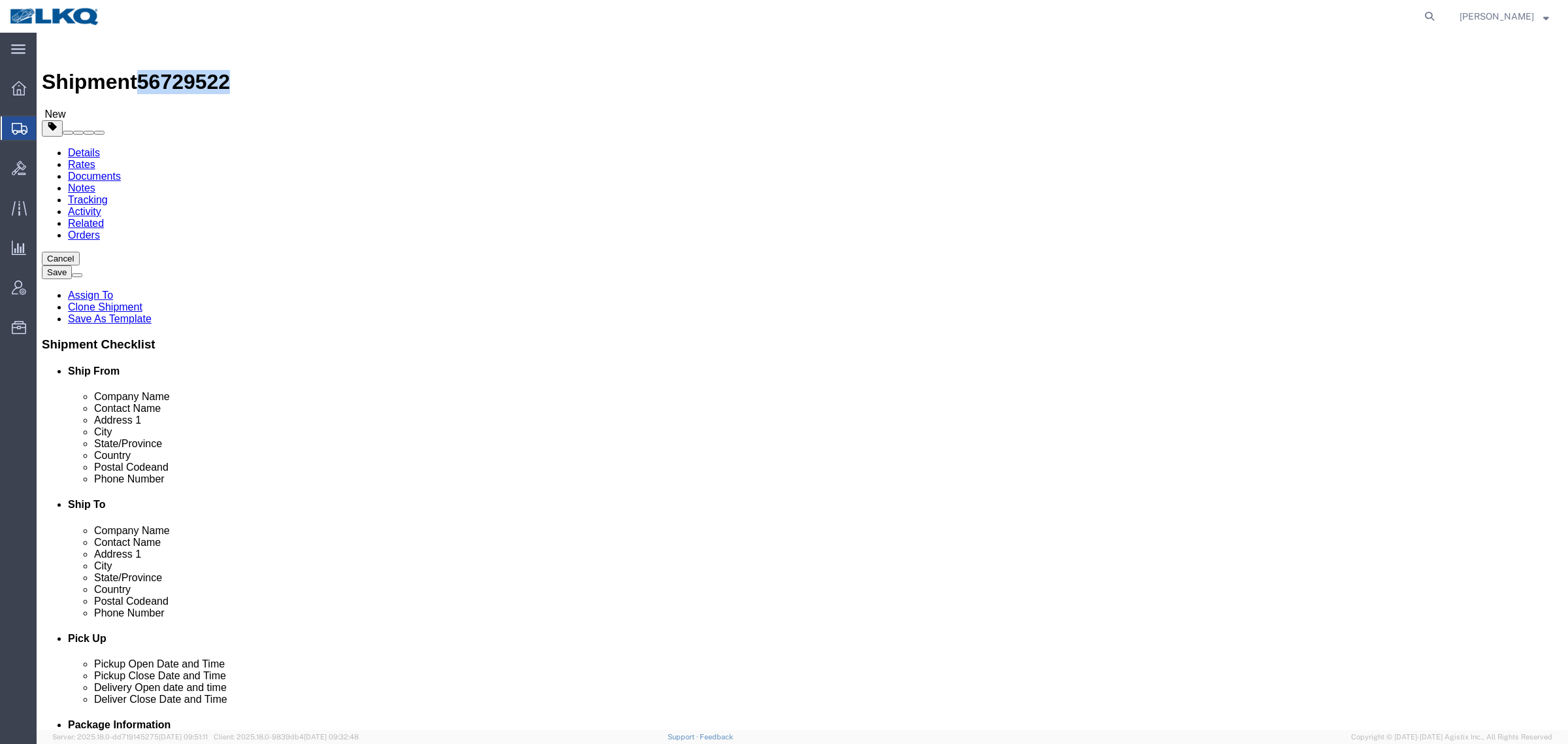
click icon
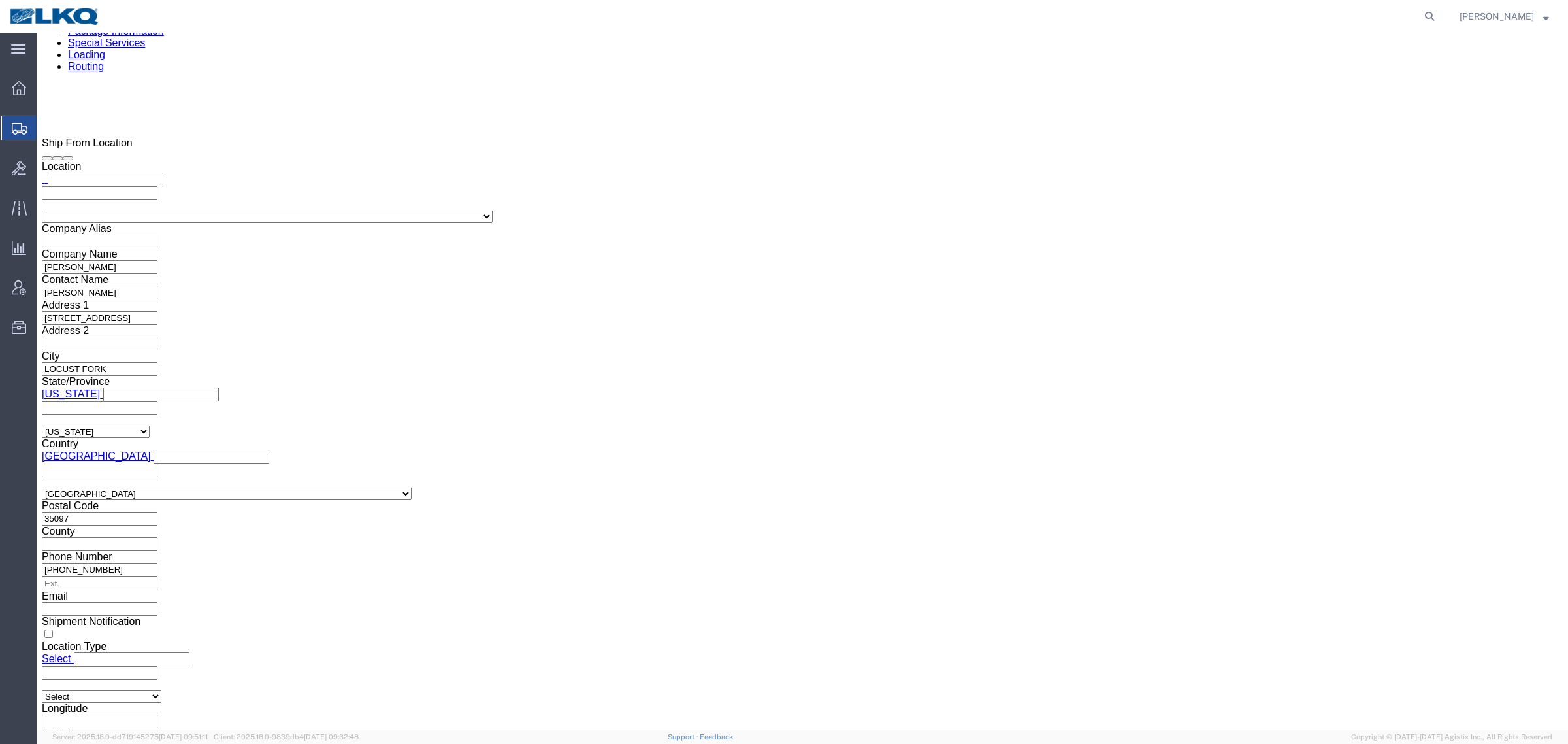
scroll to position [1062, 0]
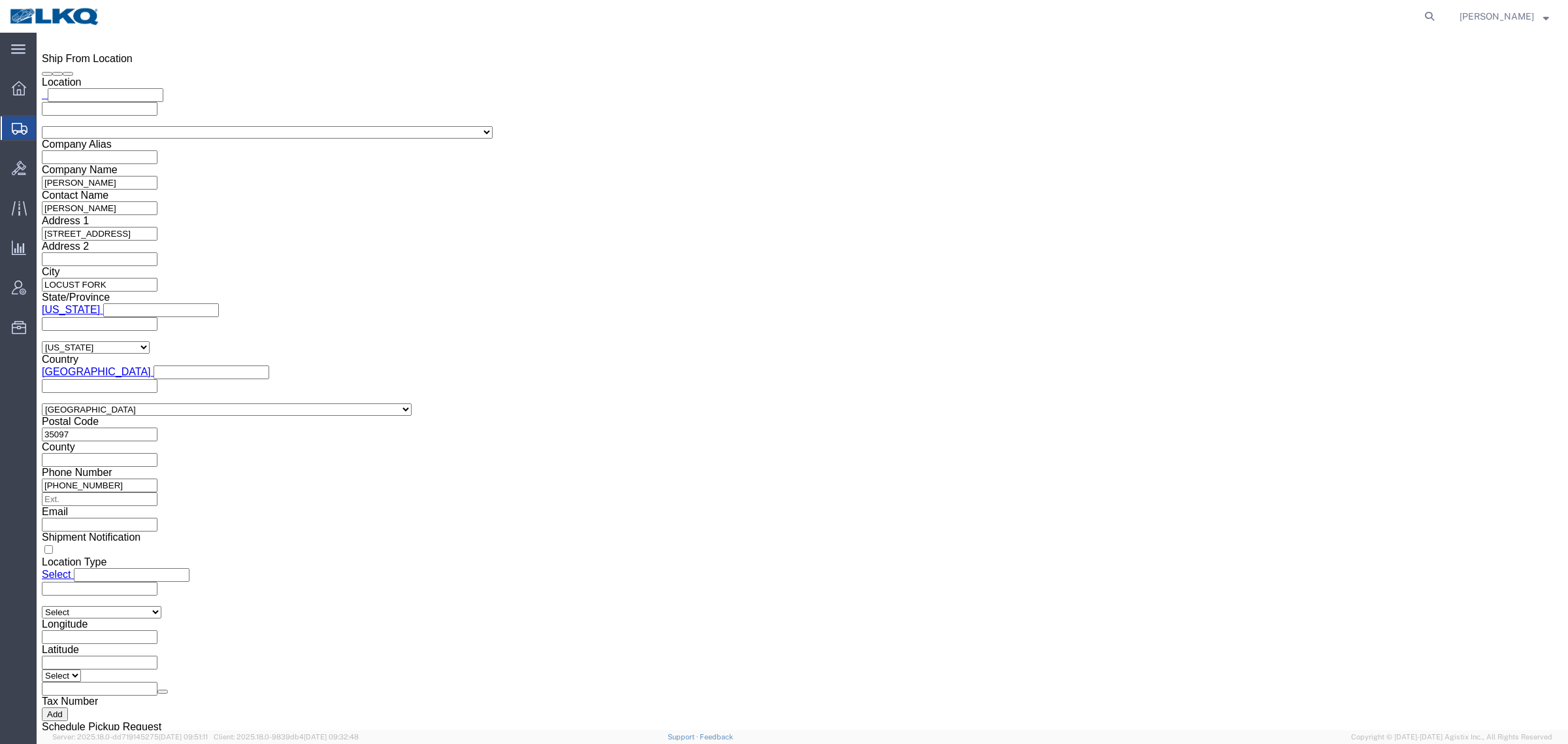
drag, startPoint x: 297, startPoint y: 446, endPoint x: 285, endPoint y: 456, distance: 15.6
click input "[EMAIL_ADDRESS][DOMAIN_NAME]"
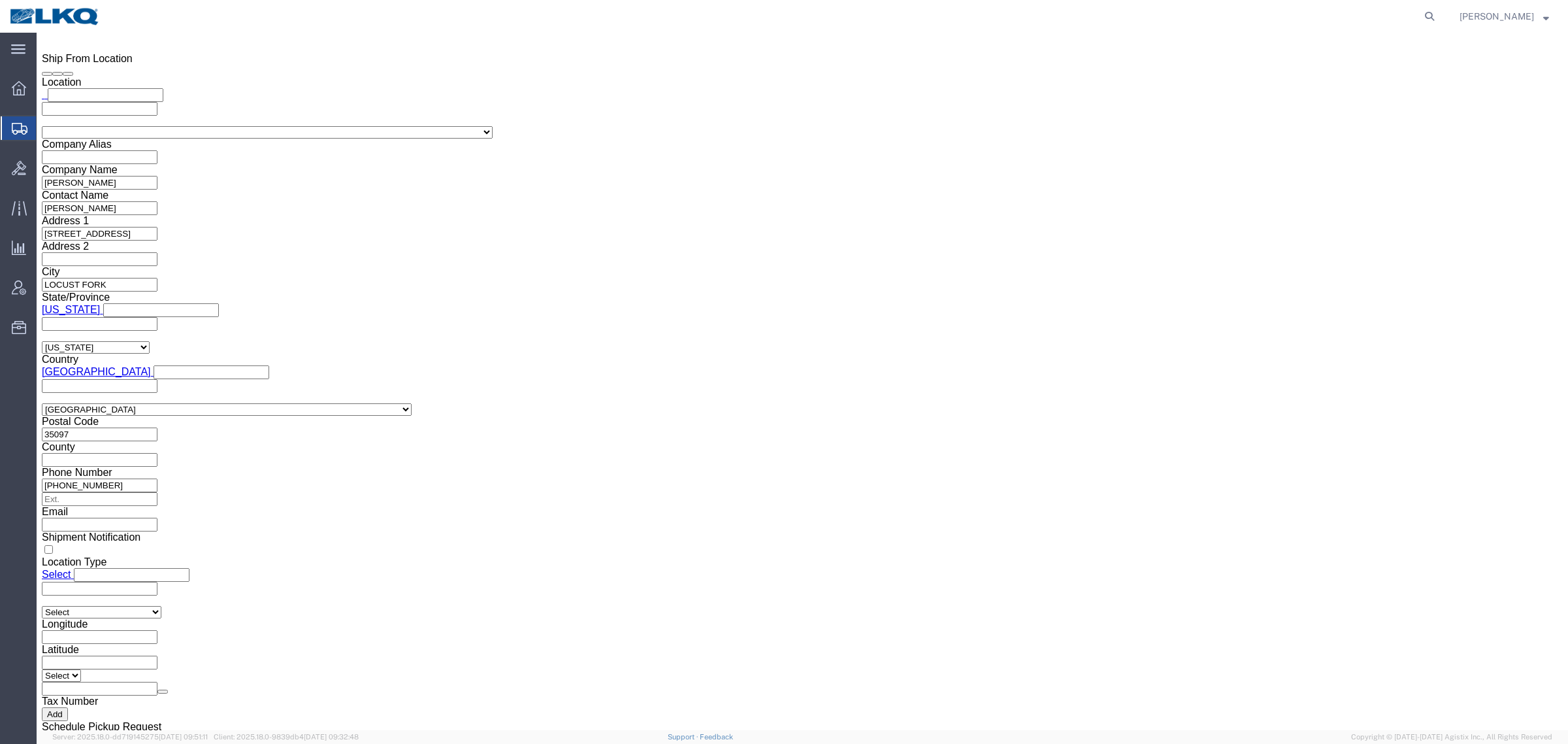
click div "Shipment Information Package Information Special Services Loading Routing"
click icon
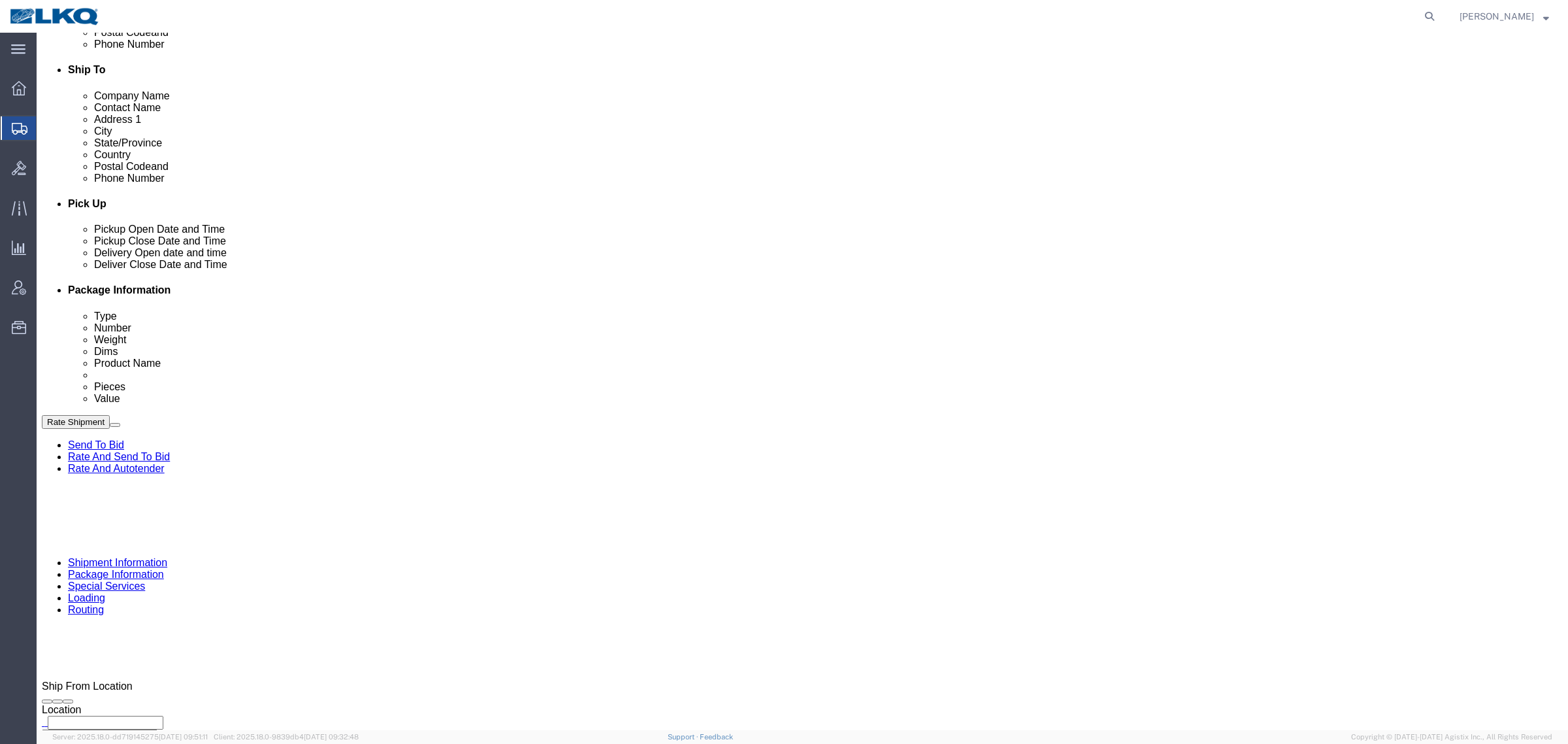
scroll to position [311, 0]
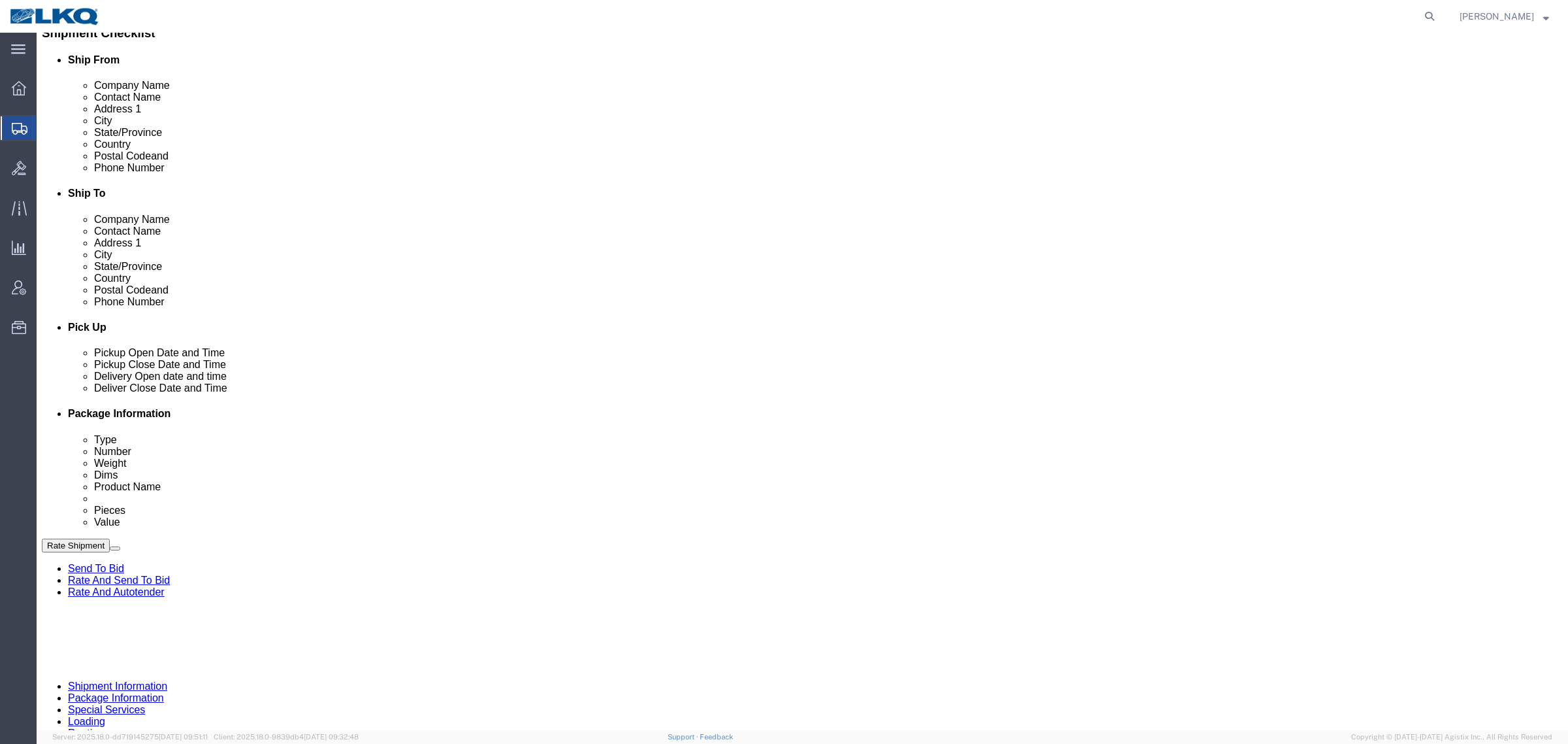
drag, startPoint x: 753, startPoint y: 577, endPoint x: 742, endPoint y: 549, distance: 30.1
click div "[DATE] 7:00 AM"
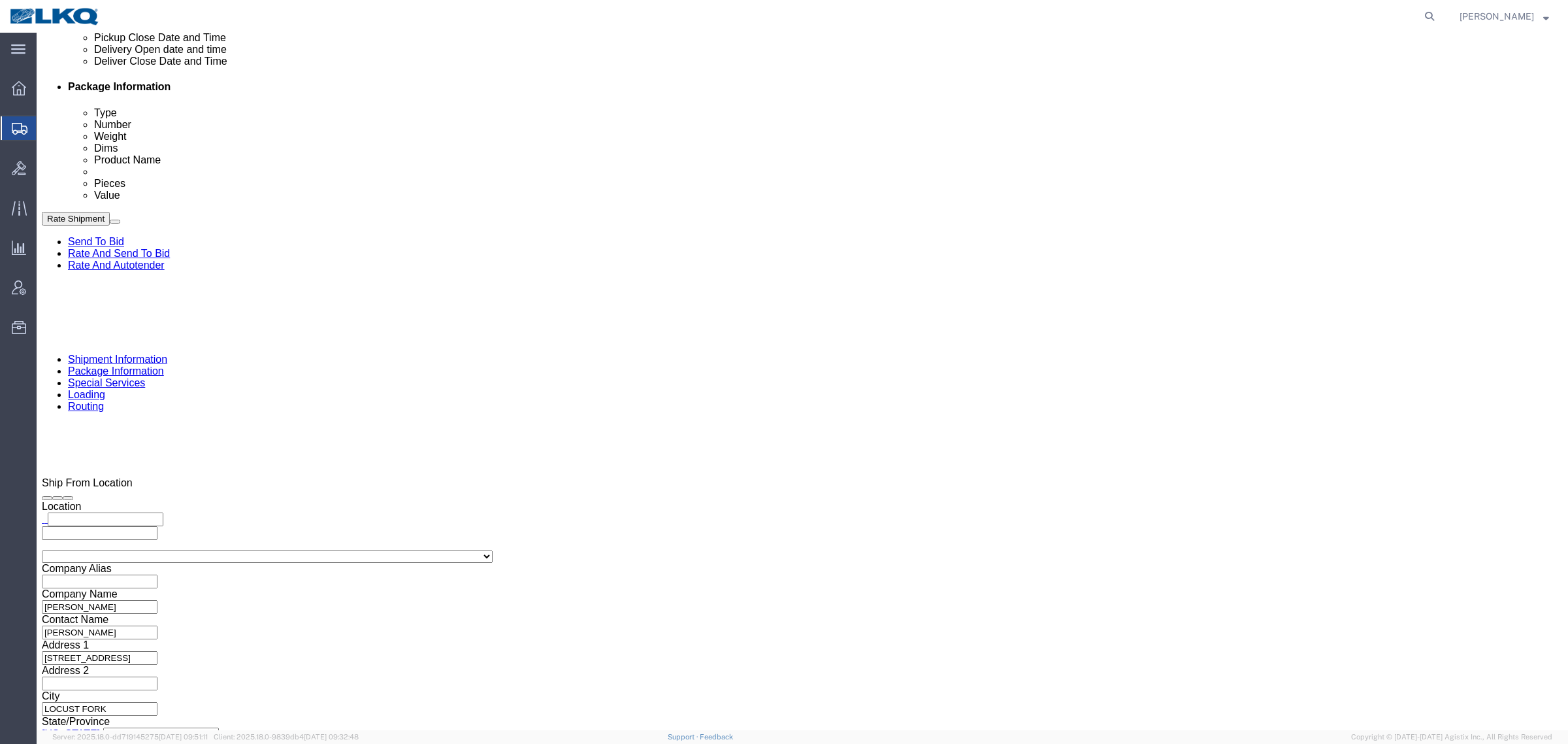
click button "Apply"
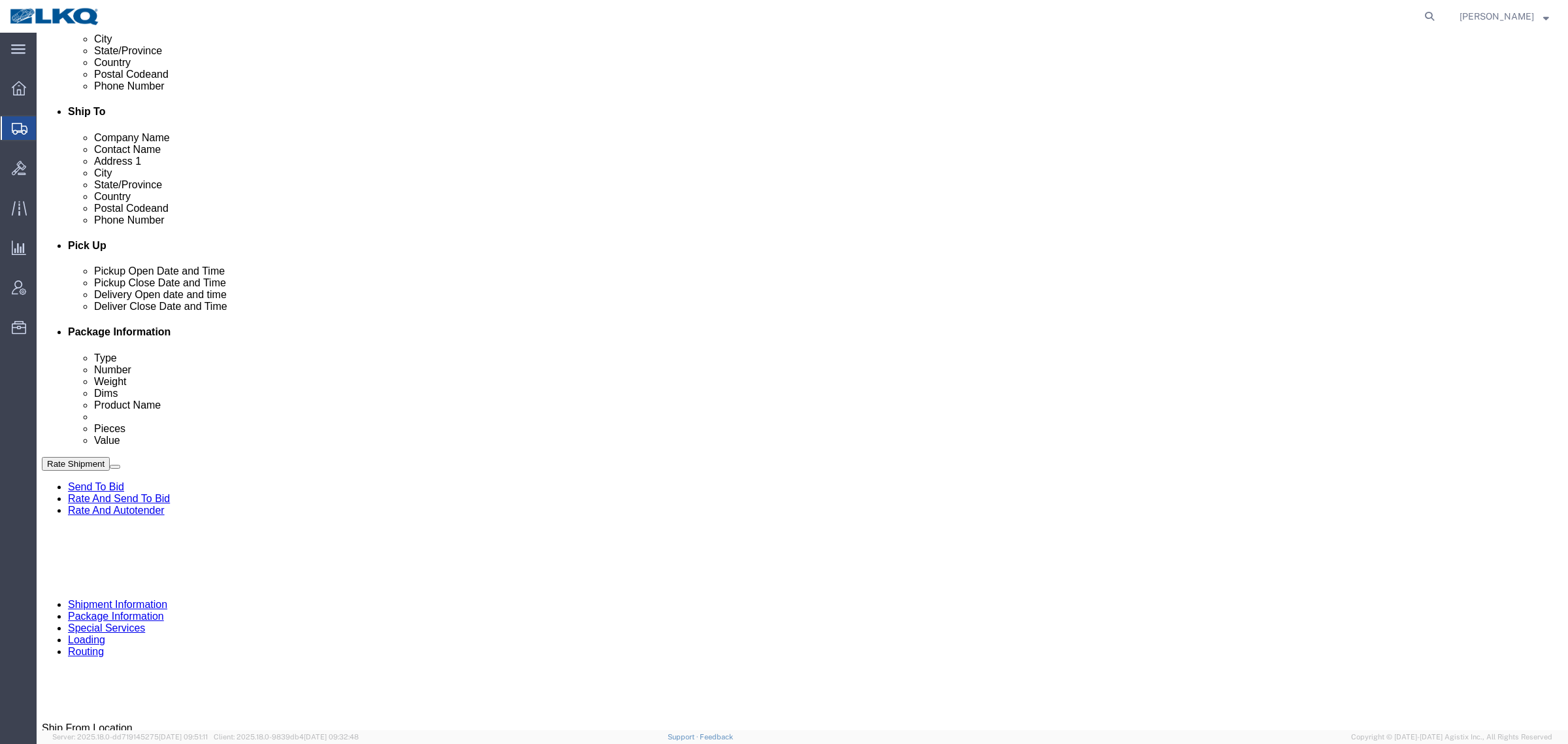
click div
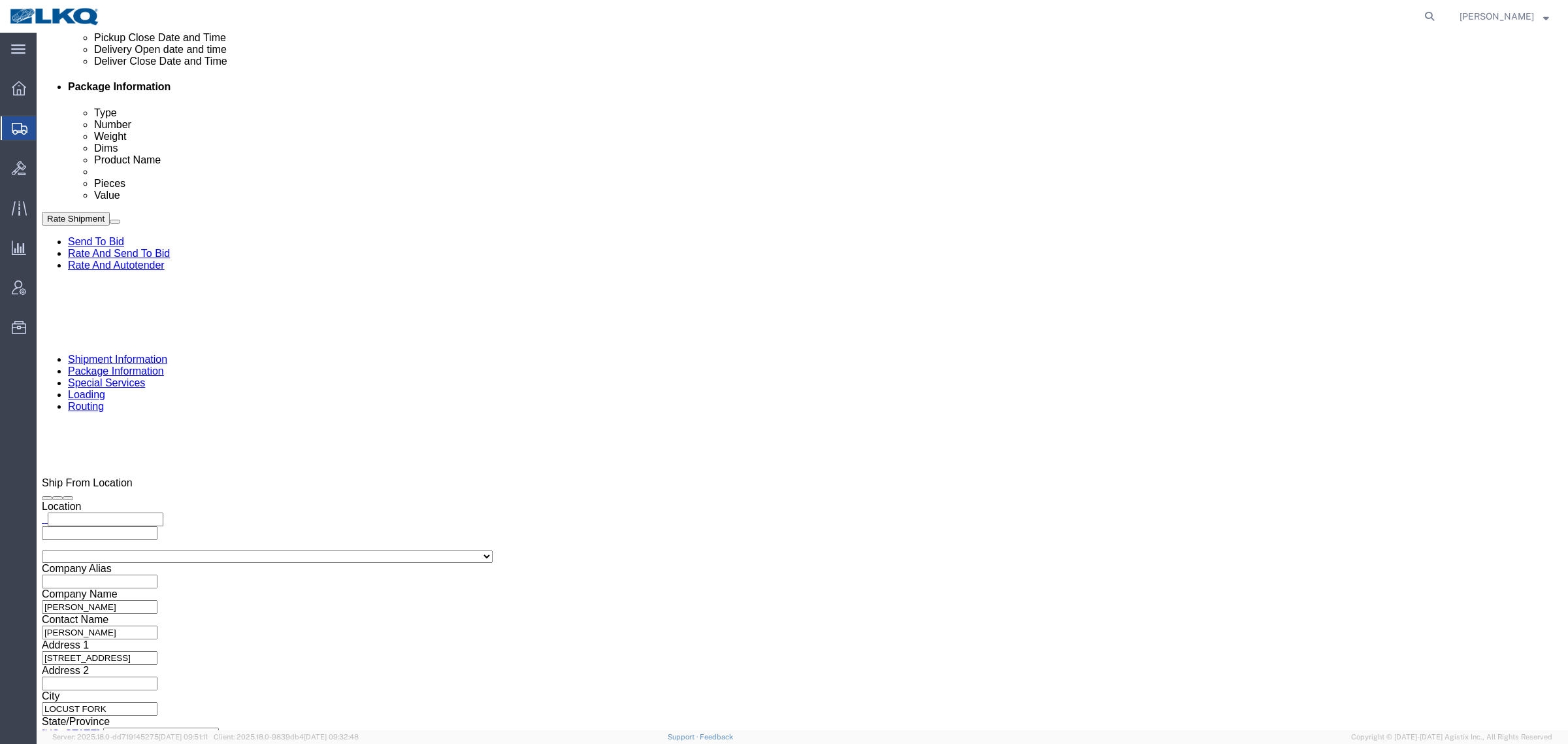
click button "Apply"
click div "Pickup Date: Pickup Start Date Pickup Start Time Pickup Open Date and Time Sep …"
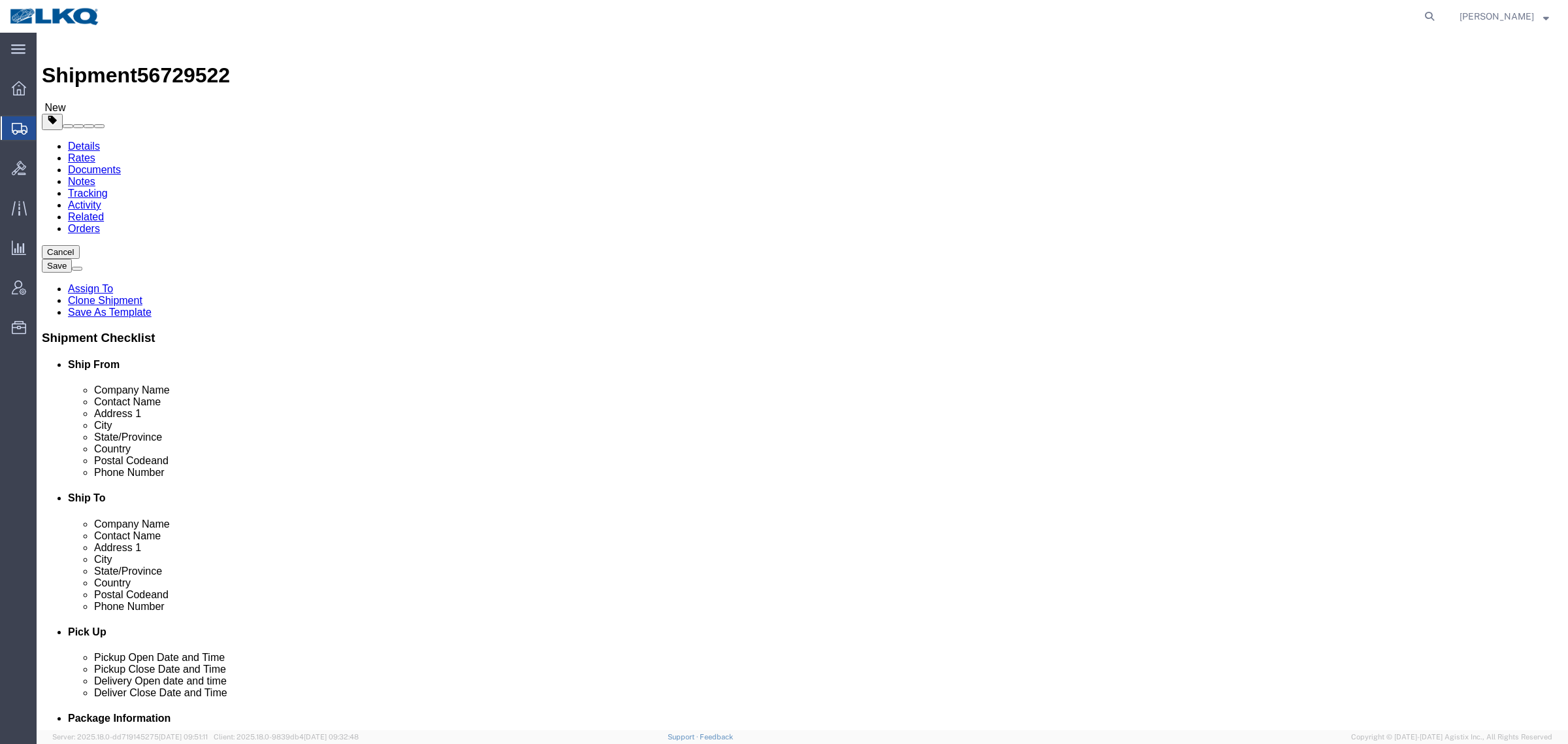
scroll to position [0, 0]
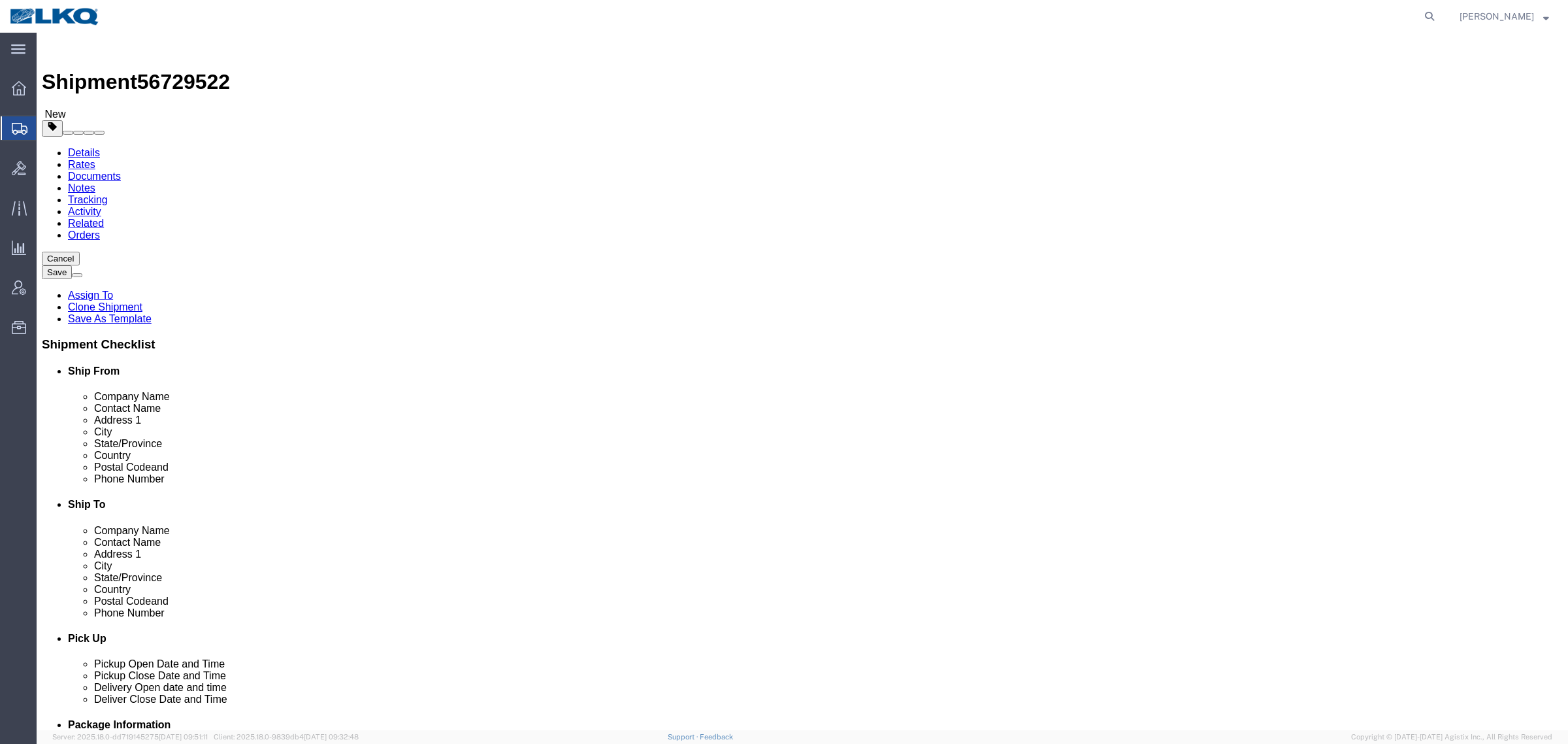
click div "Shipment Information Package Information Special Services Loading Routing"
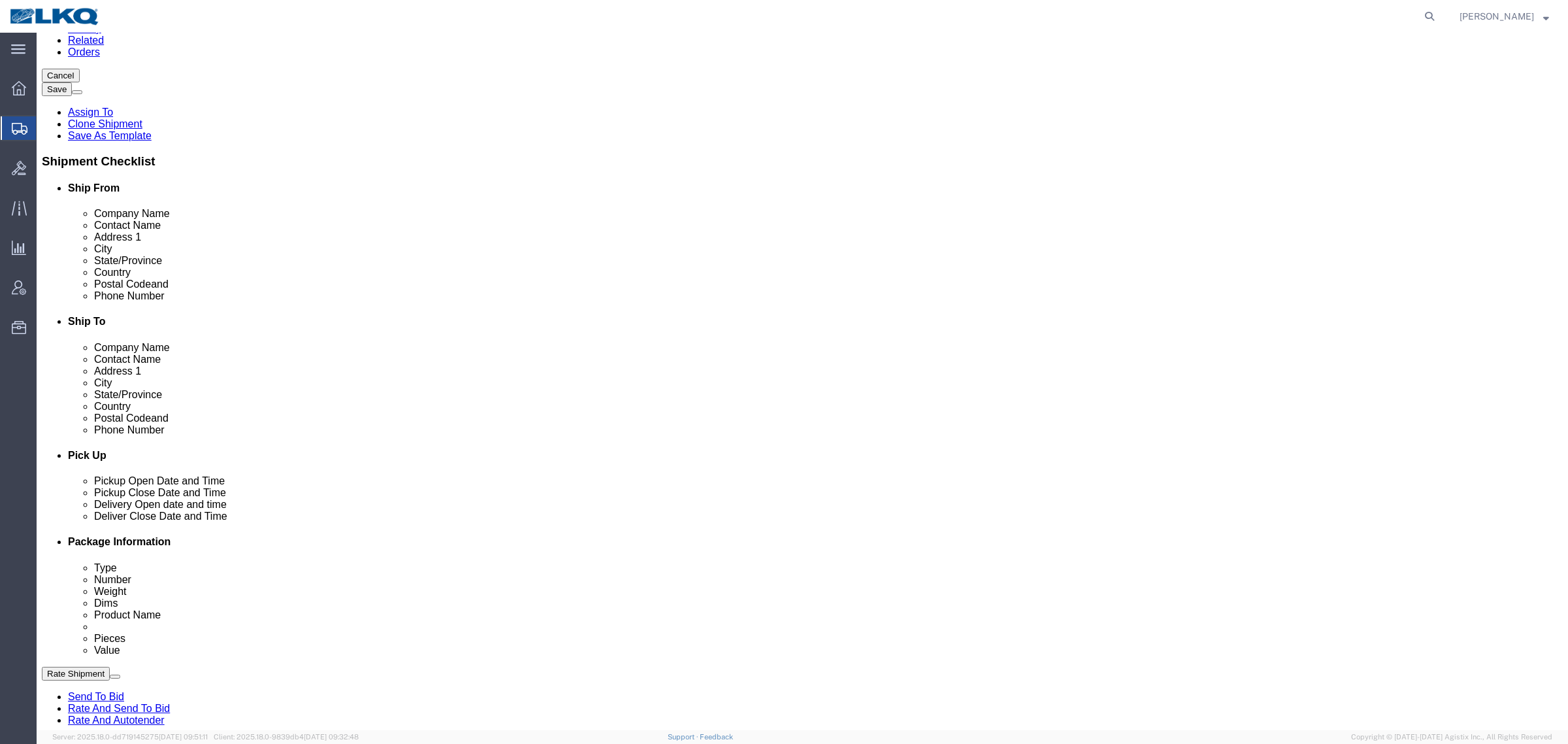
scroll to position [327, 0]
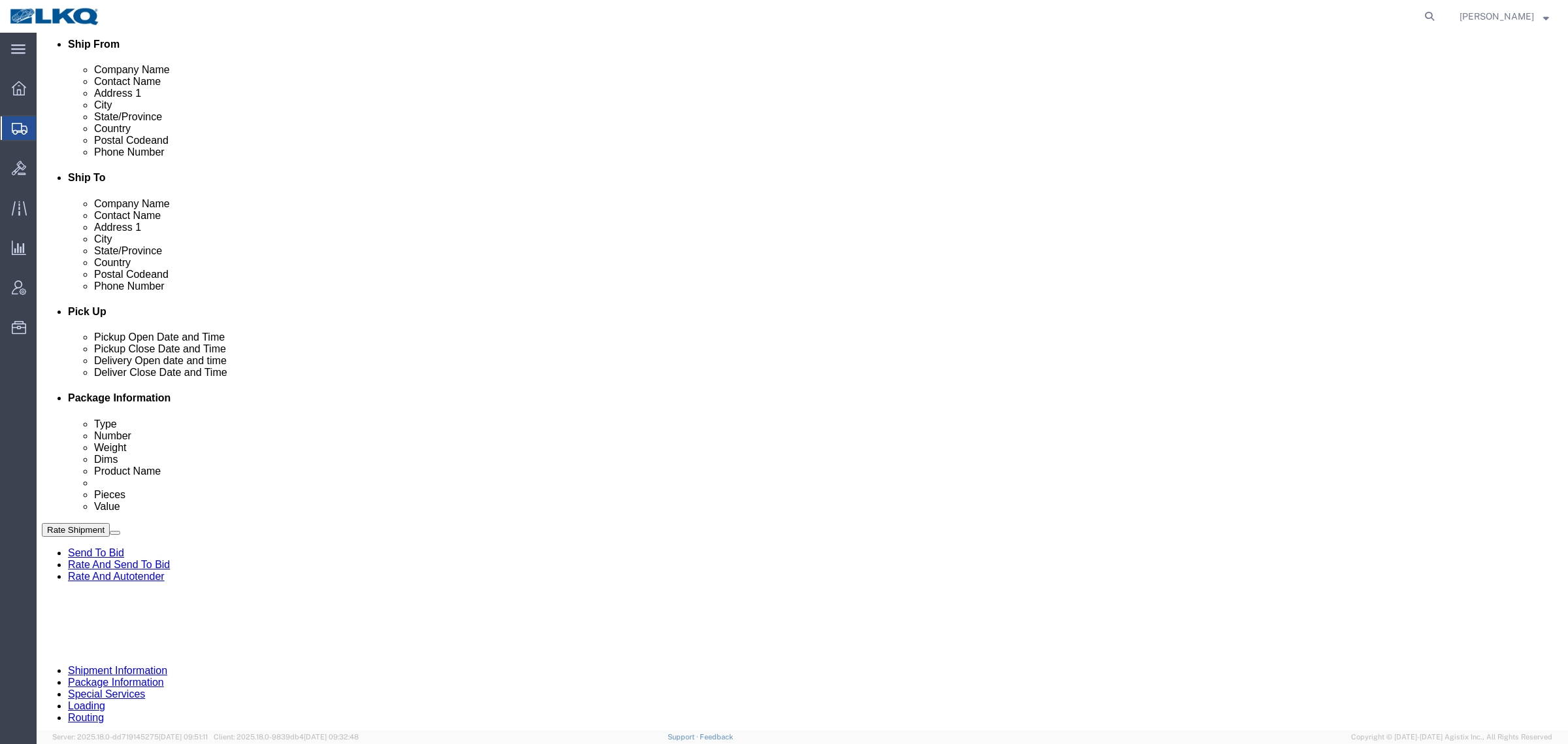
click button "Rate Shipment"
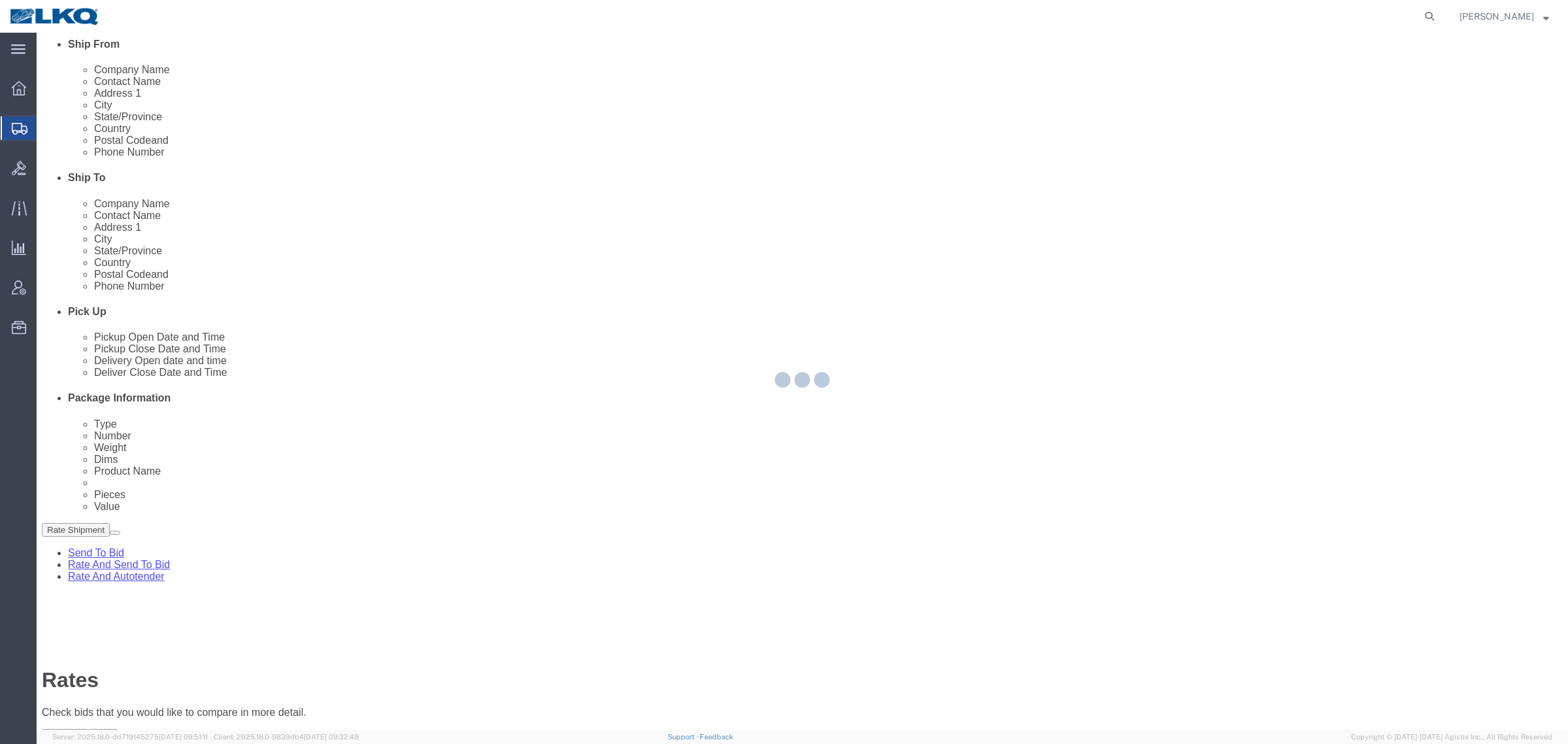
scroll to position [0, 0]
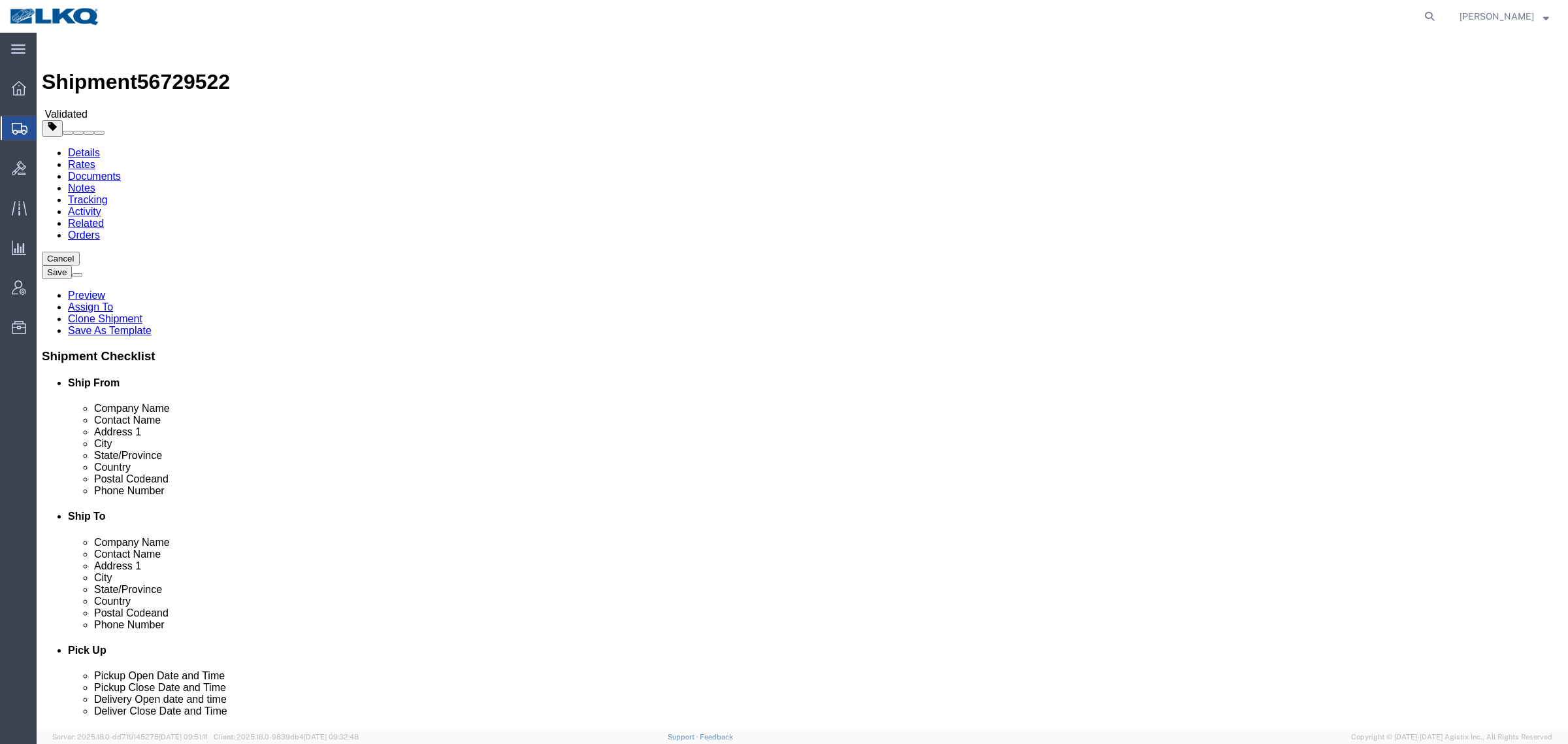
click at [77, 147] on link "Details" at bounding box center [84, 152] width 32 height 11
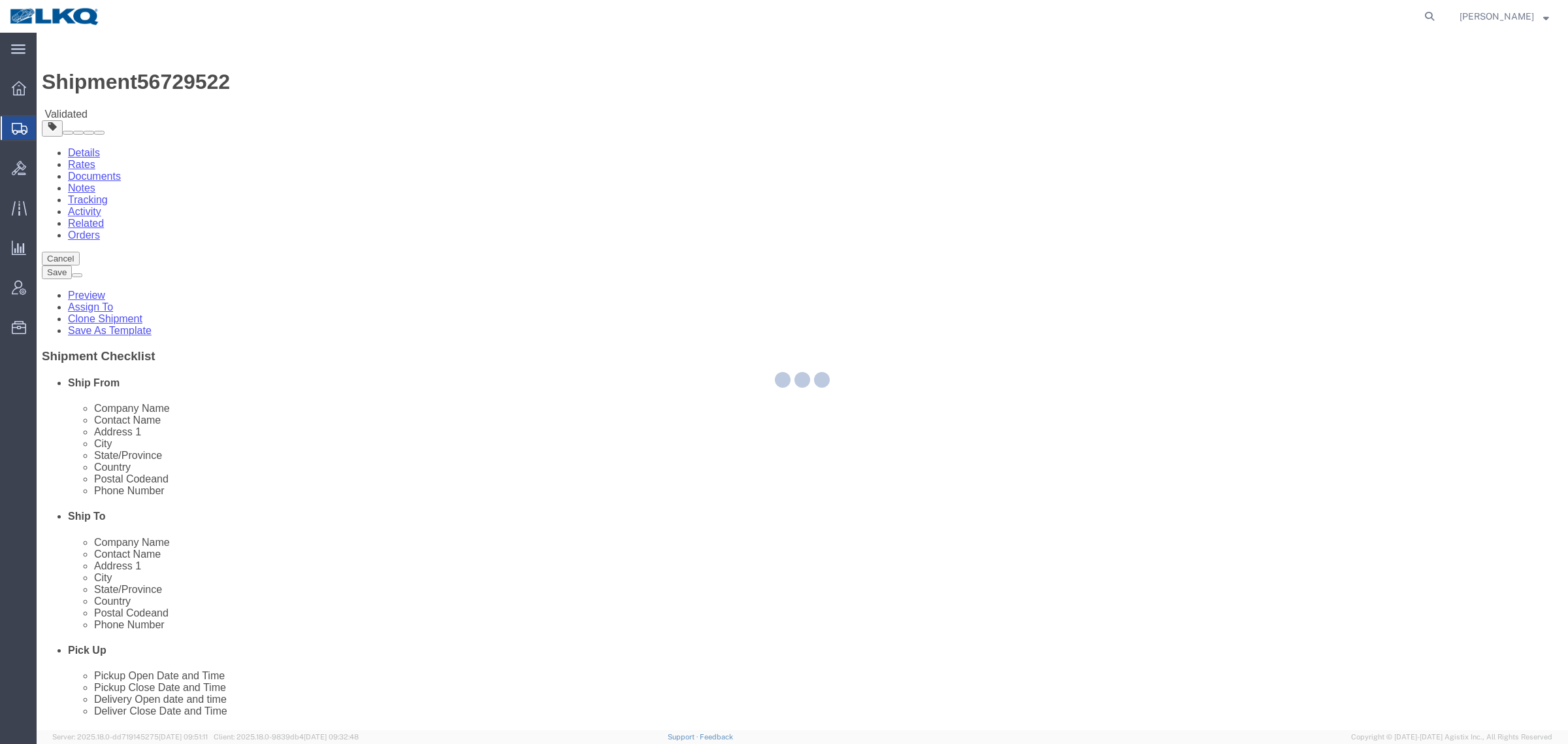
select select "27940"
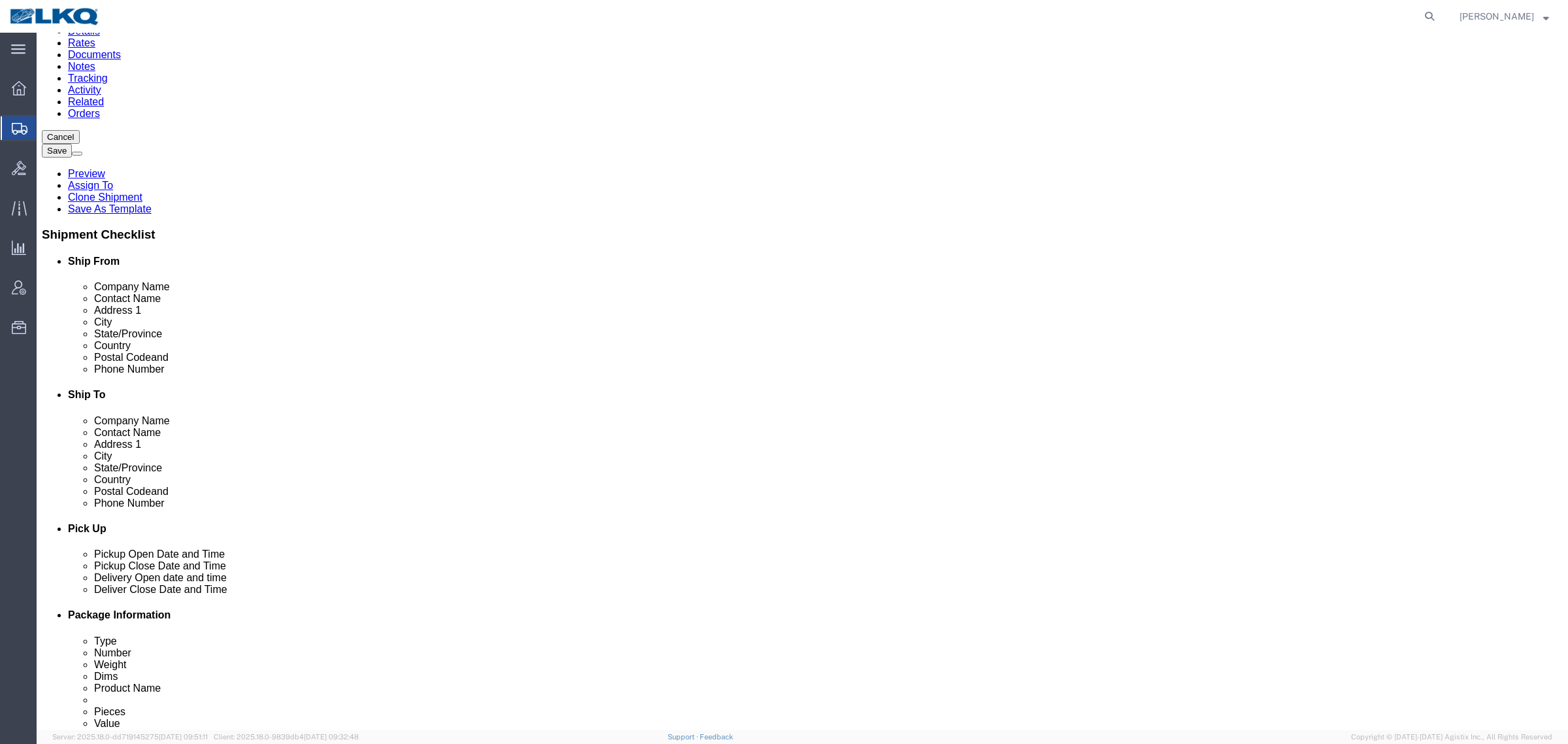
scroll to position [81, 0]
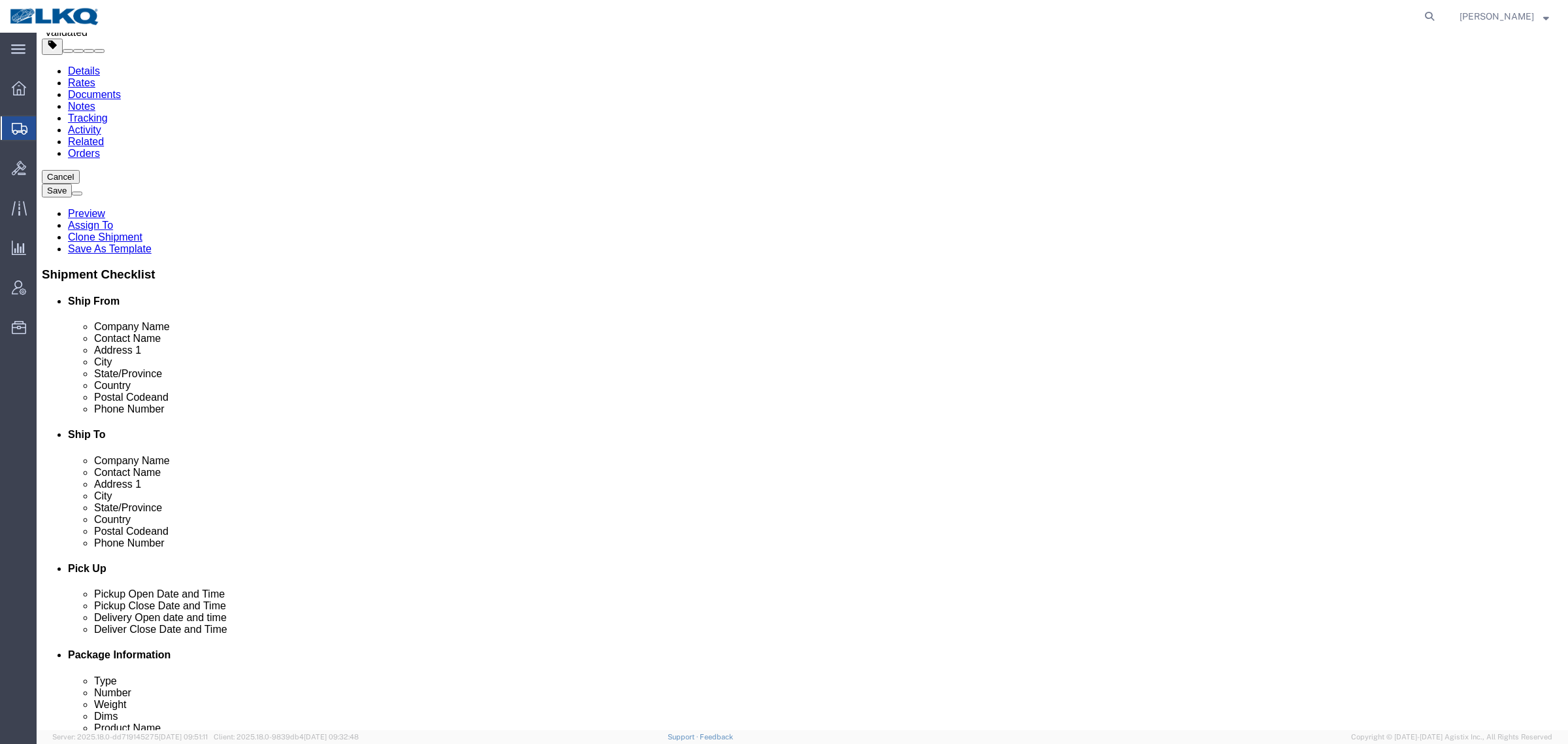
click input "35097"
click input "46750"
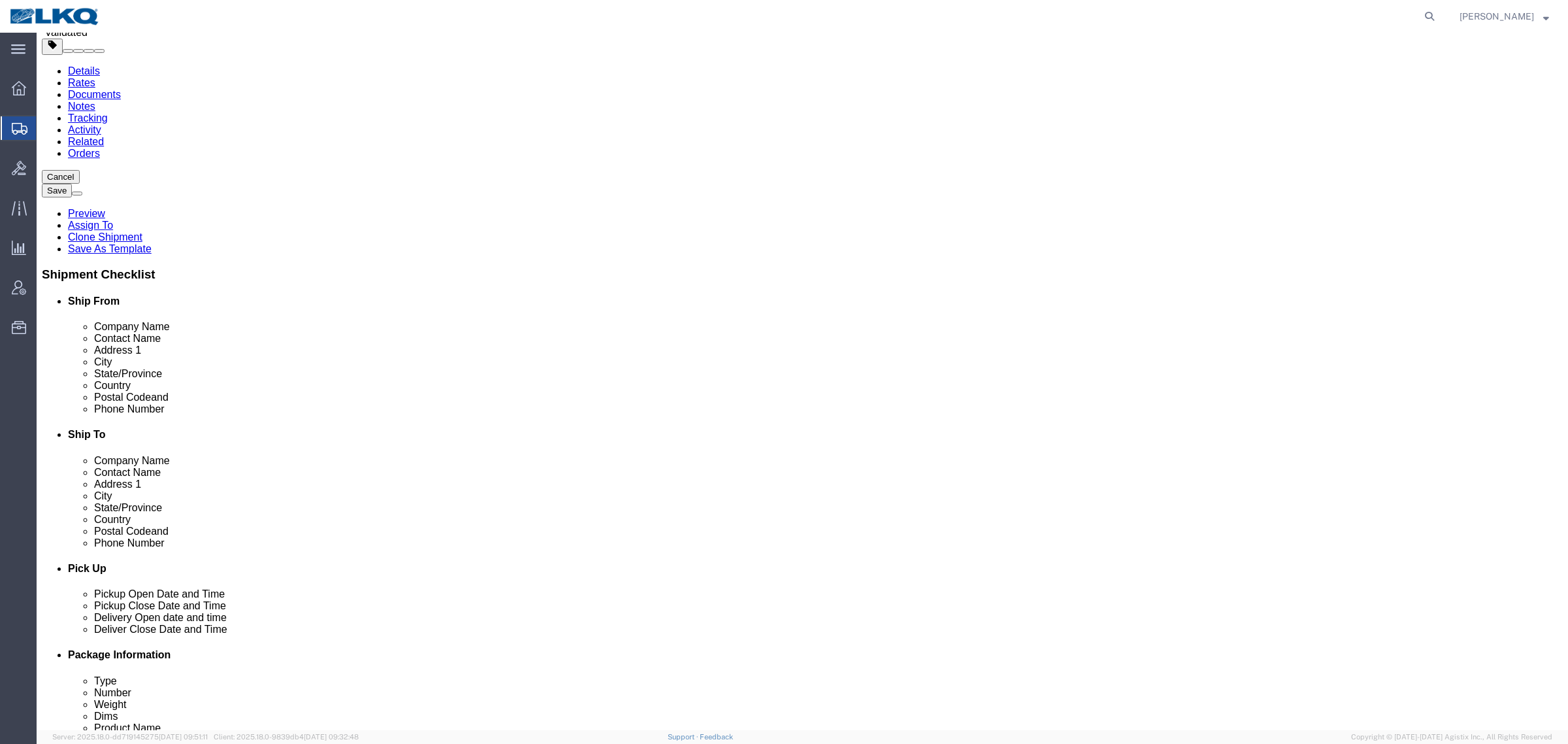
click input "46750"
click link "Notes"
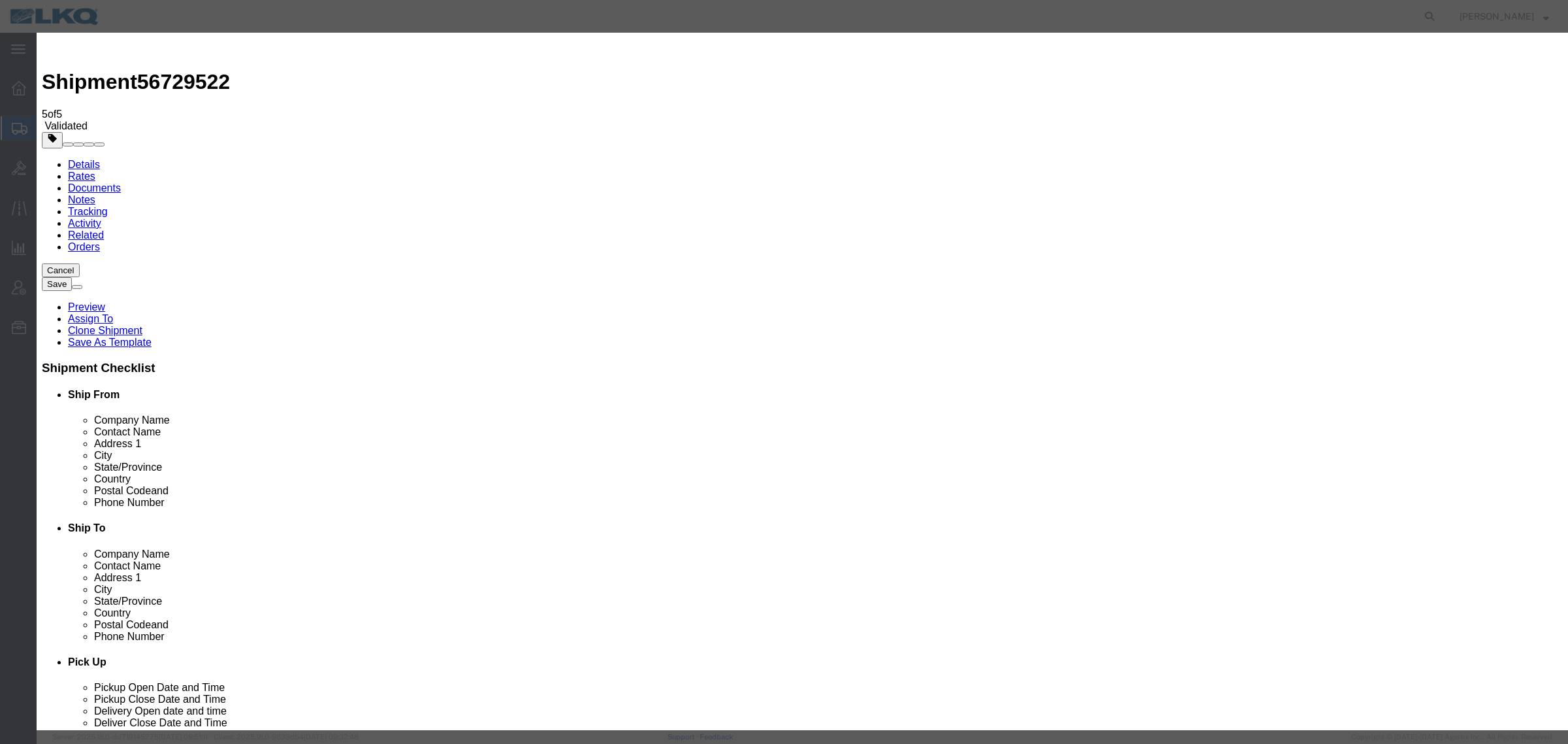
select select "BID_NOTES"
drag, startPoint x: 799, startPoint y: 164, endPoint x: 794, endPoint y: 172, distance: 9.4
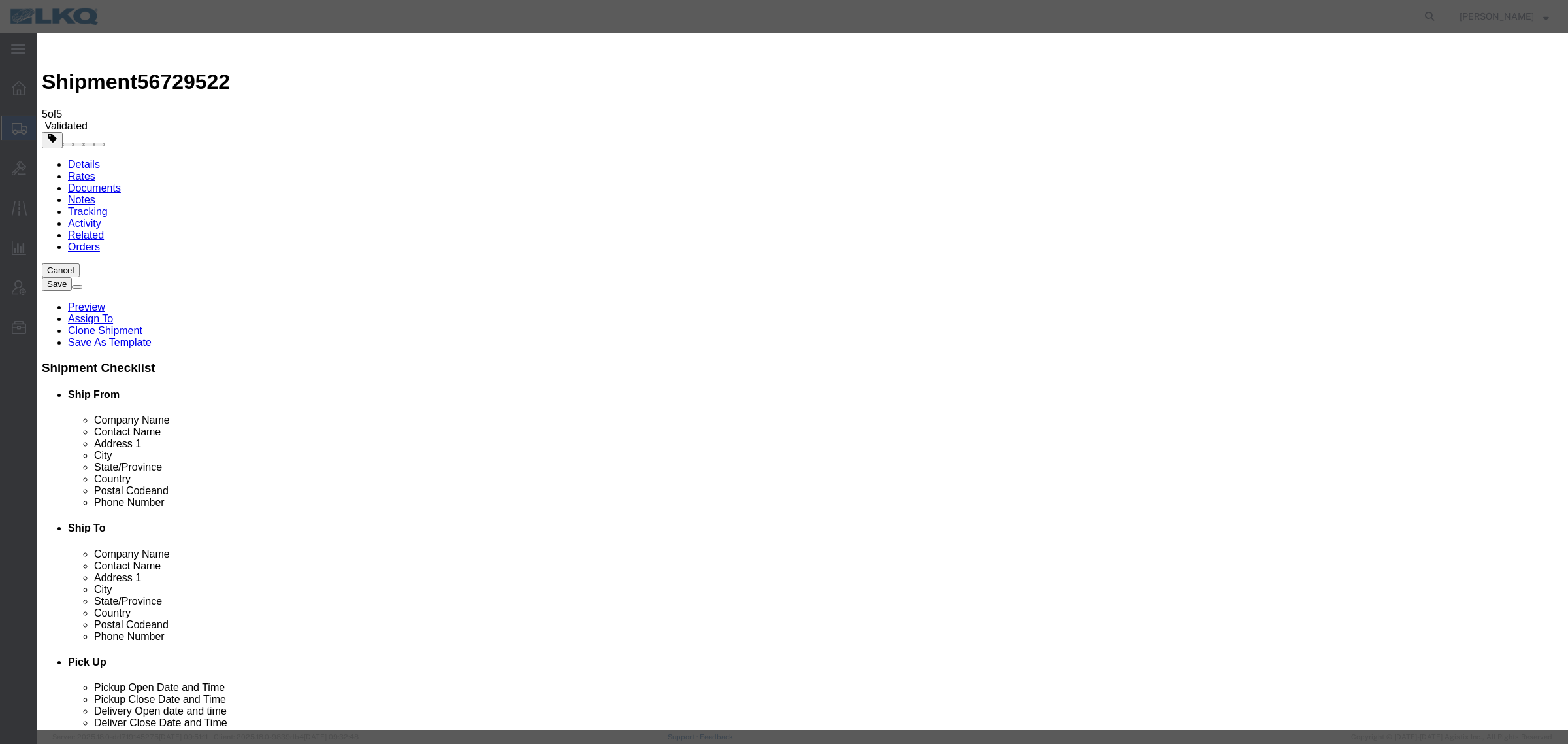
select select "PRIVATE_TO_ACCOUNT"
type textarea "DAT: $1039"
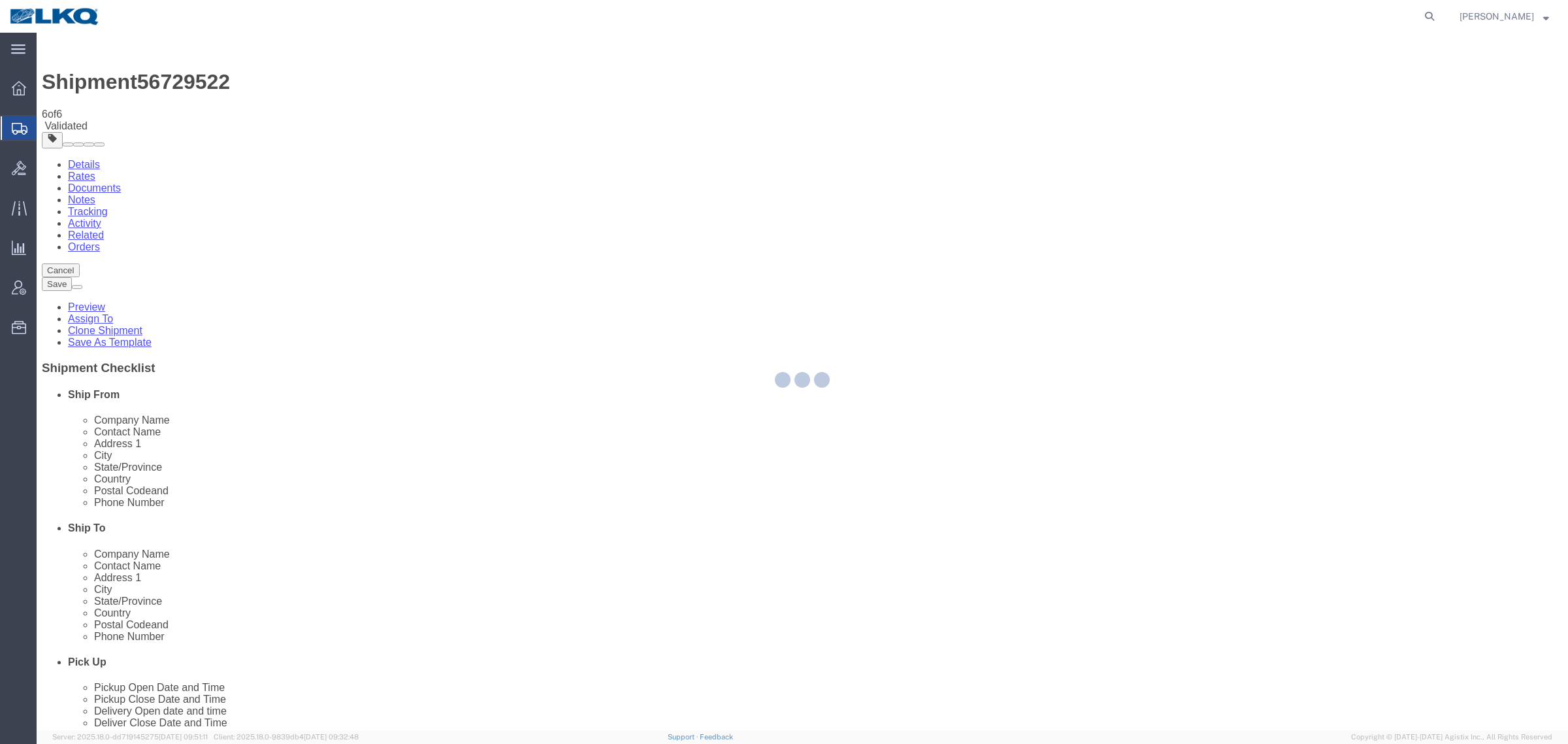
select select "27940"
select select "TL"
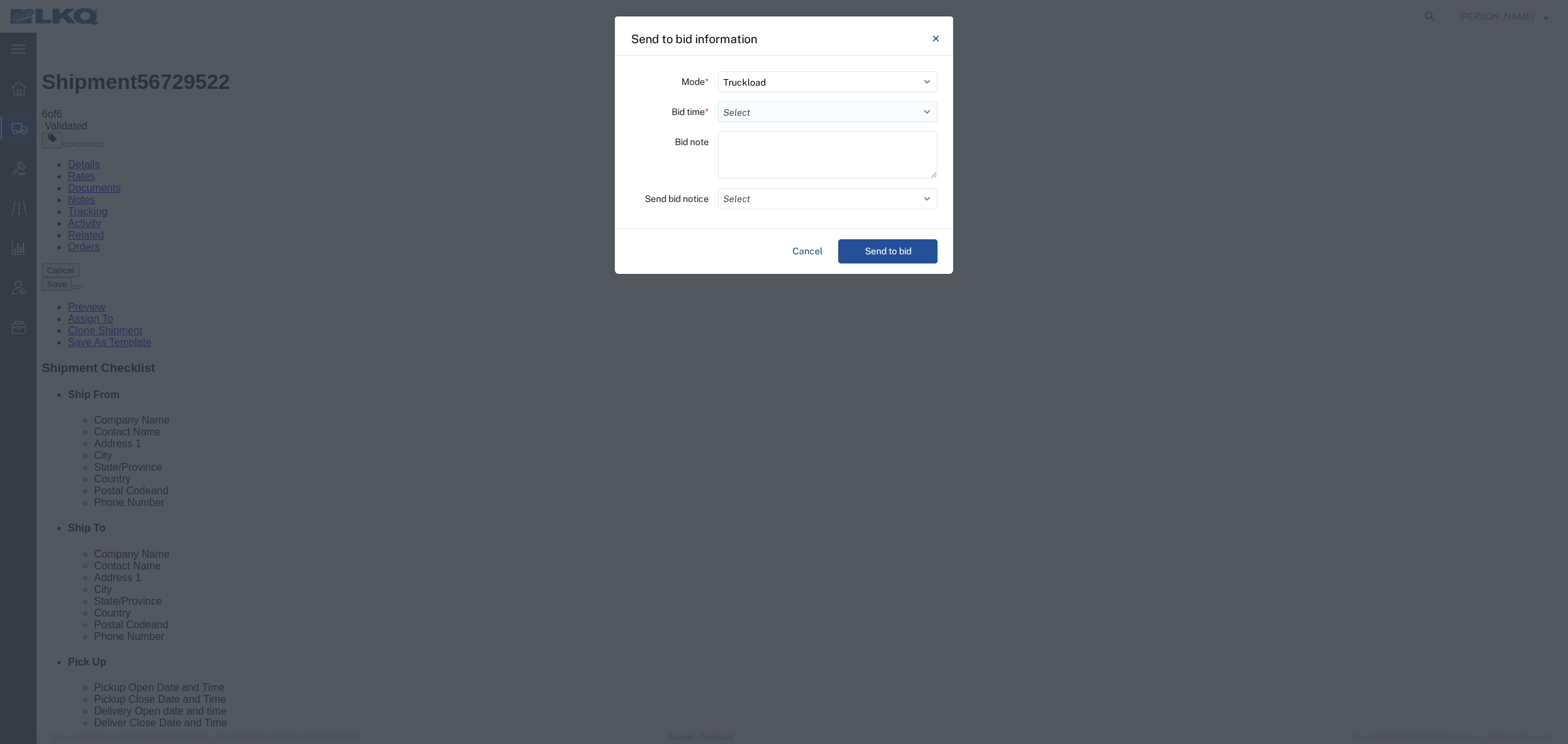
click at [827, 108] on select "Select 30 Min (Rush) 1 Hour (Rush) 2 Hours (Rush) 4 Hours (Rush) 8 Hours (Rush)…" at bounding box center [828, 112] width 220 height 21
select select "24"
click at [718, 102] on select "Select 30 Min (Rush) 1 Hour (Rush) 2 Hours (Rush) 4 Hours (Rush) 8 Hours (Rush)…" at bounding box center [828, 112] width 220 height 21
click at [907, 252] on button "Send to bid" at bounding box center [888, 252] width 99 height 24
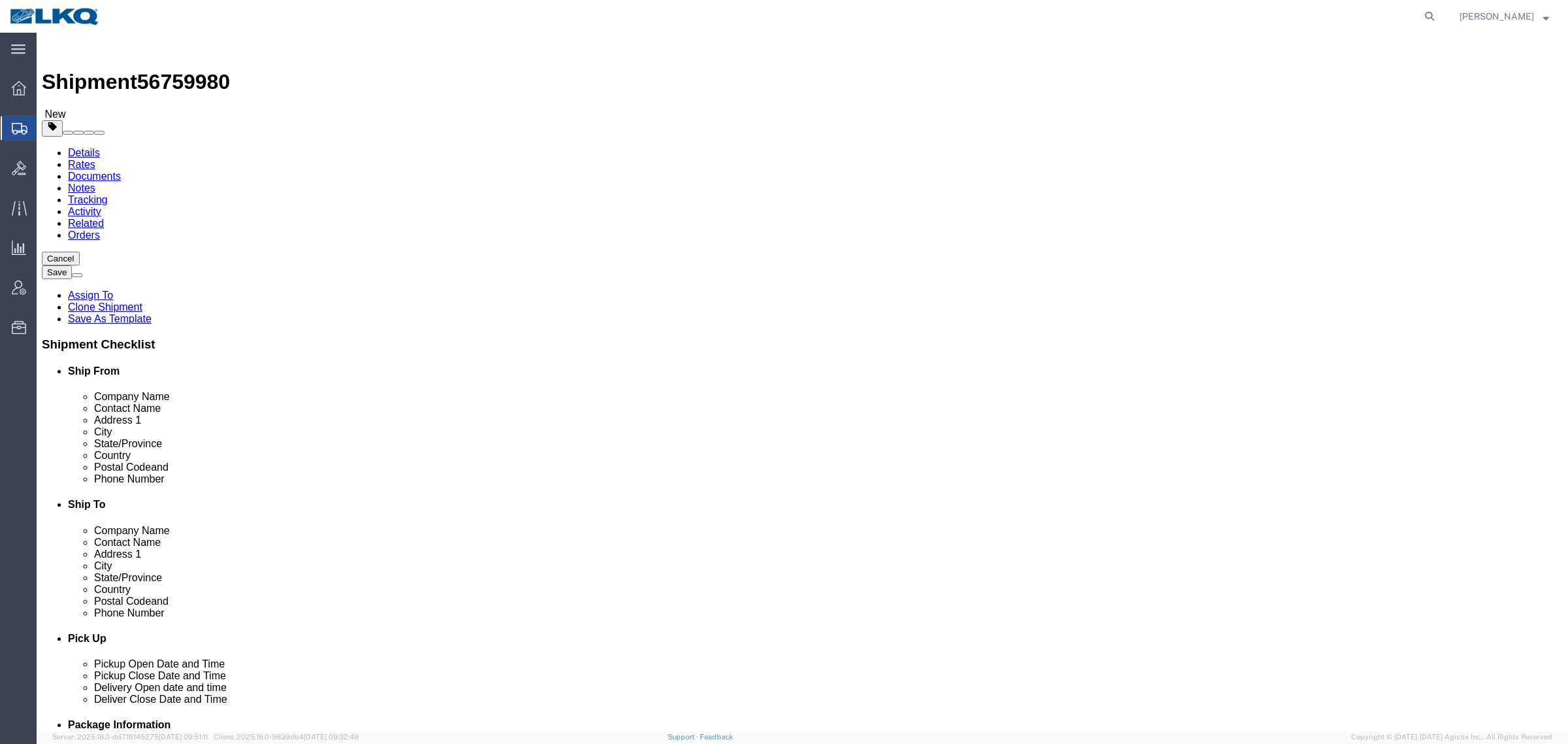
click span "56759980"
select select "27386"
select select "27634"
click span "56759980"
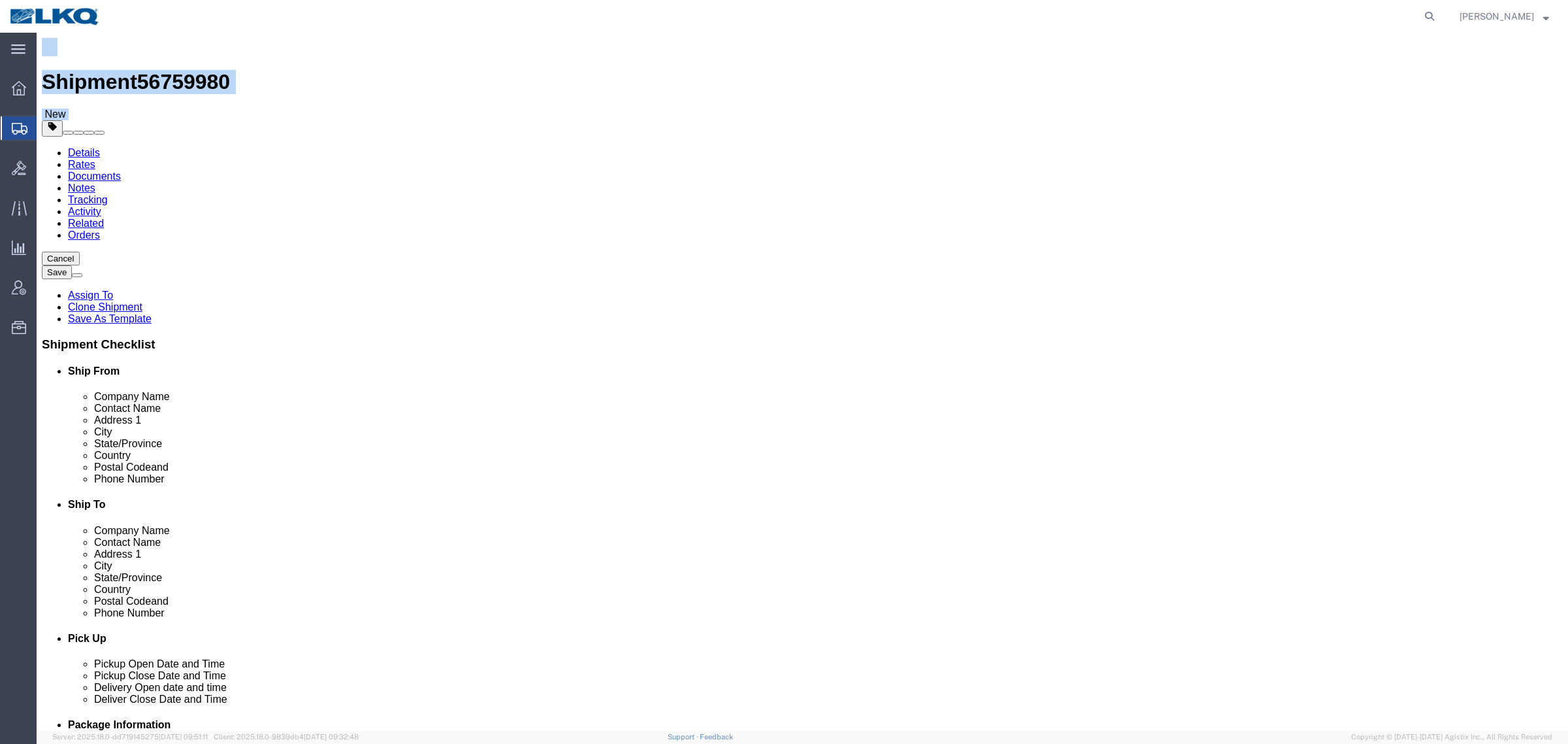
click span "56759980"
click link "Special Services"
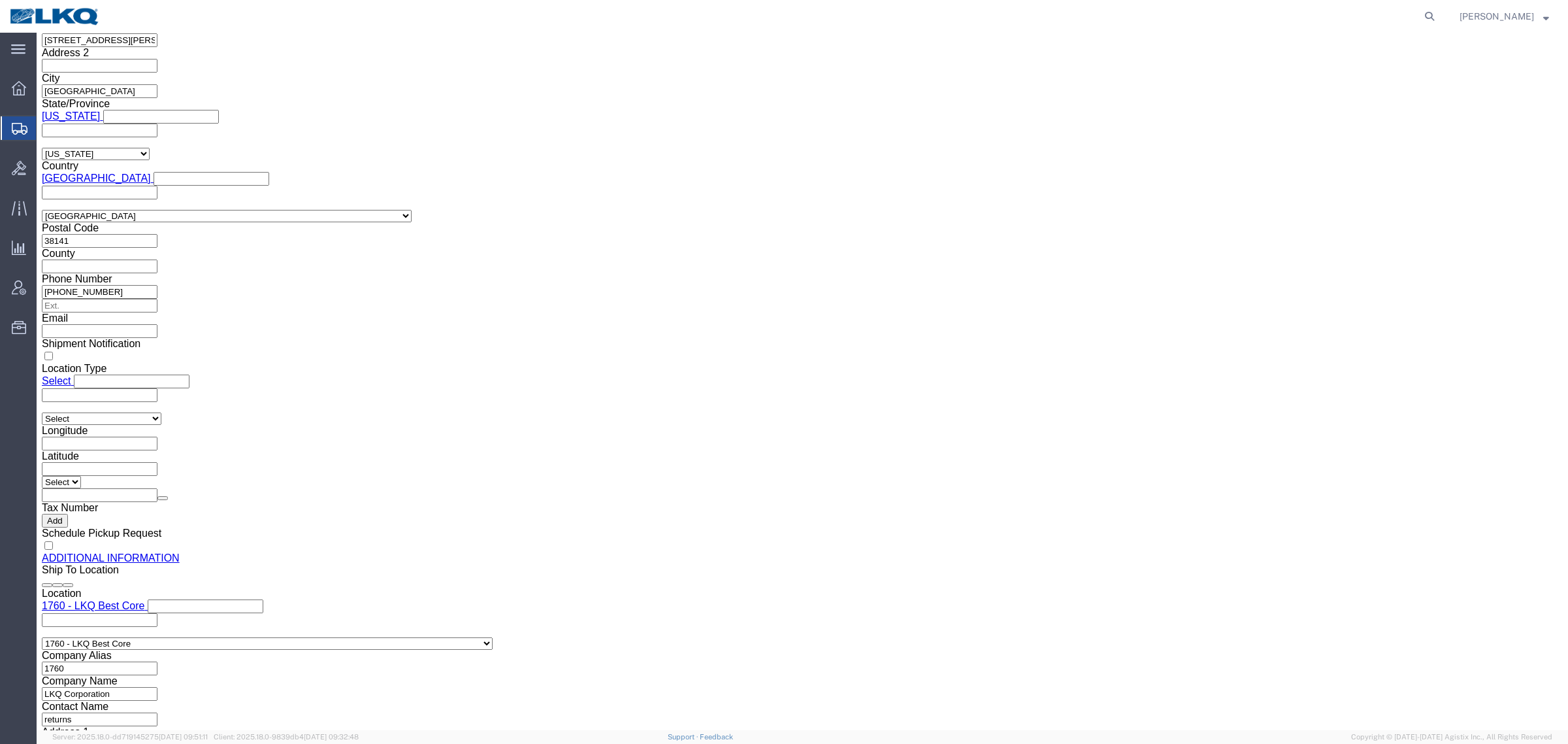
scroll to position [1285, 0]
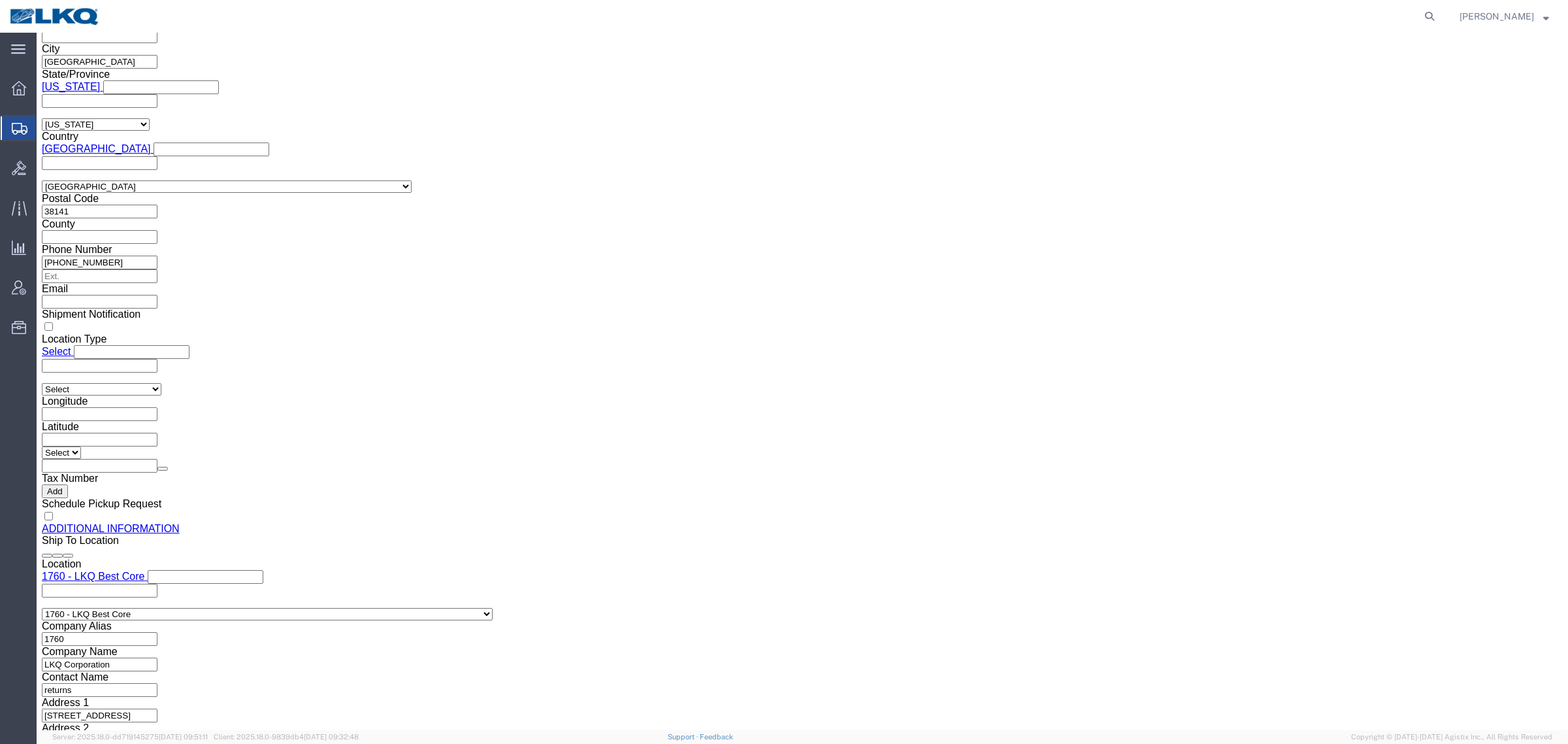
click input "[EMAIL_ADDRESS][DOMAIN_NAME]"
click icon
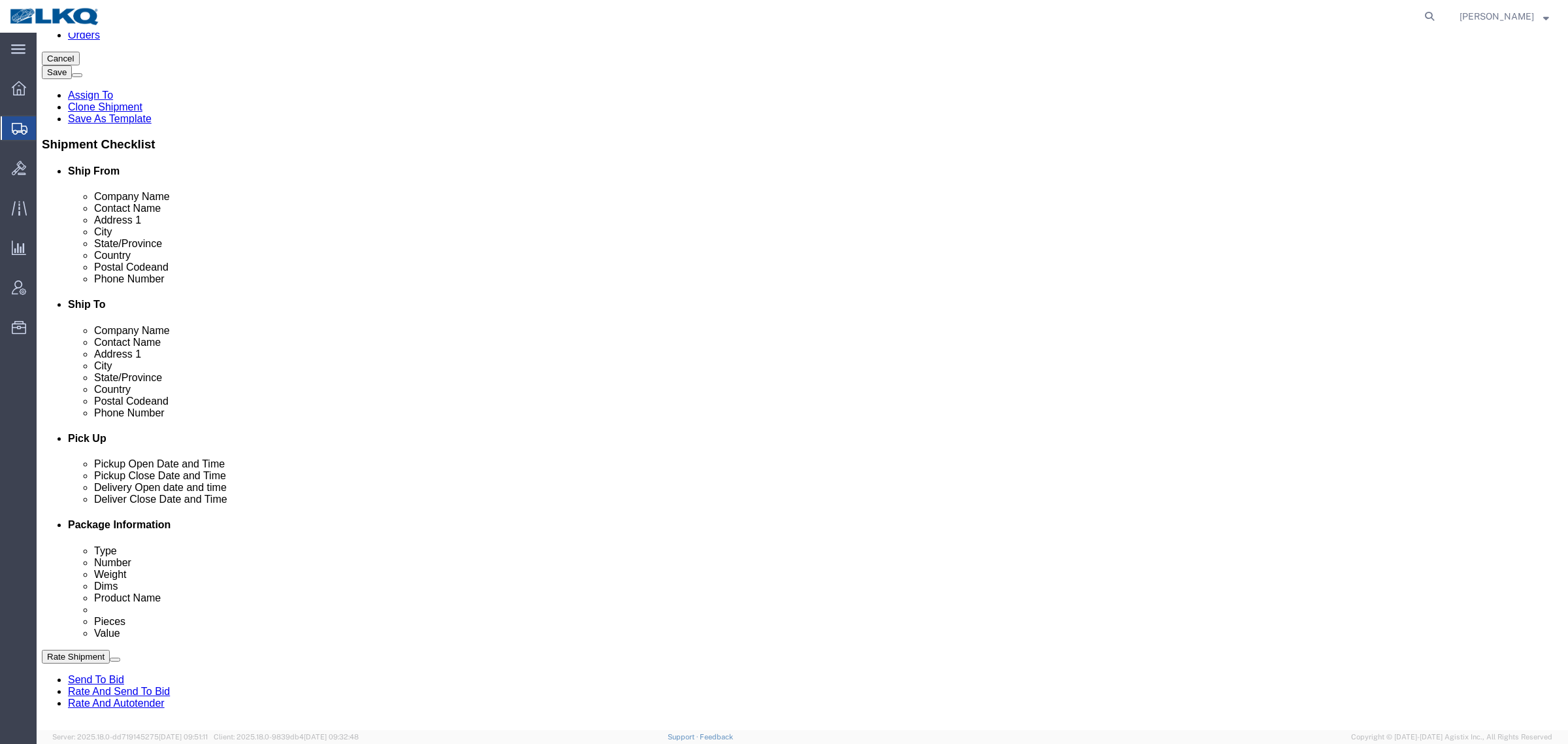
scroll to position [230, 0]
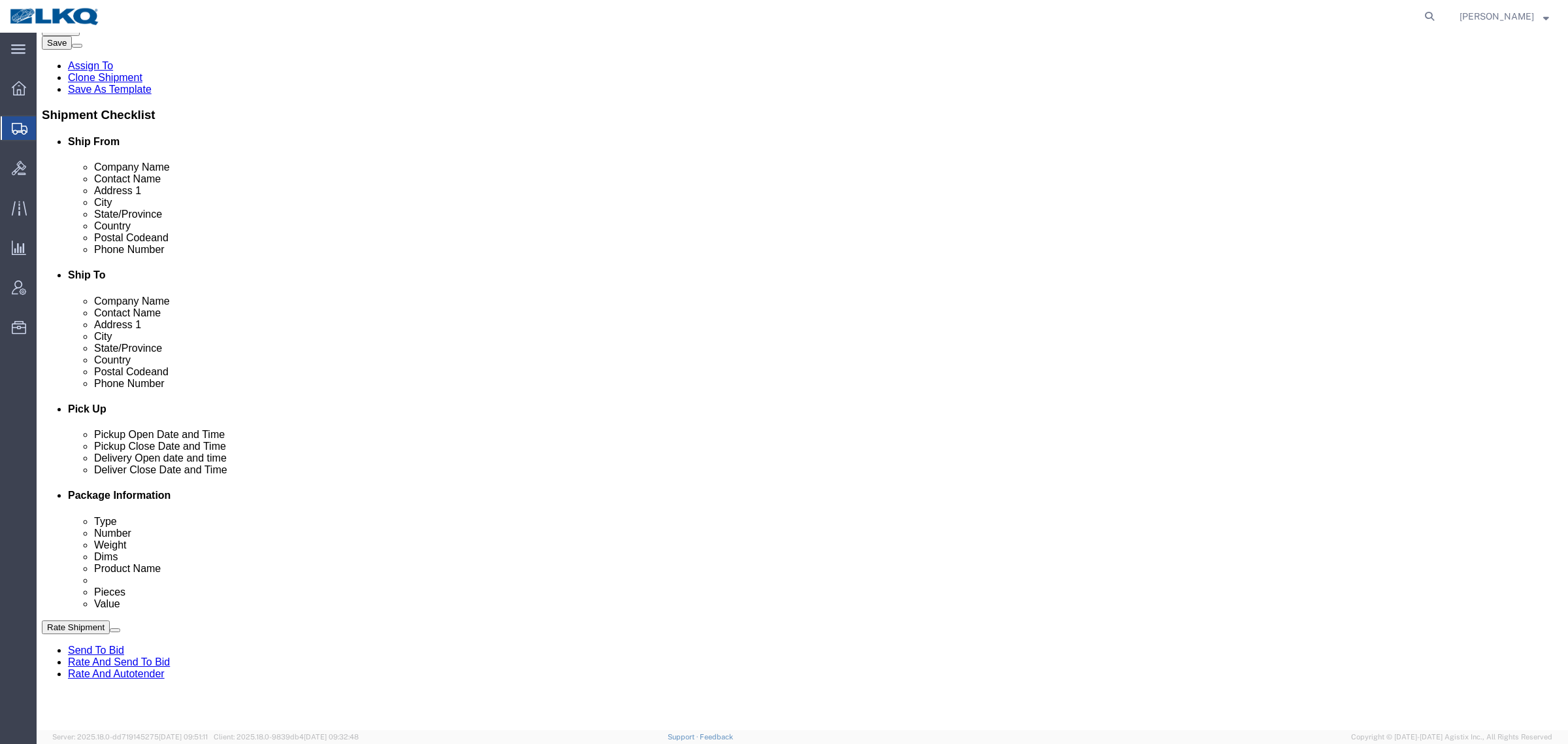
click link "Schedule appointment"
select select
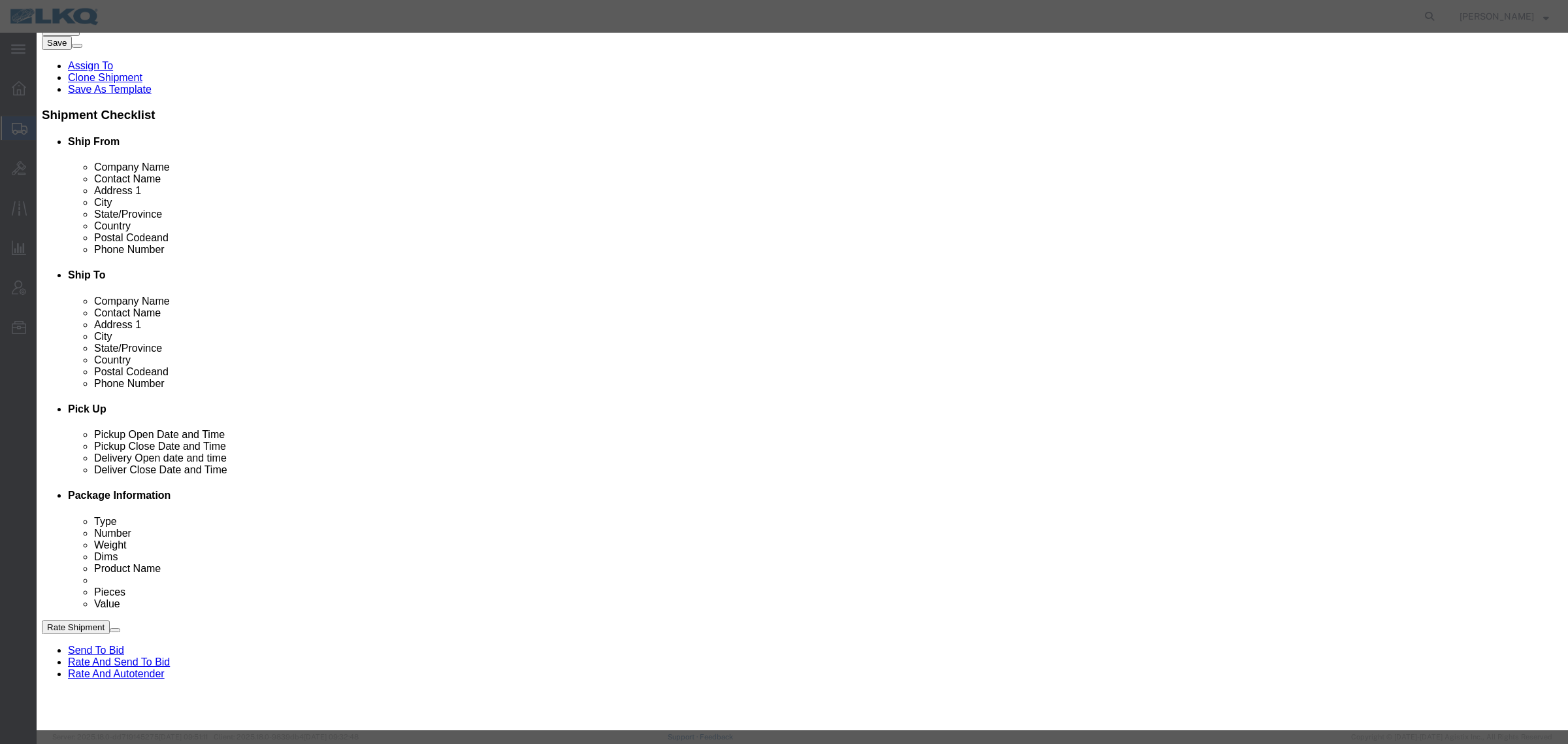
click input "[DATE]"
click td "16"
click select "Select 1760 - LKQ Best Core 1760 - Outbound Loads"
select select "1"
click select "Select 1760 - LKQ Best Core 1760 - Outbound Loads"
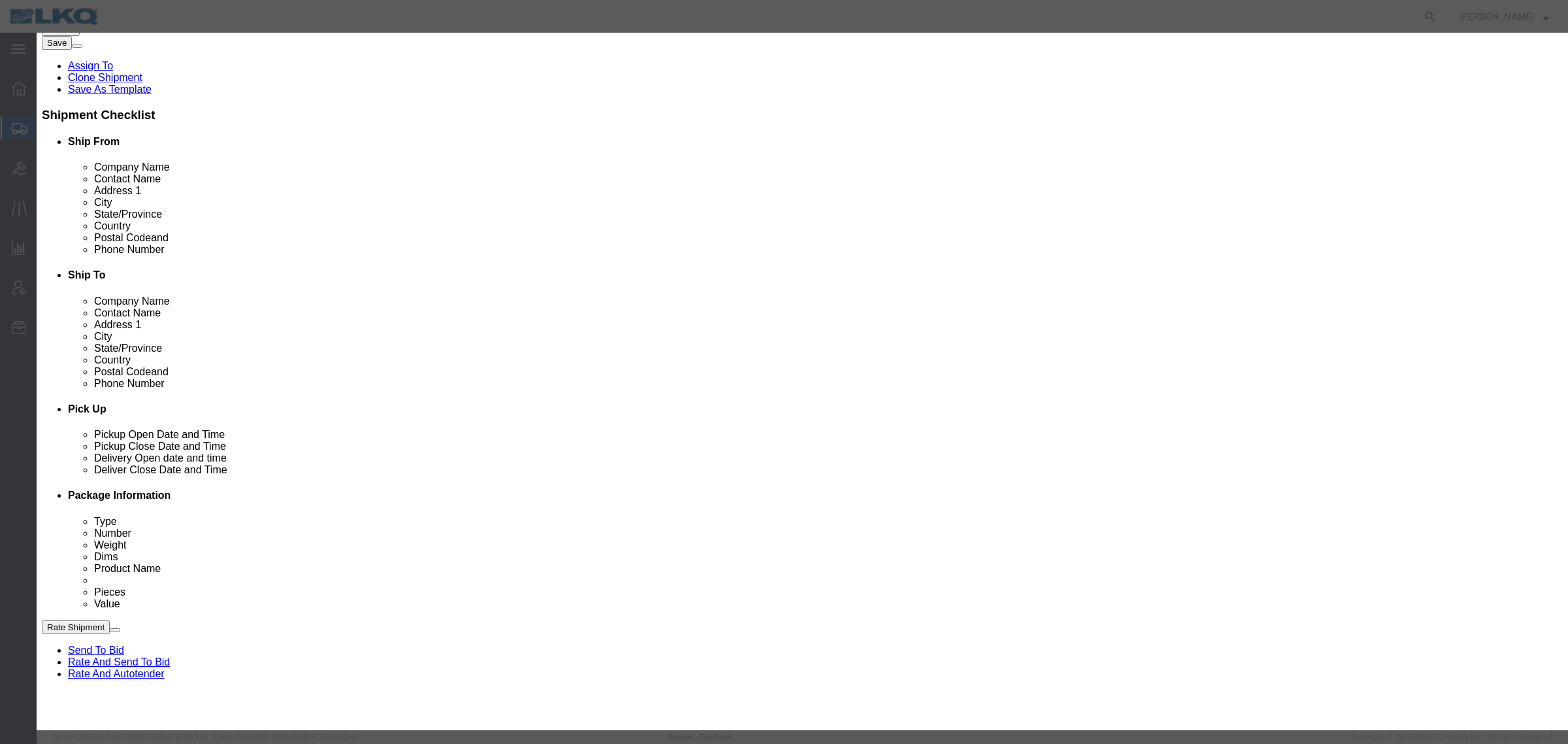
click link "Availability"
click div "Close"
click button "Close"
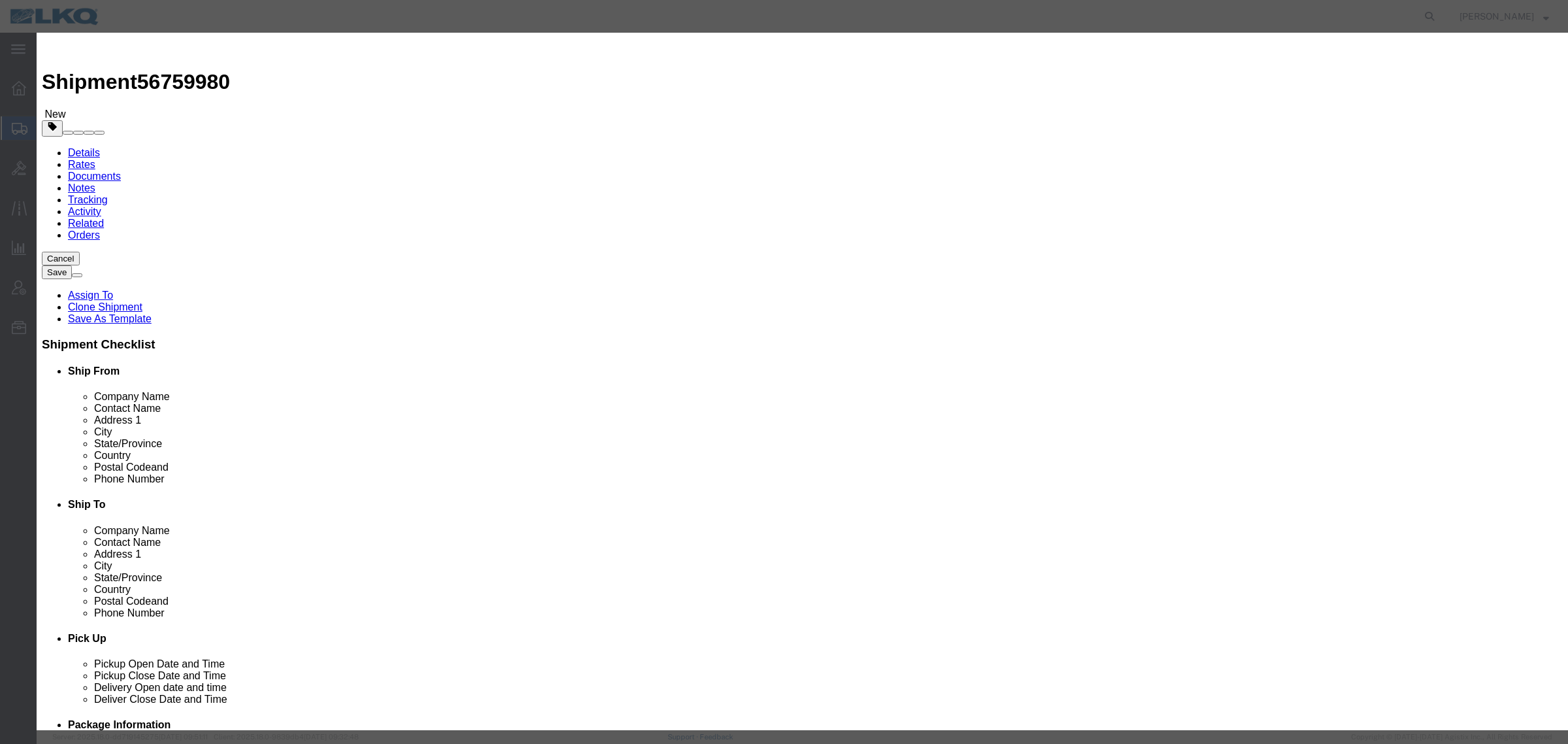
click input "6:00 PM"
type input "6:15 AM"
click div "Duration Select 15 min 30 min 45 min 1 hr 2 hr 3 hr 4 hr"
click select "Select 15 min 30 min 45 min 1 hr 2 hr 3 hr 4 hr"
select select "15"
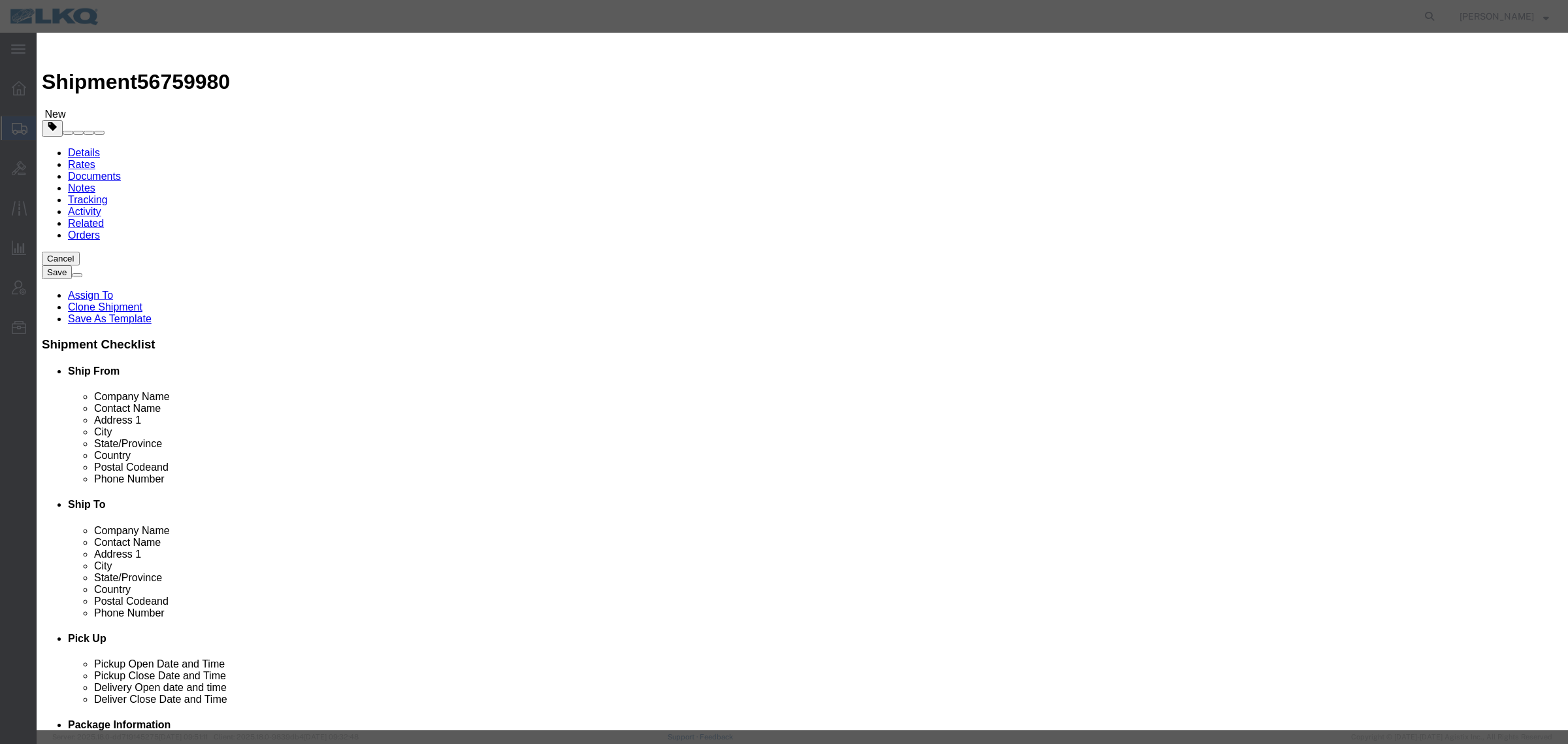
click select "Select 15 min 30 min 45 min 1 hr 2 hr 3 hr 4 hr"
drag, startPoint x: 947, startPoint y: 338, endPoint x: 948, endPoint y: 345, distance: 7.1
click button "Save"
click button "Ok"
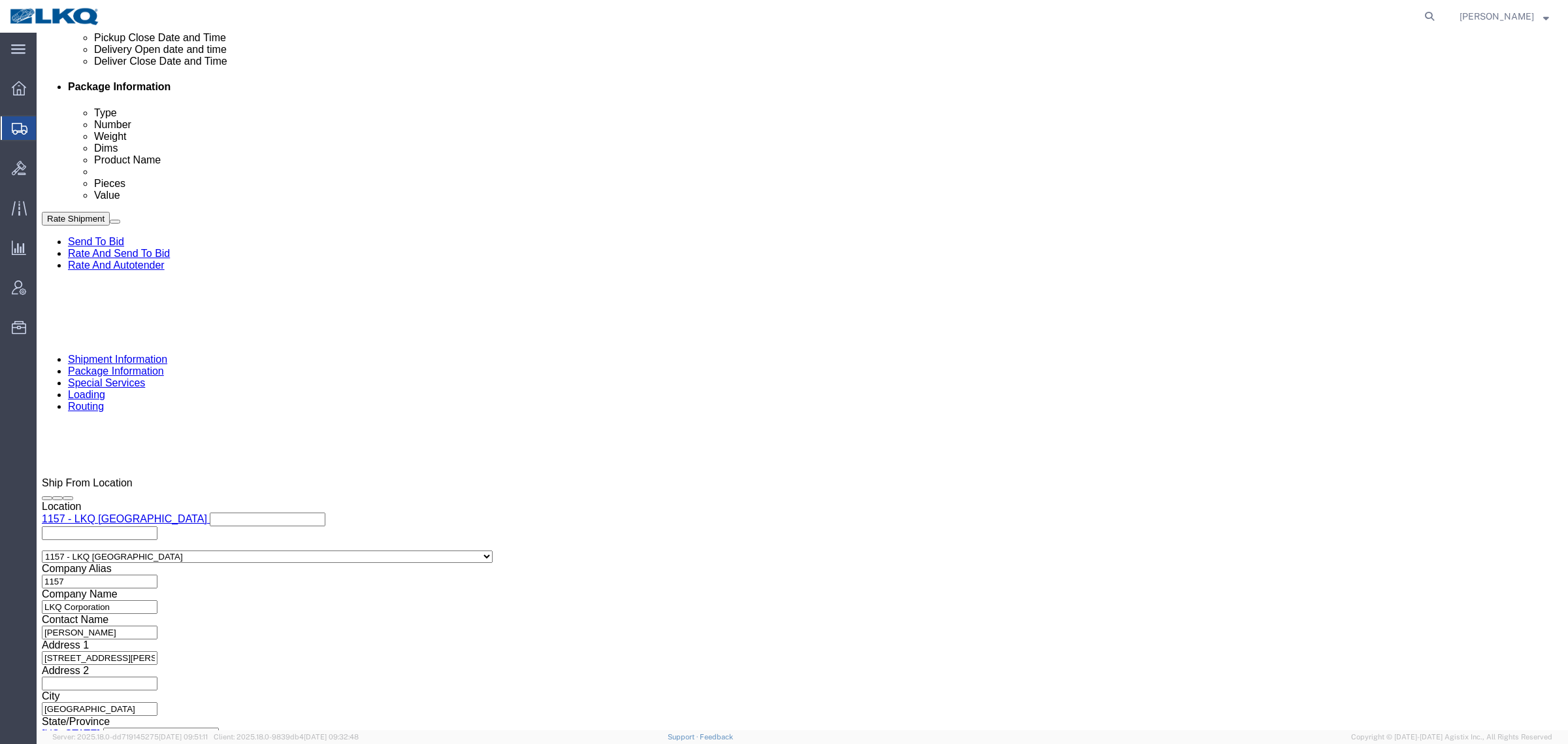
scroll to position [393, 0]
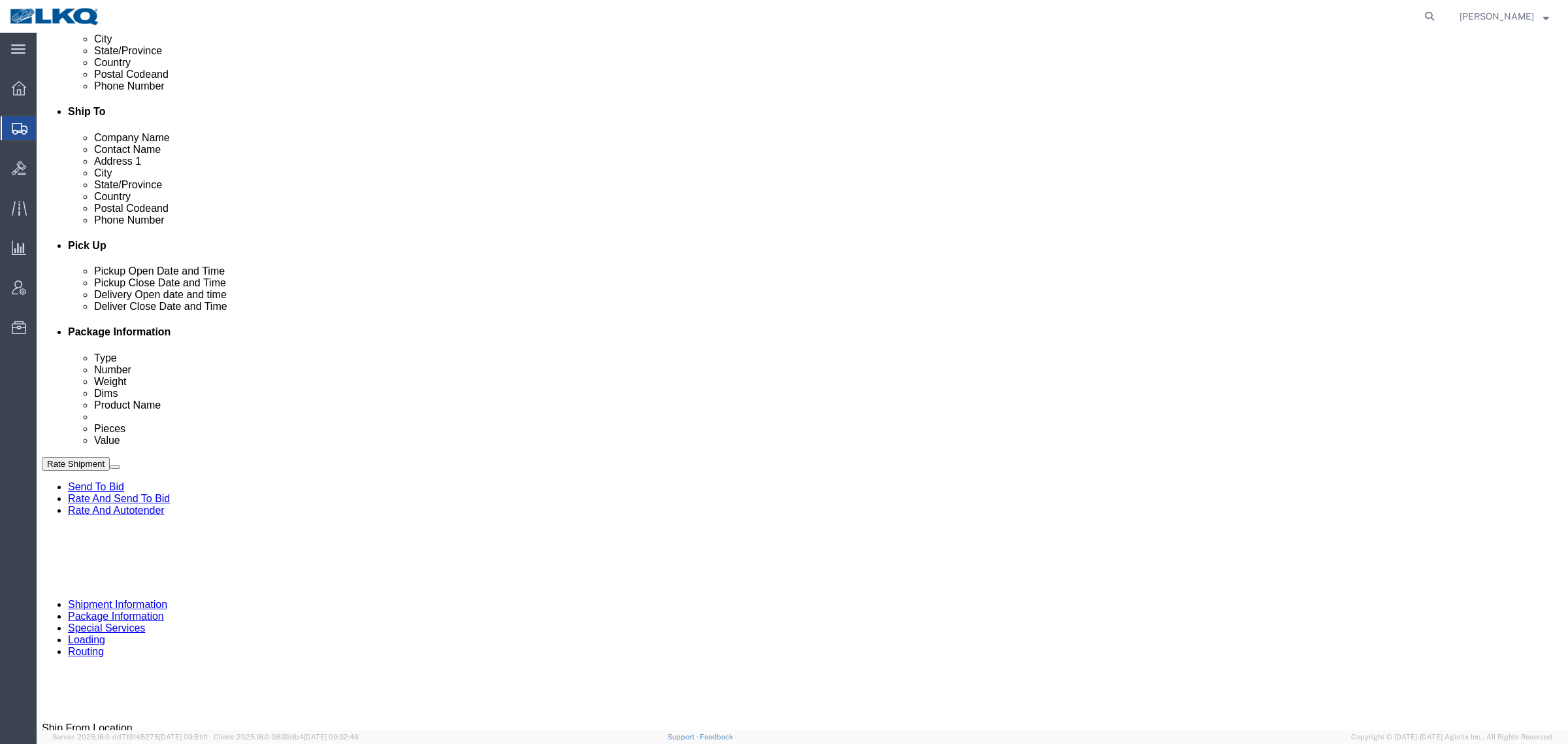
click link "Notes"
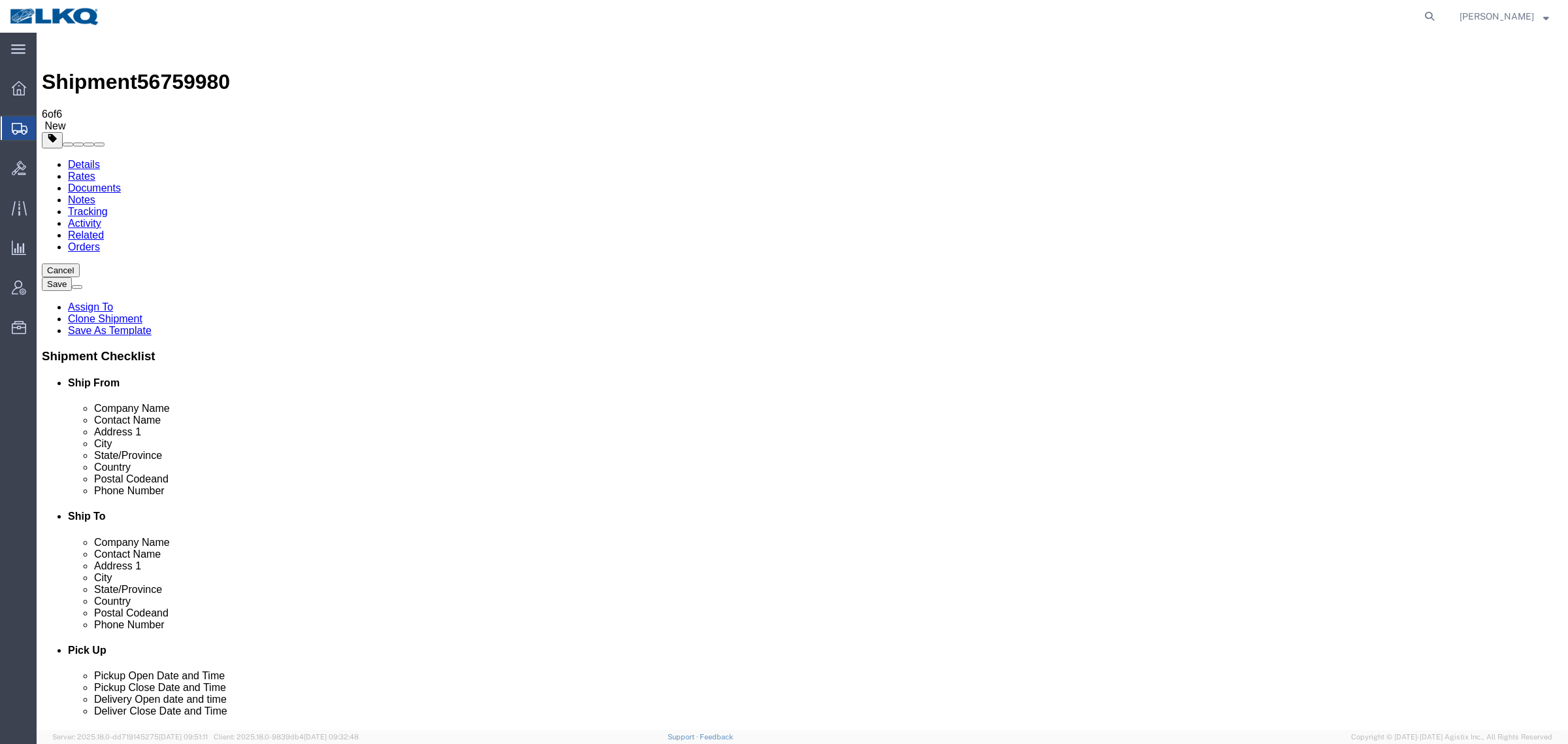
click at [75, 159] on link "Details" at bounding box center [84, 164] width 32 height 11
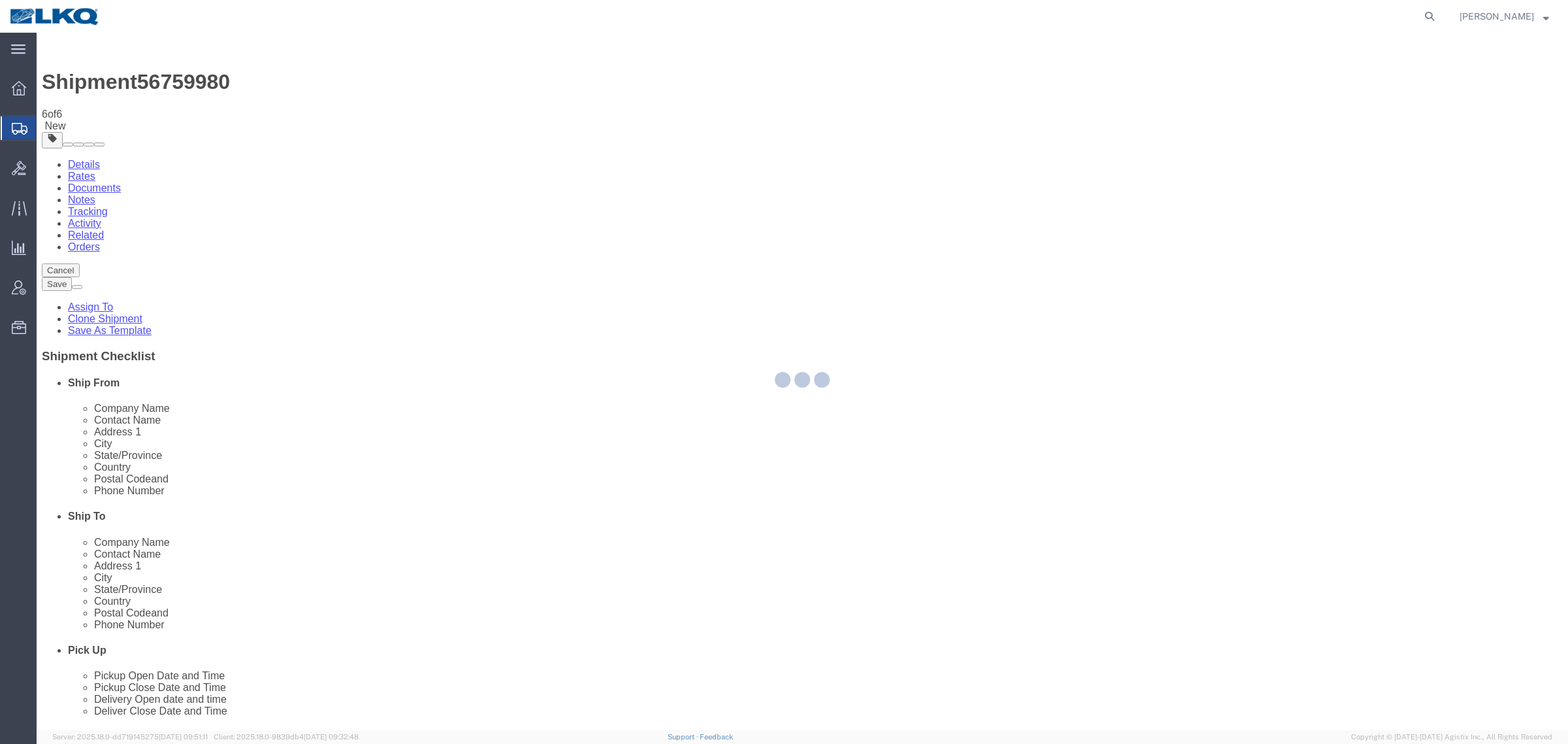
select select "27386"
select select "27634"
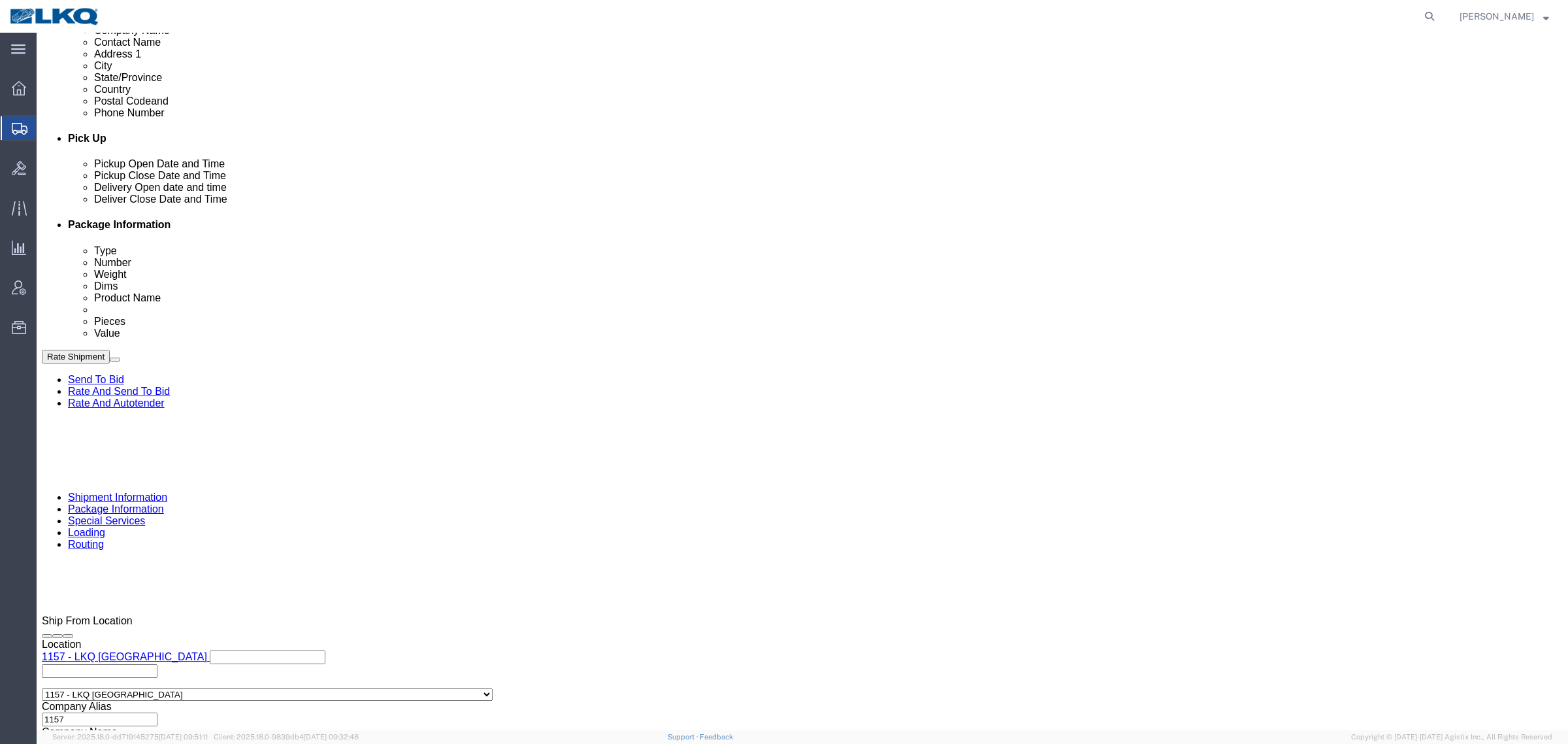
scroll to position [638, 0]
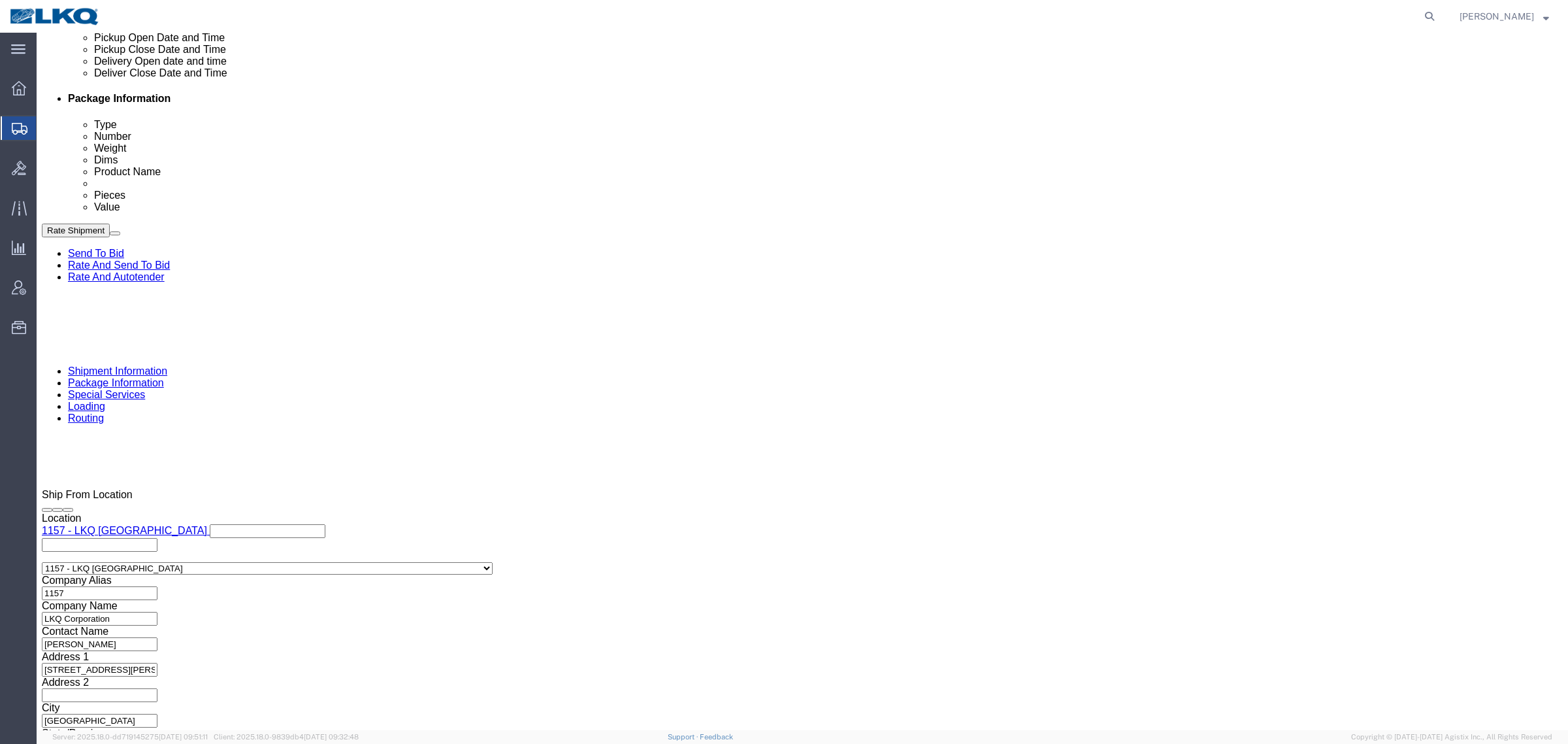
drag, startPoint x: 620, startPoint y: 383, endPoint x: 474, endPoint y: 383, distance: 146.0
click div "Select Account Type Activity ID Airline Appointment Number ASN Batch Request # …"
click div "References Add reference"
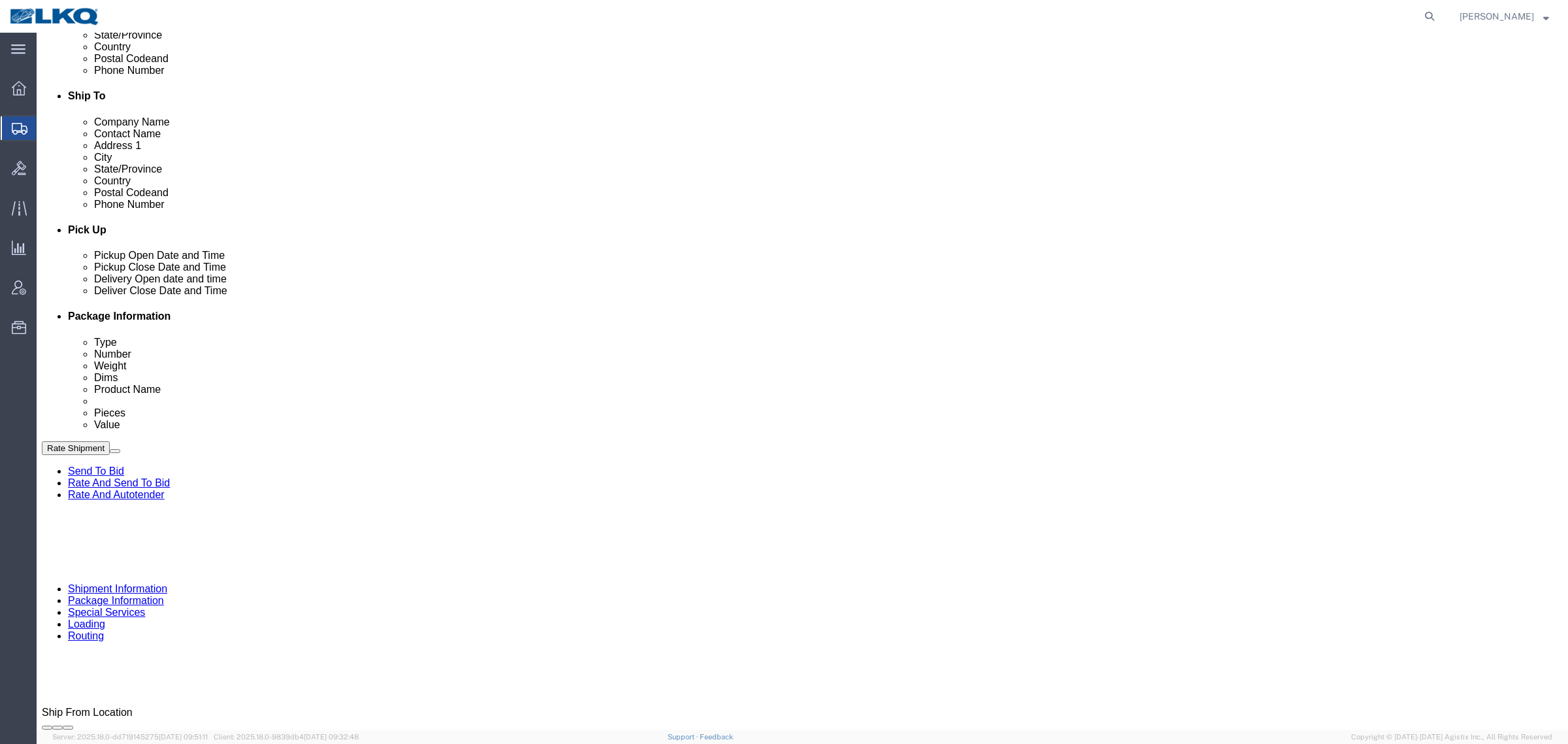
scroll to position [393, 0]
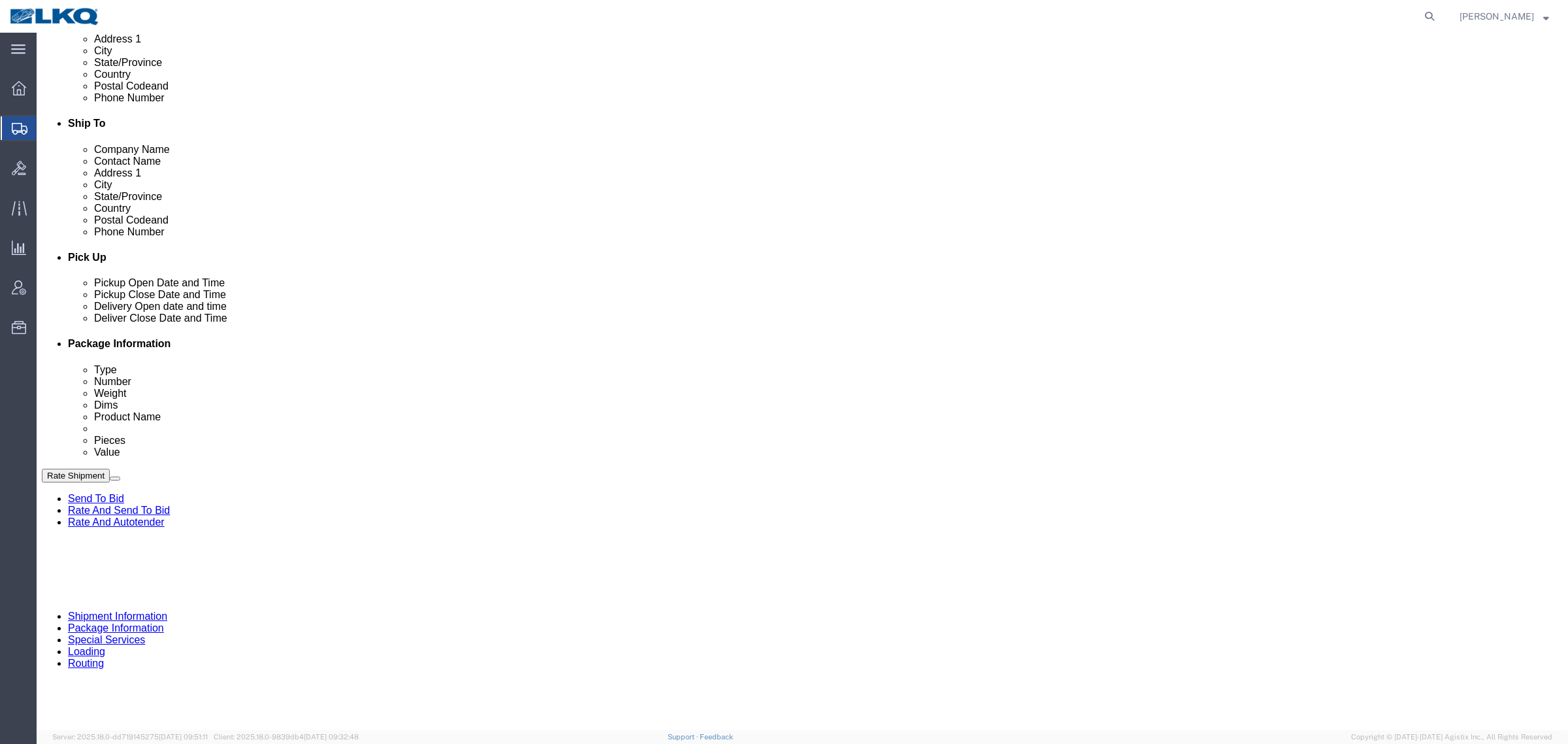
click div "Cancel Save Assign To Clone Shipment Save As Template Shipment Checklist Ship F…"
click button "Rate Shipment"
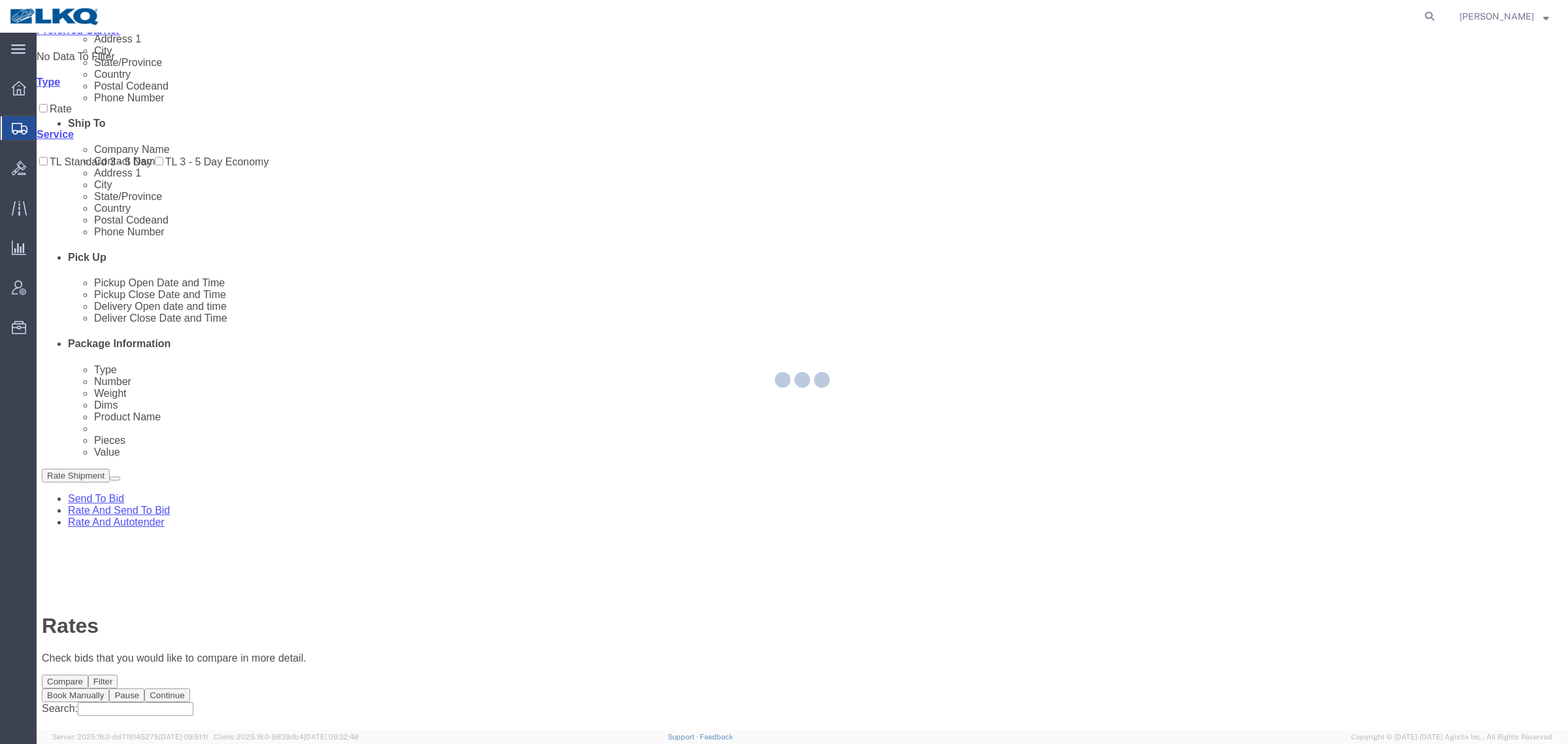
scroll to position [0, 0]
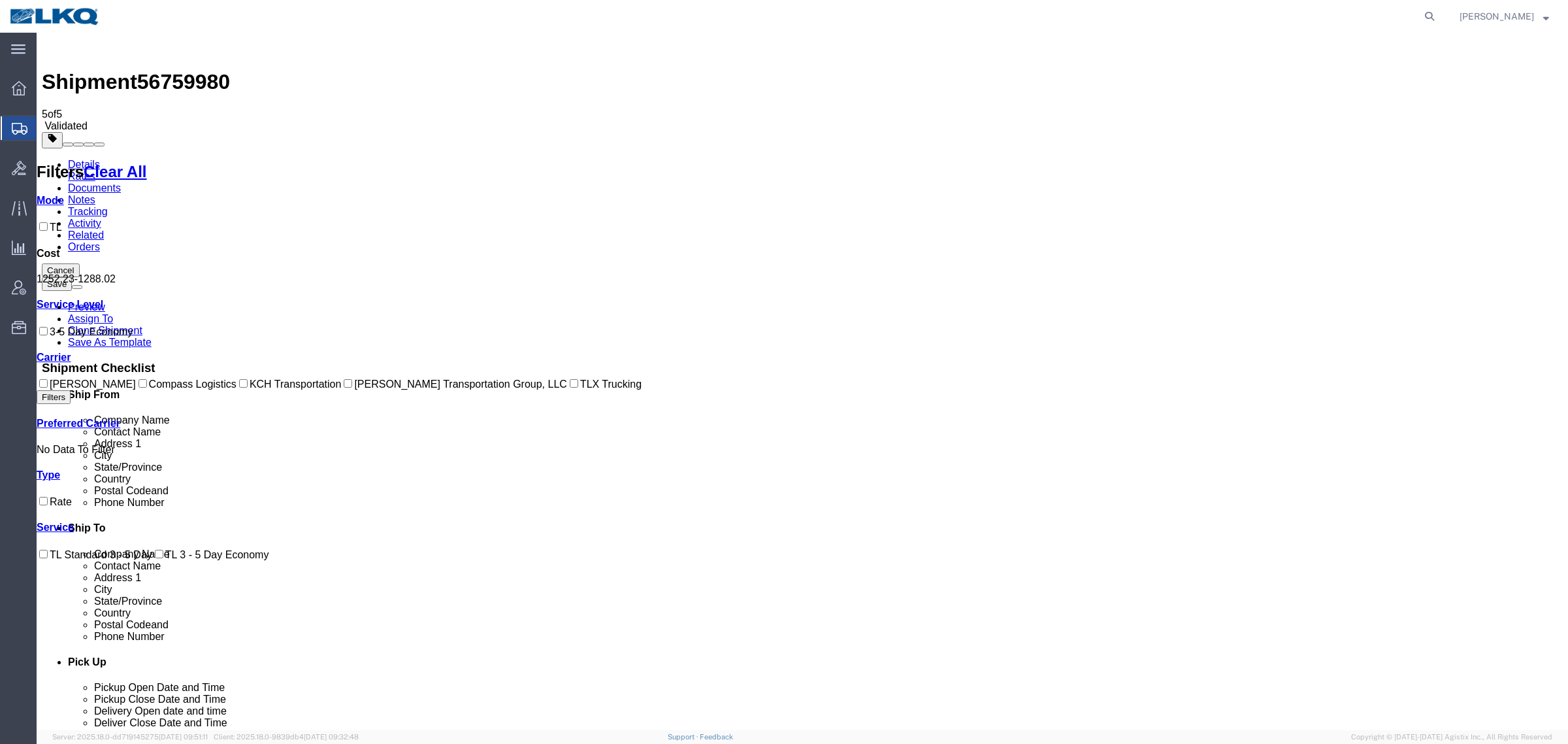
drag, startPoint x: 498, startPoint y: 33, endPoint x: 527, endPoint y: 63, distance: 41.7
click at [498, 38] on div "Shipment 56759980 5 of 5 Validated Details Rates Documents Notes Tracking Activ…" at bounding box center [802, 483] width 1521 height 890
drag, startPoint x: 513, startPoint y: 122, endPoint x: 471, endPoint y: 51, distance: 82.5
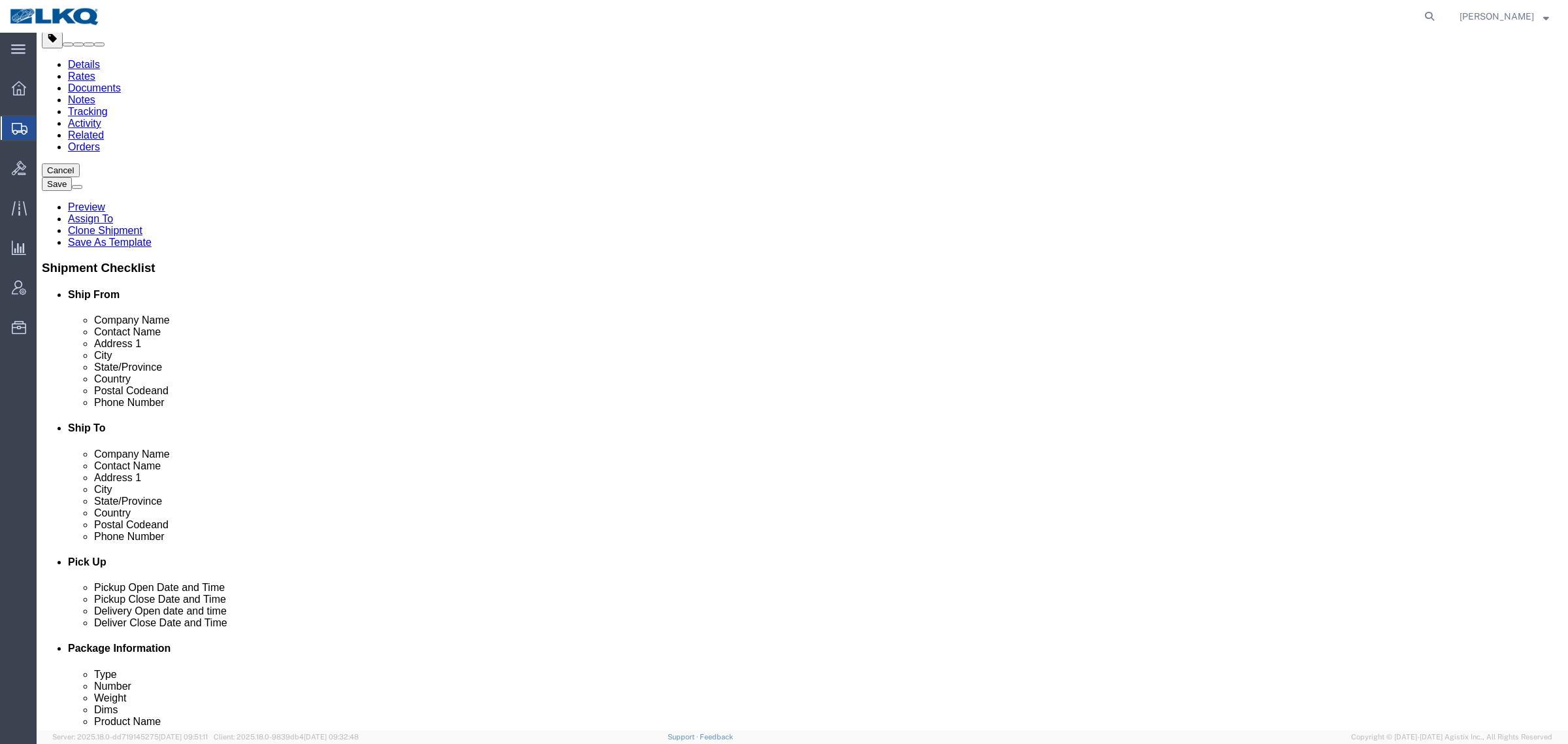
scroll to position [245, 0]
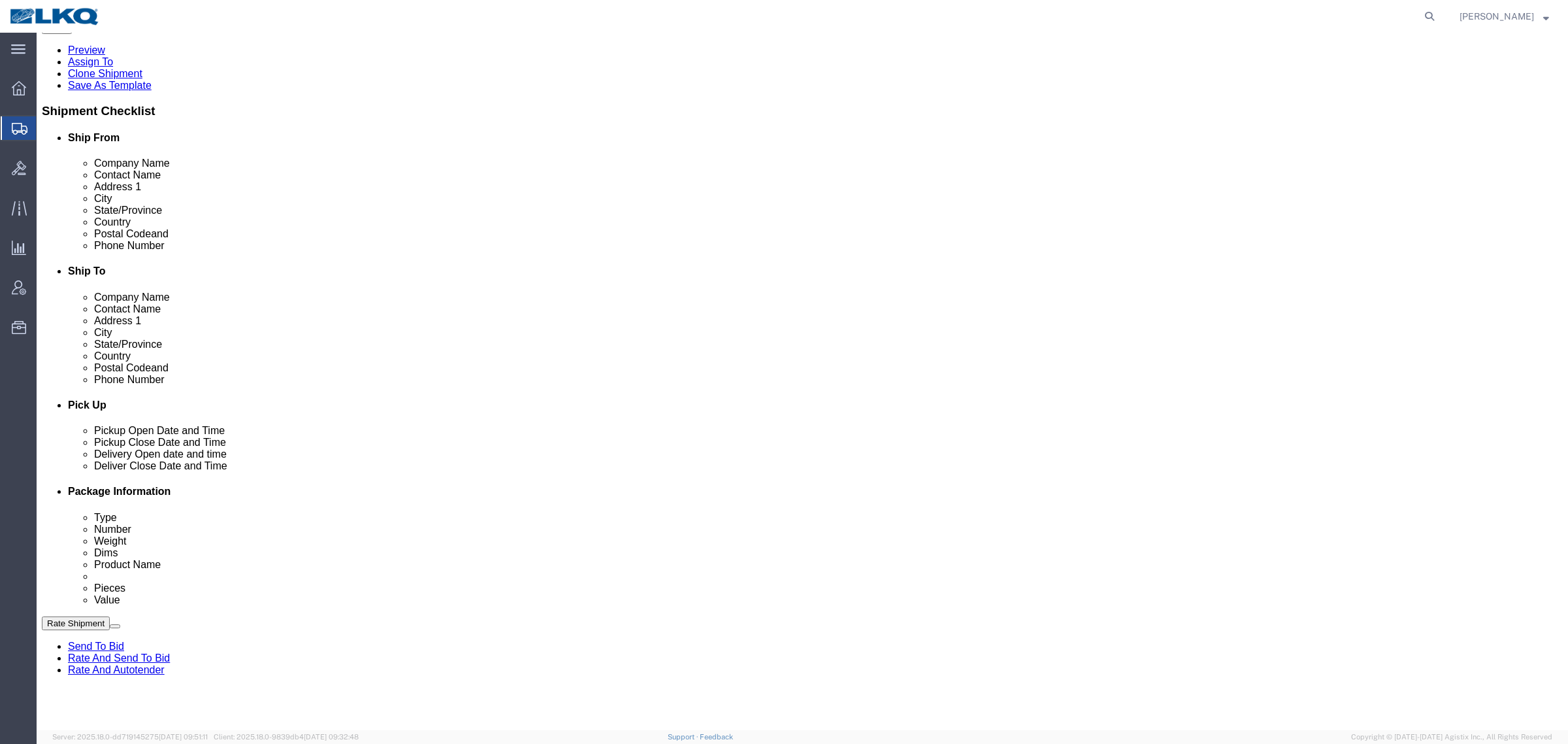
select select "27386"
select select "27634"
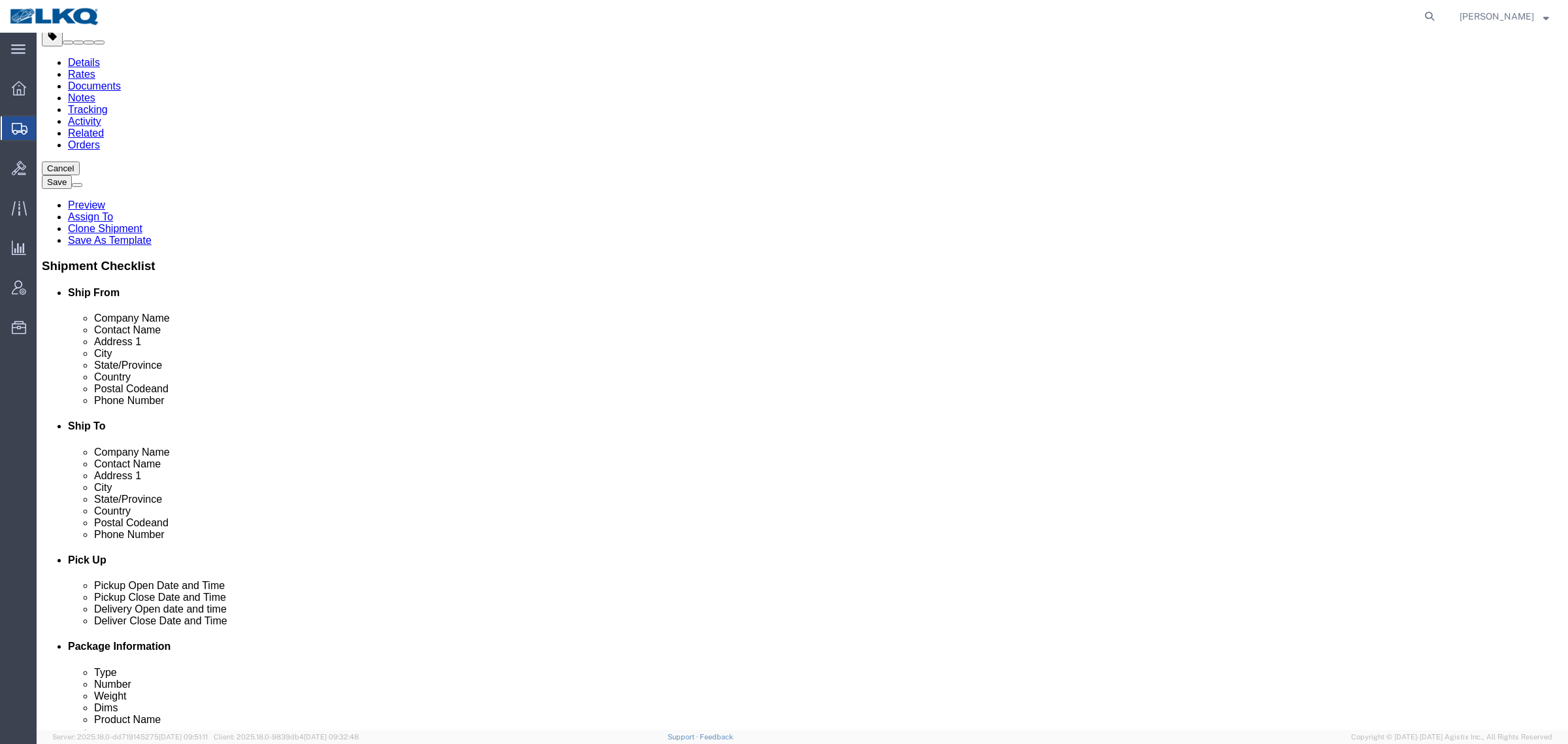
scroll to position [81, 0]
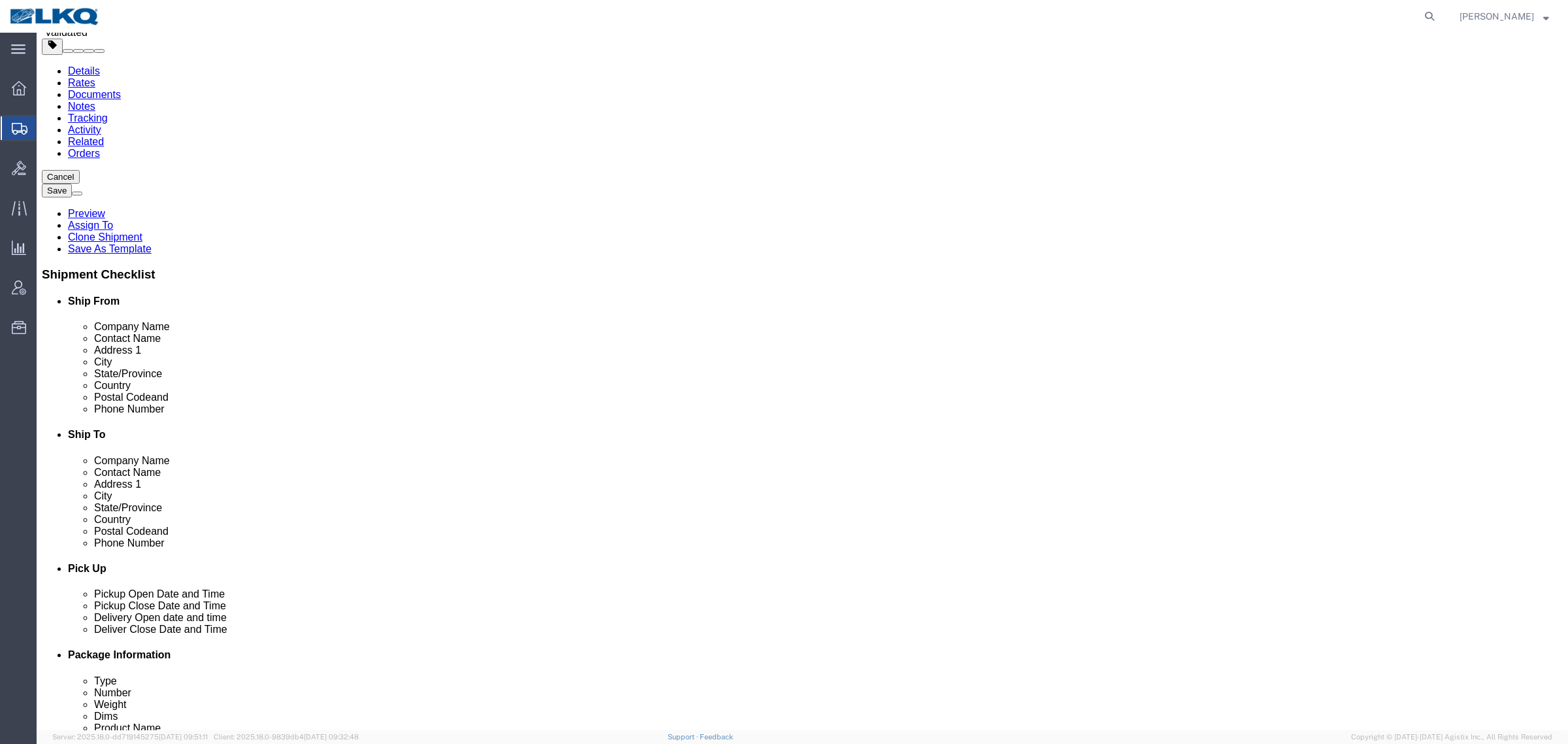
click input "38141"
click input "77038"
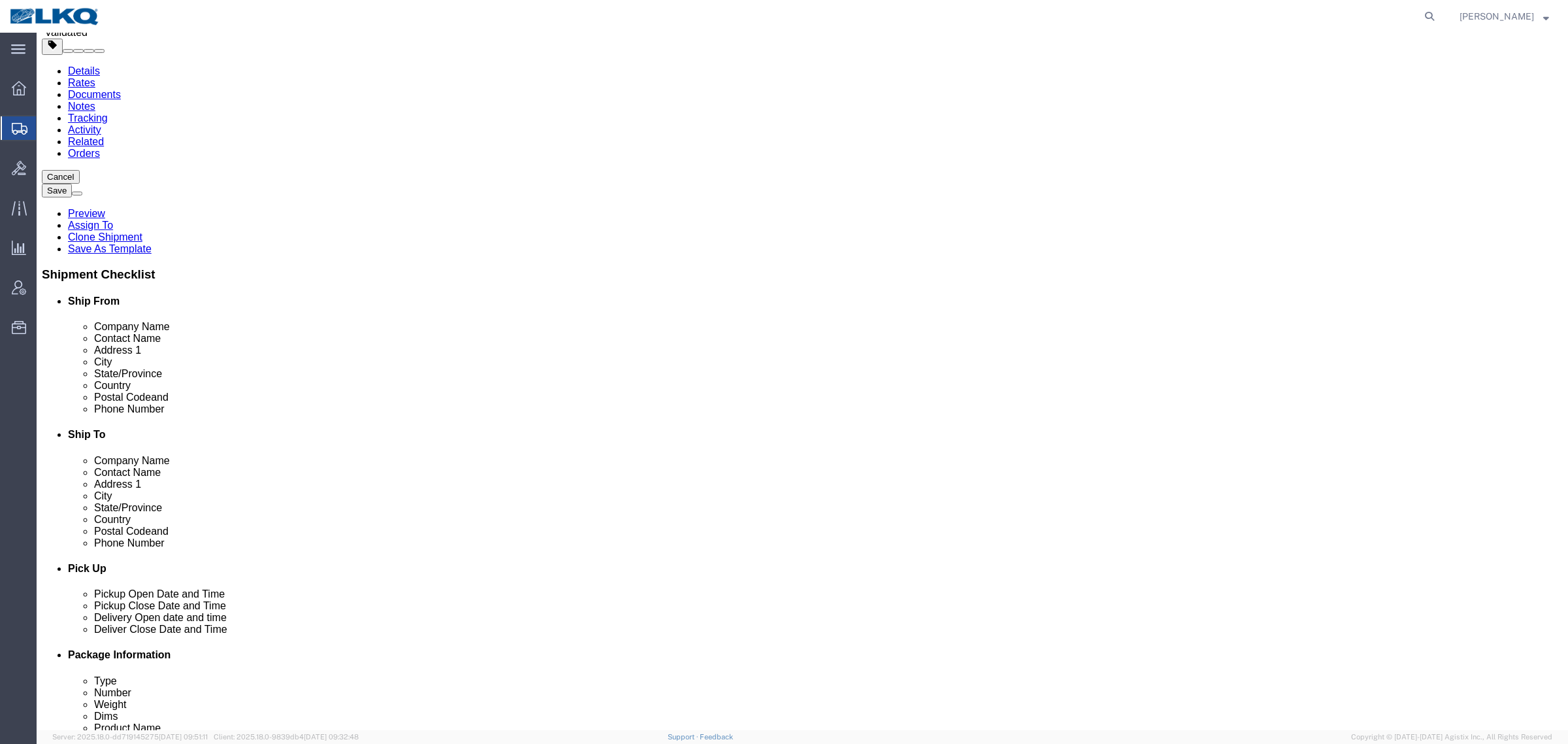
click link "Notes"
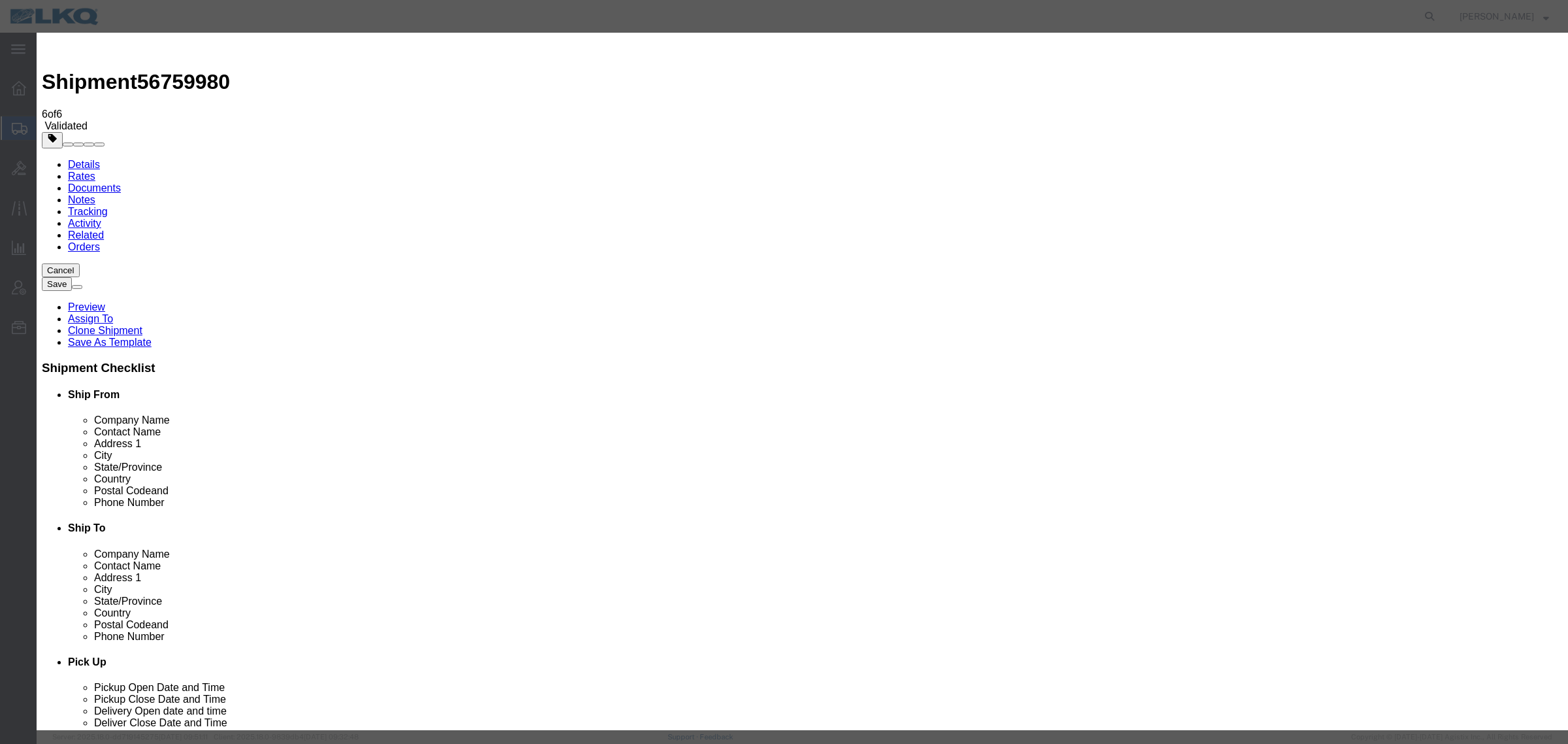
drag, startPoint x: 671, startPoint y: 121, endPoint x: 665, endPoint y: 127, distance: 8.5
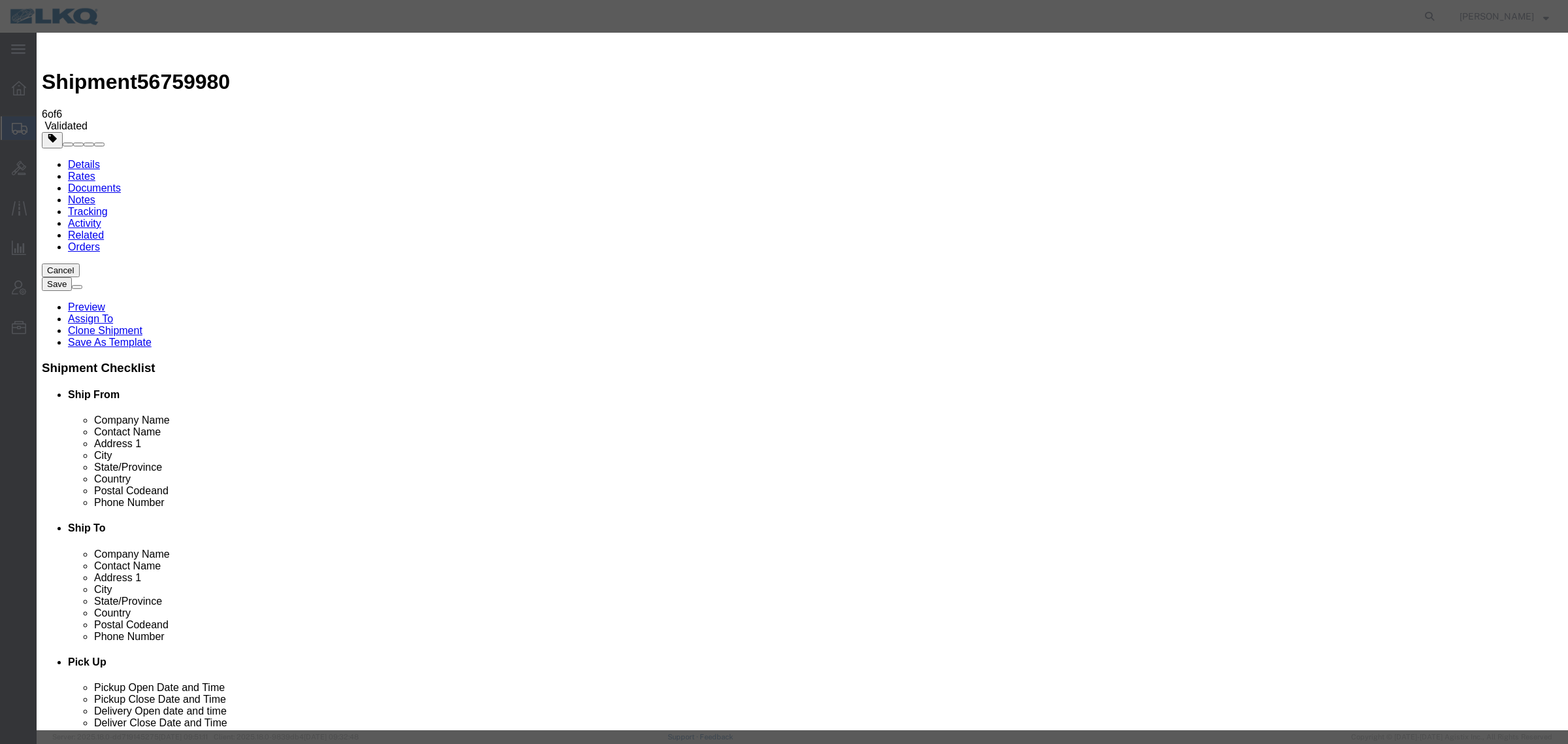
select select "BID_NOTES"
select select "PRIVATE_TO_ACCOUNT"
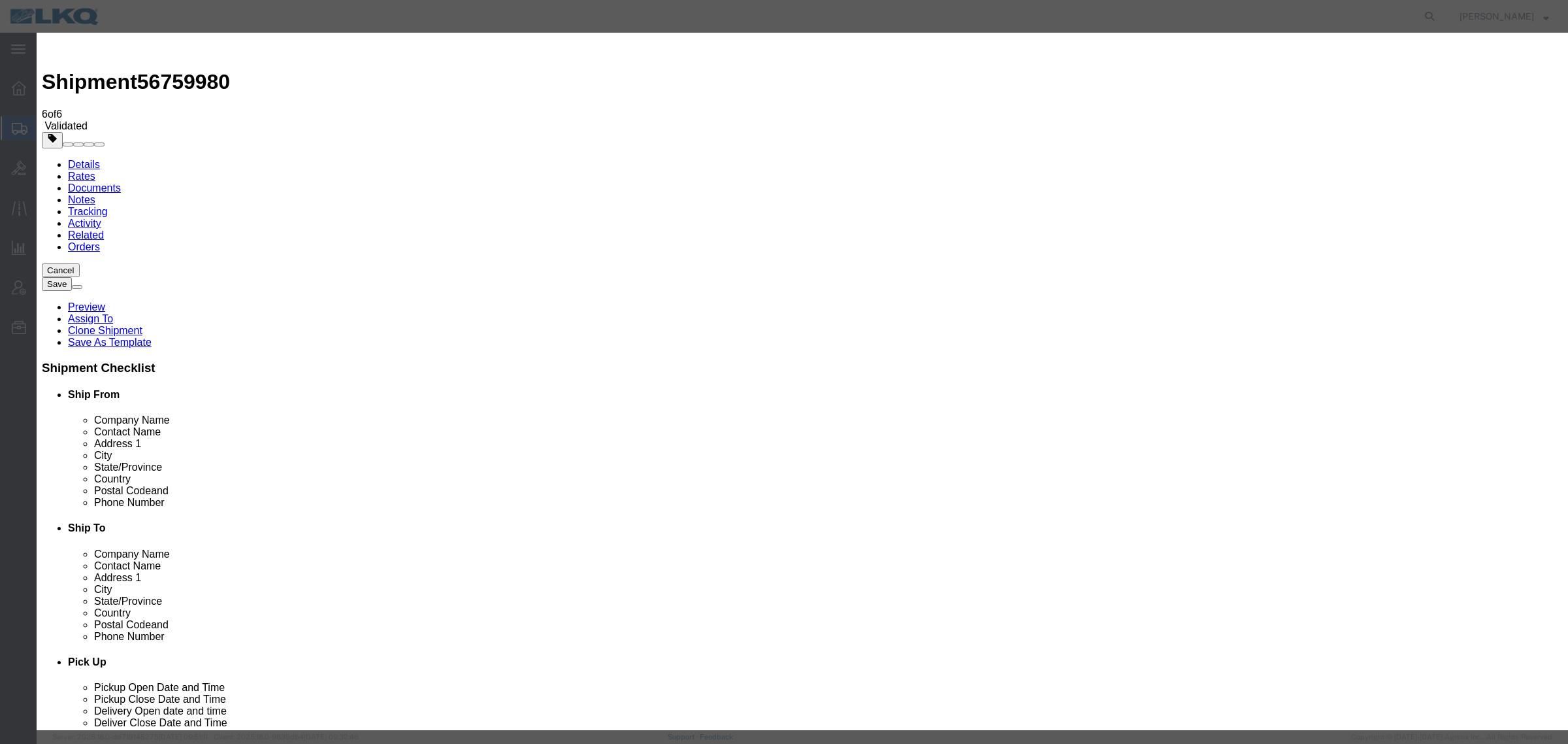
type textarea "DAT: $1241"
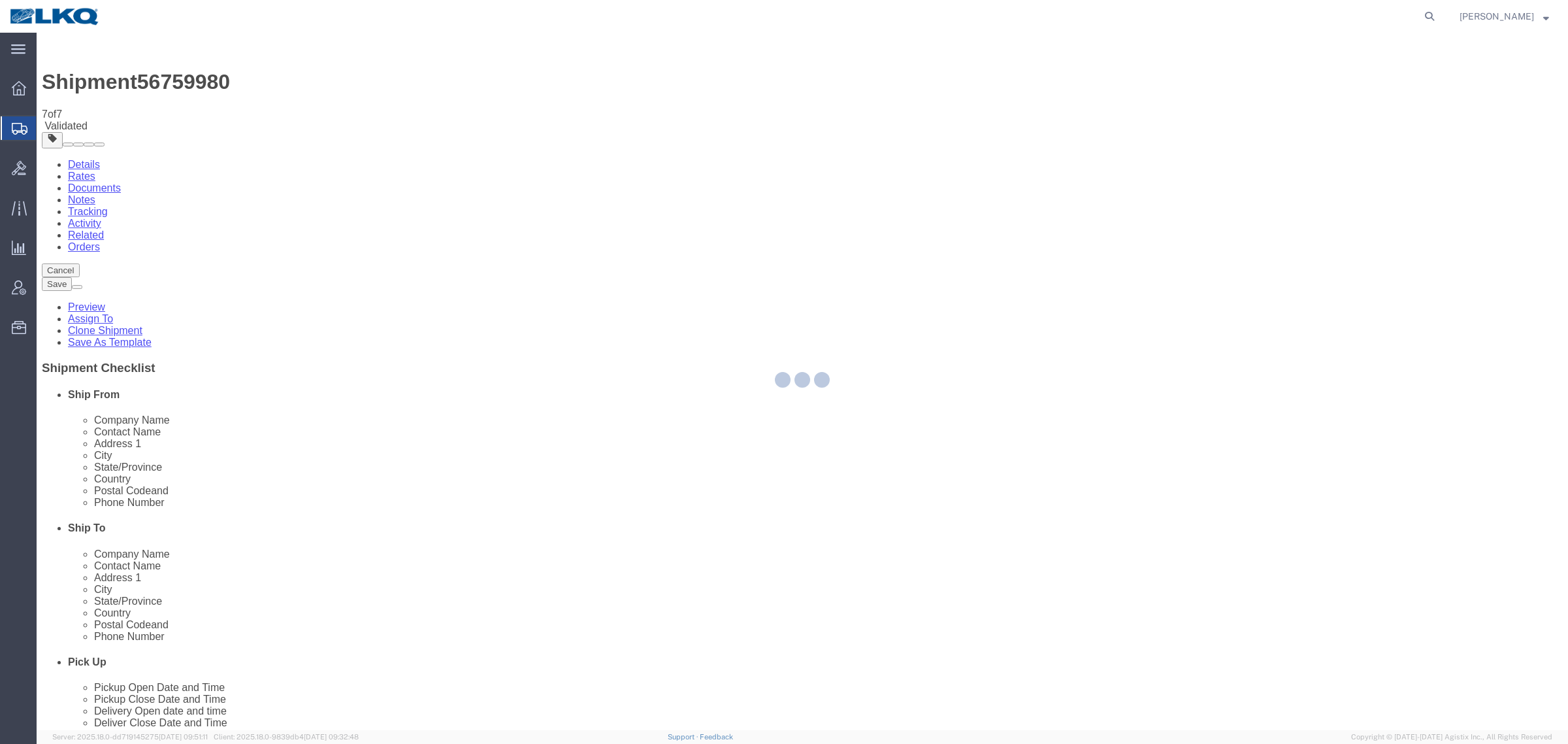
select select "27386"
select select "27634"
select select "TL"
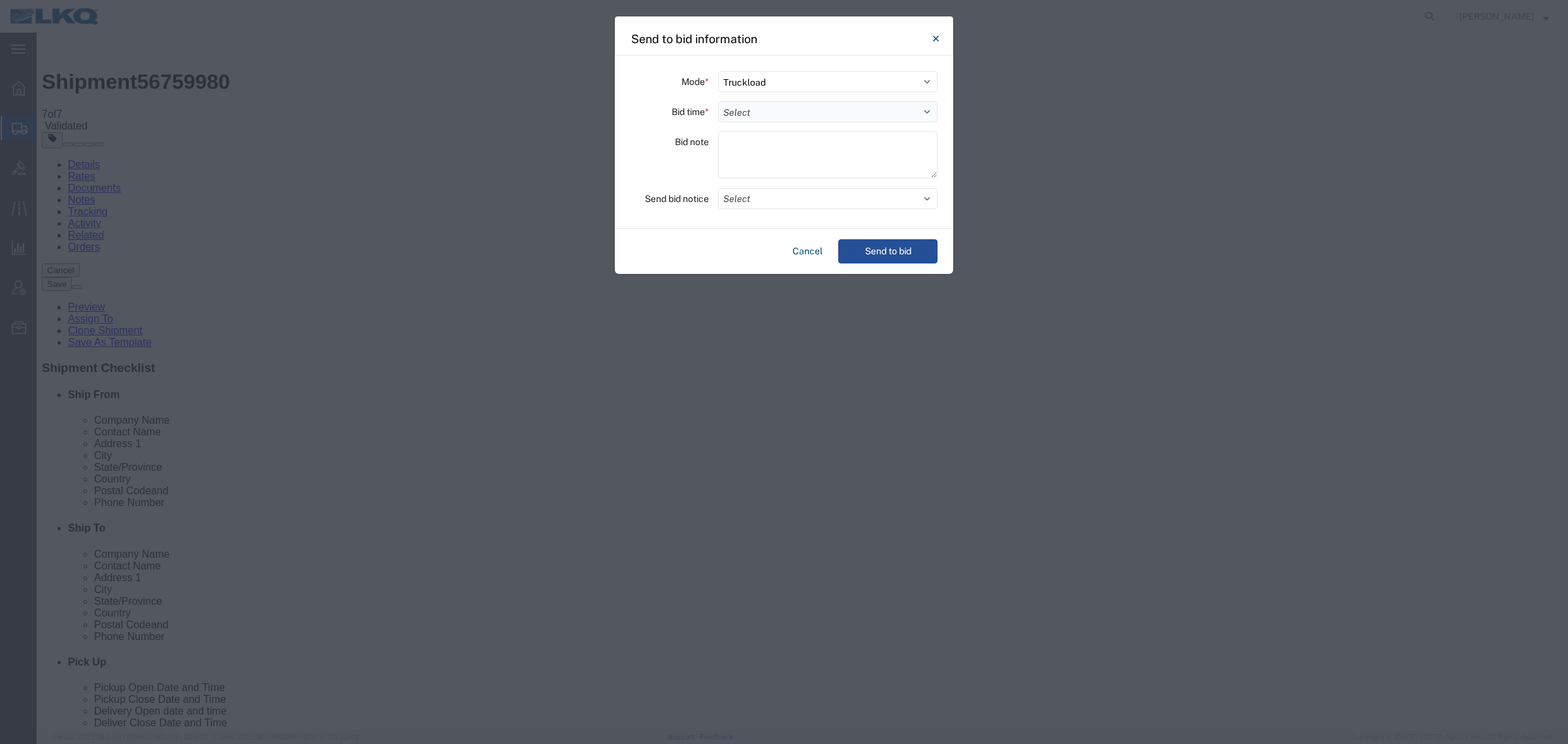
click at [787, 105] on select "Select 30 Min (Rush) 1 Hour (Rush) 2 Hours (Rush) 4 Hours (Rush) 8 Hours (Rush)…" at bounding box center [828, 112] width 220 height 21
select select "24"
click at [718, 102] on select "Select 30 Min (Rush) 1 Hour (Rush) 2 Hours (Rush) 4 Hours (Rush) 8 Hours (Rush)…" at bounding box center [828, 112] width 220 height 21
click at [876, 250] on button "Send to bid" at bounding box center [888, 252] width 99 height 24
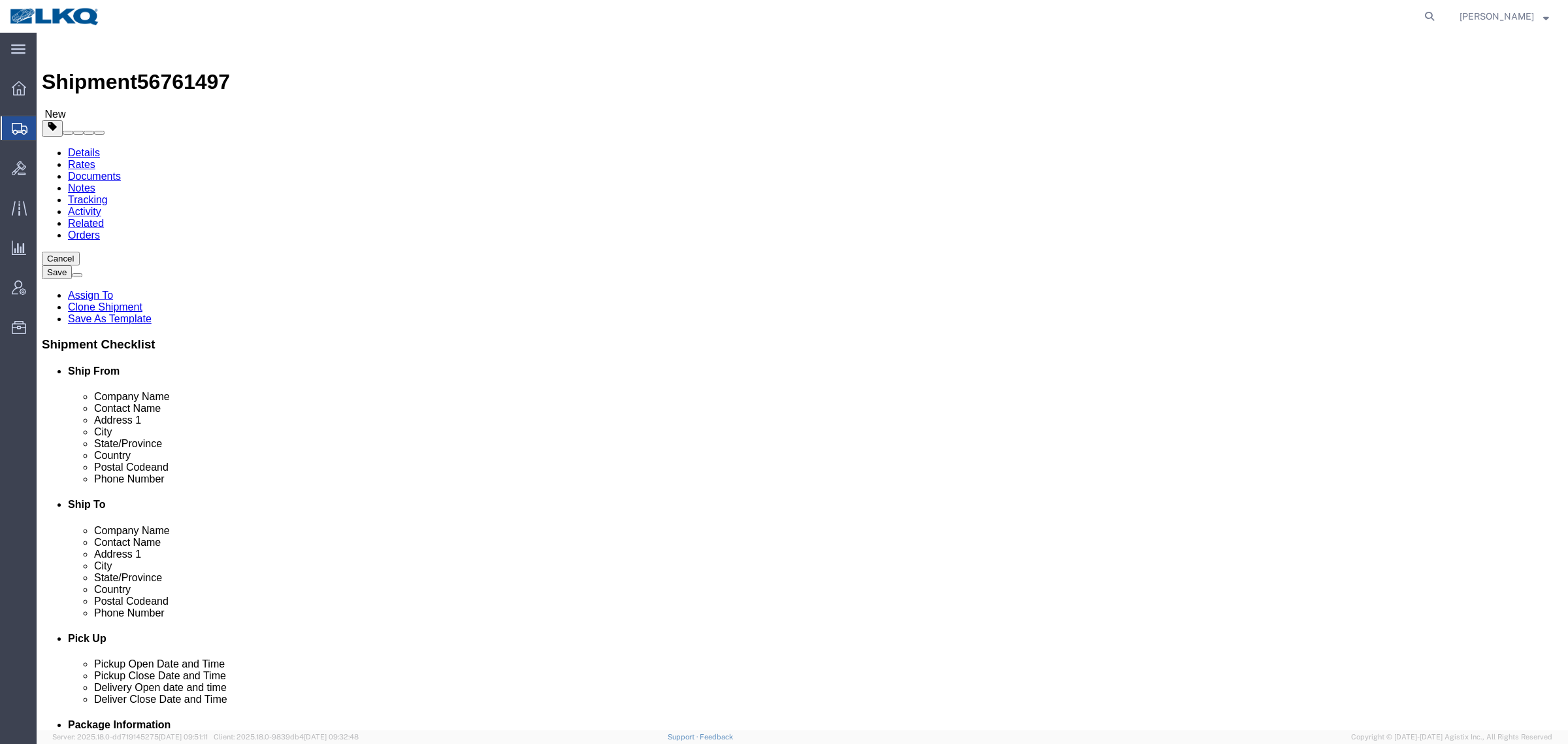
click span "56761497"
copy span "56761497"
select select "27420"
select select "28018"
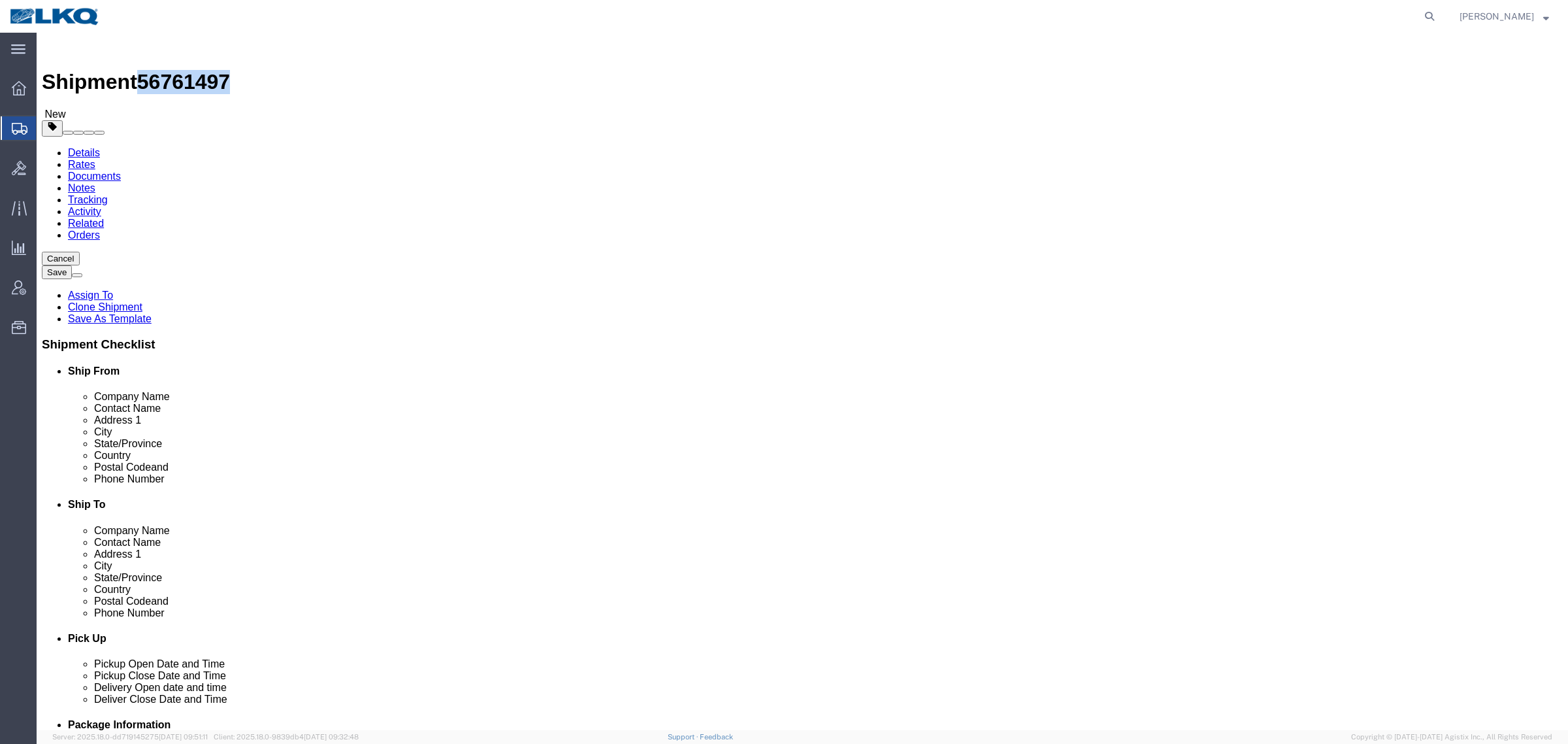
click link "Special Services"
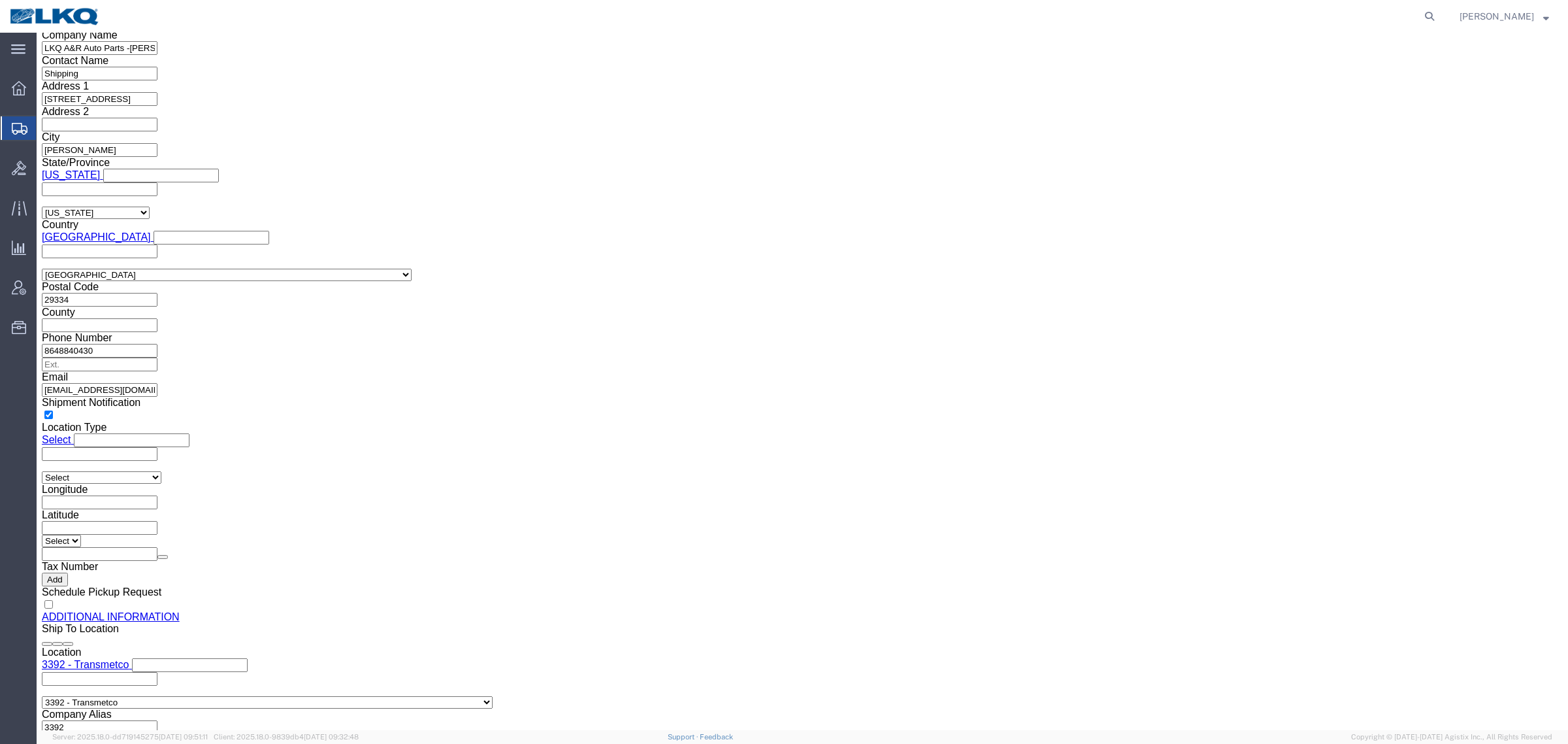
scroll to position [1040, 0]
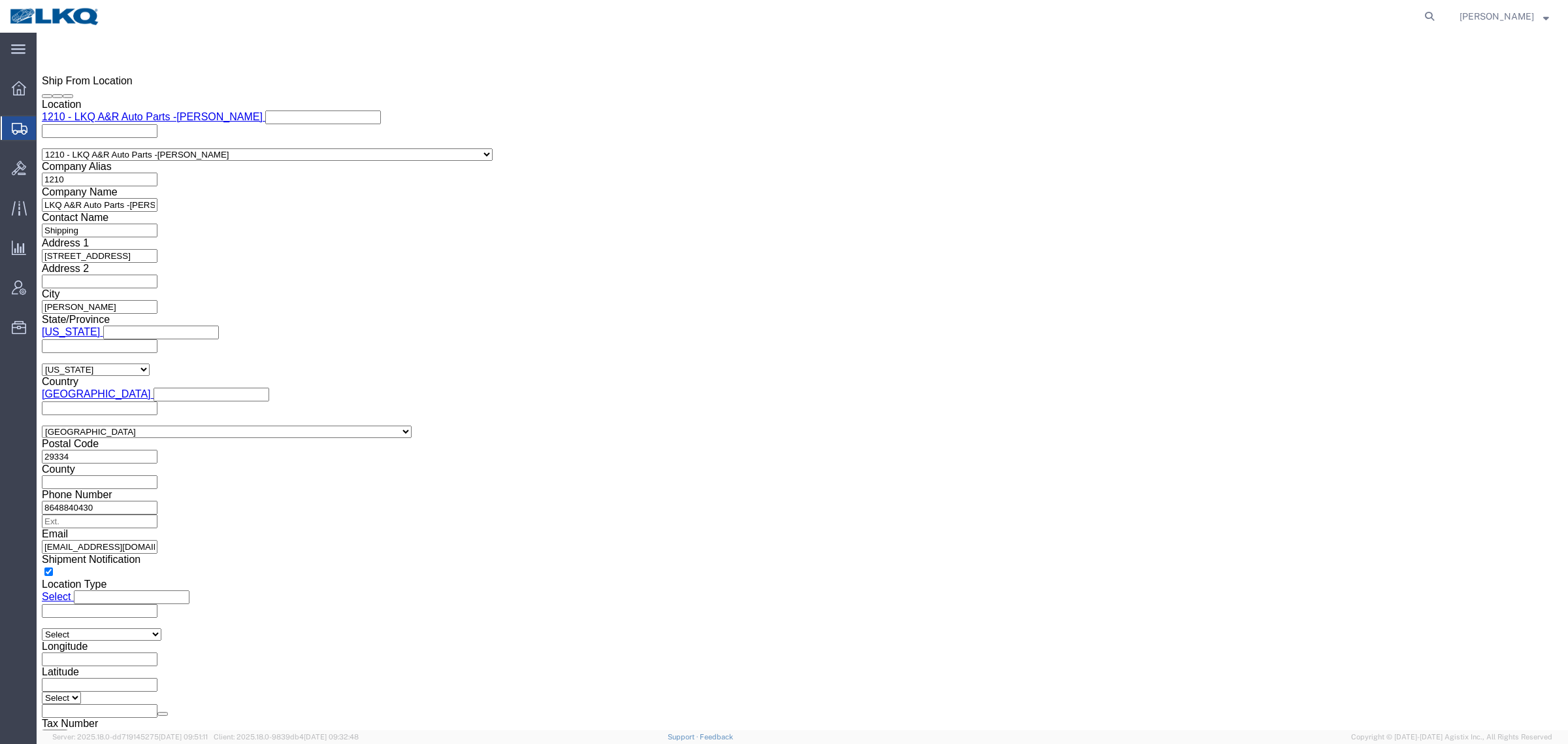
click input "jbhill@lkqcorp.com"
click input "Johnathan Hill"
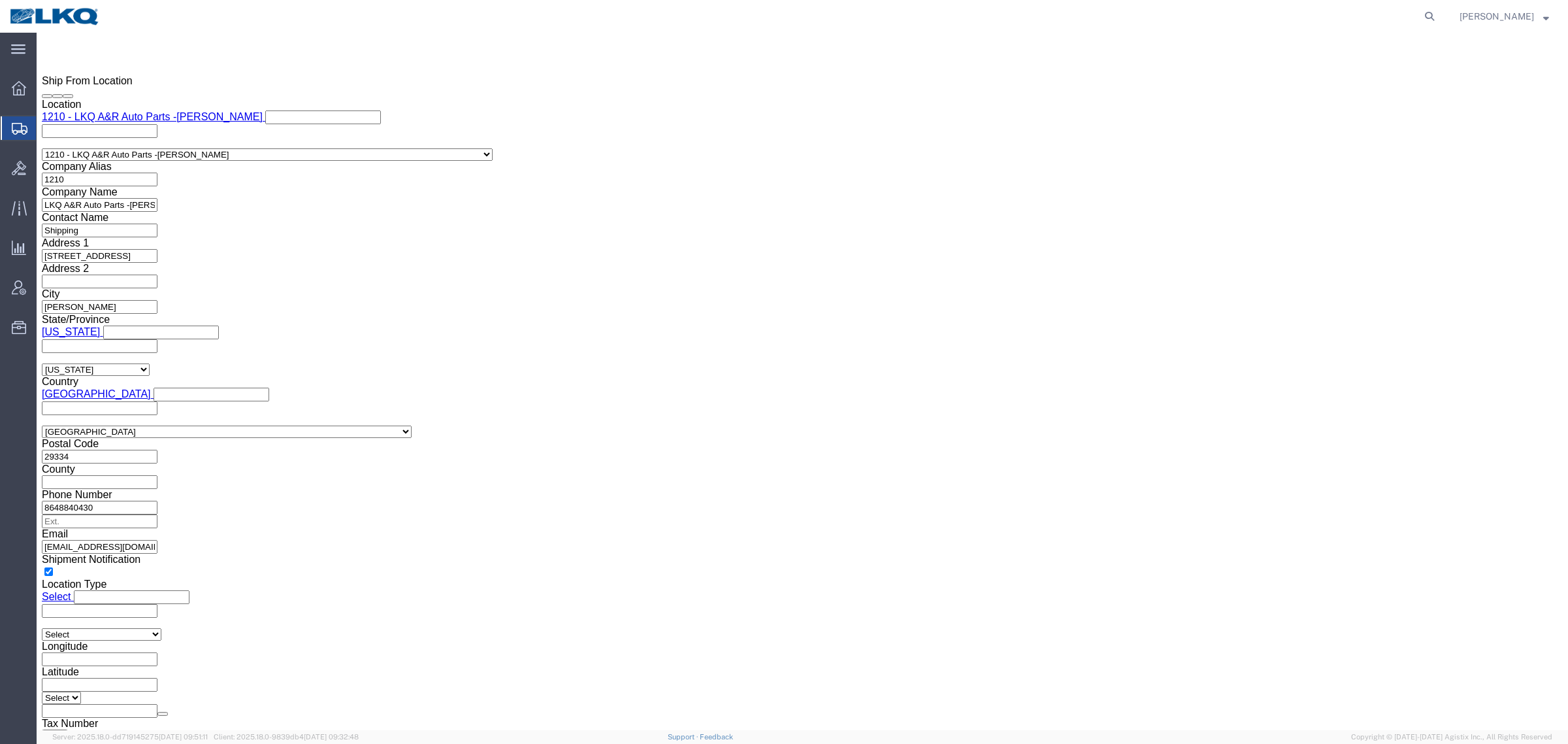
click icon
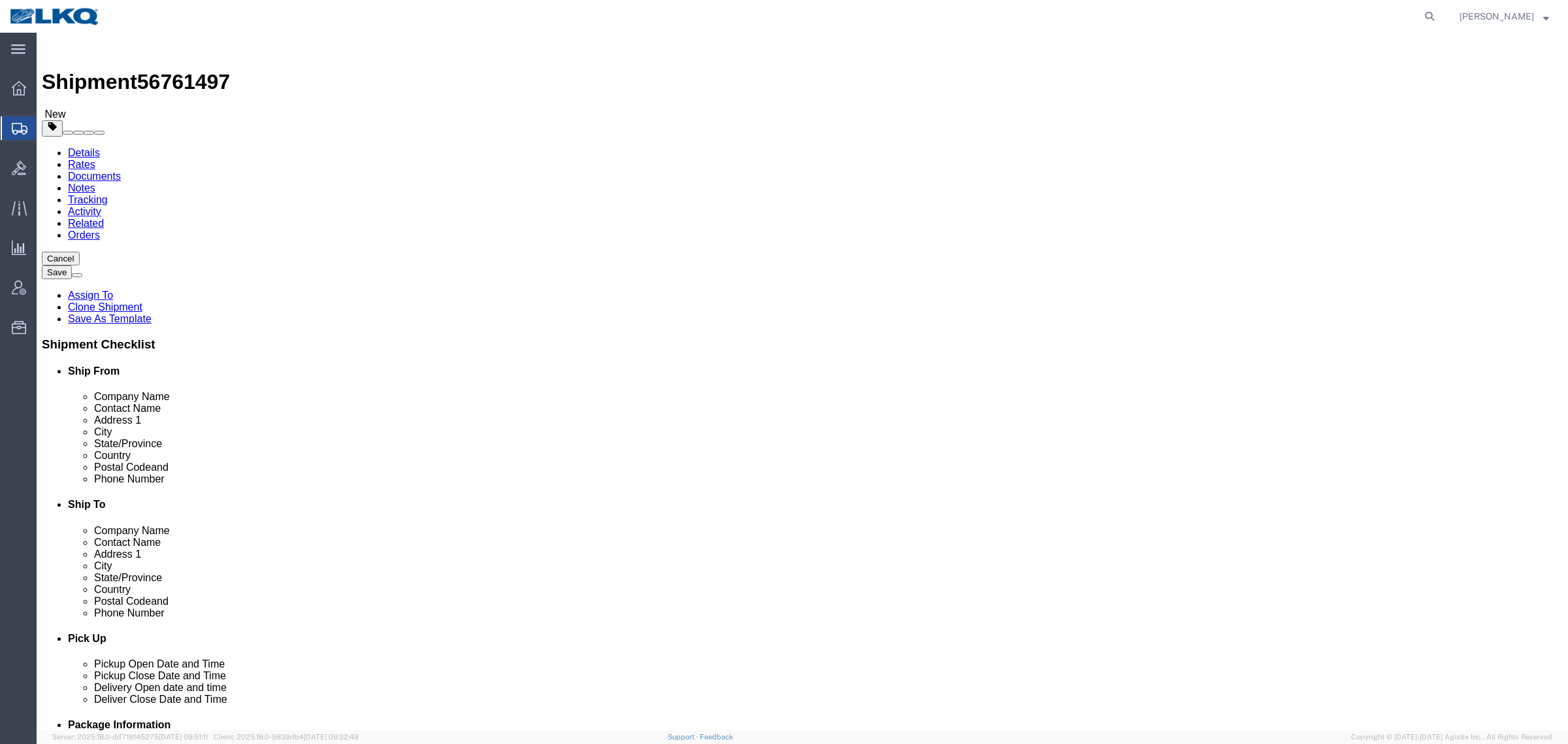
click icon
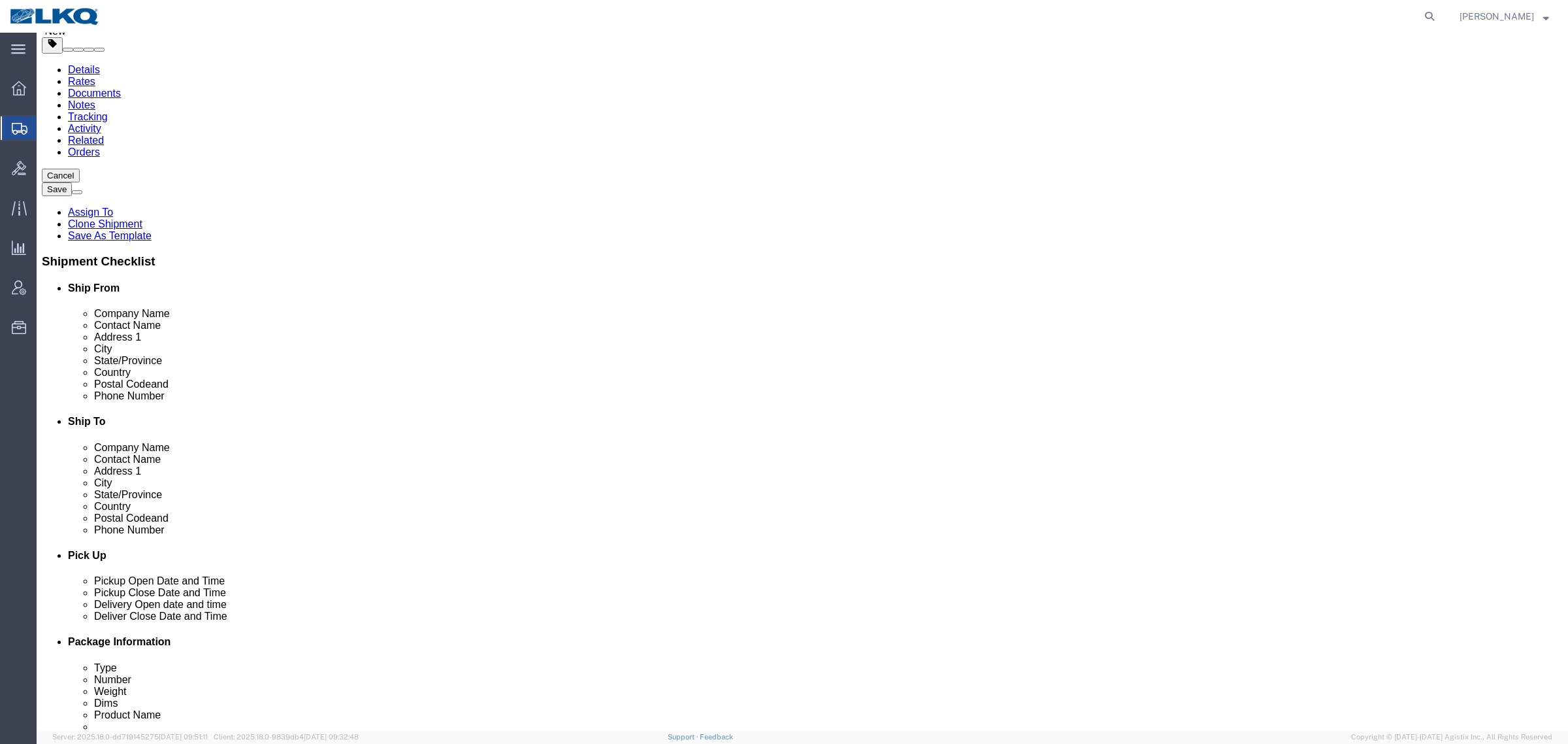
scroll to position [245, 0]
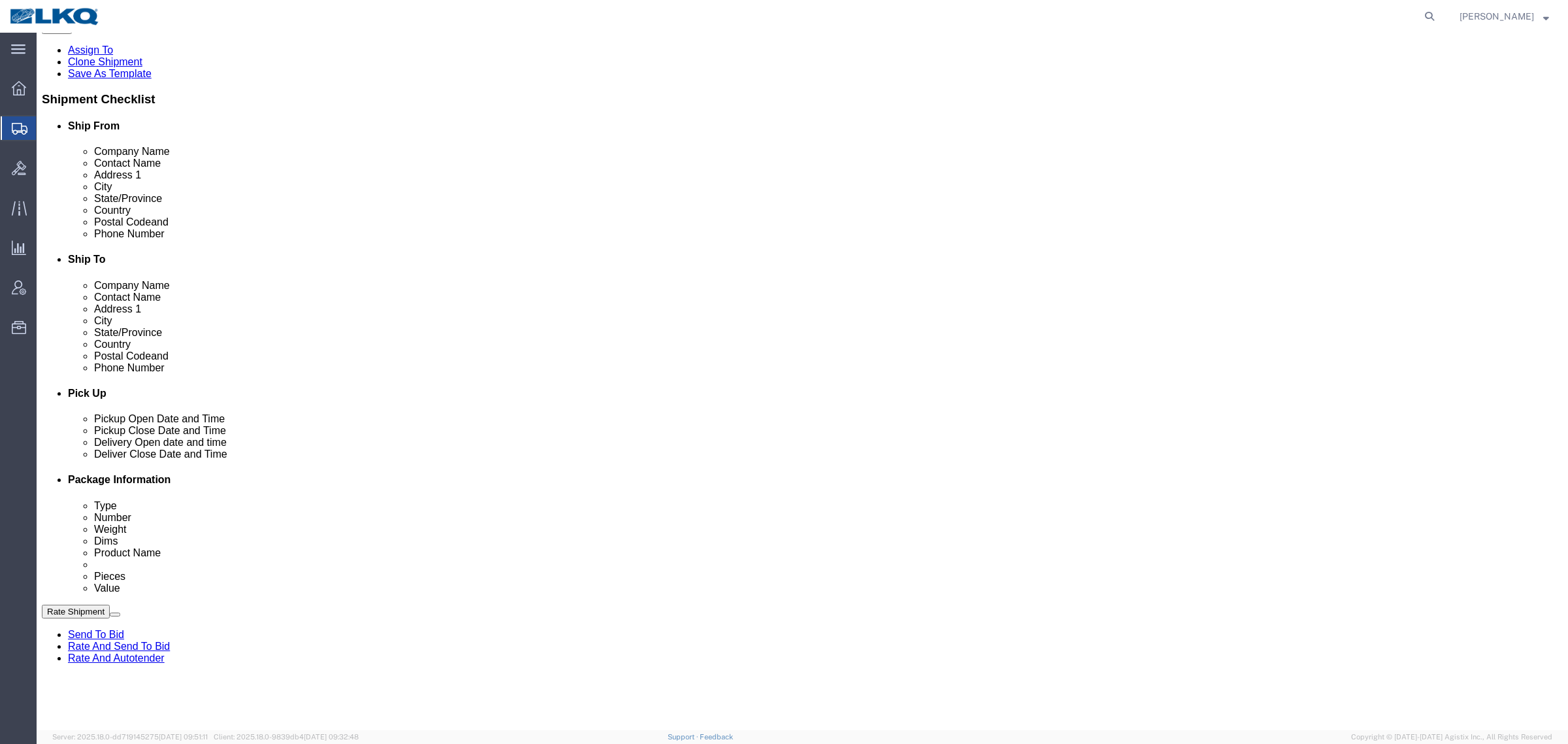
click link "Schedule appointment"
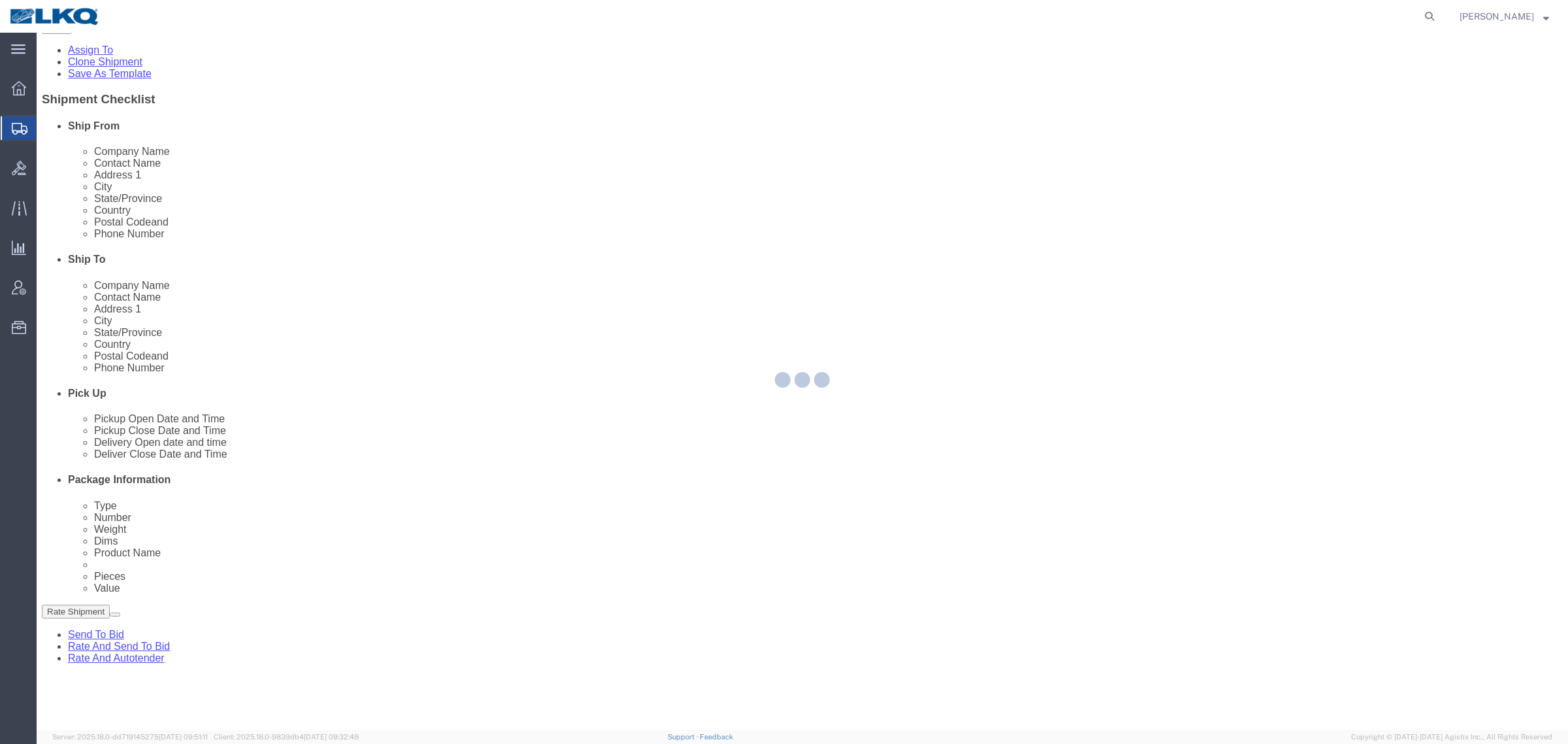
select select
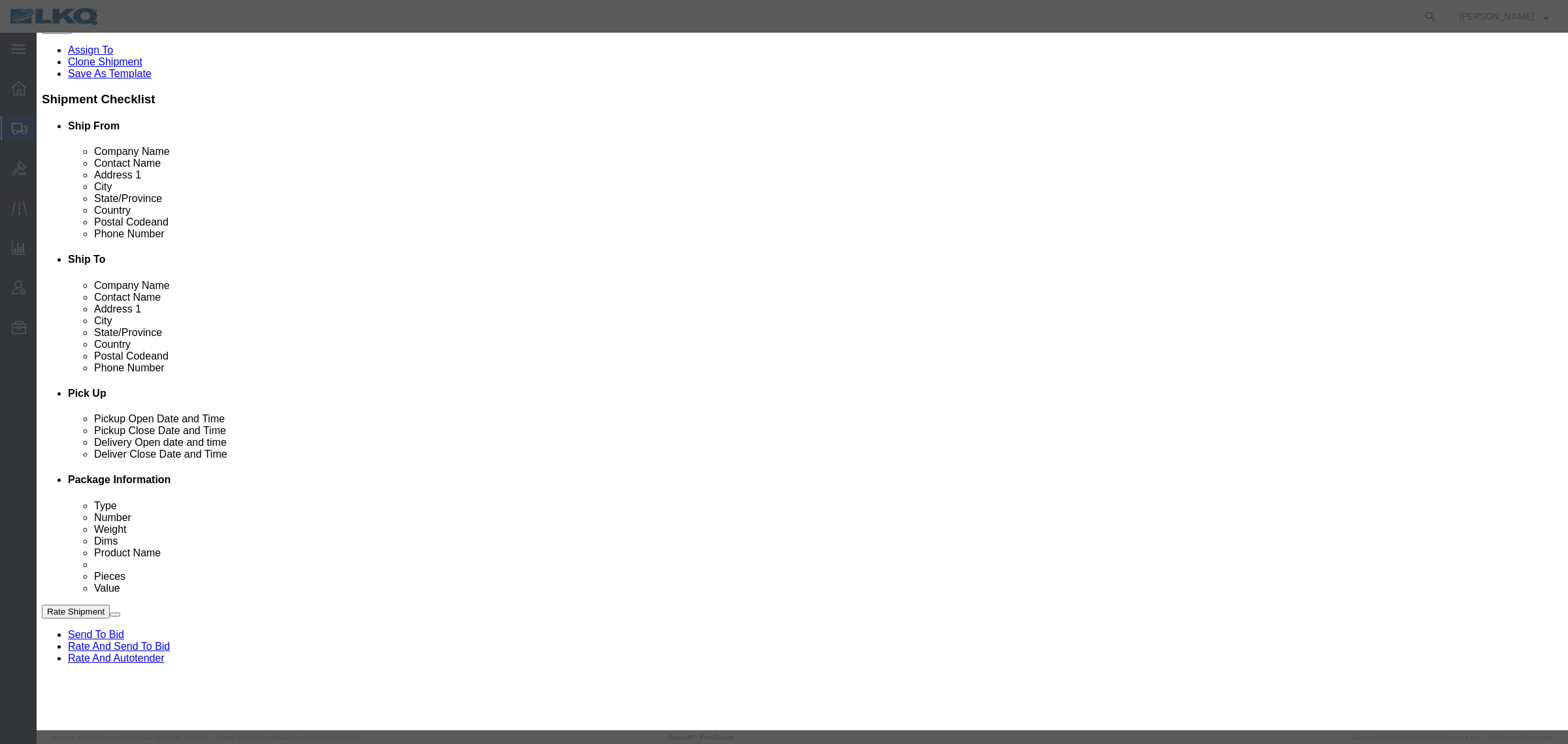
click input "[DATE]"
click td "16"
click link "Availability"
click button "Close"
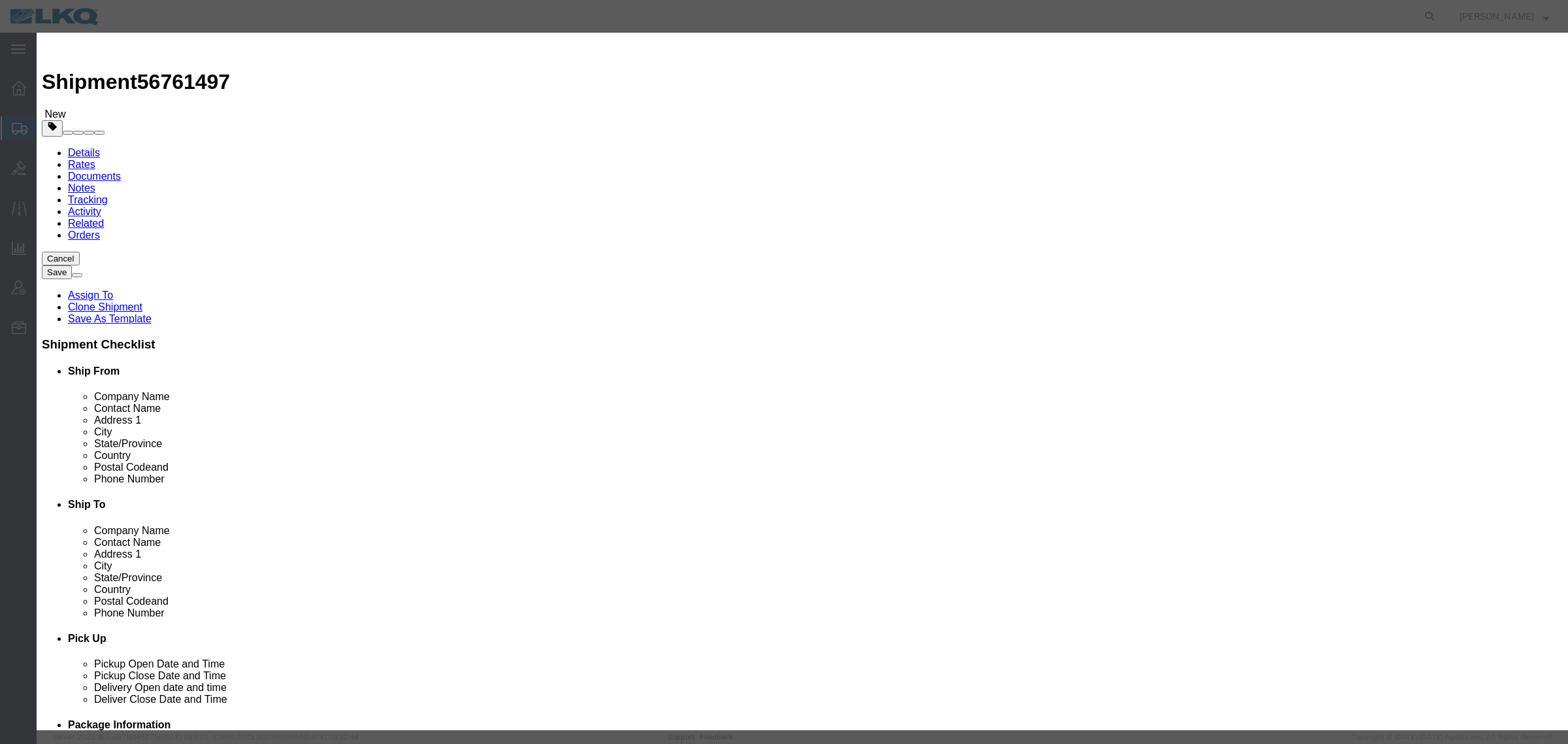
click input "[DATE]"
click td "23"
click link "Availability"
click button "Close"
click input "4:00 PM"
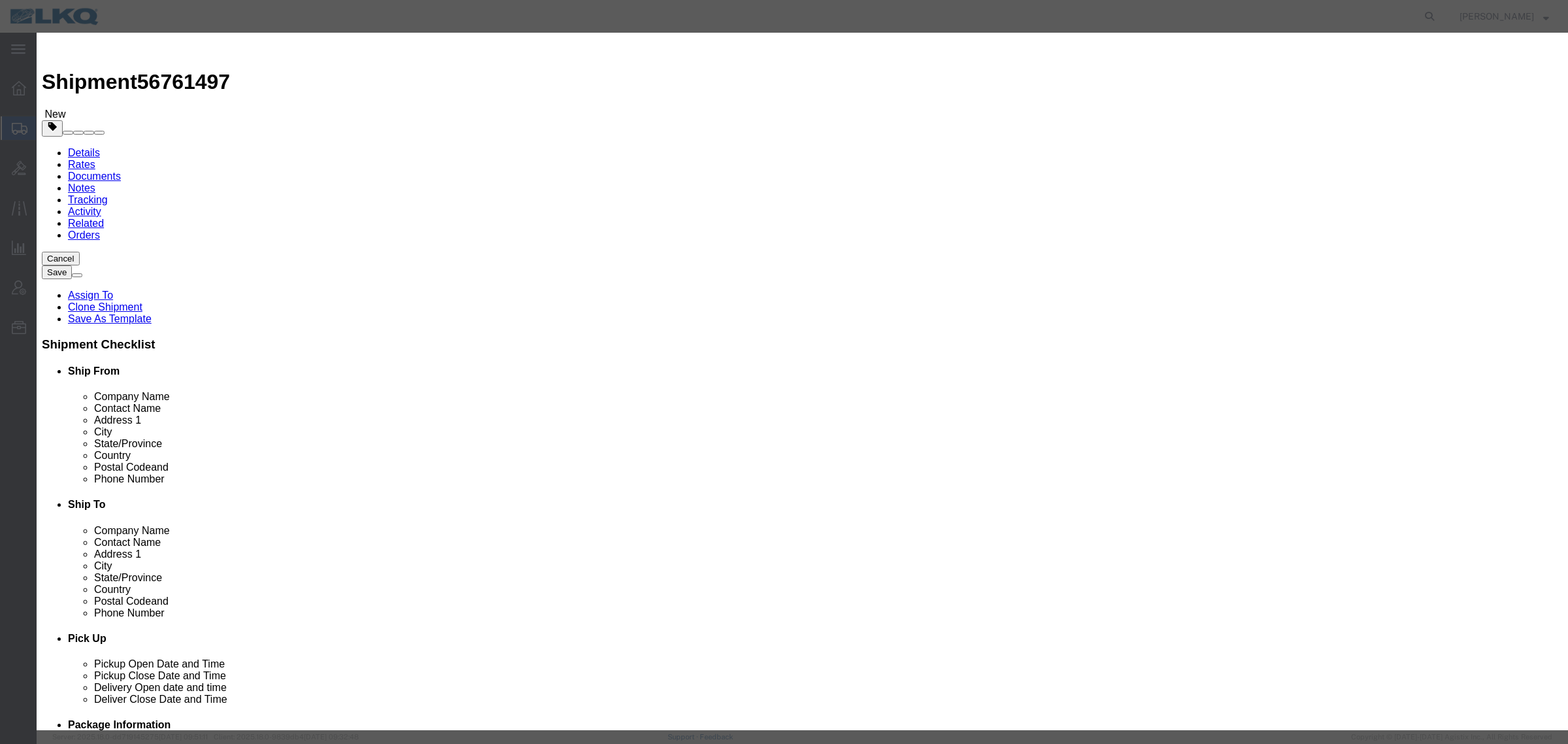
type input "11:00 AM"
click select "Select 15 min 30 min 45 min 1 hr 2 hr 3 hr 4 hr"
select select "15"
click select "Select 15 min 30 min 45 min 1 hr 2 hr 3 hr 4 hr"
select select "22"
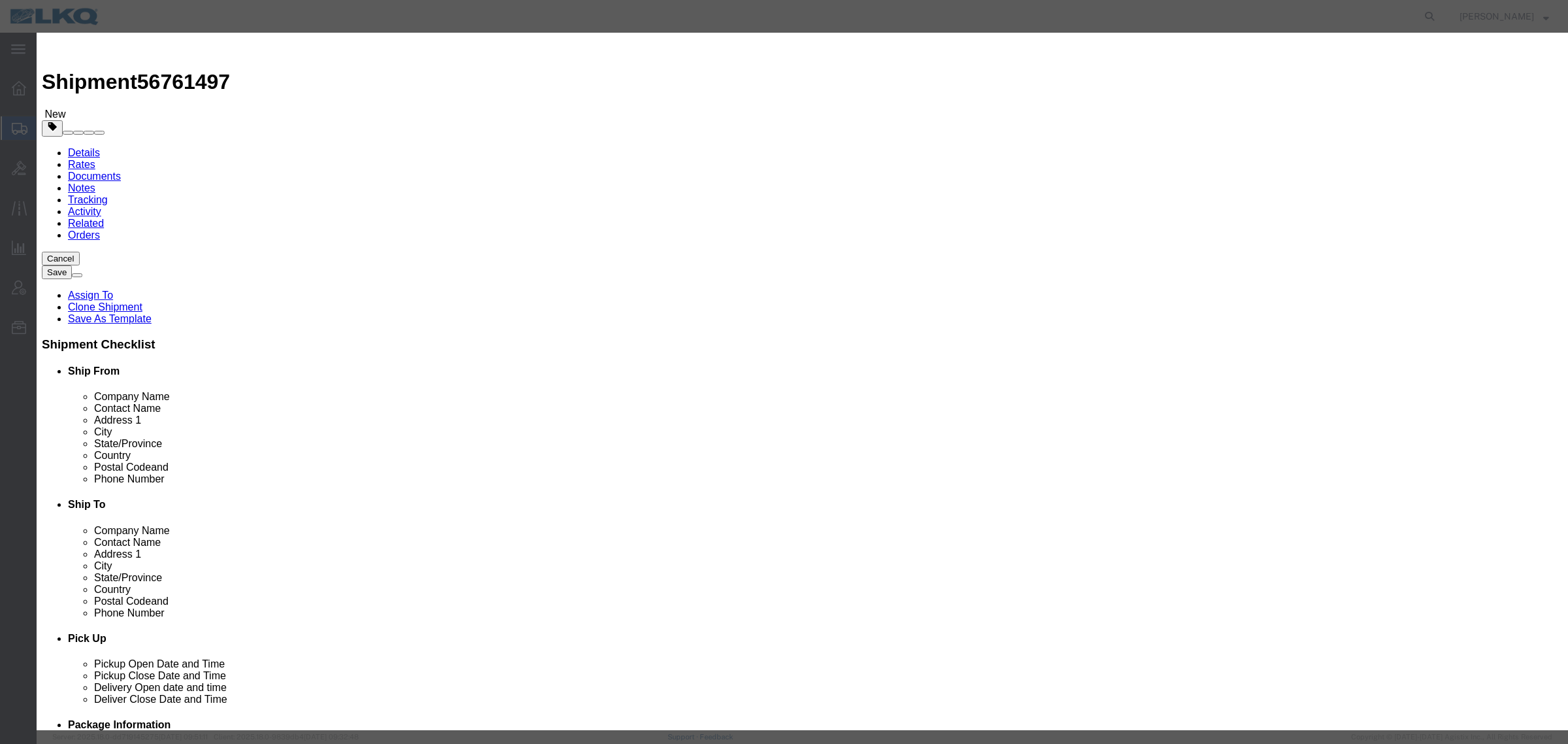
click input "delivery 56761497"
click input "56761497"
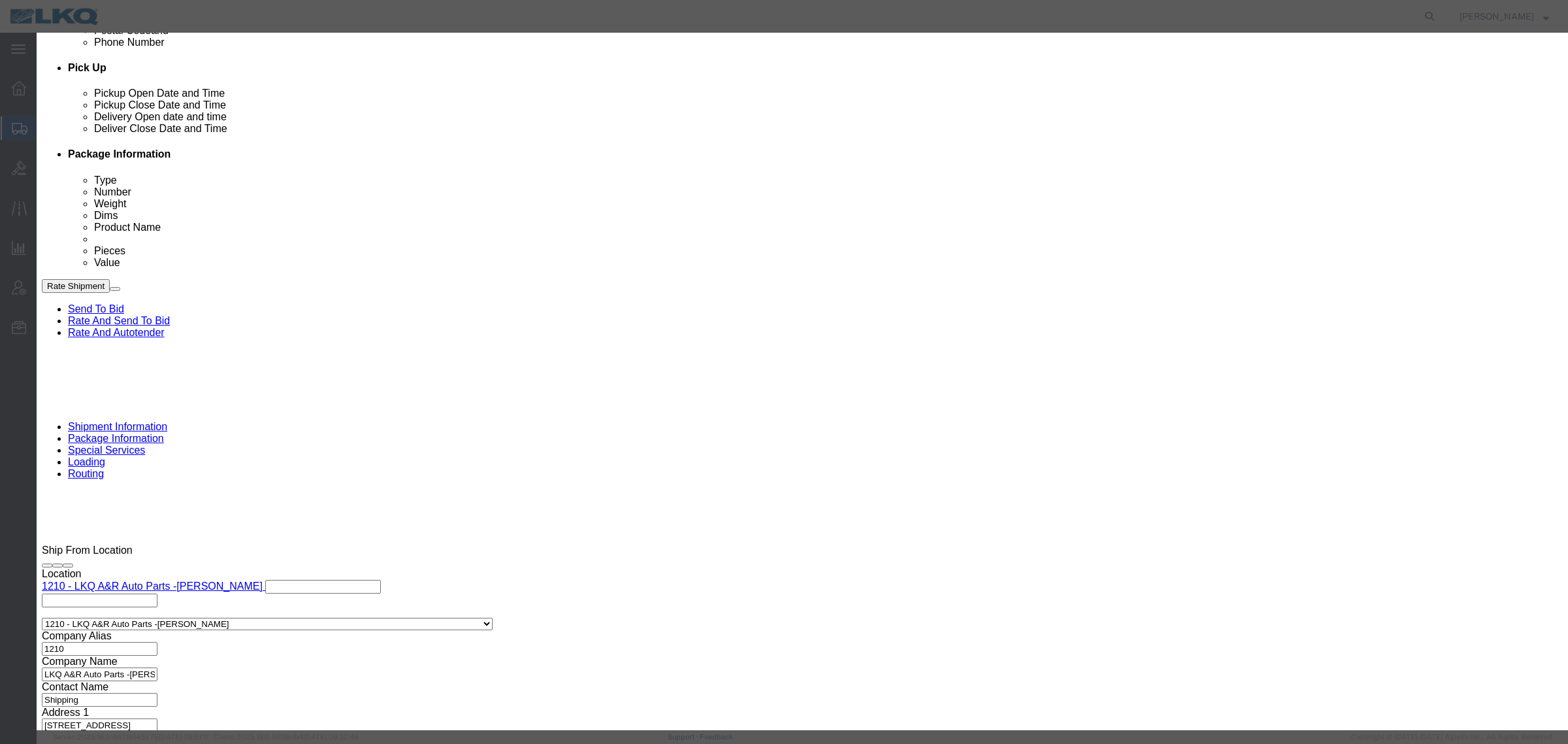
scroll to position [572, 0]
type input "56761497 - Duncan - T31485 - Palletized"
click button "Save"
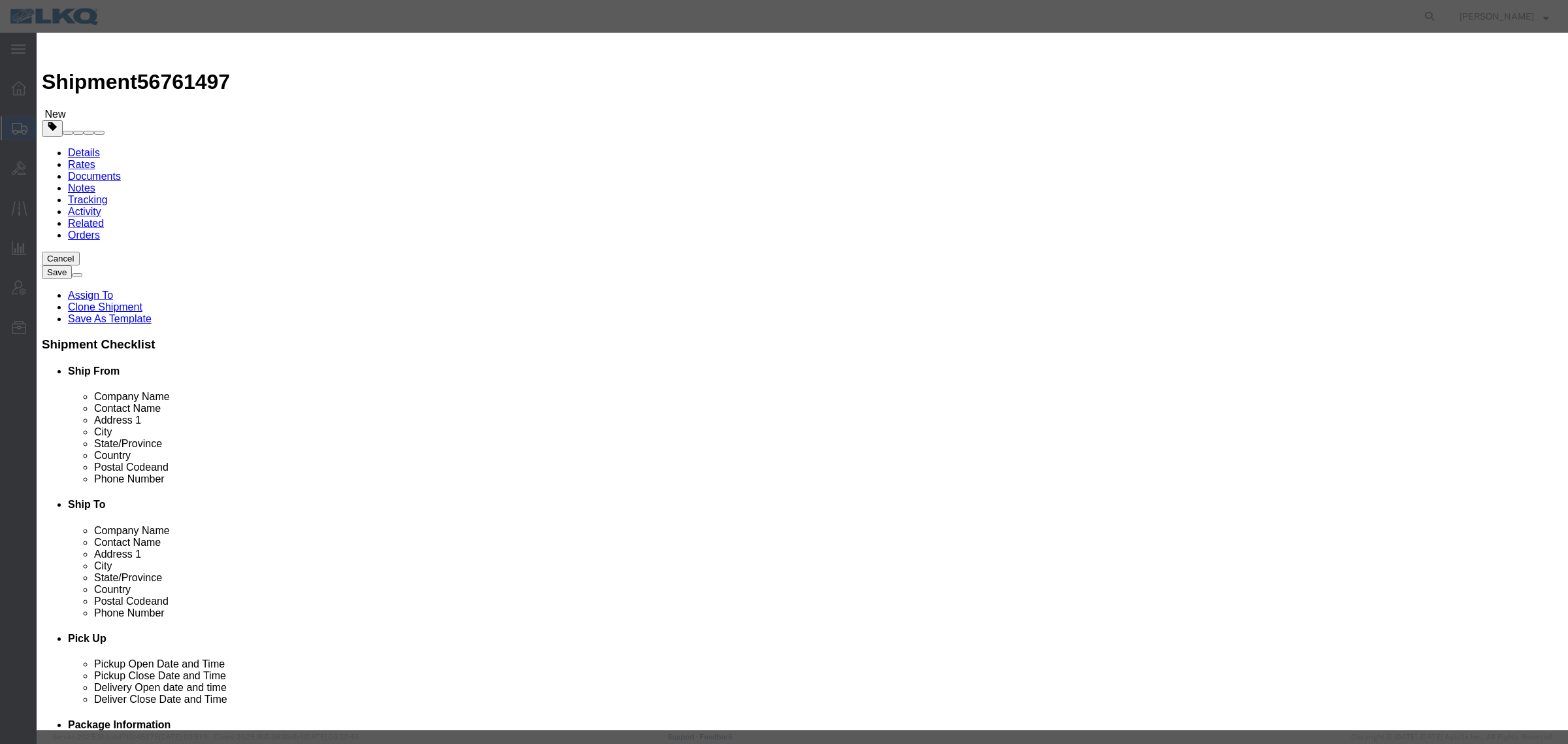
click button "Ok"
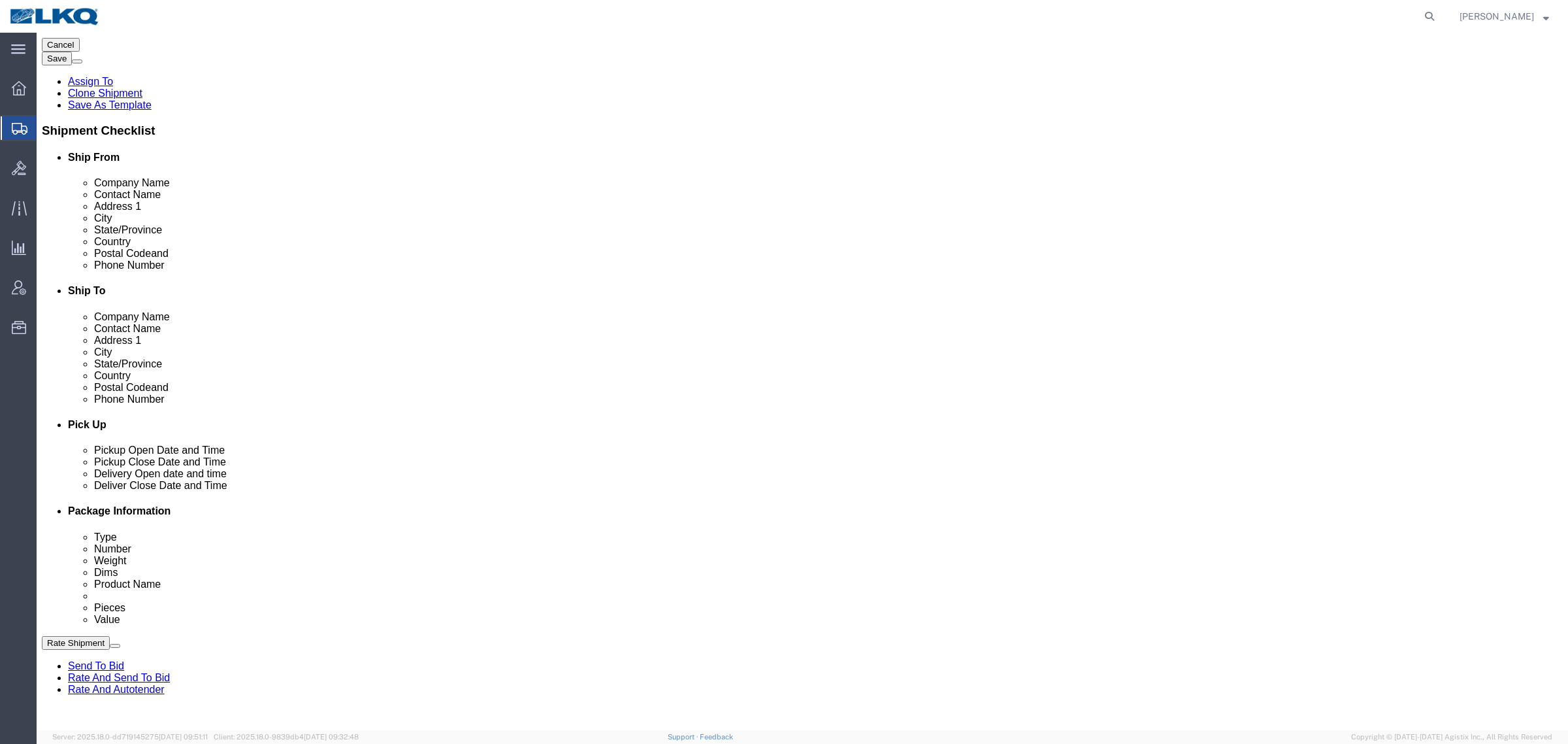
scroll to position [408, 0]
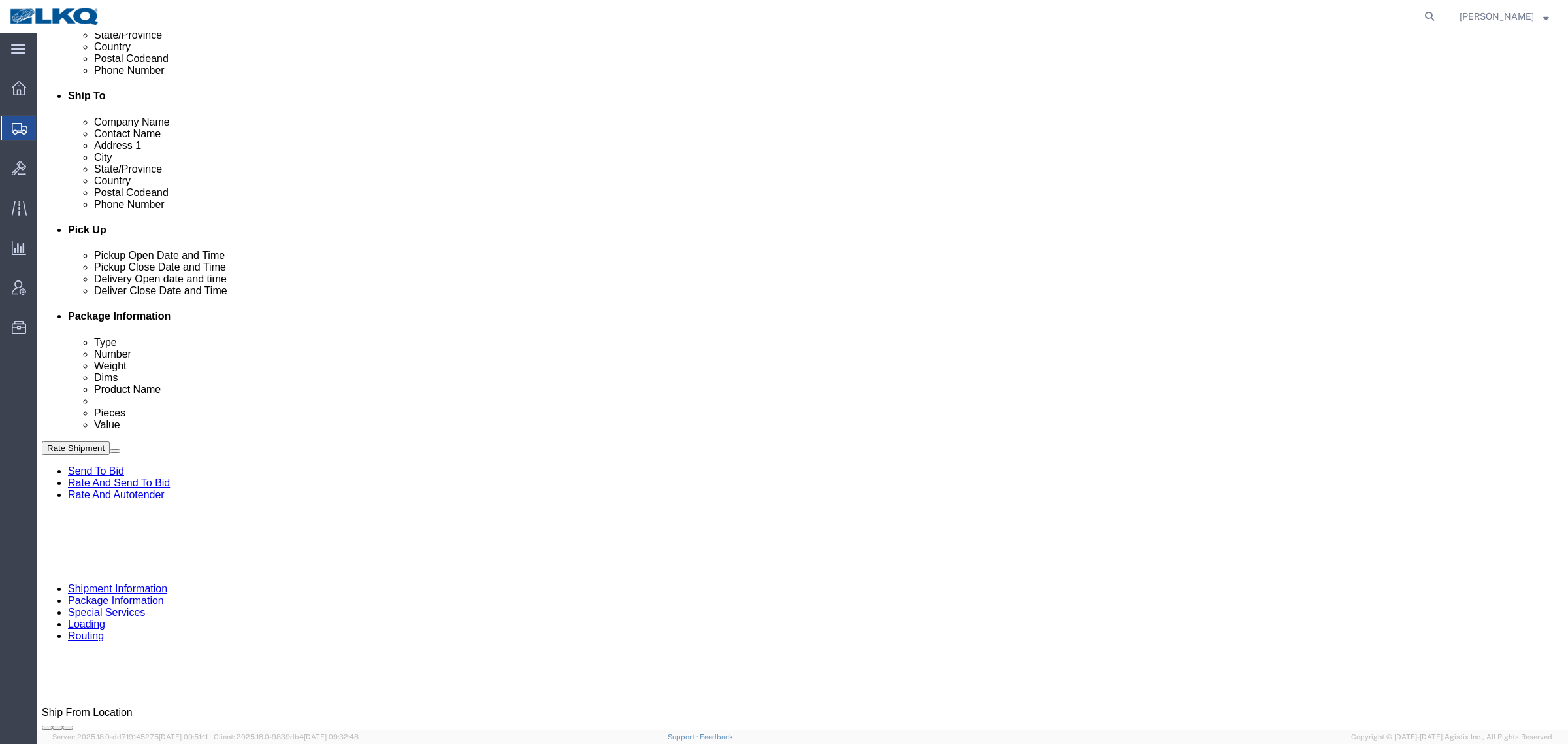
click div "Route Details (Approximate route mileage 598.78 miles) Add Stop"
drag, startPoint x: 435, startPoint y: 181, endPoint x: 447, endPoint y: 178, distance: 12.4
click div "Route Details (Approximate route mileage 598.78 miles) Add Stop"
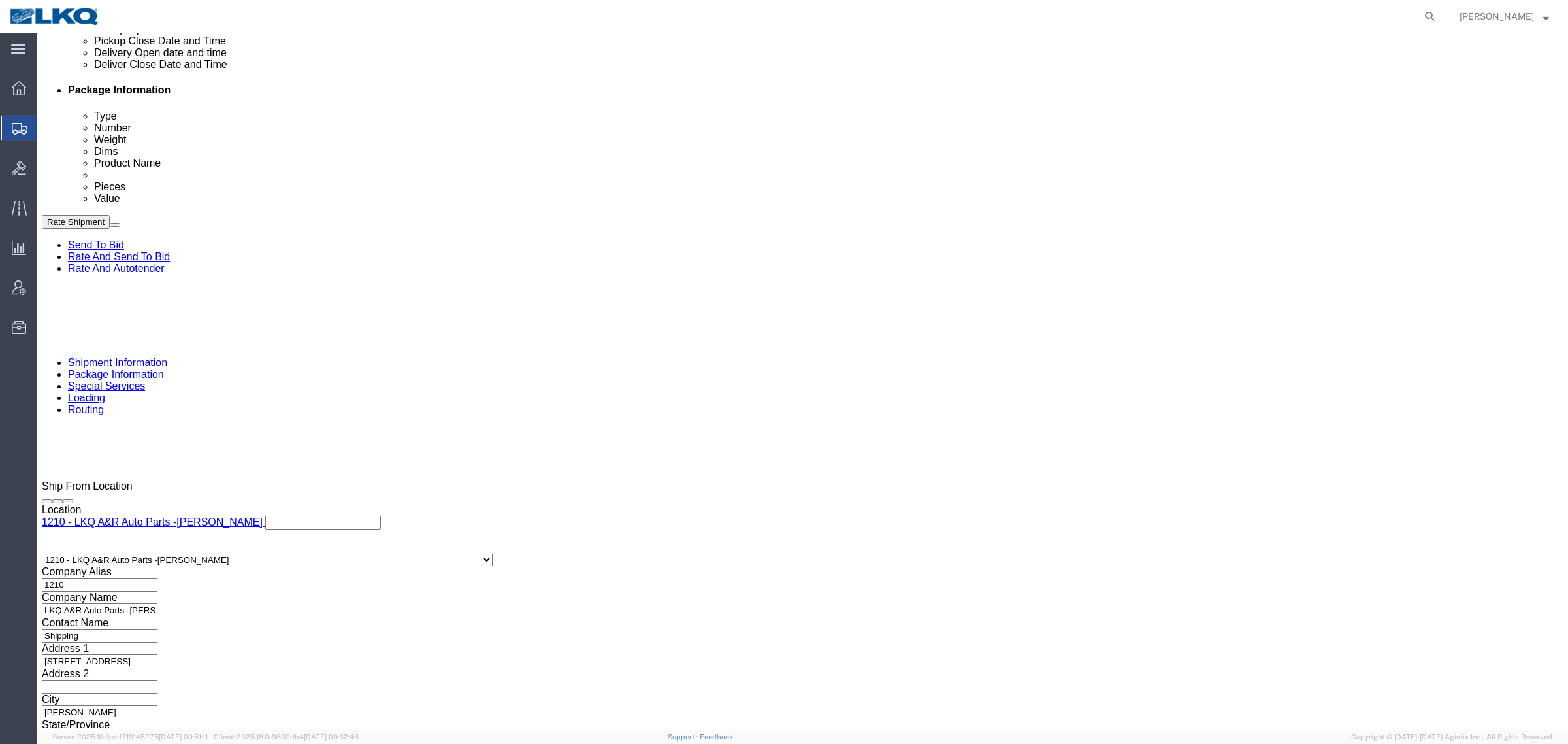
scroll to position [638, 0]
click div "Sep 15 2025 8:00 AM"
click button "Apply"
drag, startPoint x: 434, startPoint y: 306, endPoint x: 594, endPoint y: 306, distance: 160.0
click div "Ship From Location Location 1210 - LKQ A&R Auto Parts -Duncan My Profile Locati…"
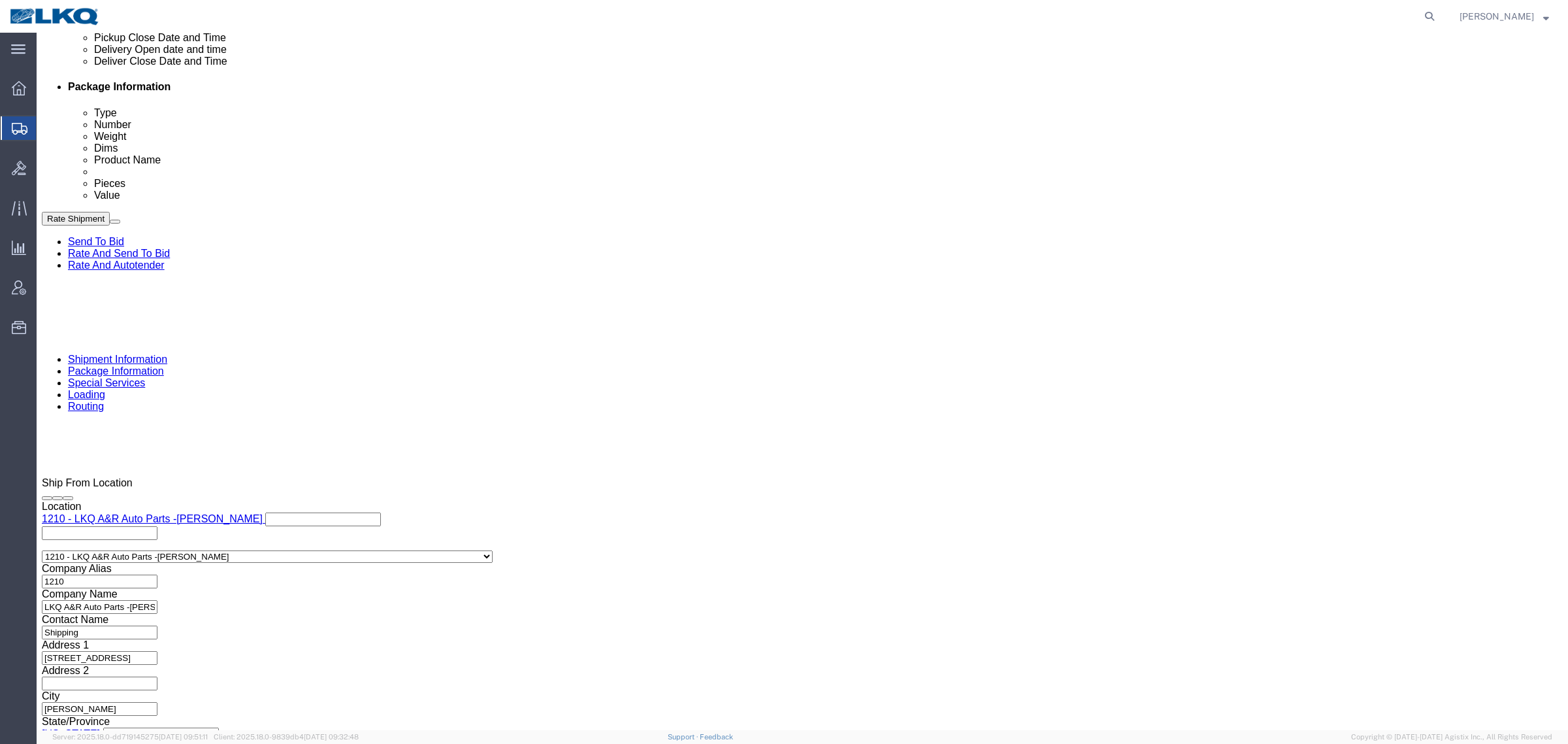
click div "Pickup Date: Pickup Start Date Pickup Start Time Pickup Open Date and Time Sep …"
click button "Rate Shipment"
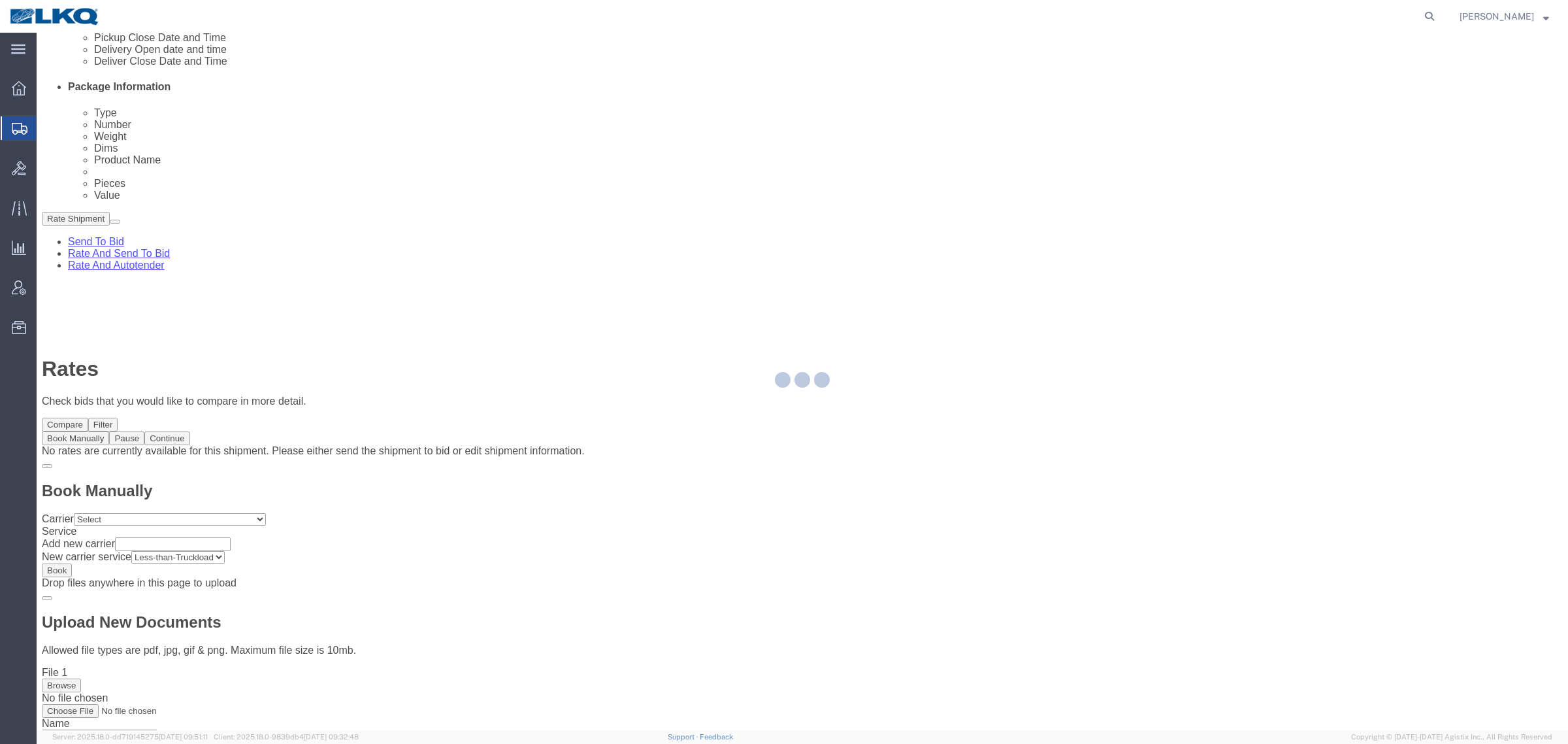
scroll to position [0, 0]
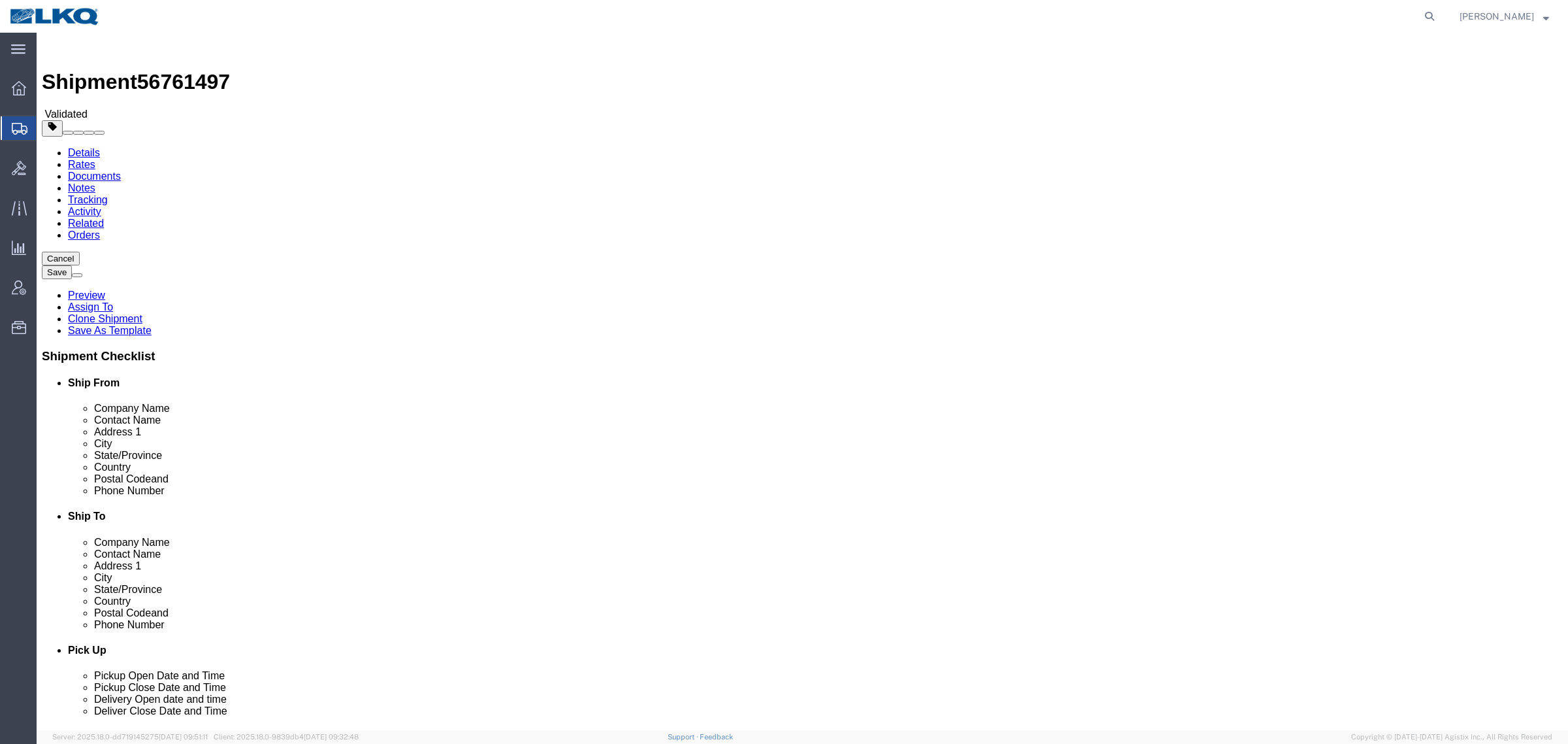
click at [87, 147] on link "Details" at bounding box center [84, 152] width 32 height 11
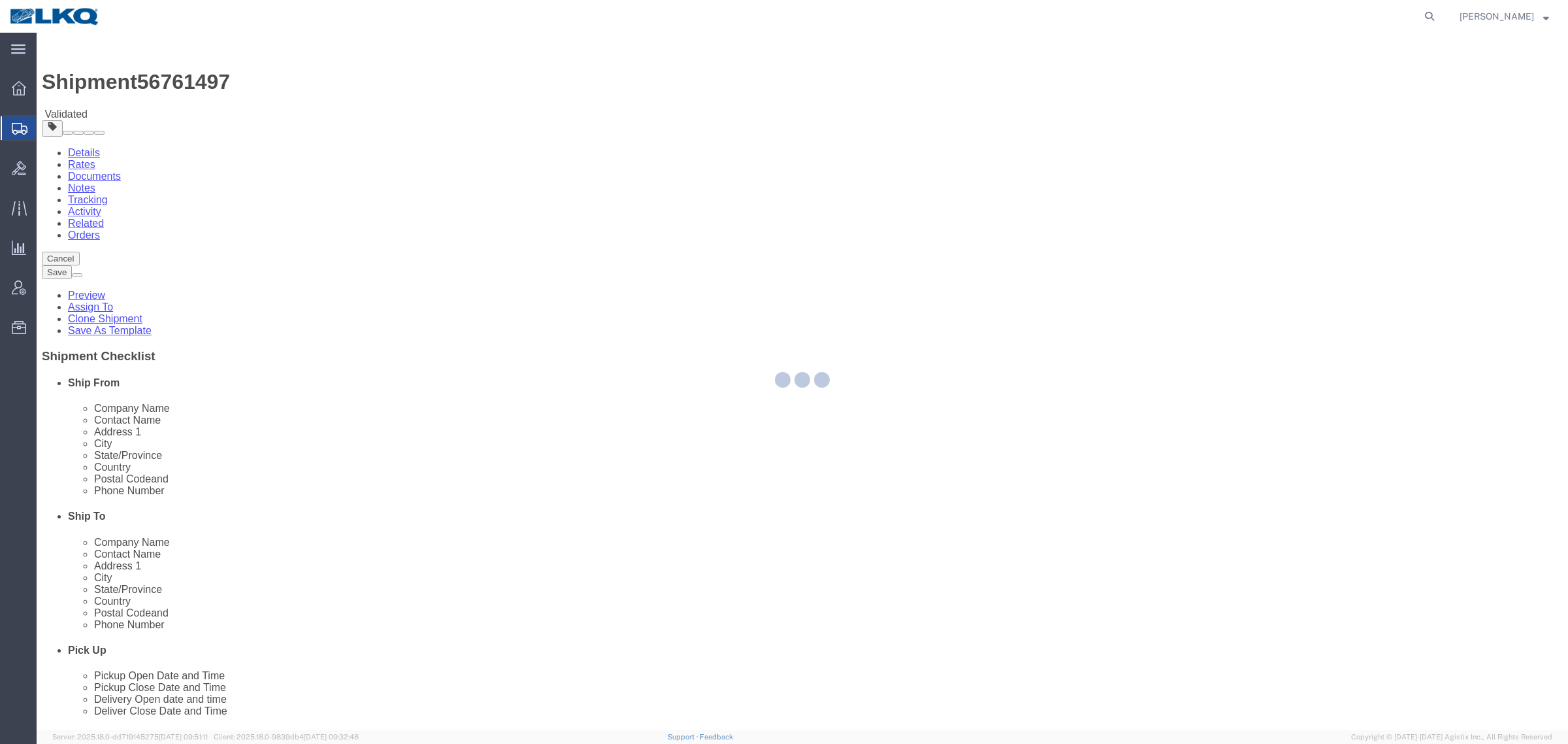
select select "27420"
select select "28018"
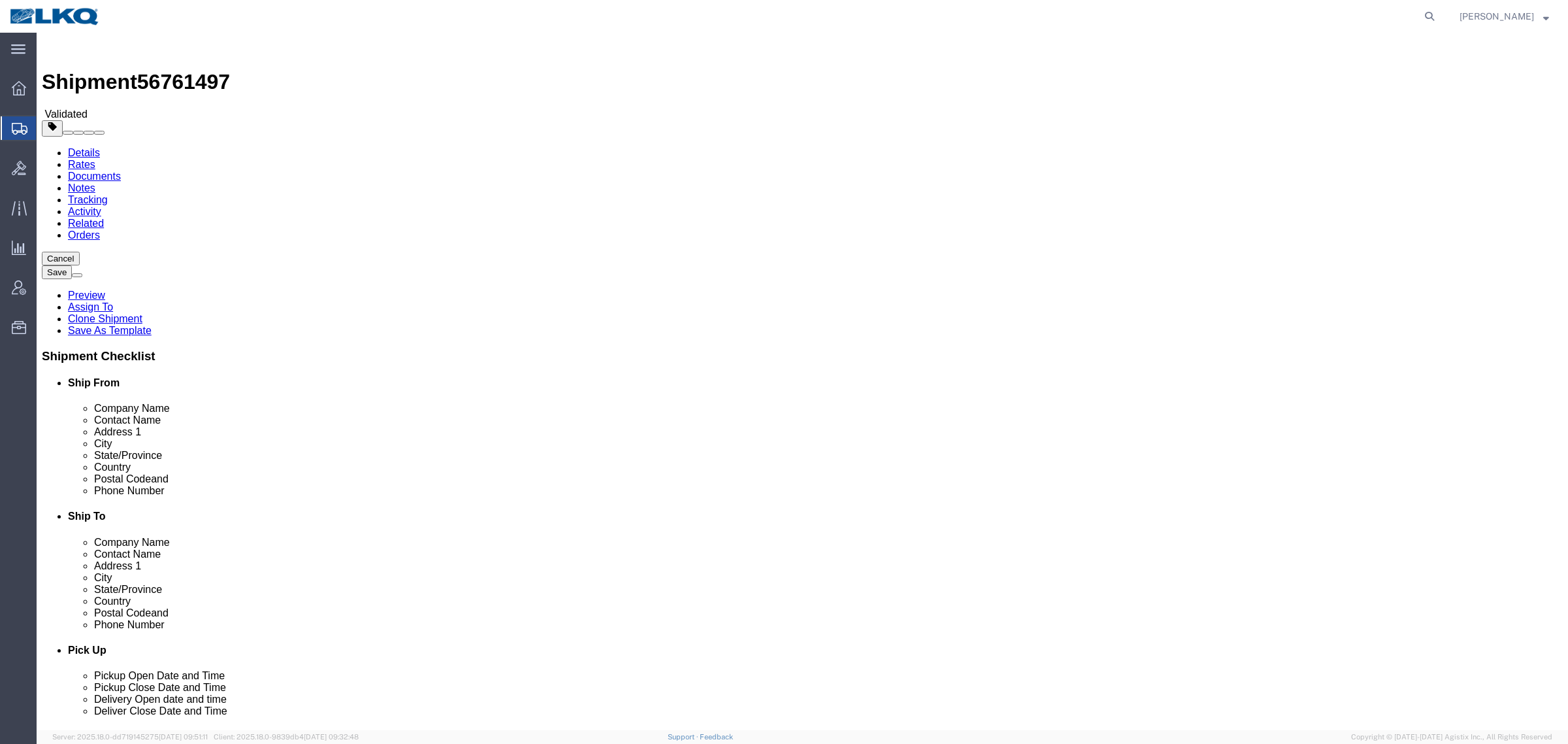
click span "56761497"
copy span "56761497"
click input "29334"
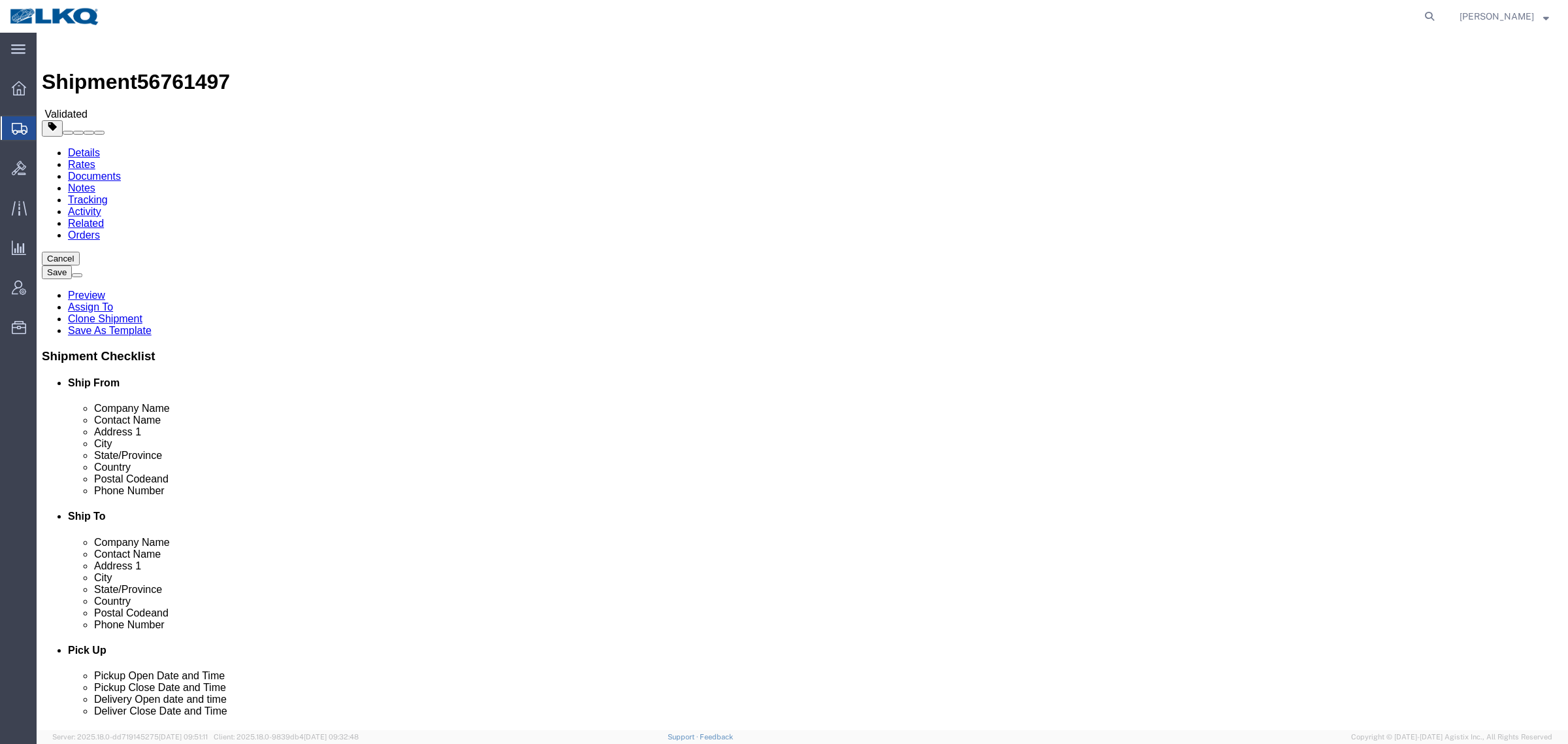
click input "46750"
click link "Notes"
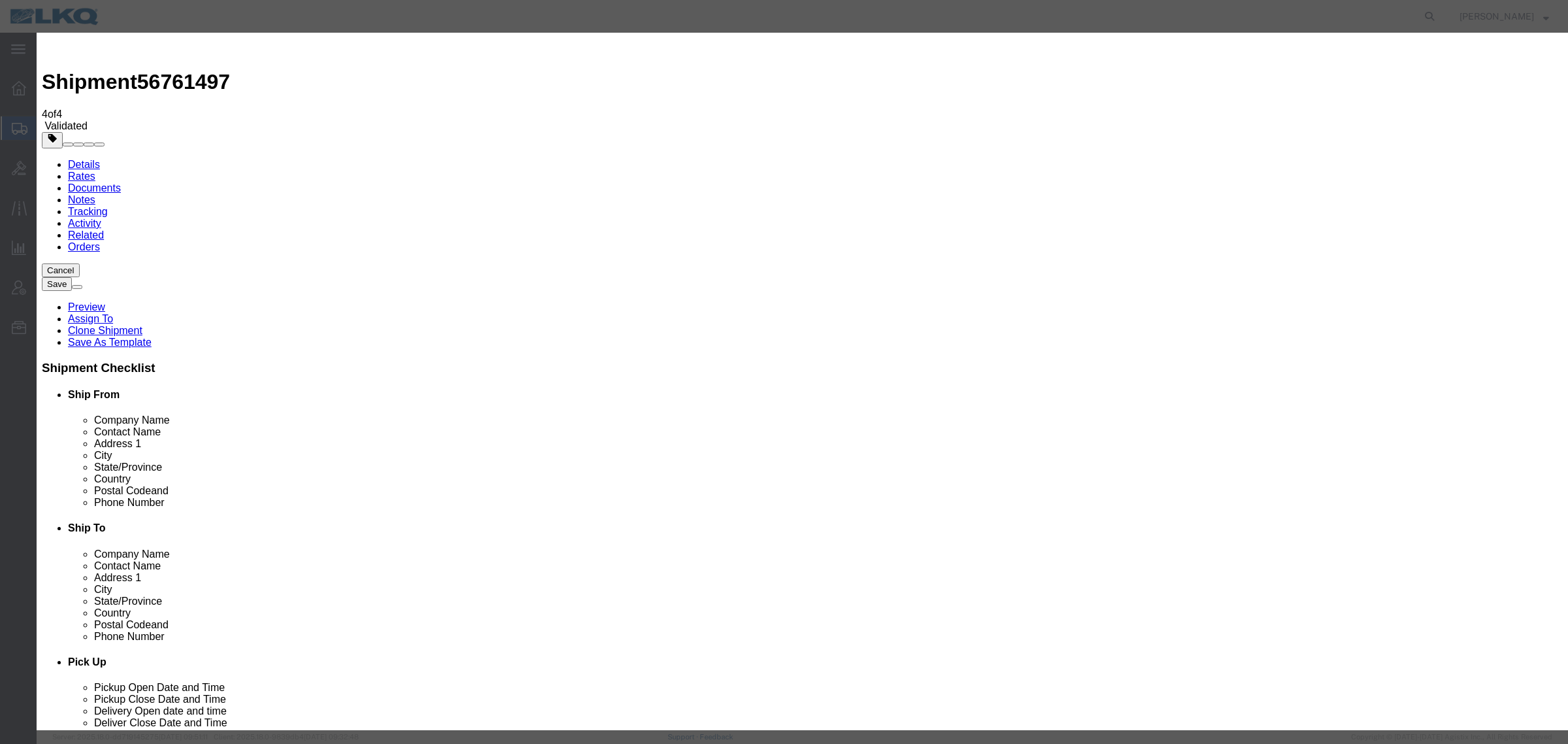
drag, startPoint x: 688, startPoint y: 114, endPoint x: 685, endPoint y: 129, distance: 15.3
select select "BID_NOTES"
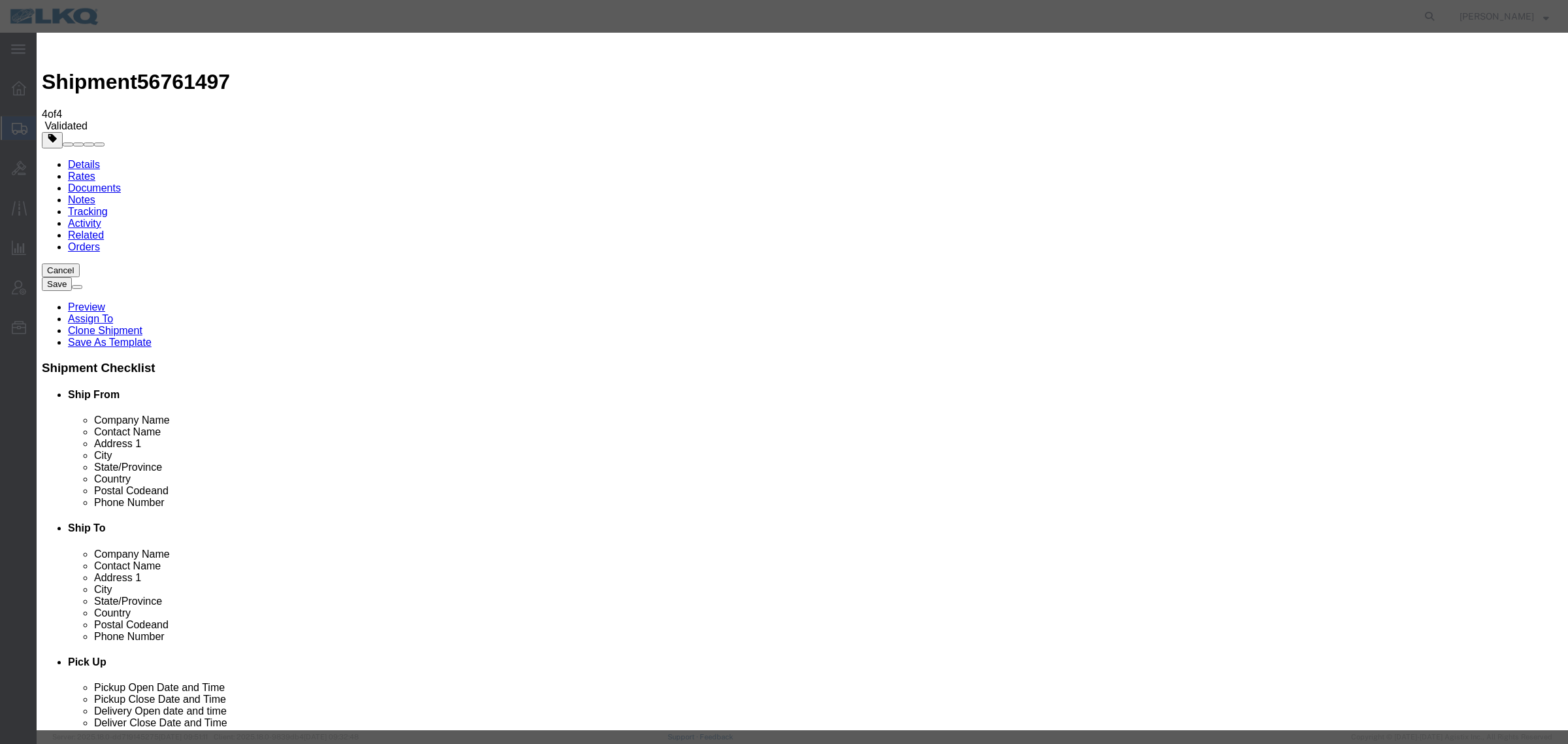
select select "PRIVATE_TO_ACCOUNT"
type textarea "DAT: $1347"
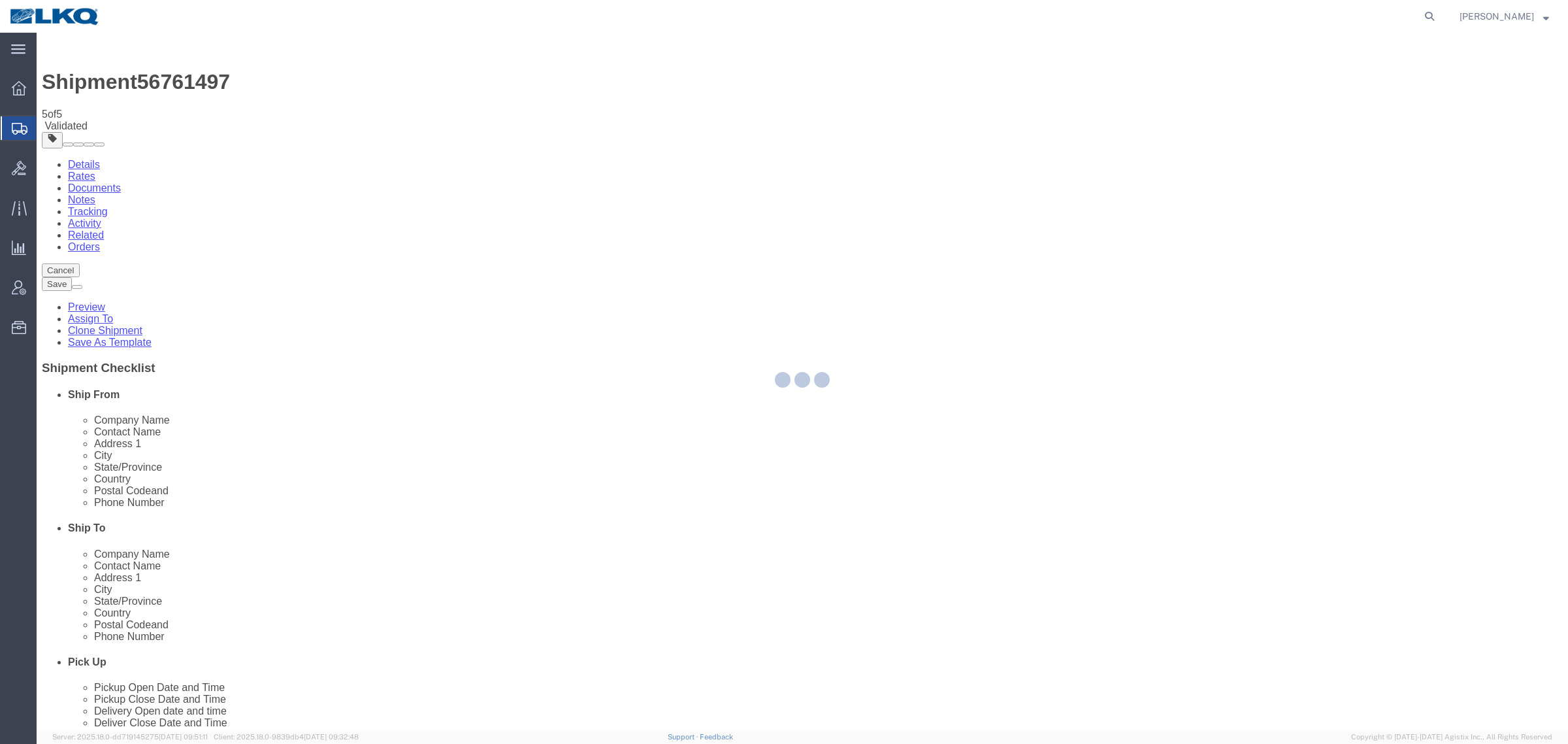
click at [680, 495] on div at bounding box center [802, 381] width 1532 height 697
select select "27420"
select select "28018"
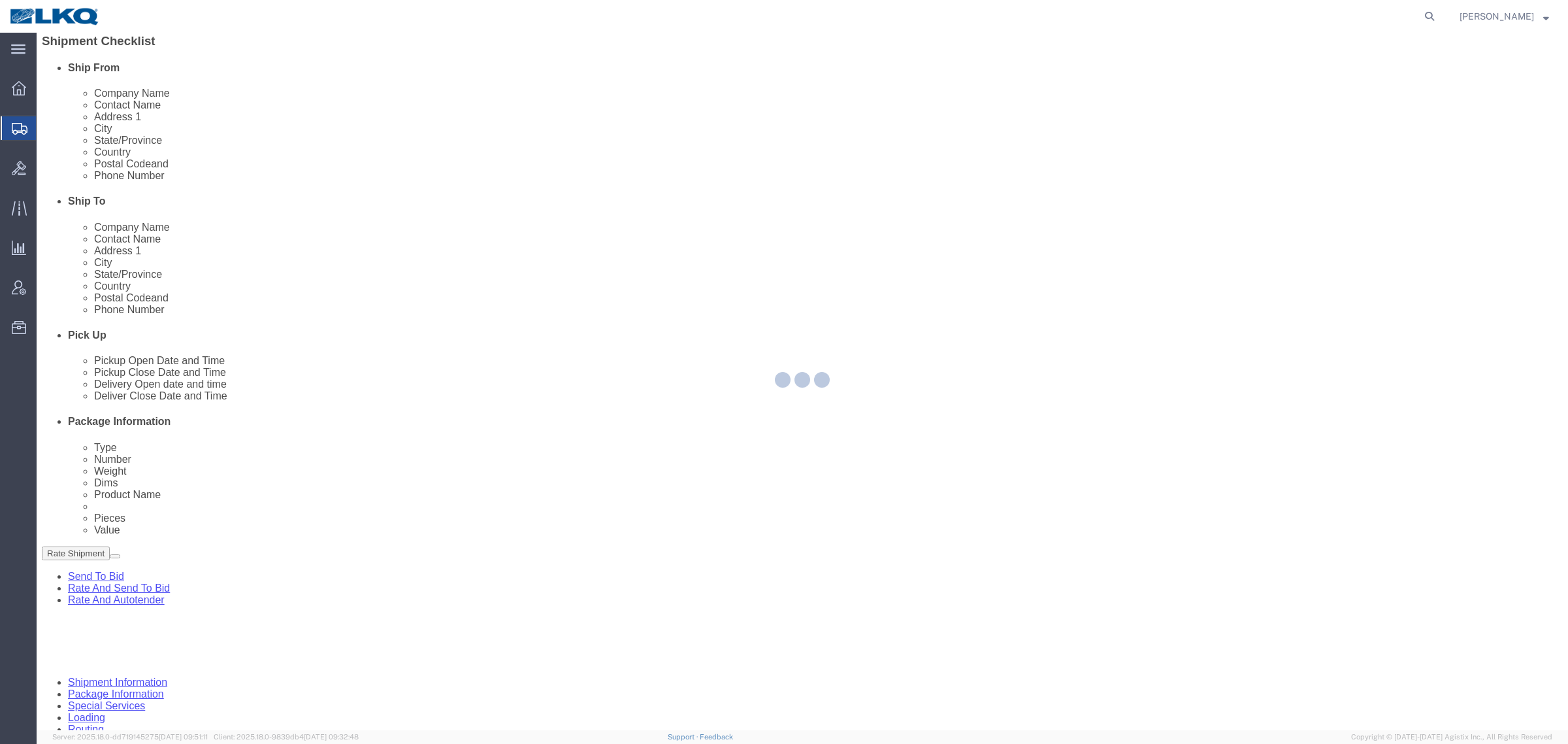
select select "TL"
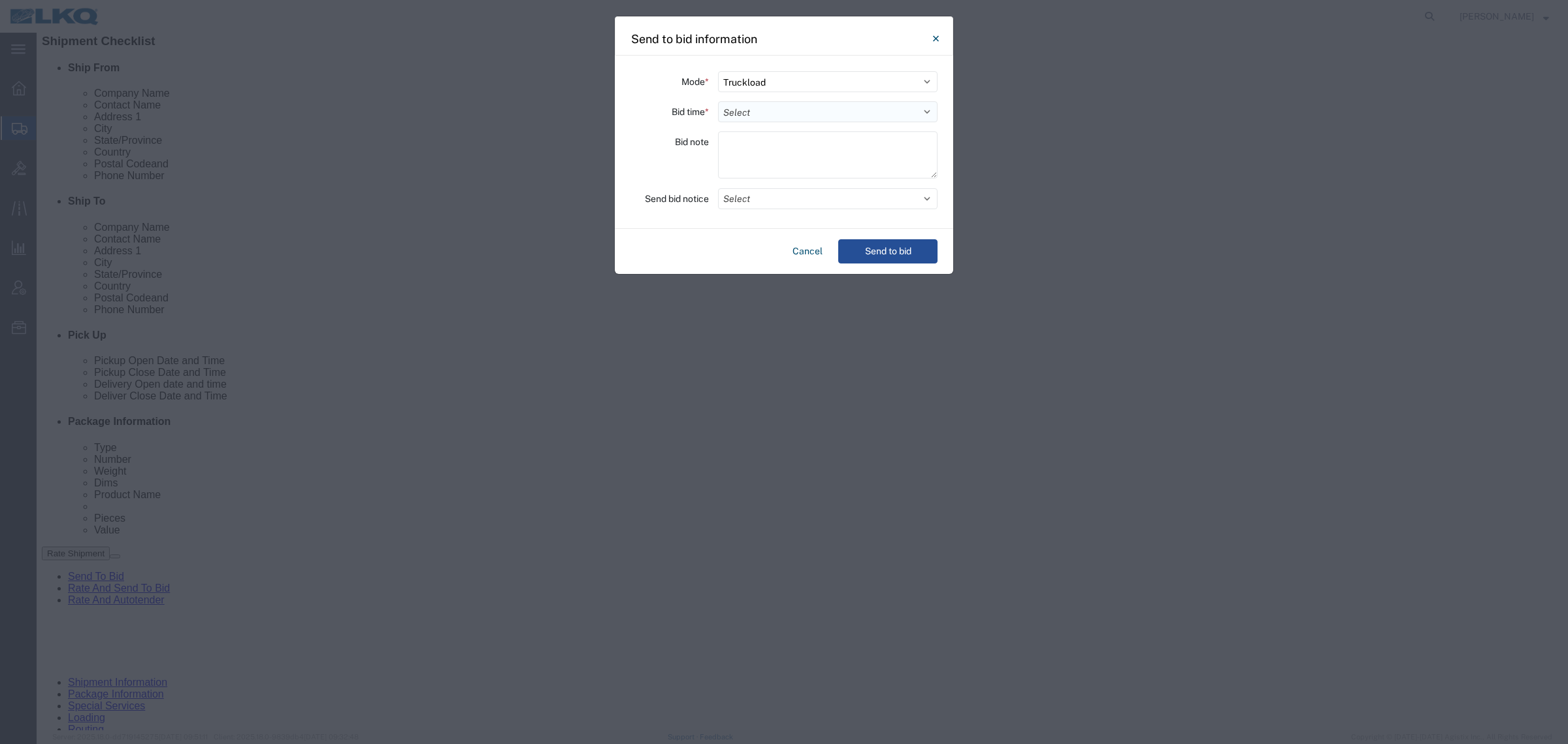
click at [833, 111] on select "Select 30 Min (Rush) 1 Hour (Rush) 2 Hours (Rush) 4 Hours (Rush) 8 Hours (Rush)…" at bounding box center [828, 112] width 220 height 21
select select "24"
click at [718, 102] on select "Select 30 Min (Rush) 1 Hour (Rush) 2 Hours (Rush) 4 Hours (Rush) 8 Hours (Rush)…" at bounding box center [828, 112] width 220 height 21
click at [889, 242] on button "Send to bid" at bounding box center [888, 252] width 99 height 24
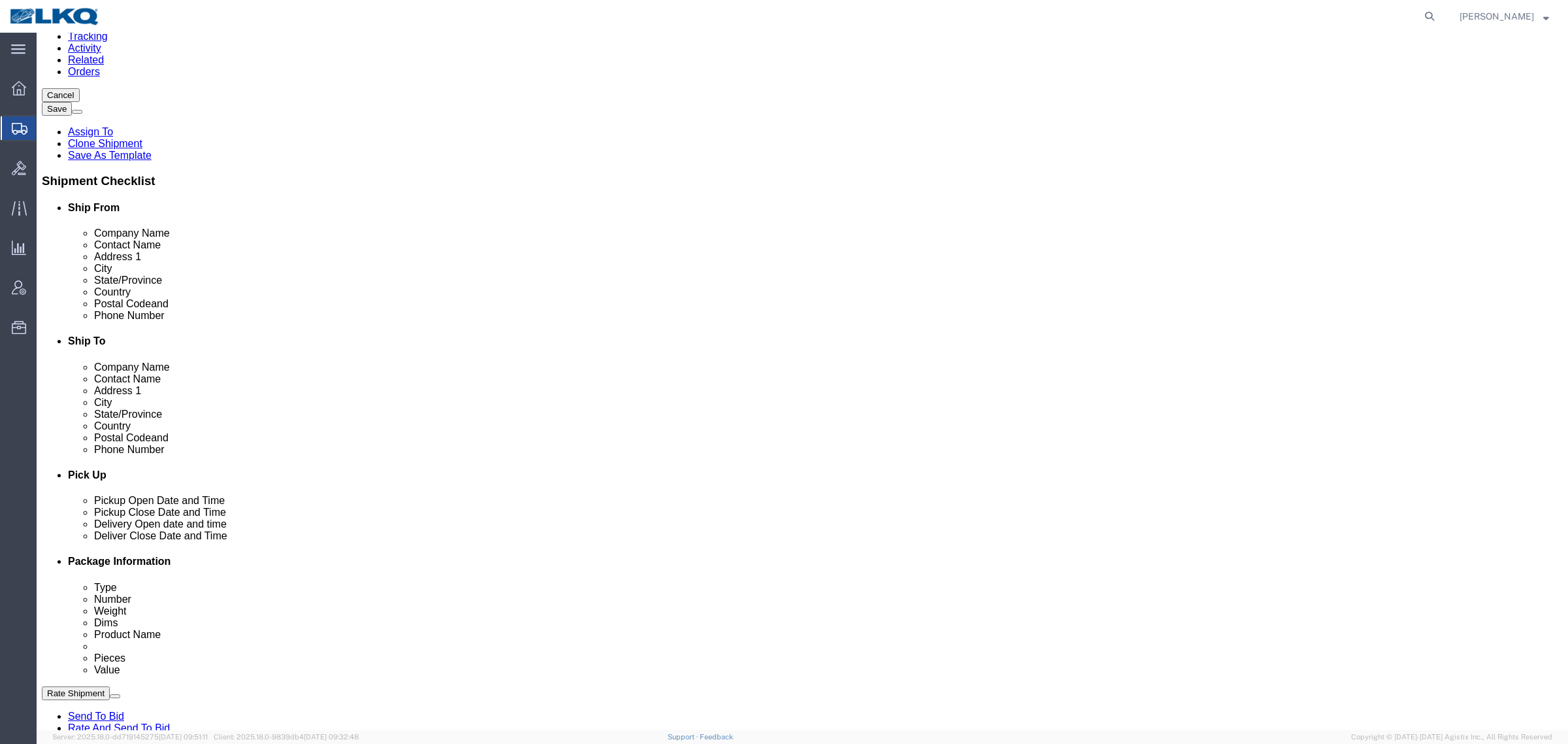
scroll to position [408, 0]
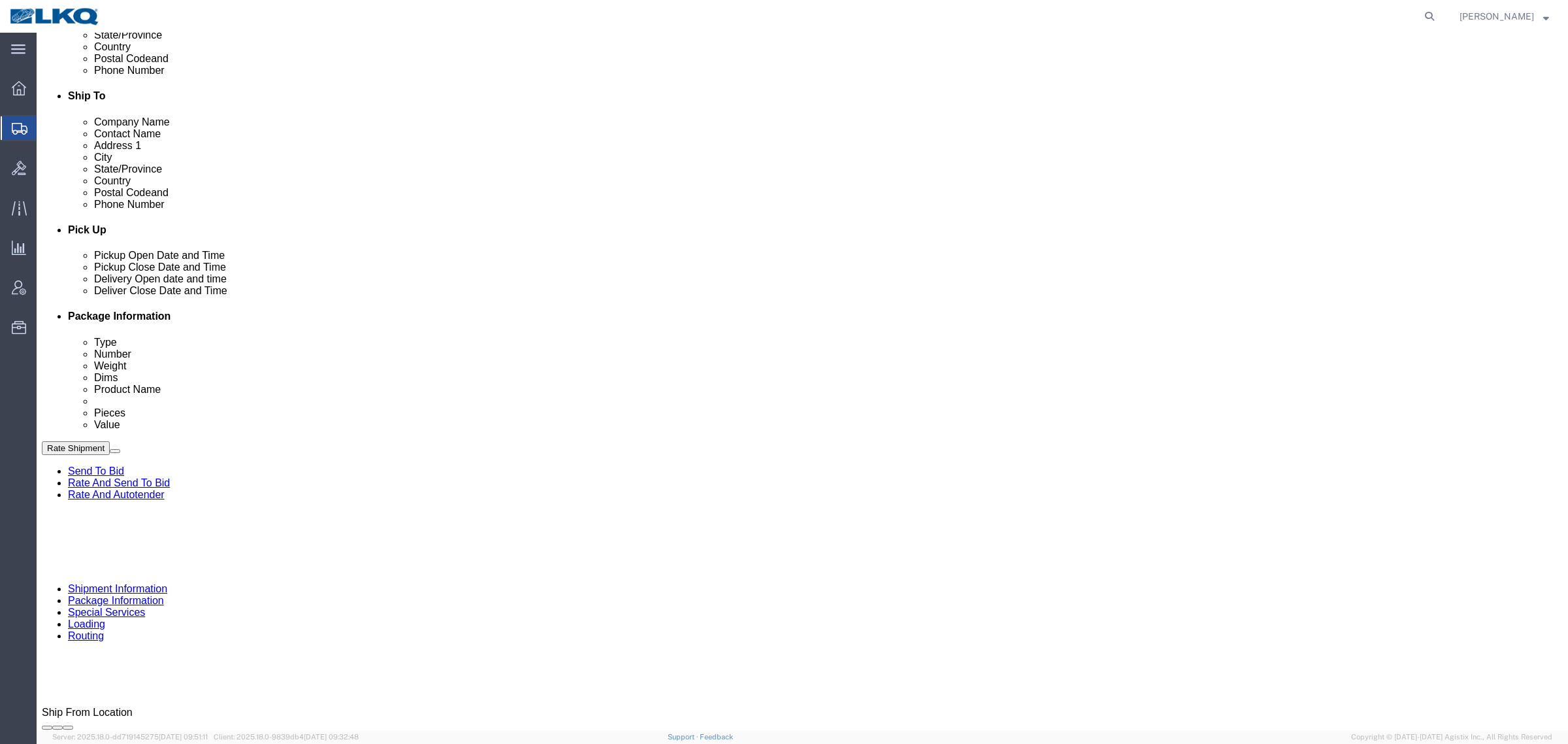
select select "27350"
select select "28018"
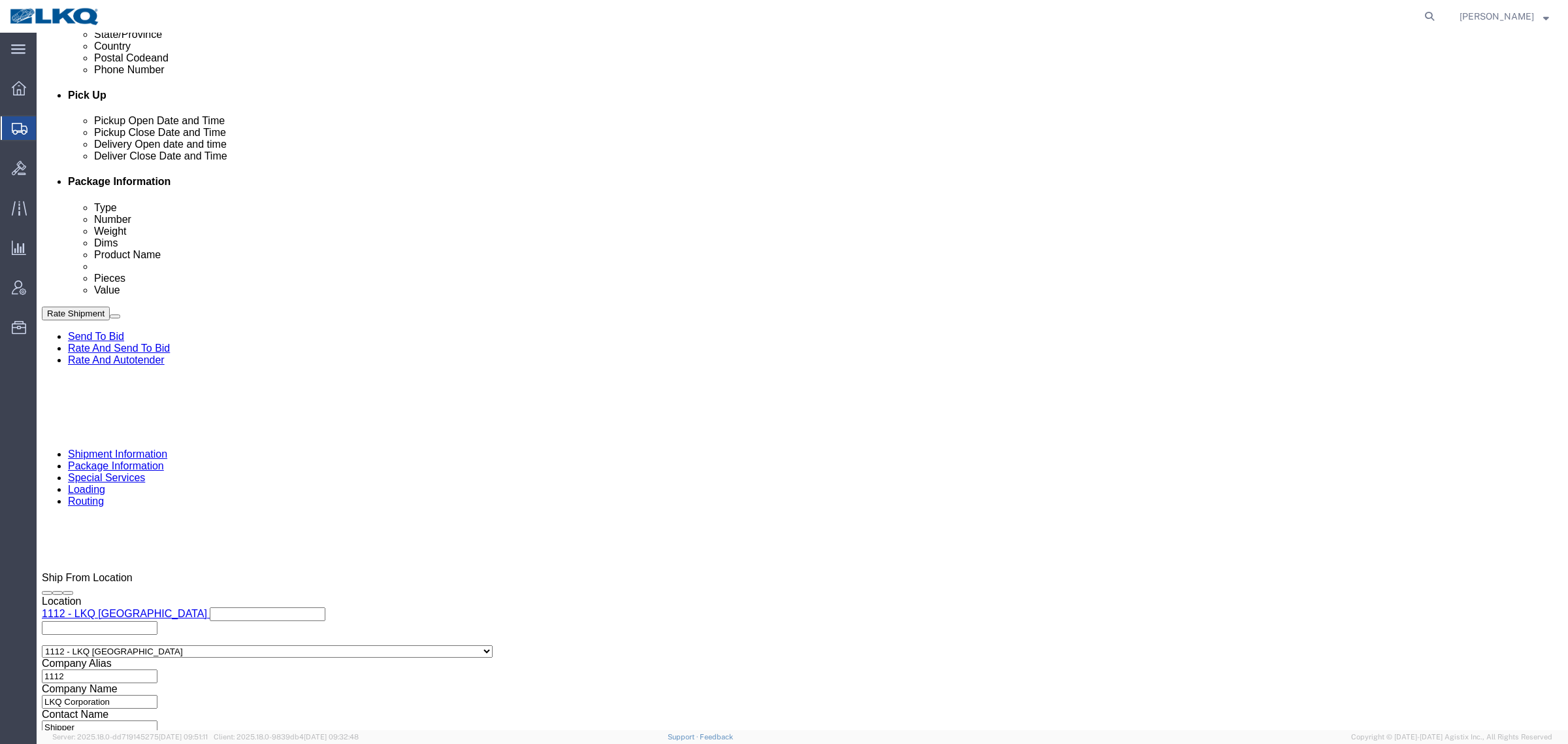
scroll to position [572, 0]
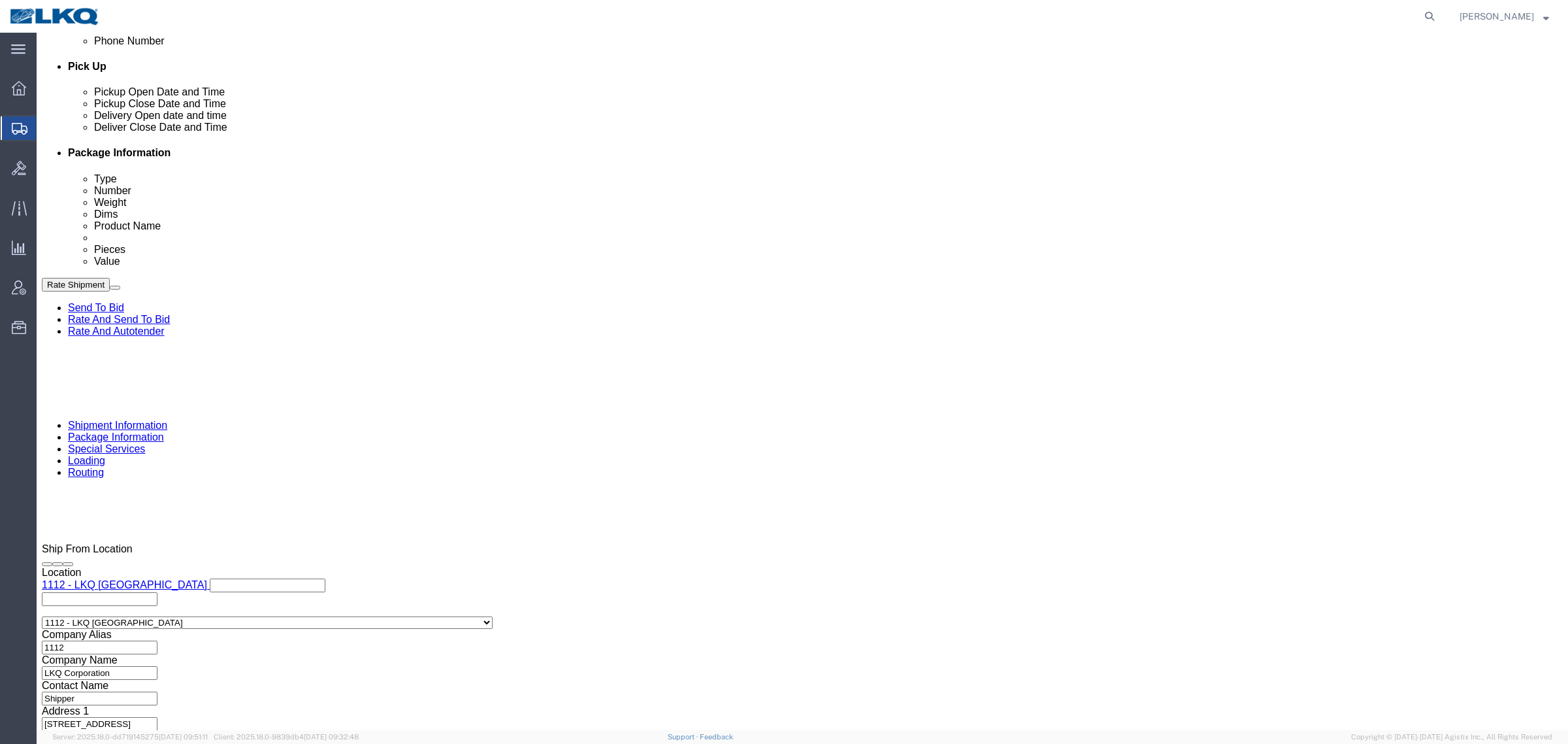
click button "Rate Shipment"
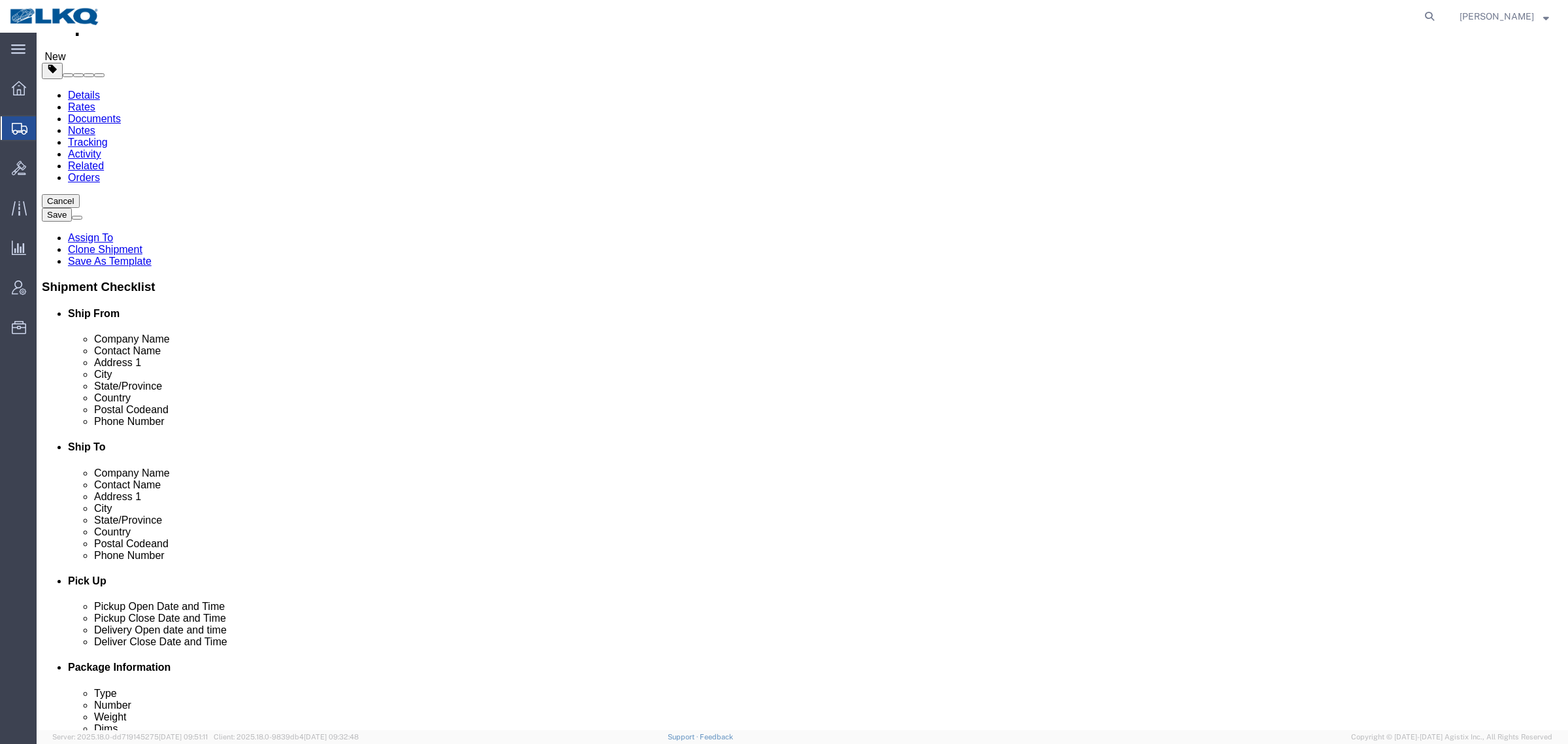
scroll to position [245, 0]
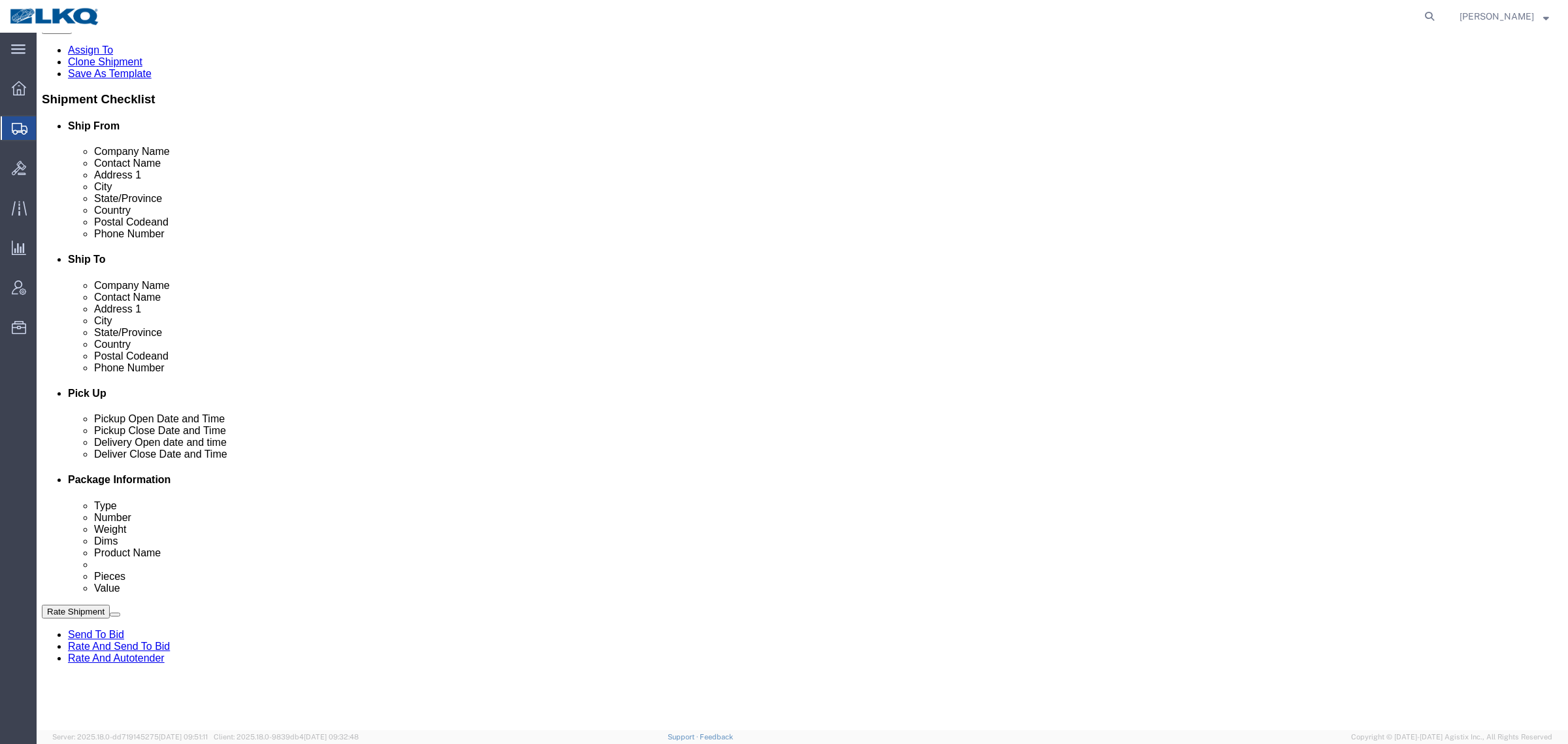
click input ""3392 dispatch" <[EMAIL_ADDRESS][DOMAIN_NAME]>"
drag, startPoint x: 1092, startPoint y: 270, endPoint x: 675, endPoint y: 276, distance: 417.0
click div "Email "3392 dispatch" <[EMAIL_ADDRESS][DOMAIN_NAME]>"
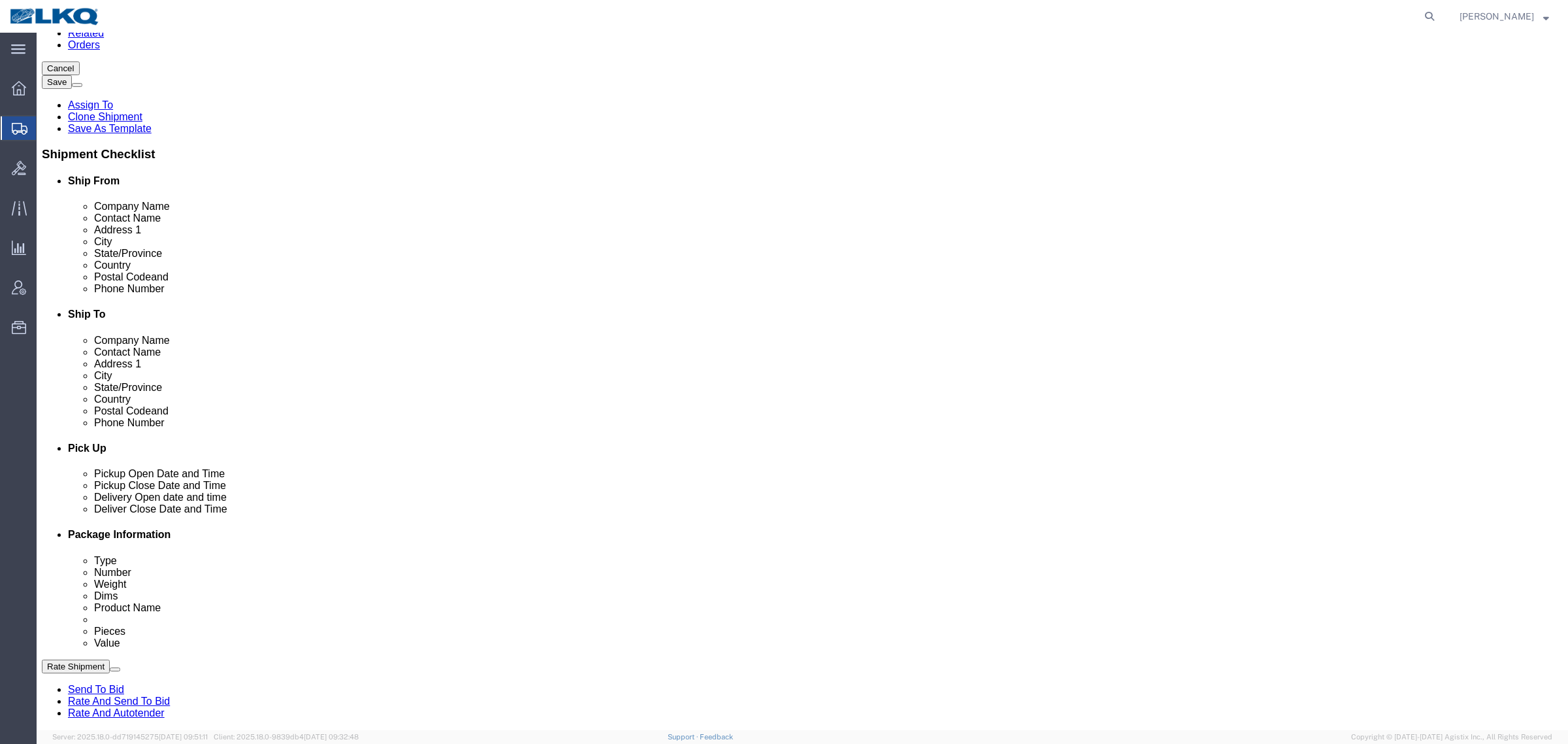
checkbox input "false"
click button "Rate Shipment"
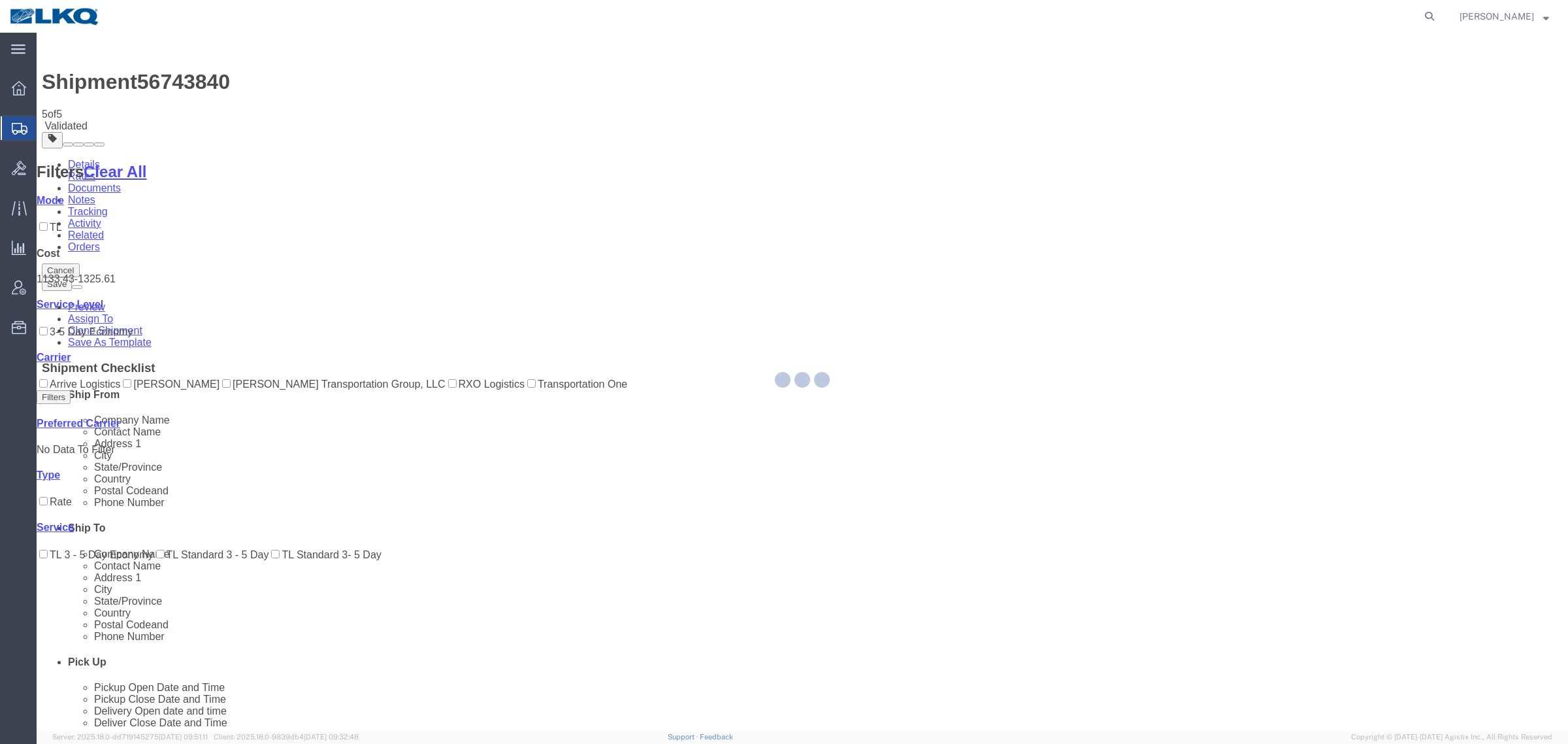
click at [1021, 651] on div at bounding box center [802, 381] width 1532 height 697
select select "27350"
select select "28018"
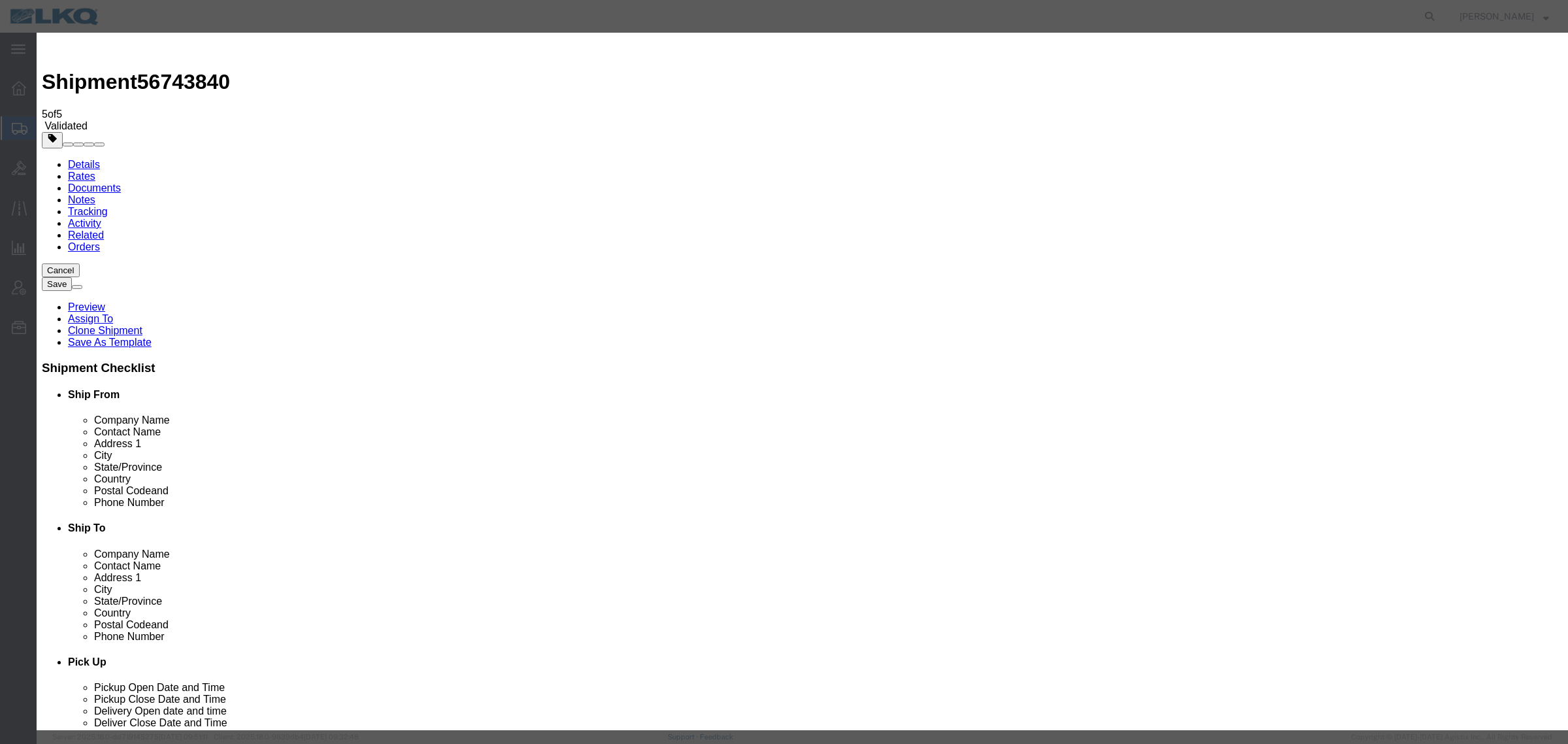
click input "2"
type input "1"
click input "1"
click select "Price Carrier Rank"
select select "LANE_RANK"
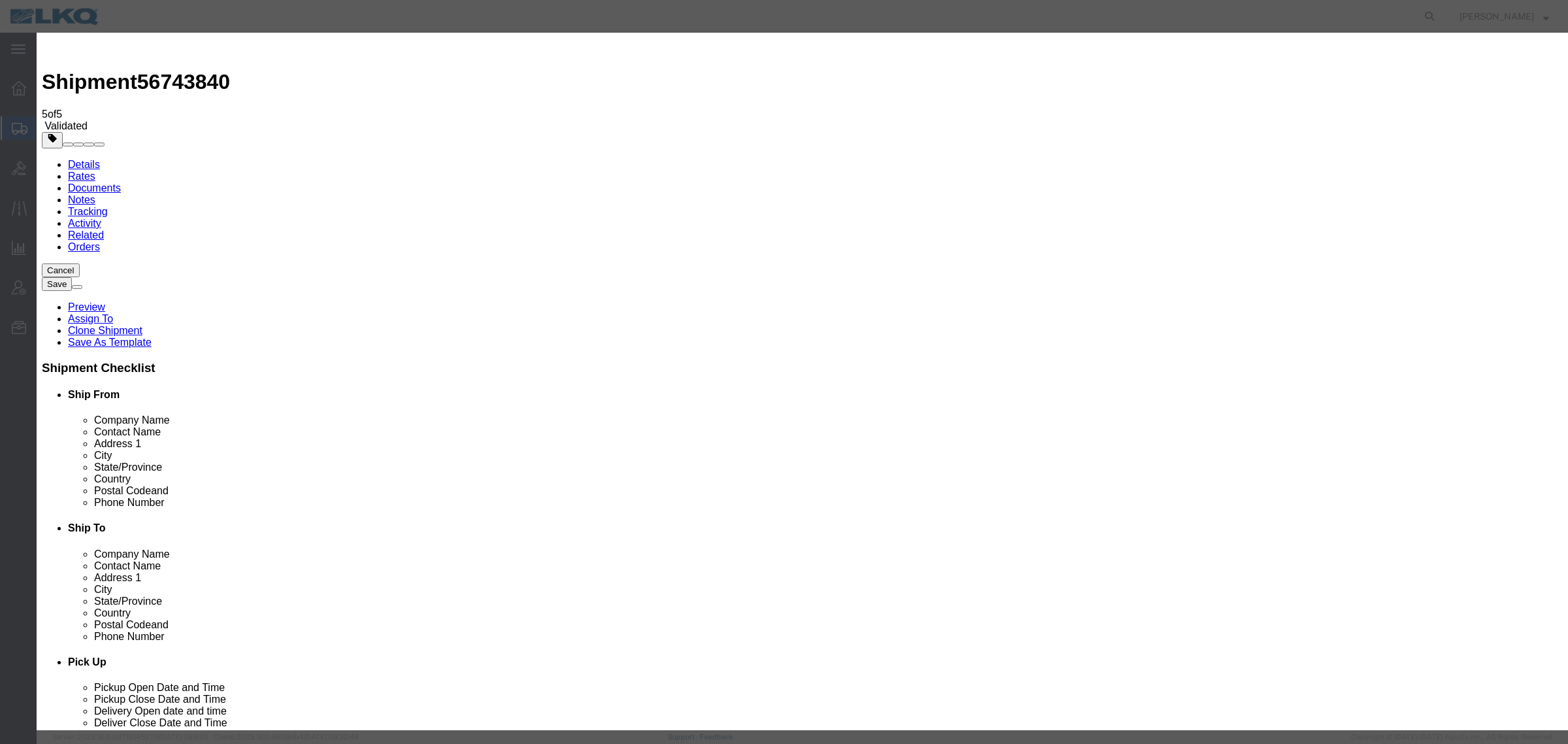
click select "Price Carrier Rank"
click input "8:00 AM"
type input "7:00 AM"
click input "1"
type input "2"
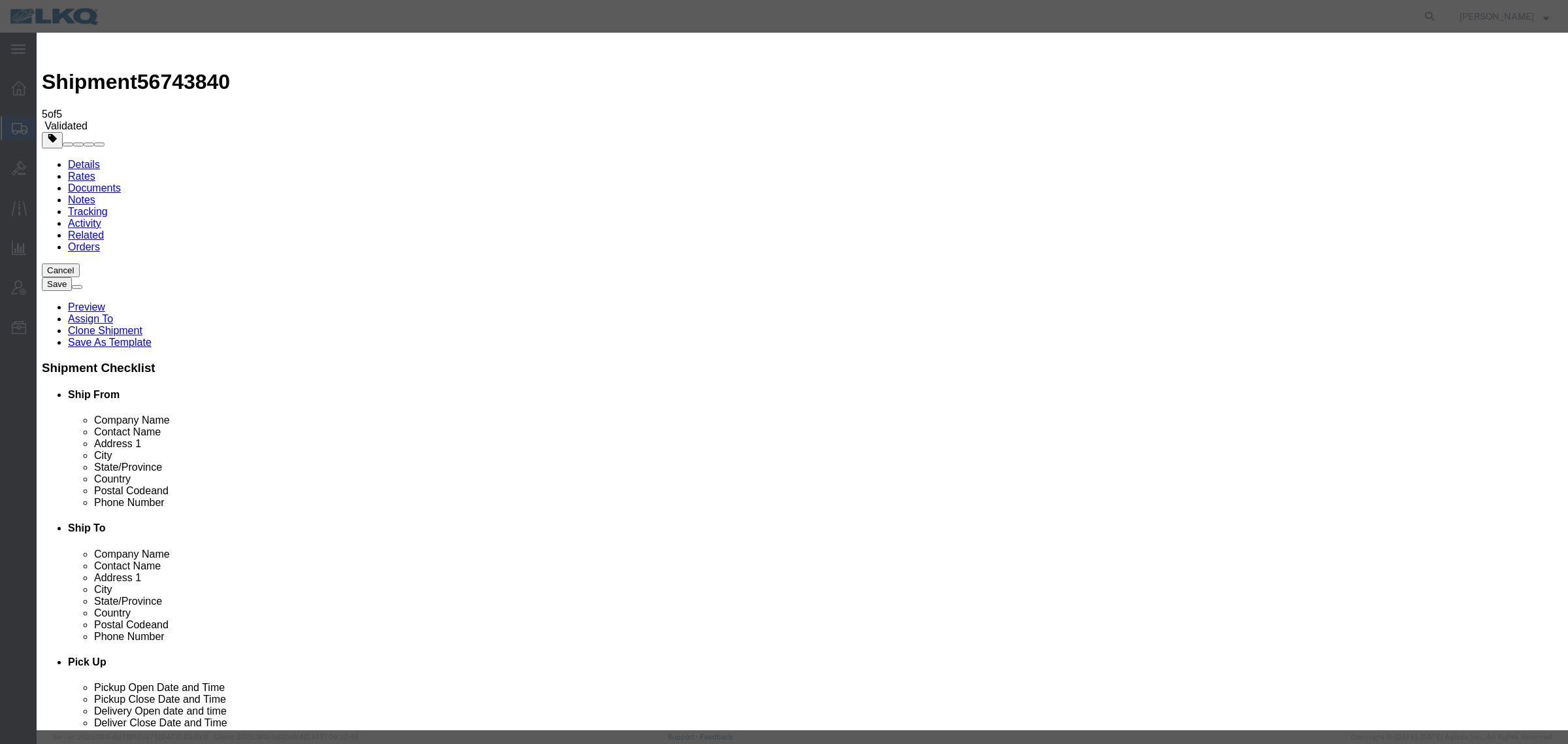
click input "2"
click button "Save Auto-Tender"
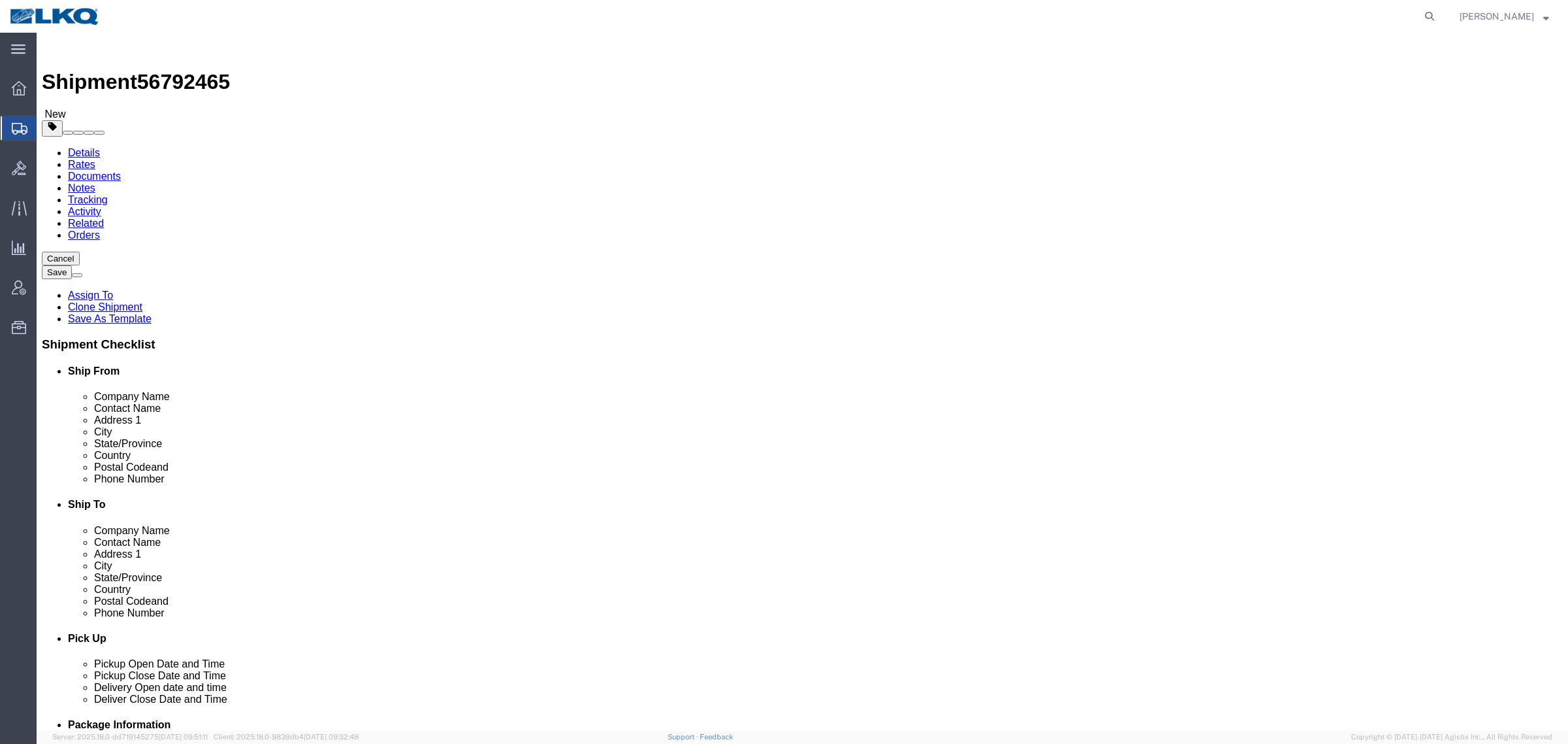
click span "56792465"
copy span "56792465"
select select "27940"
select select "28720"
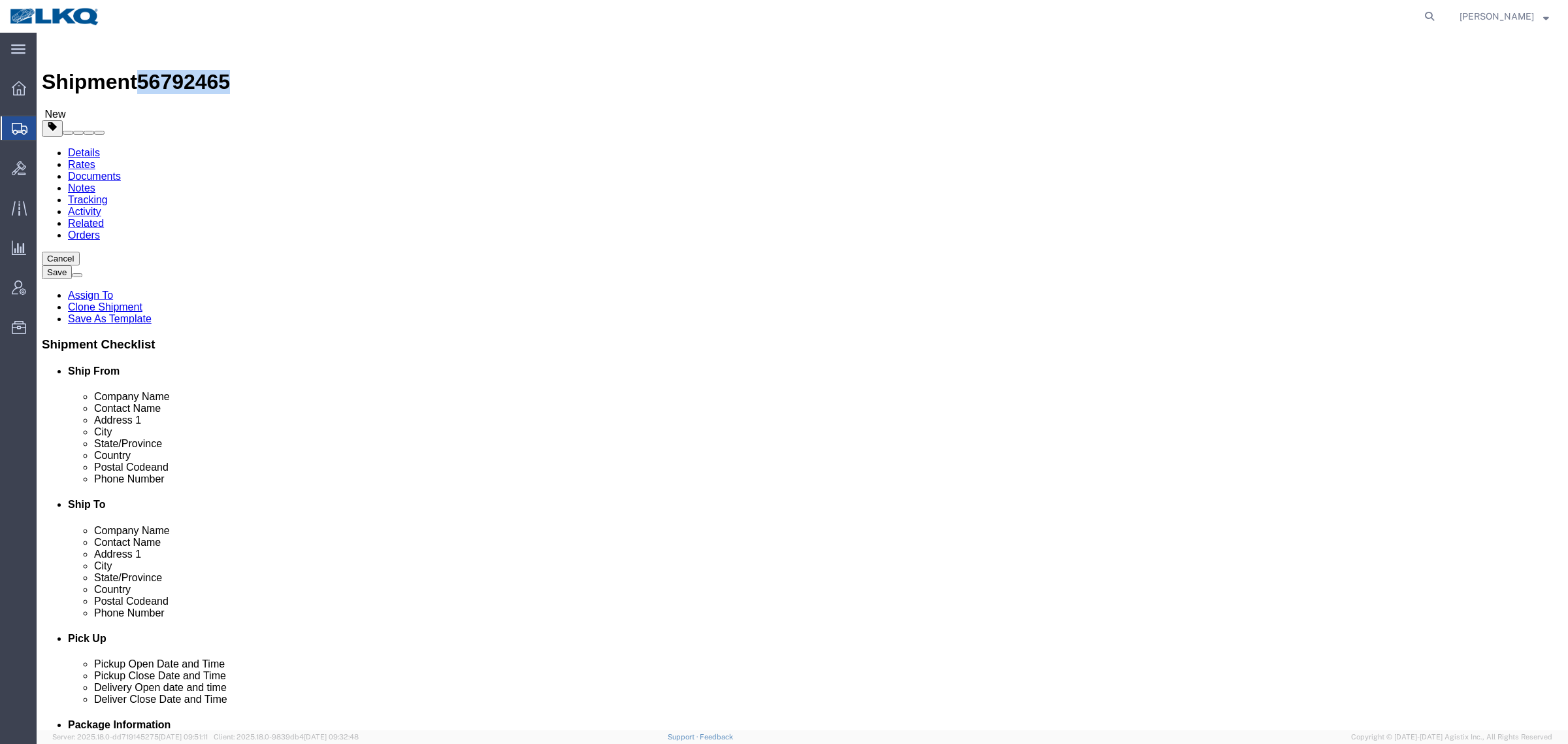
click link "Special Services"
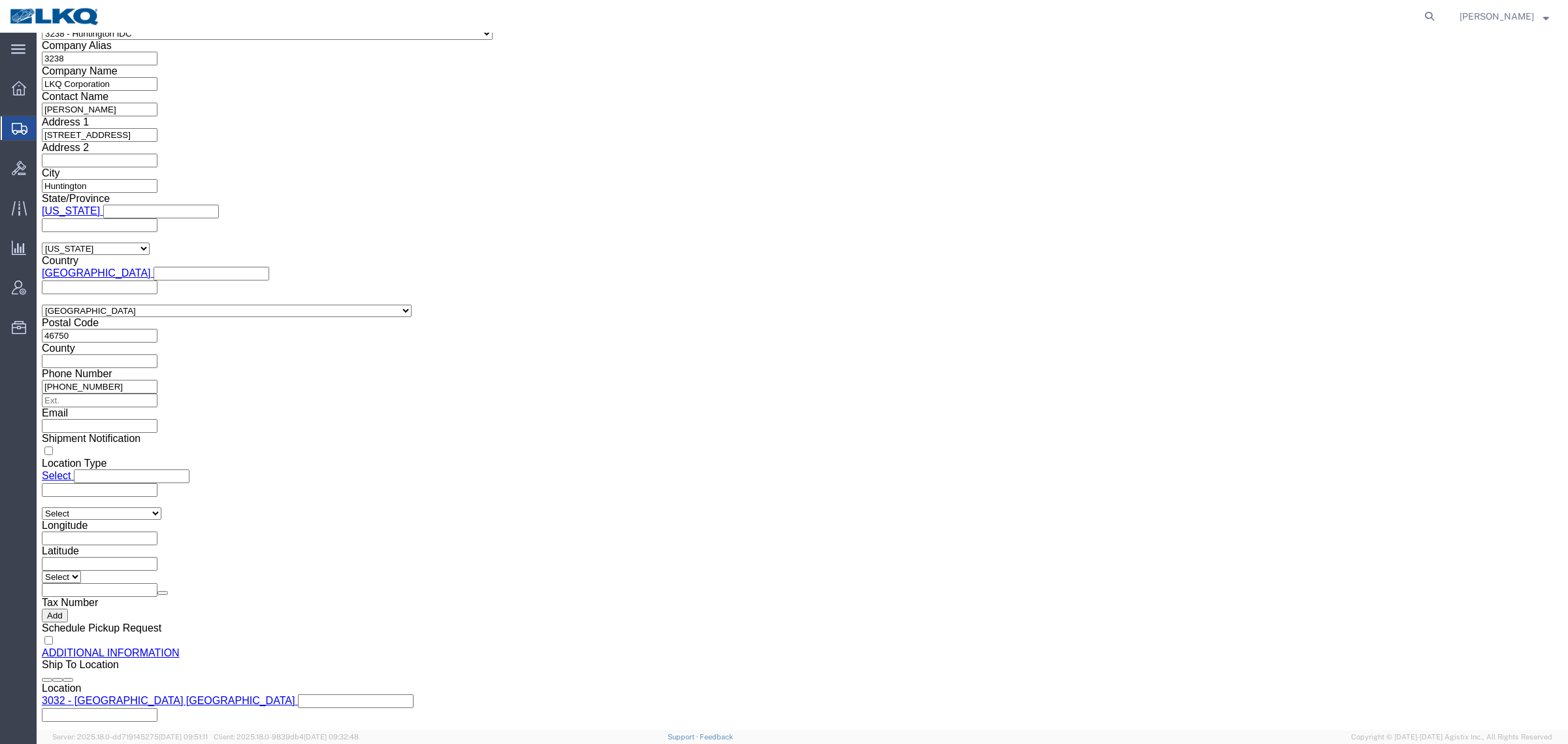
scroll to position [1225, 0]
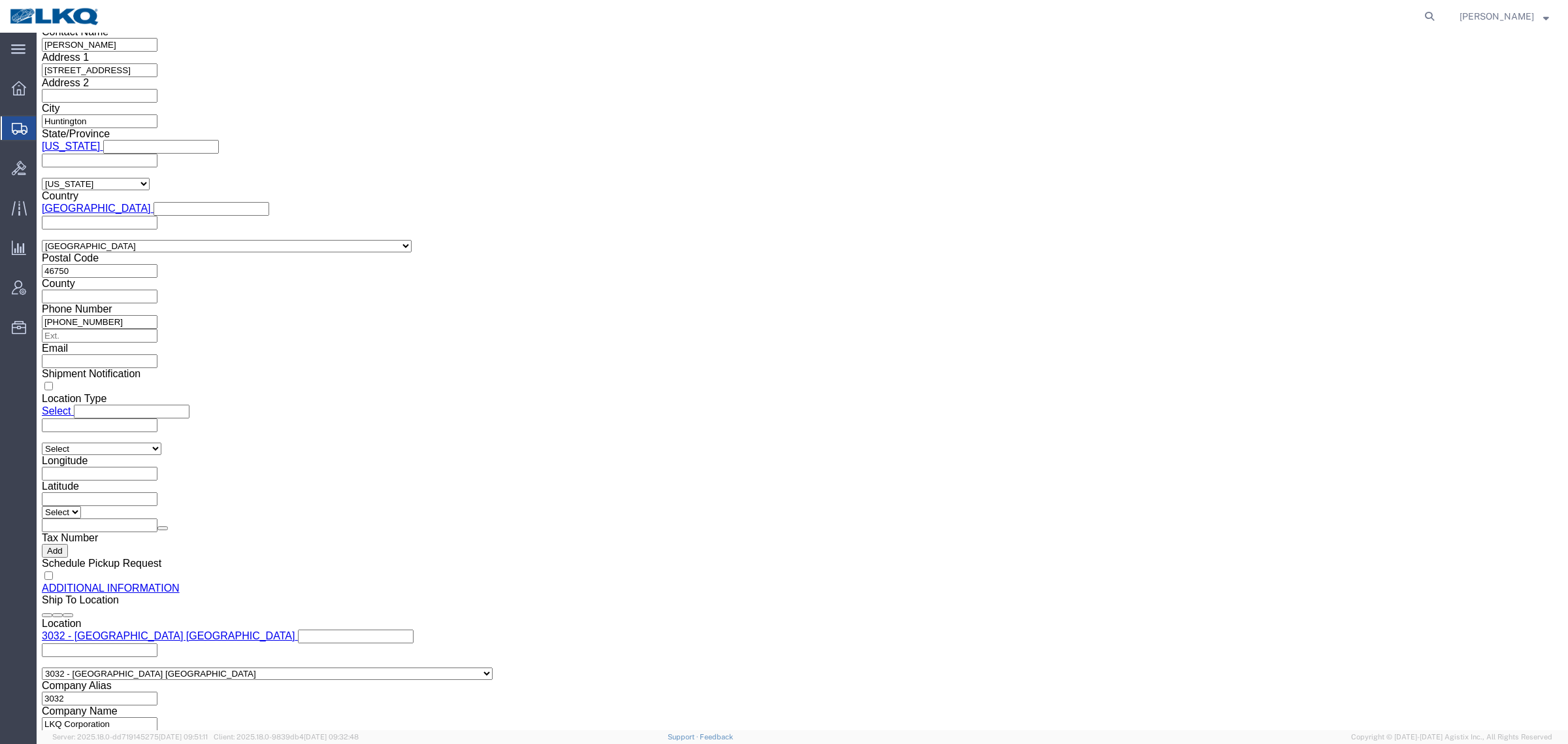
click input "[EMAIL_ADDRESS][DOMAIN_NAME]"
click icon
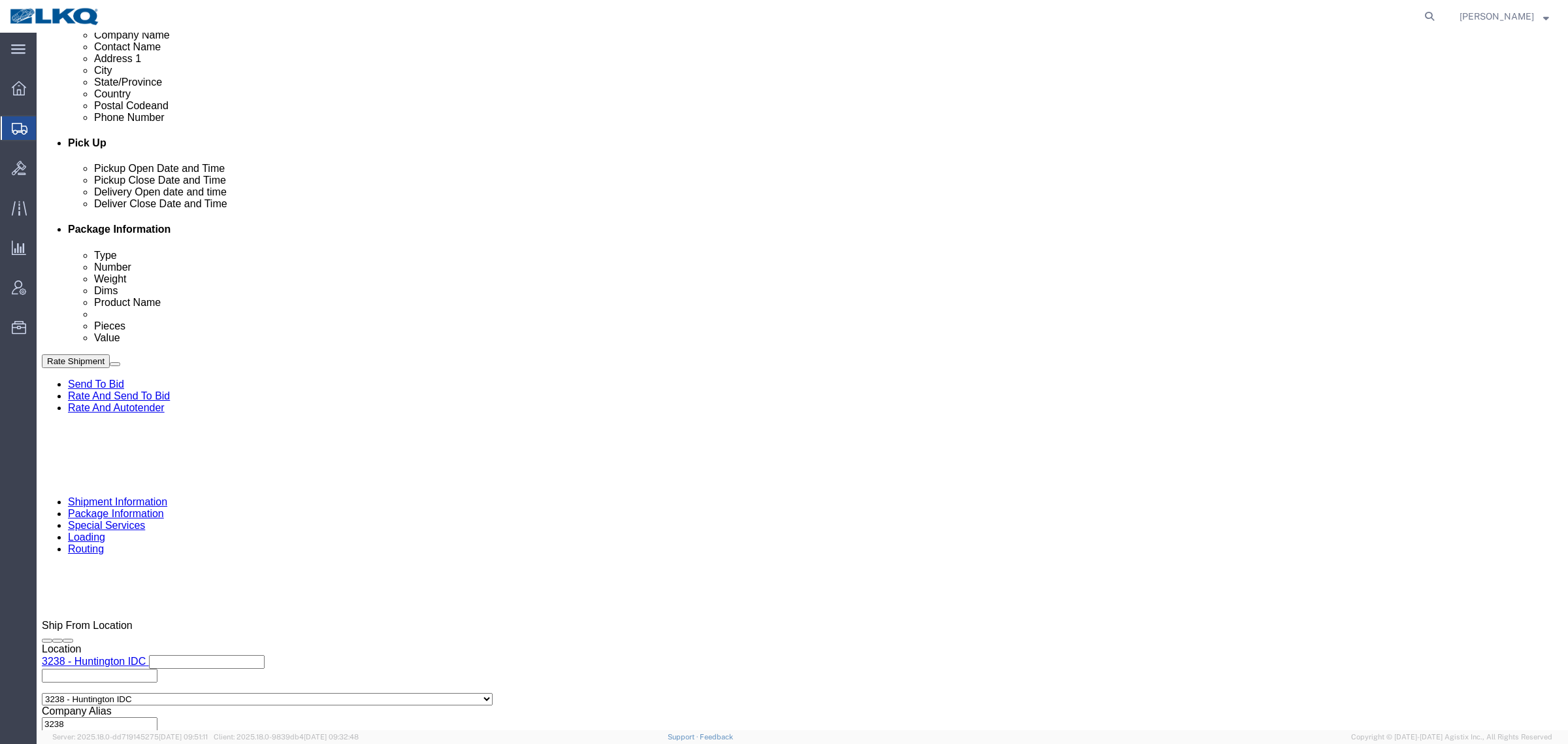
scroll to position [638, 0]
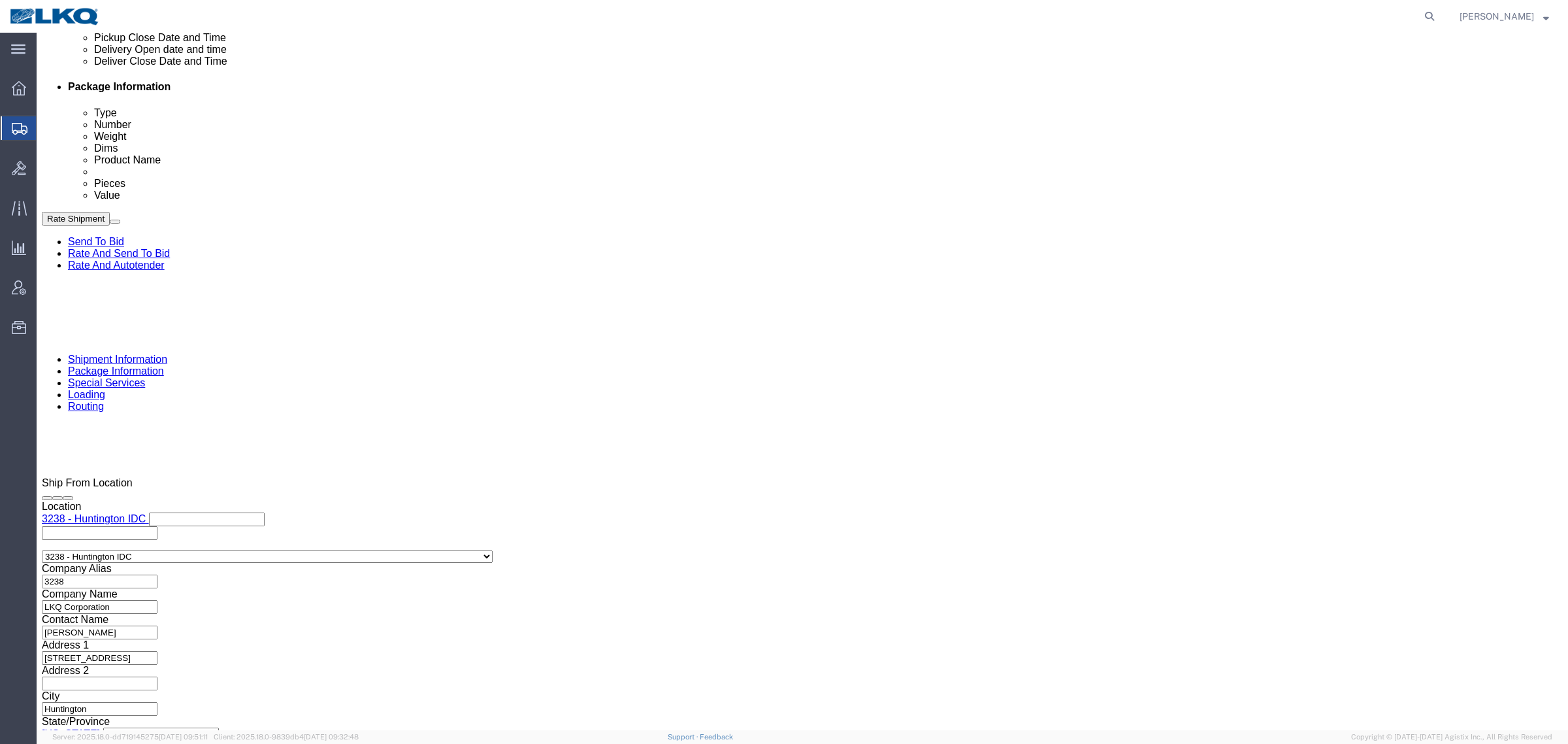
click div "Sep 17 2025 8:00 AM"
click button "Apply"
click div "Delivery Start Date Delivery Start Time Deliver Open Date and Time Sep 16 2025 …"
click div
click button "Apply"
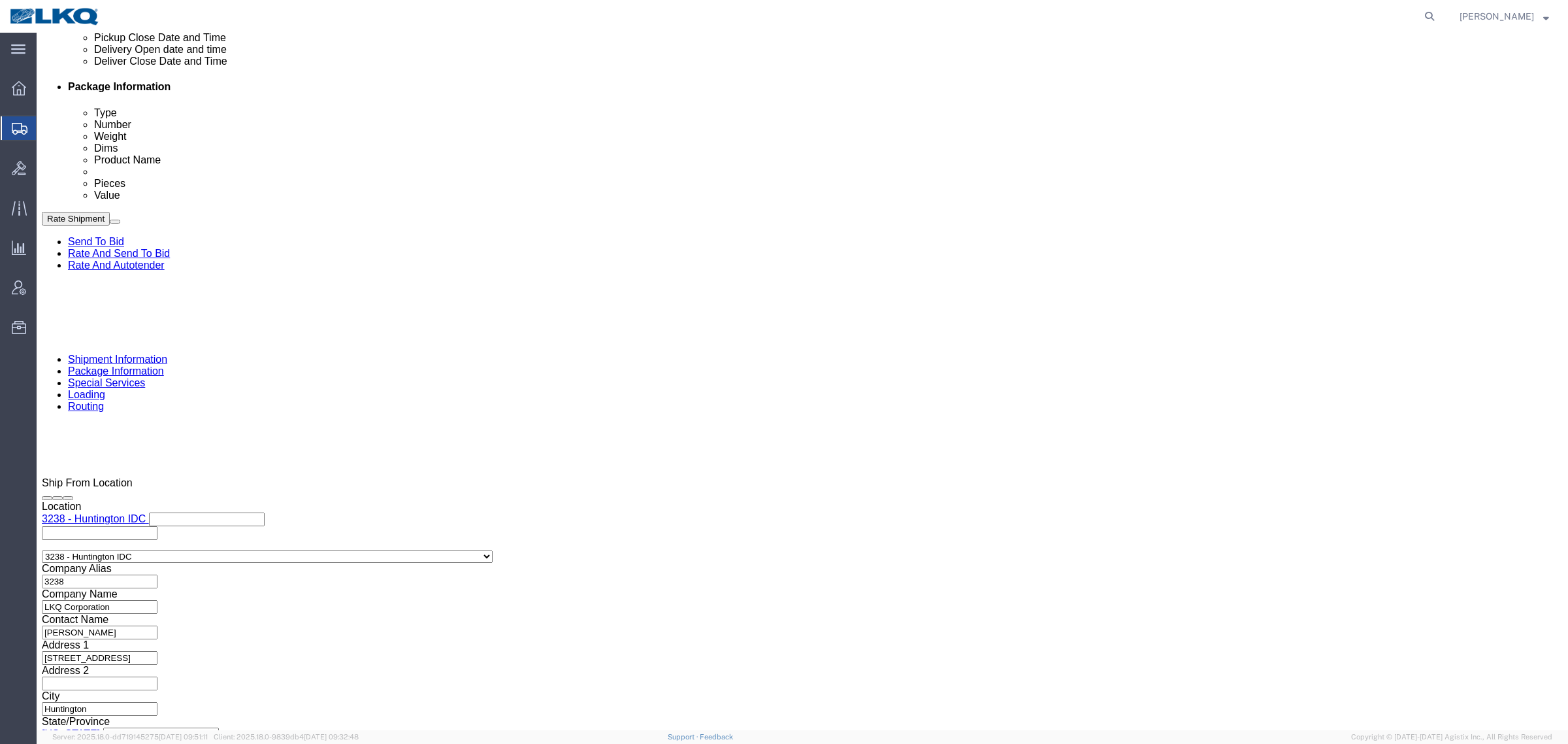
click div "References Add reference"
drag, startPoint x: 1366, startPoint y: 666, endPoint x: 1365, endPoint y: 674, distance: 8.1
click button "Rate Shipment"
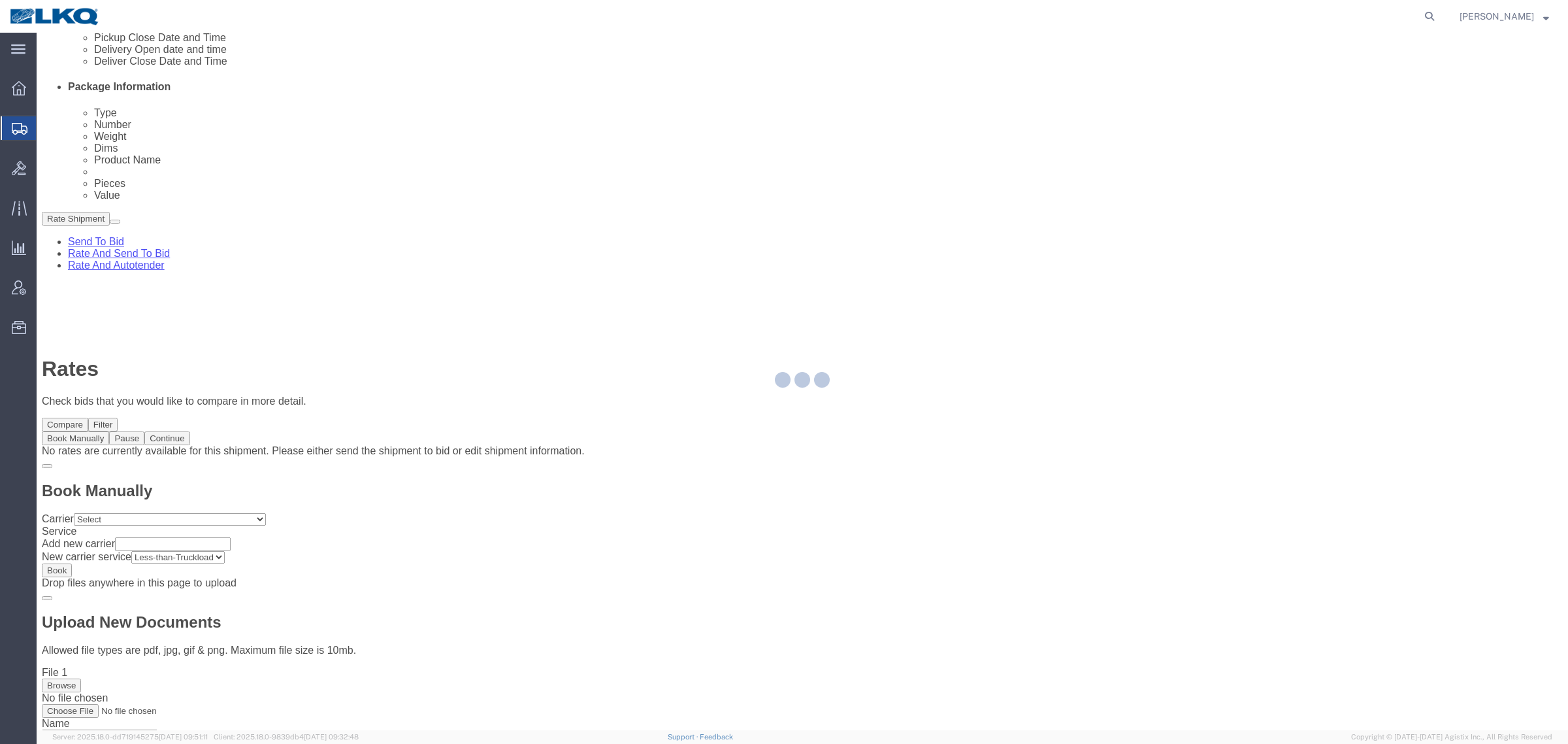
scroll to position [0, 0]
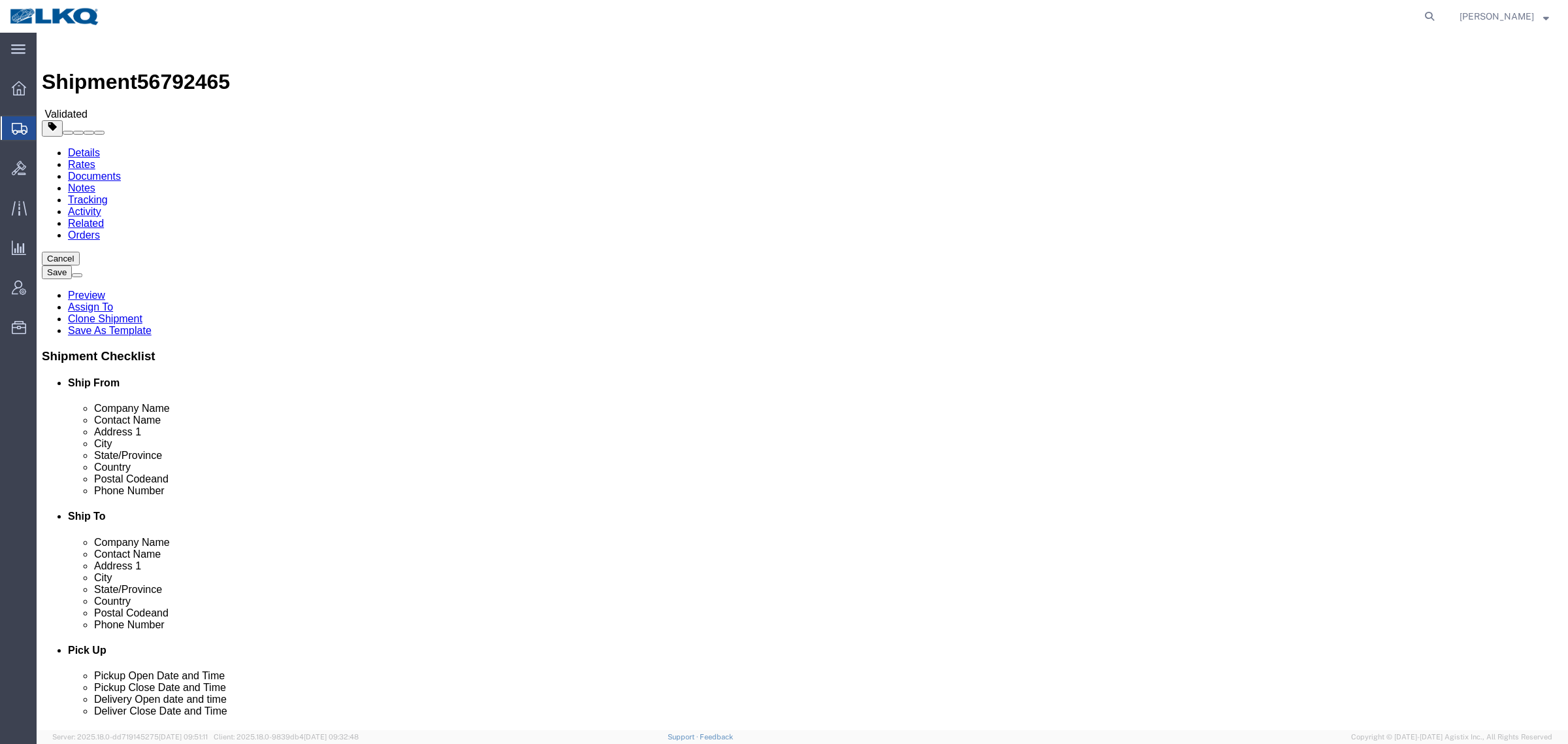
click at [72, 147] on link "Details" at bounding box center [84, 152] width 32 height 11
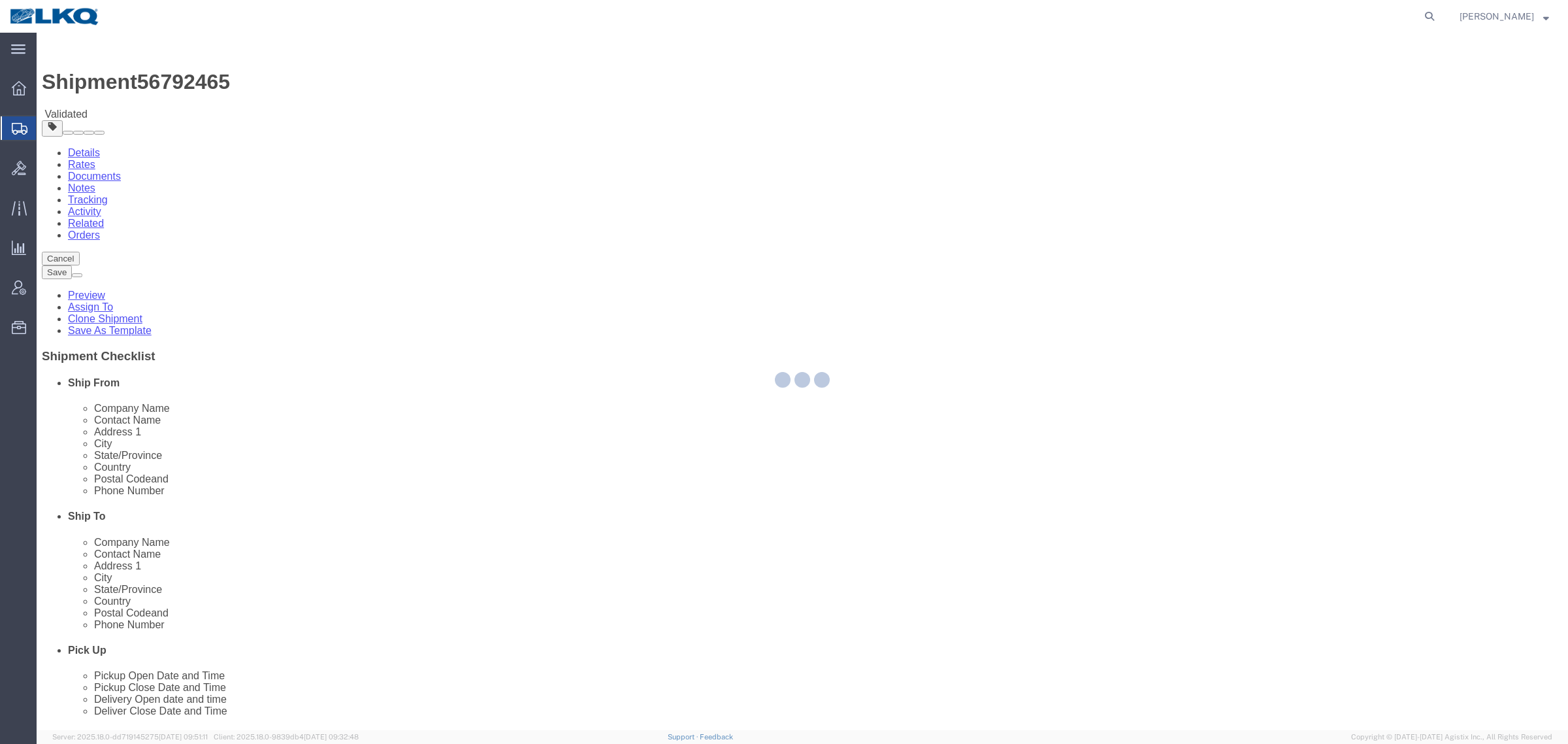
select select "27940"
select select "28720"
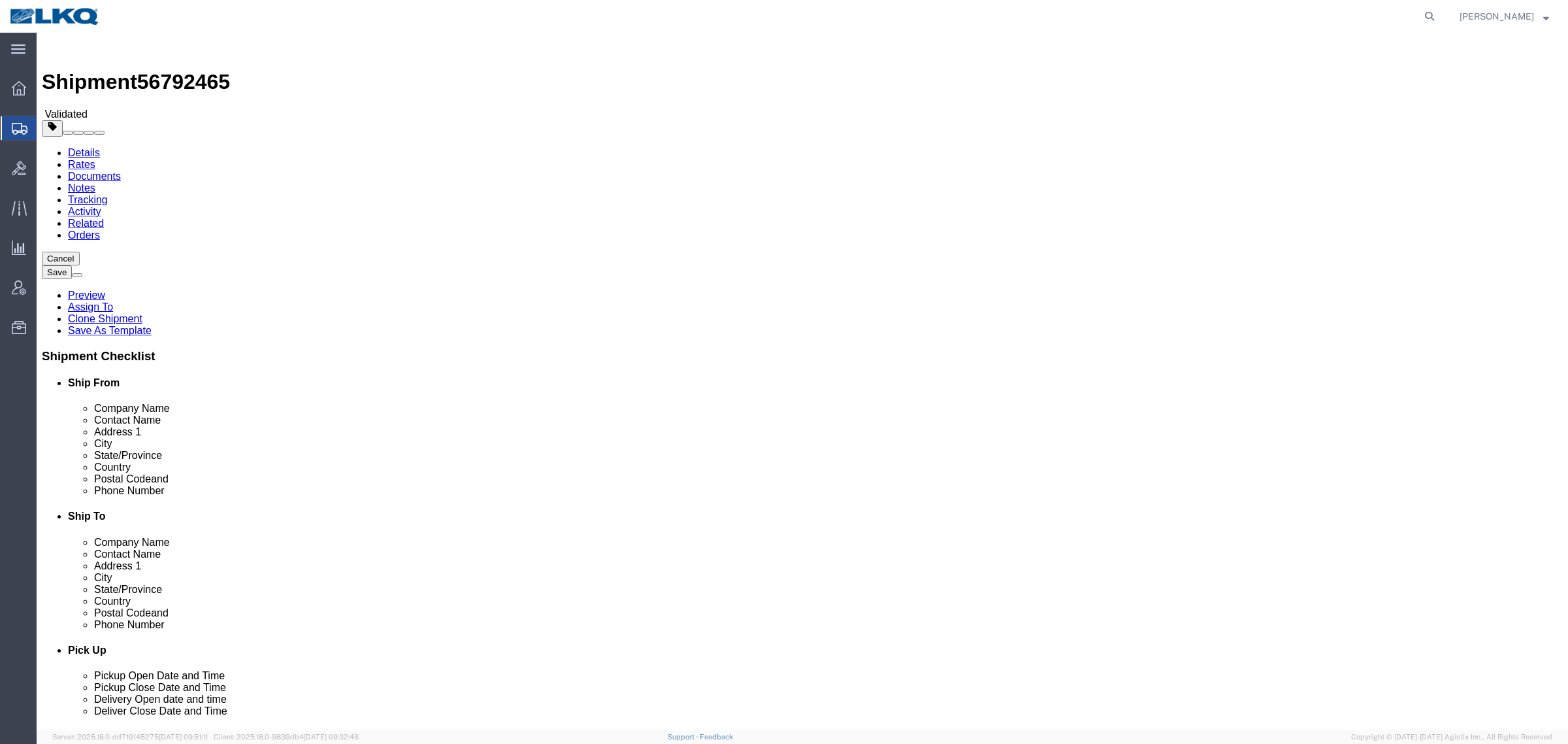
click input "46750"
click input "98390"
click link "Notes"
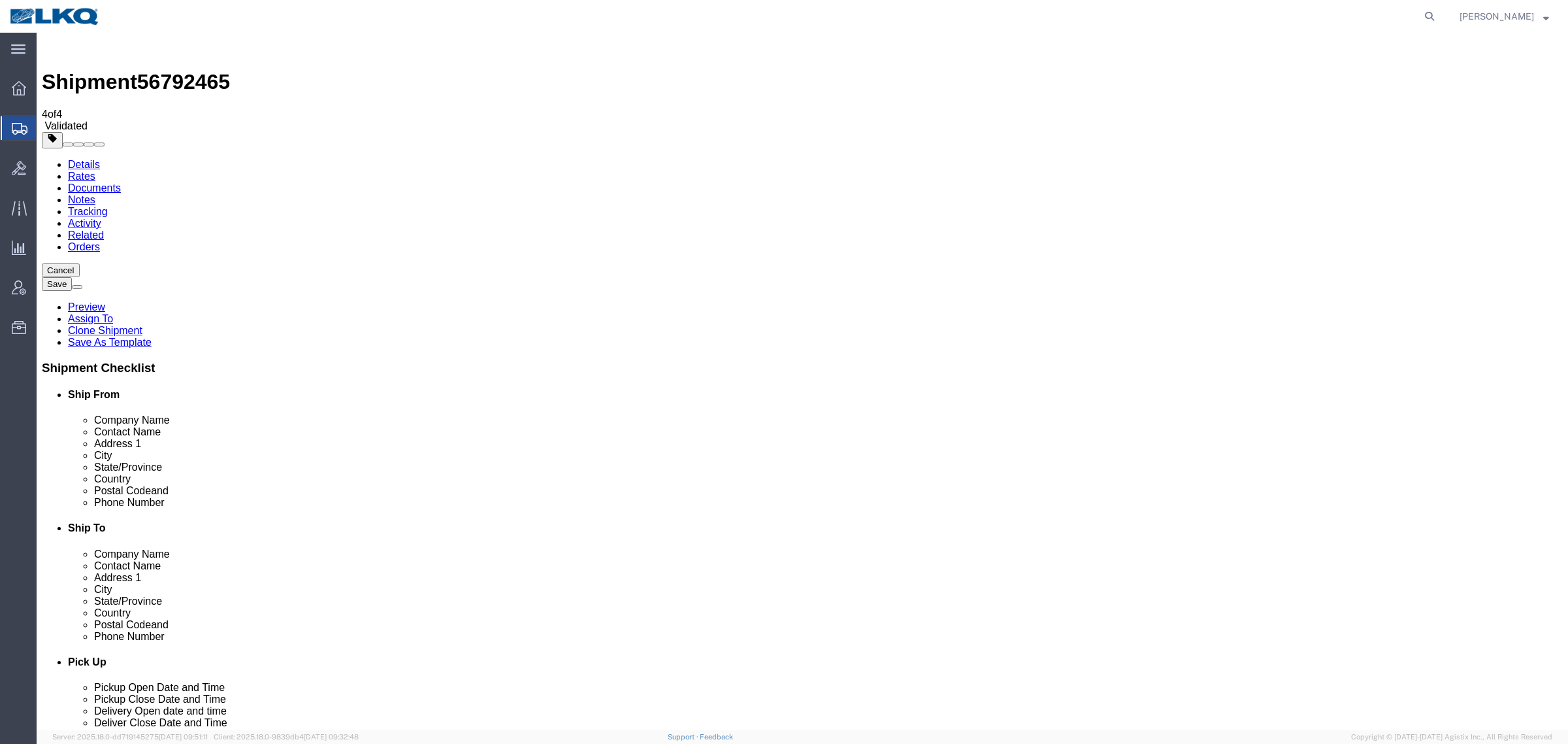
drag, startPoint x: 1284, startPoint y: 118, endPoint x: 1053, endPoint y: 185, distance: 240.5
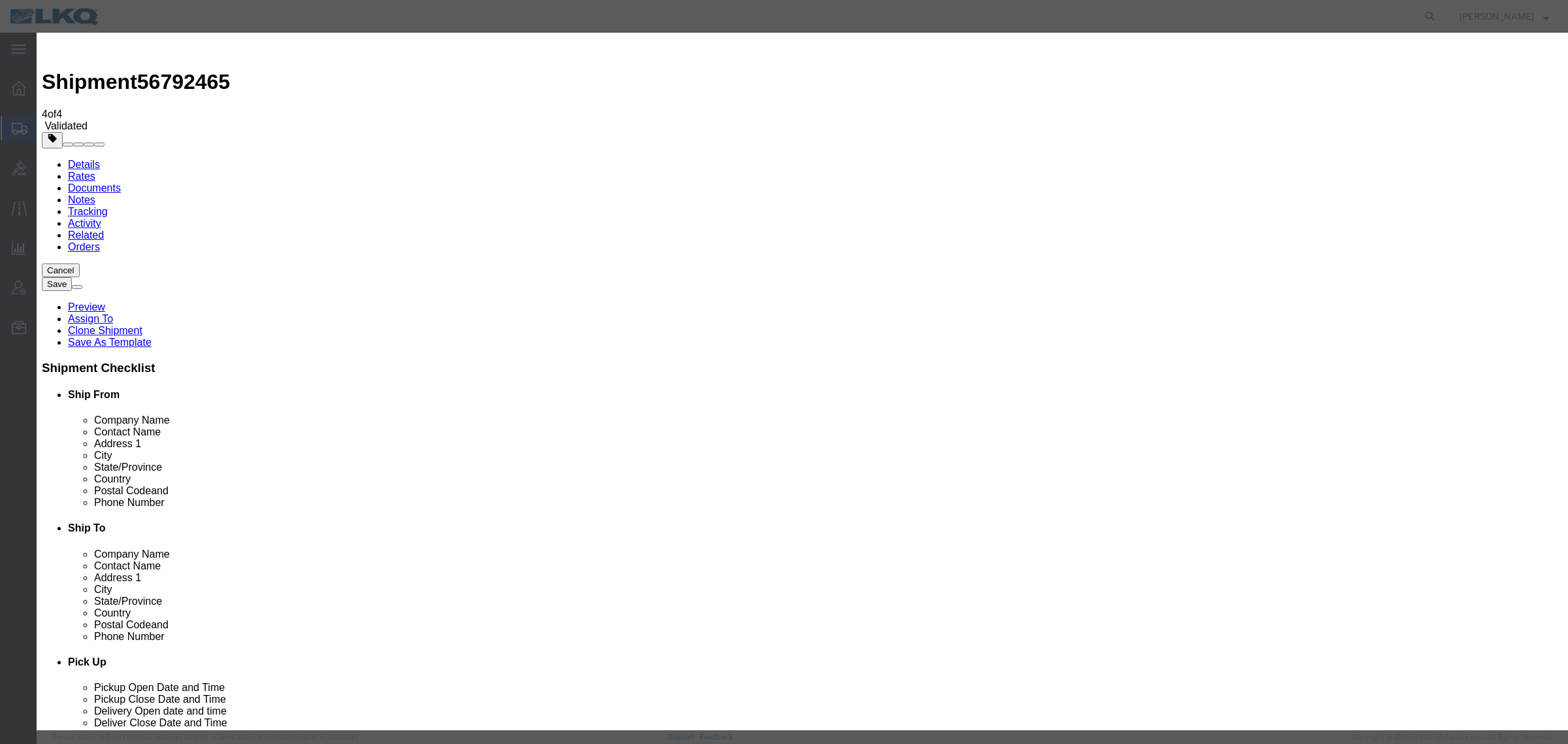
select select "BID_NOTES"
select select "PRIVATE_TO_ACCOUNT"
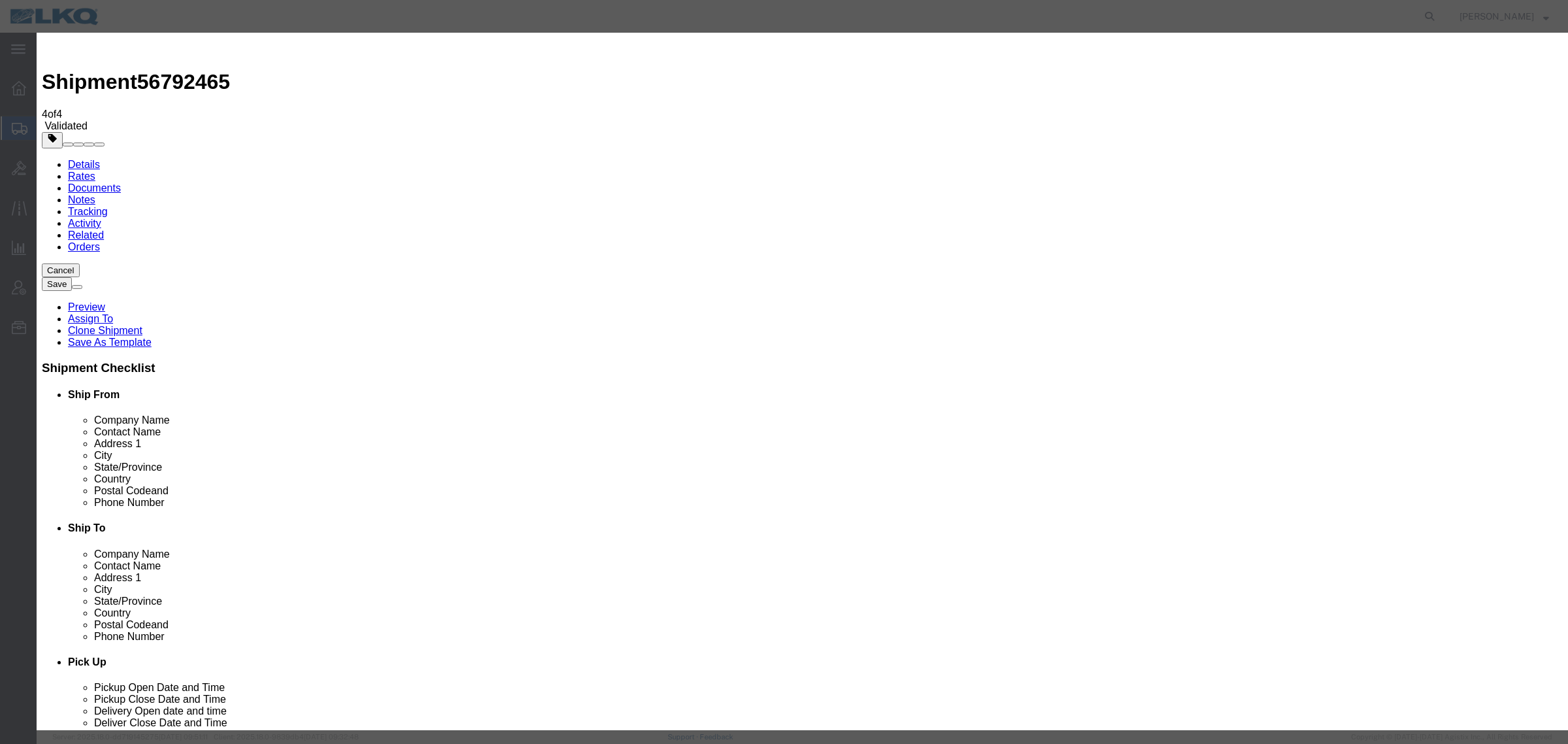
type textarea "DAT: $3670"
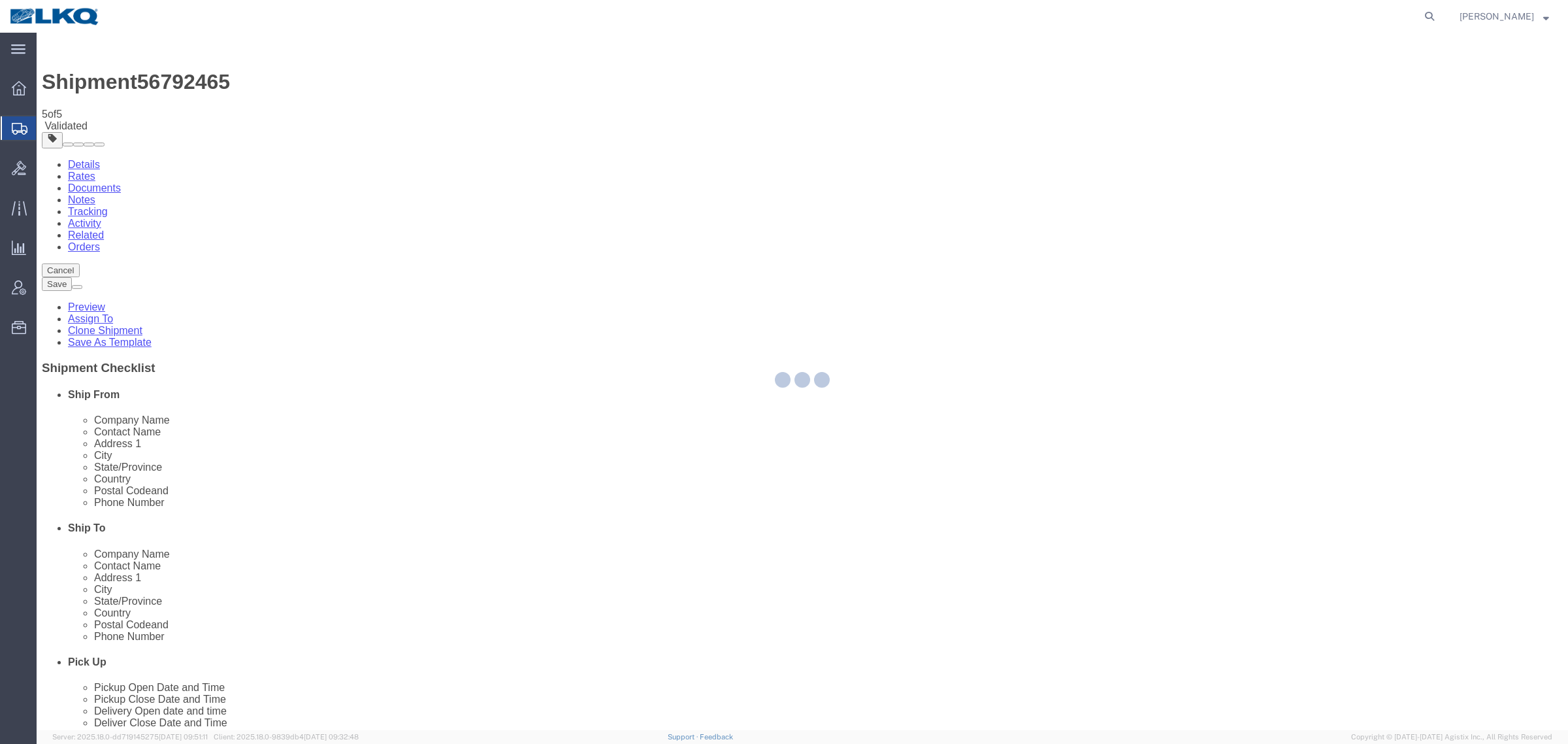
select select "27940"
select select "28720"
select select "TL"
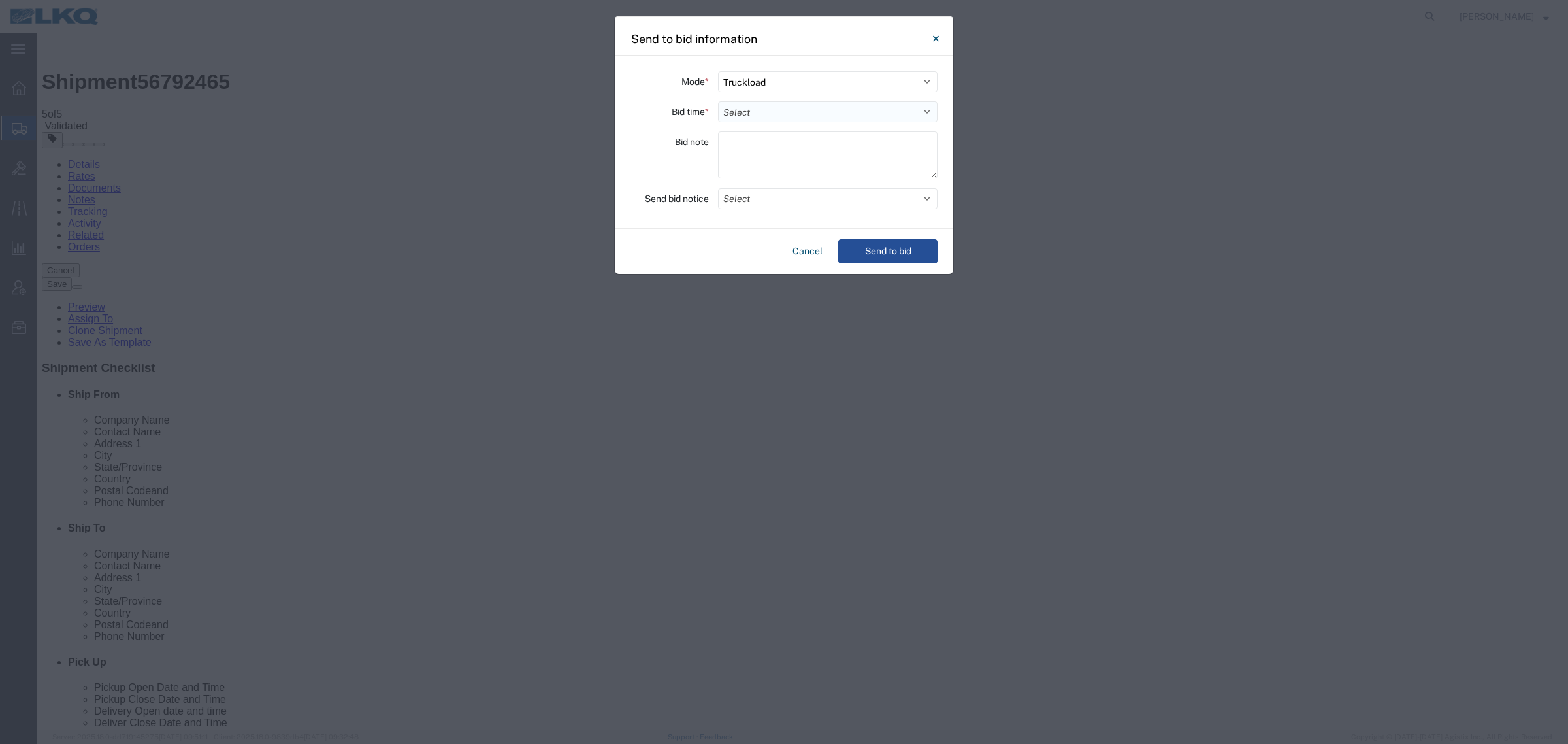
click at [805, 117] on select "Select 30 Min (Rush) 1 Hour (Rush) 2 Hours (Rush) 4 Hours (Rush) 8 Hours (Rush)…" at bounding box center [828, 112] width 220 height 21
select select "8"
click at [718, 102] on select "Select 30 Min (Rush) 1 Hour (Rush) 2 Hours (Rush) 4 Hours (Rush) 8 Hours (Rush)…" at bounding box center [828, 112] width 220 height 21
click at [867, 242] on button "Send to bid" at bounding box center [888, 252] width 99 height 24
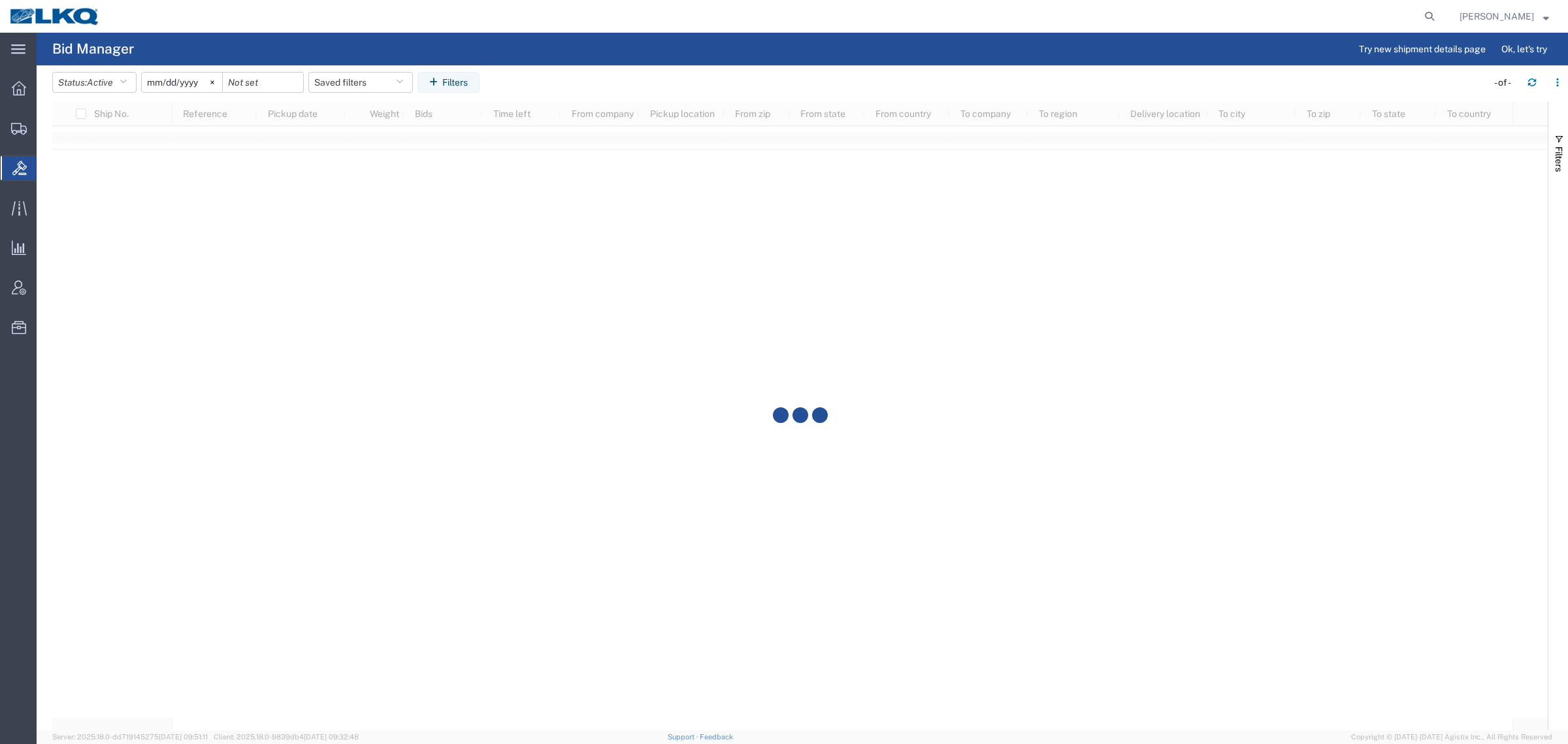
click at [419, 23] on div at bounding box center [775, 16] width 1331 height 32
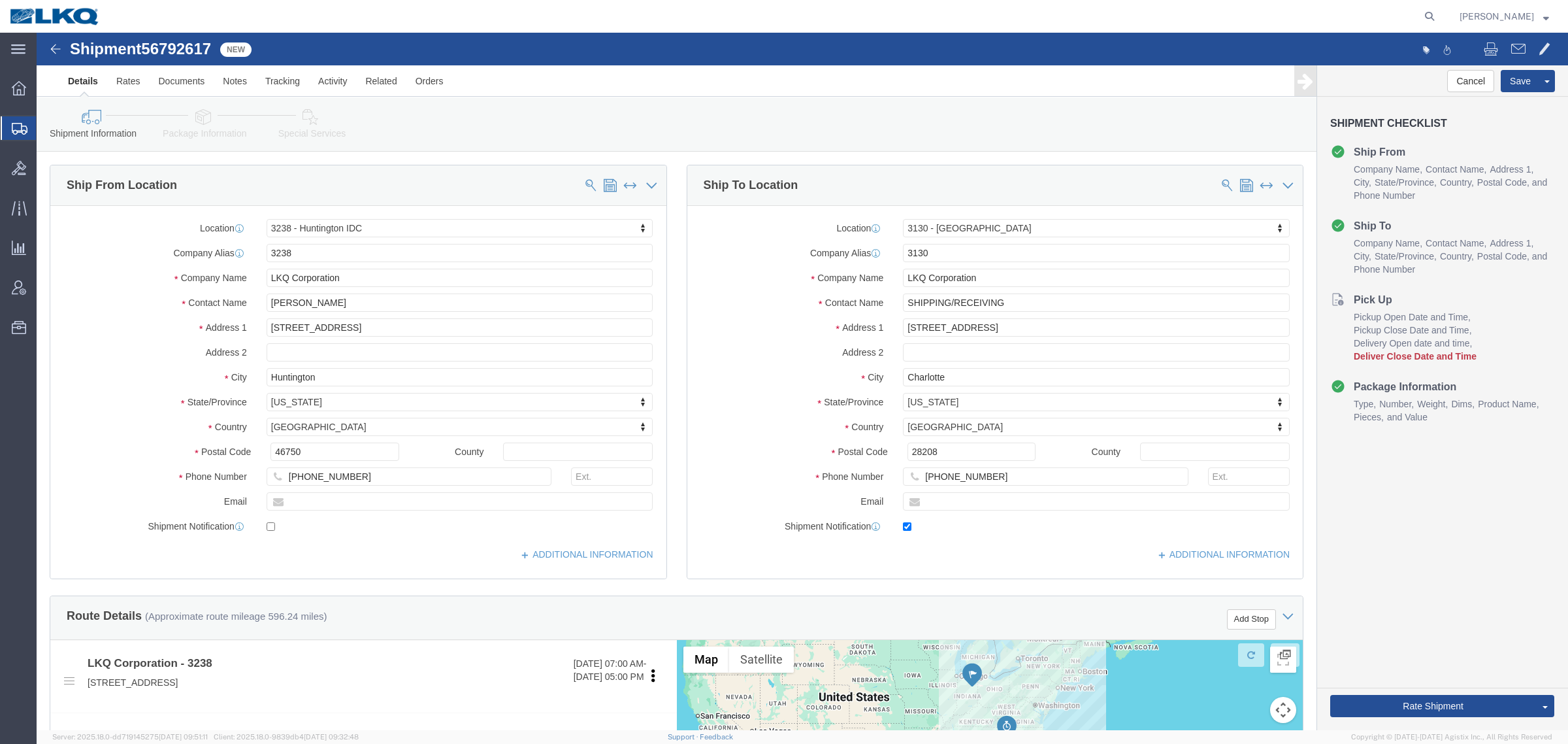
click span "56792617"
select select "27940"
select select "27858"
copy span "56792617"
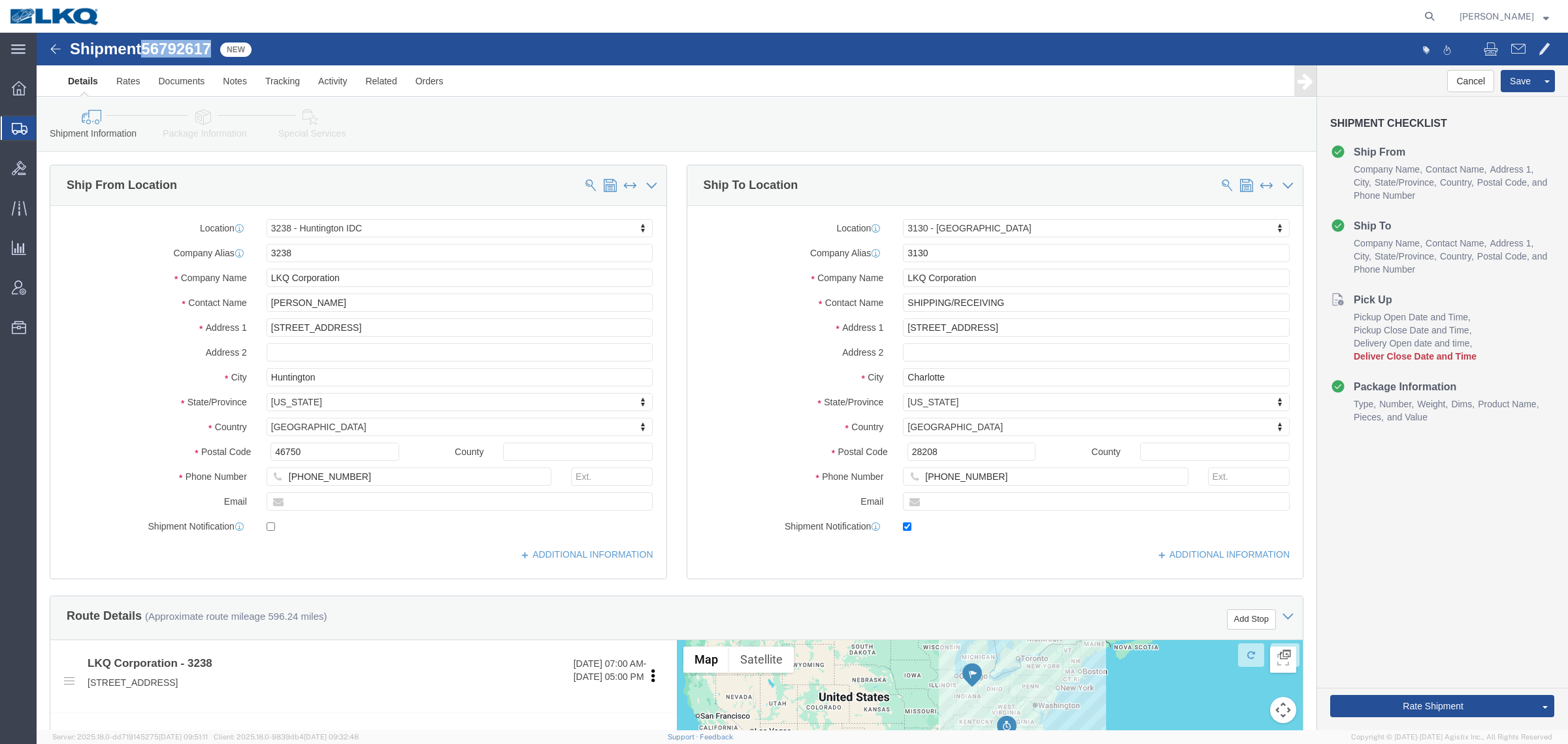
click link "Special Services"
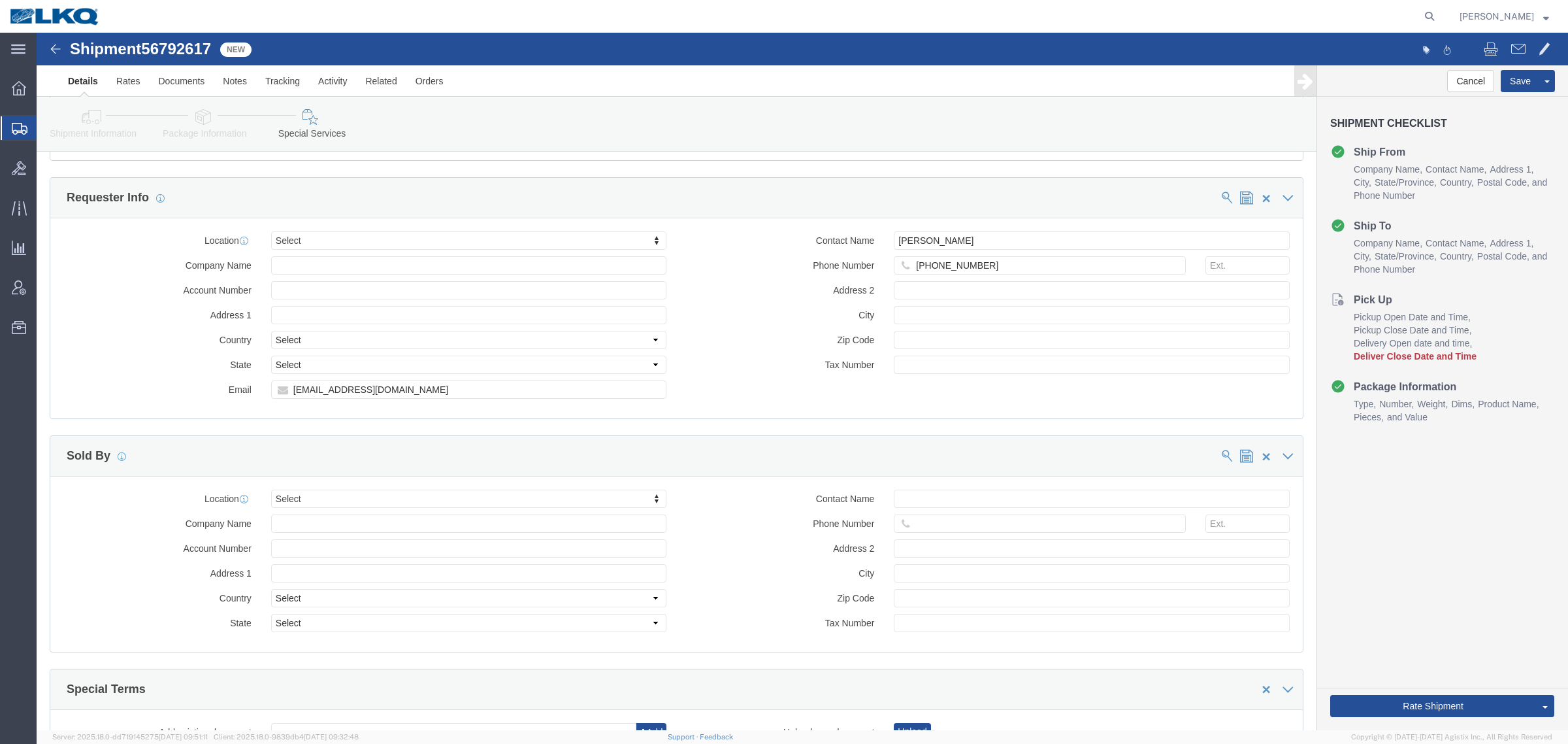
scroll to position [1225, 0]
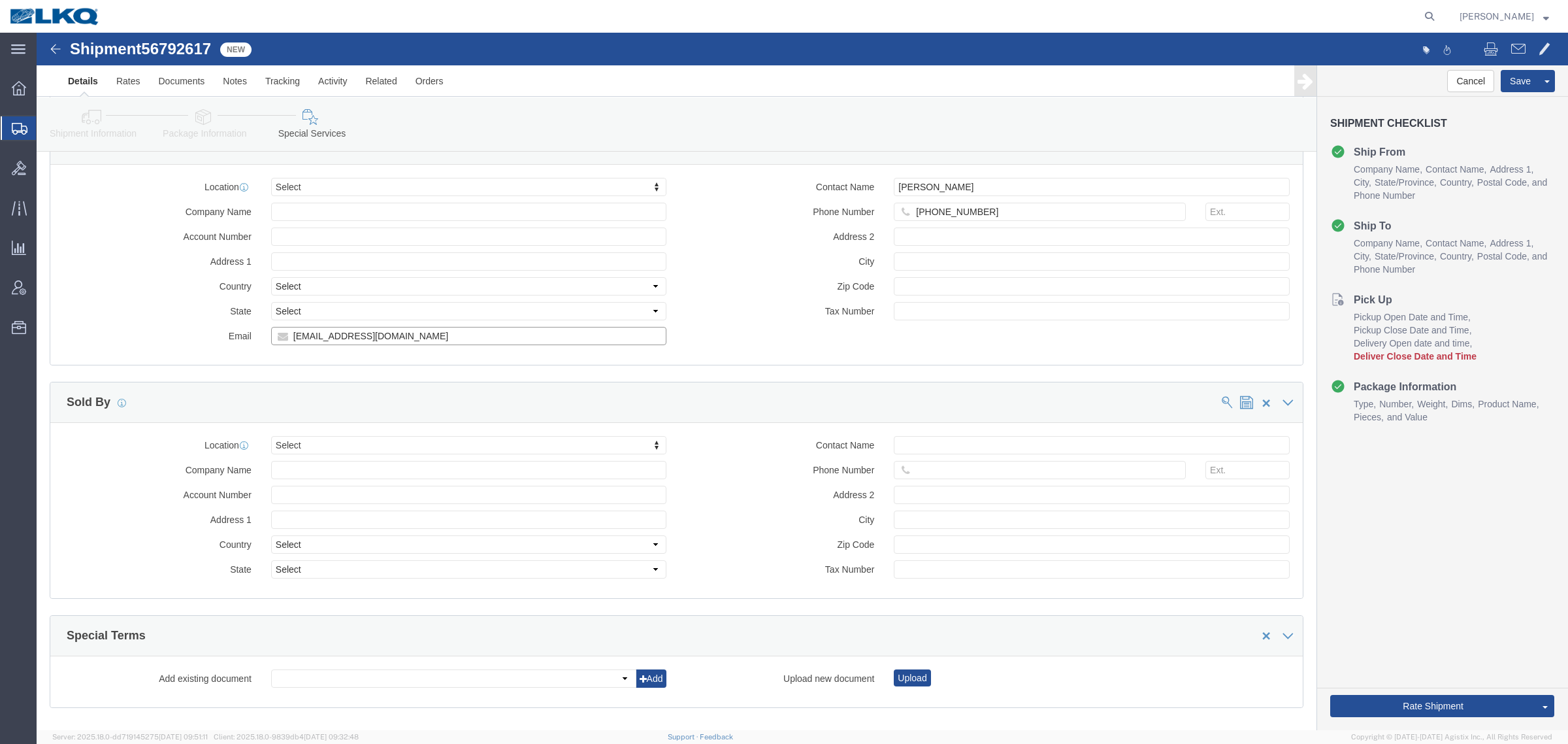
click input "[EMAIL_ADDRESS][DOMAIN_NAME]"
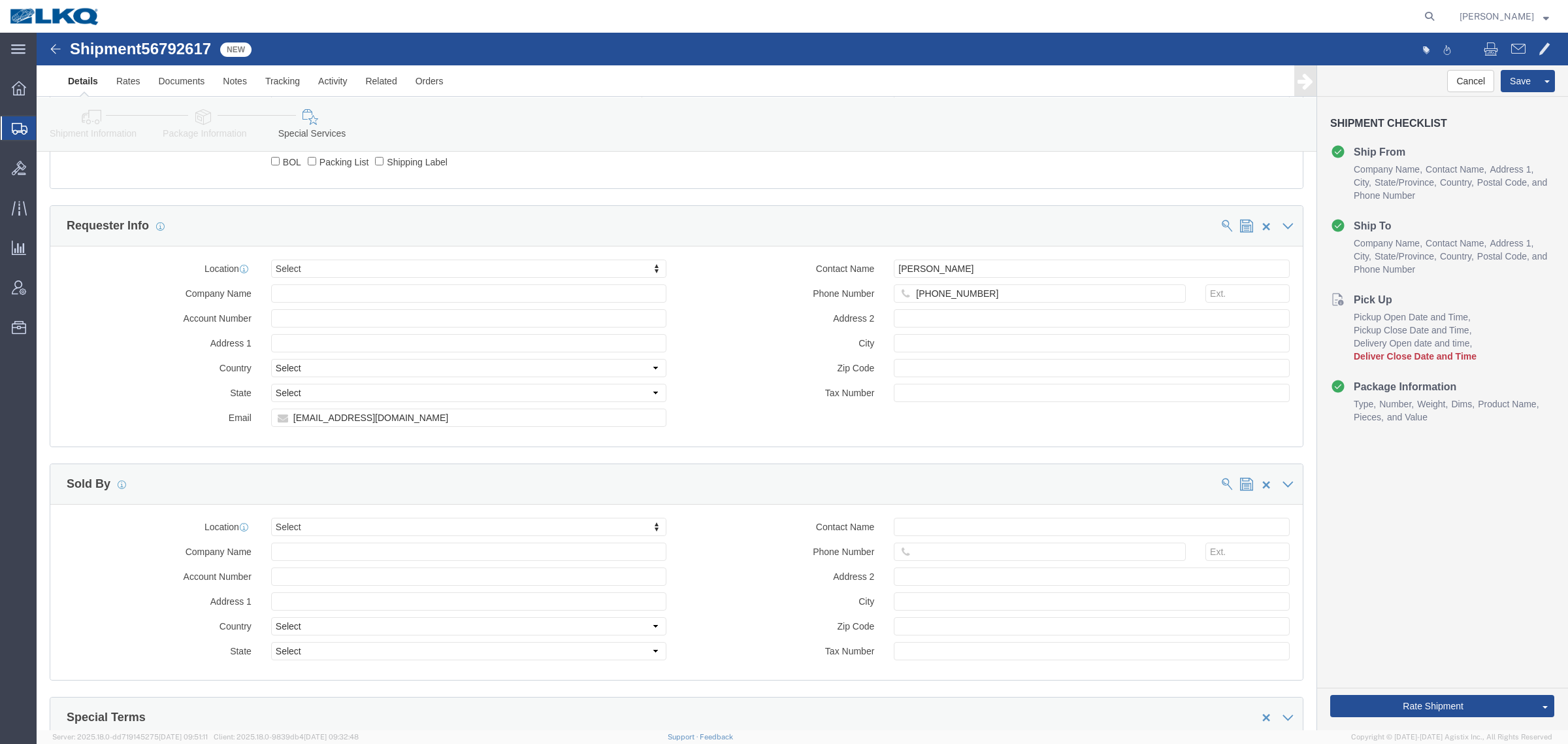
drag, startPoint x: 62, startPoint y: 96, endPoint x: 125, endPoint y: 96, distance: 63.0
click link "Shipment Information"
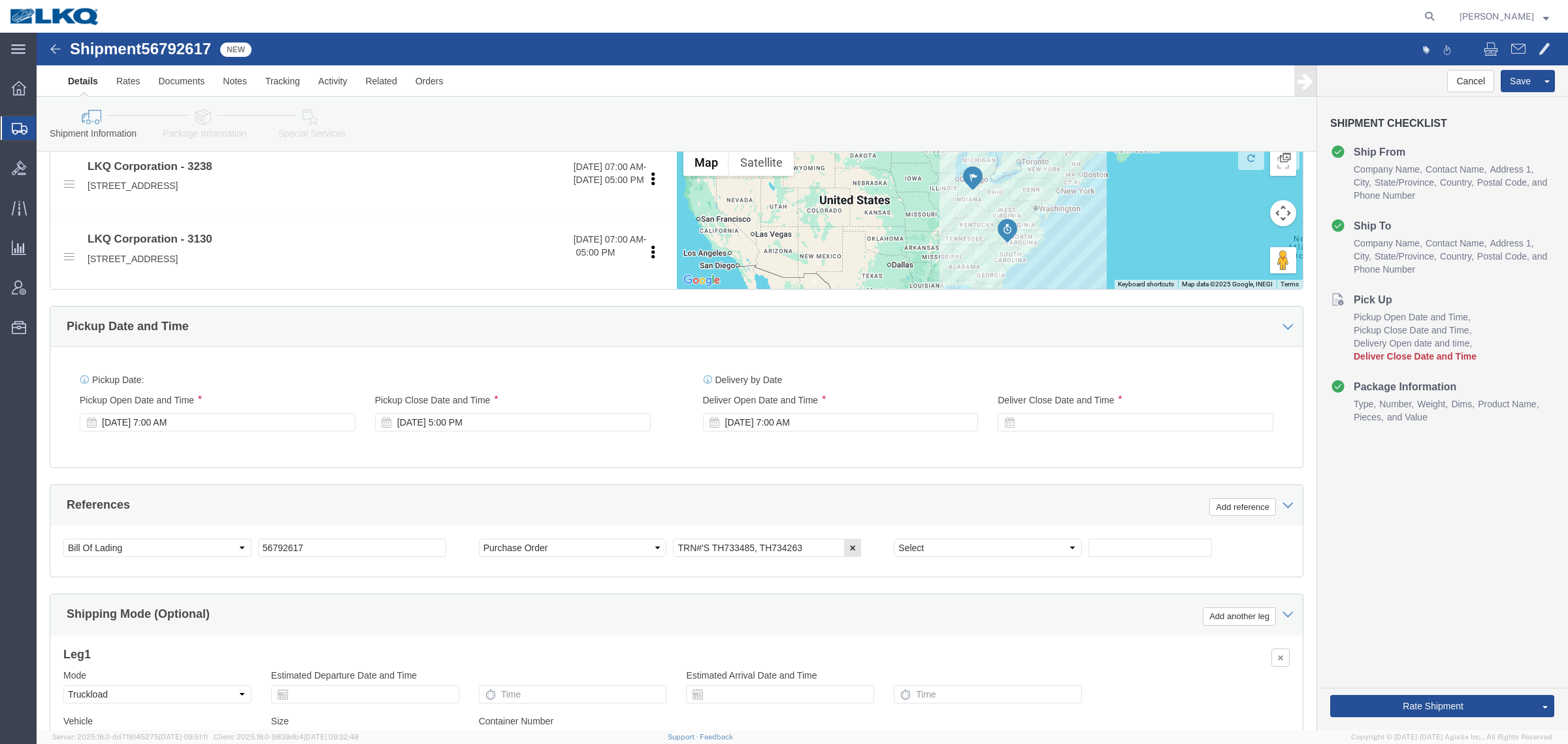
scroll to position [393, 0]
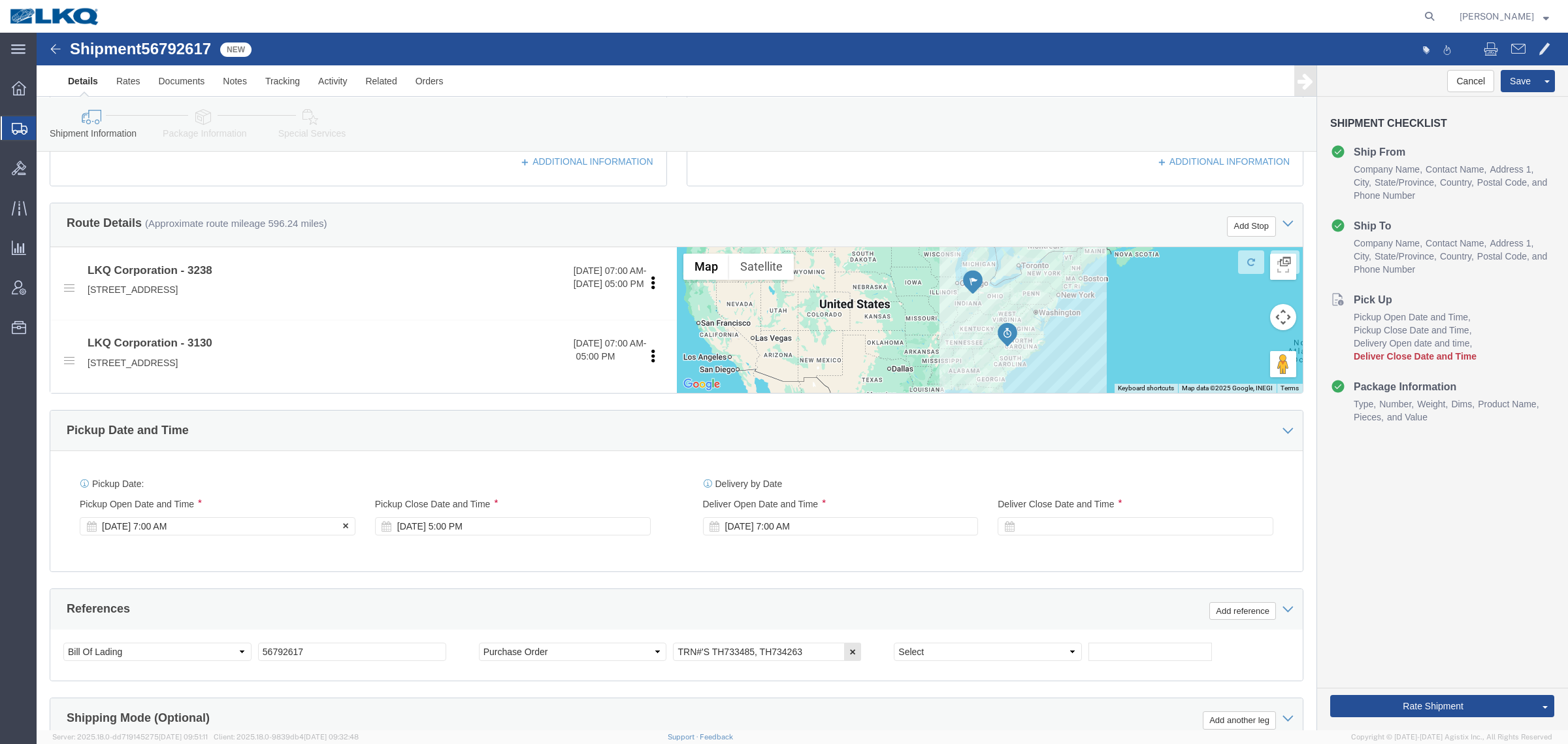
click div "[DATE] 7:00 AM"
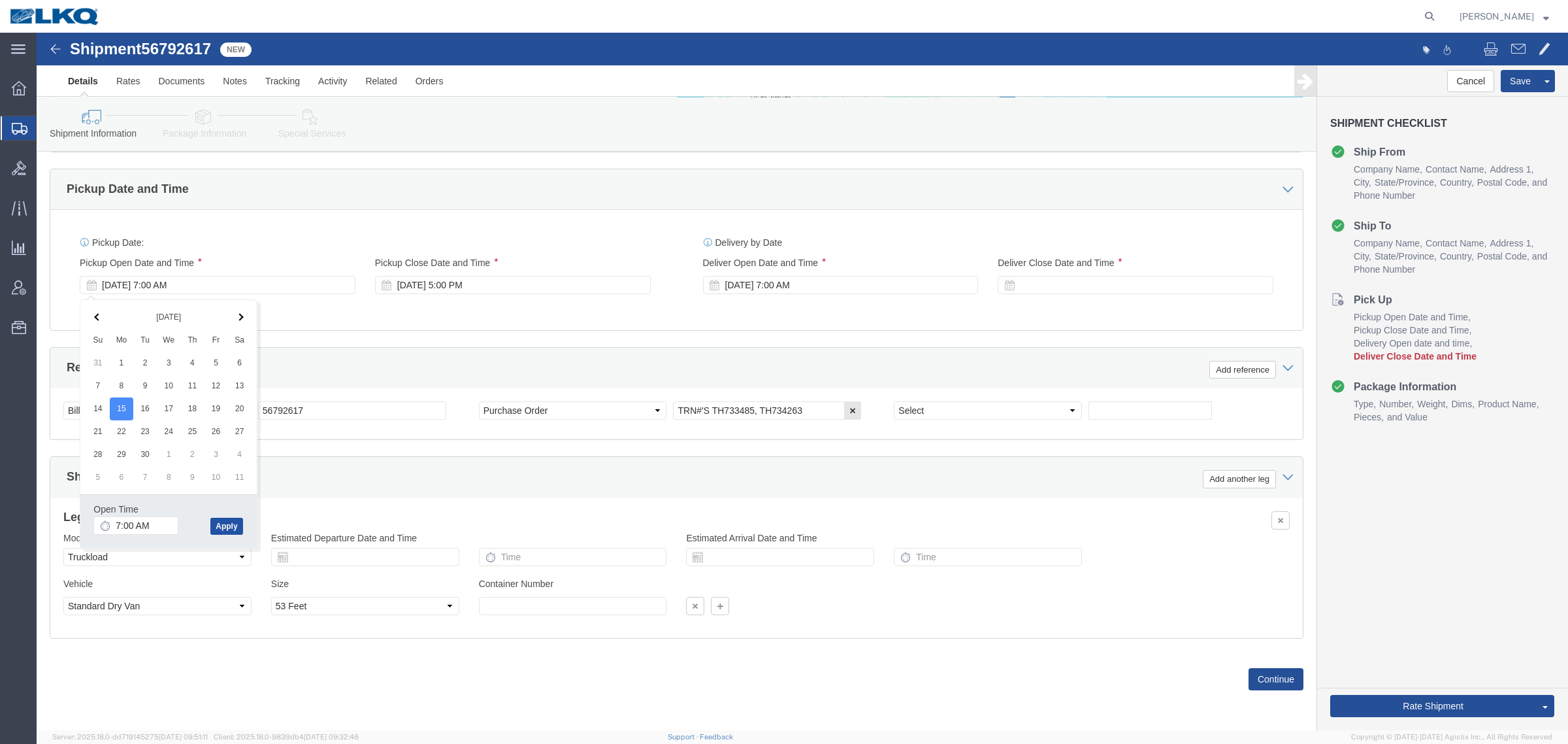
click button "Apply"
click div "Pickup Date: Pickup Start Date Pickup Start Time Pickup Open Date and Time [DAT…"
click div "[DATE] 7:00 AM"
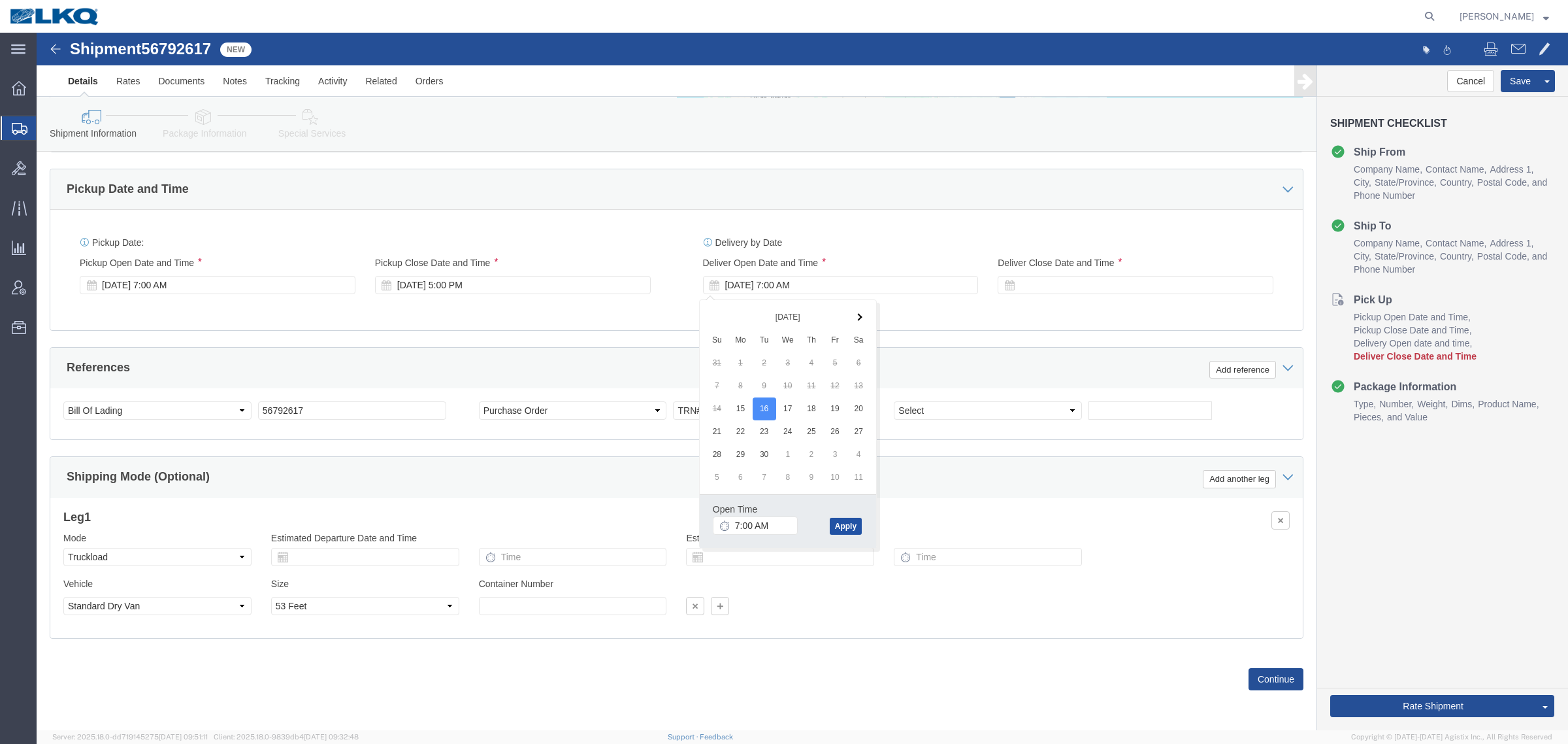
click button "Apply"
click div
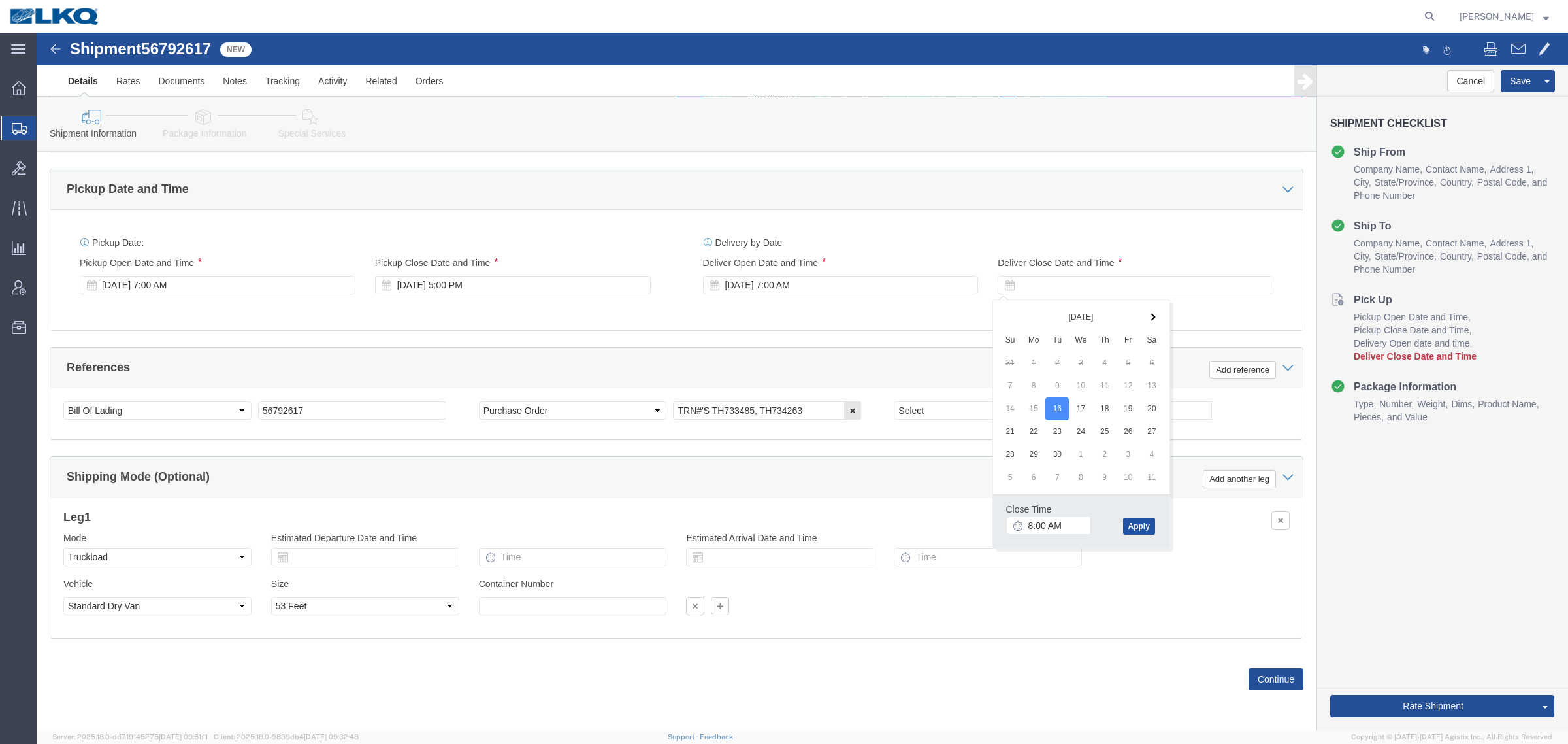
click button "Apply"
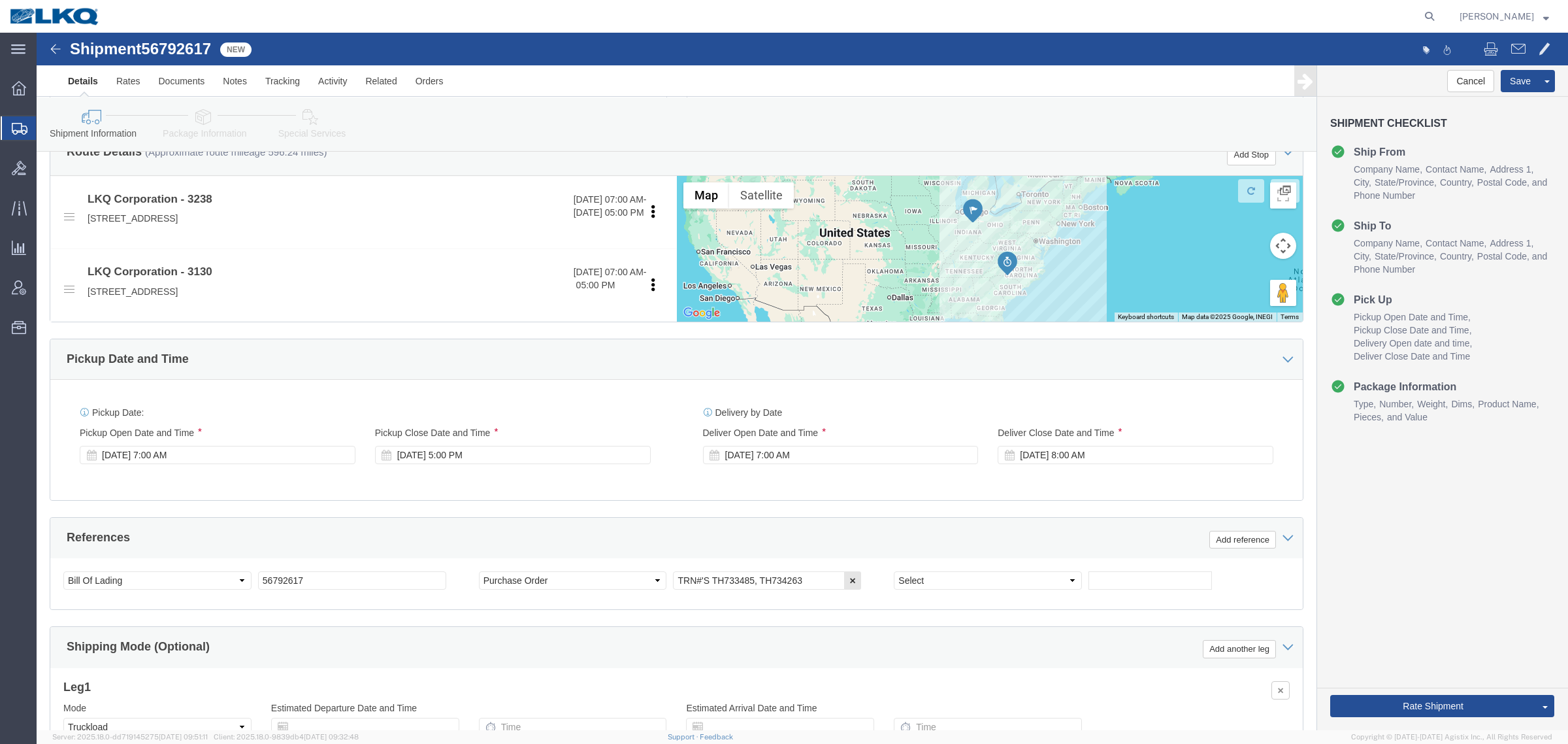
scroll to position [556, 0]
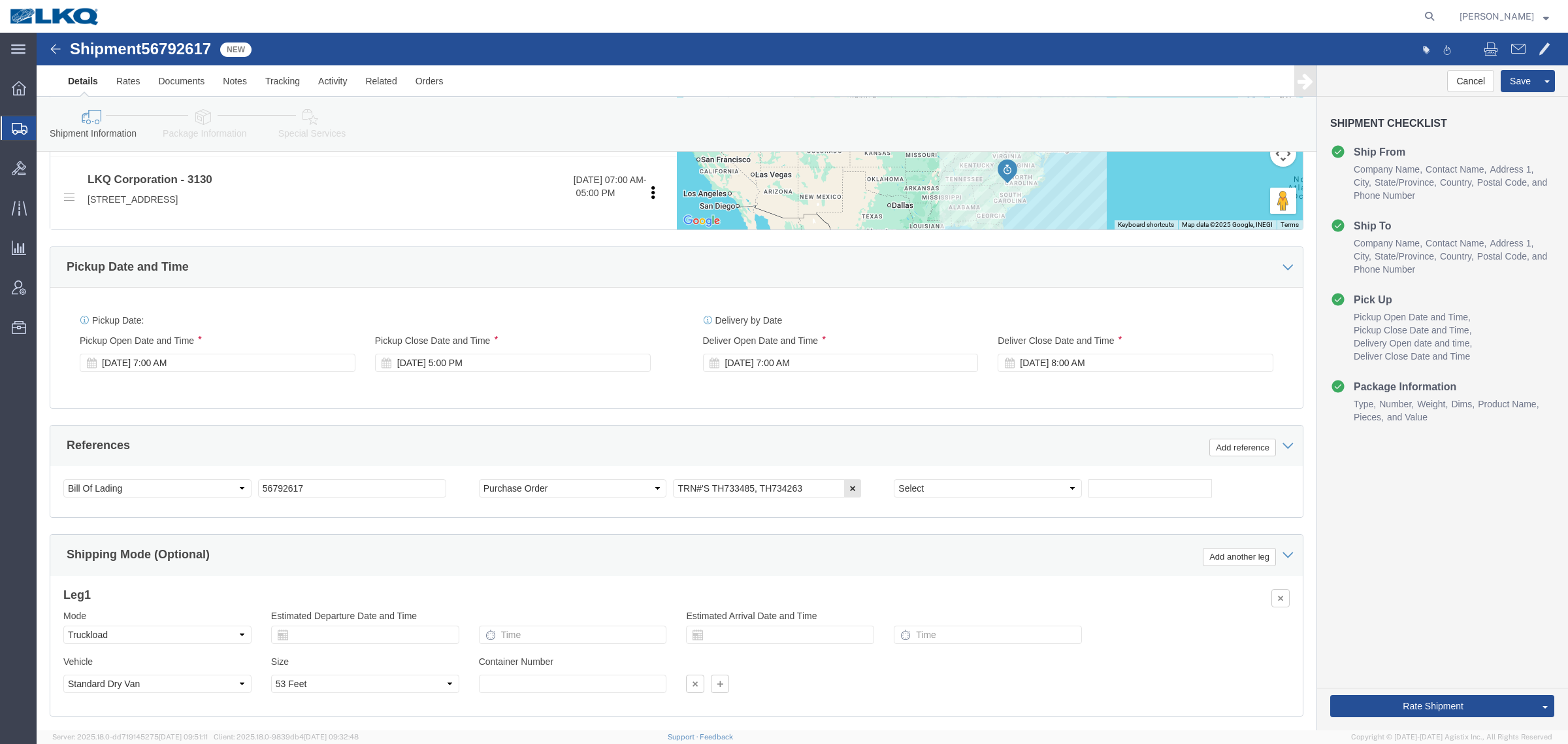
drag, startPoint x: 1350, startPoint y: 562, endPoint x: 1356, endPoint y: 578, distance: 17.1
click div "Cancel Save Assign To Clone Shipment Save As Template Shipment Checklist Ship F…"
click button "Rate Shipment"
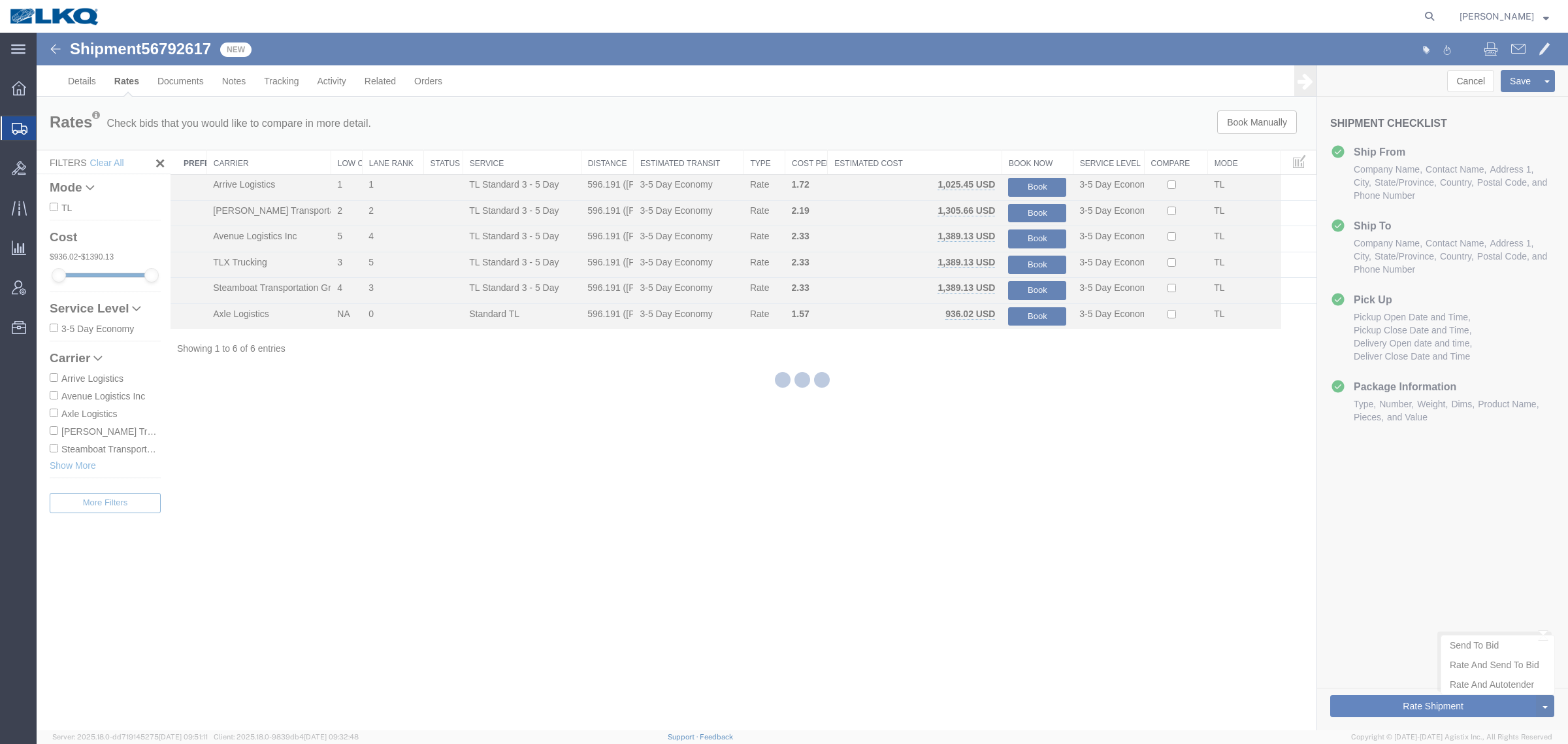
scroll to position [0, 0]
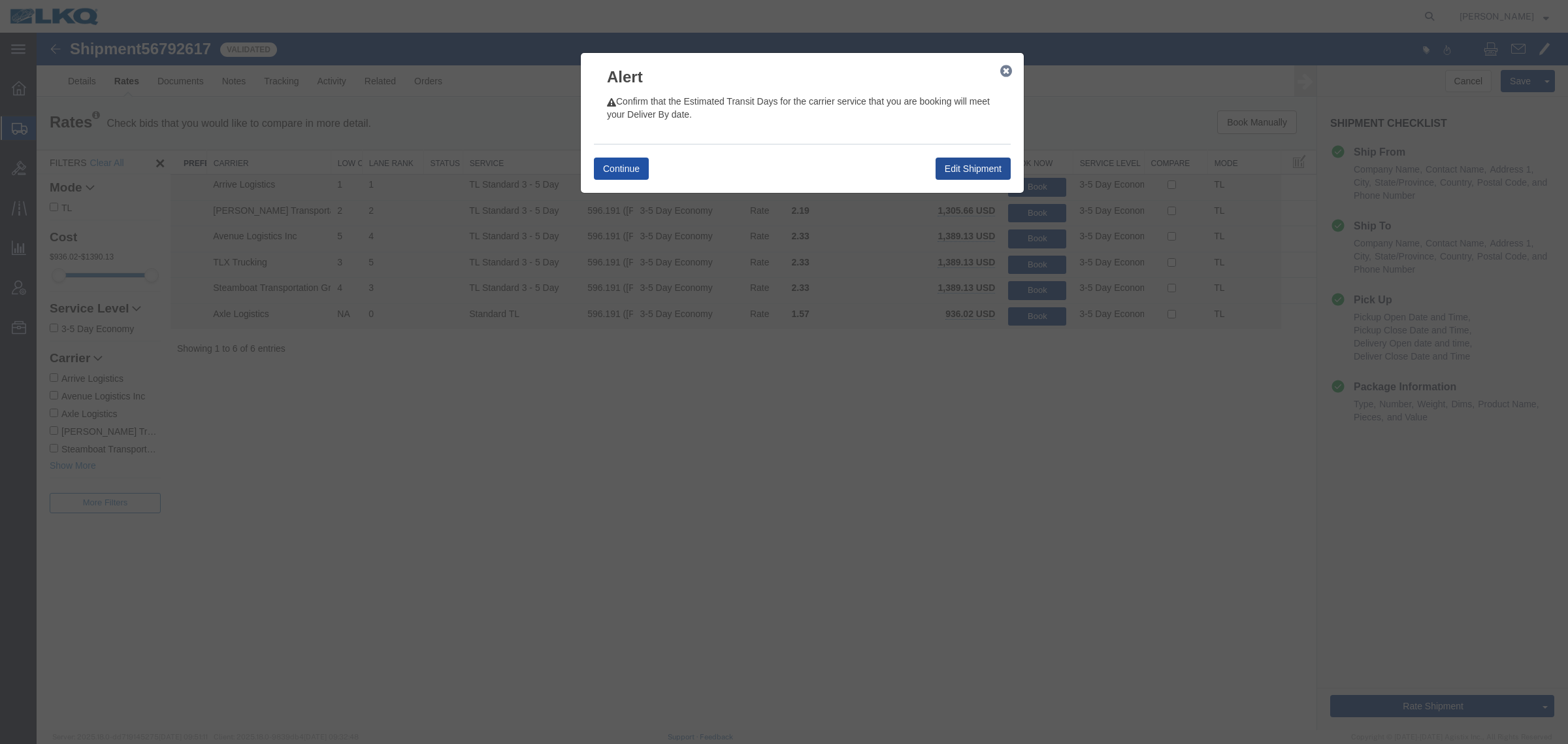
click at [629, 160] on button "Continue" at bounding box center [621, 169] width 55 height 23
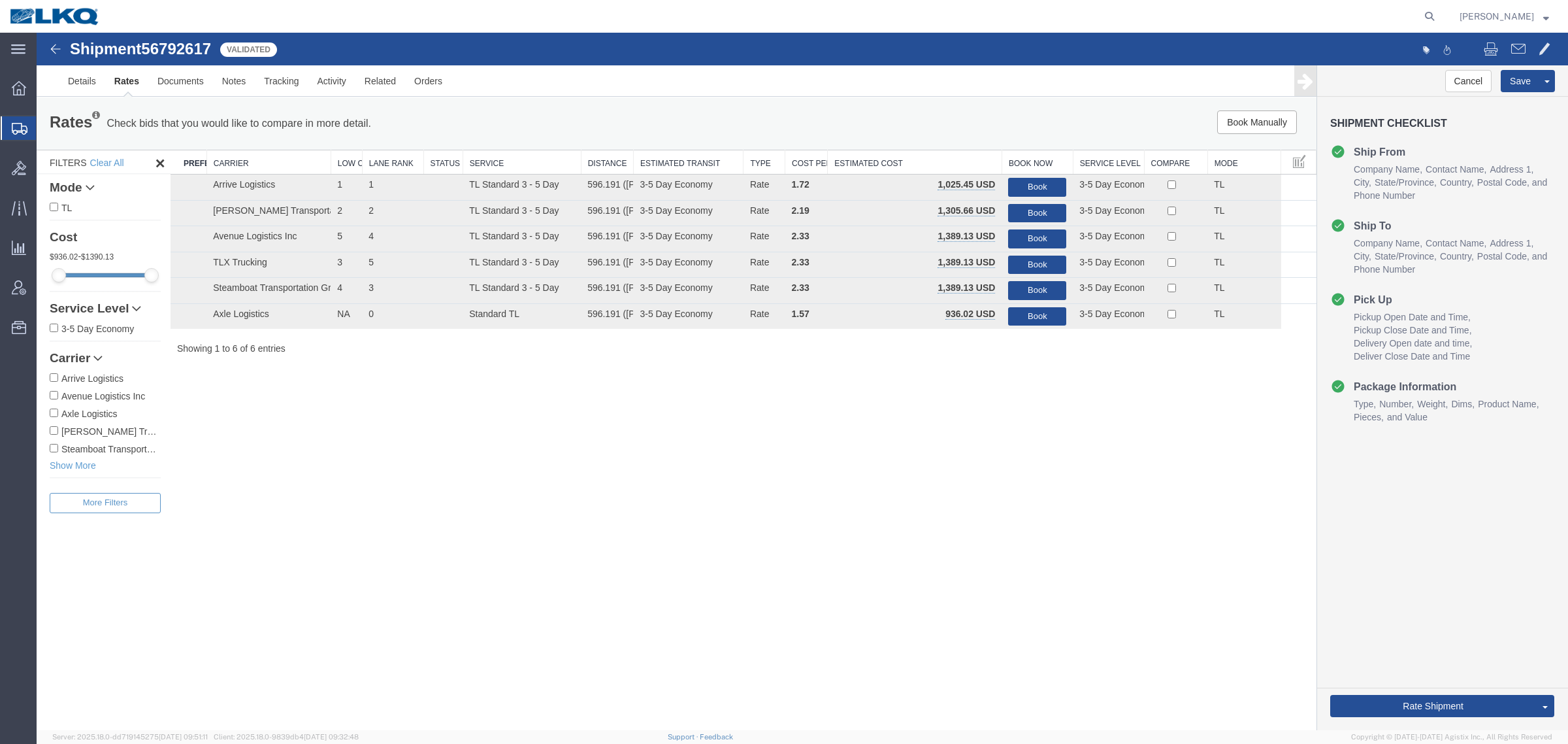
click at [687, 111] on div "Rates Check bids that you would like to compare in more detail. Compare Filter" at bounding box center [411, 123] width 743 height 26
click at [972, 507] on div "Shipment 56792617 6 of 6 Validated Details Rates Documents Notes Tracking Activ…" at bounding box center [802, 381] width 1532 height 697
click at [1475, 678] on link "Rate And Autotender" at bounding box center [1498, 685] width 113 height 20
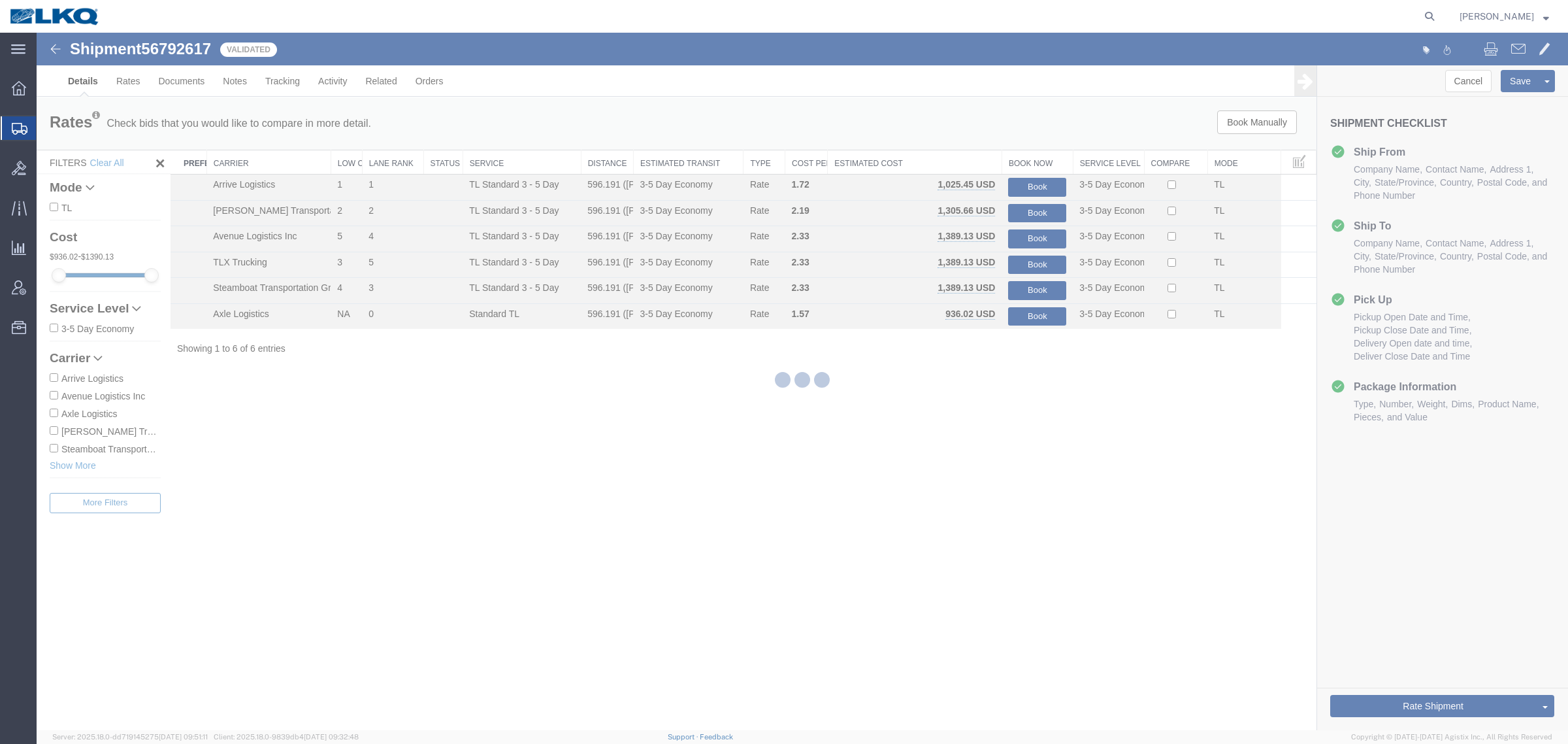
select select "27940"
select select "27858"
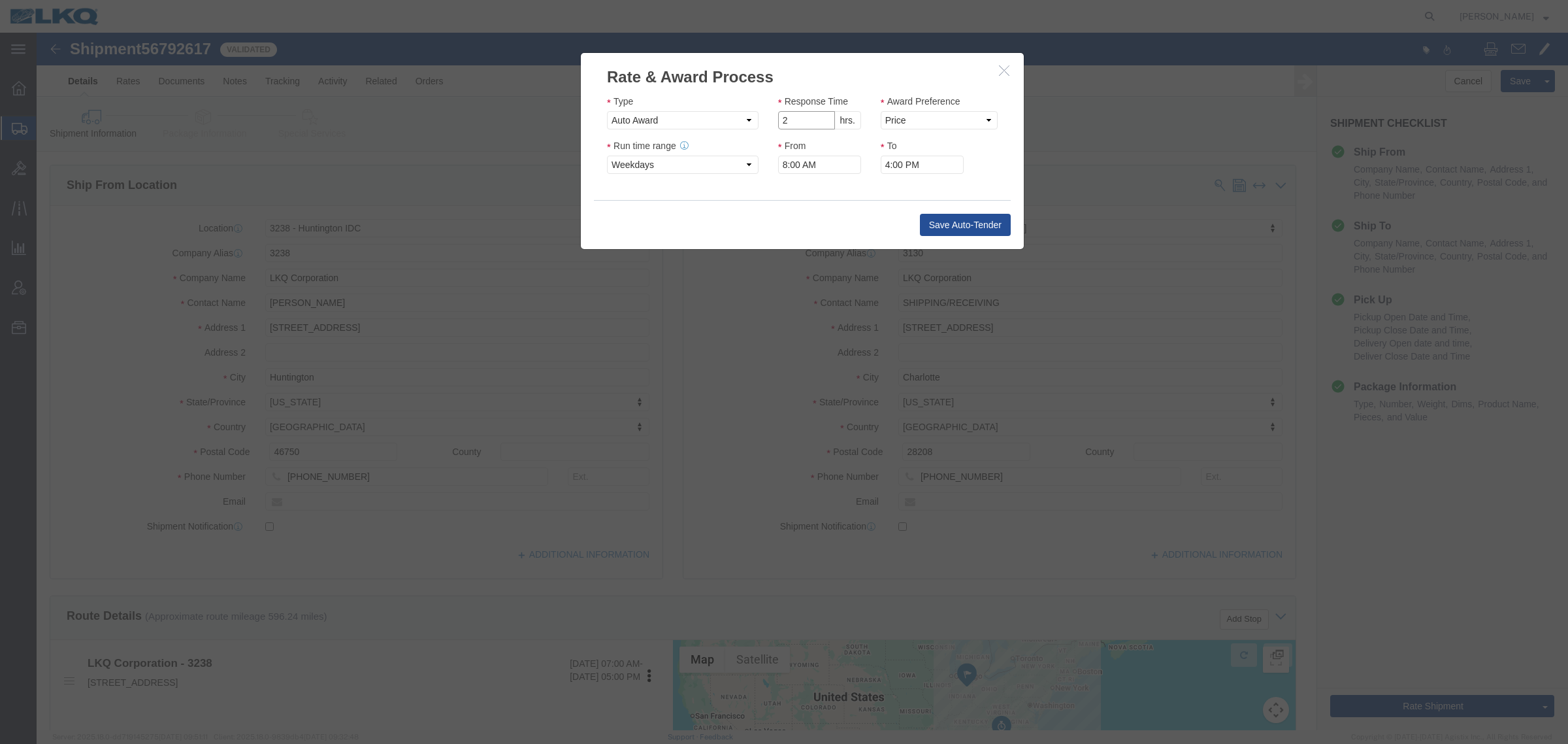
click input "2"
click input "1"
type input "2"
click input "2"
click select "Price Carrier Rank"
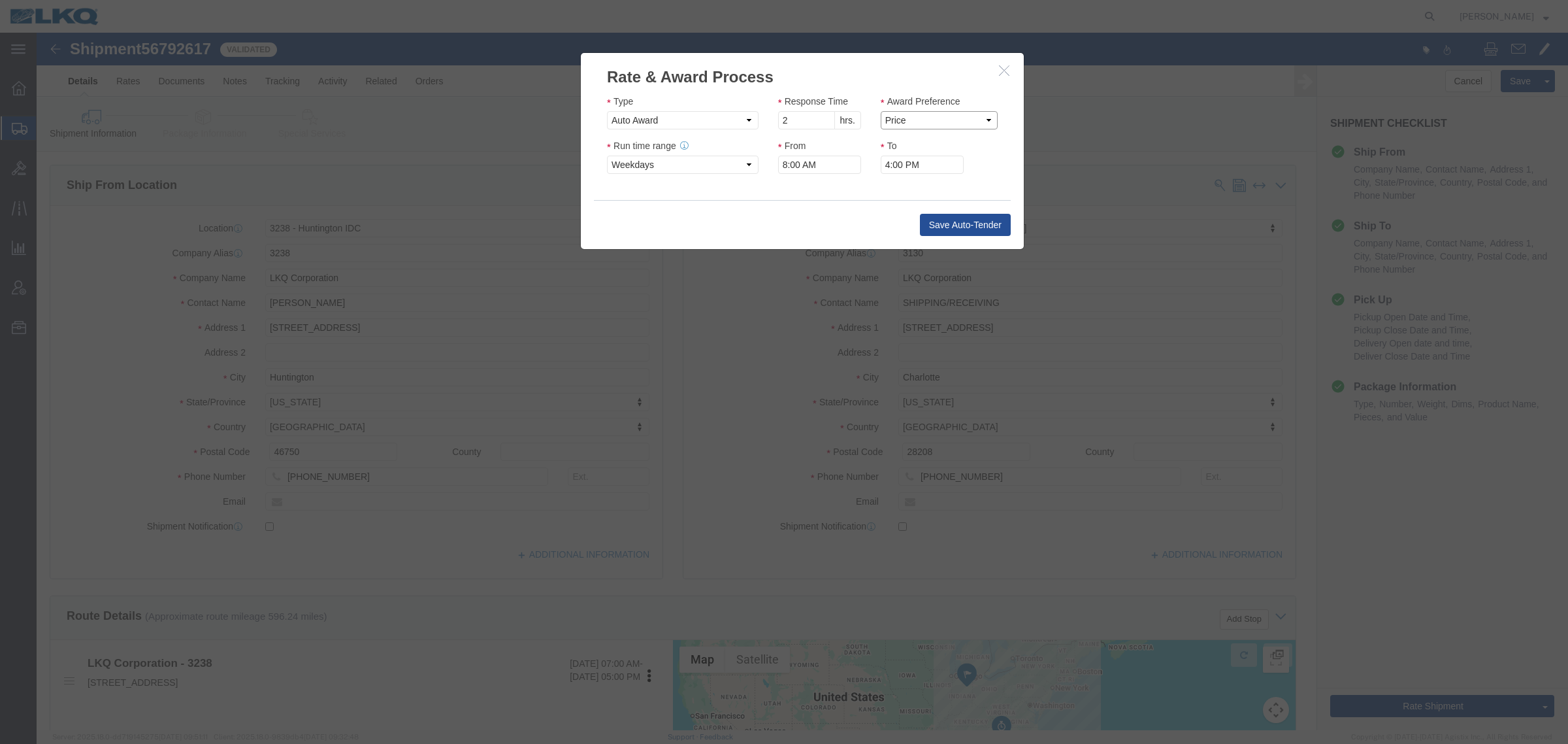
select select "LANE_RANK"
click select "Price Carrier Rank"
click div "From 8:00 AM"
click div "Type Auto Award Response Time 2 hrs. min. Award Preference Price Carrier Rank R…"
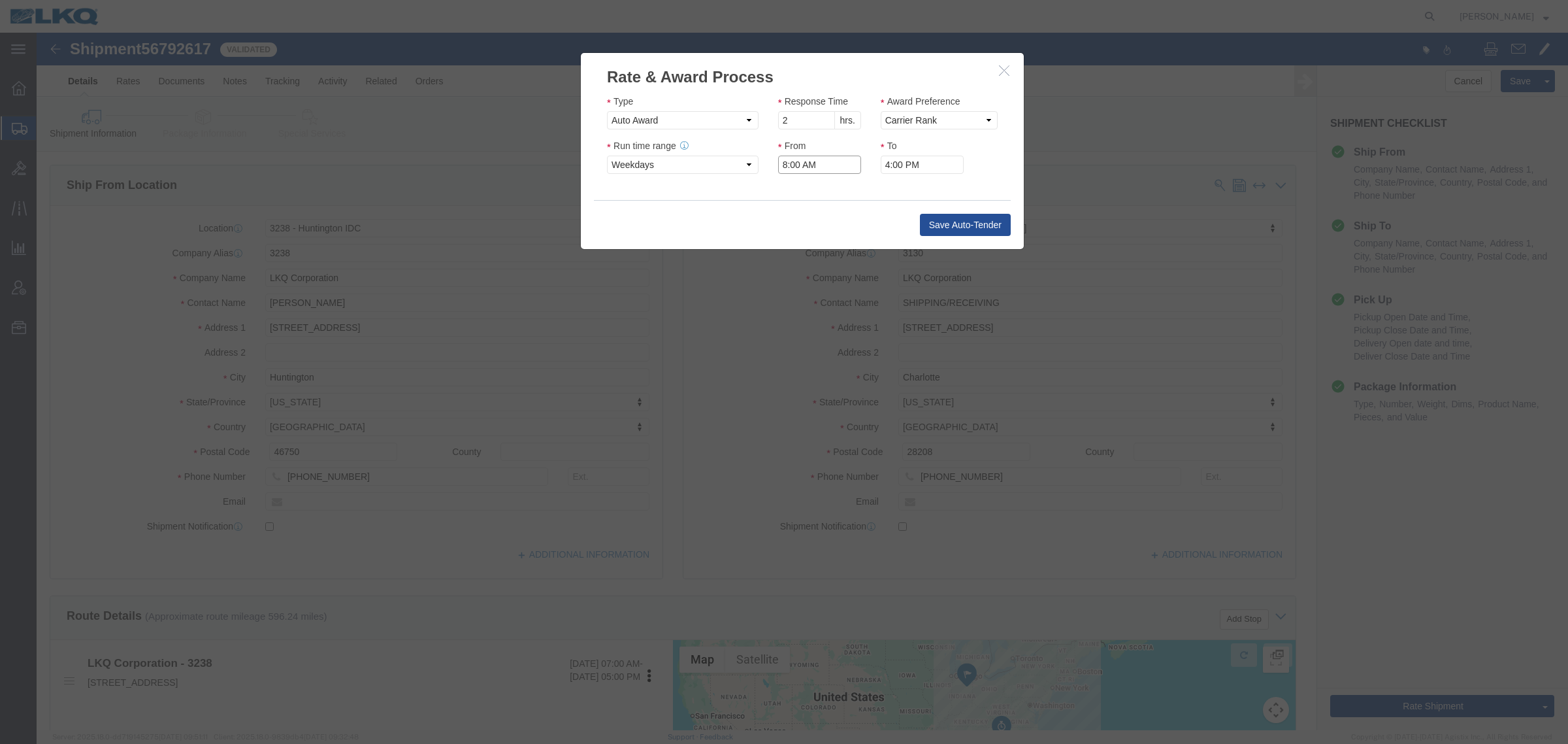
click input "8:00 AM"
type input "7:00 AM"
click button "Save Auto-Tender"
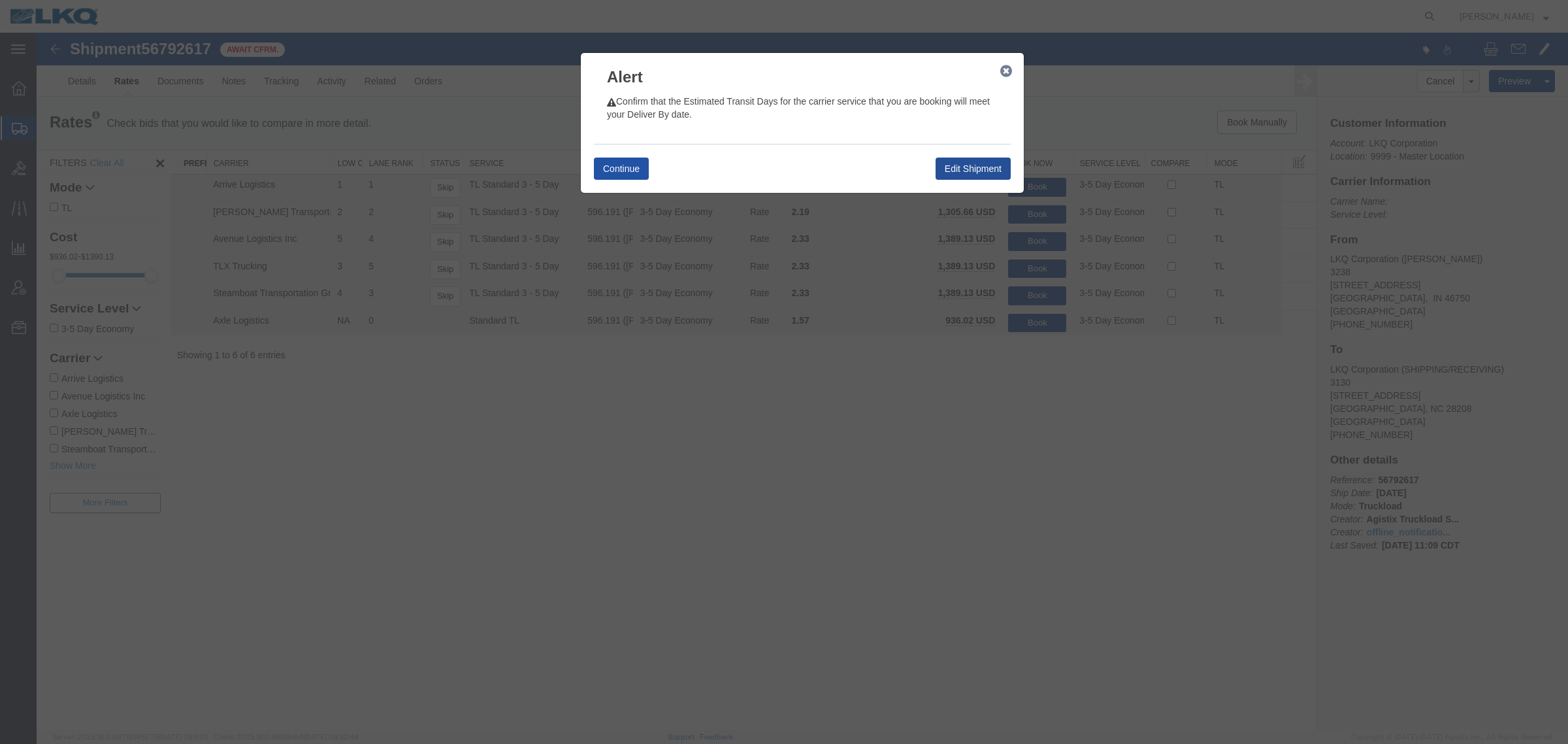
click at [625, 167] on button "Continue" at bounding box center [621, 169] width 55 height 23
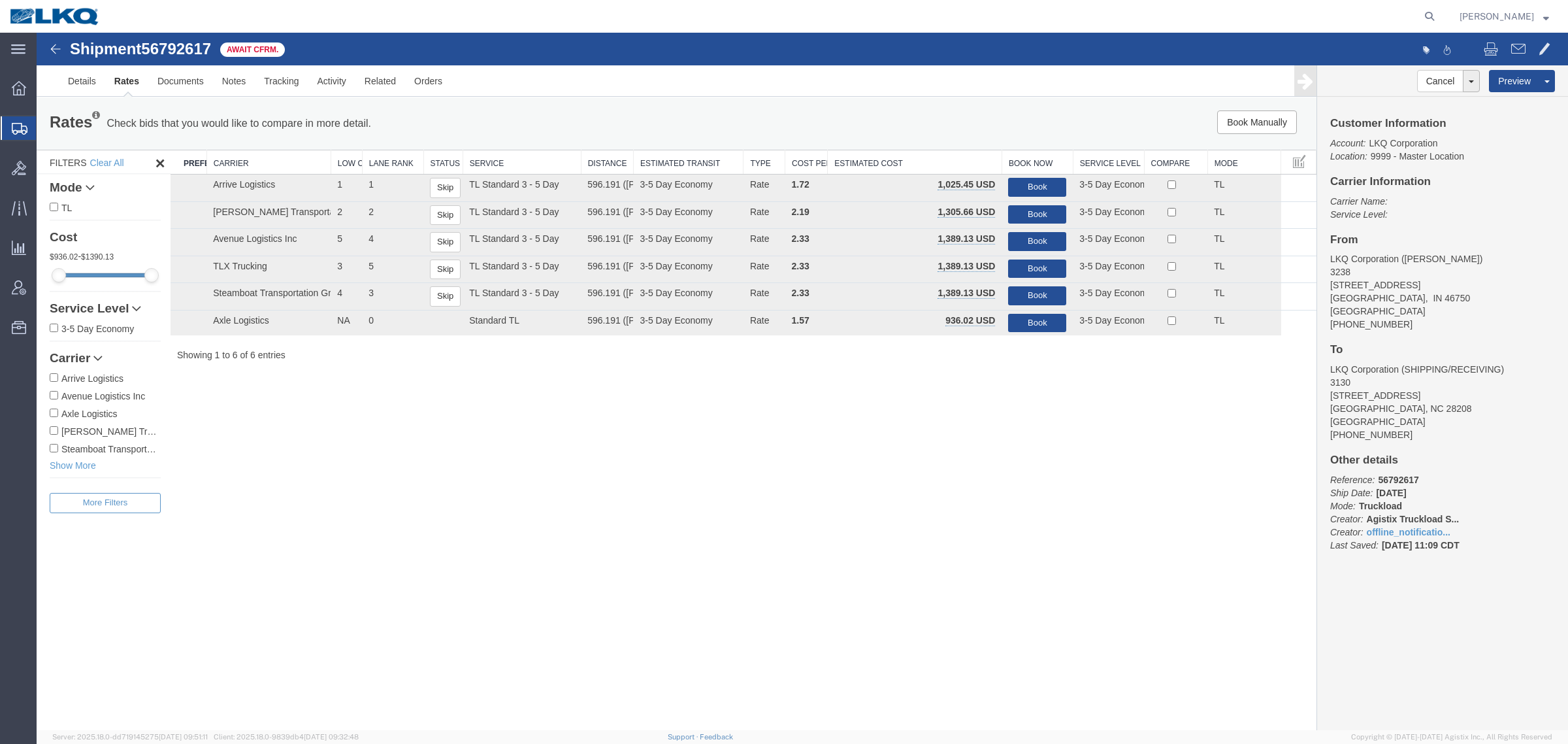
click at [549, 129] on div "Rates Check bids that you would like to compare in more detail. Compare Filter" at bounding box center [411, 123] width 743 height 26
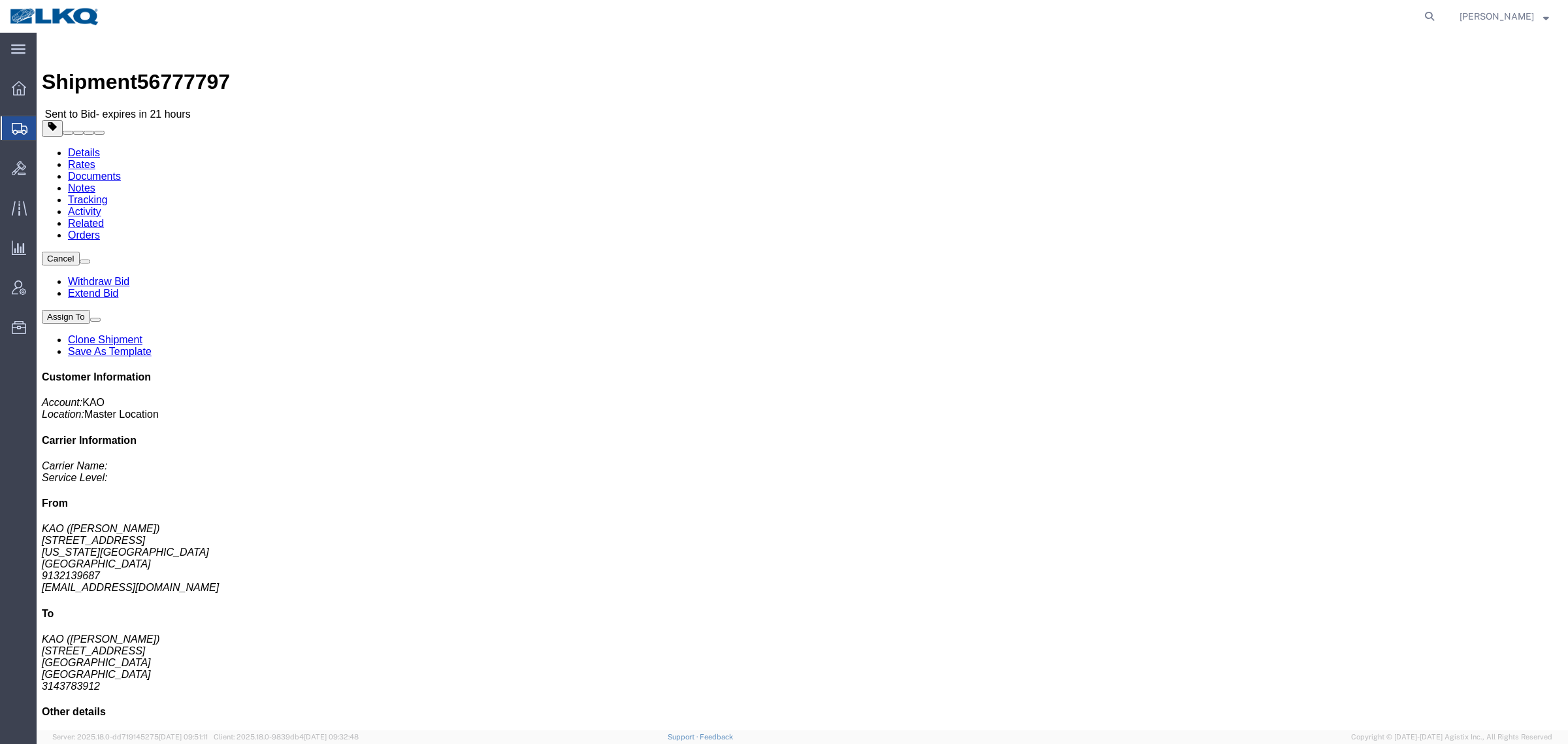
click link "Rates"
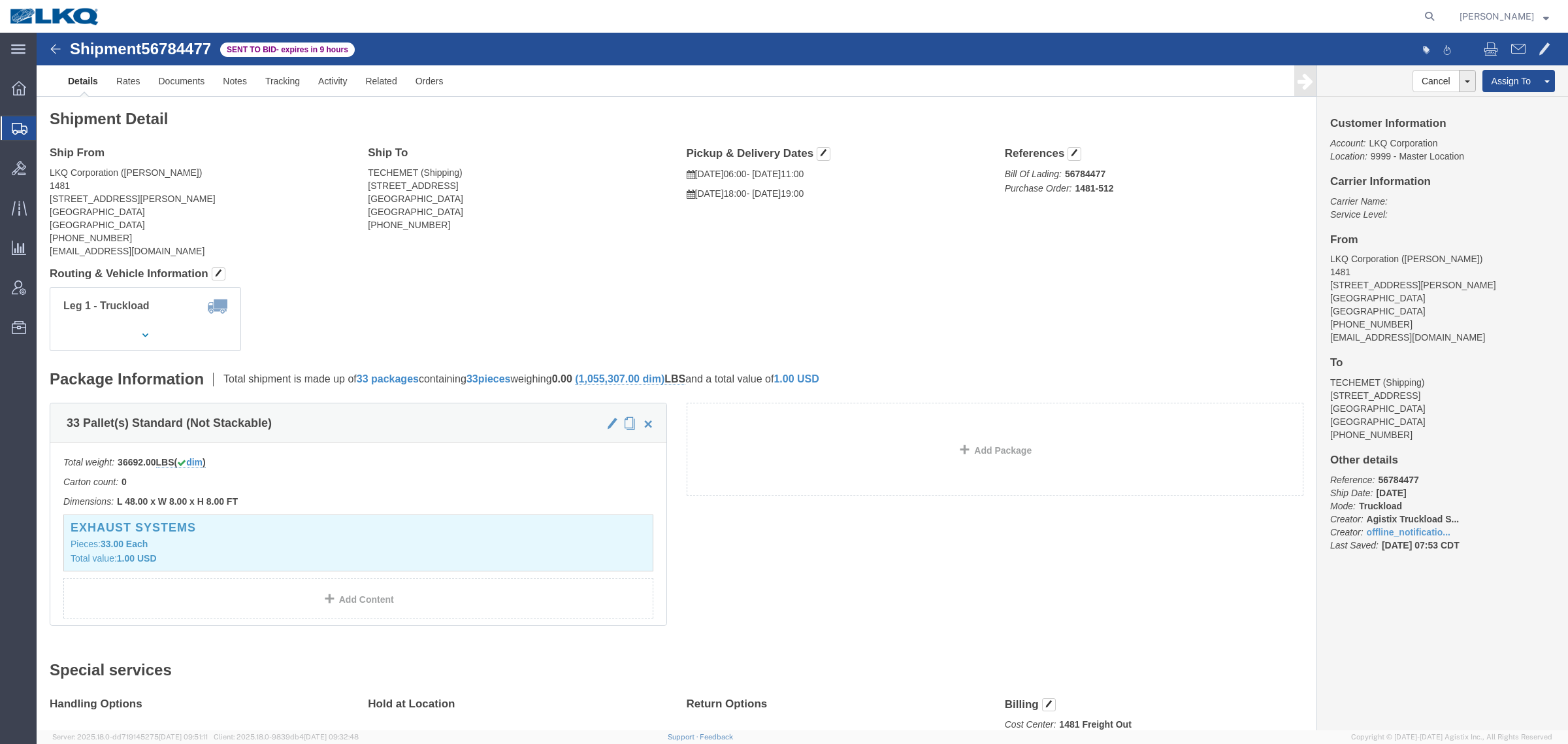
click span "56784477"
copy span "56784477"
click link "Rates"
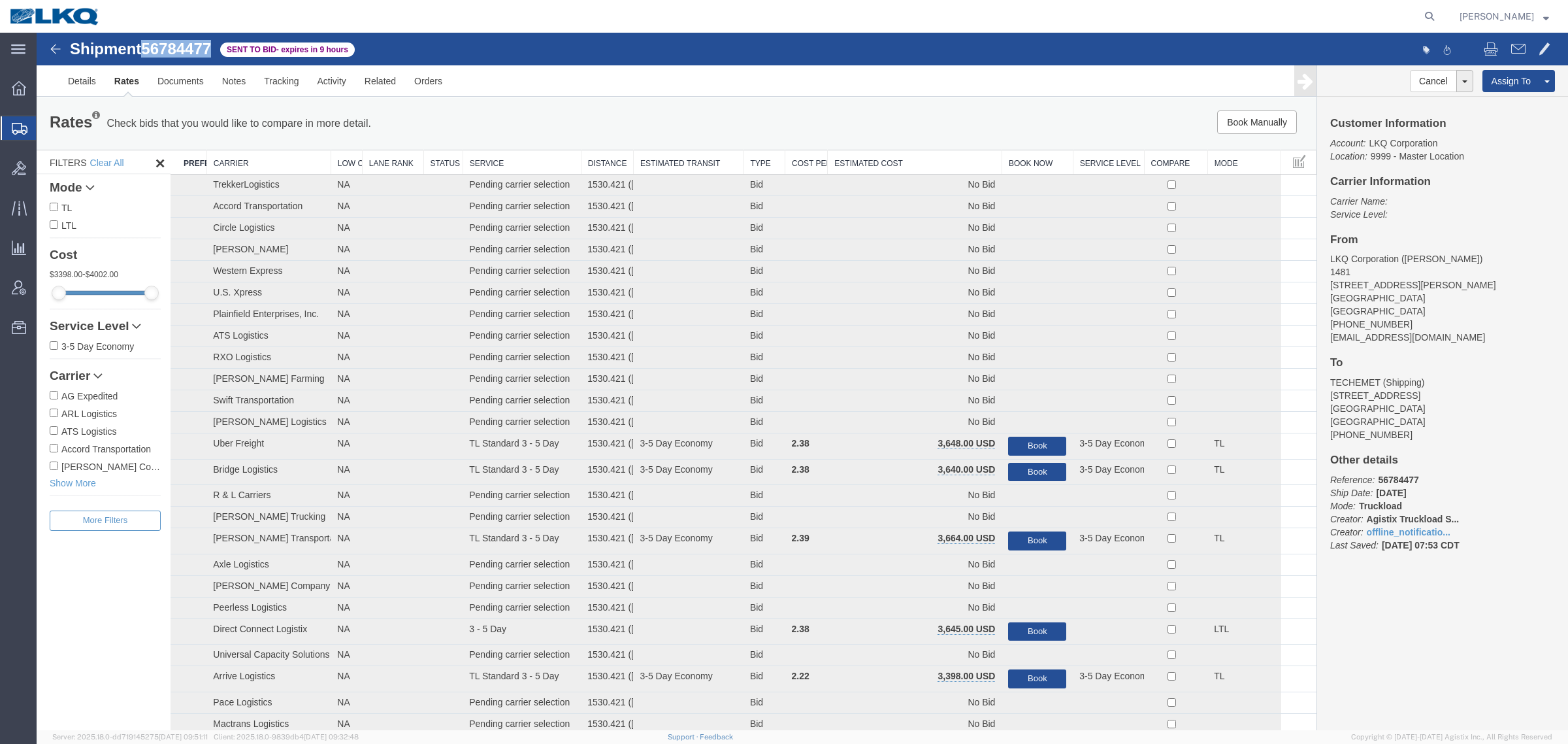
drag, startPoint x: 872, startPoint y: 148, endPoint x: 878, endPoint y: 167, distance: 19.9
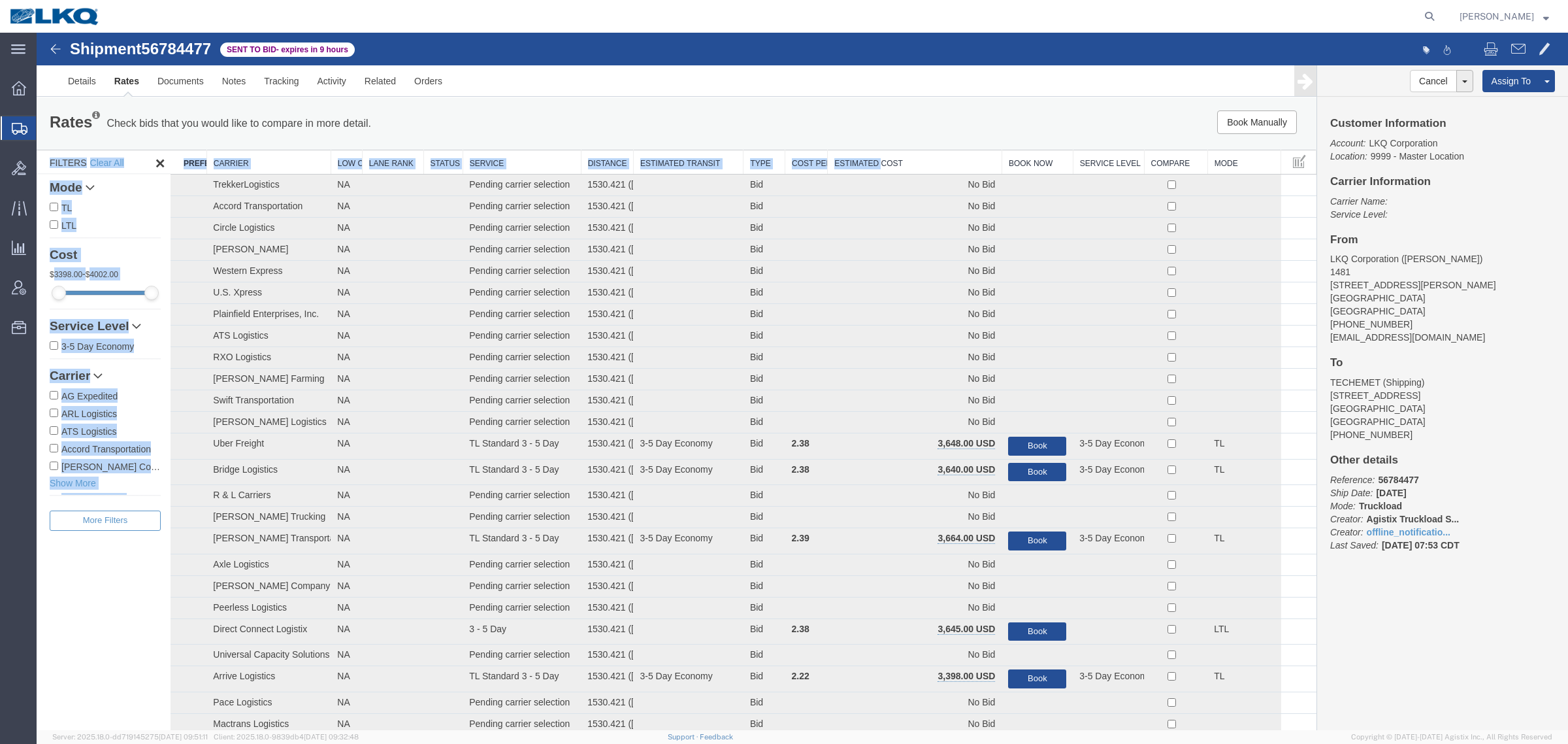
click at [881, 166] on th "Estimated Cost" at bounding box center [915, 163] width 175 height 24
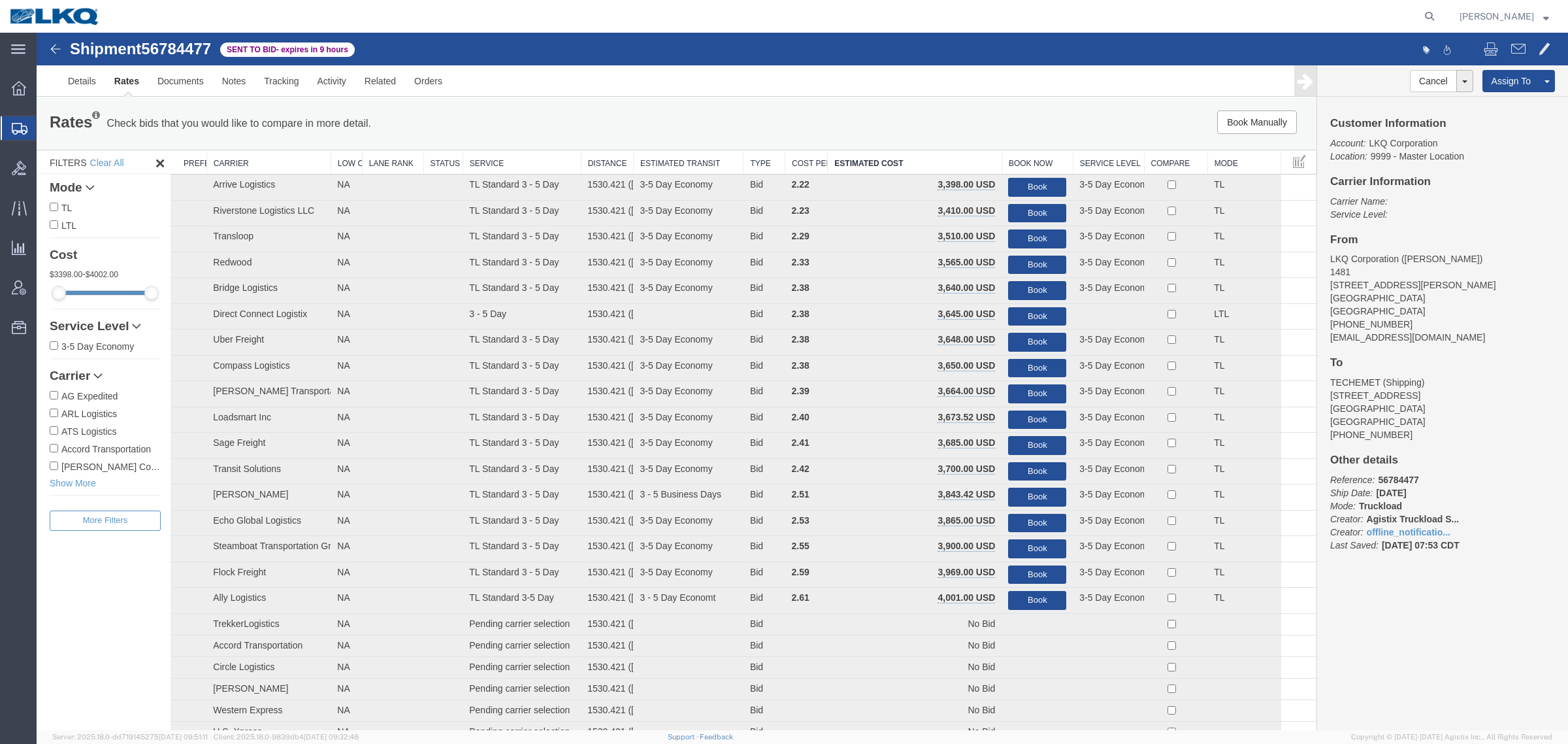
click at [870, 121] on div "Book Manually Pause Continue" at bounding box center [1048, 122] width 531 height 23
click at [219, 76] on link "Notes" at bounding box center [234, 81] width 42 height 32
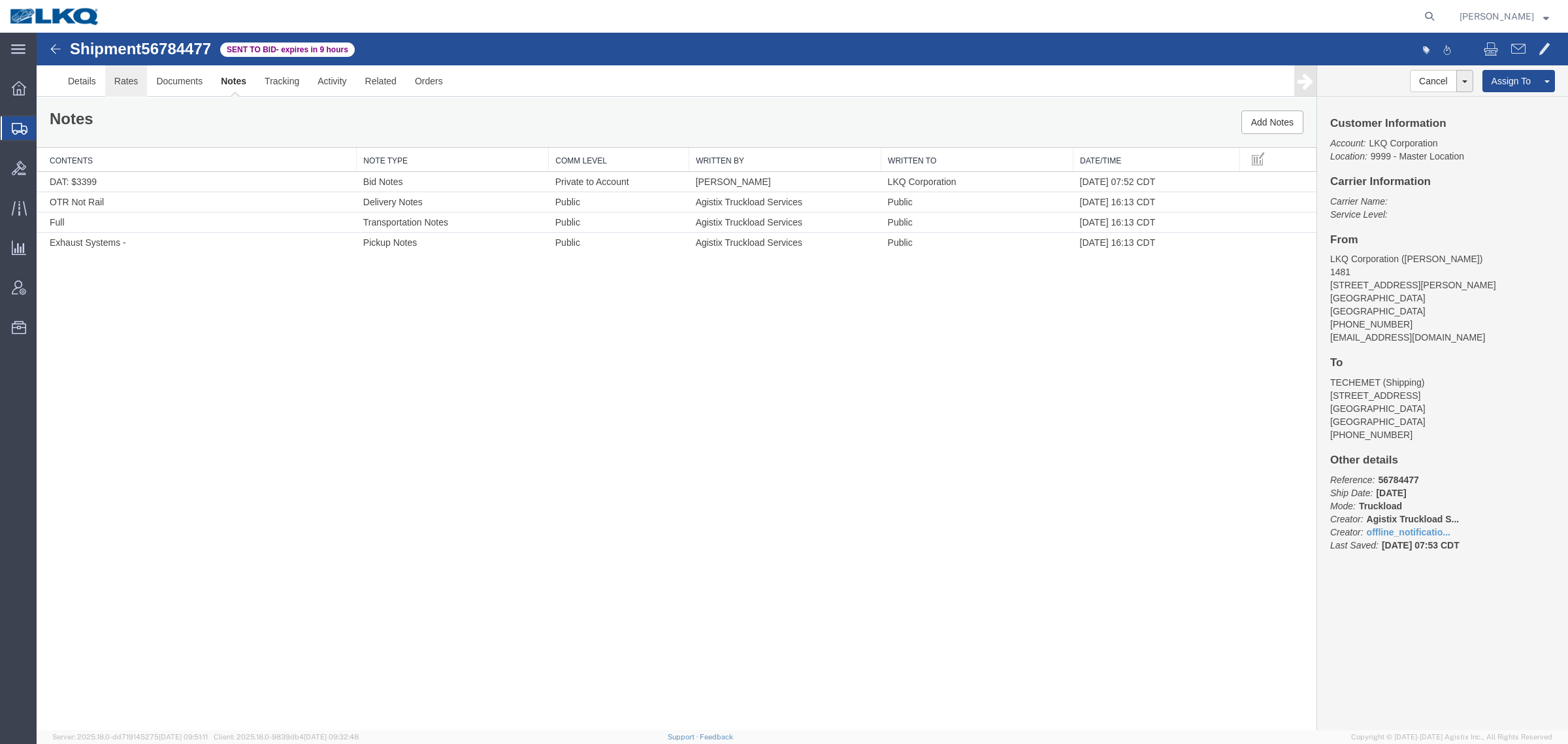
click at [131, 81] on link "Rates" at bounding box center [126, 81] width 42 height 32
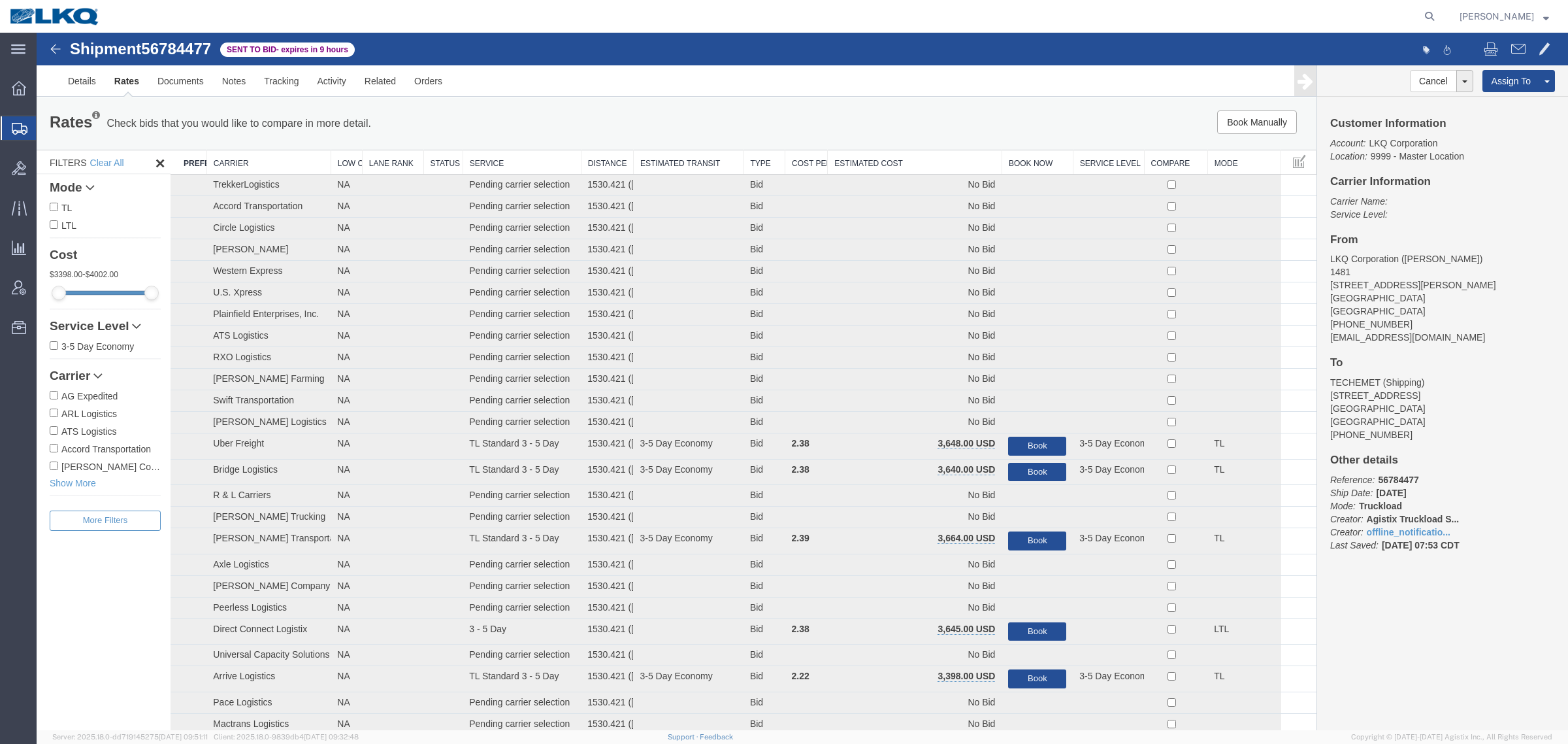
click at [882, 162] on th "Estimated Cost" at bounding box center [915, 163] width 175 height 24
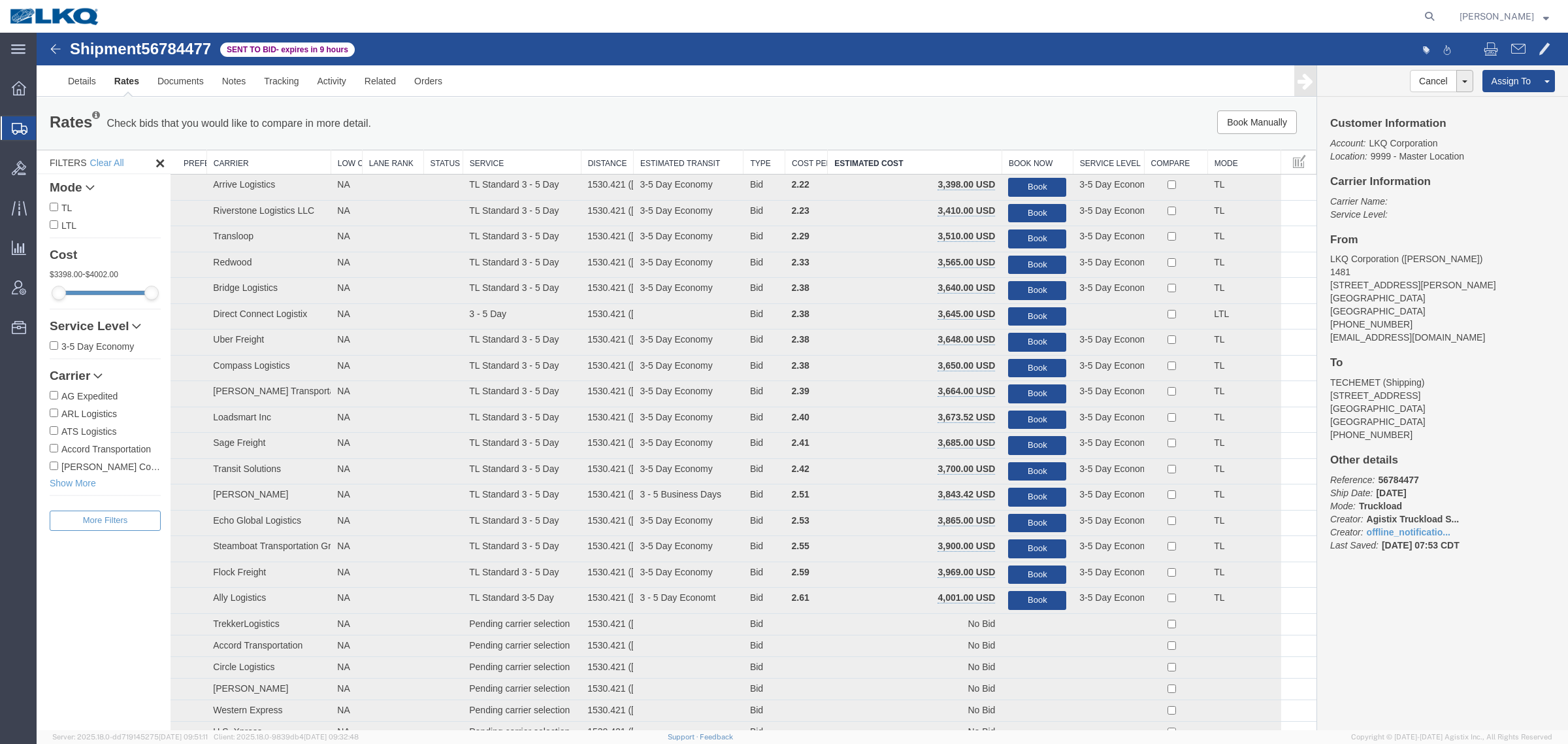
click at [918, 108] on div "Rates Check bids that you would like to compare in more detail. Compare Filter …" at bounding box center [677, 123] width 1280 height 52
click at [850, 82] on ul "Details Rates Documents Notes Tracking Activity Related Orders" at bounding box center [802, 81] width 1487 height 31
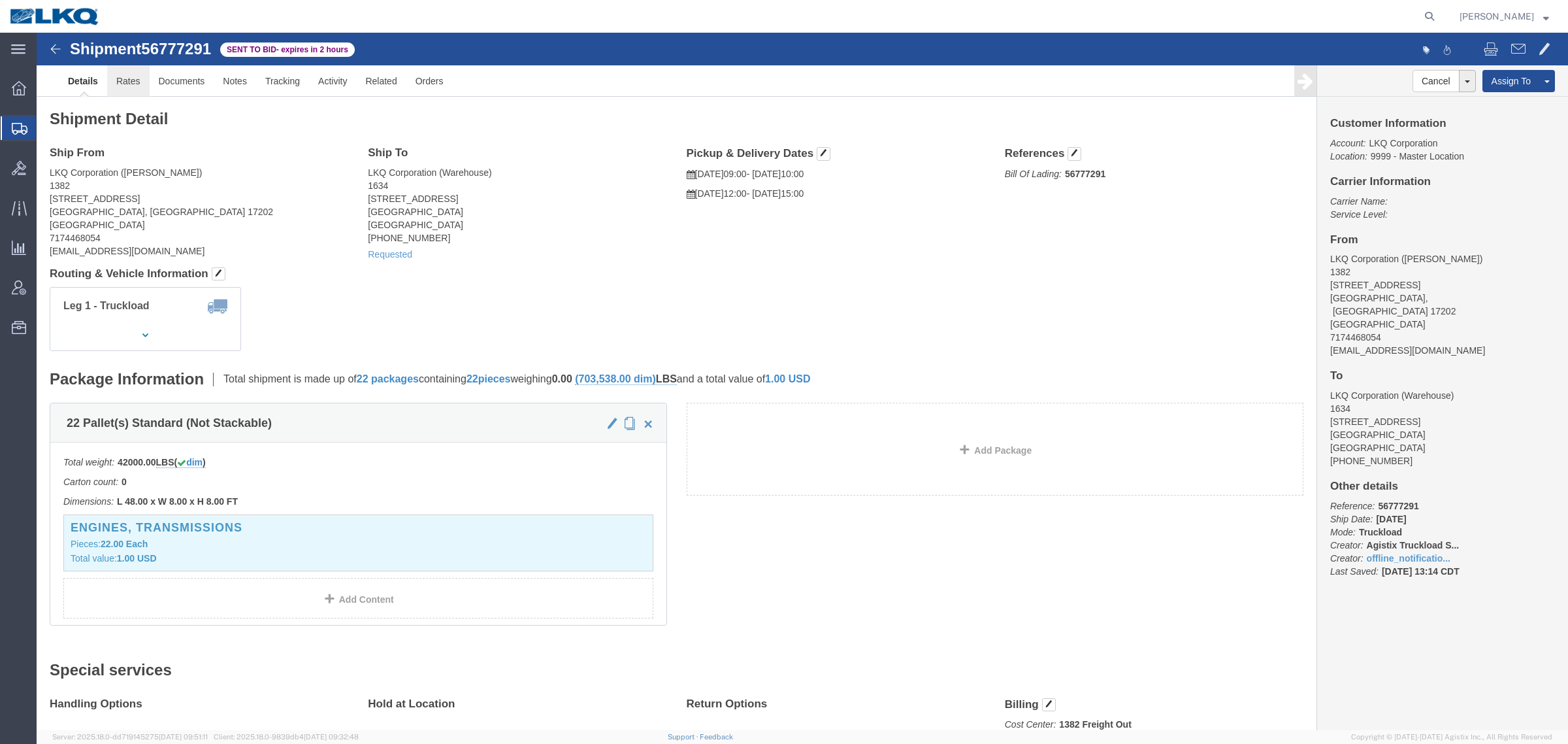
click link "Rates"
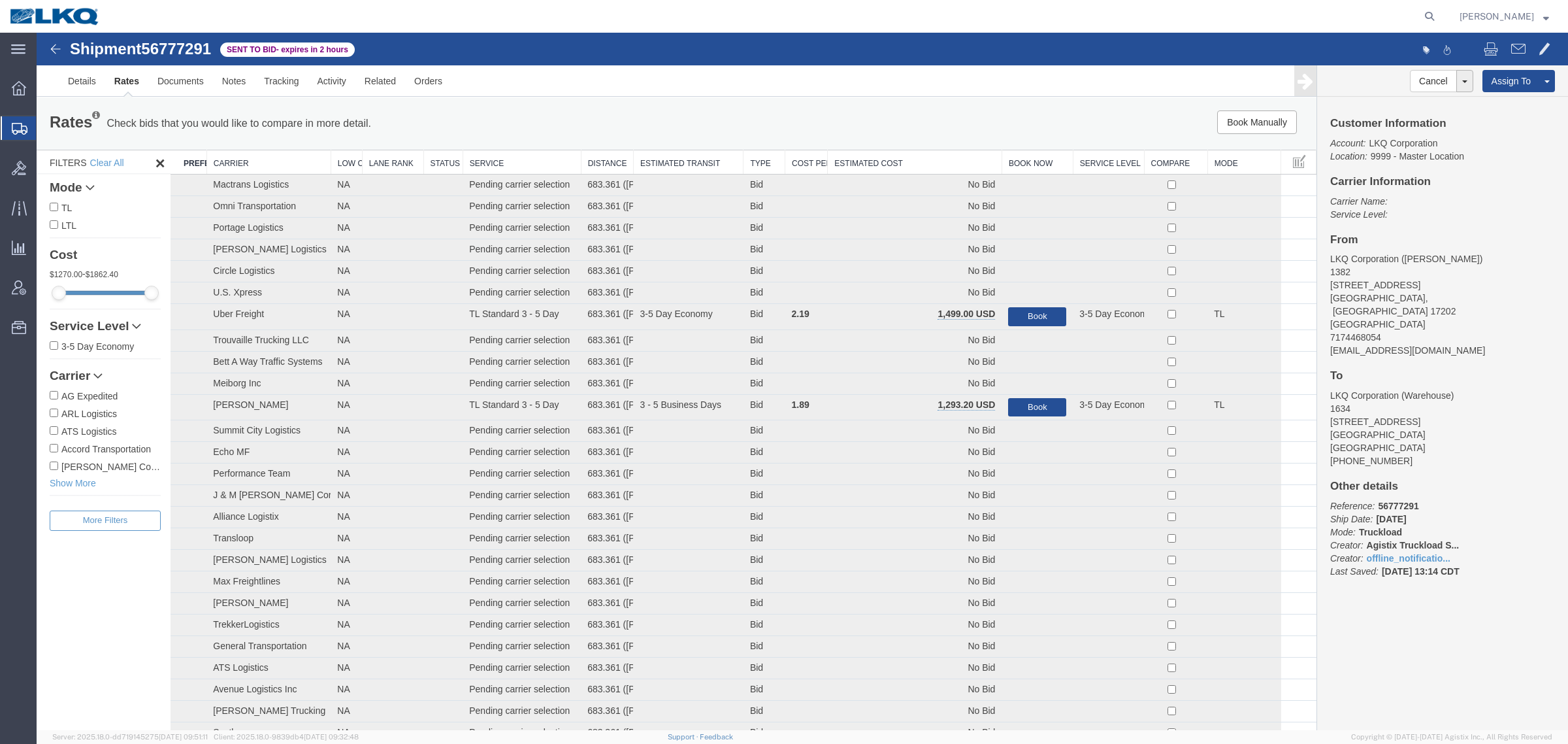
click at [939, 157] on th "Estimated Cost" at bounding box center [915, 163] width 175 height 24
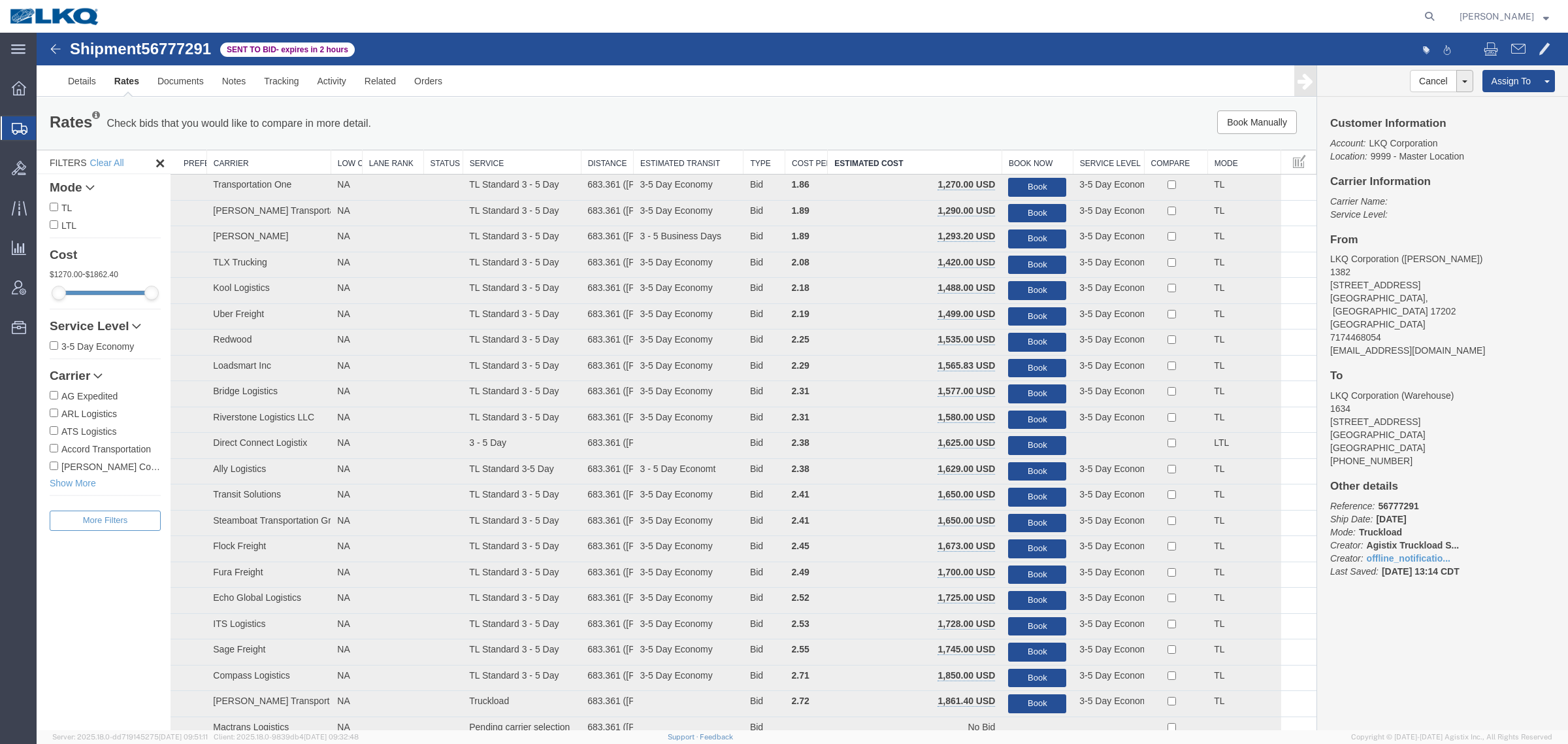
click at [171, 47] on span "56777291" at bounding box center [175, 48] width 70 height 17
copy span "56777291"
click at [224, 85] on link "Notes" at bounding box center [234, 81] width 42 height 32
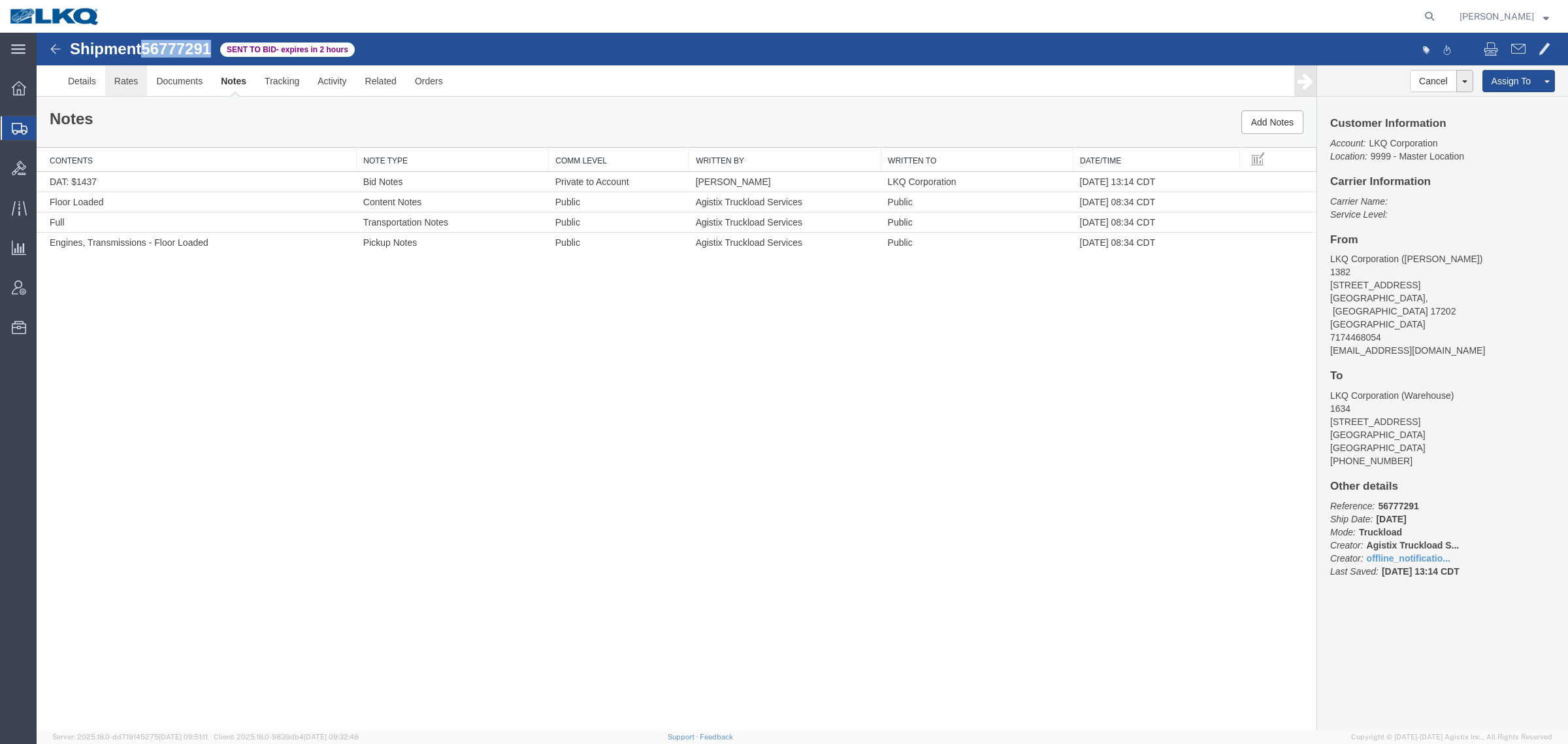
click at [121, 83] on link "Rates" at bounding box center [126, 81] width 42 height 32
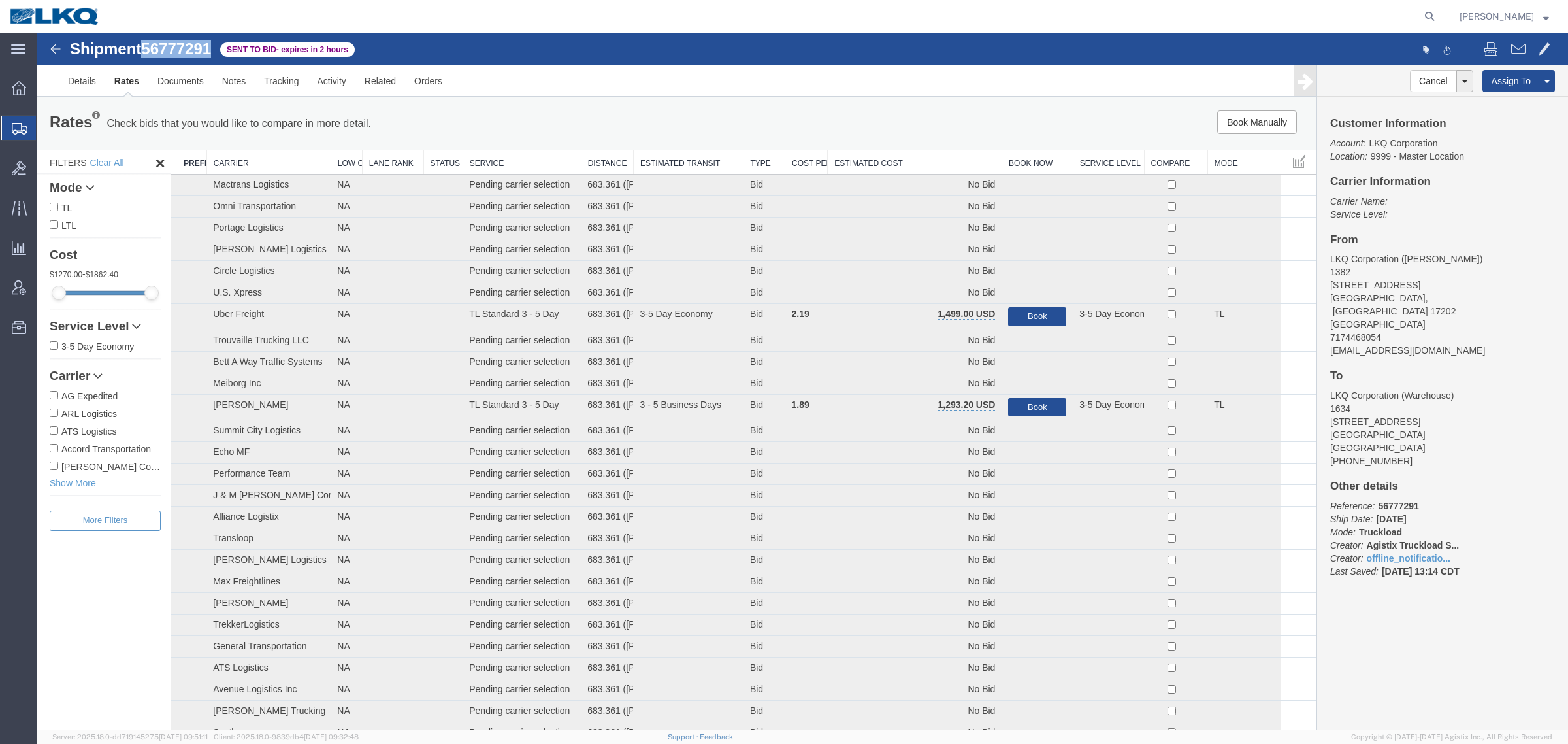
click at [912, 163] on th "Estimated Cost" at bounding box center [915, 163] width 175 height 24
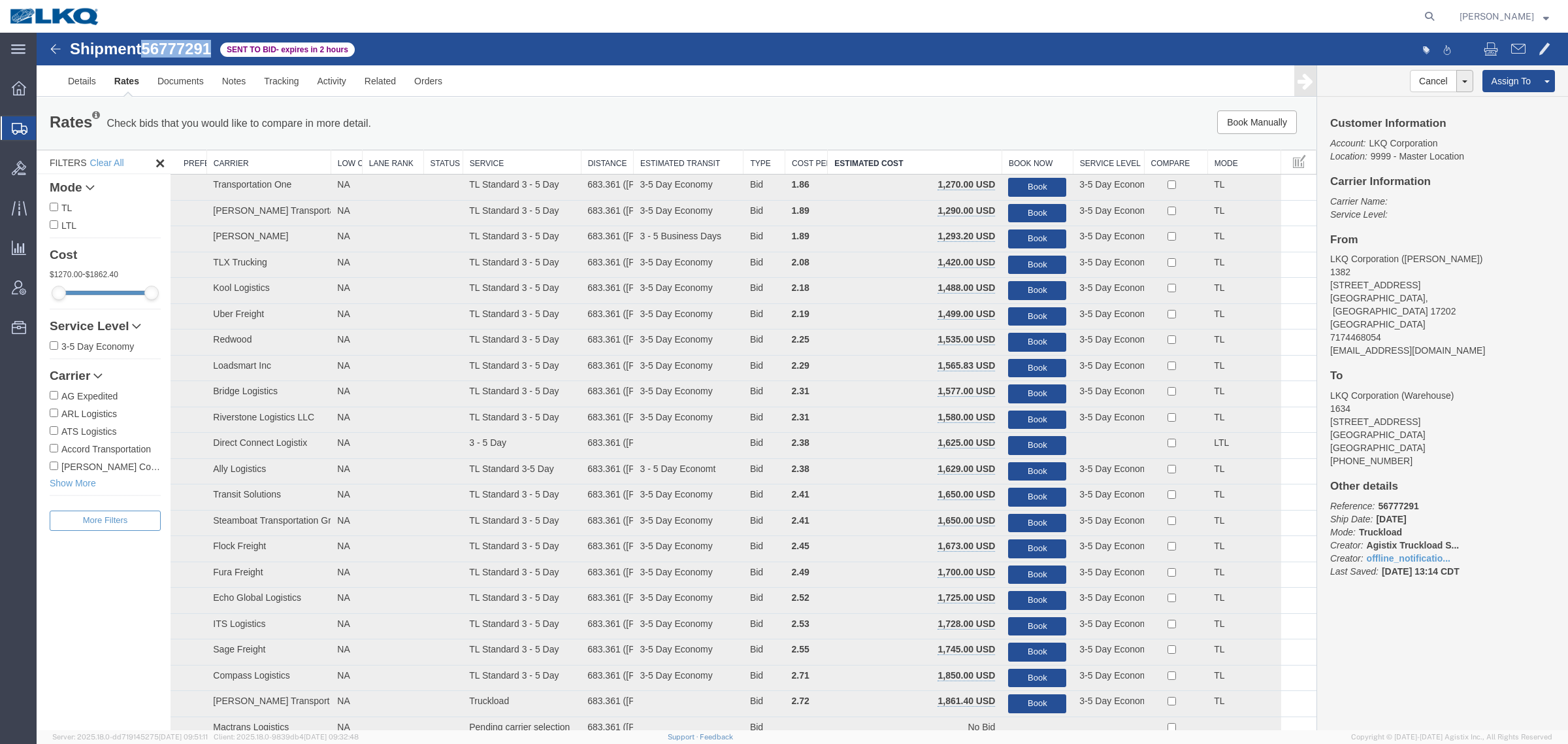
click at [665, 96] on div "Details Rates Documents Notes Tracking Activity Related Orders Cancel Withdraw …" at bounding box center [802, 81] width 1532 height 32
click at [542, 102] on div "Rates Check bids that you would like to compare in more detail. Compare Filter …" at bounding box center [677, 123] width 1280 height 52
drag, startPoint x: 720, startPoint y: 119, endPoint x: 688, endPoint y: 138, distance: 37.2
click at [720, 119] on div "Rates Check bids that you would like to compare in more detail. Compare Filter" at bounding box center [411, 123] width 743 height 26
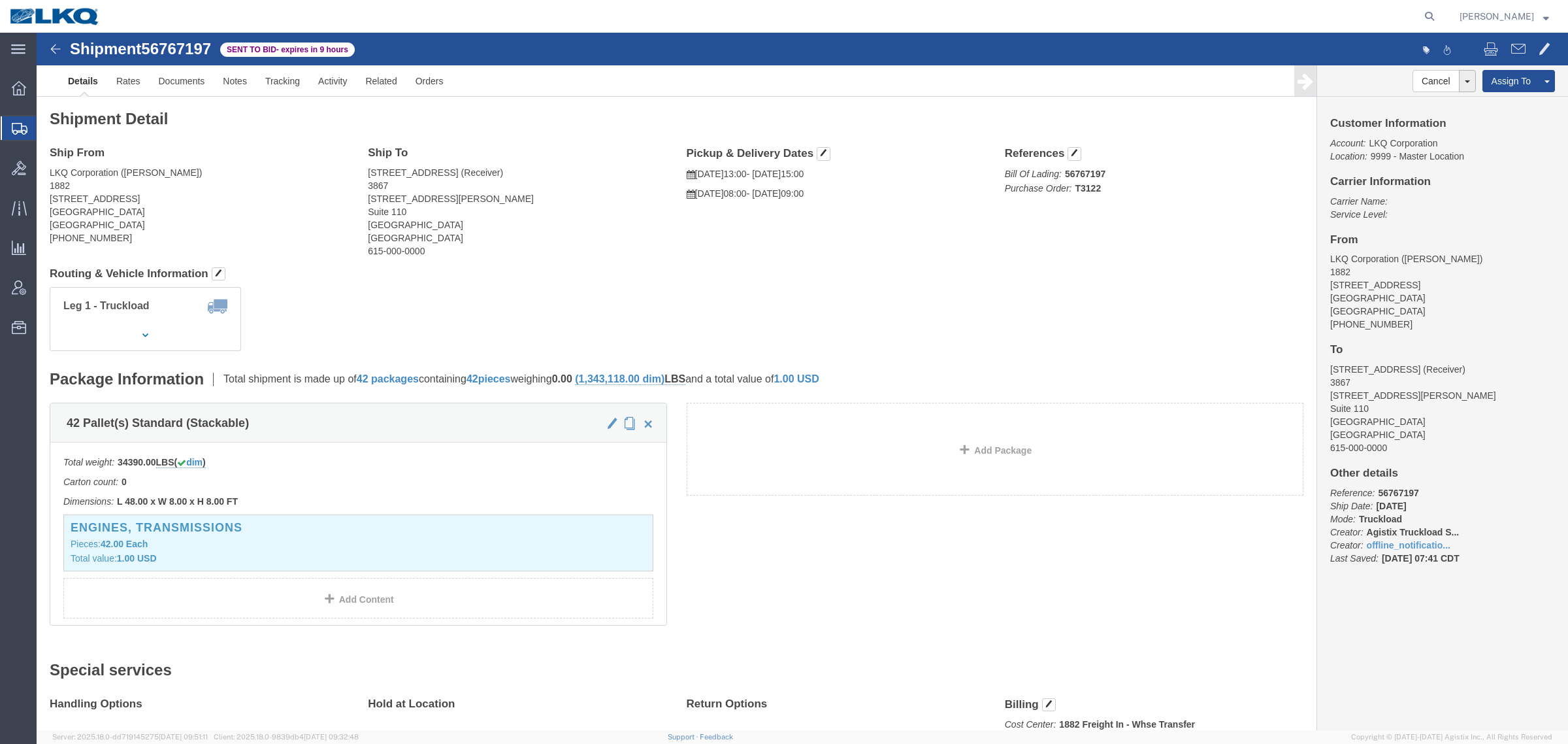
click span "56767197"
copy span "56767197"
click link "Rates"
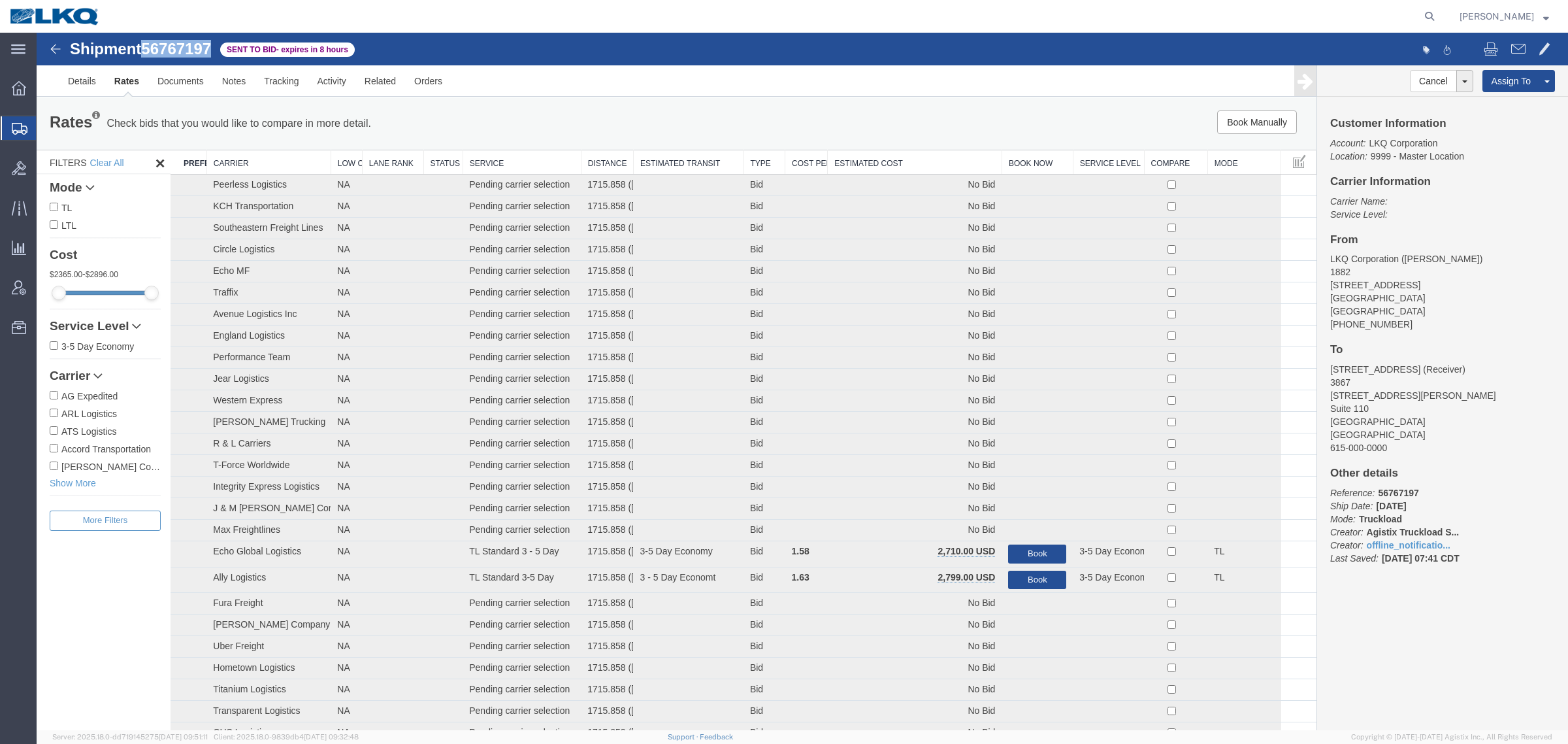
drag, startPoint x: 909, startPoint y: 157, endPoint x: 912, endPoint y: 146, distance: 11.4
click at [909, 157] on th "Estimated Cost" at bounding box center [915, 163] width 175 height 24
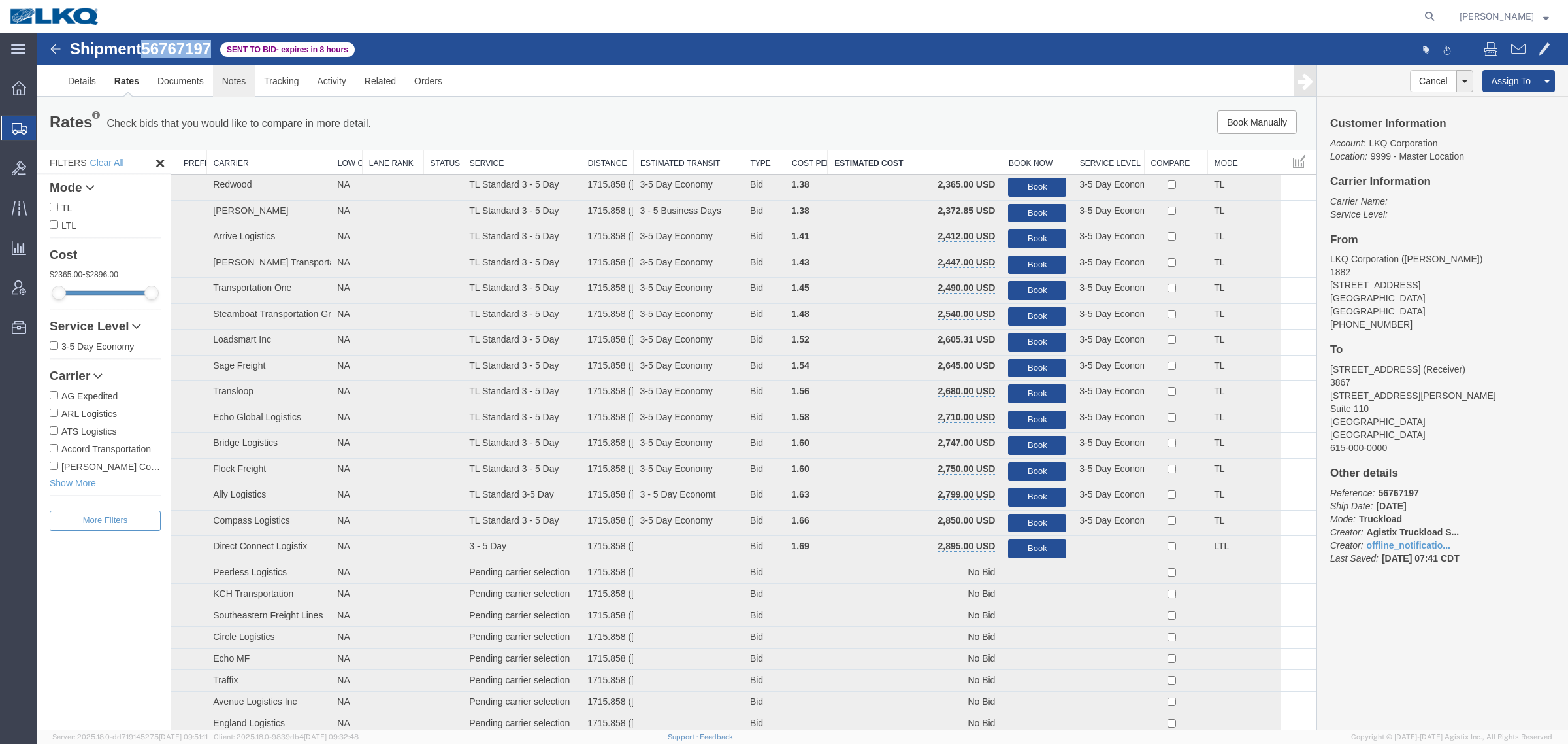
click at [227, 77] on link "Notes" at bounding box center [234, 81] width 42 height 32
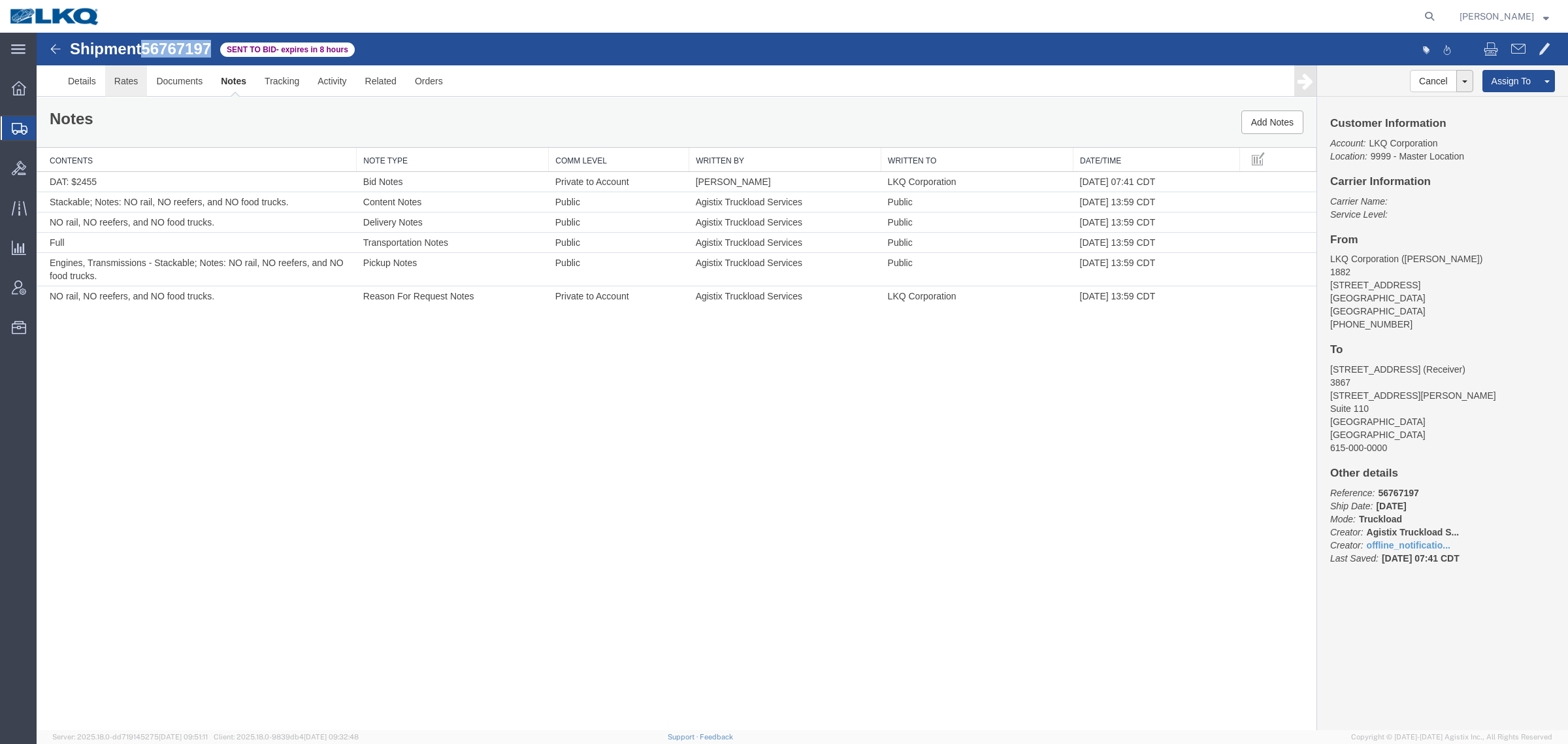
click at [124, 83] on link "Rates" at bounding box center [126, 81] width 42 height 32
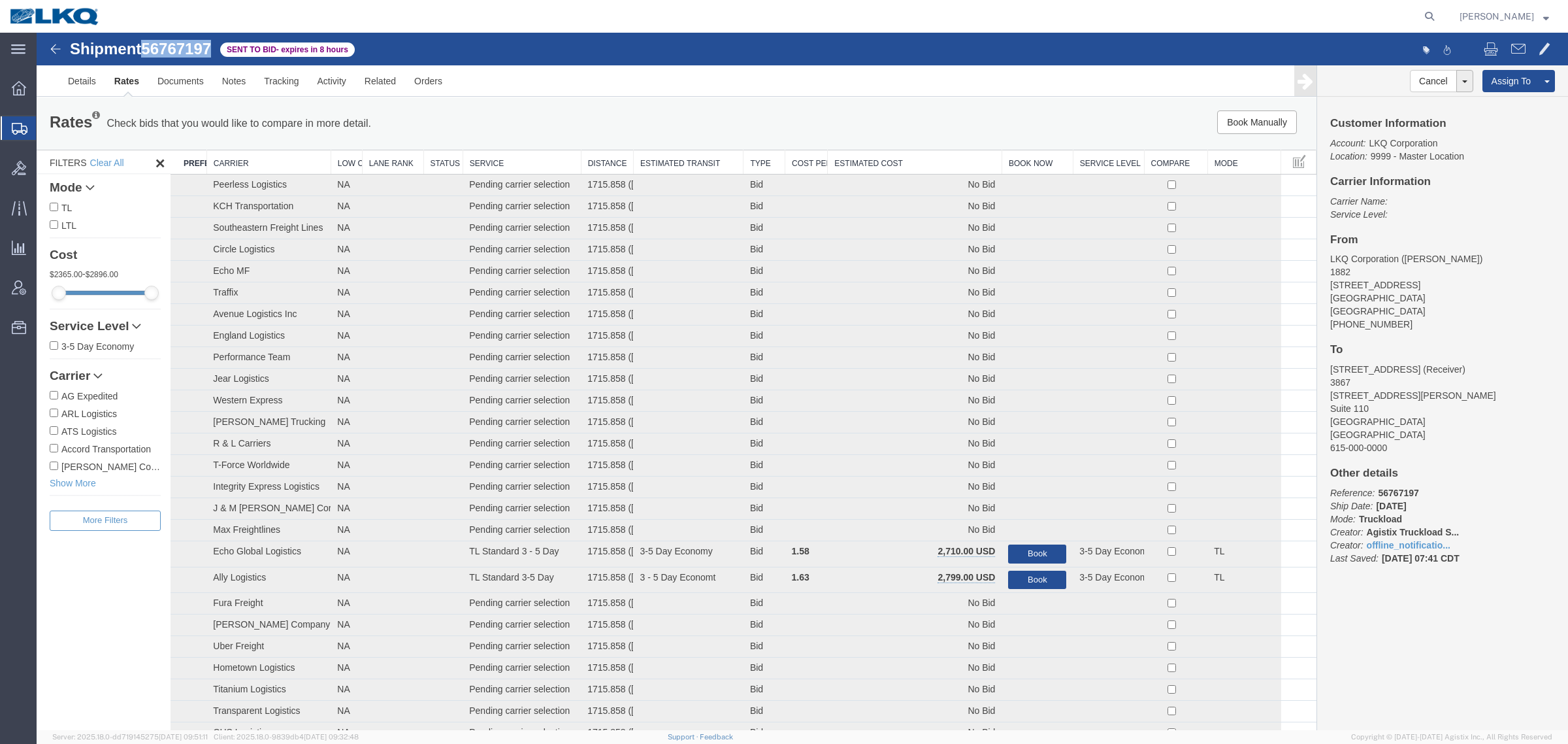
click at [935, 161] on th "Estimated Cost" at bounding box center [915, 163] width 175 height 24
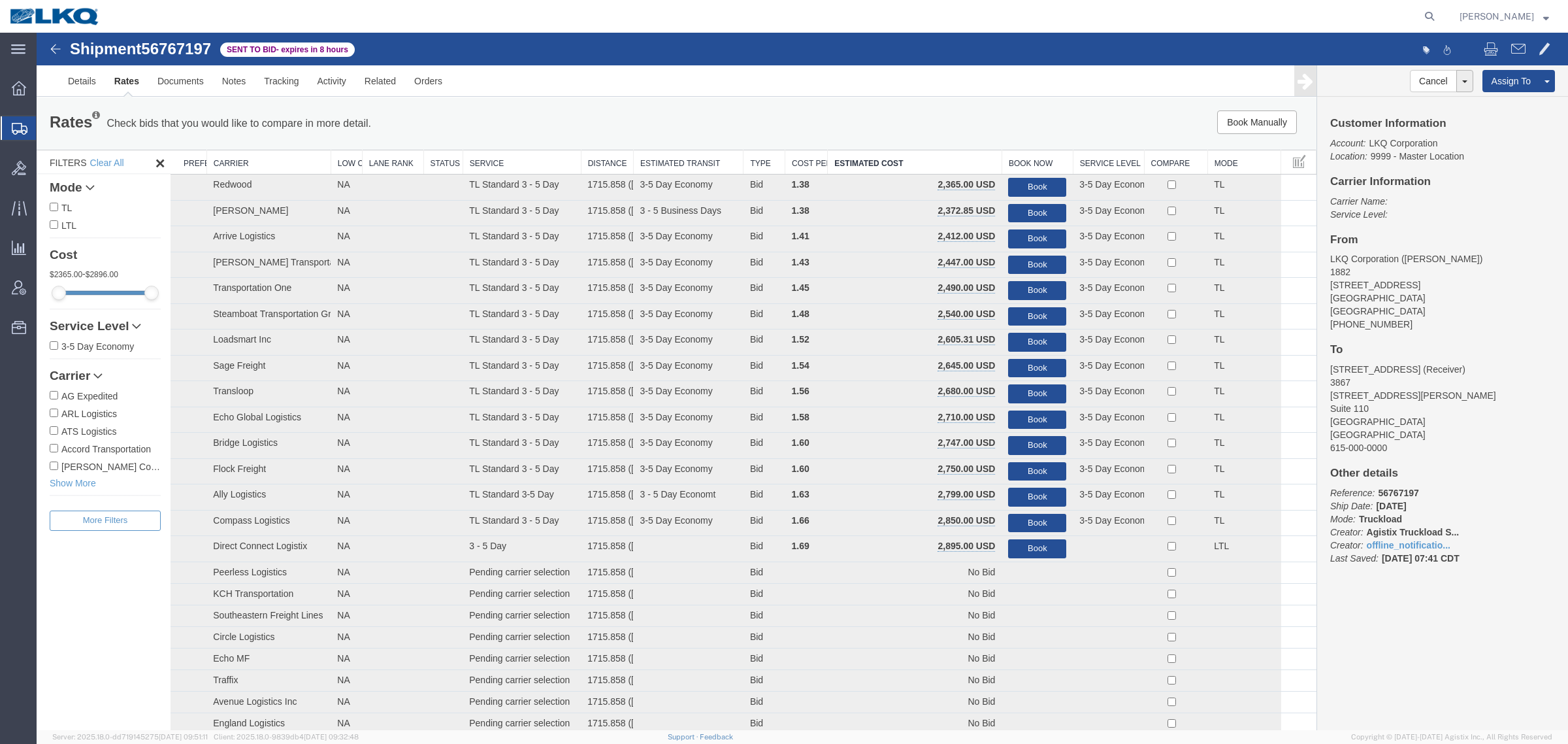
click at [853, 131] on div "Book Manually Pause Continue" at bounding box center [1048, 122] width 531 height 23
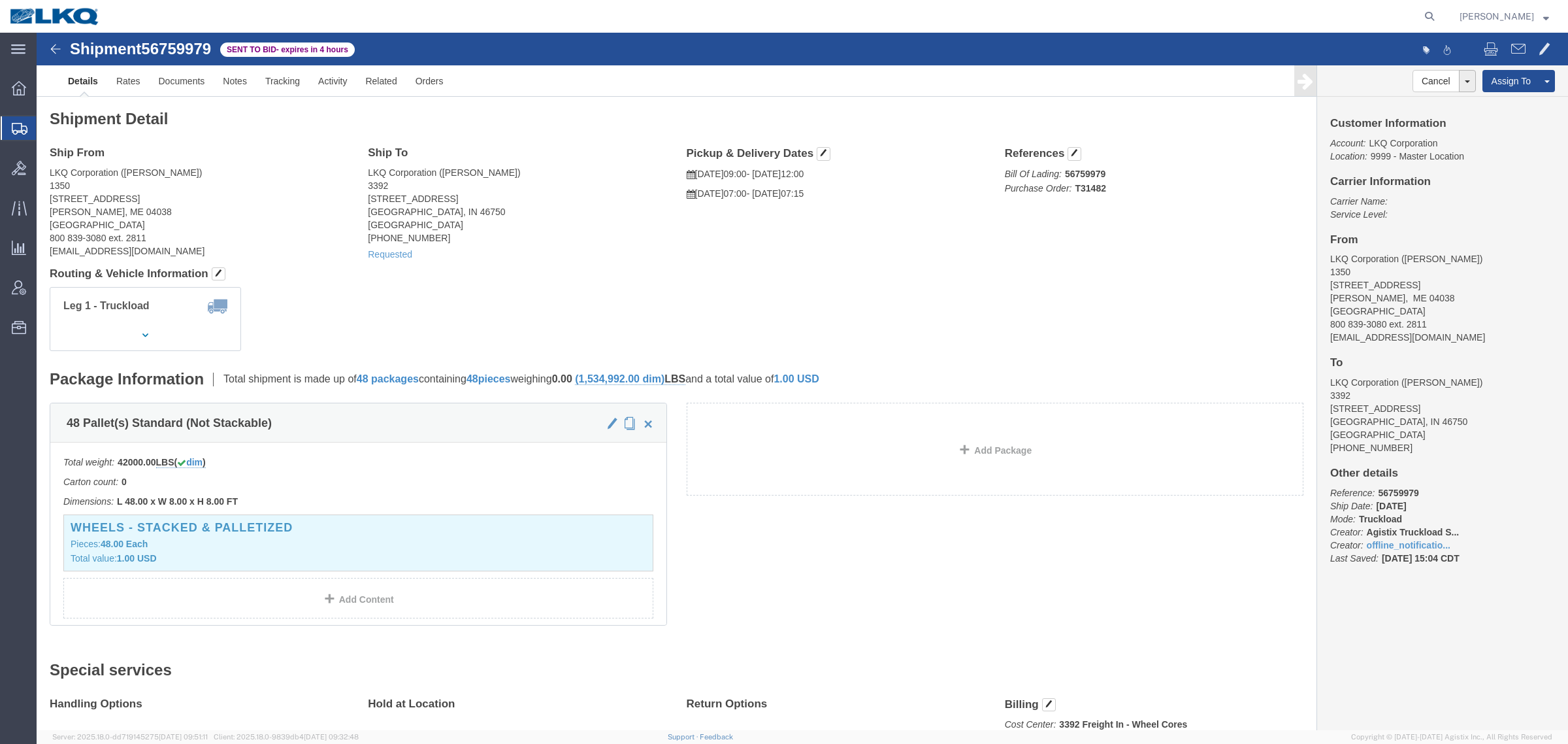
click span "56759979"
copy span "56759979"
click link "Rates"
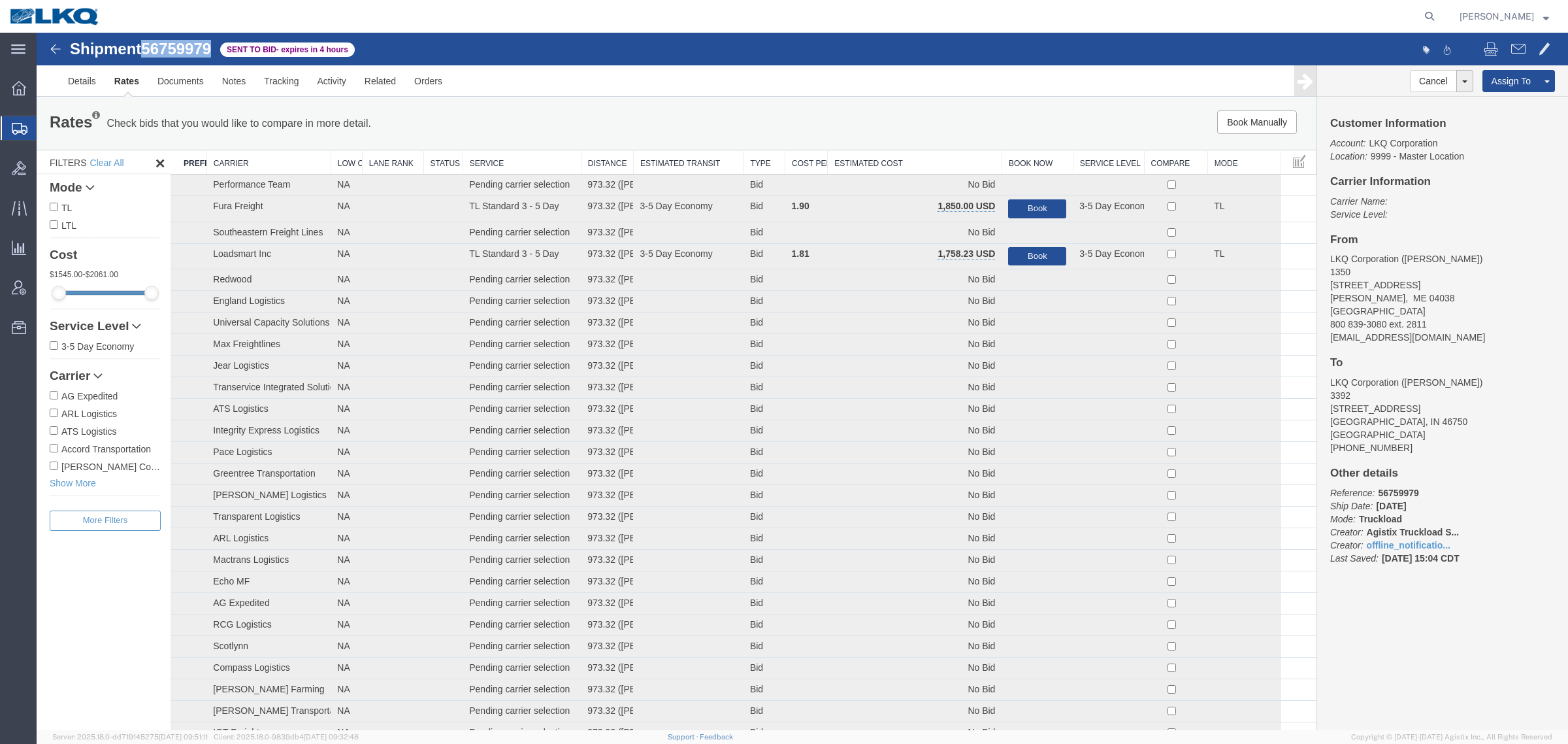
drag, startPoint x: 898, startPoint y: 145, endPoint x: 886, endPoint y: 154, distance: 15.0
click at [897, 145] on div "Rates Check bids that you would like to compare in more detail. Compare Filter …" at bounding box center [677, 123] width 1280 height 52
click at [886, 154] on th "Estimated Cost" at bounding box center [915, 163] width 175 height 24
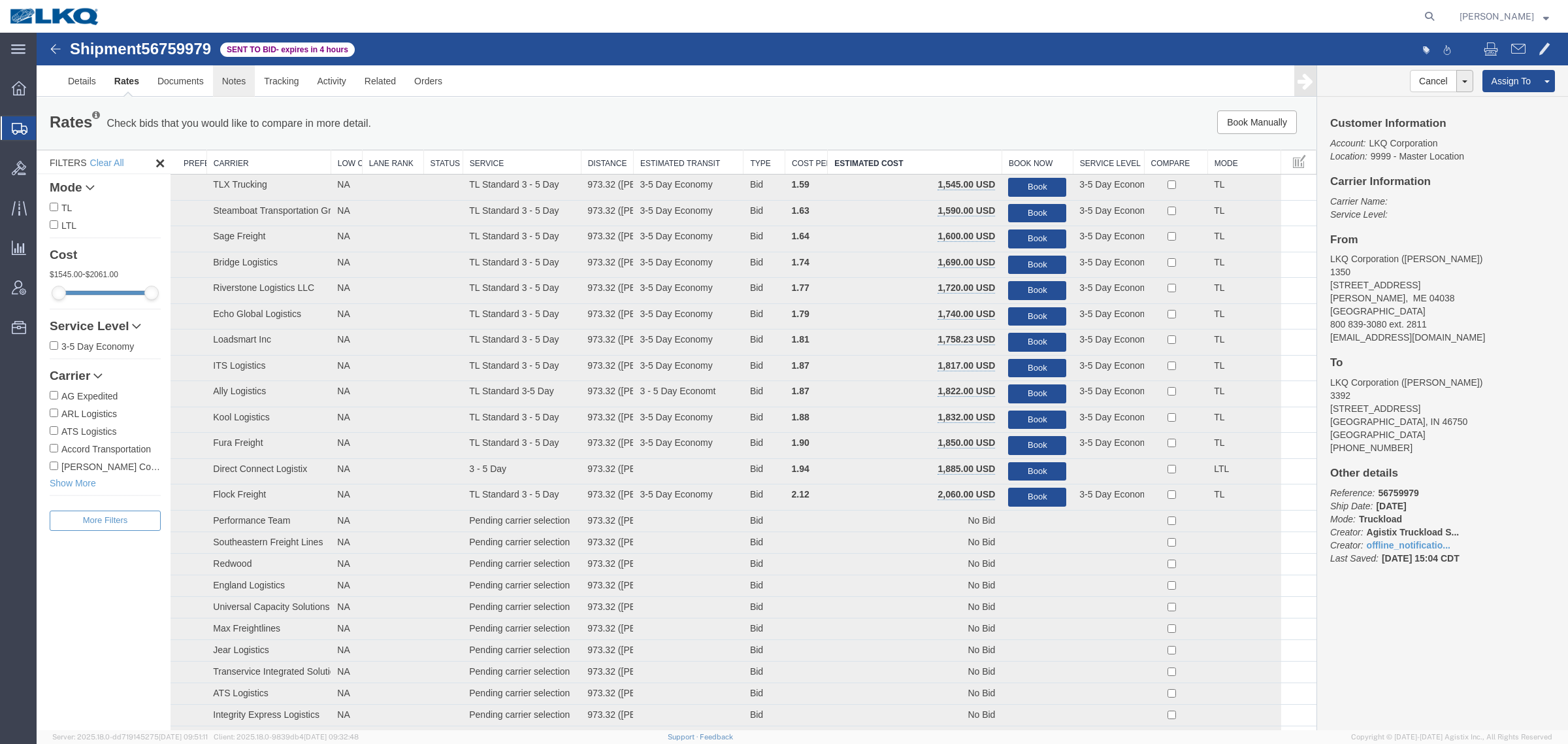
click at [232, 77] on link "Notes" at bounding box center [234, 81] width 42 height 32
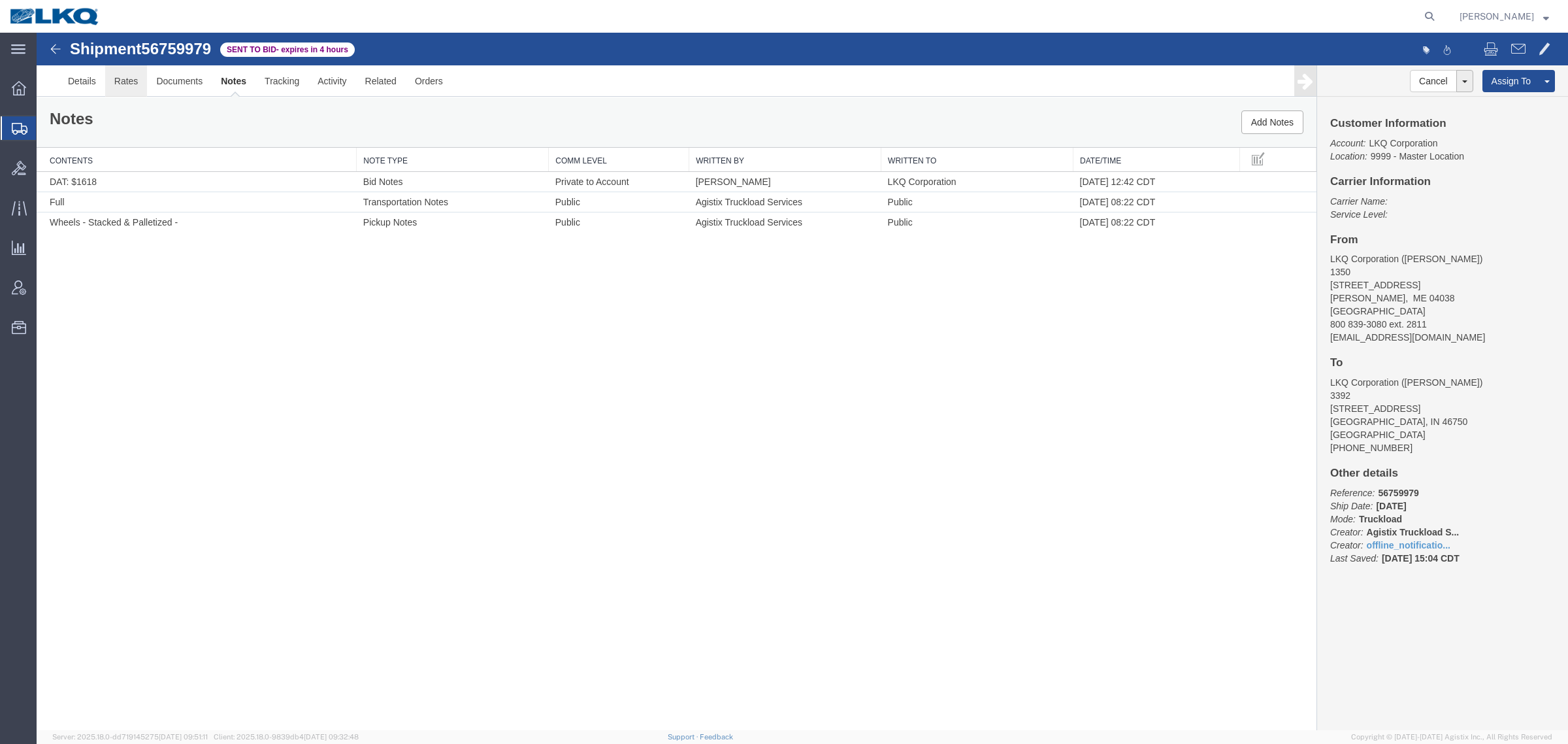
click at [124, 85] on link "Rates" at bounding box center [126, 81] width 42 height 32
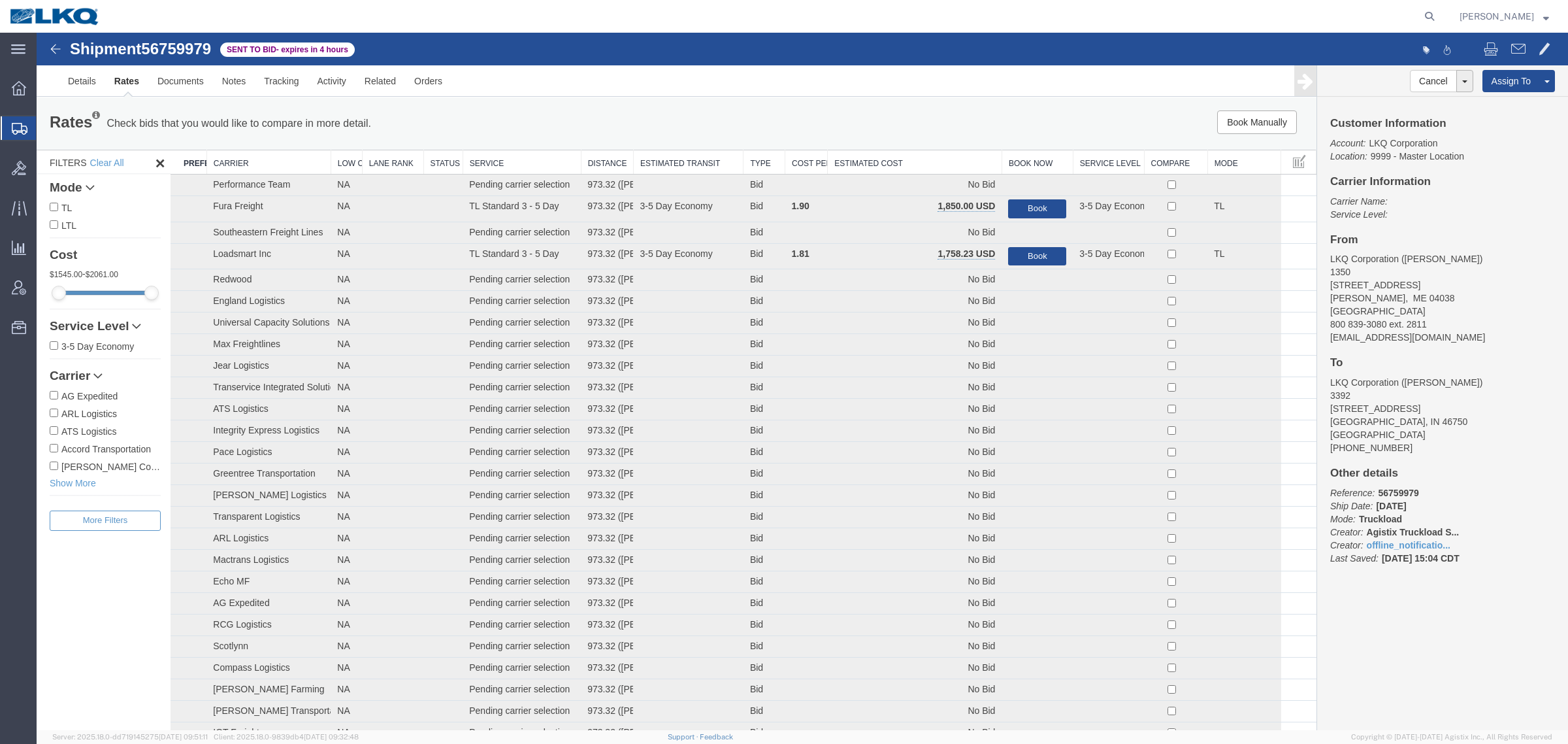
click at [899, 162] on th "Estimated Cost" at bounding box center [915, 163] width 175 height 24
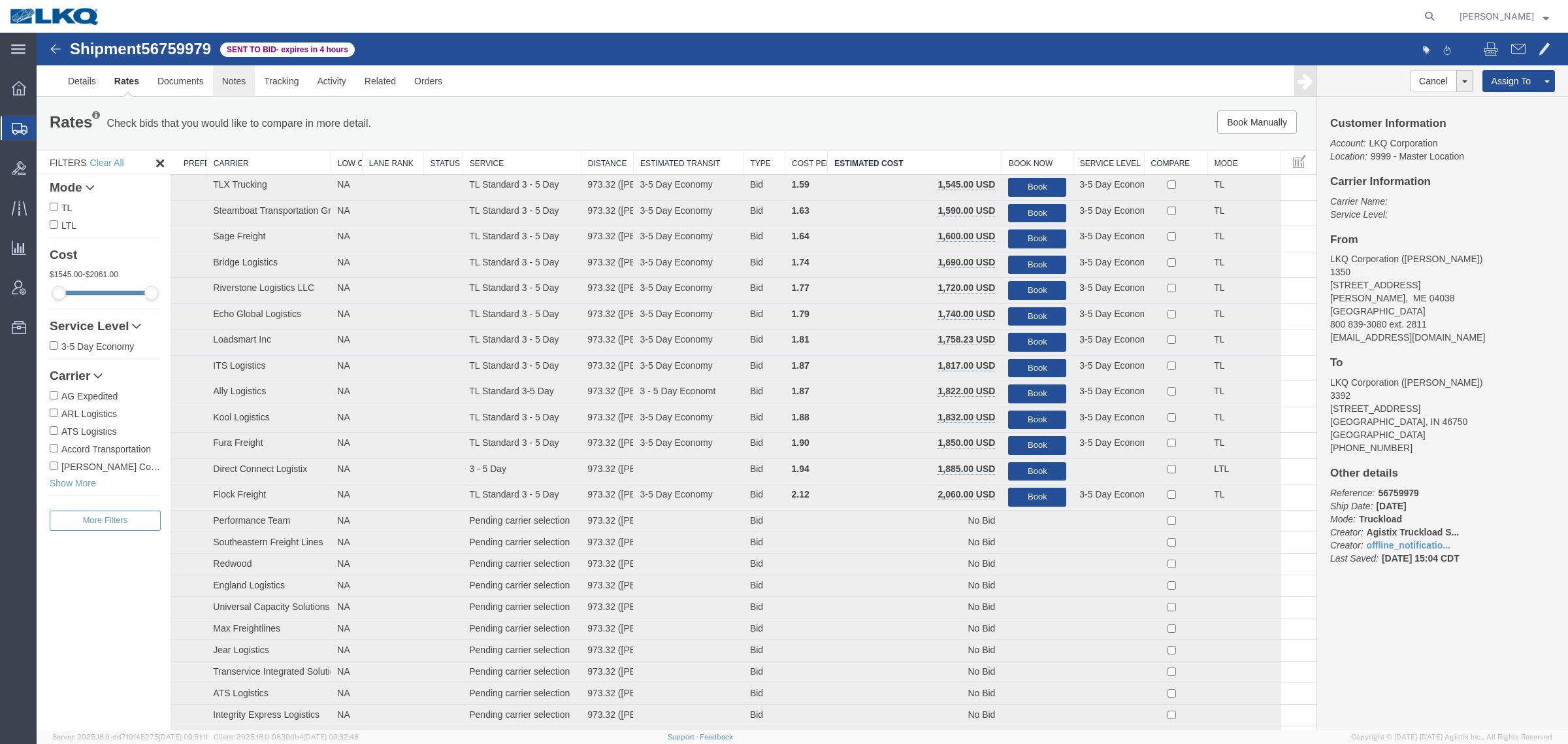
click at [224, 85] on link "Notes" at bounding box center [234, 81] width 42 height 32
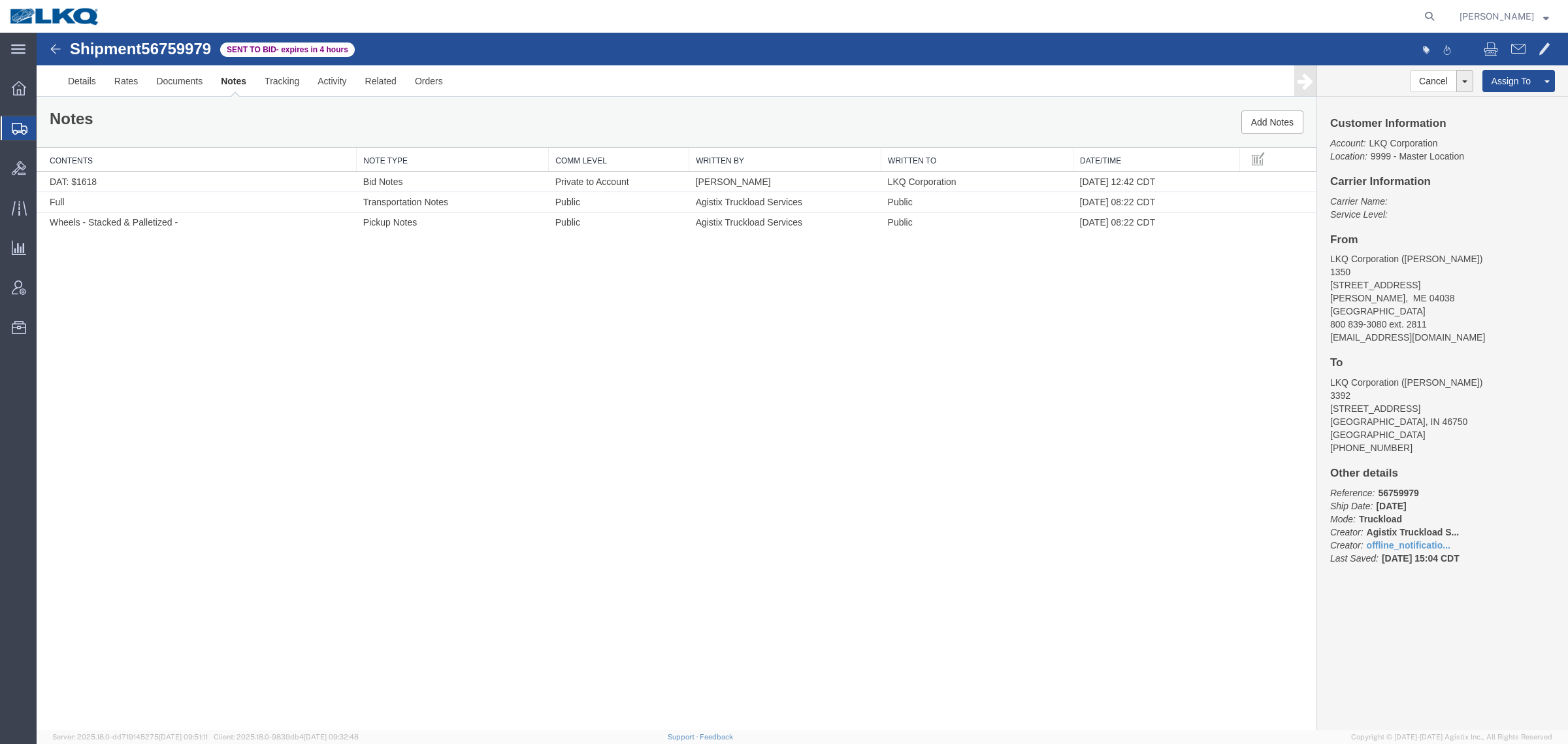
drag, startPoint x: 481, startPoint y: 451, endPoint x: 470, endPoint y: 441, distance: 14.9
click at [480, 451] on div "Shipment 56759979 3 of 3 Sent to Bid - expires in 4 hours Details Rates Documen…" at bounding box center [802, 381] width 1532 height 697
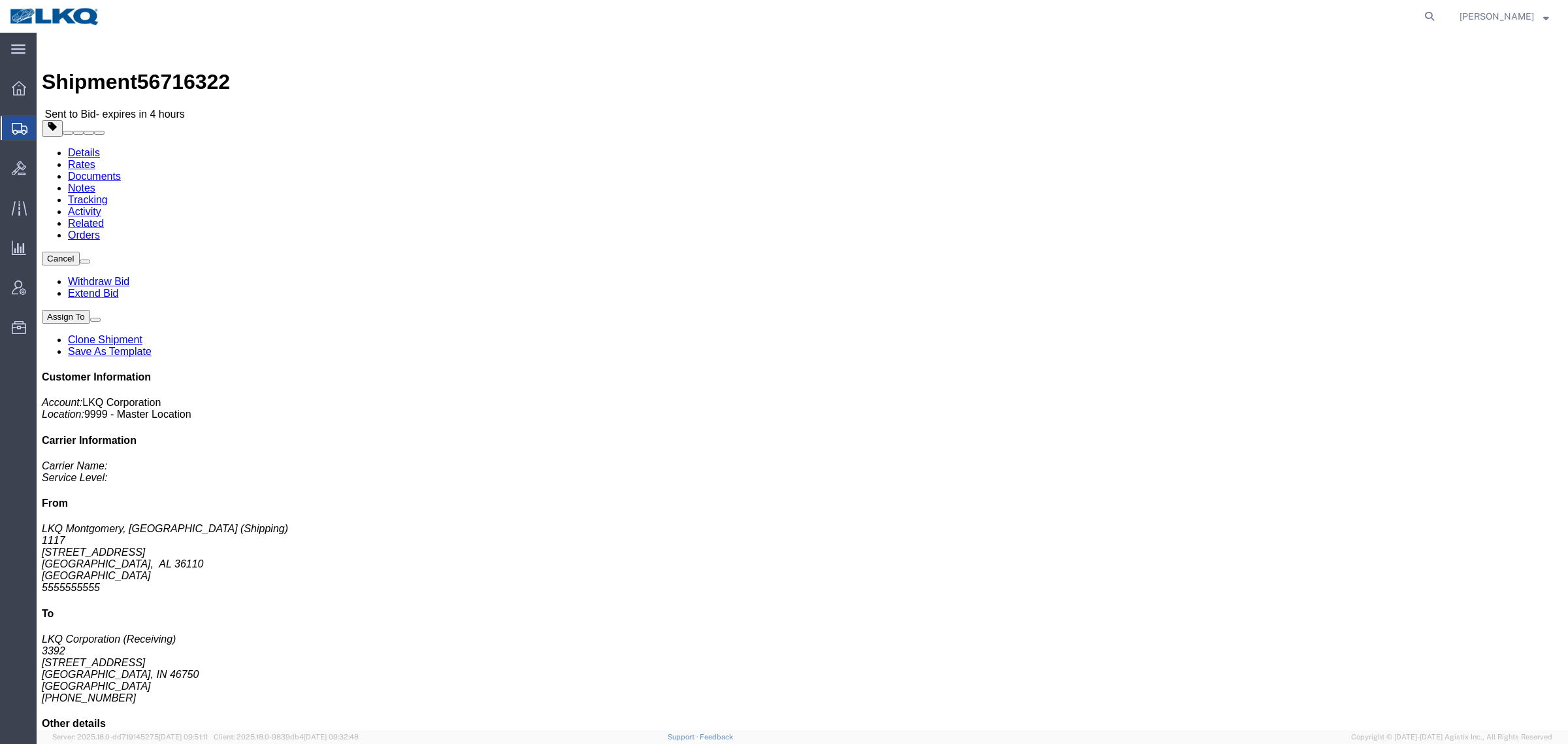
click span "56716322"
copy span "56716322"
click link "Rates"
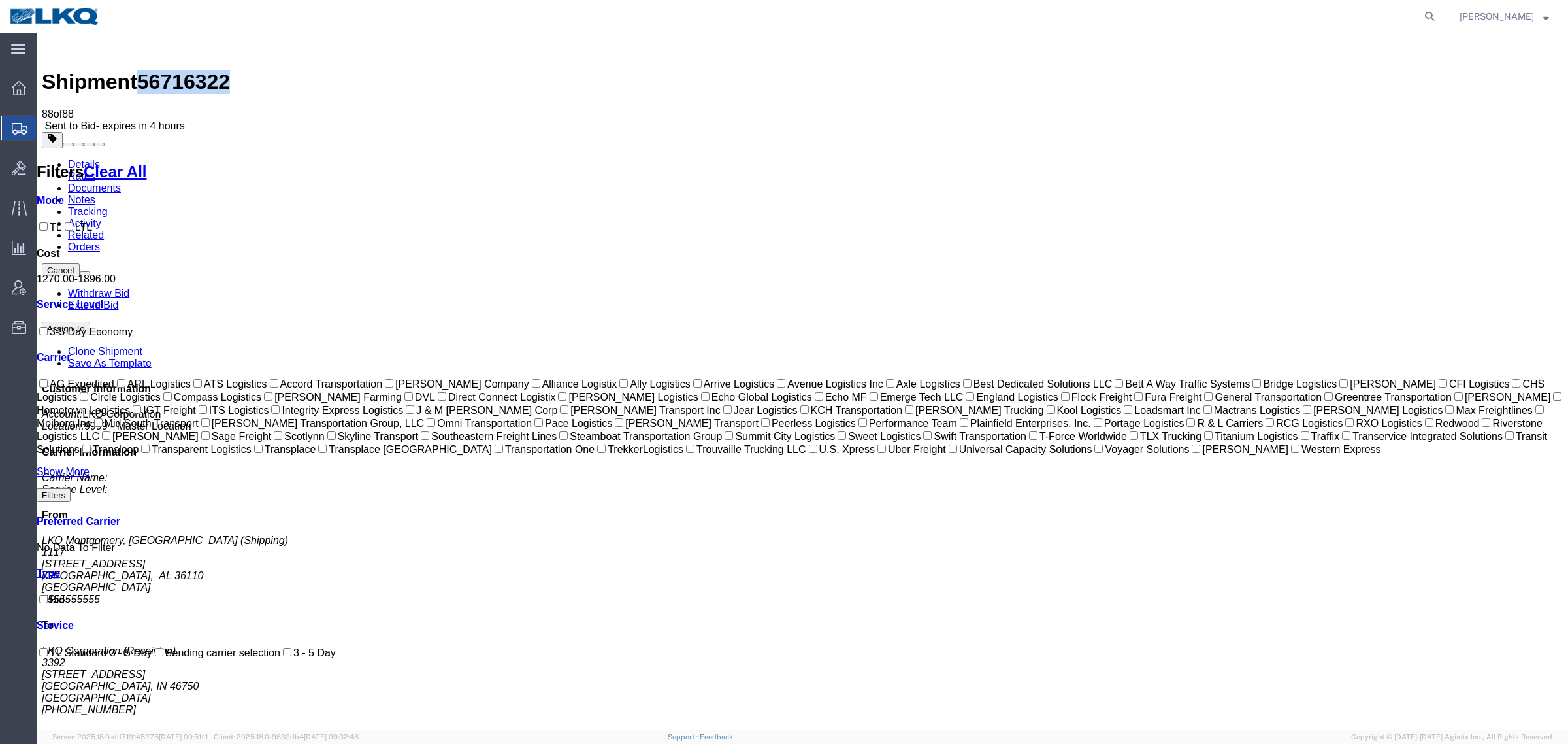
click at [1390, 645] on address "LKQ Corporation (Receiving) [STREET_ADDRESS][PERSON_NAME] [PHONE_NUMBER]" at bounding box center [802, 681] width 1521 height 71
copy address "46750"
click at [1405, 535] on address "LKQ Montgomery, [GEOGRAPHIC_DATA] (Shipping) [STREET_ADDRESS]" at bounding box center [802, 570] width 1521 height 71
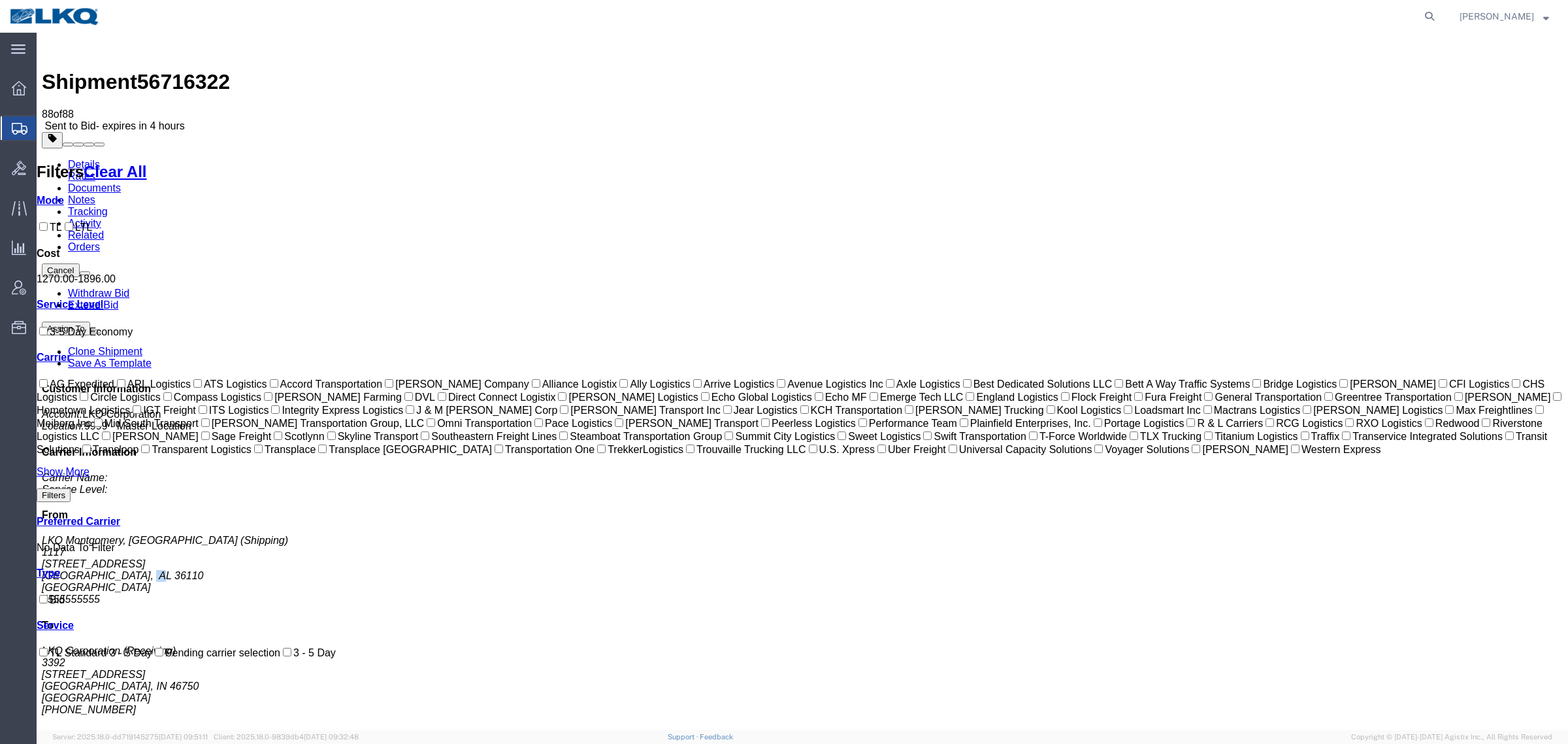
click at [1405, 535] on address "LKQ Montgomery, [GEOGRAPHIC_DATA] (Shipping) [STREET_ADDRESS]" at bounding box center [802, 570] width 1521 height 71
copy address "36110"
click at [1393, 645] on address "LKQ Corporation (Receiving) [STREET_ADDRESS][PERSON_NAME] [PHONE_NUMBER]" at bounding box center [802, 681] width 1521 height 71
copy address "46750"
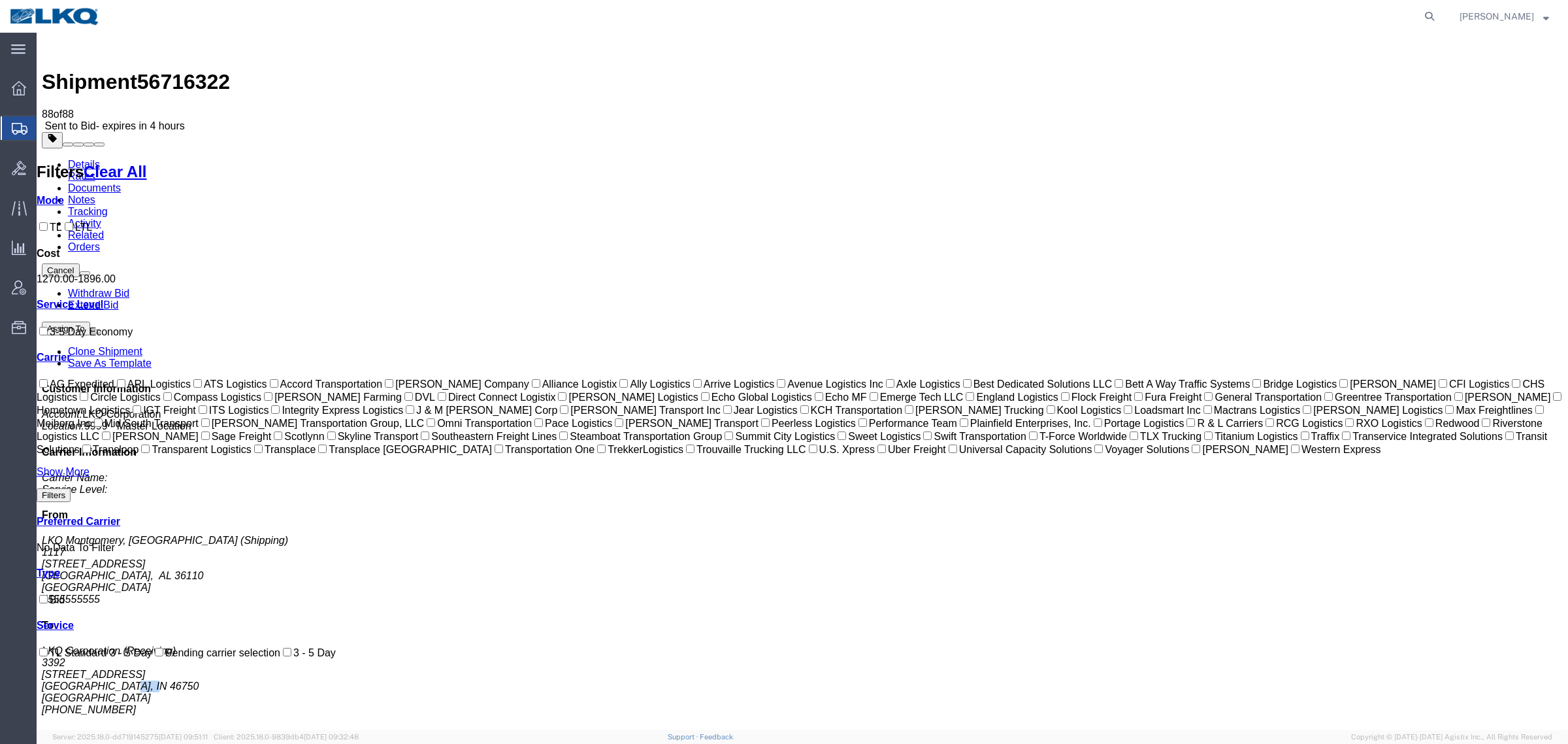
drag, startPoint x: 1018, startPoint y: 236, endPoint x: 997, endPoint y: 236, distance: 21.0
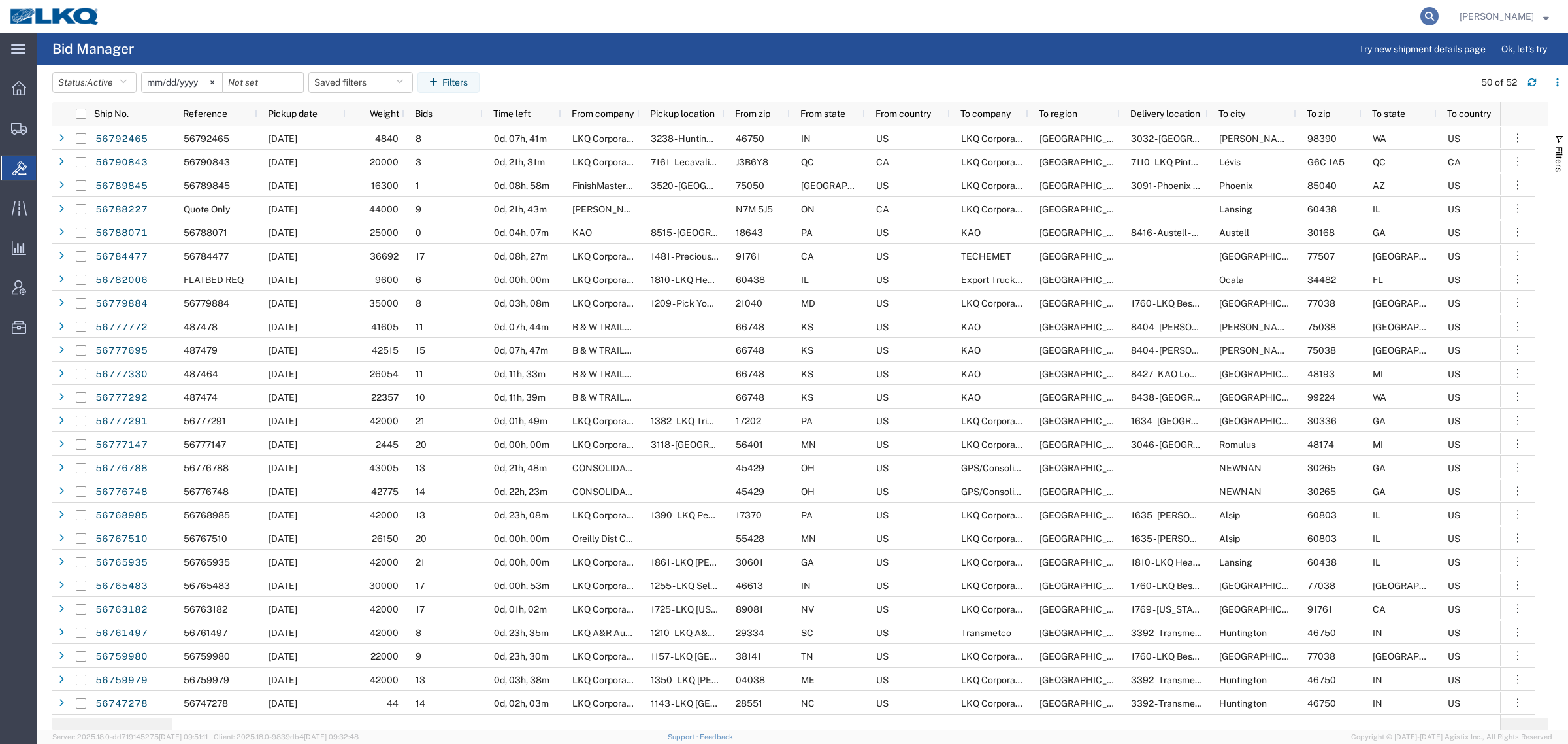
click at [1439, 15] on icon at bounding box center [1429, 17] width 18 height 18
paste input "56716322"
type input "56716322"
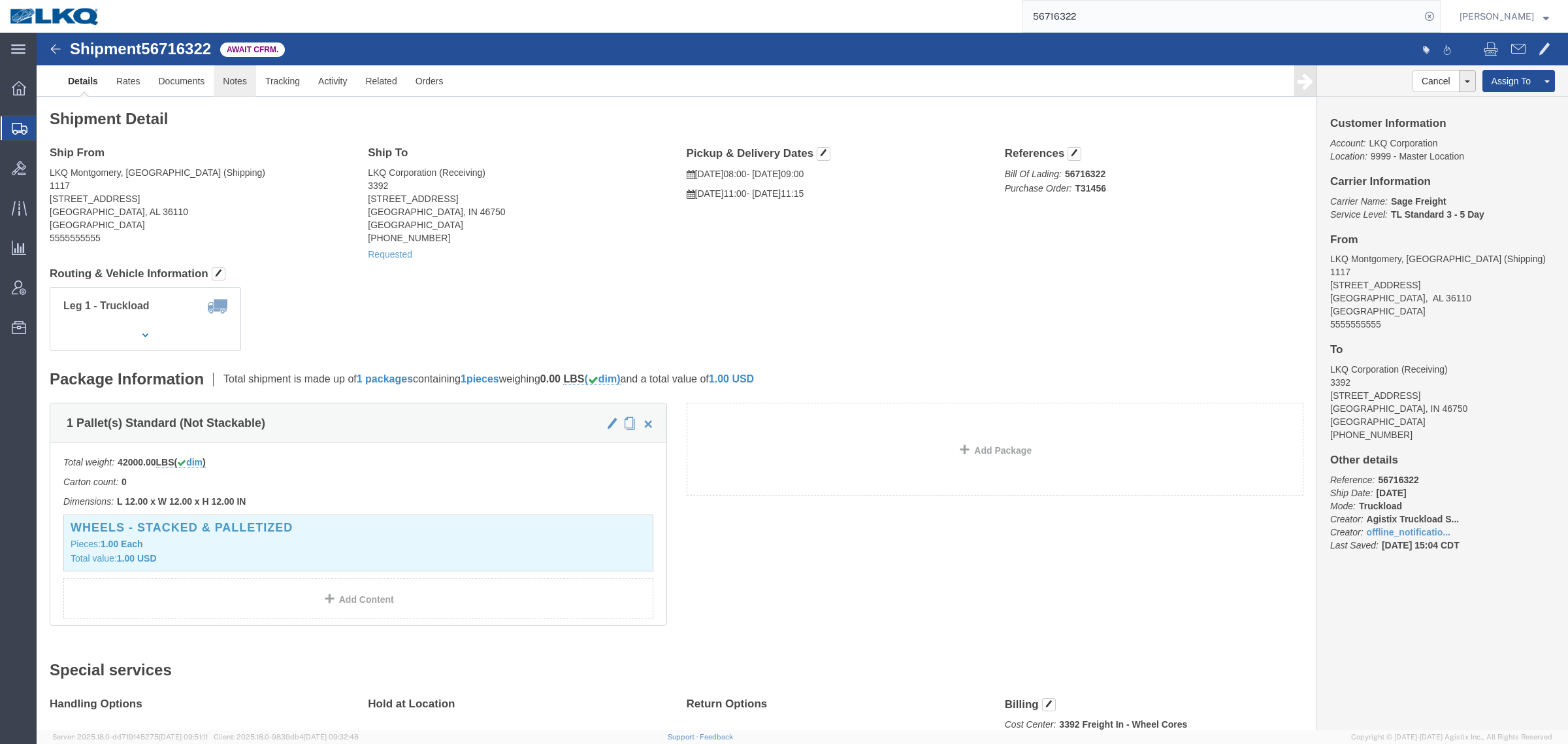
click link "Notes"
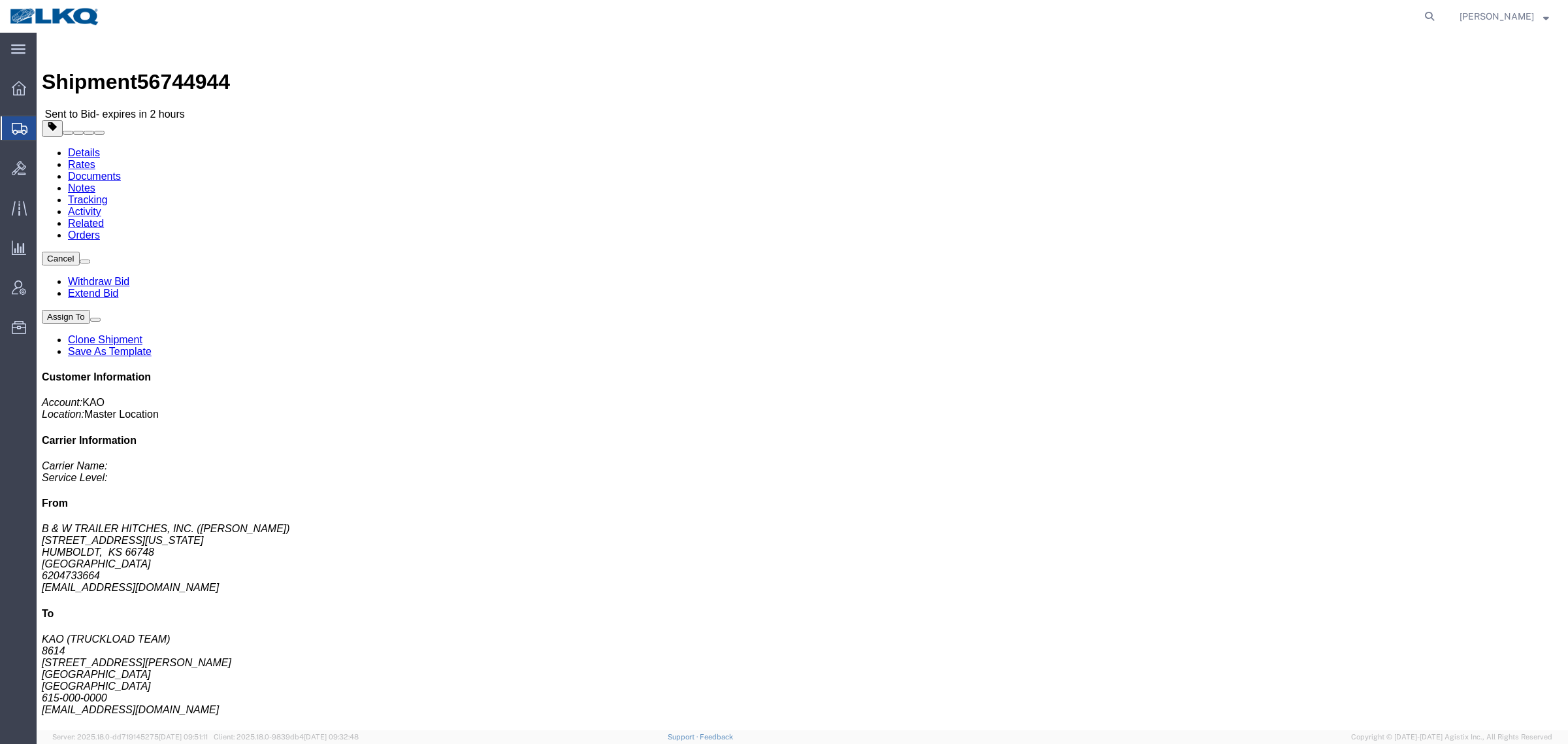
click span "56744944"
copy span "56744944"
click link "Rates"
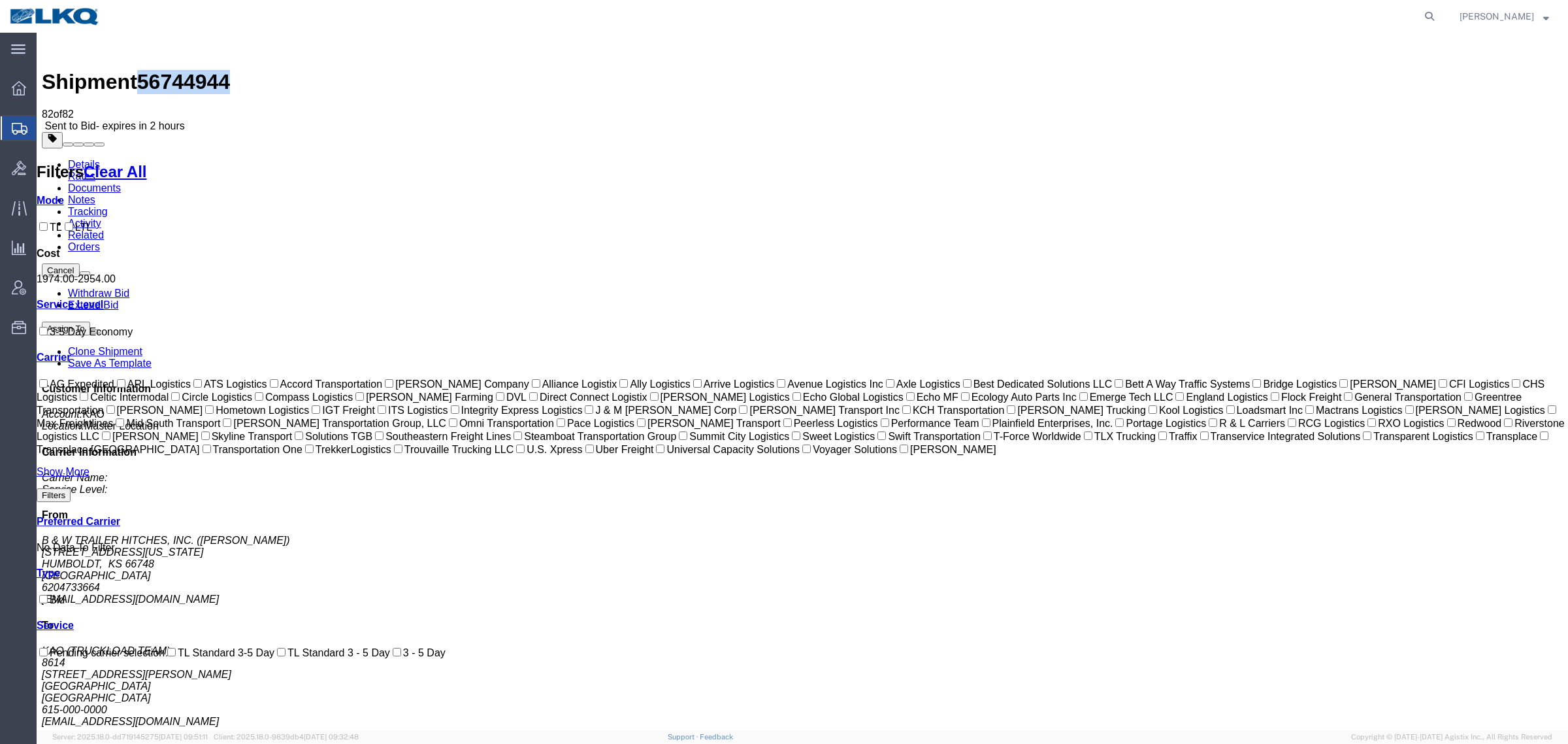
click at [96, 194] on link "Notes" at bounding box center [81, 200] width 27 height 11
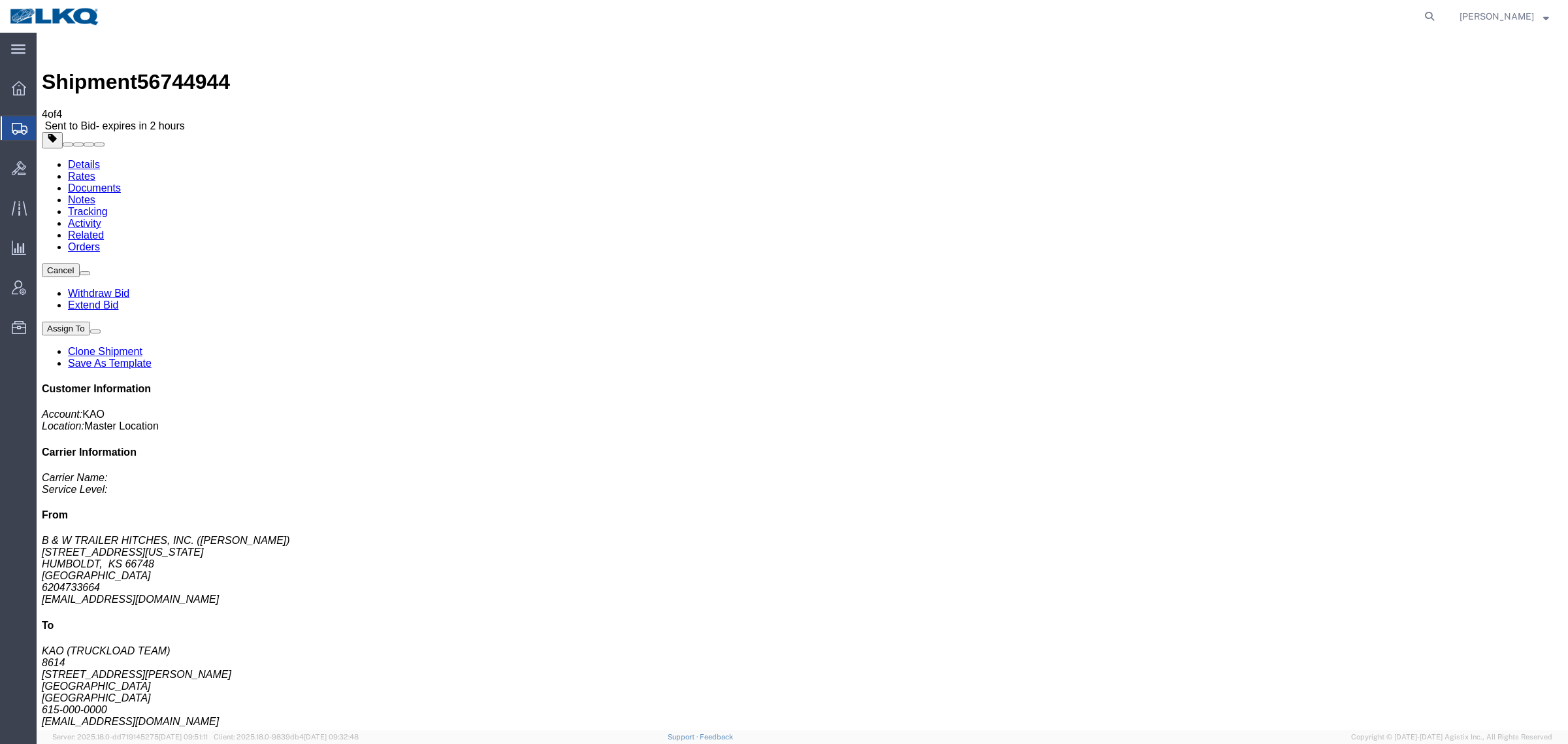
click at [96, 171] on link "Rates" at bounding box center [81, 176] width 27 height 11
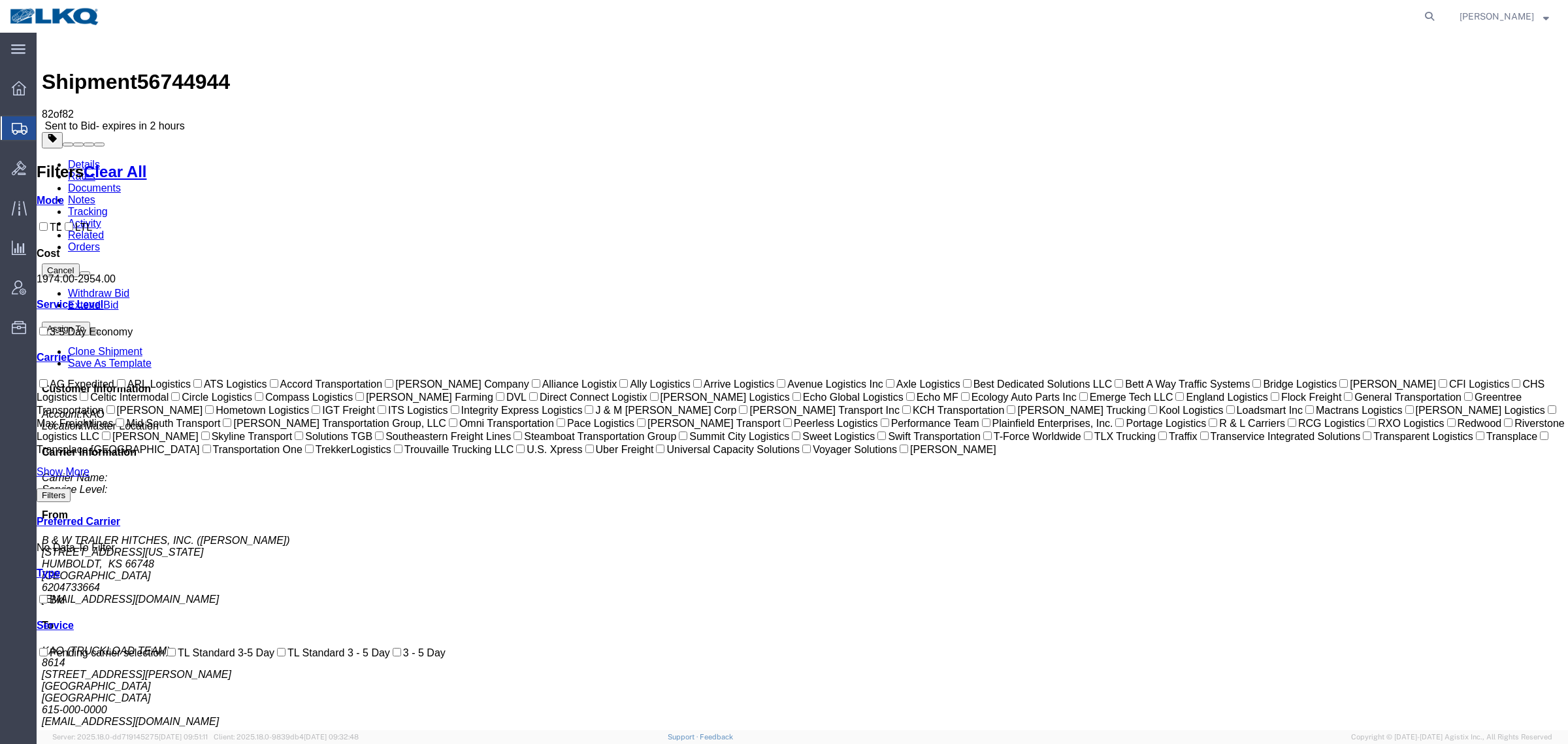
click at [96, 194] on link "Notes" at bounding box center [81, 200] width 27 height 11
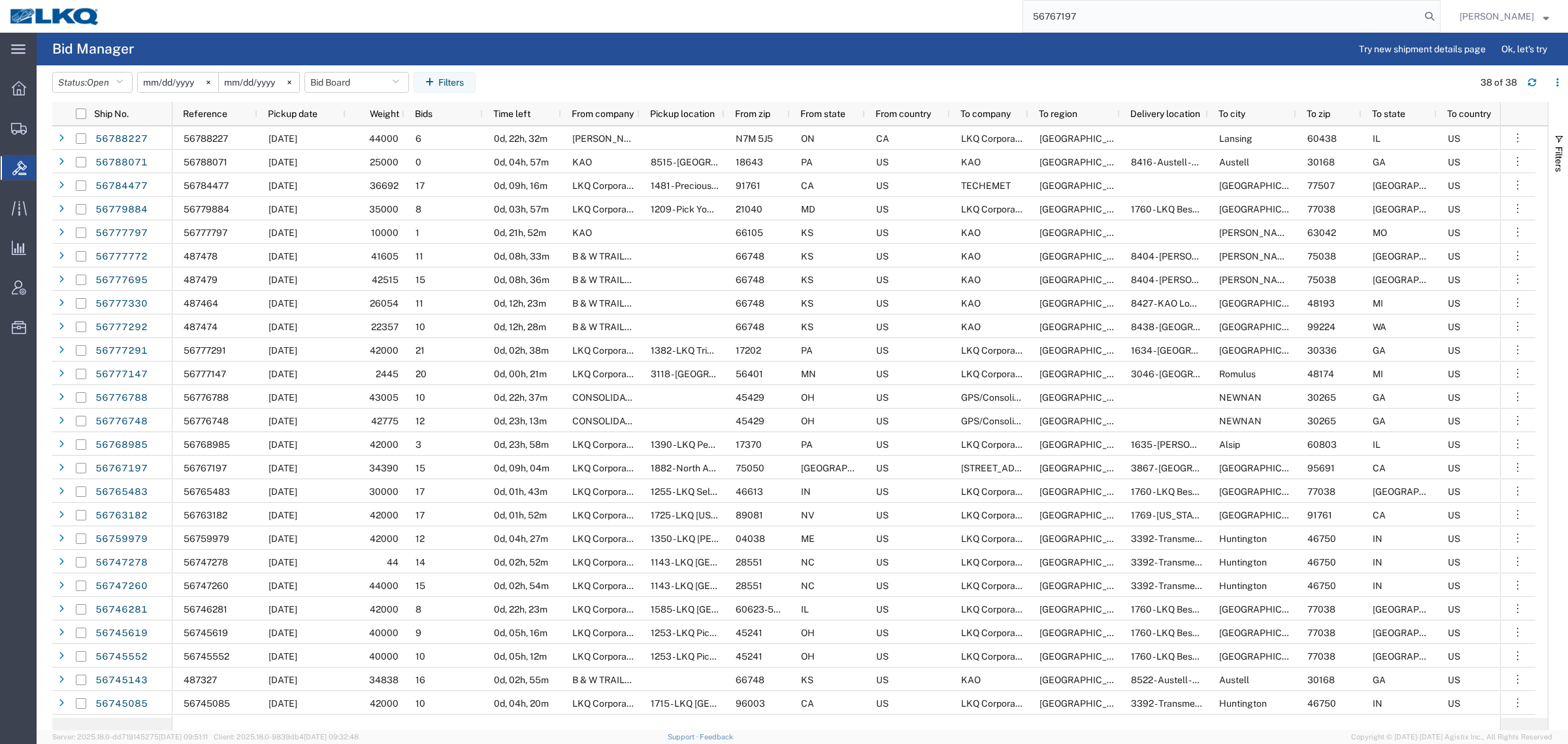
type input "56767197"
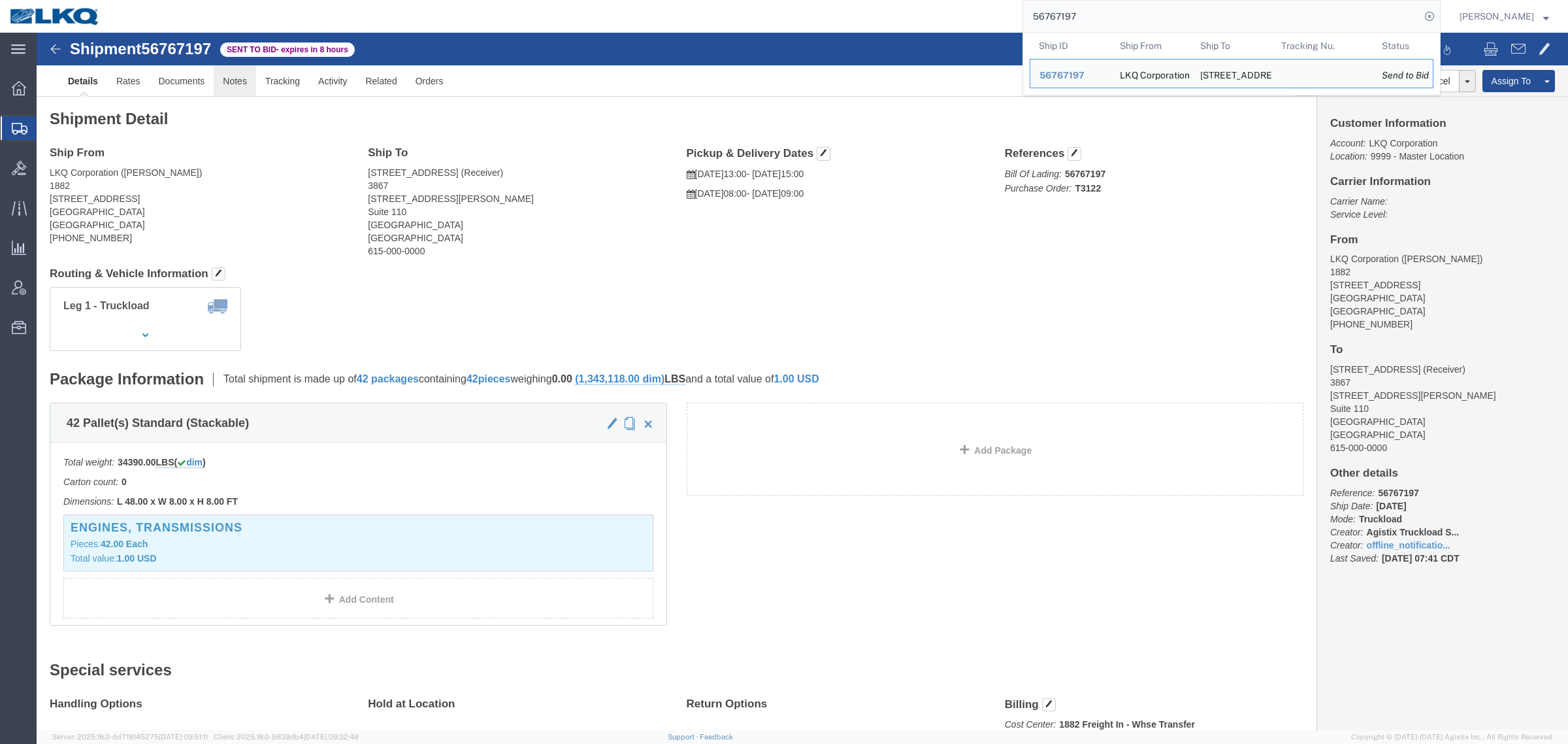
click link "Notes"
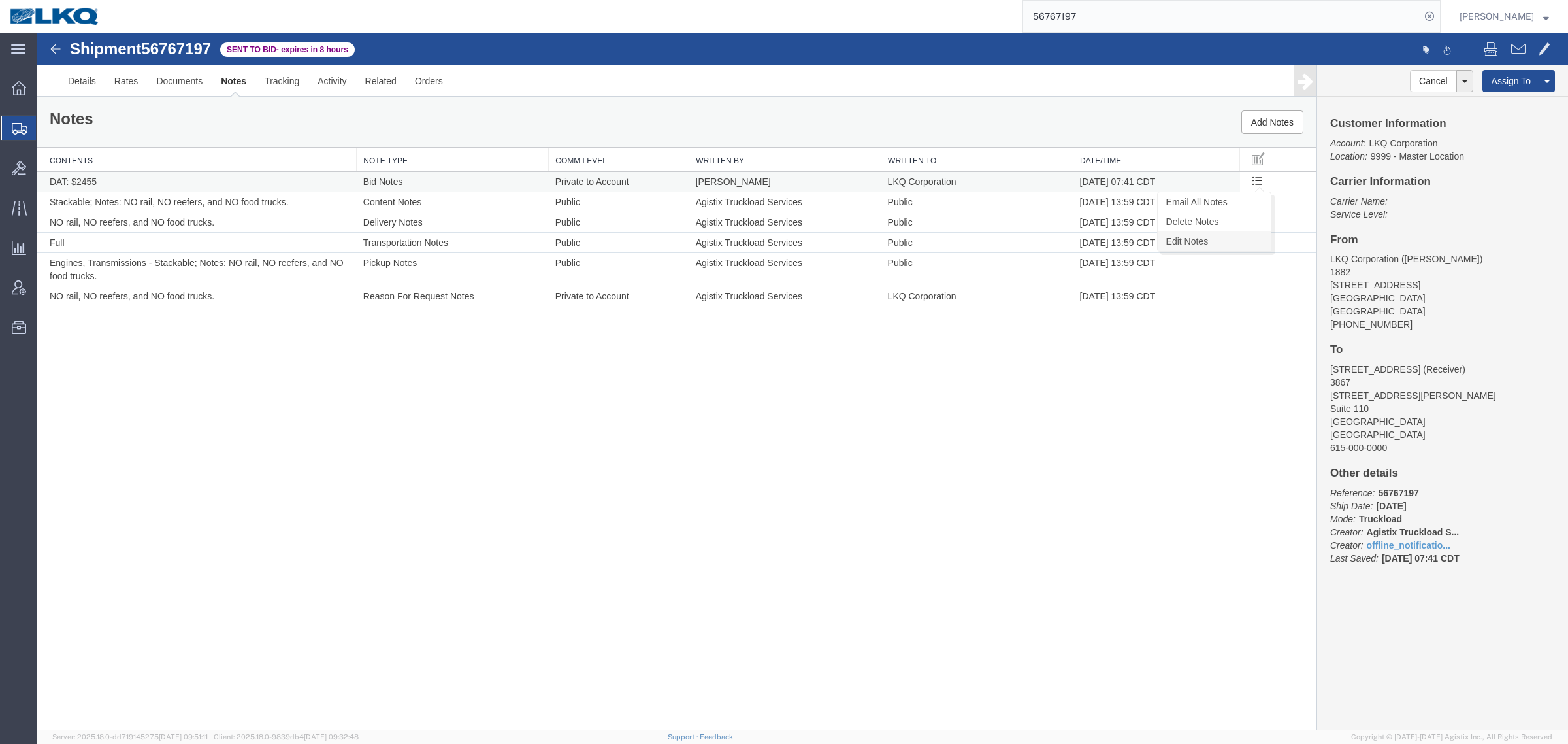
click at [1222, 236] on link "Edit Notes" at bounding box center [1214, 241] width 113 height 20
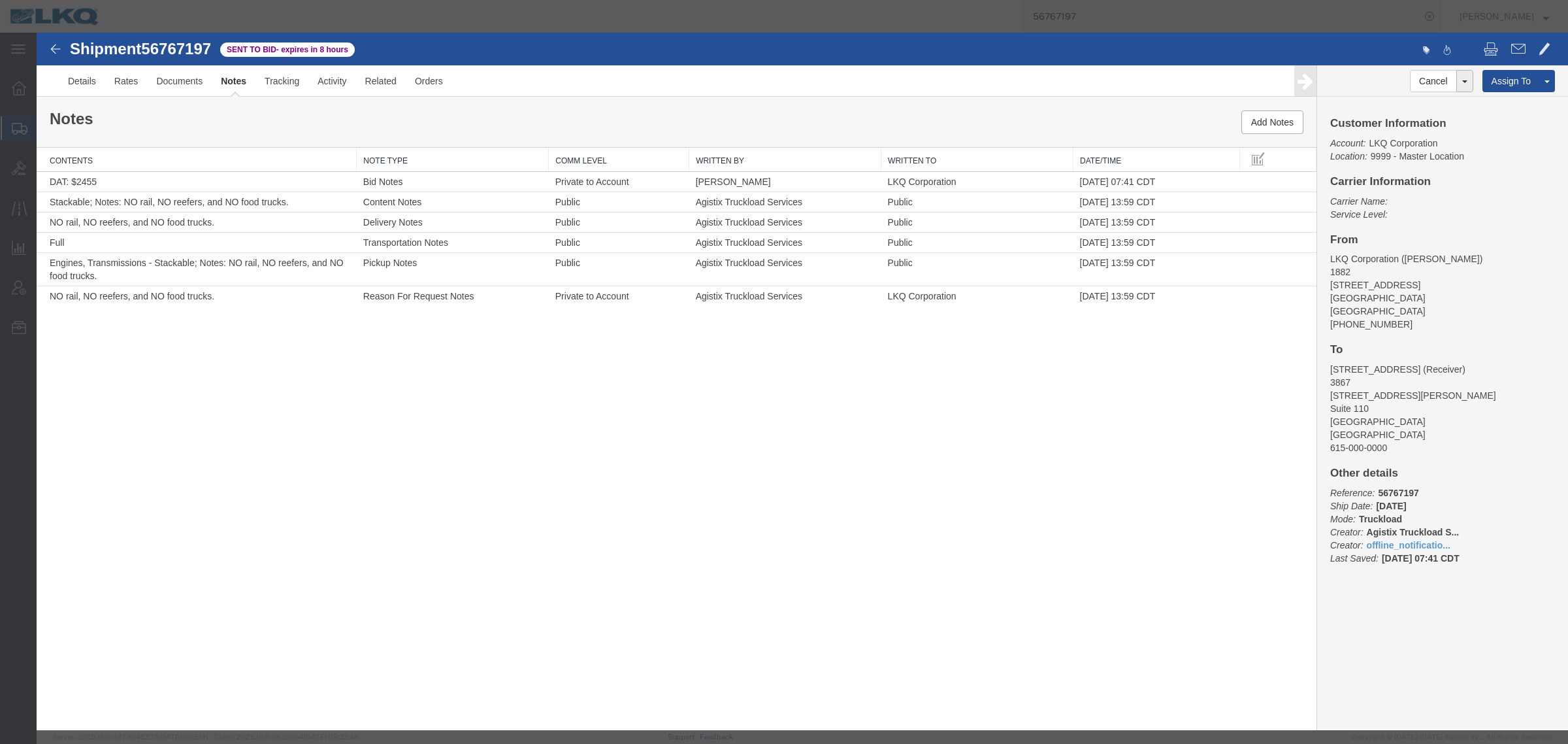
select select "BID_NOTES"
select select "PRIVATE_TO_ACCOUNT"
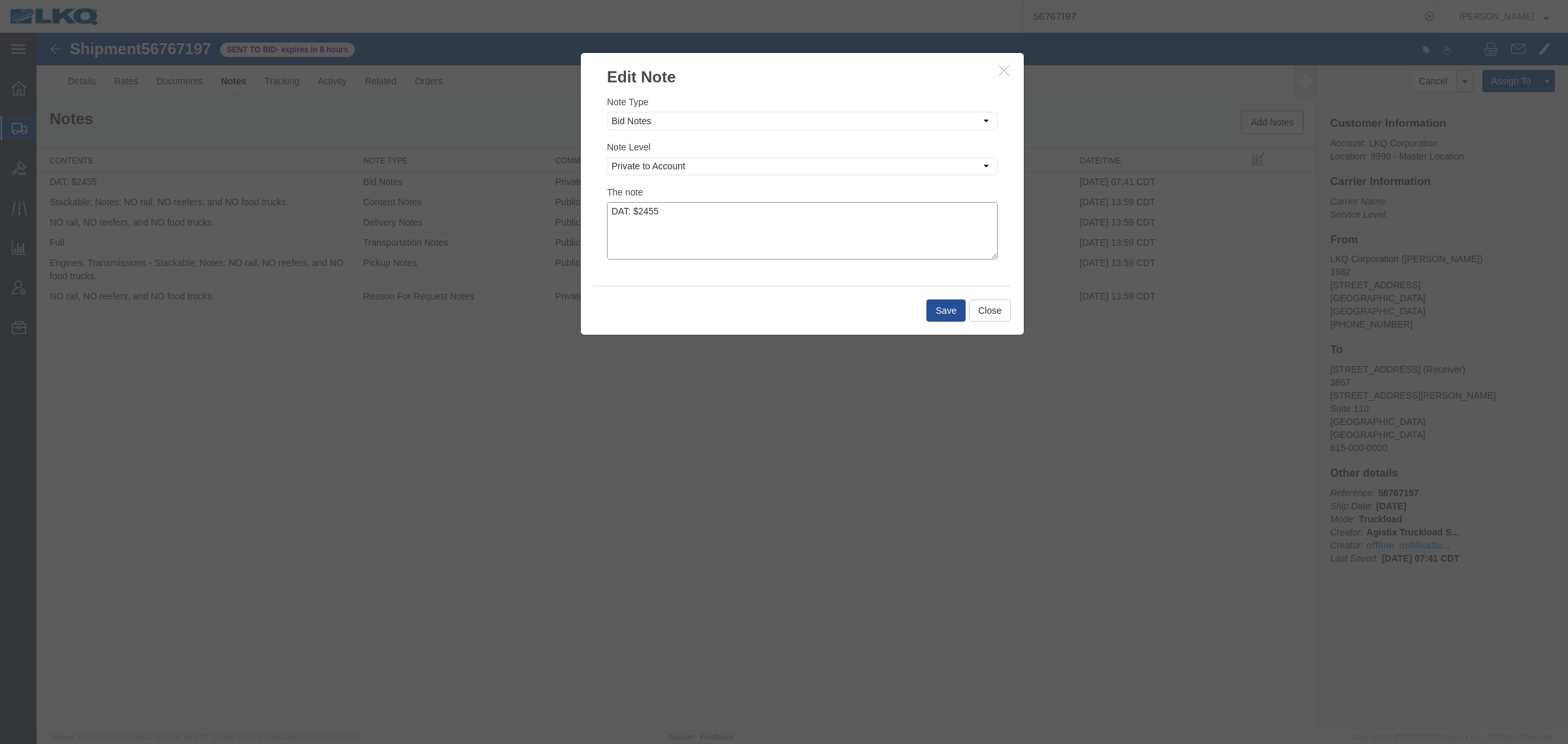
click at [710, 218] on textarea "DAT: $2455" at bounding box center [802, 230] width 391 height 57
type textarea "DAT: $2455, Original: $1590"
click at [948, 309] on button "Save" at bounding box center [946, 311] width 39 height 23
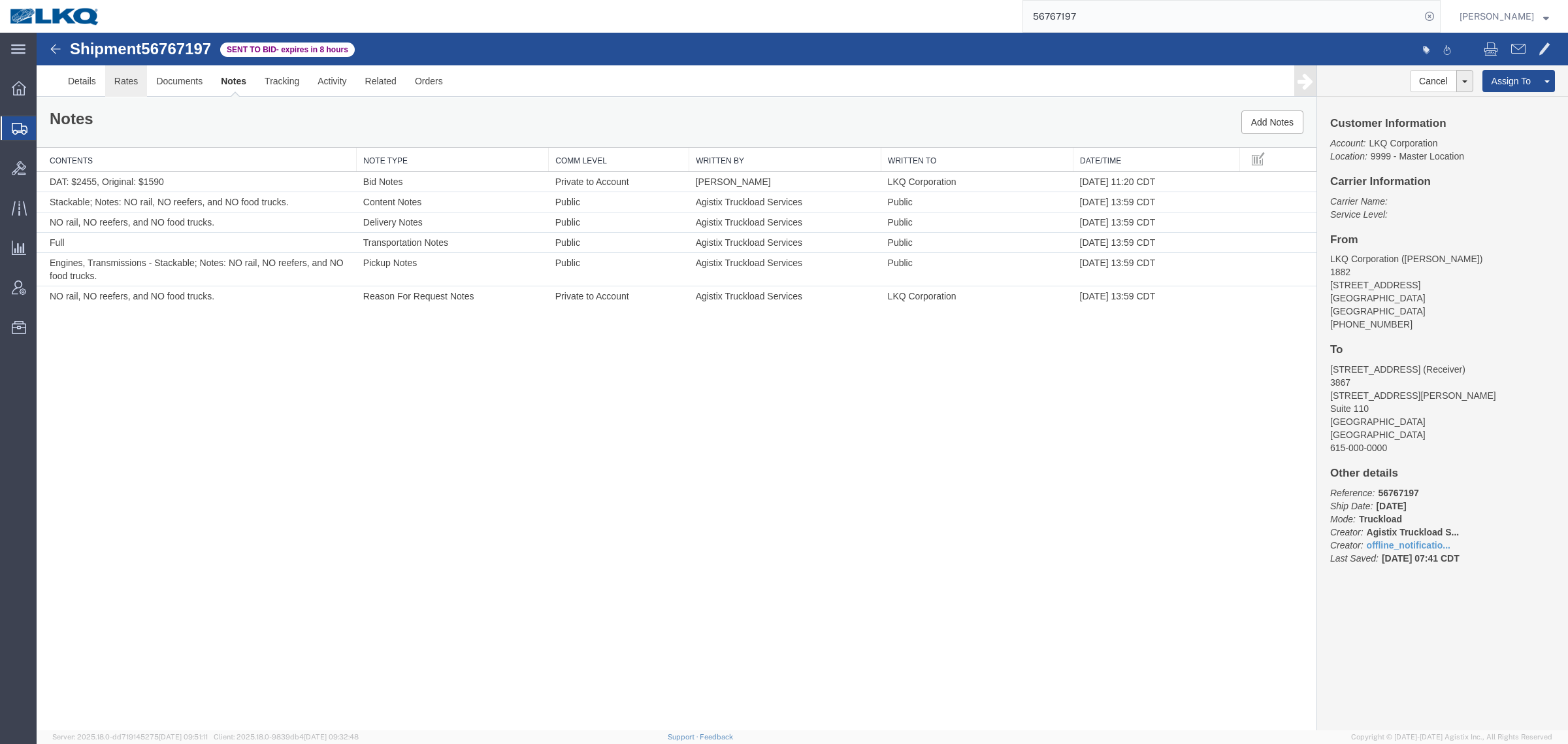
click at [129, 81] on link "Rates" at bounding box center [126, 81] width 42 height 32
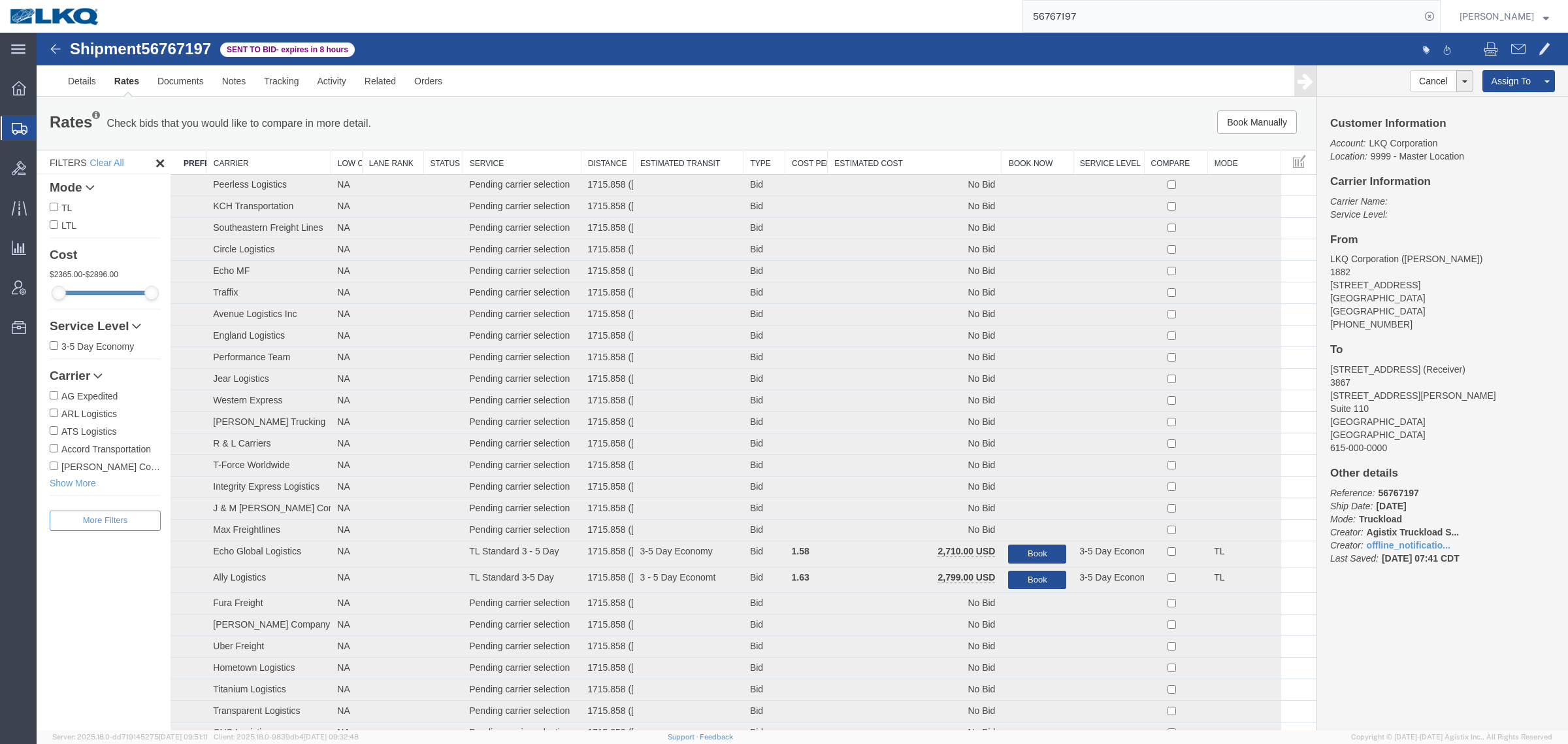
drag, startPoint x: 924, startPoint y: 138, endPoint x: 921, endPoint y: 148, distance: 10.4
click at [924, 139] on div "Rates Check bids that you would like to compare in more detail. Compare Filter …" at bounding box center [677, 123] width 1280 height 52
click at [919, 151] on th "Estimated Cost" at bounding box center [915, 163] width 175 height 24
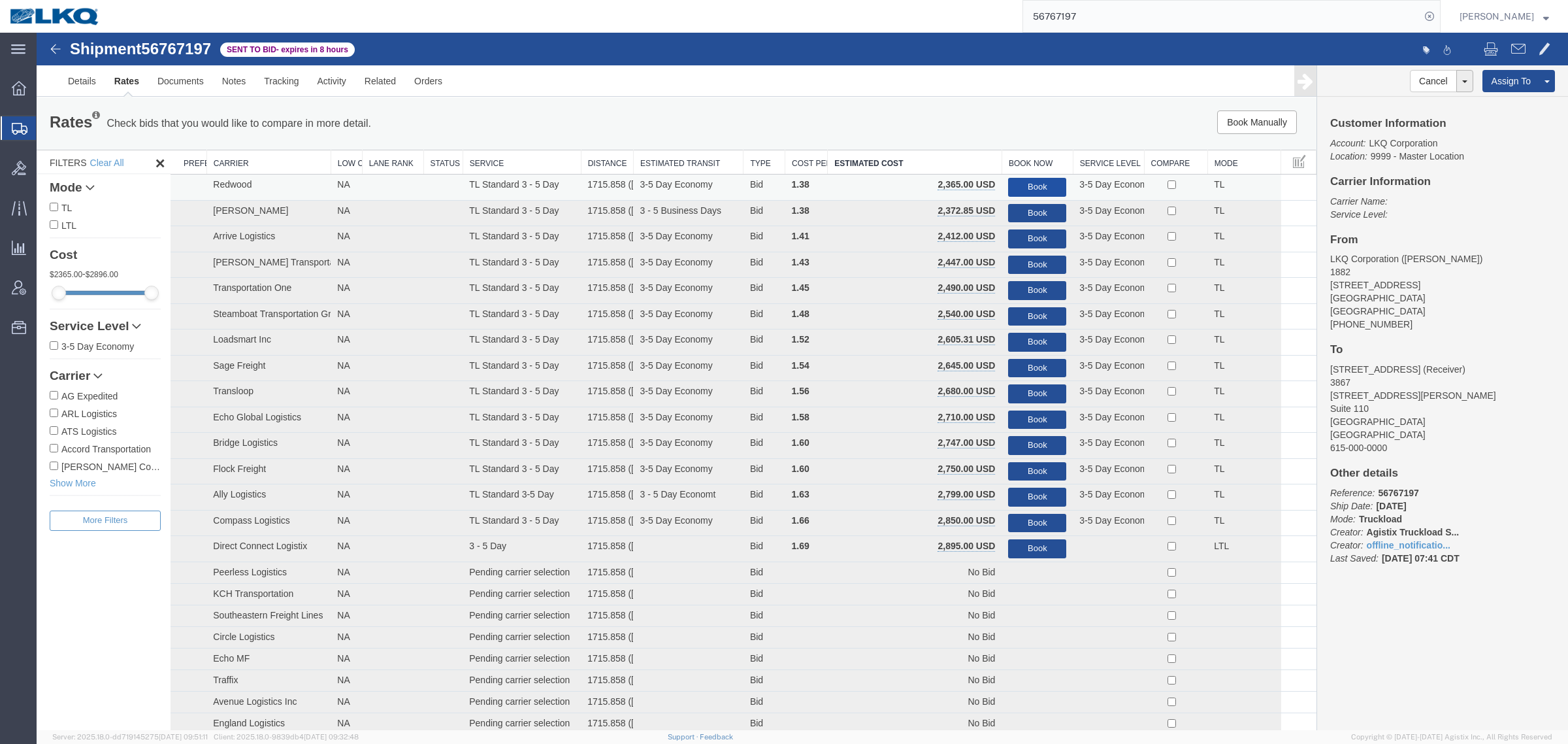
click at [1018, 181] on button "Book" at bounding box center [1037, 187] width 58 height 19
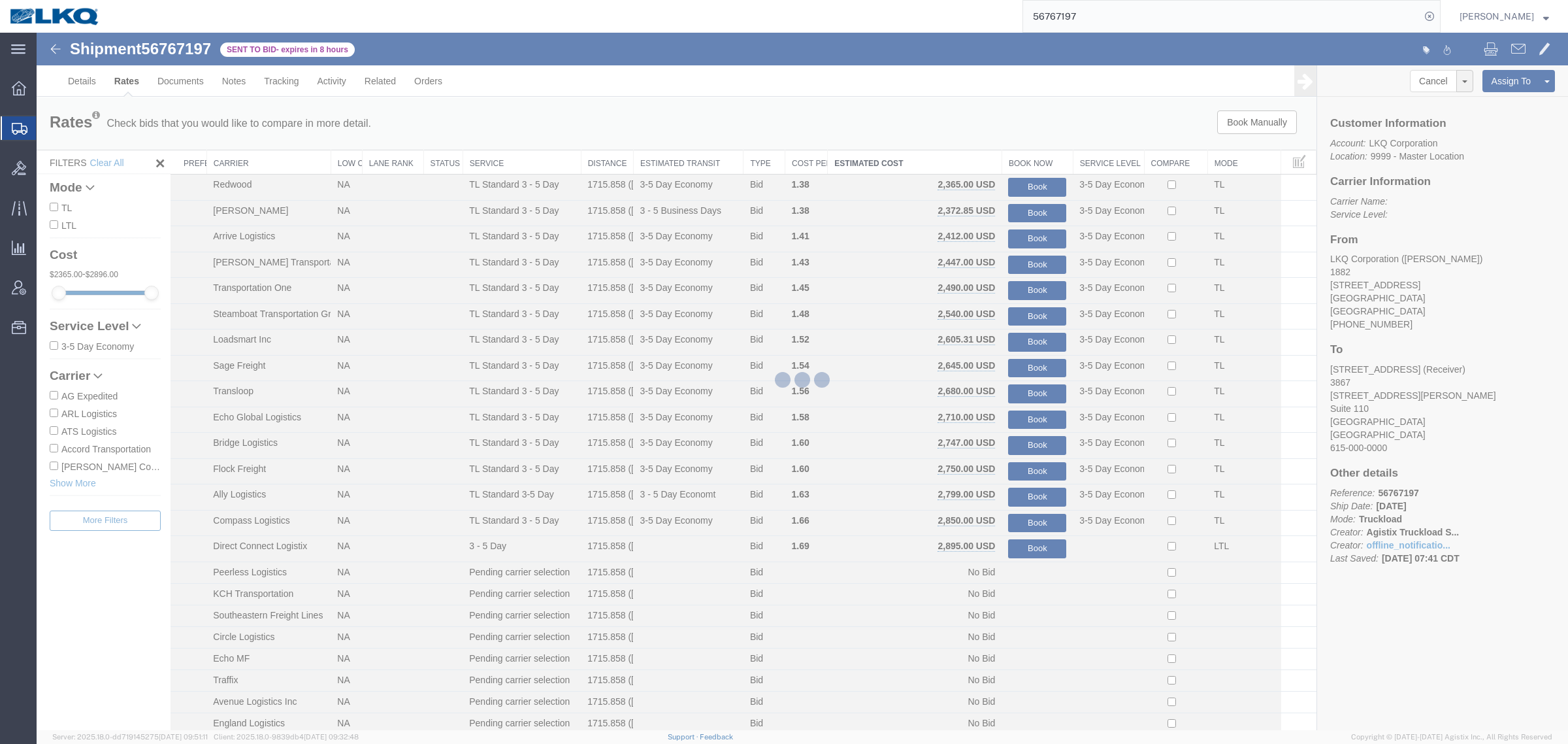
click at [991, 127] on div at bounding box center [802, 381] width 1532 height 697
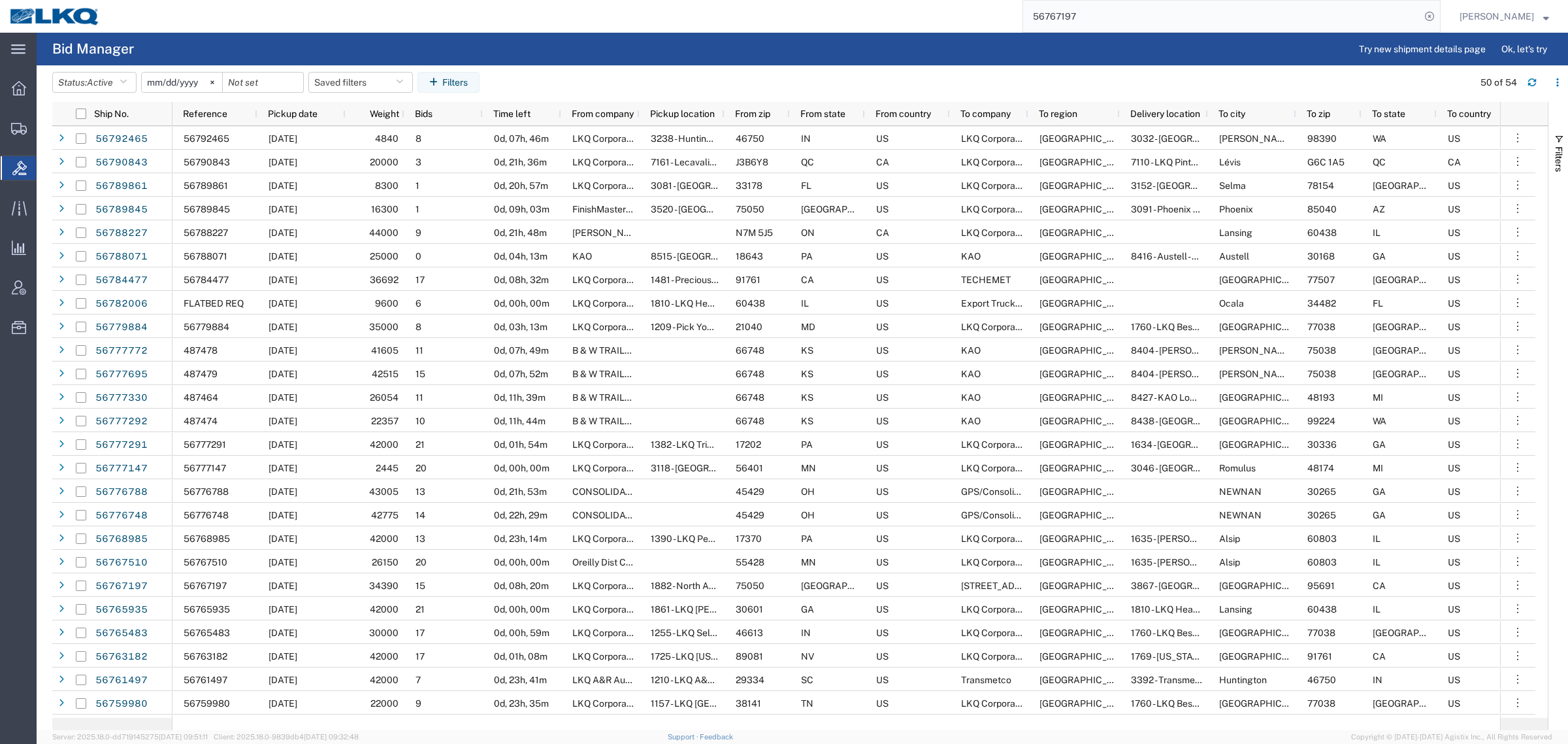
click at [1092, 13] on input "56767197" at bounding box center [1222, 17] width 397 height 32
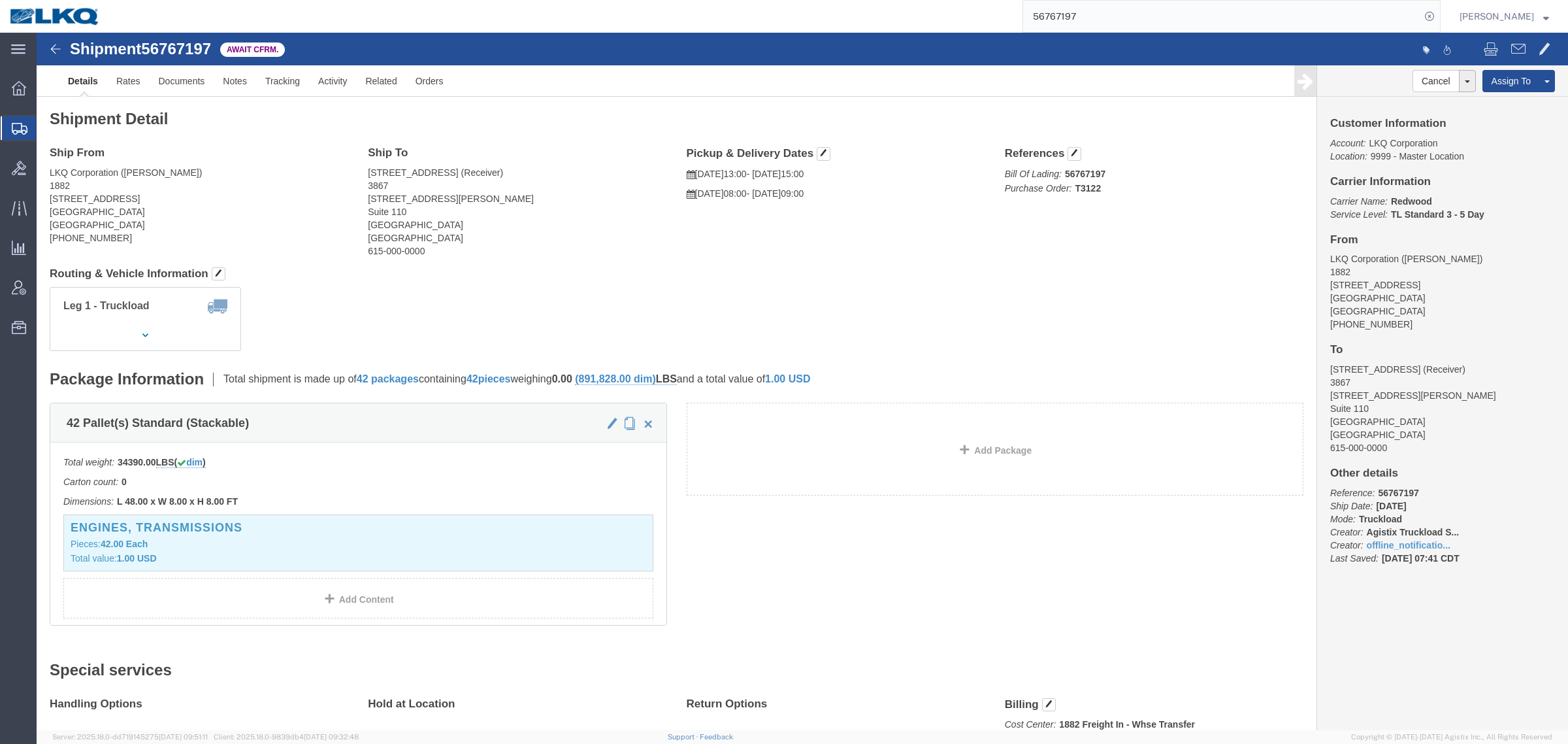
click div "Leg 1 - Truckload Vehicle 1: Standard Dry Van (53 Feet) Number of trucks: 1"
click link "Notes"
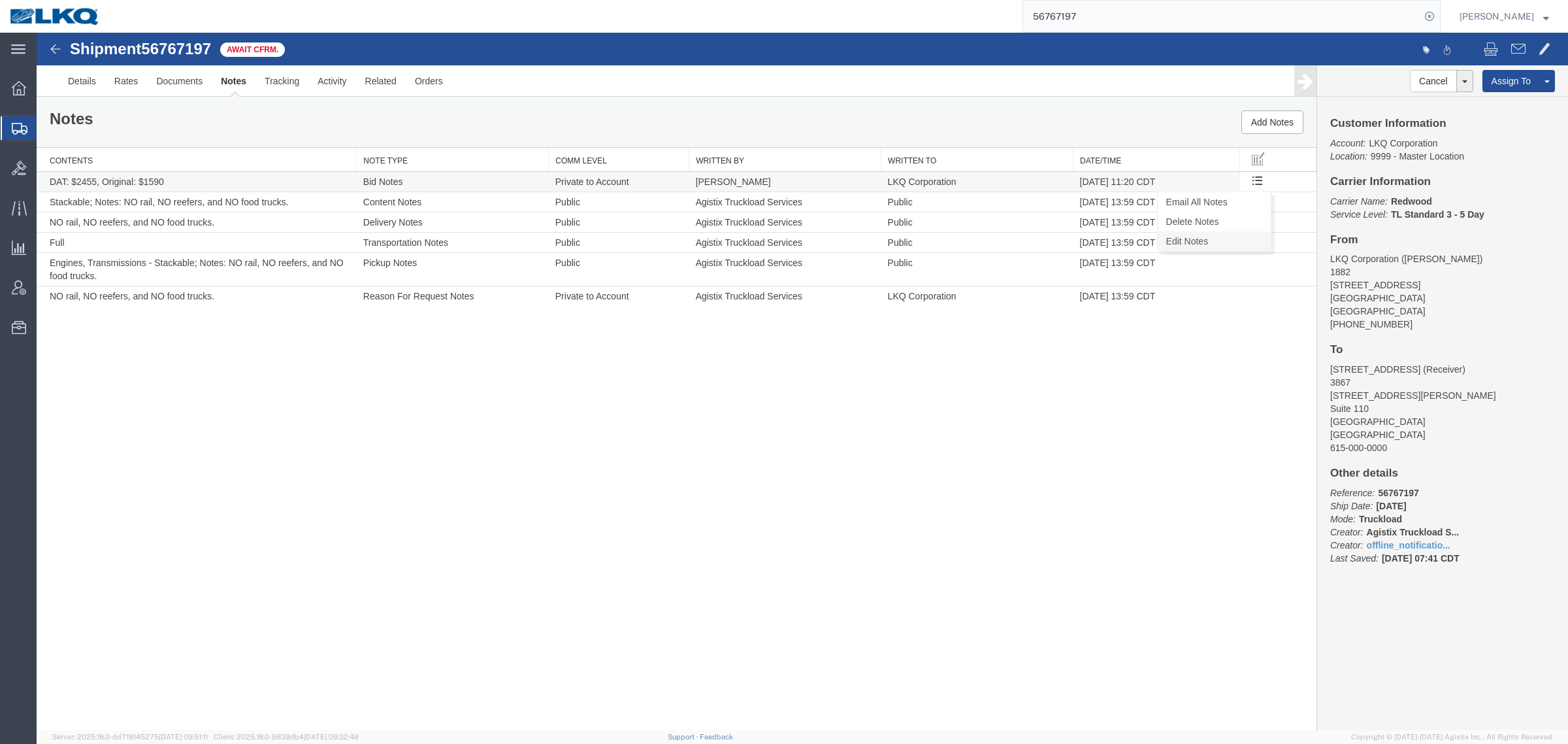
click at [1207, 239] on link "Edit Notes" at bounding box center [1214, 241] width 113 height 20
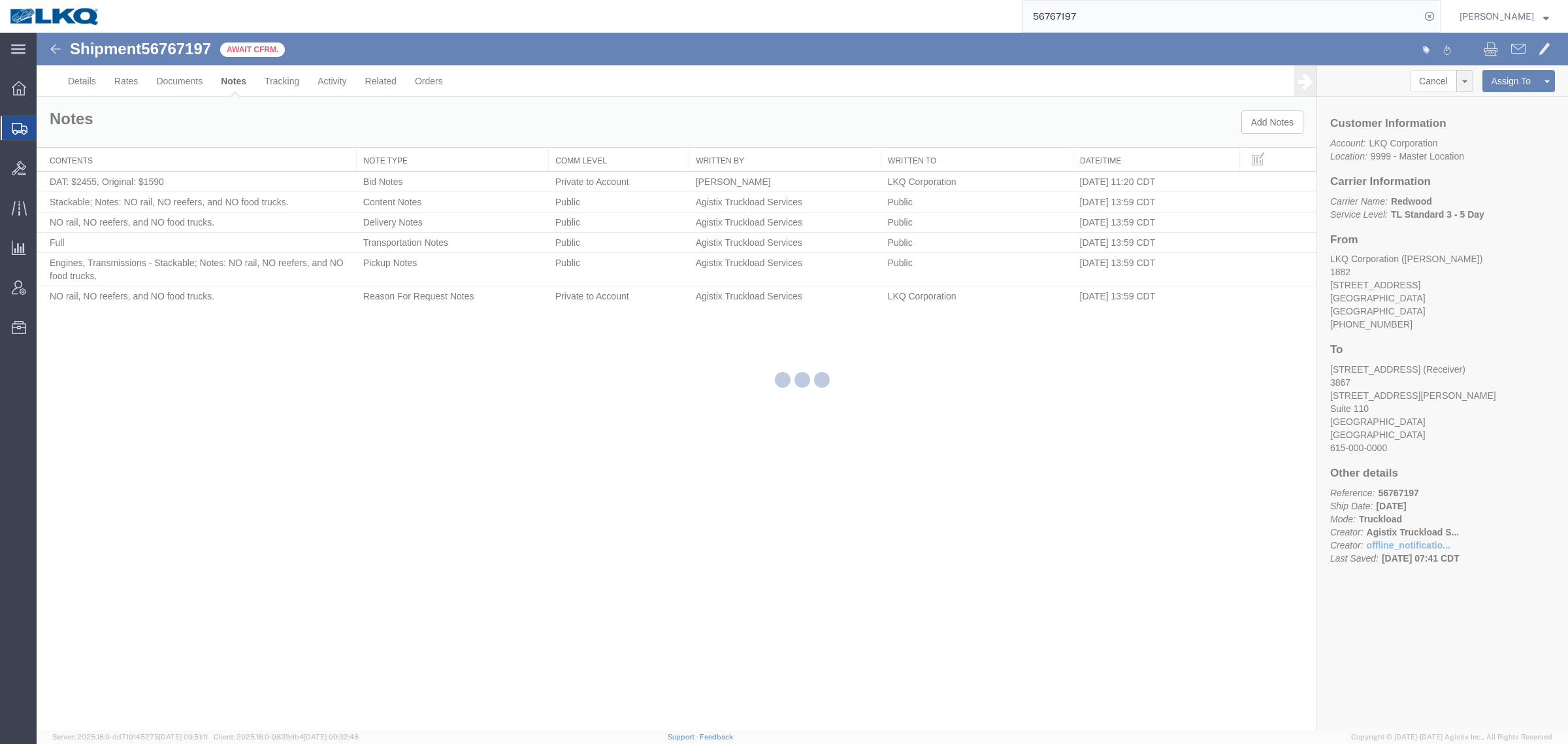
select select "BID_NOTES"
select select "PRIVATE_TO_ACCOUNT"
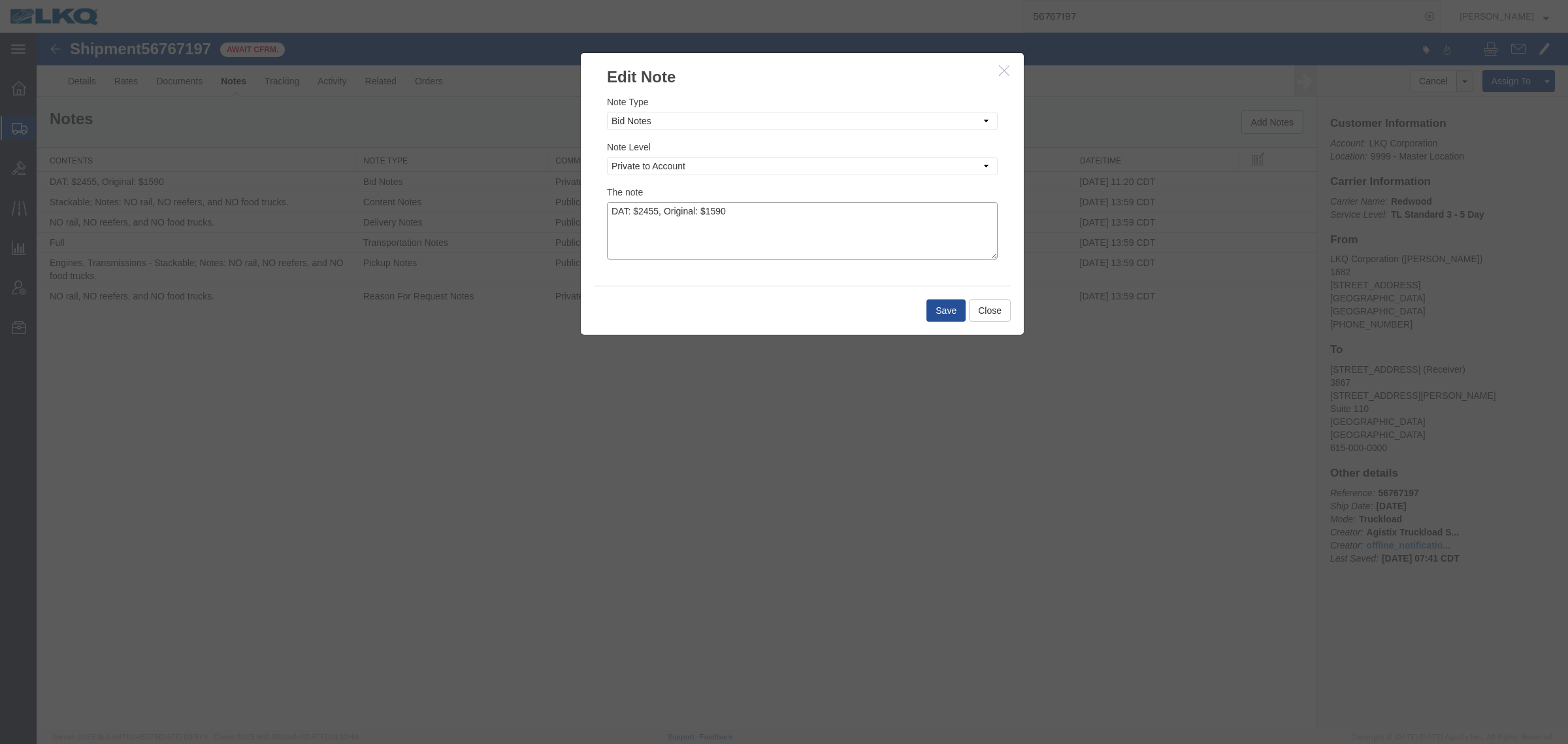
click at [783, 203] on textarea "DAT: $2455, Original: $1590" at bounding box center [802, 230] width 391 height 57
type textarea "DAT: $2455, Original: $2365"
drag, startPoint x: 933, startPoint y: 313, endPoint x: 939, endPoint y: 316, distance: 6.7
click at [939, 316] on button "Save" at bounding box center [946, 311] width 39 height 23
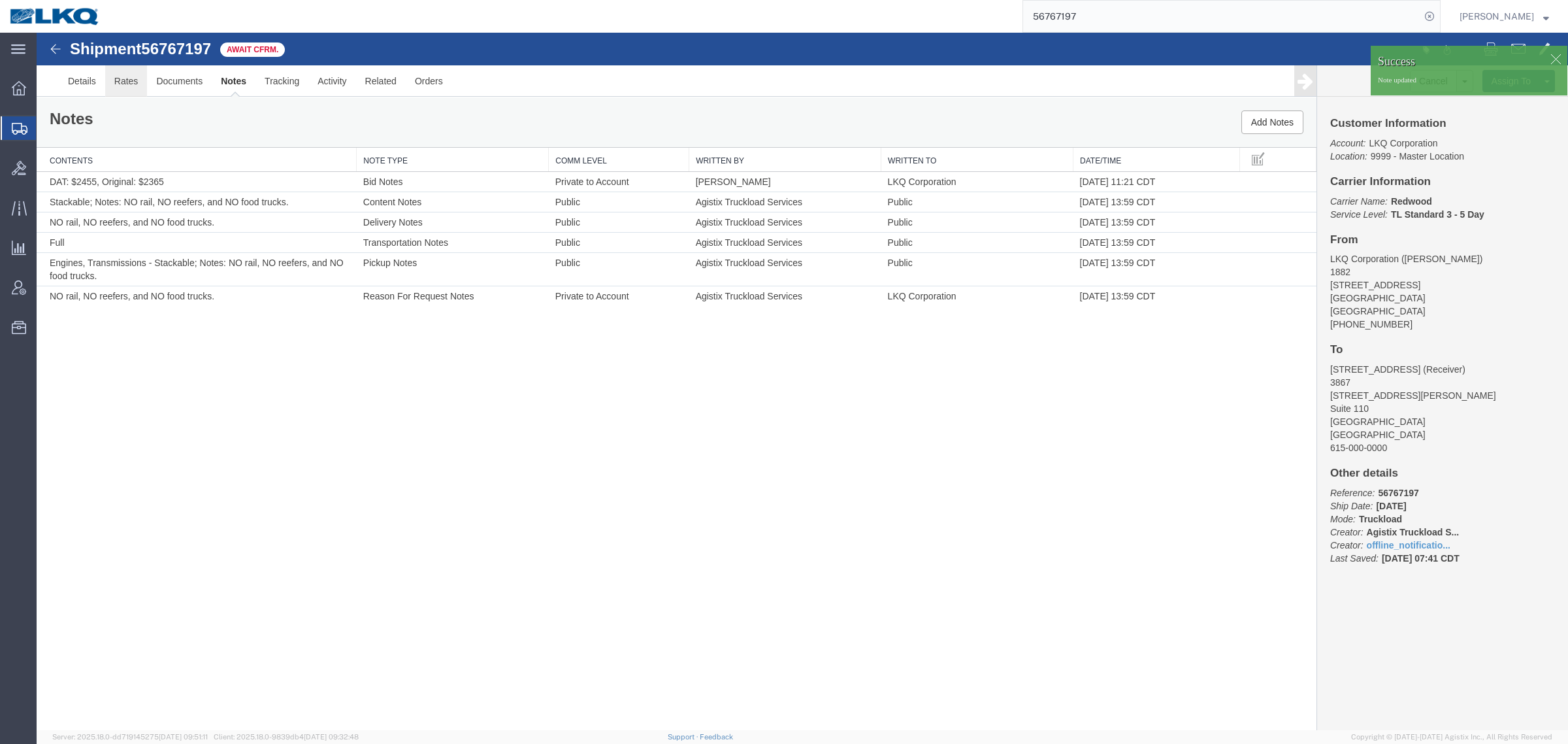
click at [121, 81] on link "Rates" at bounding box center [126, 81] width 42 height 32
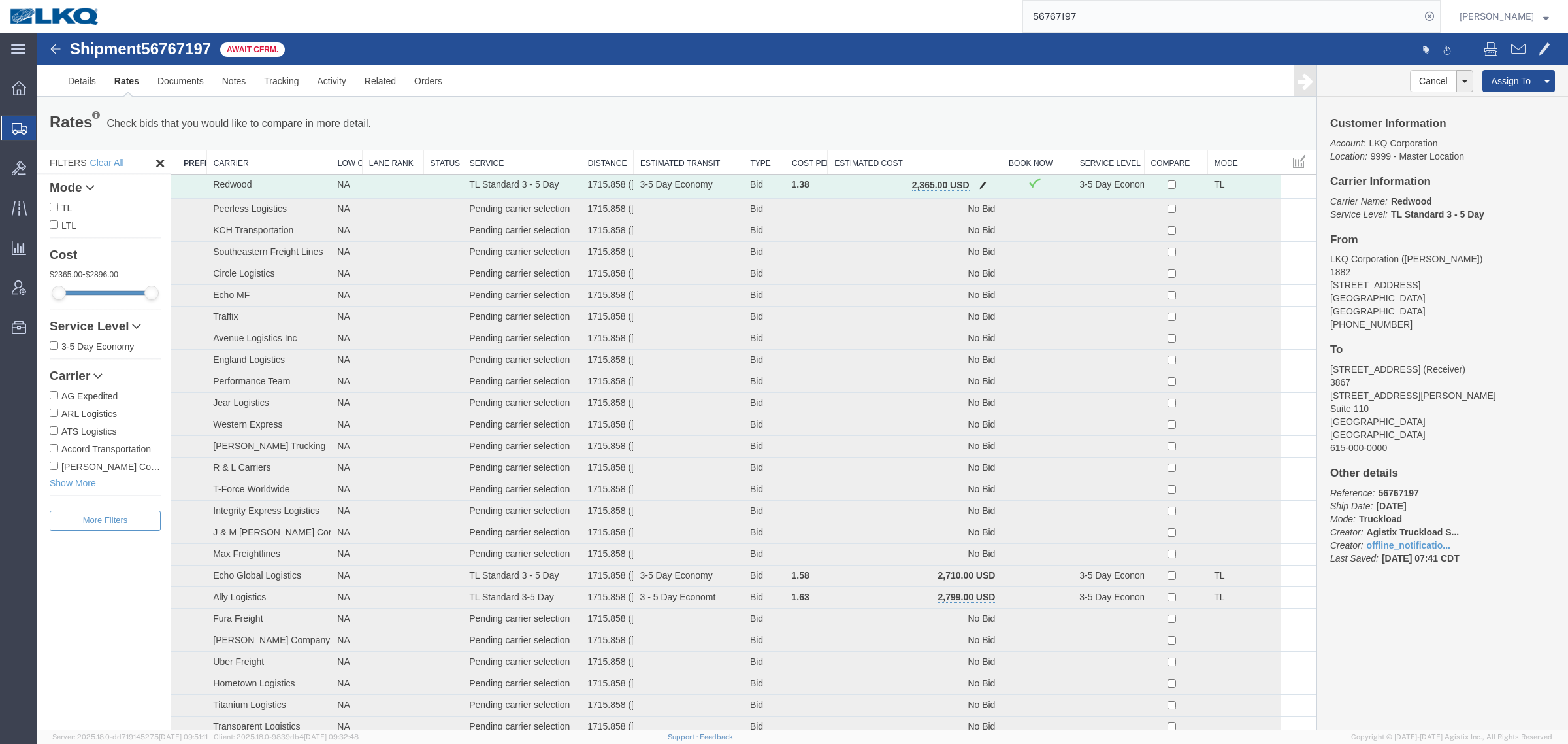
click at [974, 184] on button "button" at bounding box center [982, 186] width 17 height 17
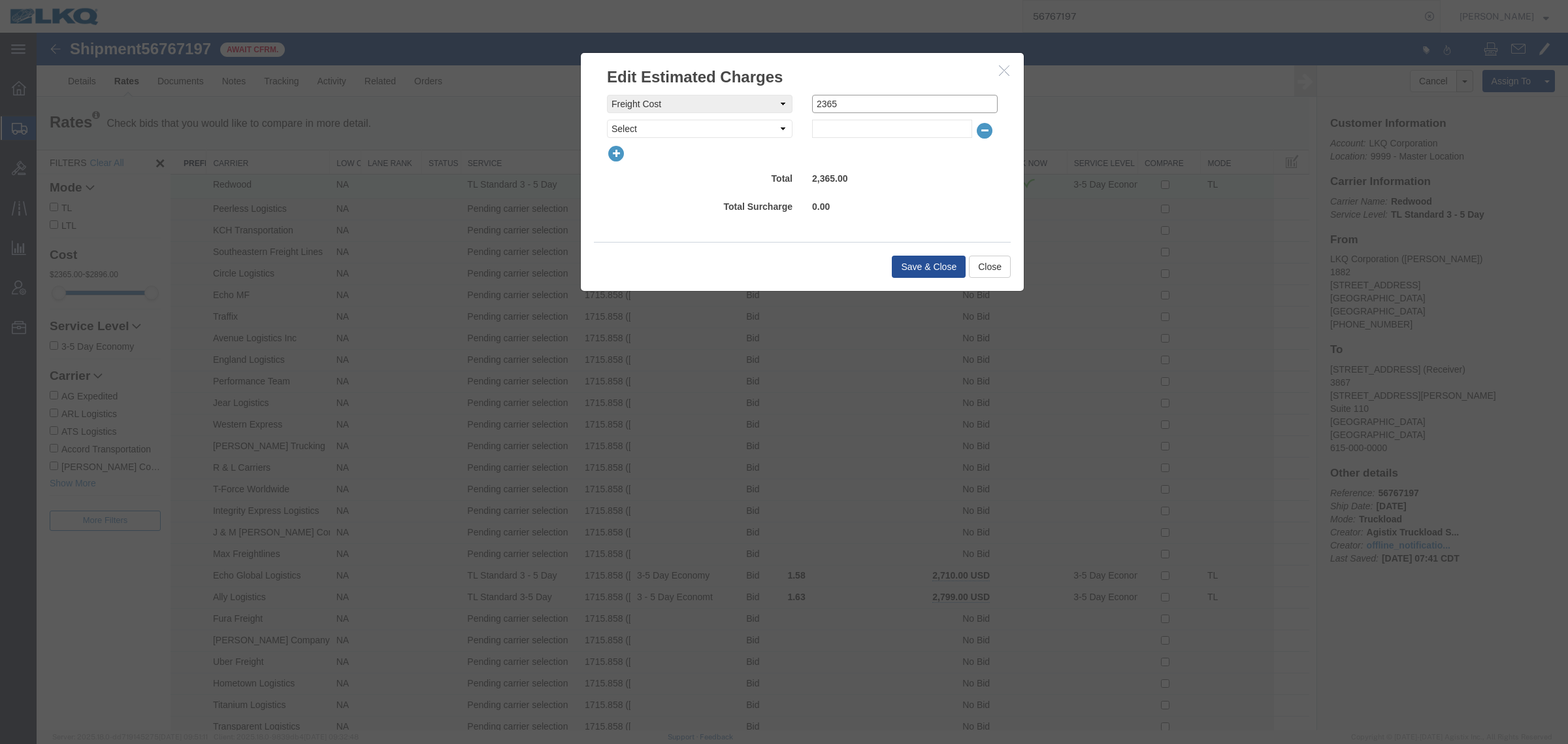
click at [864, 108] on input "2365" at bounding box center [905, 104] width 186 height 18
type input "2340"
click at [915, 263] on button "Save & Close" at bounding box center [929, 267] width 74 height 23
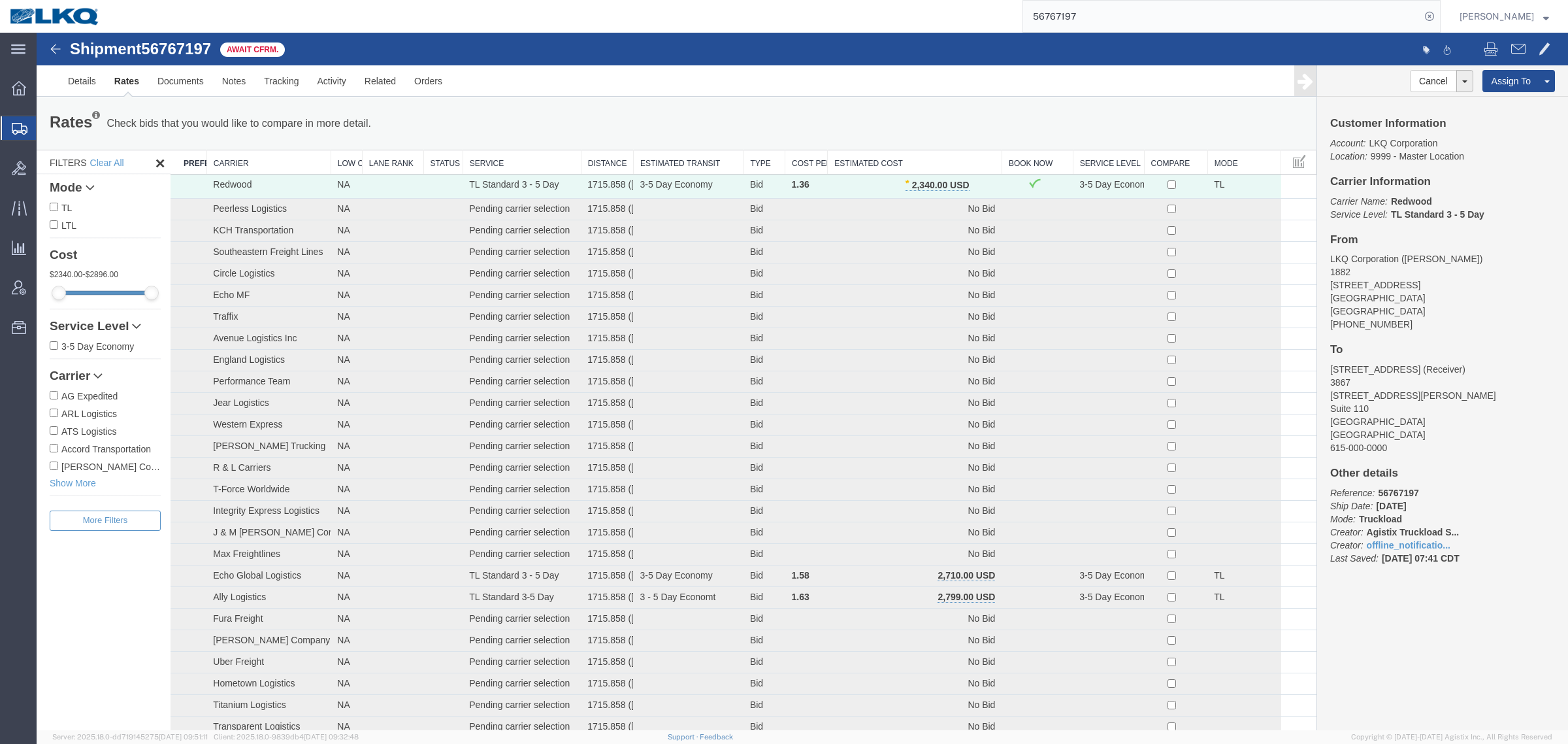
drag, startPoint x: 972, startPoint y: 14, endPoint x: 842, endPoint y: 1, distance: 130.6
click at [842, 1] on div "56767197" at bounding box center [775, 16] width 1331 height 32
paste input "77291"
type input "56777291"
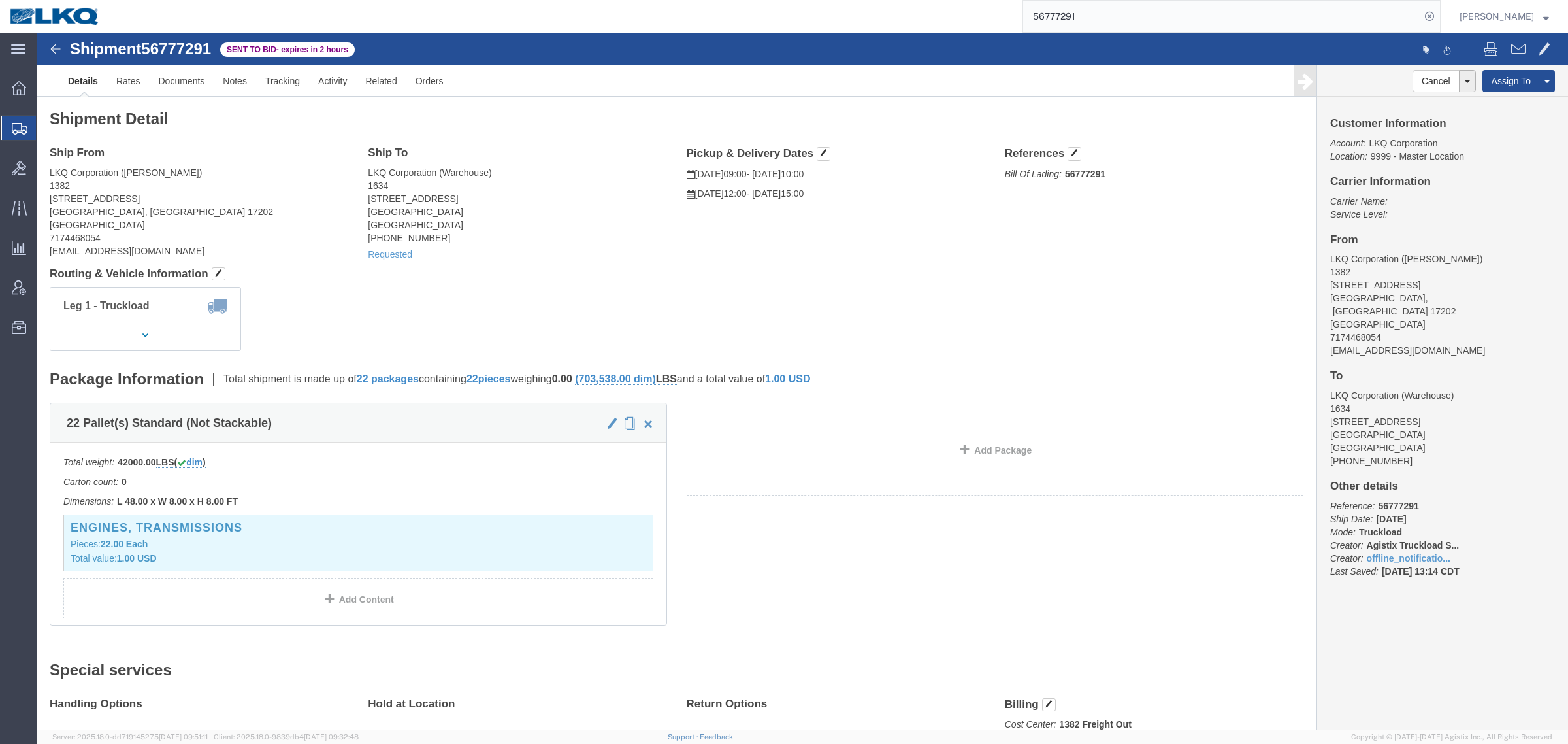
click h4 "Routing & Vehicle Information"
click link "Documents"
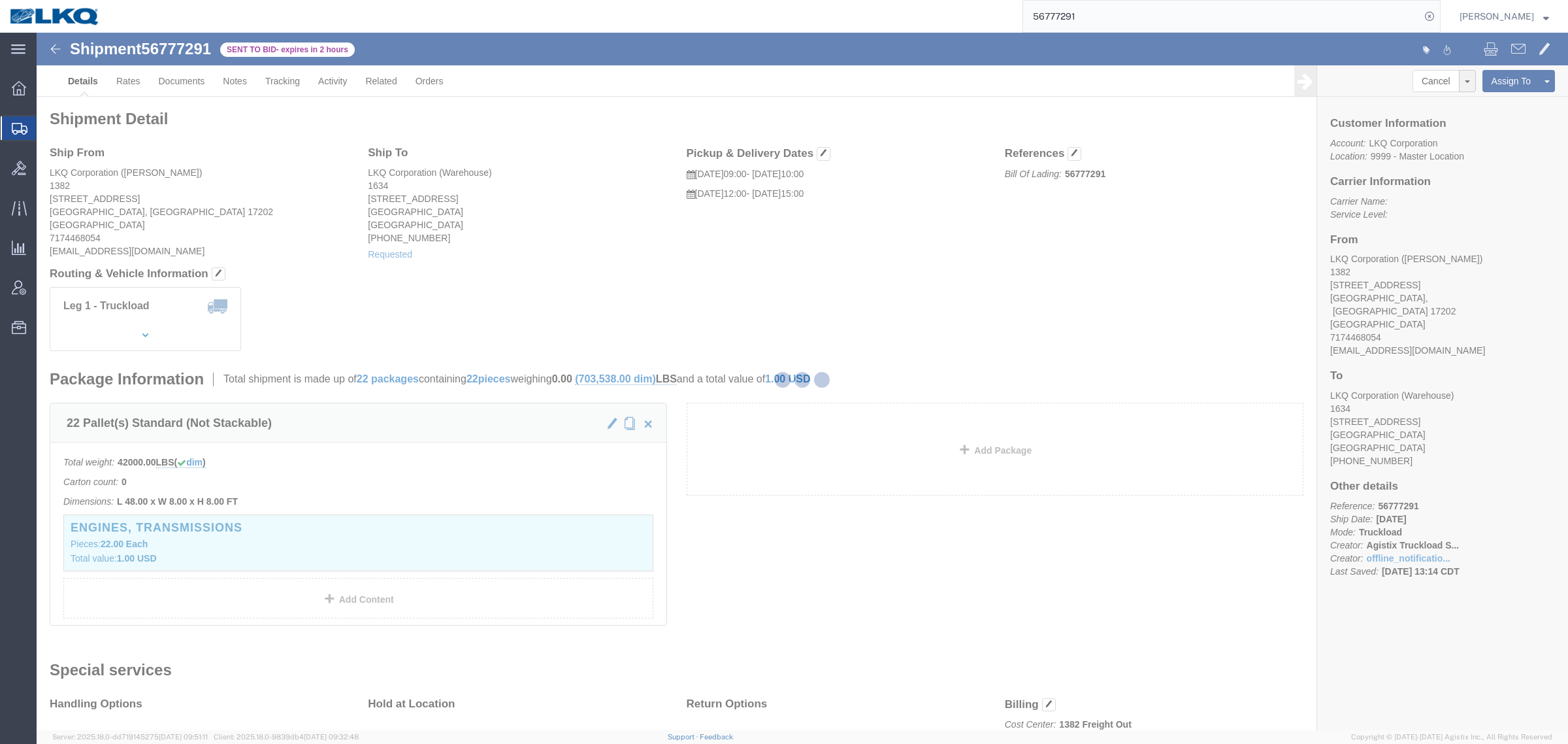
click at [226, 87] on div at bounding box center [802, 381] width 1532 height 697
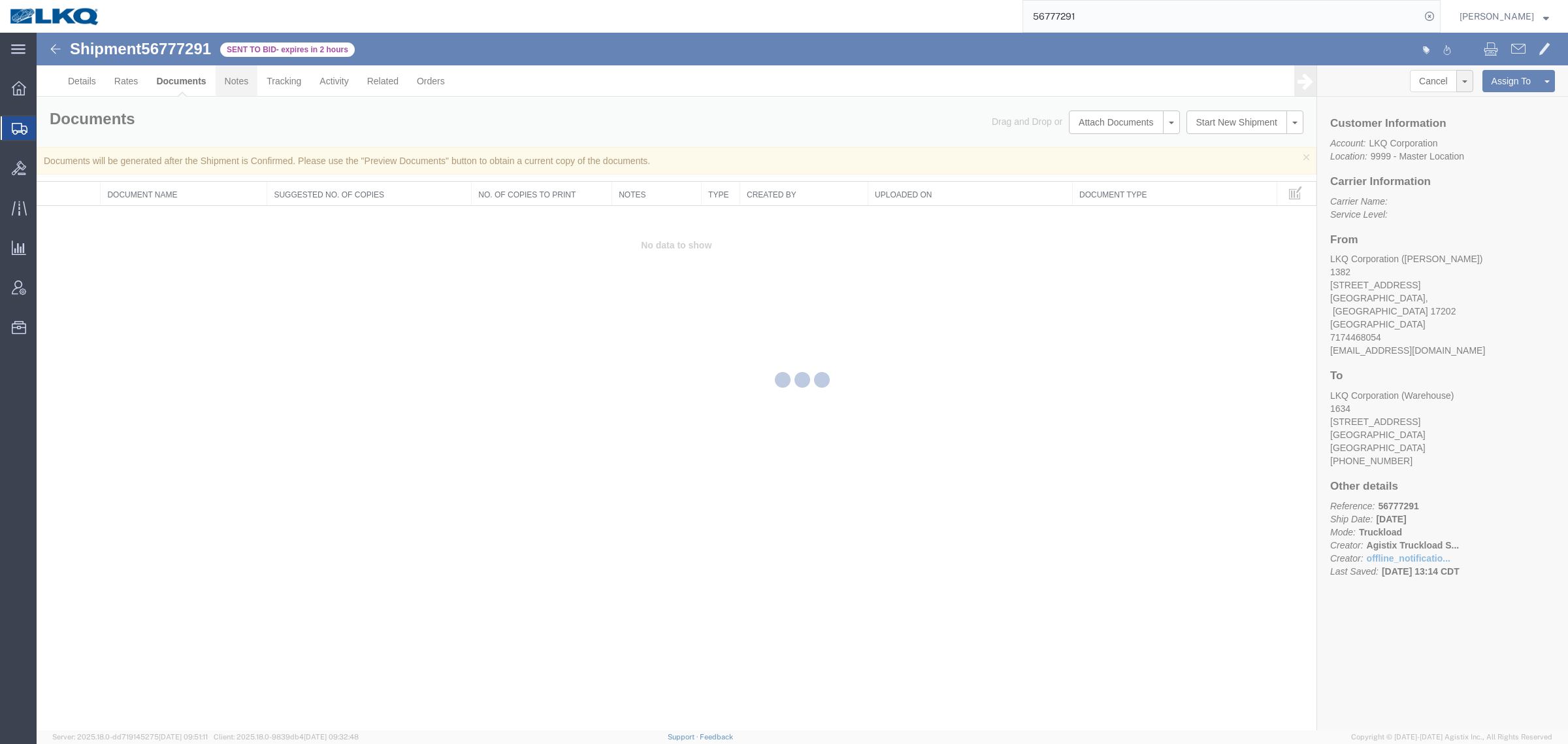
click at [227, 86] on link "Notes" at bounding box center [236, 81] width 42 height 32
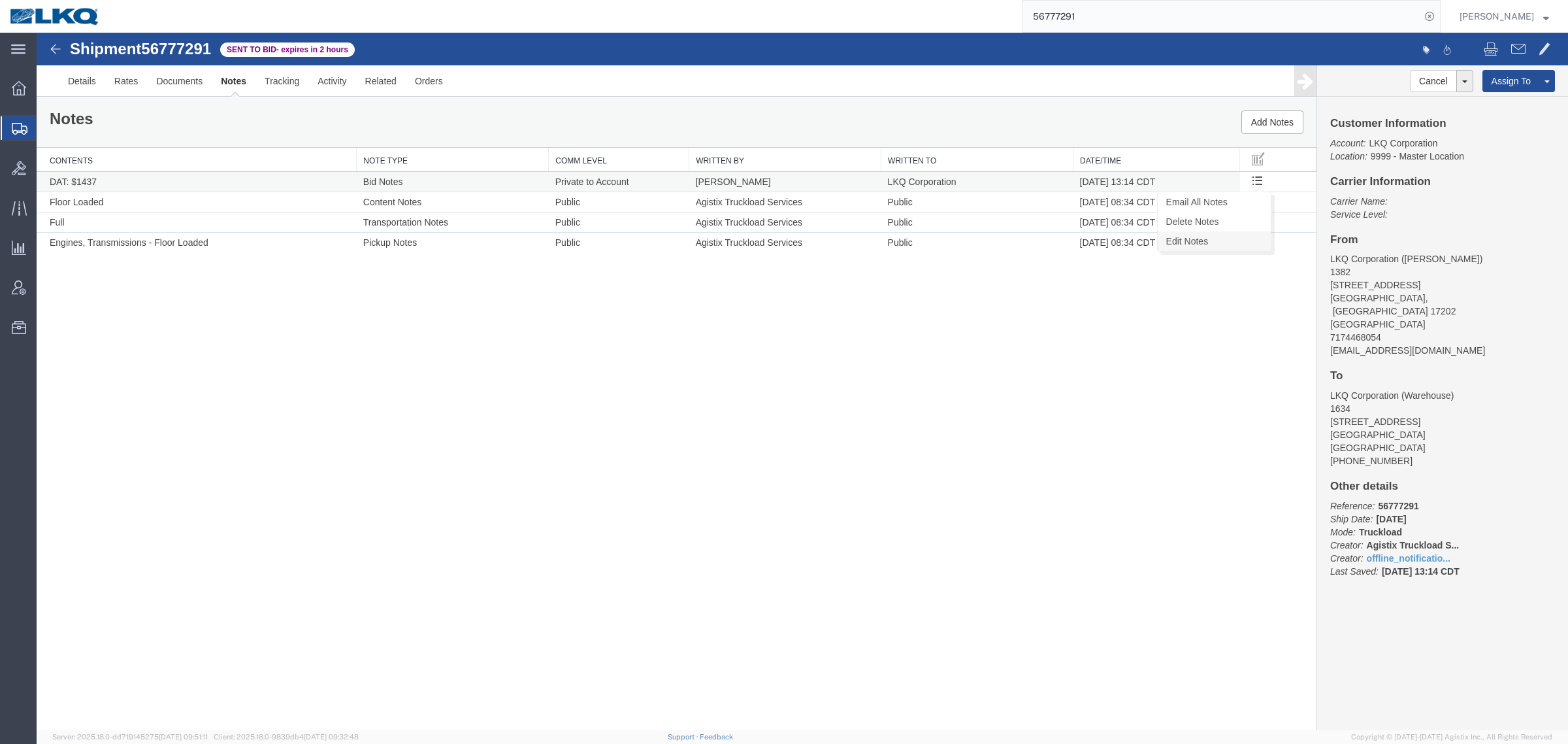
click at [1219, 239] on link "Edit Notes" at bounding box center [1214, 241] width 113 height 20
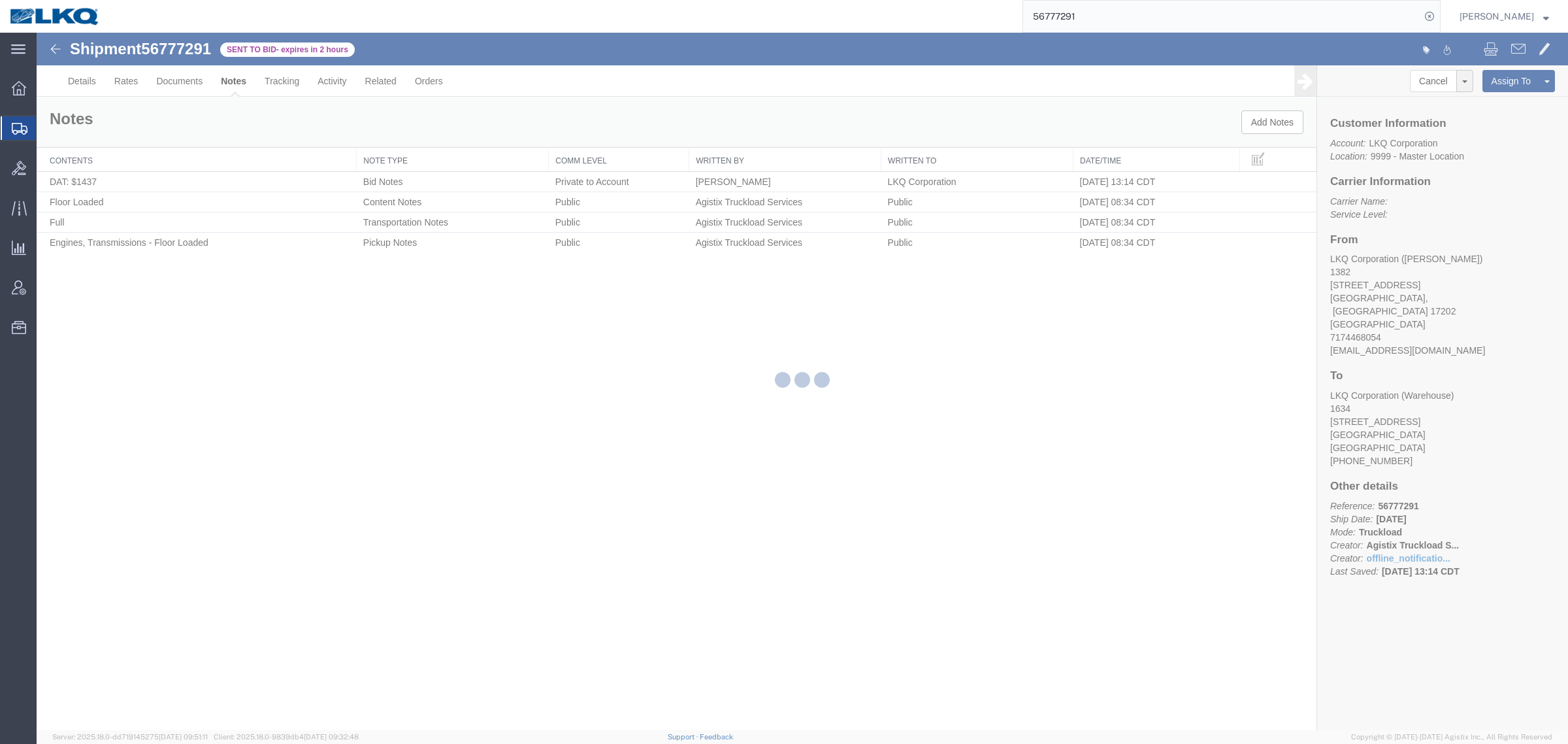
select select "BID_NOTES"
select select "PRIVATE_TO_ACCOUNT"
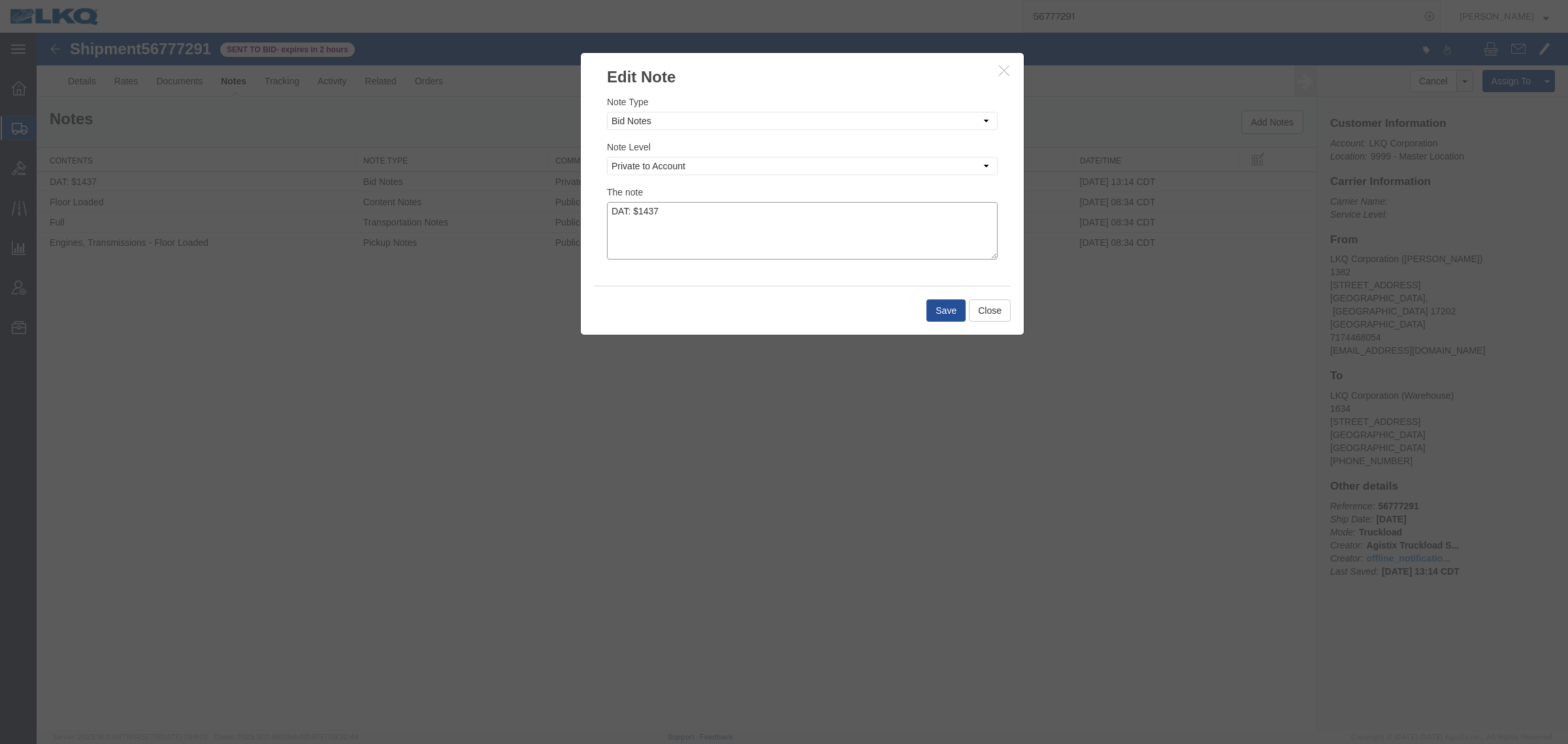
click at [742, 207] on textarea "DAT: $1437" at bounding box center [802, 230] width 391 height 57
type textarea "DAT: $1437, Original: $1290"
click at [942, 312] on button "Save" at bounding box center [946, 311] width 39 height 23
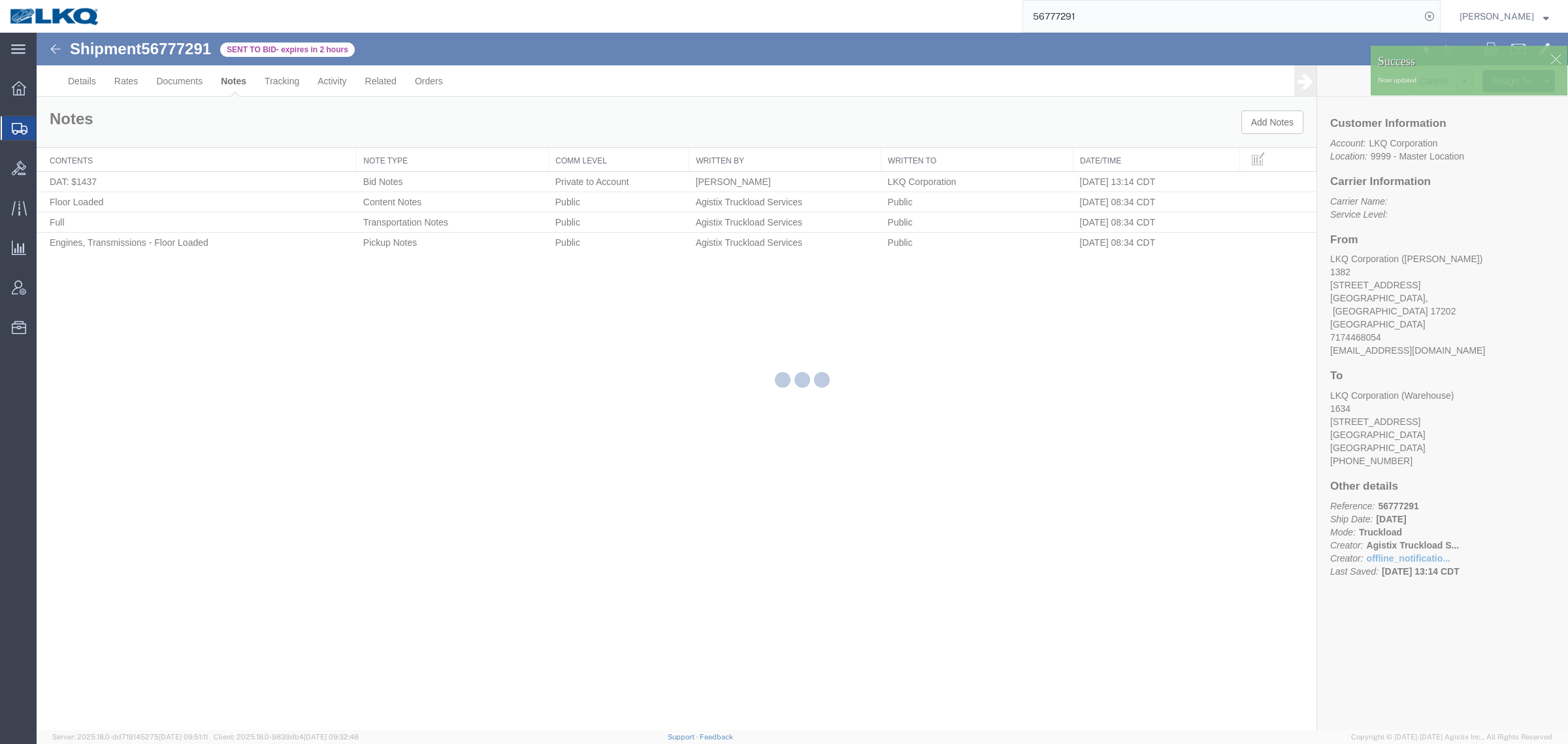
click at [128, 81] on div at bounding box center [802, 381] width 1532 height 697
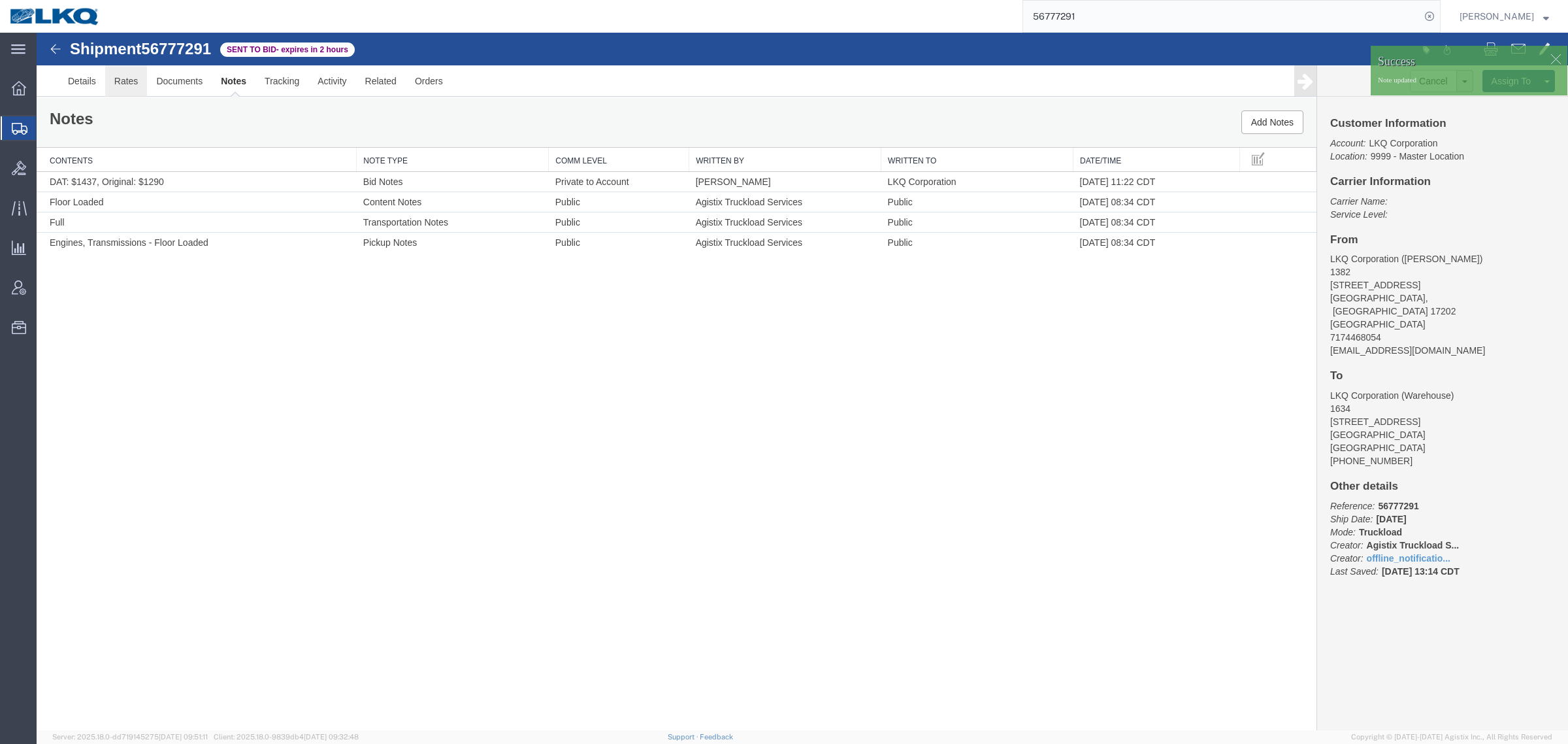
click at [125, 81] on link "Rates" at bounding box center [126, 81] width 42 height 32
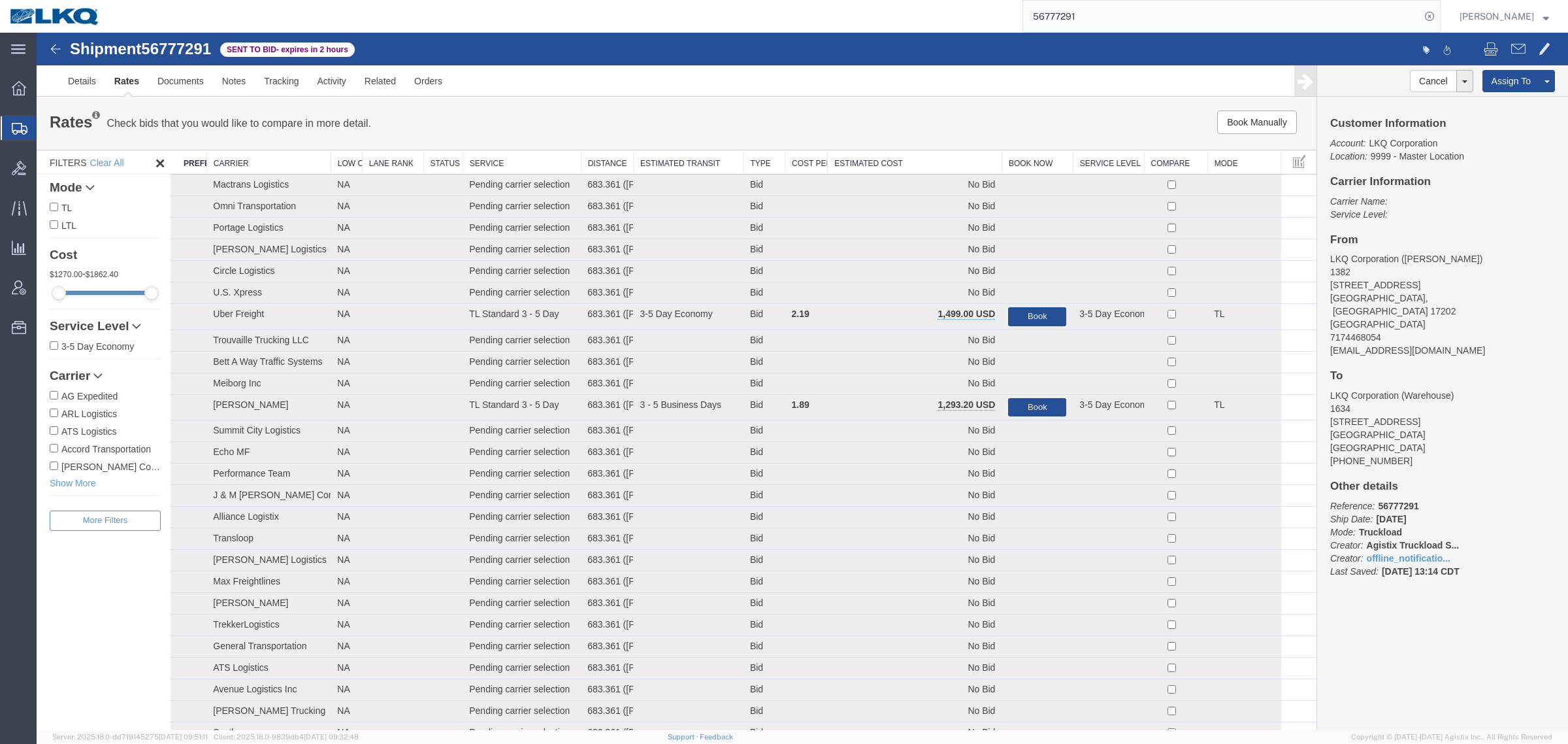
click at [918, 151] on th "Estimated Cost" at bounding box center [915, 163] width 175 height 24
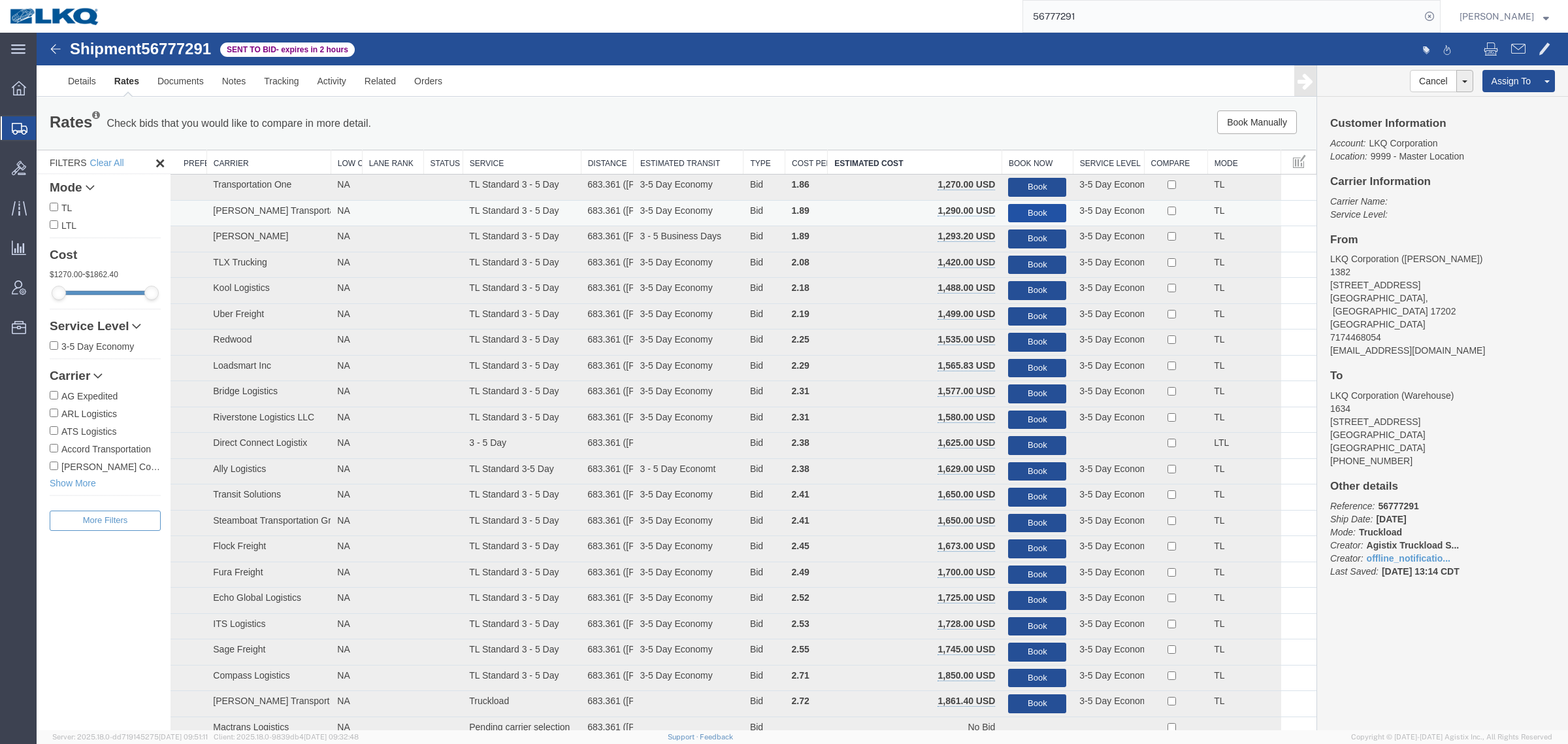
click at [1037, 210] on button "Book" at bounding box center [1037, 213] width 58 height 19
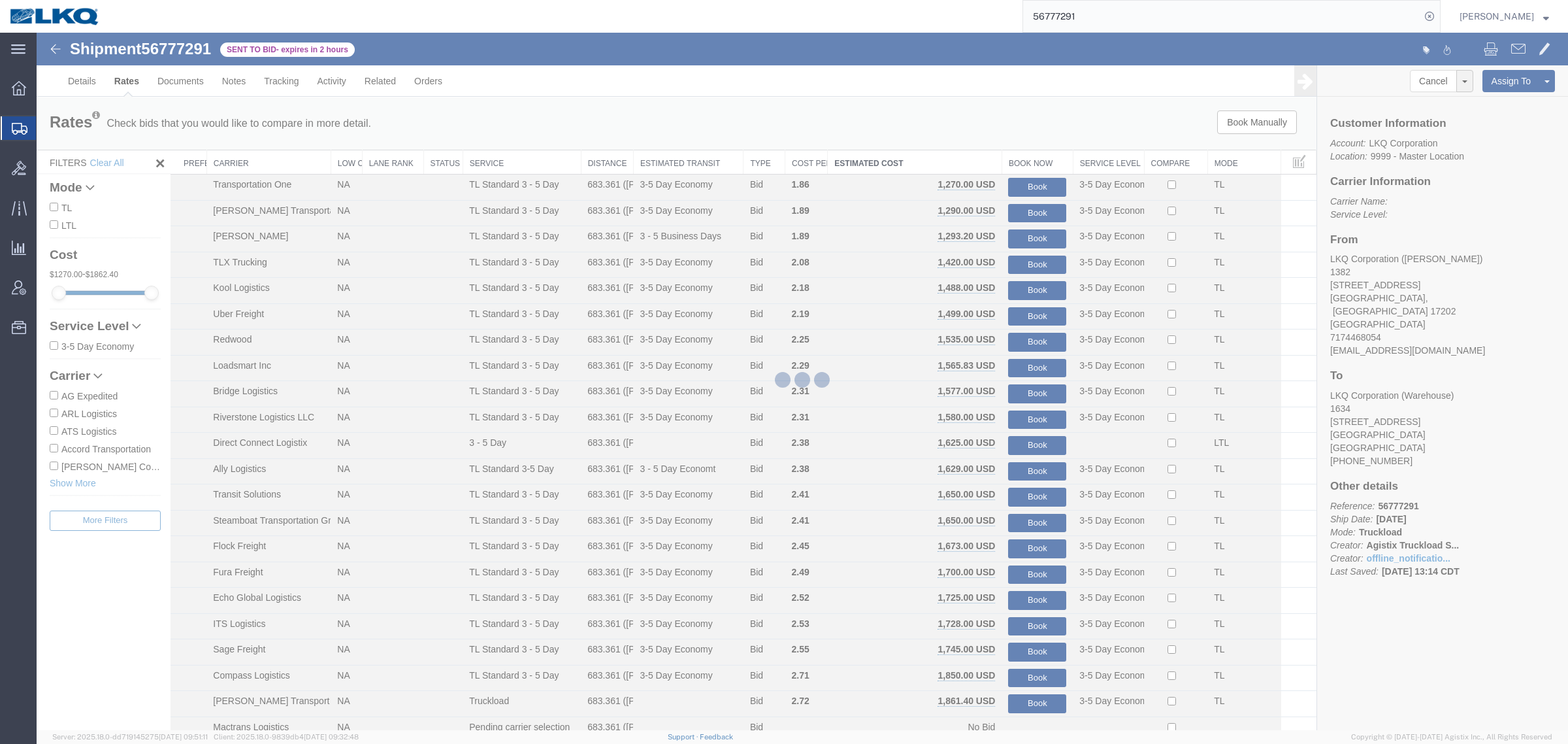
click at [963, 75] on div at bounding box center [802, 381] width 1532 height 697
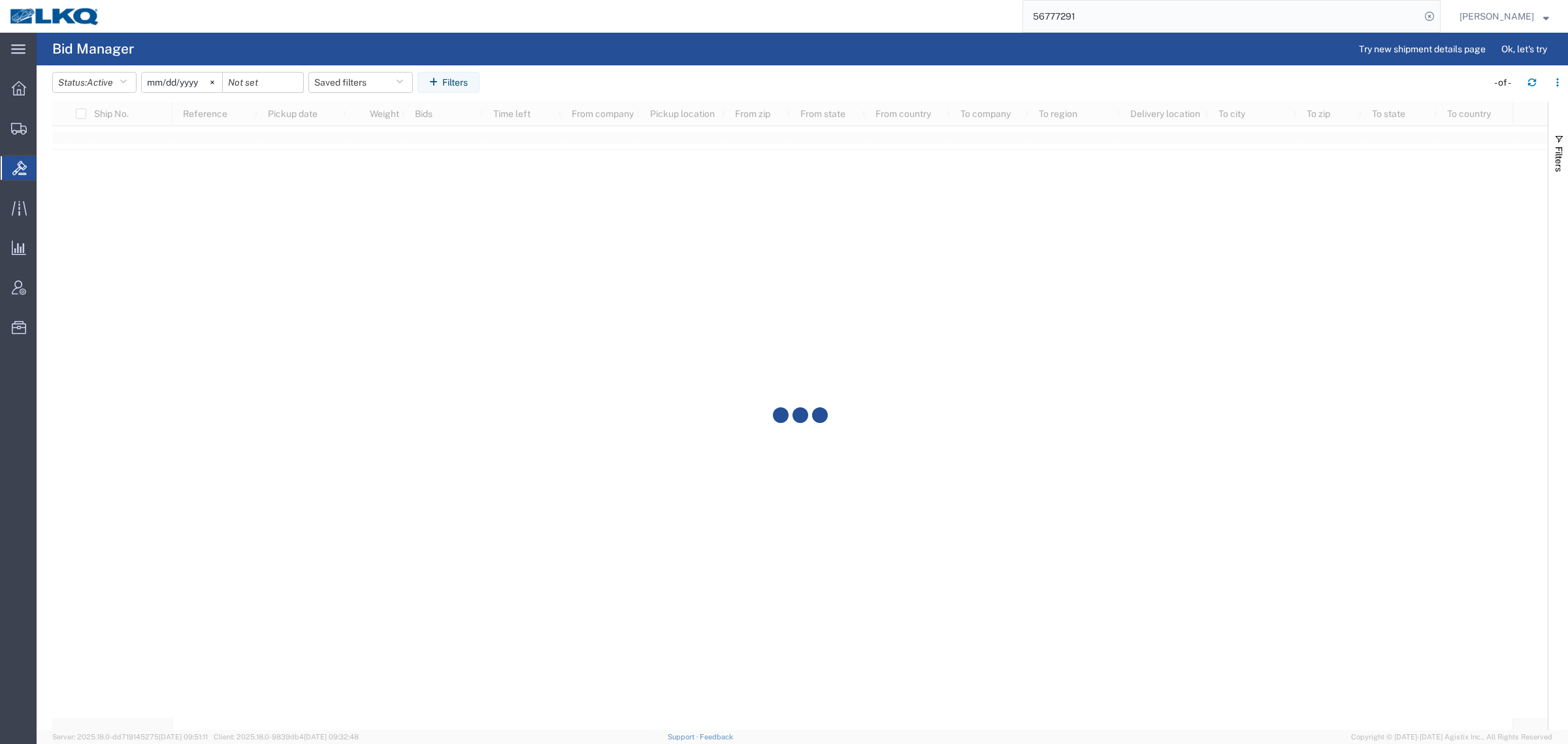
click at [1116, 20] on input "56777291" at bounding box center [1222, 17] width 397 height 32
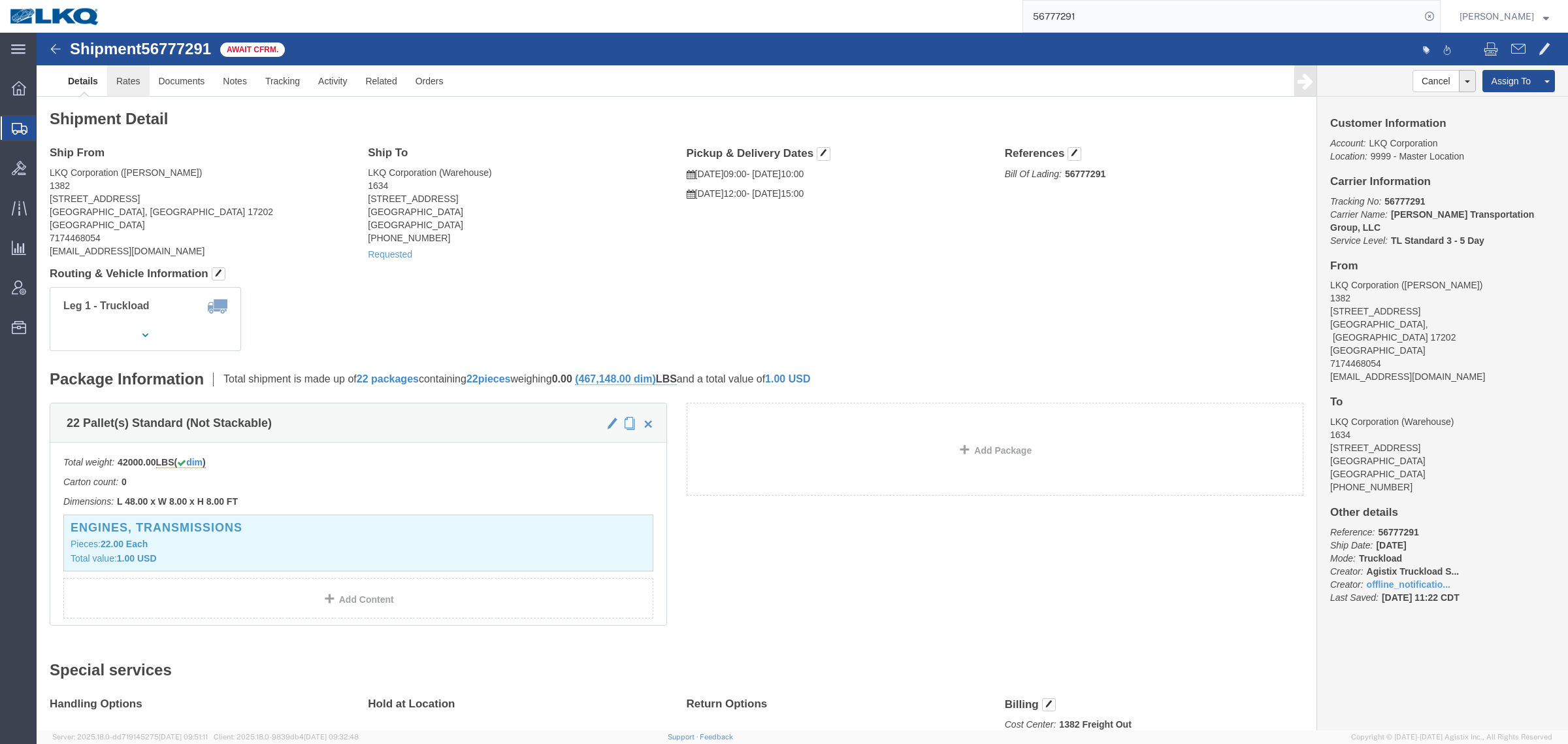
click link "Rates"
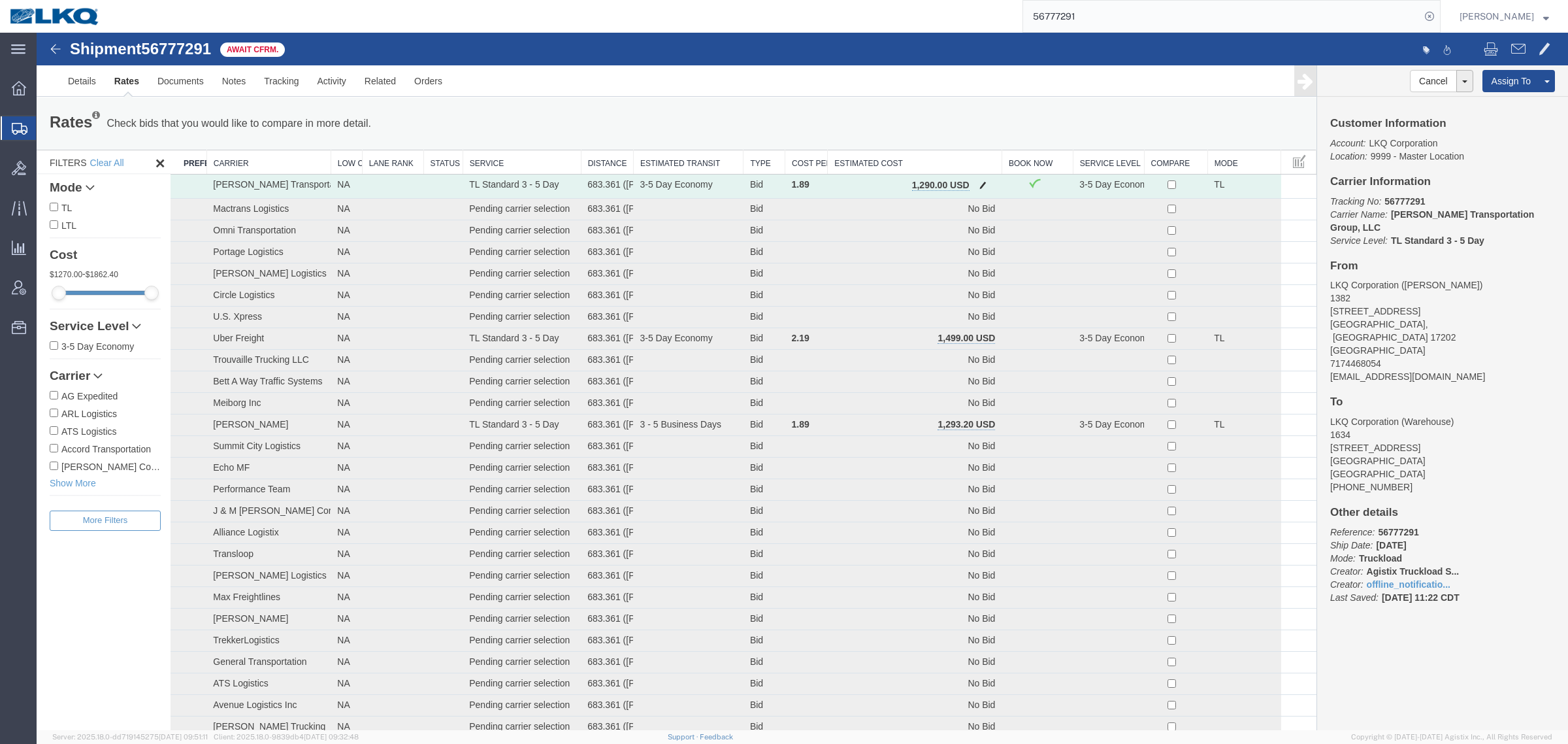
click at [974, 186] on button "button" at bounding box center [982, 186] width 17 height 17
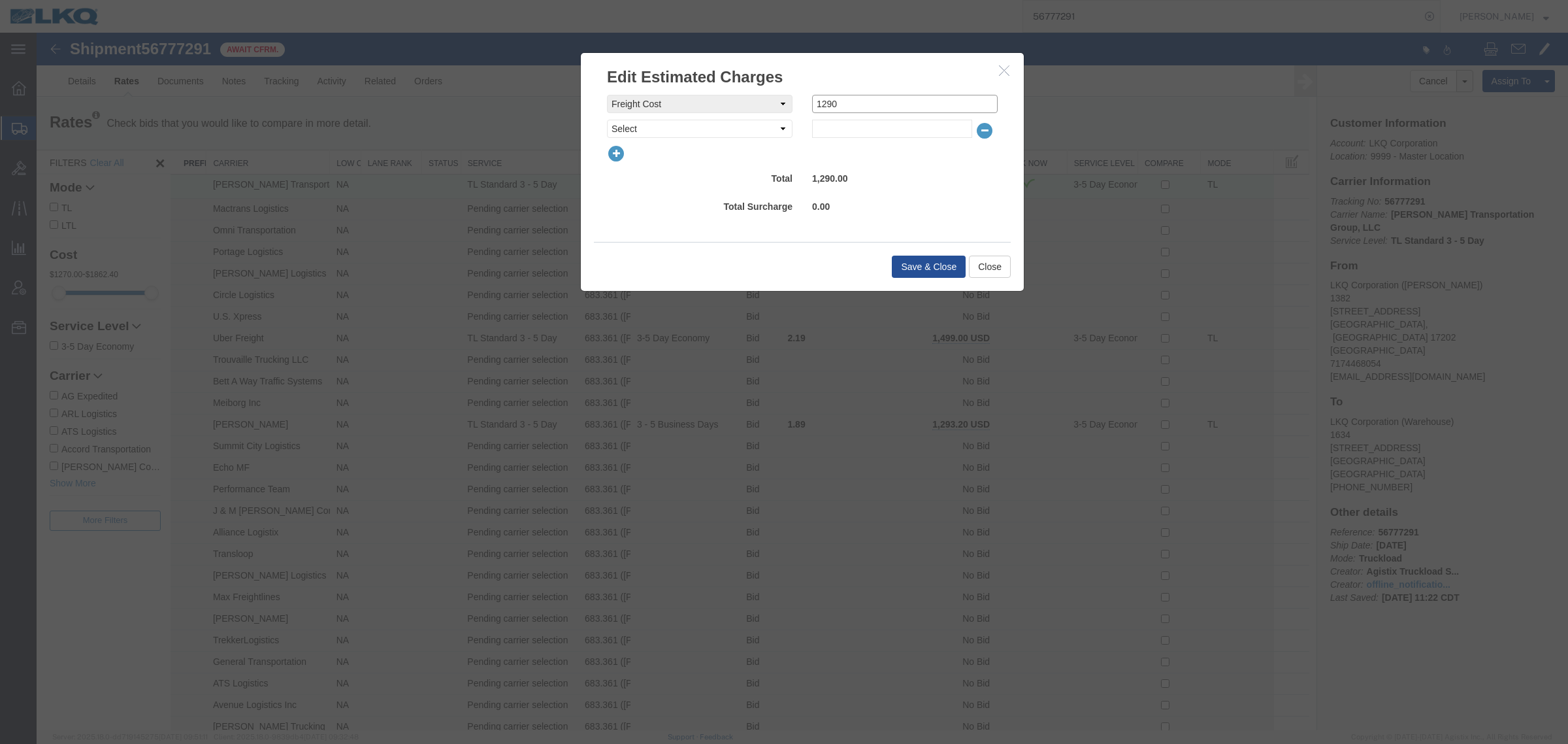
click at [897, 102] on input "1290" at bounding box center [905, 104] width 186 height 18
type input "1260"
click at [892, 267] on button "Save & Close" at bounding box center [929, 267] width 74 height 23
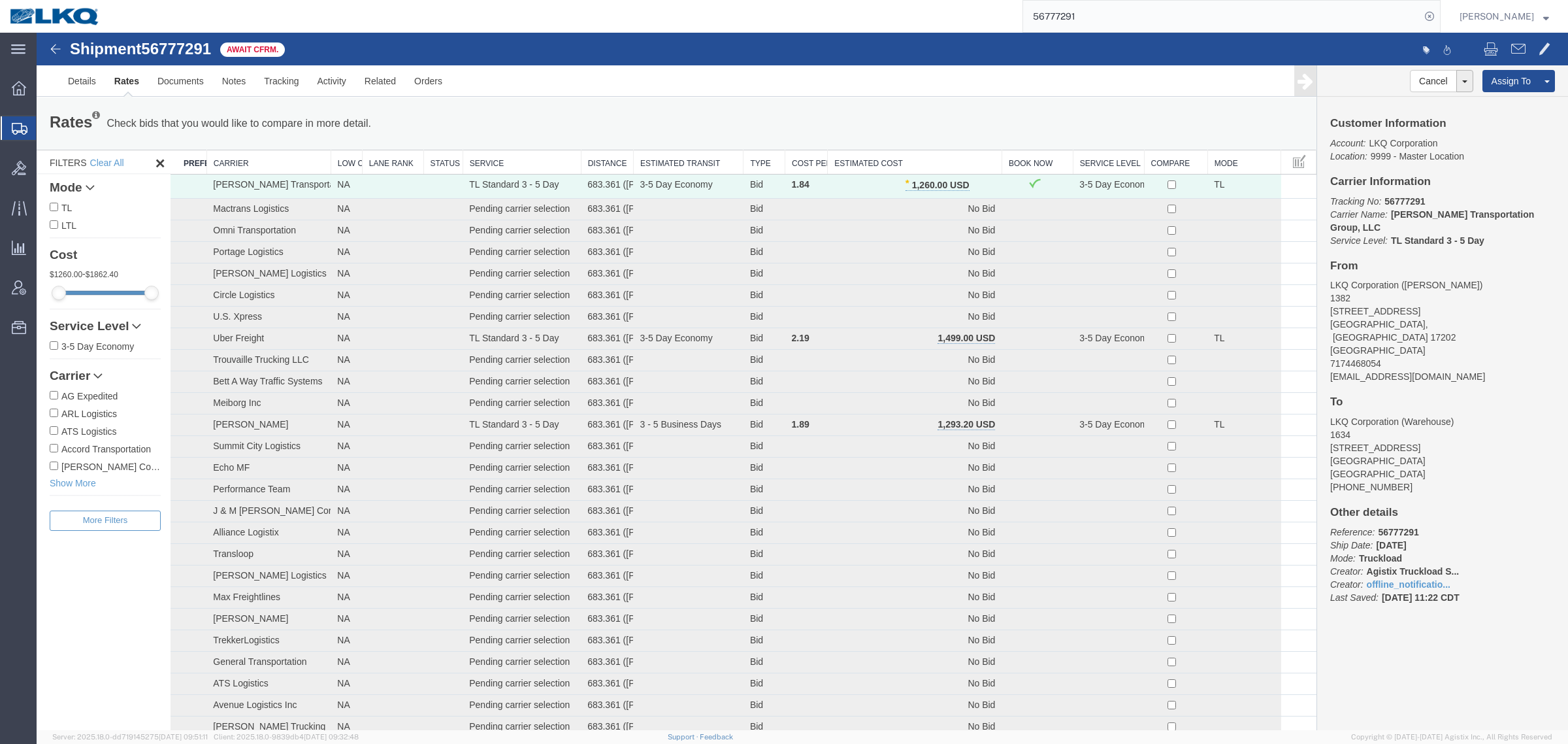
drag, startPoint x: 1095, startPoint y: 17, endPoint x: 1085, endPoint y: 17, distance: 10.0
click at [1093, 17] on input "56777291" at bounding box center [1222, 17] width 397 height 32
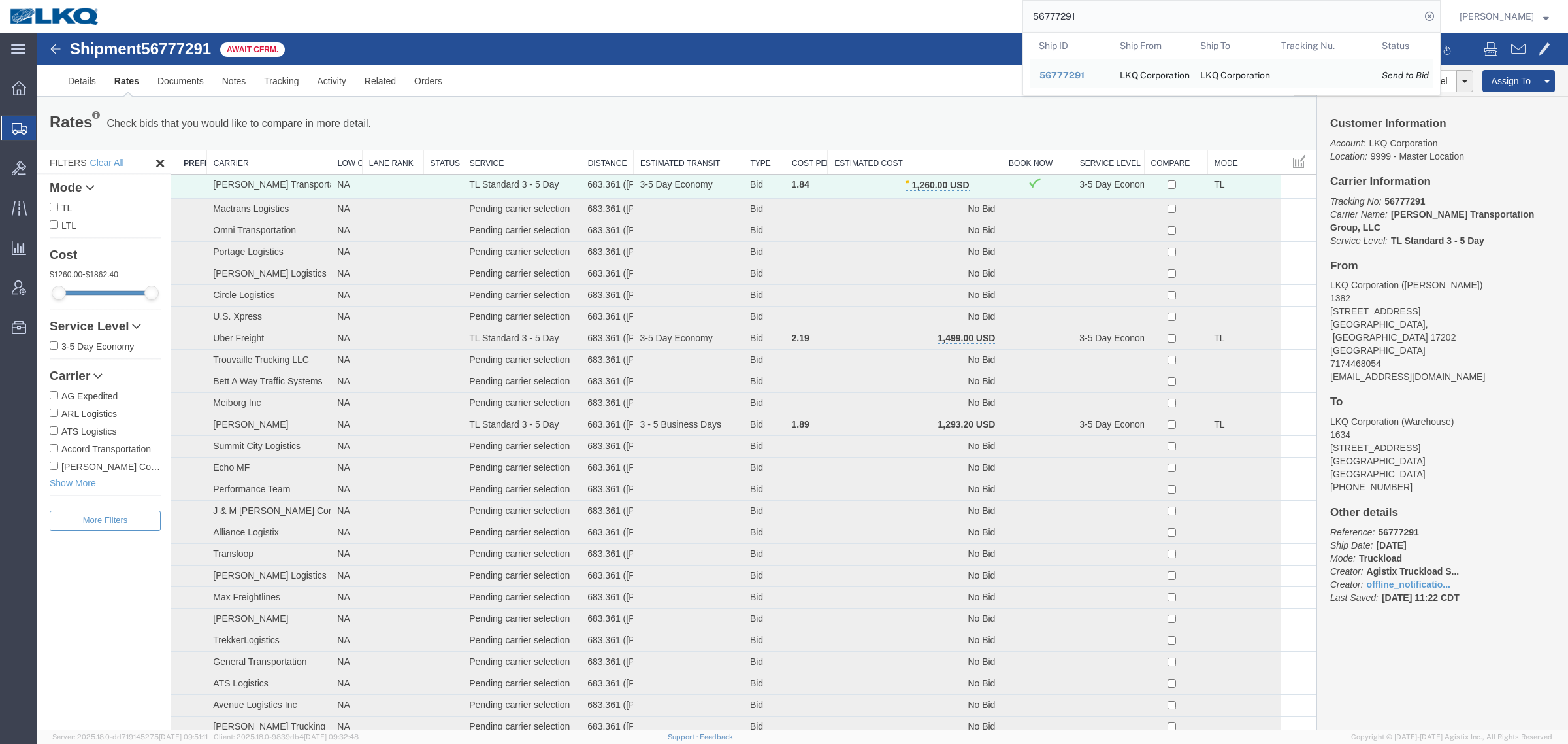
click at [1085, 17] on input "56777291" at bounding box center [1222, 17] width 397 height 32
paste input "44944"
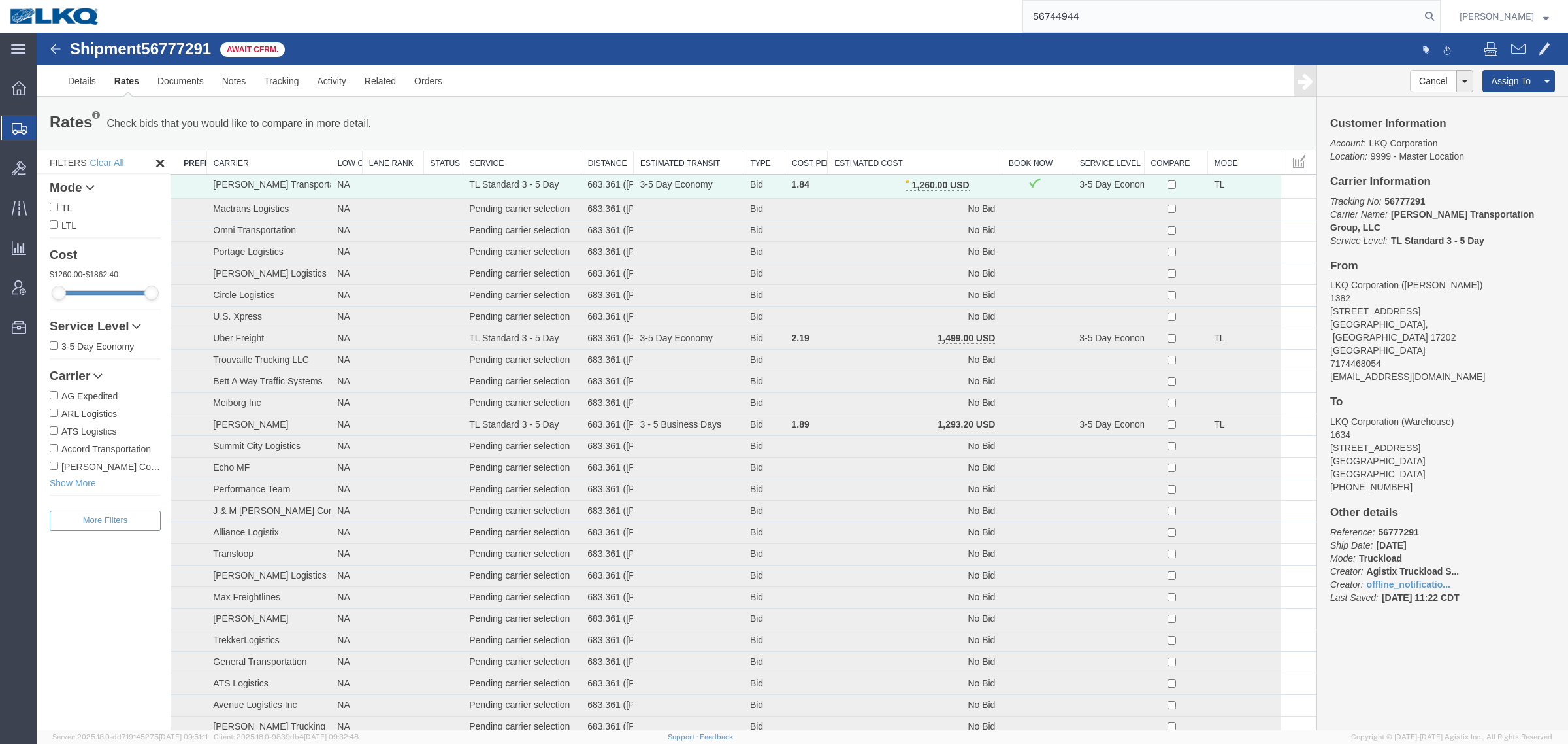
type input "56744944"
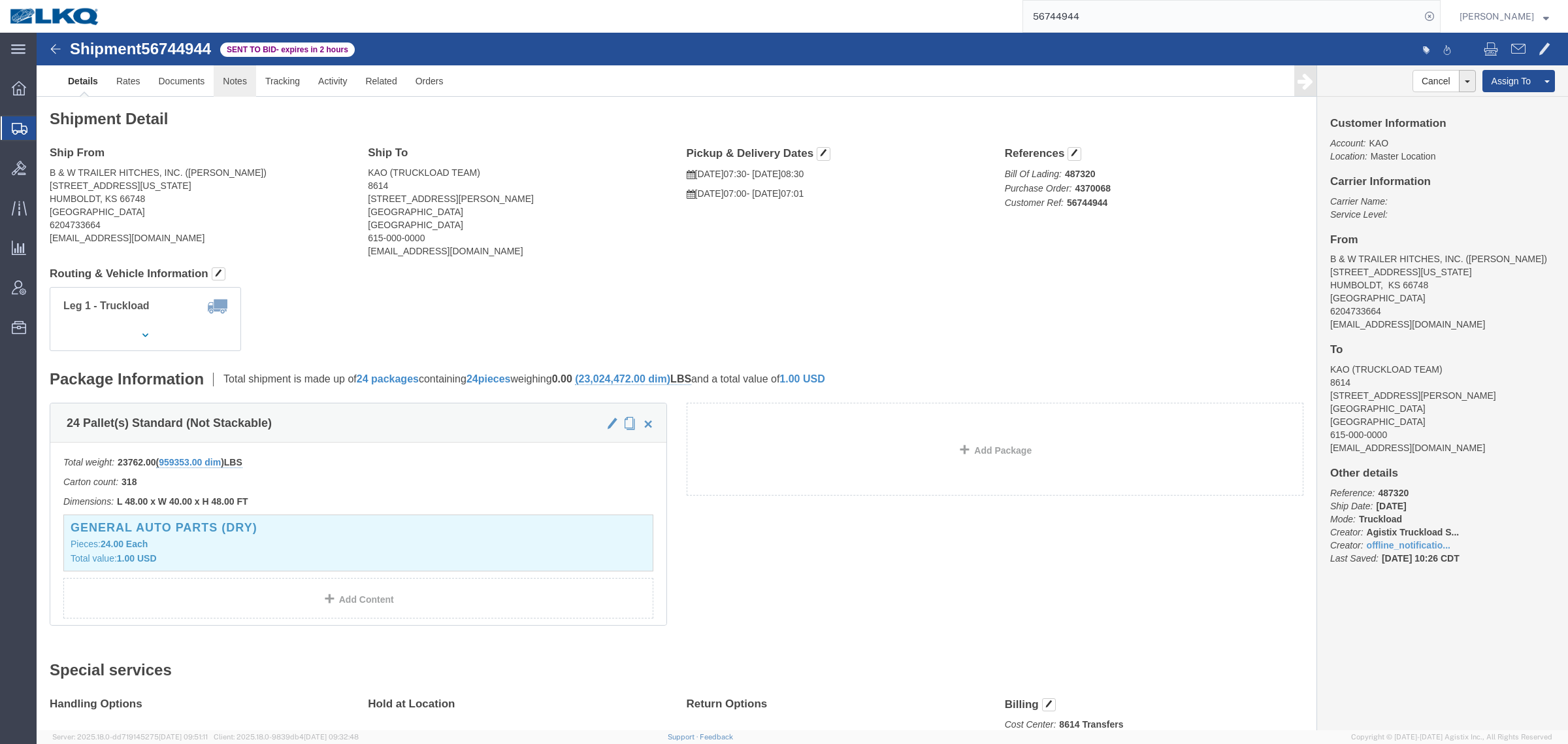
click link "Notes"
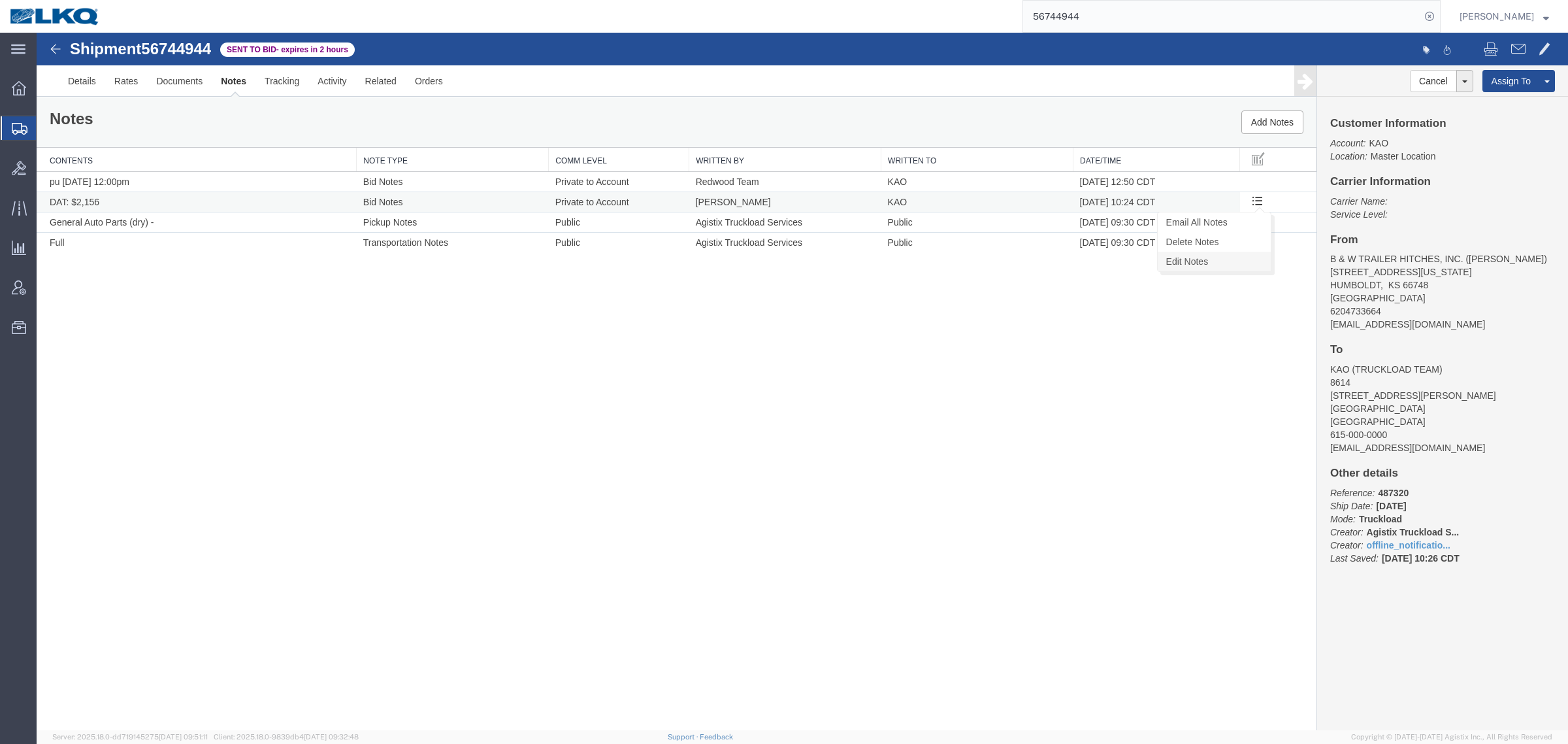
click at [1212, 256] on link "Edit Notes" at bounding box center [1214, 261] width 113 height 20
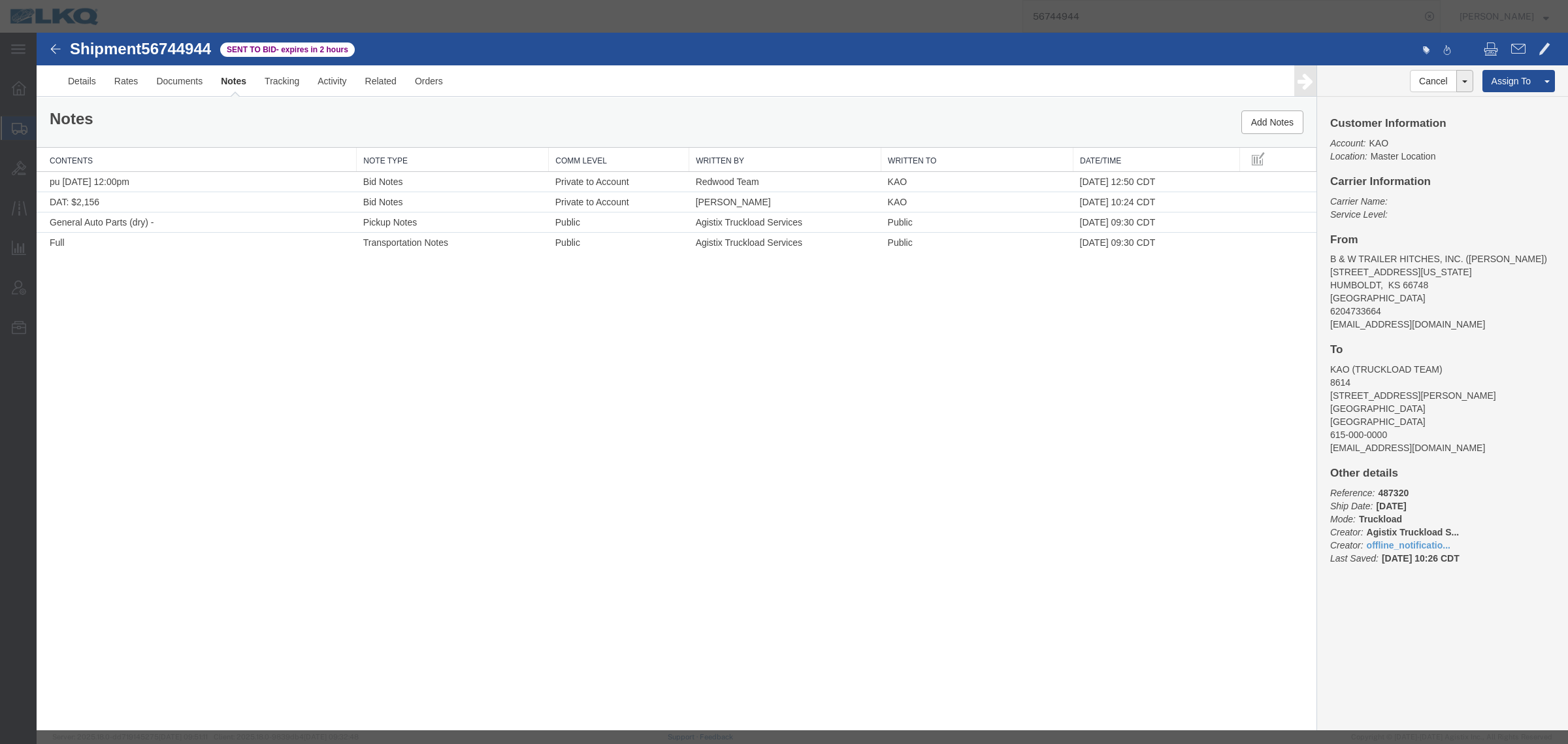
select select "BID_NOTES"
select select "PRIVATE_TO_ACCOUNT"
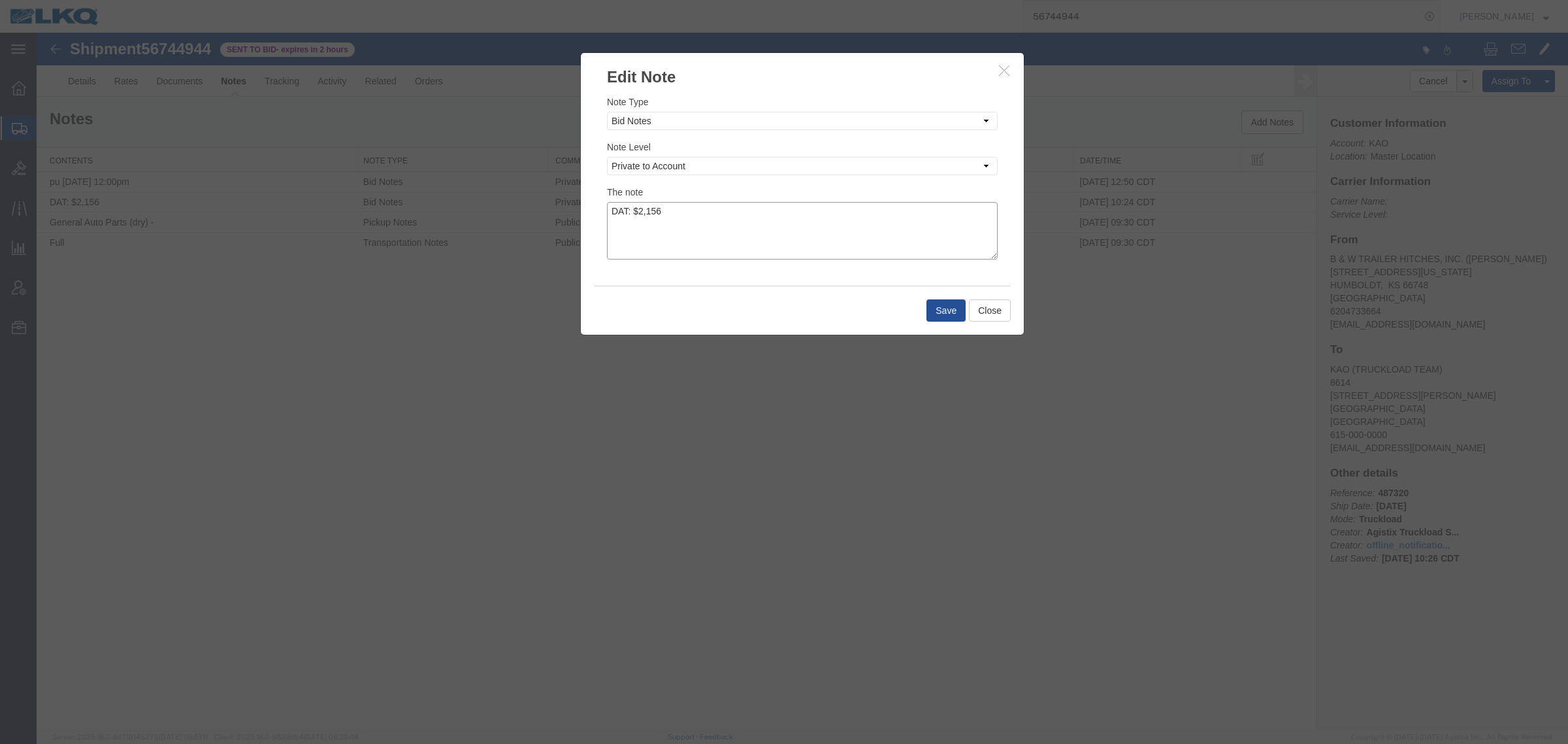
click at [715, 210] on textarea "DAT: $2,156" at bounding box center [802, 230] width 391 height 57
type textarea "DAT: $2,156, Original: $2200"
click at [951, 318] on button "Save" at bounding box center [946, 311] width 39 height 23
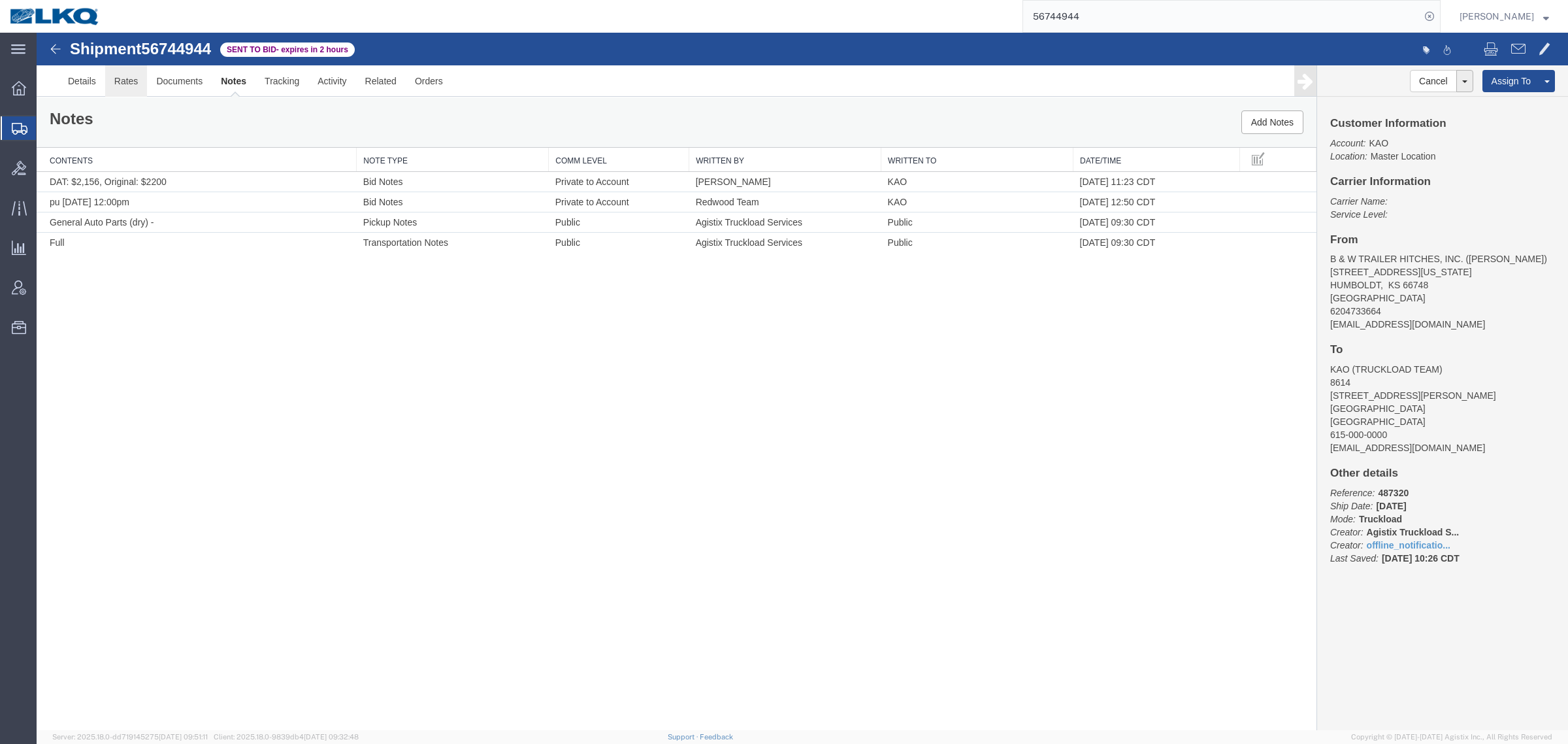
click at [134, 85] on link "Rates" at bounding box center [126, 81] width 42 height 32
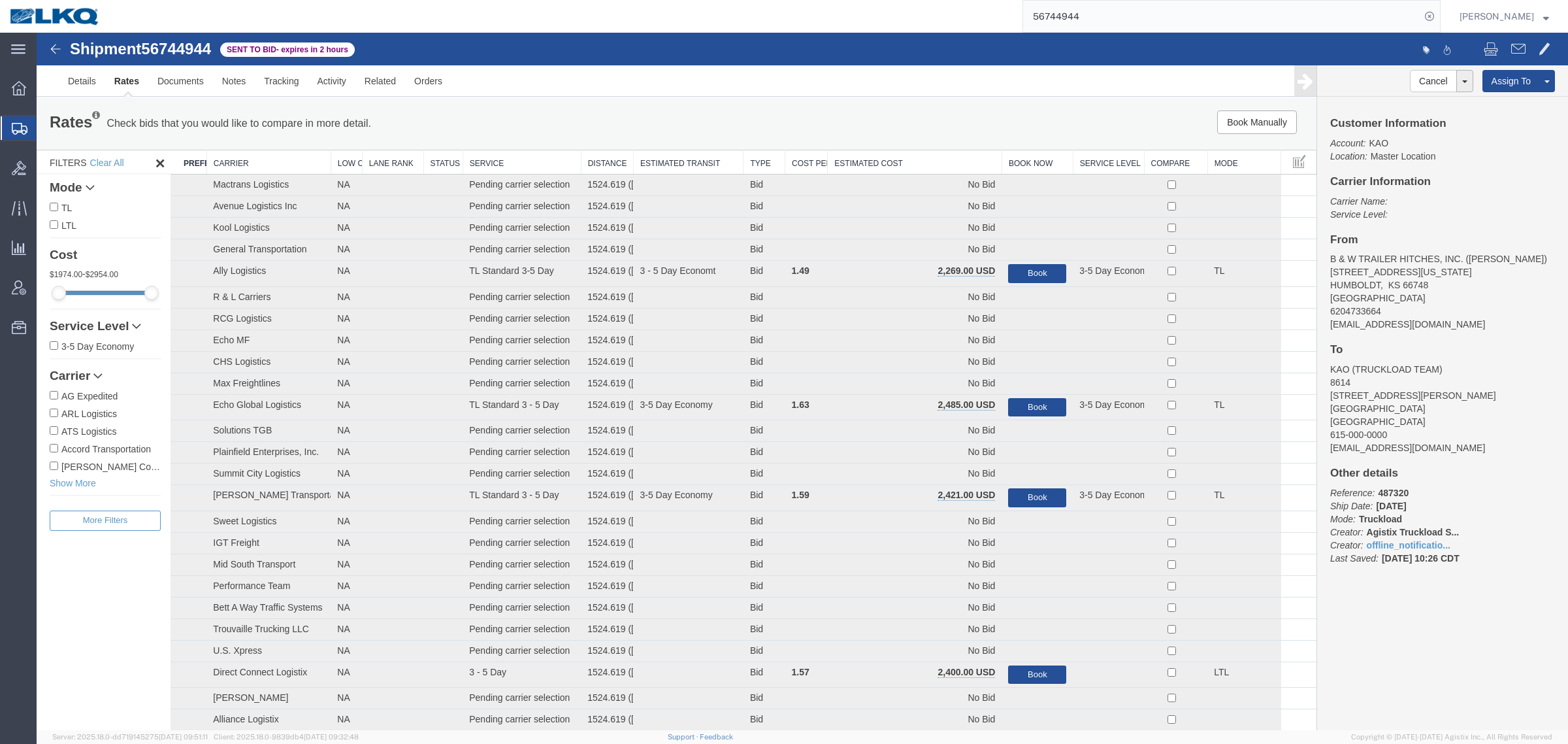
click at [878, 141] on div "Rates Check bids that you would like to compare in more detail. Compare Filter …" at bounding box center [677, 123] width 1280 height 52
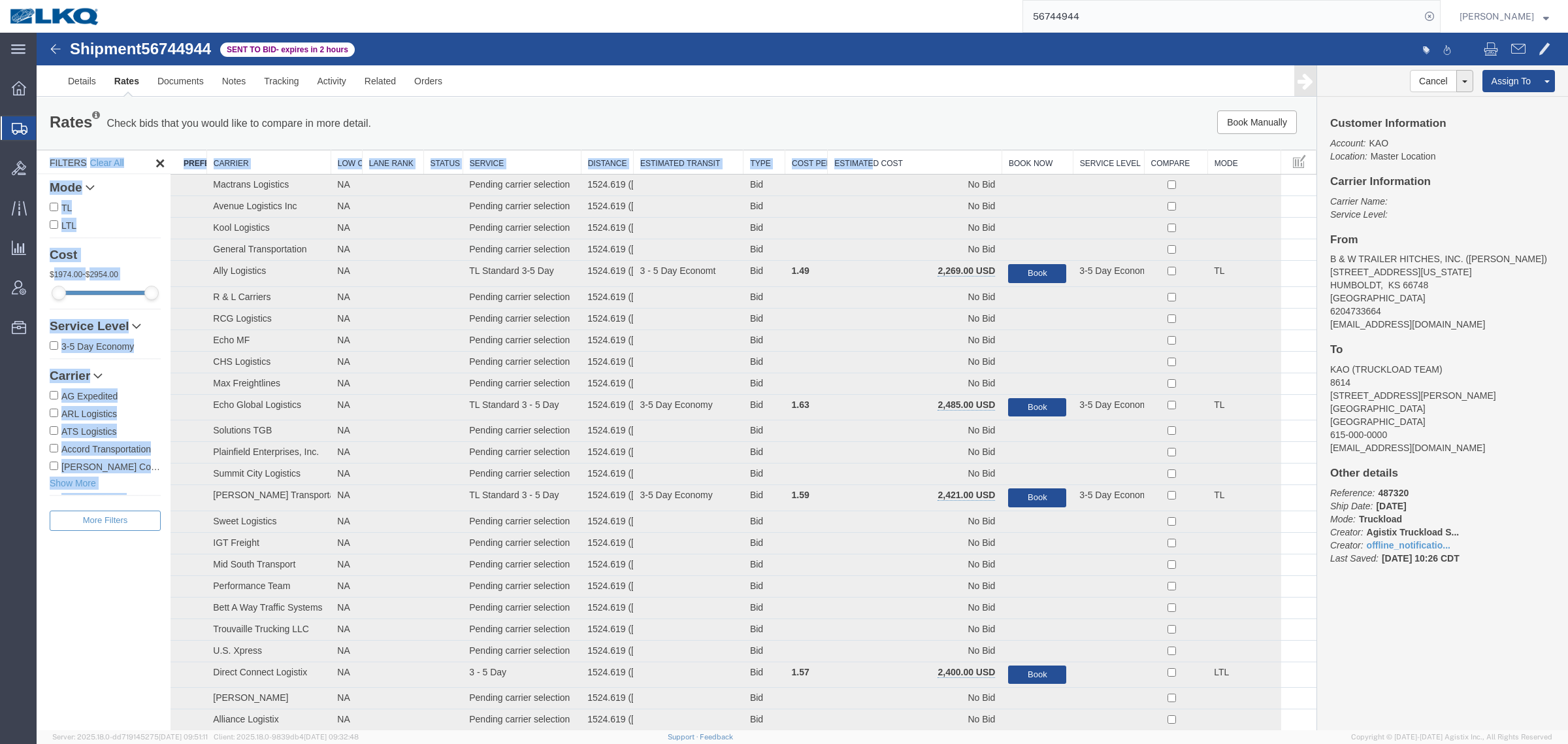
click at [869, 166] on th "Estimated Cost" at bounding box center [915, 163] width 175 height 24
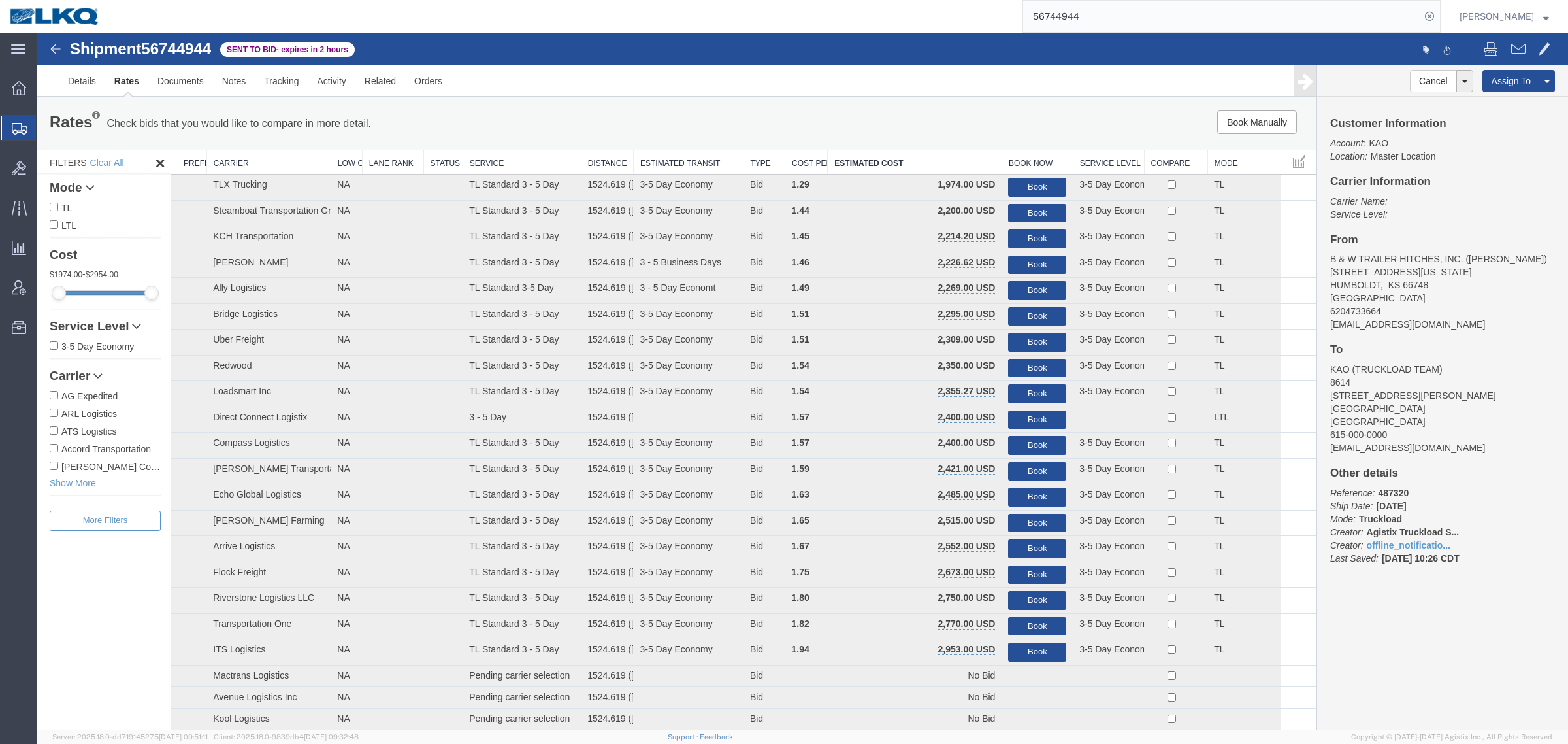
click at [889, 131] on div "Book Manually Pause Continue" at bounding box center [1048, 122] width 531 height 23
click at [1018, 210] on button "Book" at bounding box center [1037, 213] width 58 height 19
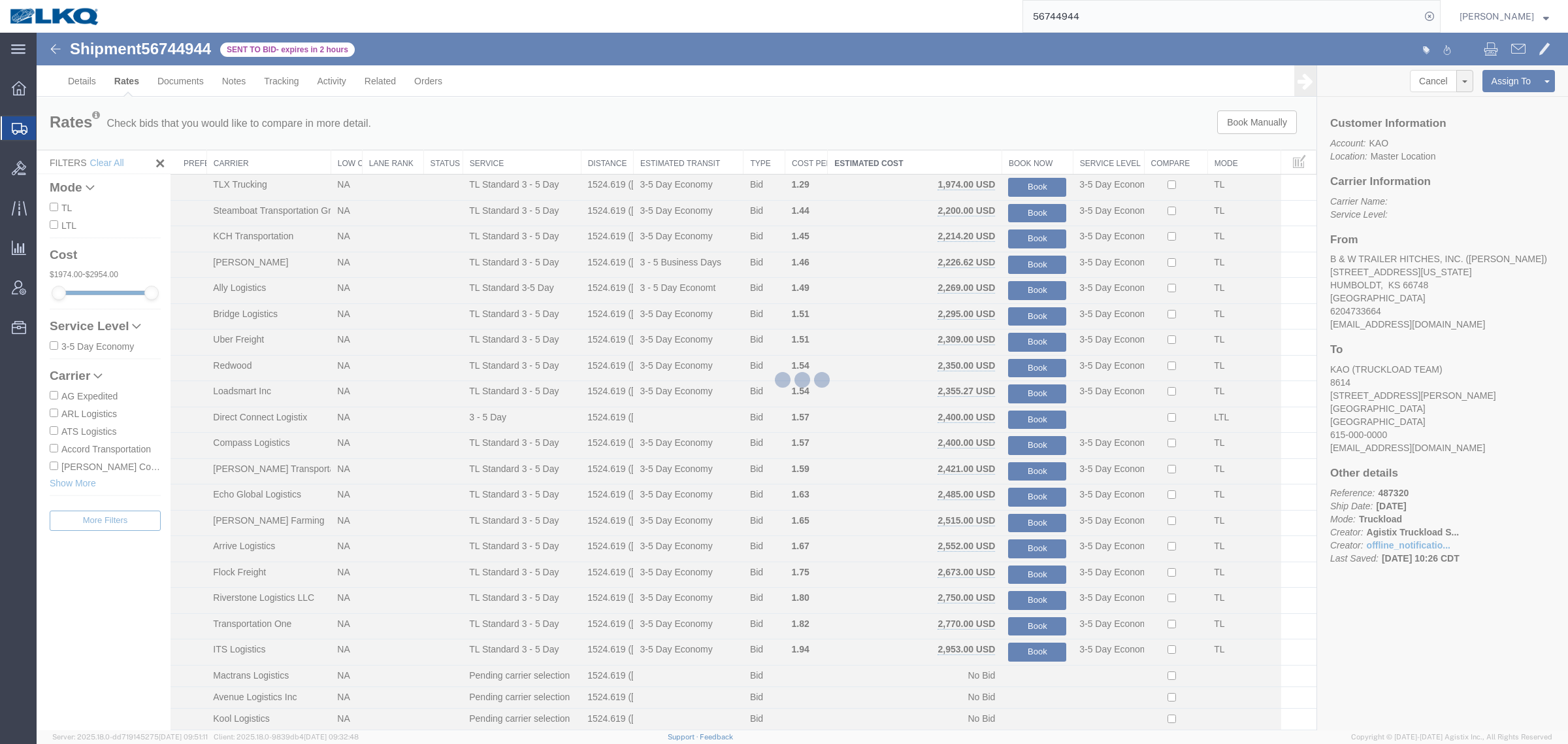
click at [965, 113] on div at bounding box center [802, 381] width 1532 height 697
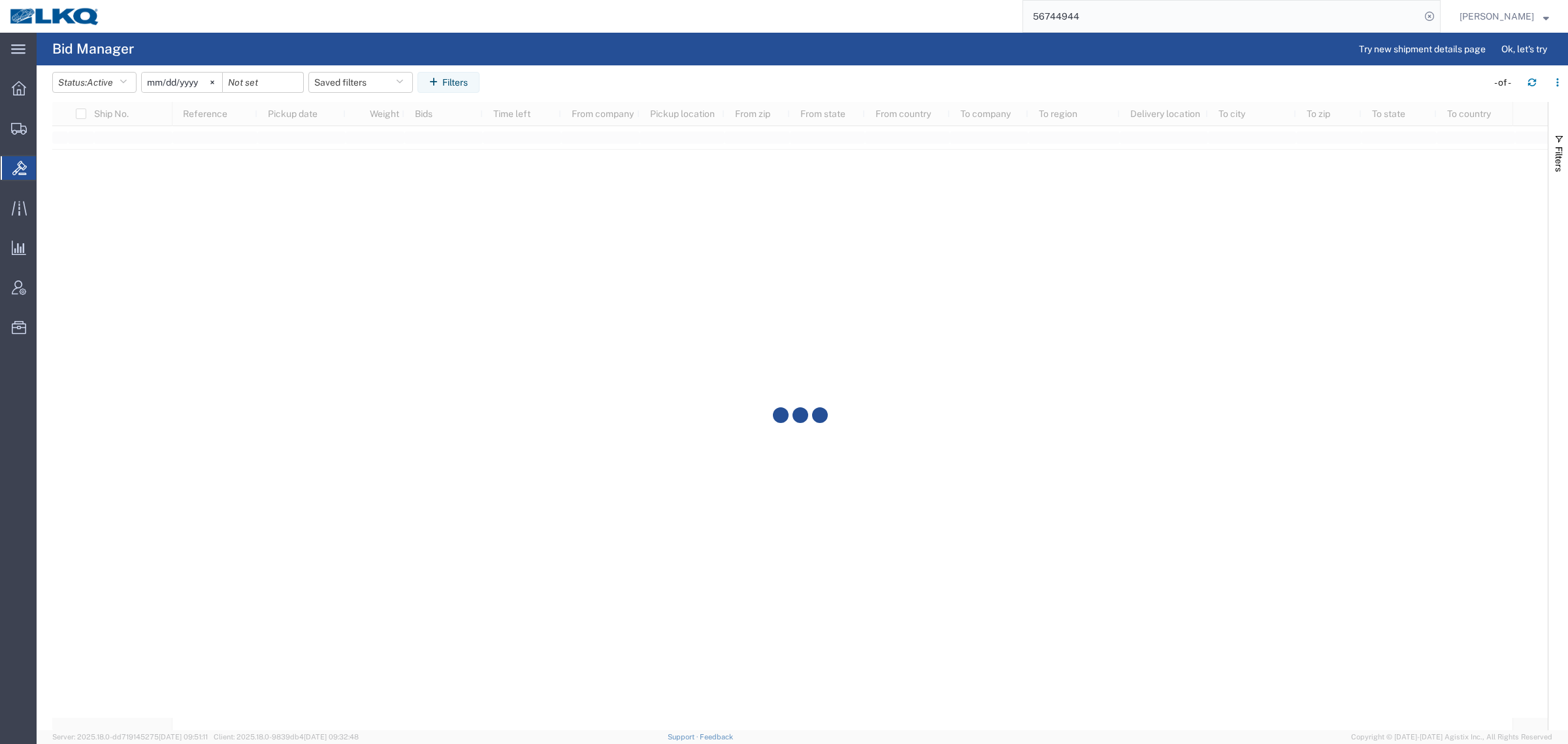
click at [592, 77] on agx-table-filter-chips "Status: Active Active All Awaiting Confirmation Awarded Closed Expired Open Wit…" at bounding box center [766, 87] width 1428 height 30
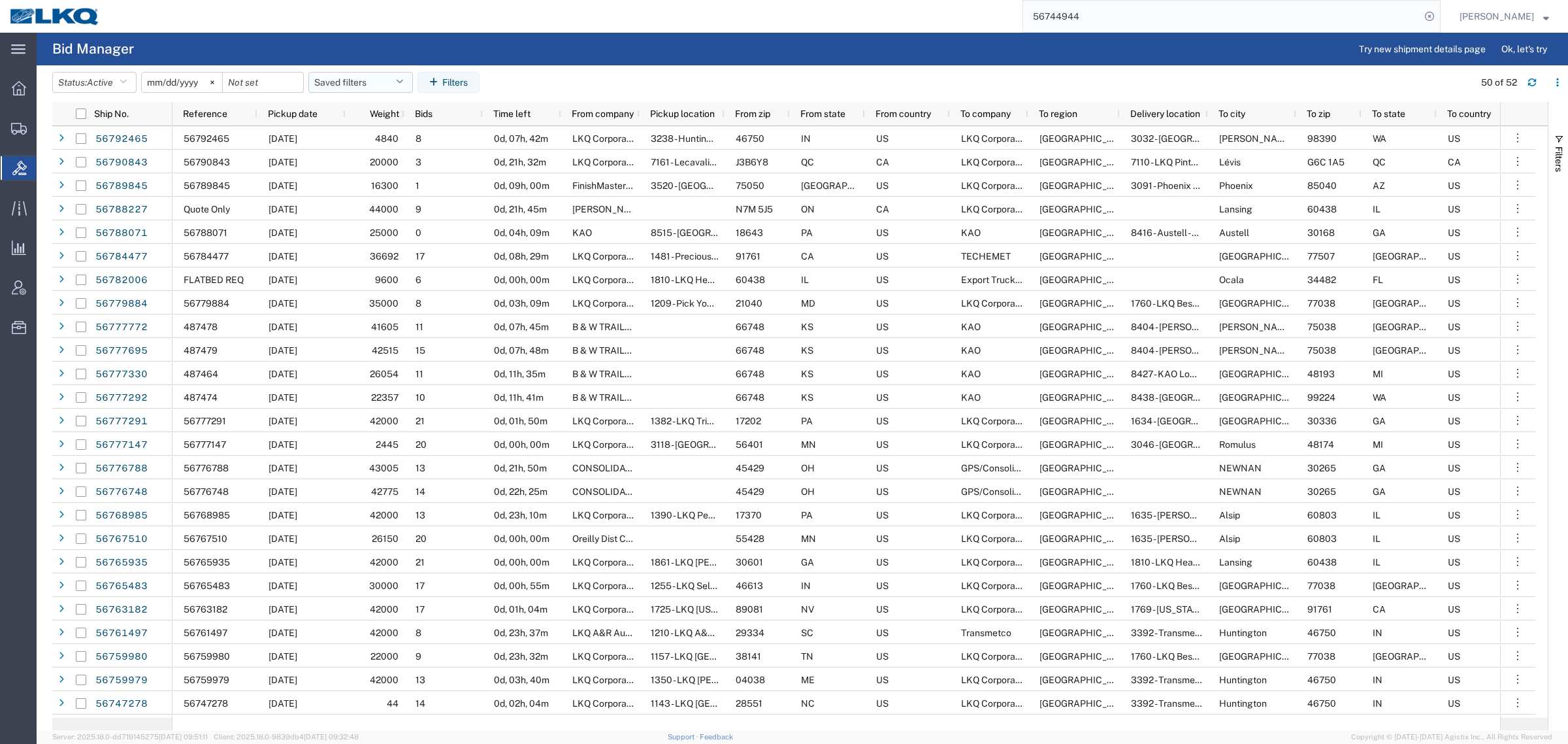
click at [374, 83] on button "Saved filters" at bounding box center [361, 82] width 105 height 21
click at [637, 81] on agx-table-filter-chips "Status: Active Active All Awaiting Confirmation Awarded Closed Expired Open Wit…" at bounding box center [760, 87] width 1415 height 30
click at [1135, 14] on input "56744944" at bounding box center [1222, 17] width 397 height 32
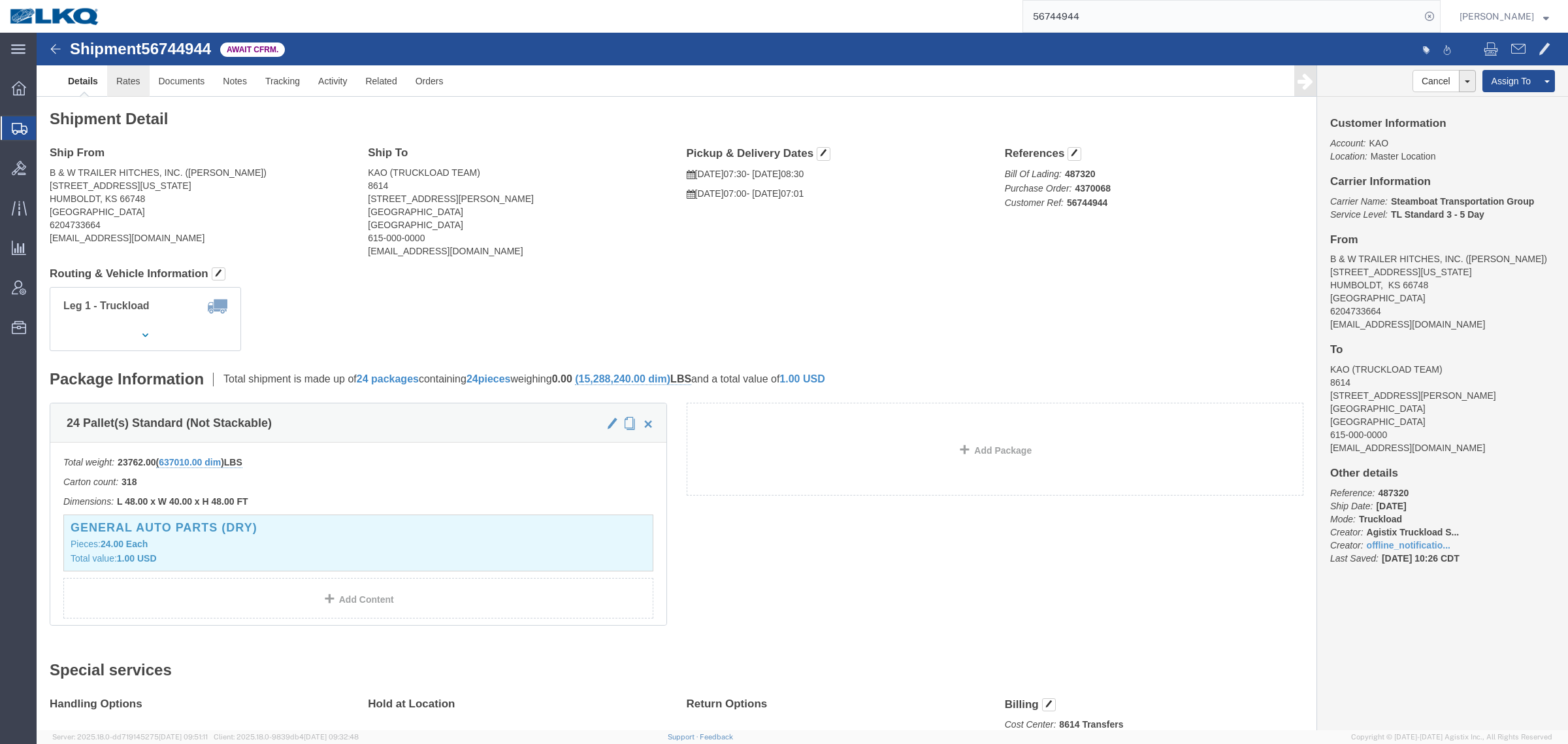
click link "Rates"
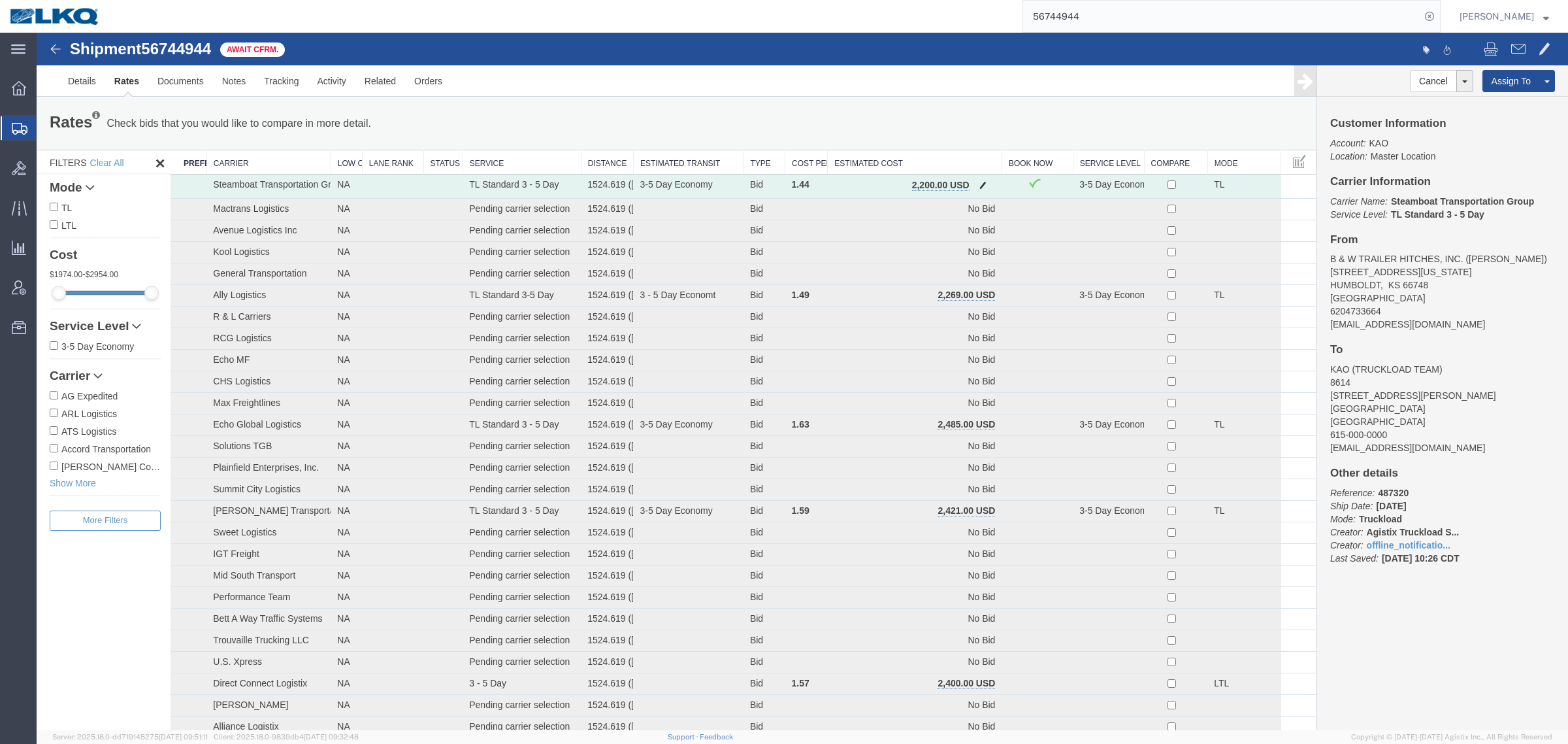
click at [979, 188] on span "button" at bounding box center [983, 185] width 8 height 9
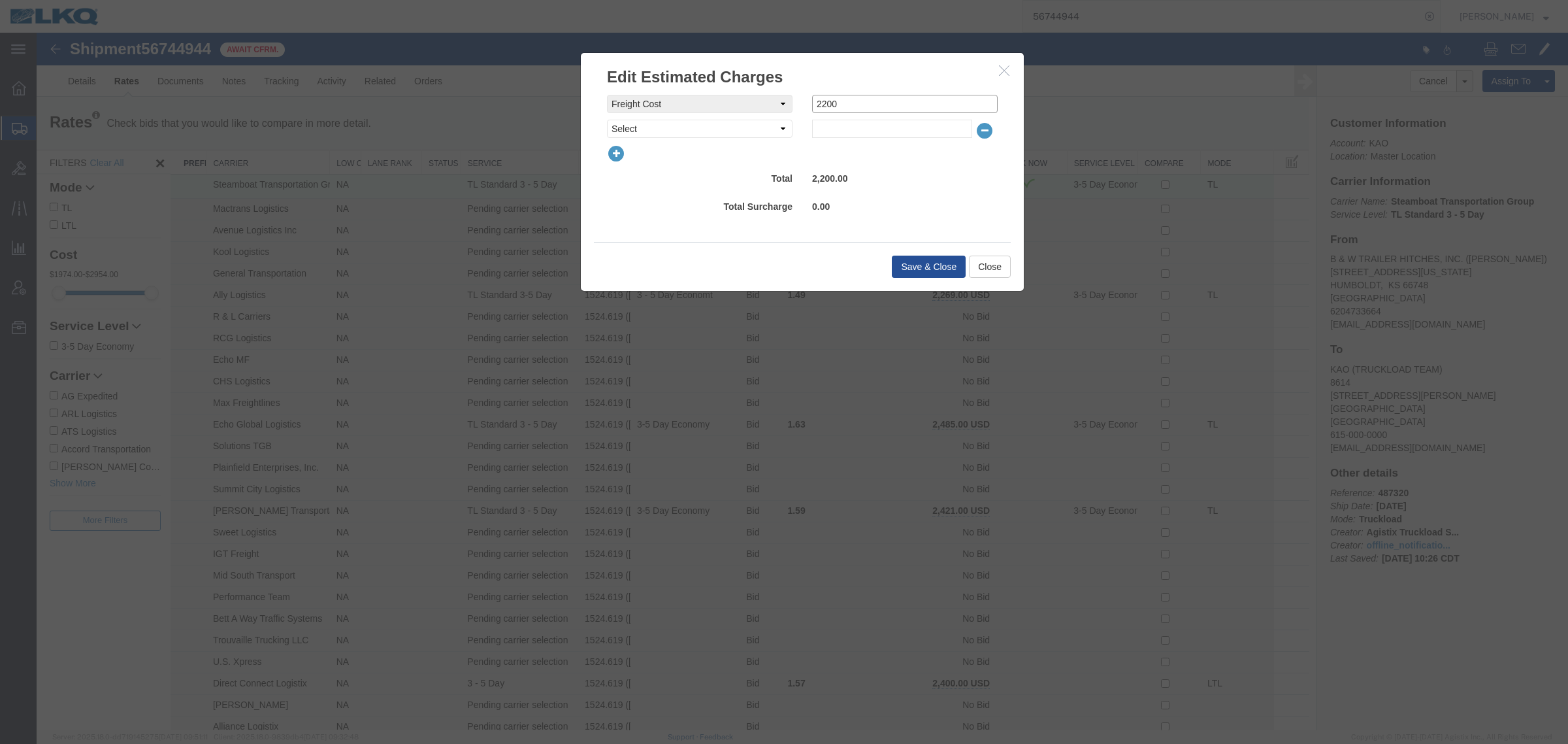
click at [930, 102] on input "2200" at bounding box center [905, 104] width 186 height 18
click at [917, 253] on div "Edit Estimated Charges freightCost Select AES Filing Accessorial Delivery Charg…" at bounding box center [802, 172] width 444 height 239
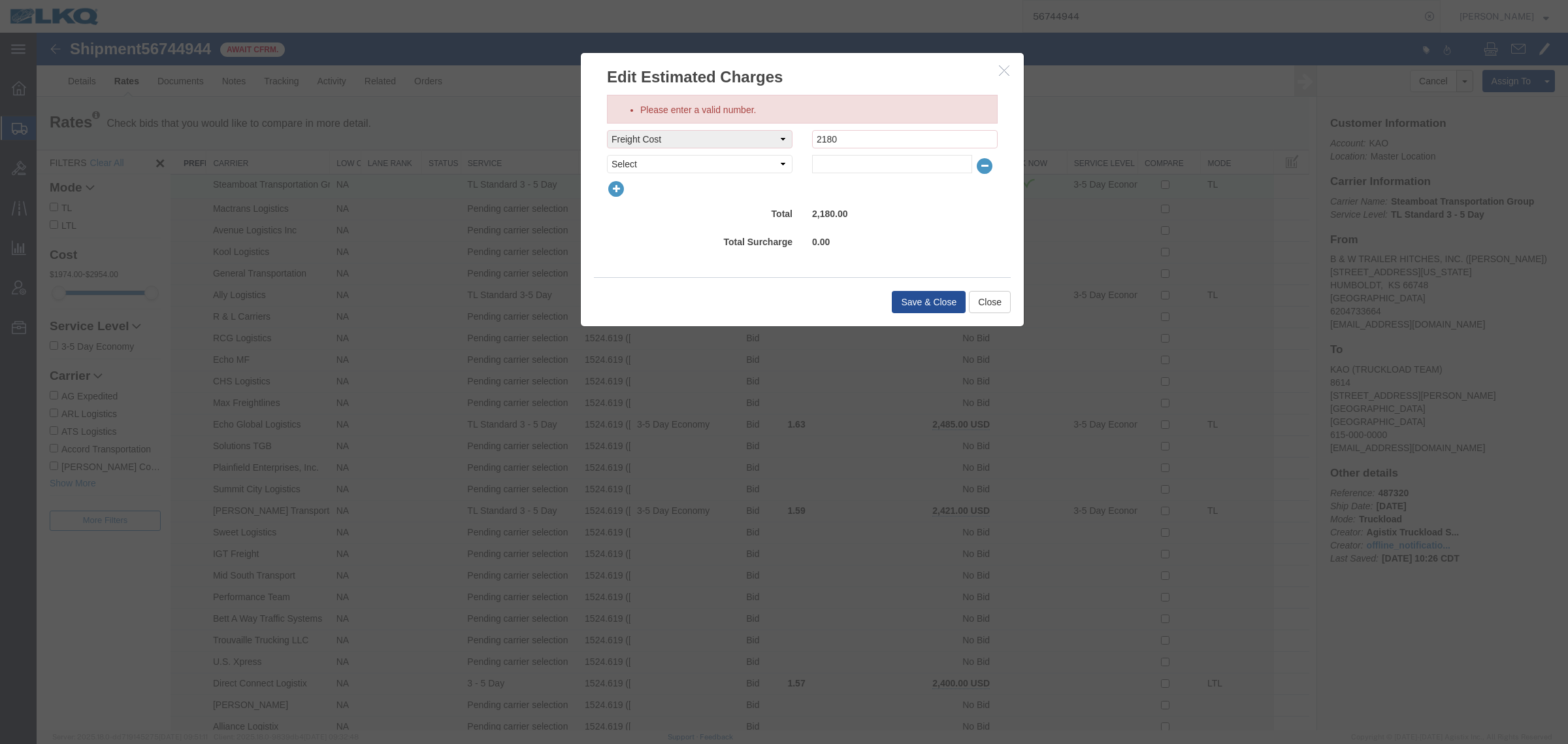
click at [915, 270] on div "Please enter a valid number. freightCost Select AES Filing Accessorial Delivery…" at bounding box center [802, 182] width 443 height 189
click at [906, 299] on button "Save & Close" at bounding box center [929, 302] width 74 height 23
click at [907, 132] on input "2180" at bounding box center [905, 139] width 186 height 18
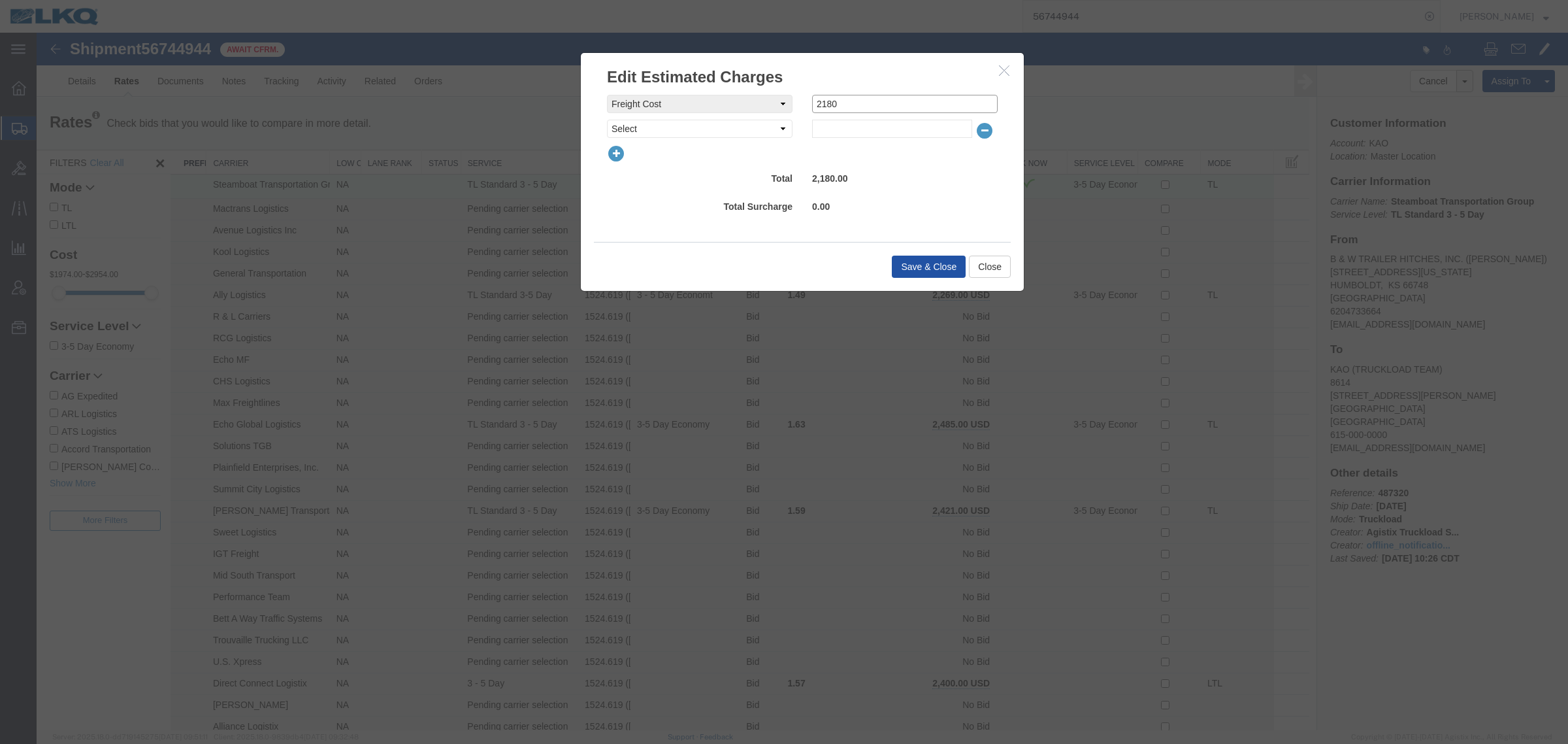
type input "2180"
click at [903, 259] on button "Save & Close" at bounding box center [929, 267] width 74 height 23
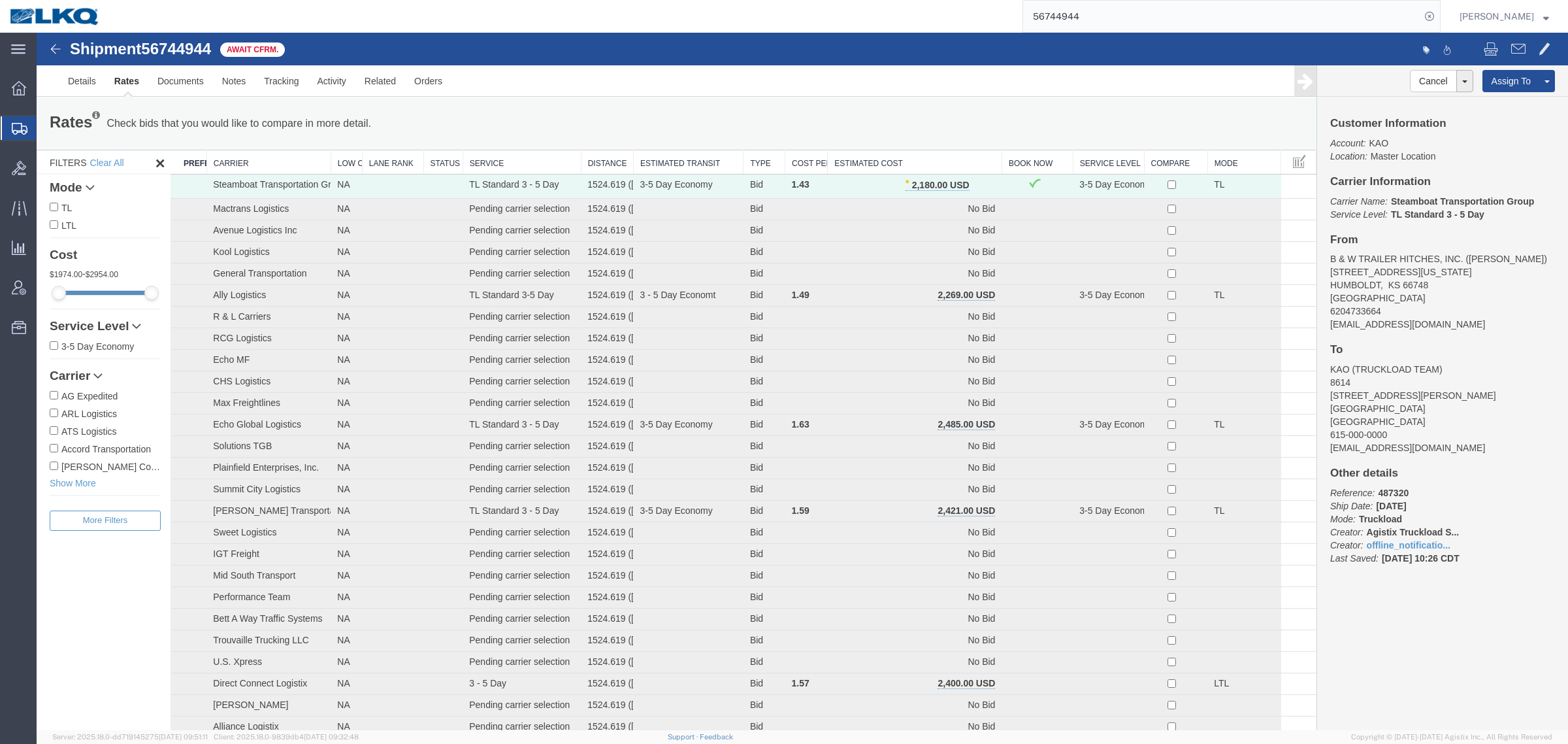
drag, startPoint x: 1113, startPoint y: 5, endPoint x: 817, endPoint y: 25, distance: 296.7
click at [830, 23] on div "56744944" at bounding box center [775, 16] width 1331 height 32
paste input "16322"
type input "56716322"
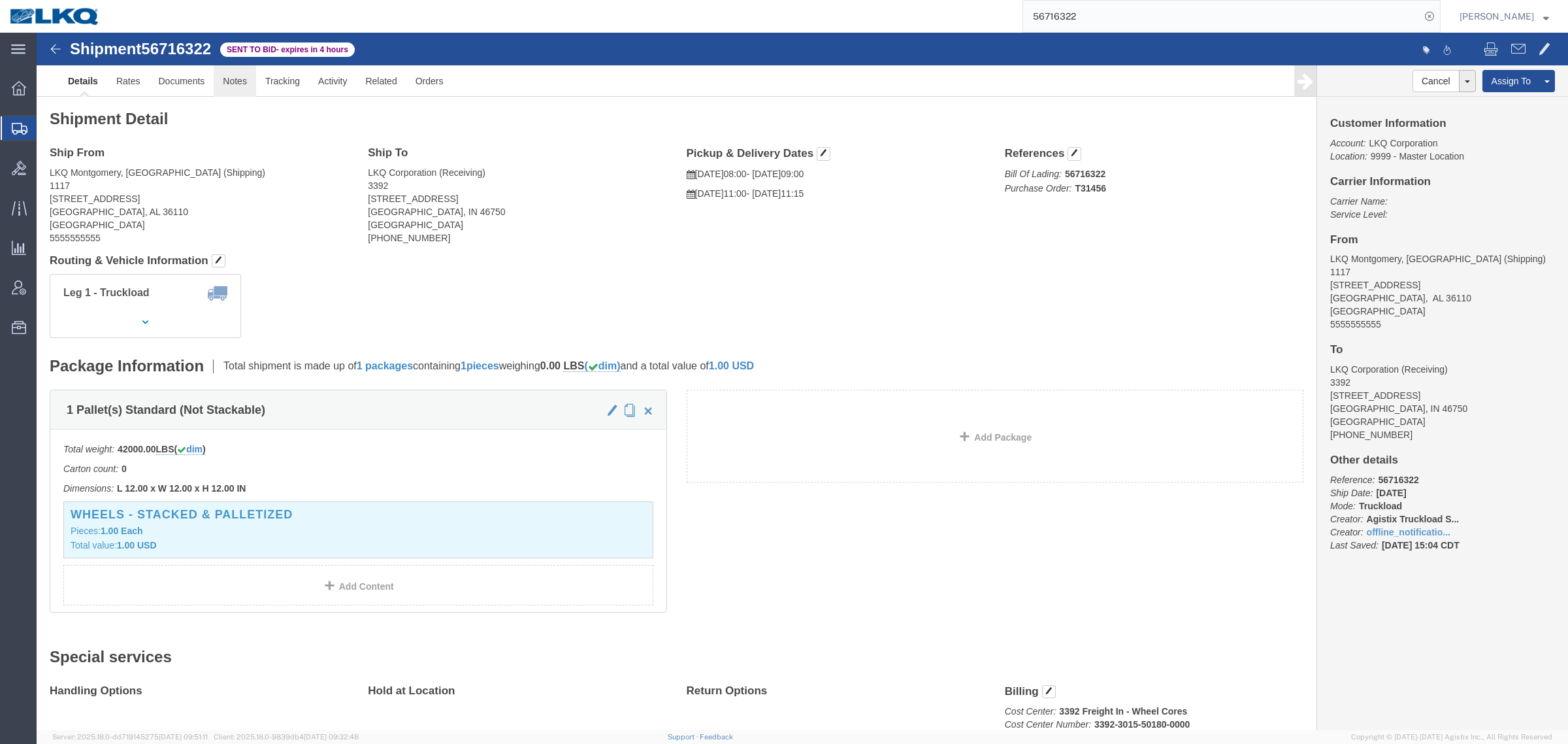
click link "Notes"
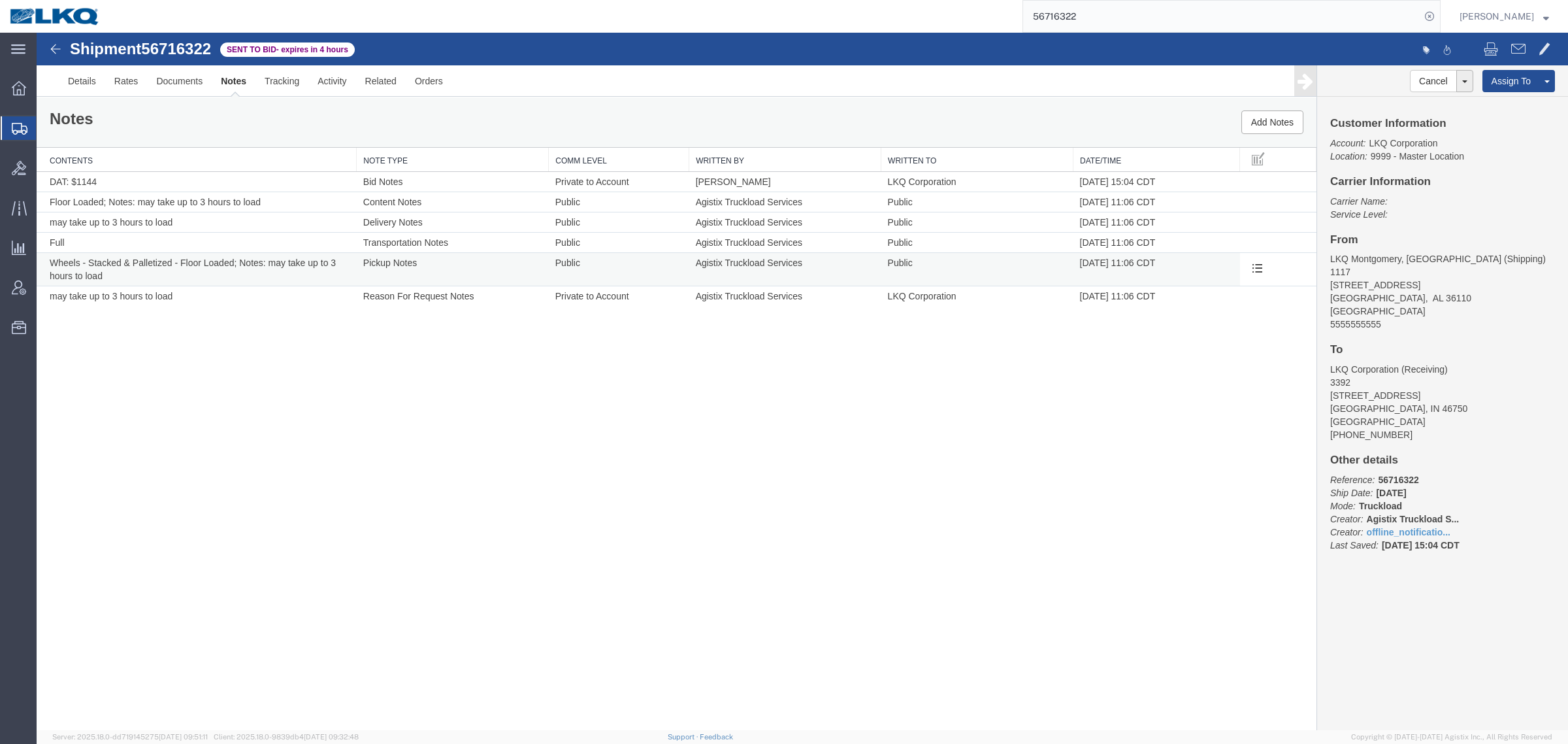
click at [1219, 253] on td "[DATE] 11:06 CDT" at bounding box center [1156, 270] width 166 height 33
click at [1408, 295] on address "LKQ Montgomery, [GEOGRAPHIC_DATA] (Shipping) [STREET_ADDRESS]" at bounding box center [1442, 291] width 225 height 78
copy address "36110"
click at [1223, 233] on link "Edit Notes" at bounding box center [1214, 241] width 113 height 20
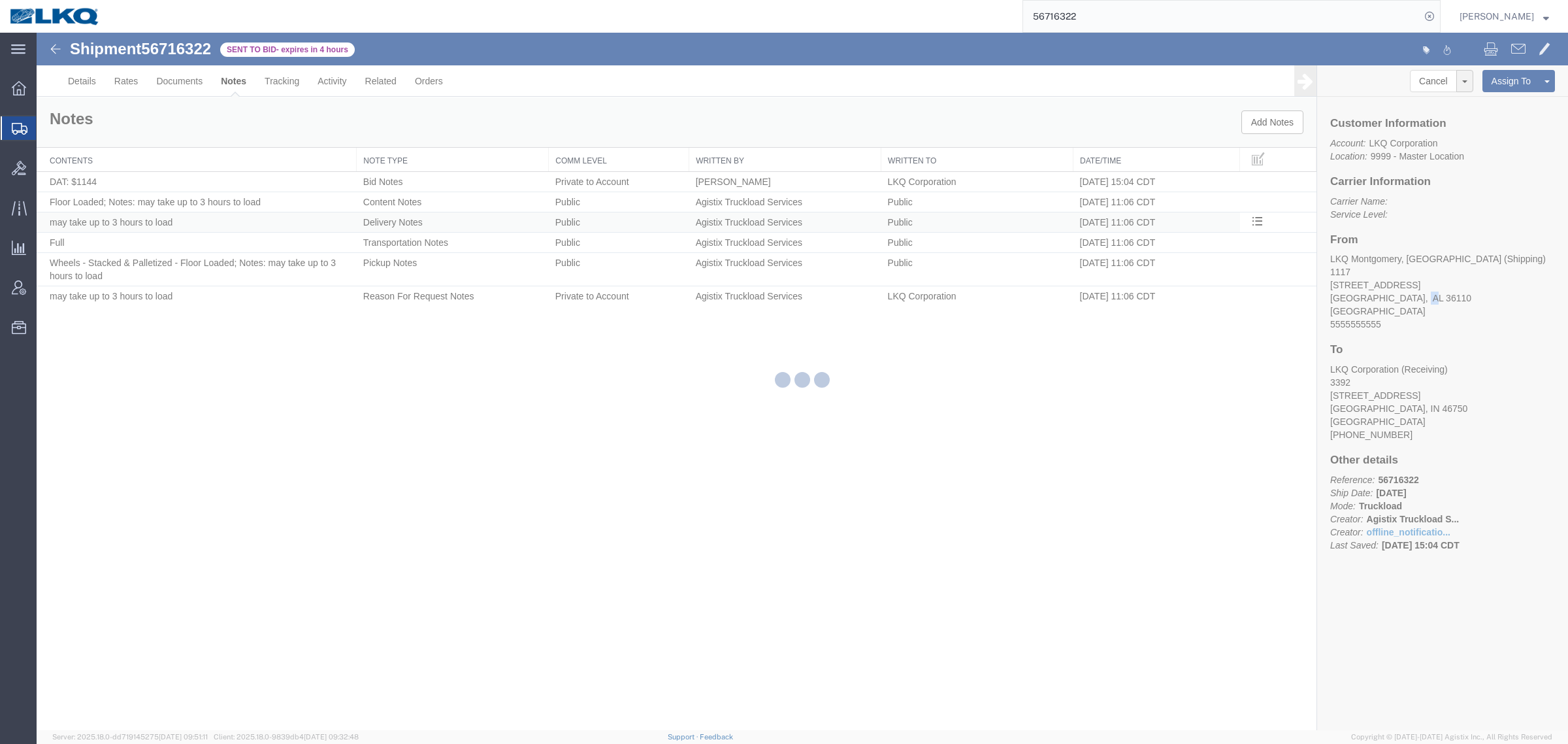
select select "BID_NOTES"
select select "PRIVATE_TO_ACCOUNT"
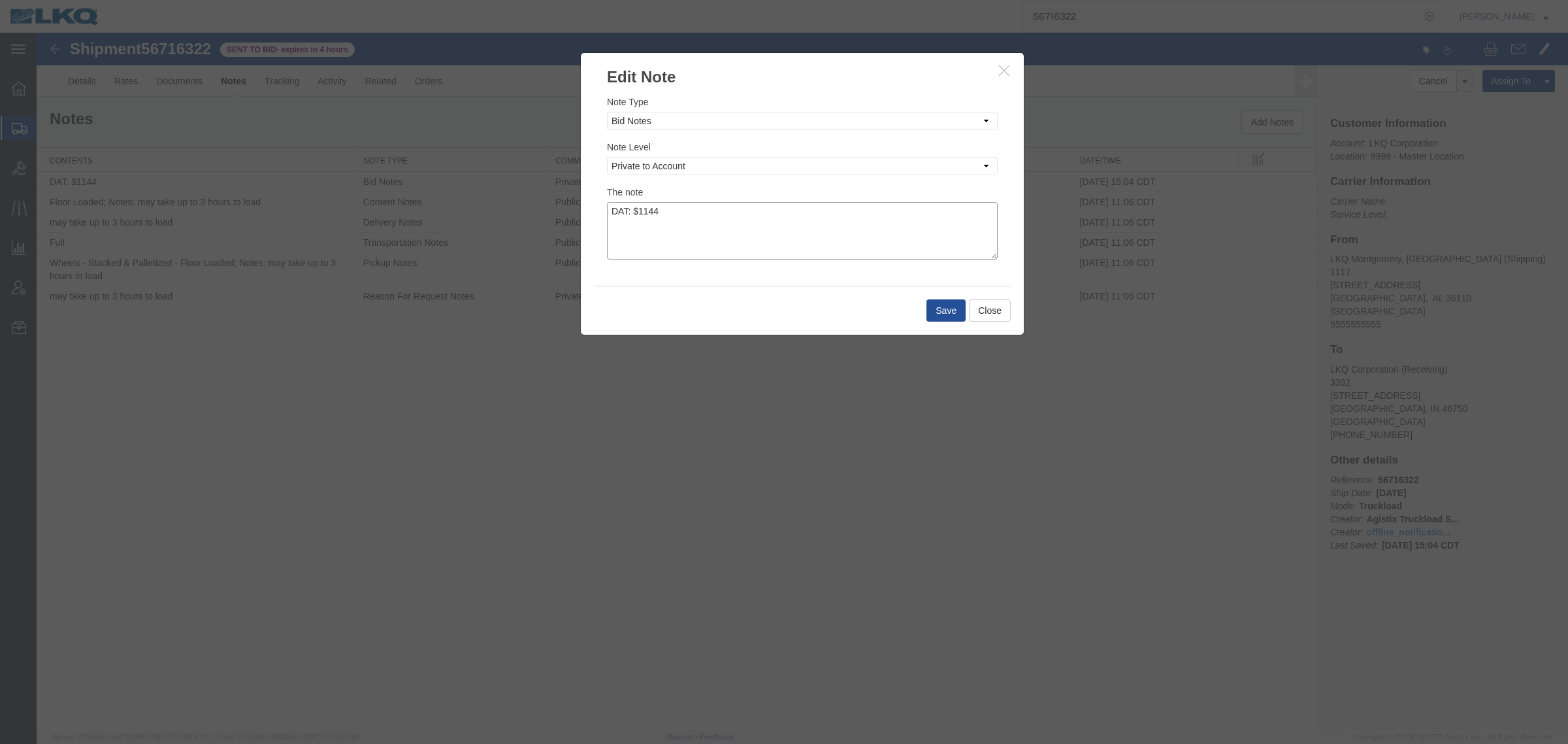
click at [843, 219] on textarea "DAT: $1144" at bounding box center [802, 230] width 391 height 57
type textarea "DAT: $1144, Original: $1425"
click at [945, 325] on div "Save Close" at bounding box center [802, 309] width 417 height 49
click at [945, 316] on button "Save" at bounding box center [946, 311] width 39 height 23
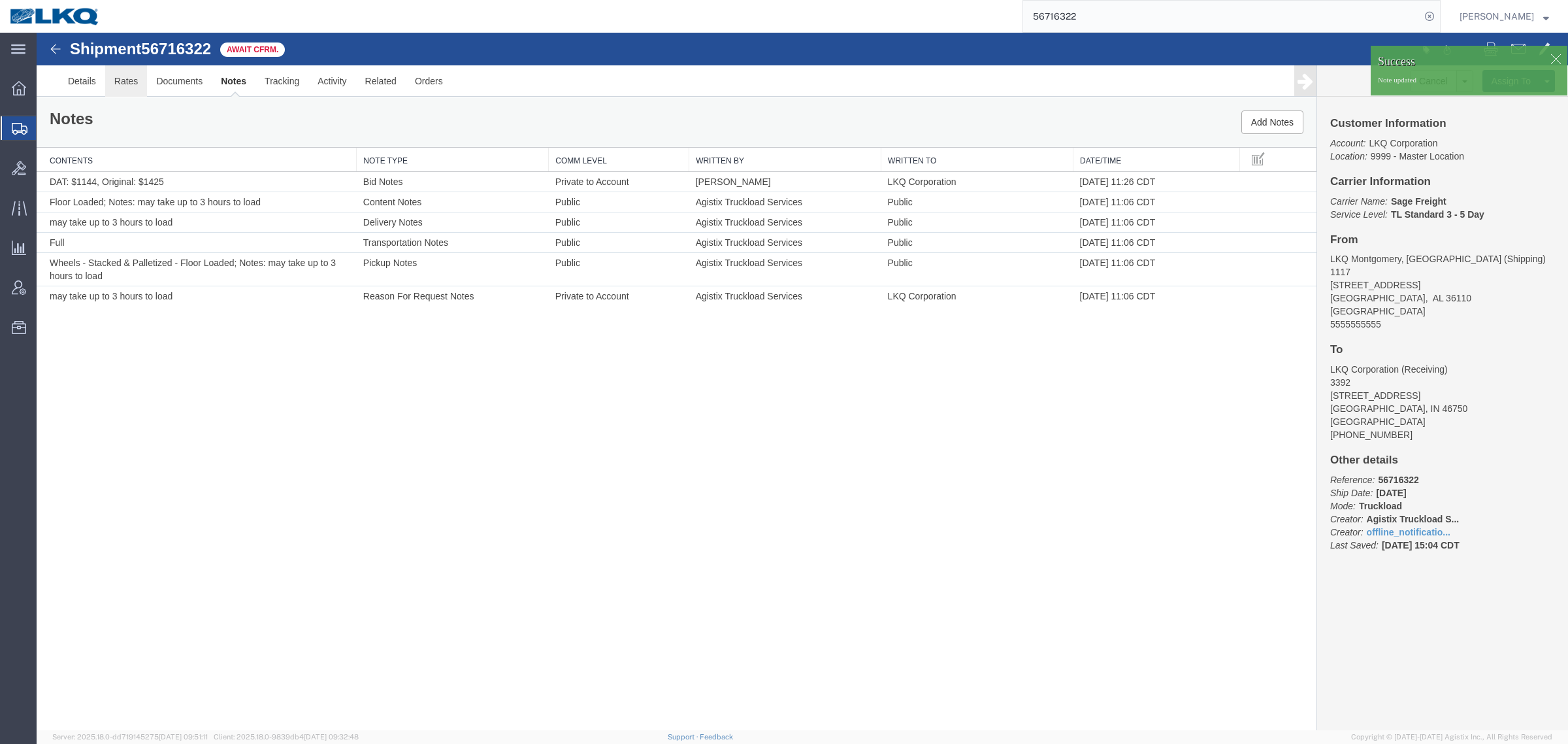
click at [131, 79] on link "Rates" at bounding box center [126, 81] width 42 height 32
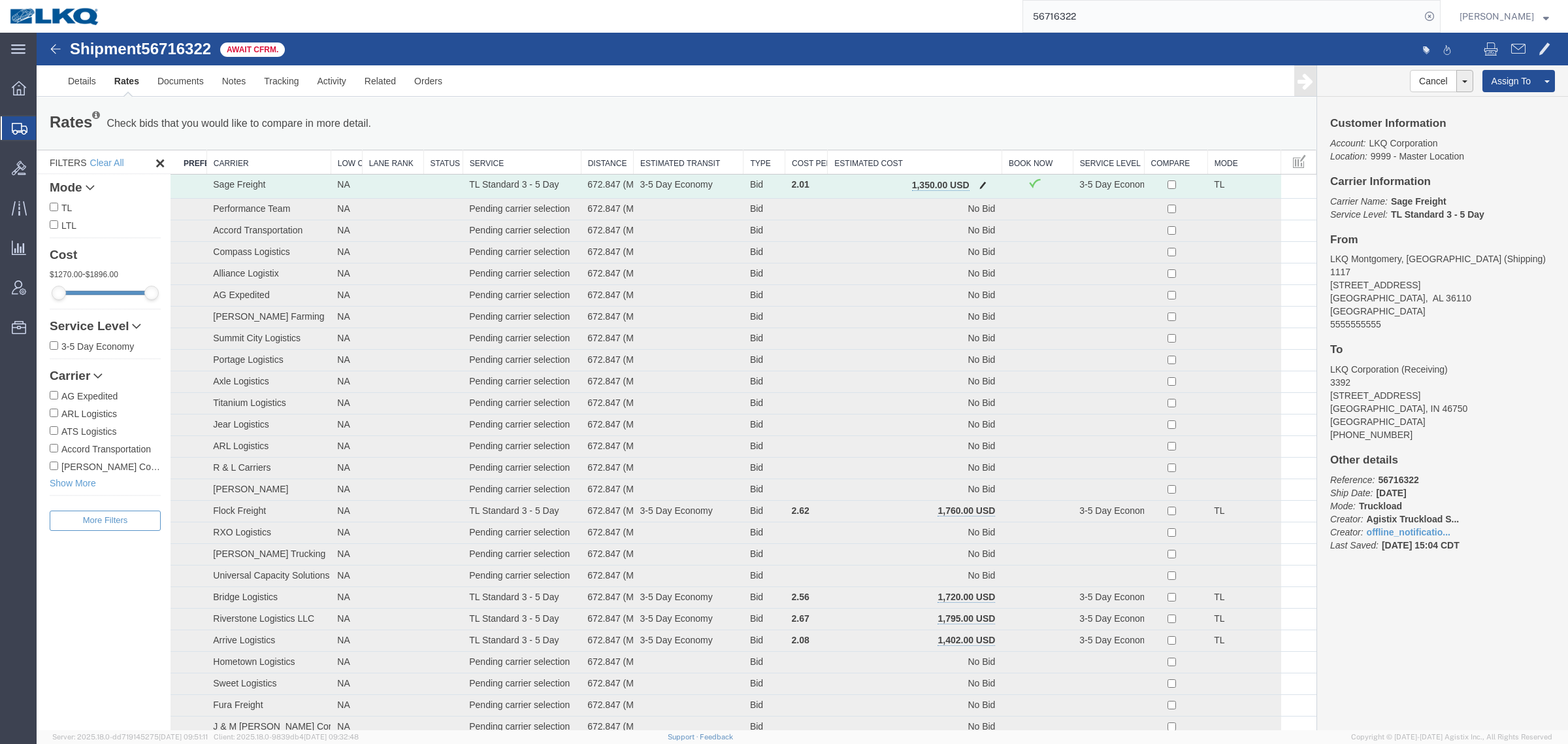
click at [982, 181] on button "button" at bounding box center [982, 186] width 17 height 17
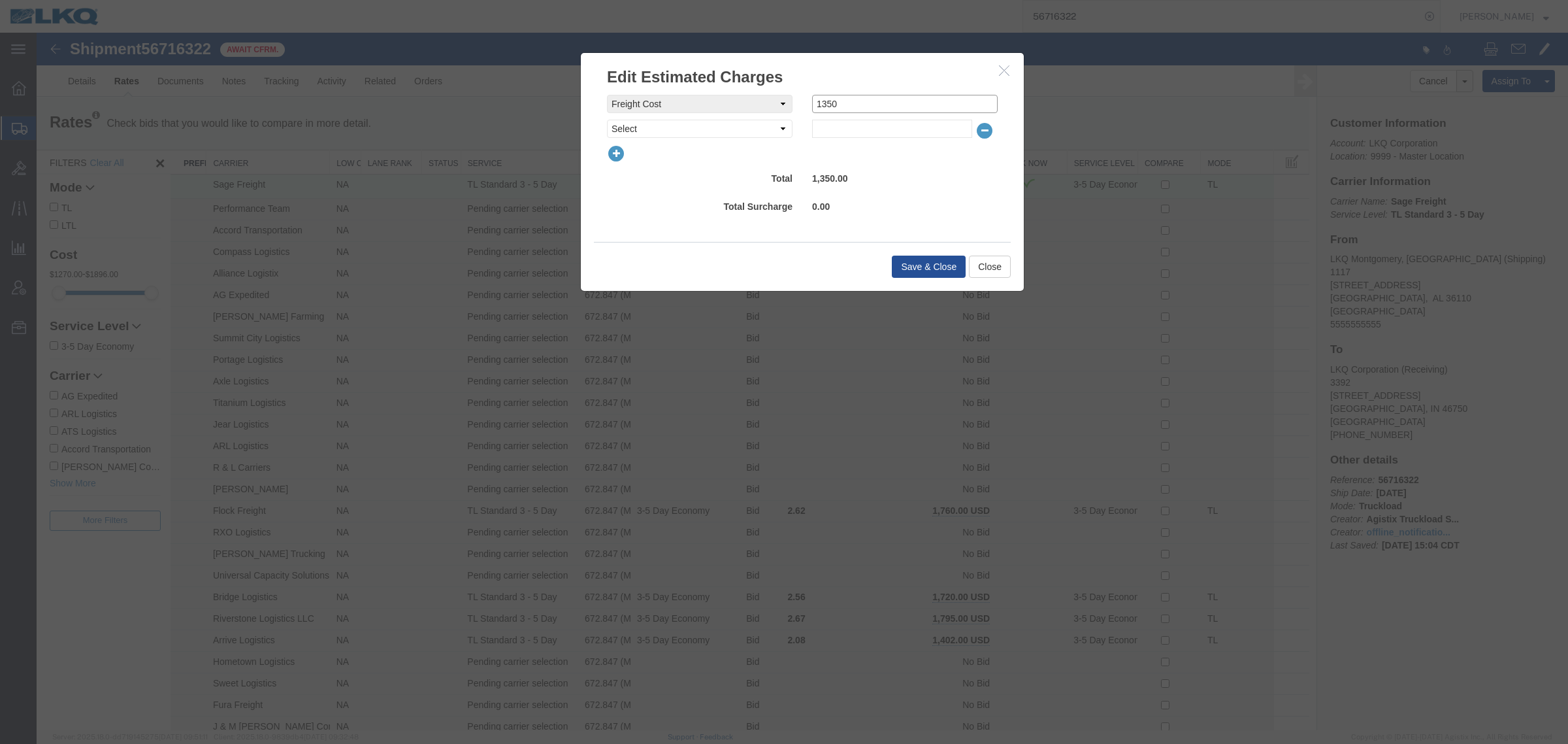
click at [860, 105] on input "1350" at bounding box center [905, 104] width 186 height 18
click at [978, 270] on button "Close" at bounding box center [990, 267] width 42 height 23
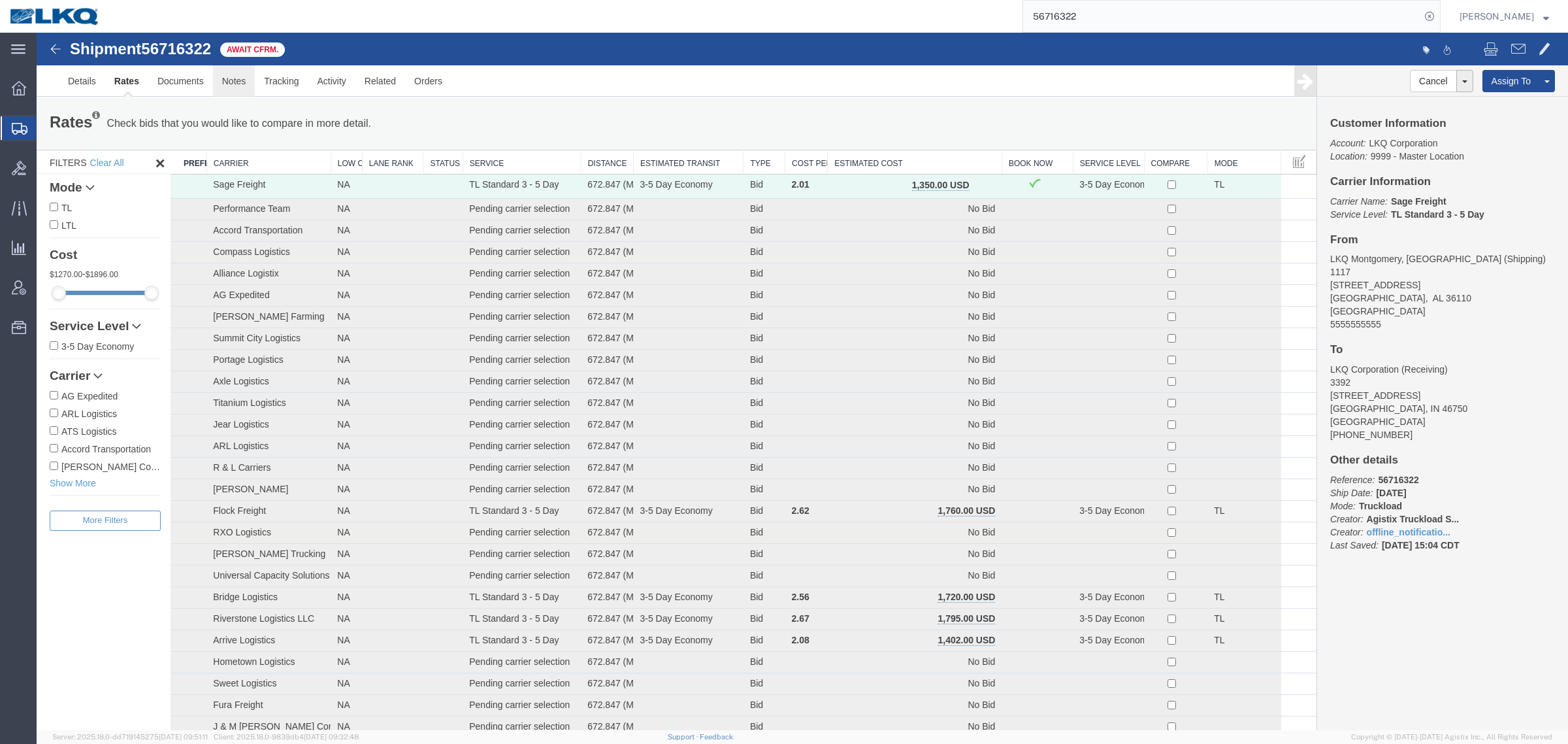
click at [230, 74] on link "Notes" at bounding box center [234, 81] width 42 height 32
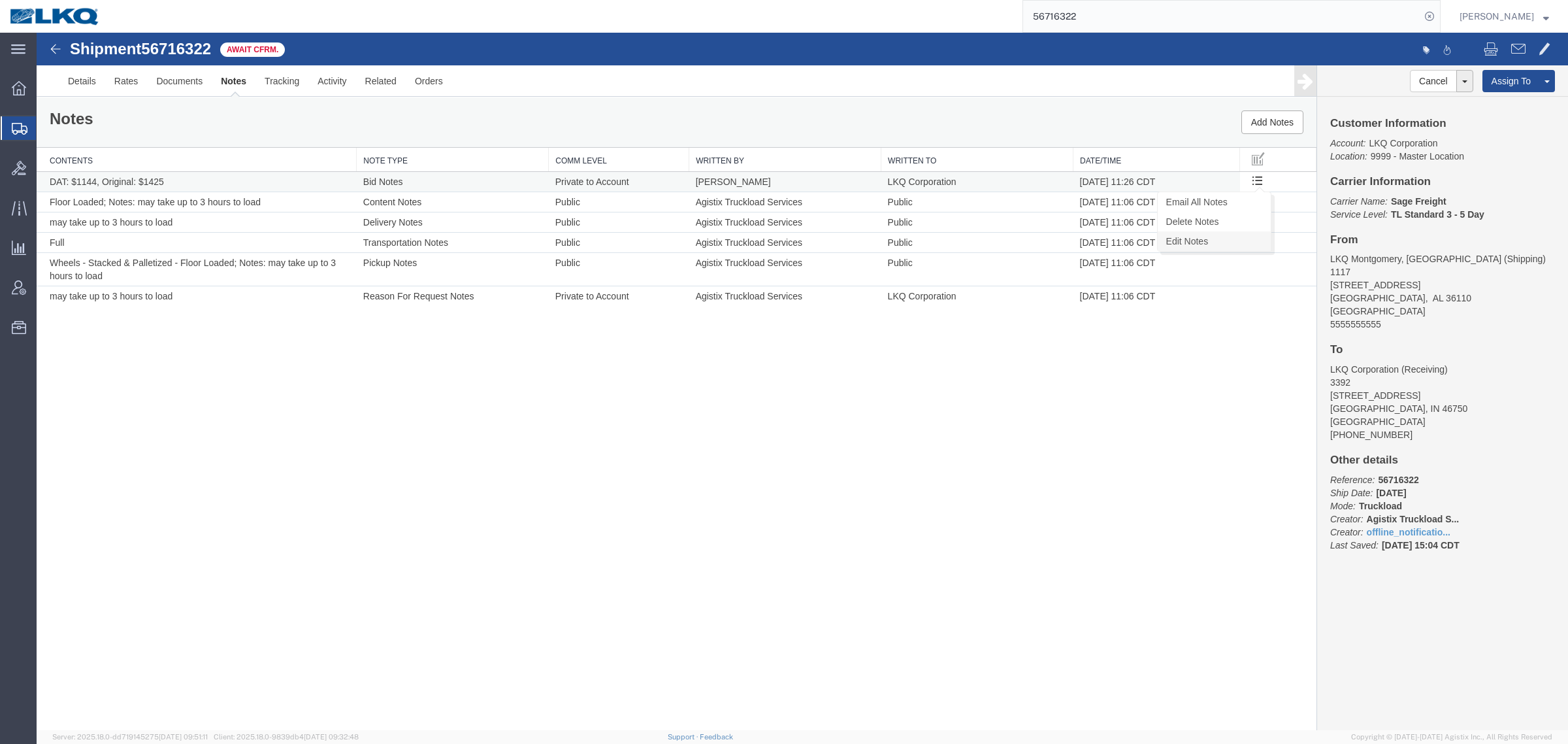
click at [1232, 239] on link "Edit Notes" at bounding box center [1214, 241] width 113 height 20
select select "BID_NOTES"
select select "PRIVATE_TO_ACCOUNT"
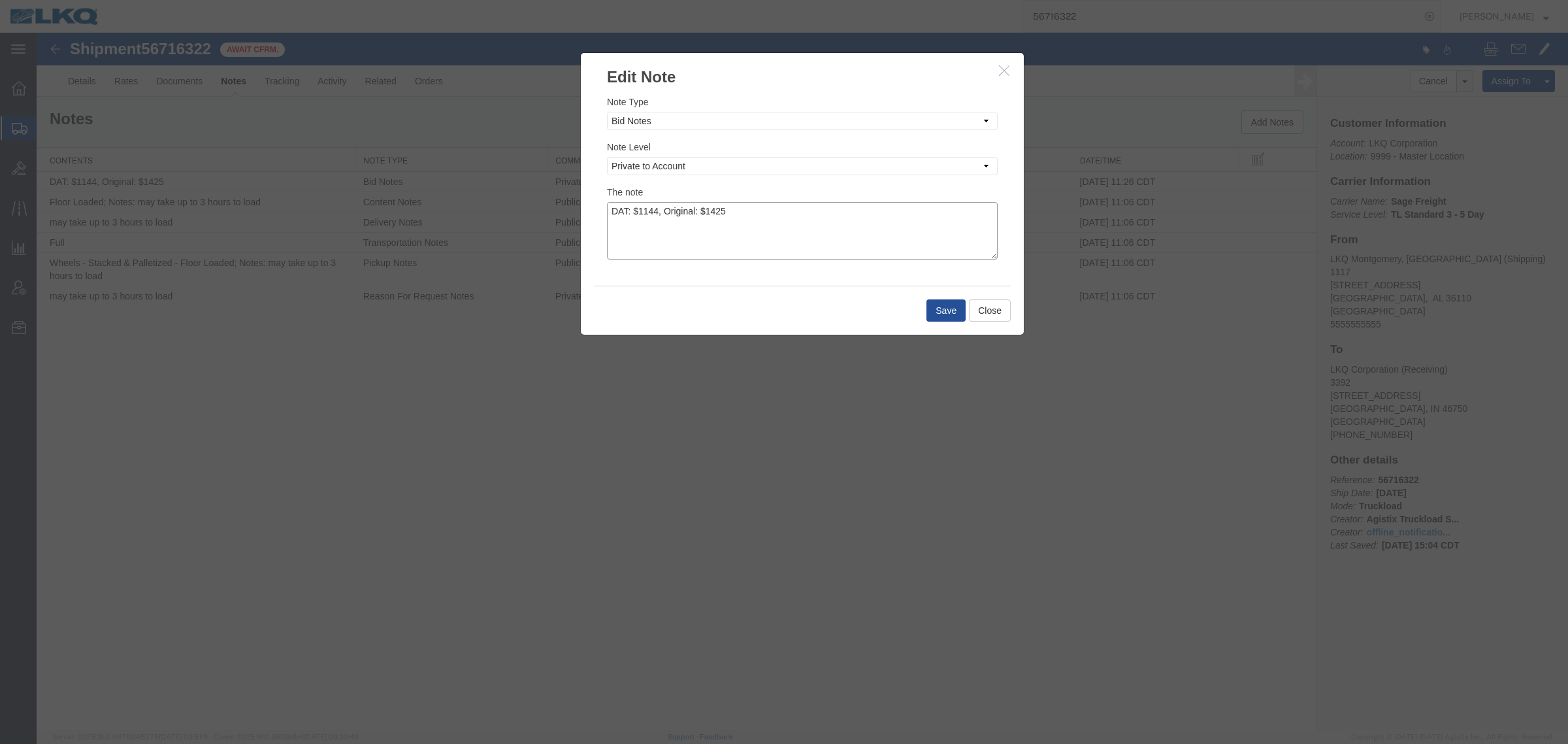
click at [787, 206] on textarea "DAT: $1144, Original: $1425" at bounding box center [802, 230] width 391 height 57
type textarea "DAT: $1144, Original: $1385"
click at [934, 305] on button "Save" at bounding box center [946, 311] width 39 height 23
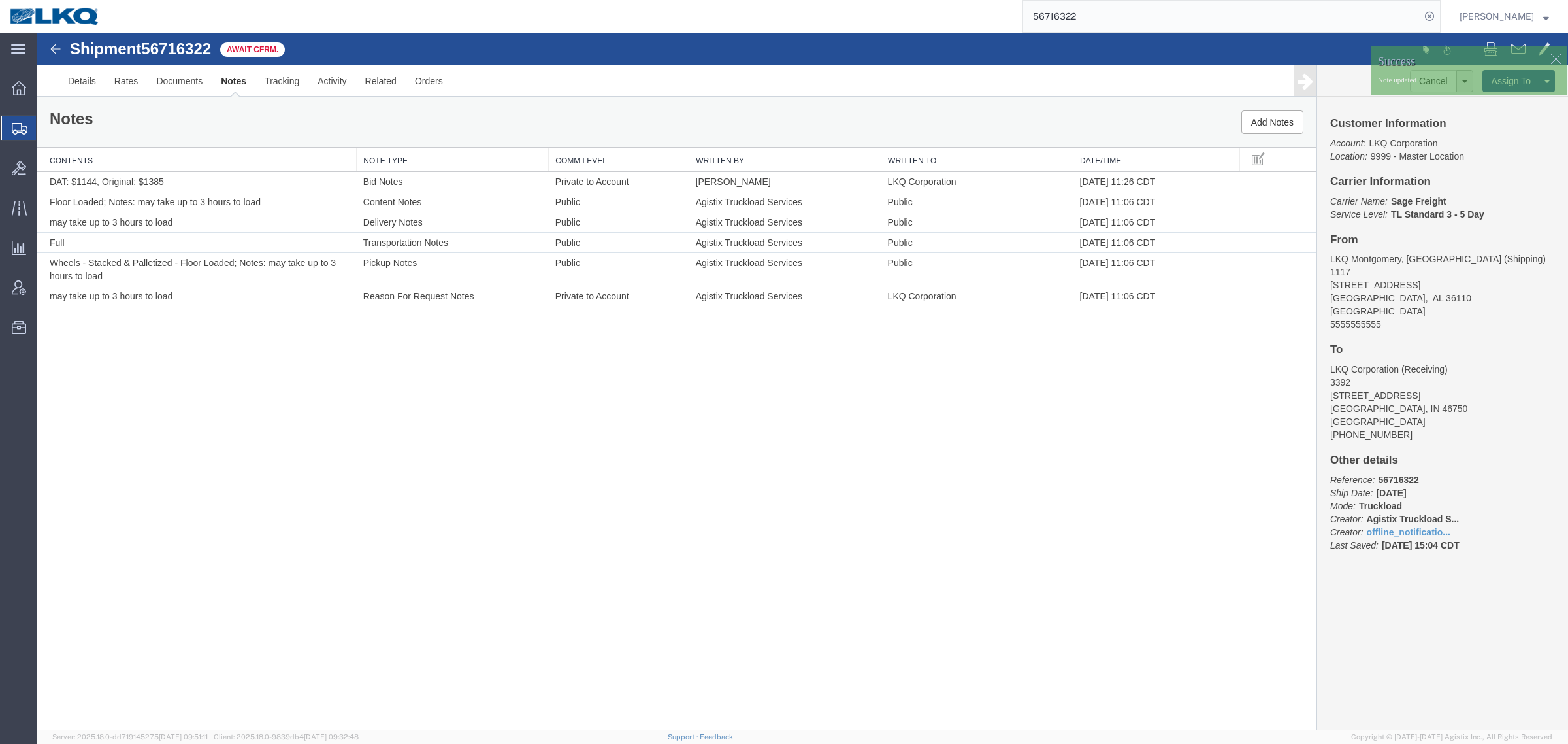
click at [876, 419] on div "Shipment 56716322 6 of 6 Await Cfrm. Details Rates Documents Notes Tracking Act…" at bounding box center [802, 381] width 1532 height 697
